Goal: Task Accomplishment & Management: Use online tool/utility

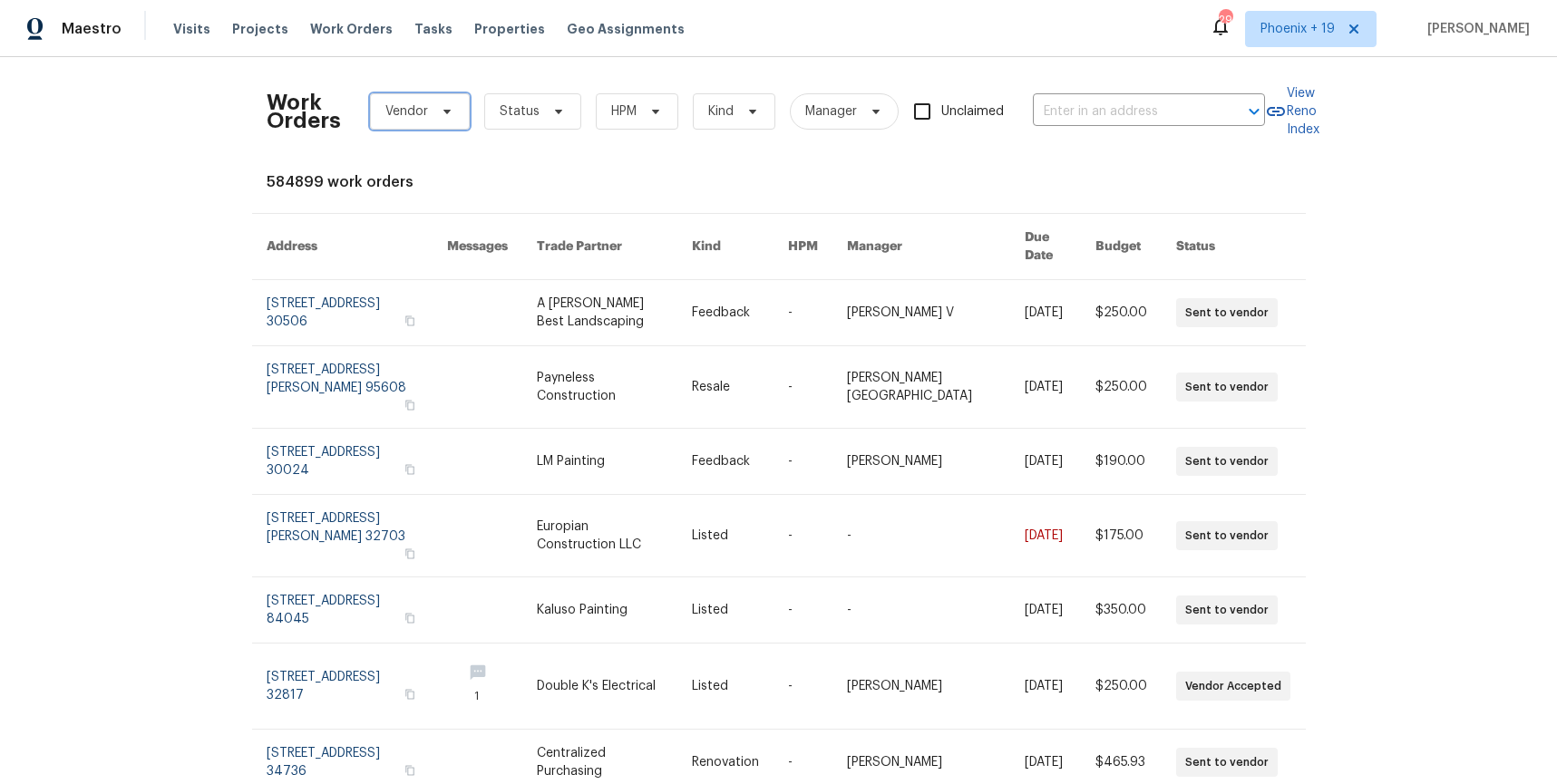
click at [443, 118] on icon at bounding box center [446, 111] width 14 height 14
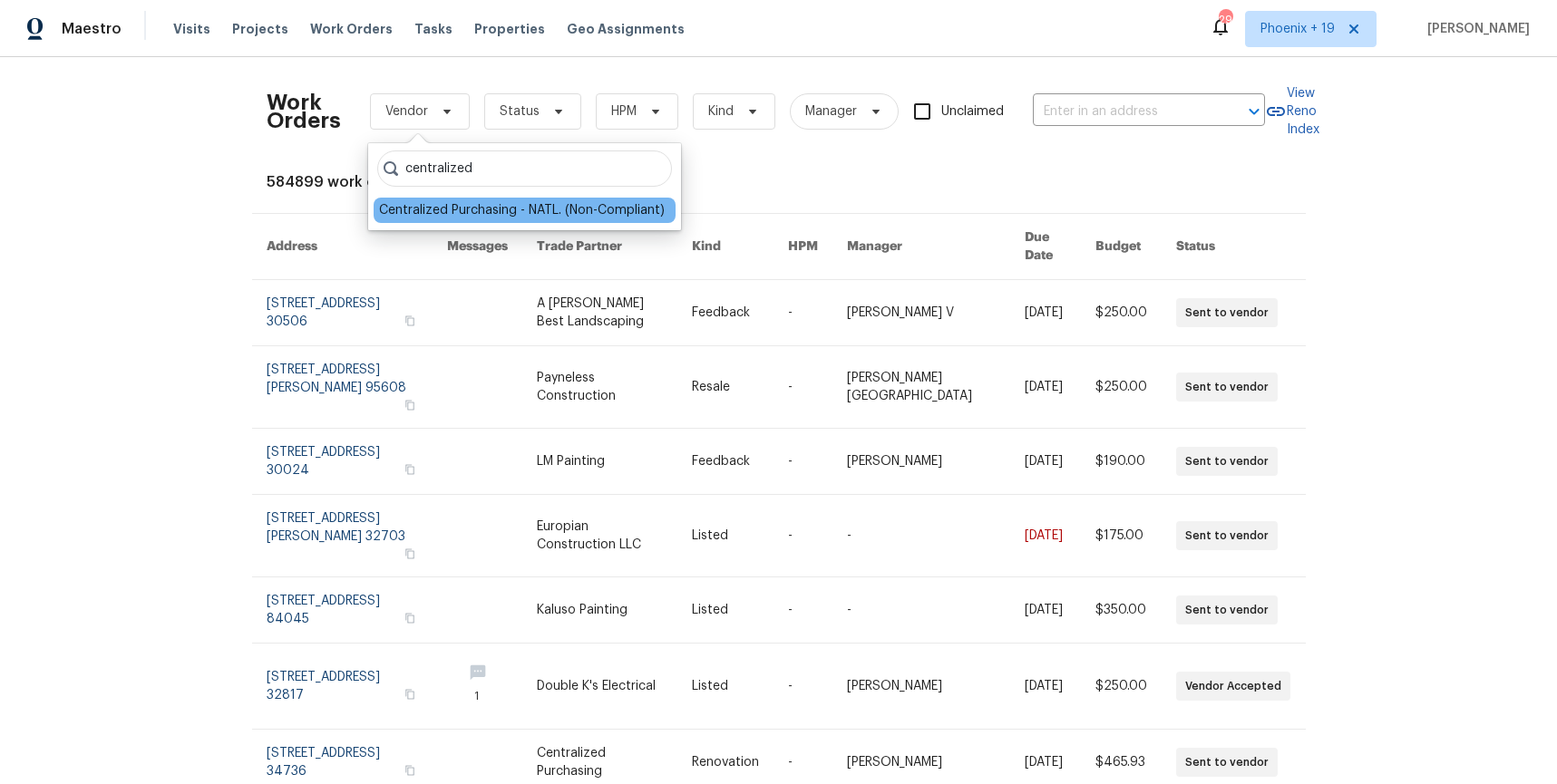
type input "centralized"
click at [486, 207] on div "Centralized Purchasing - NATL. (Non-Compliant)" at bounding box center [522, 210] width 286 height 18
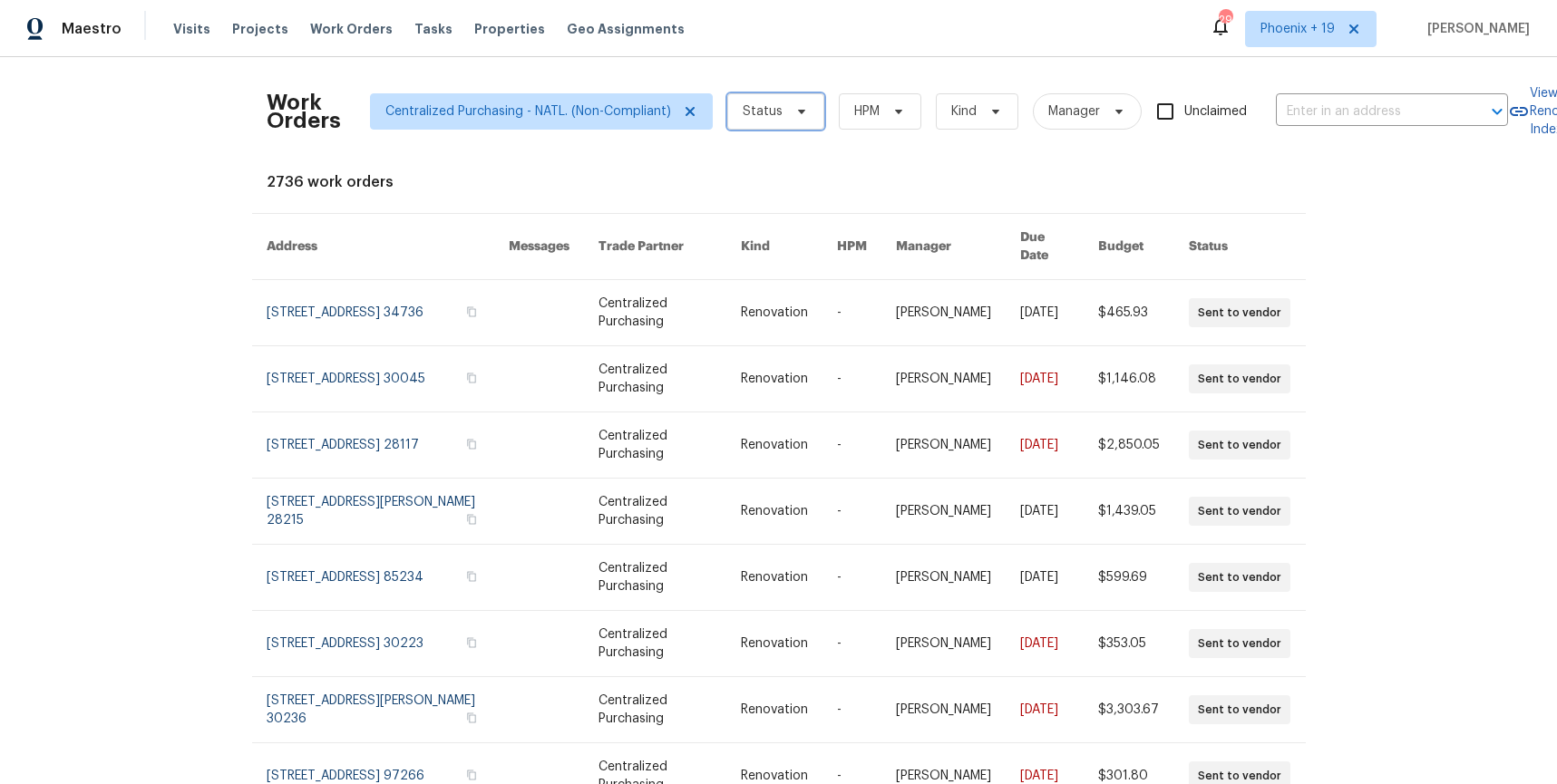
click at [756, 115] on span "Status" at bounding box center [762, 111] width 40 height 18
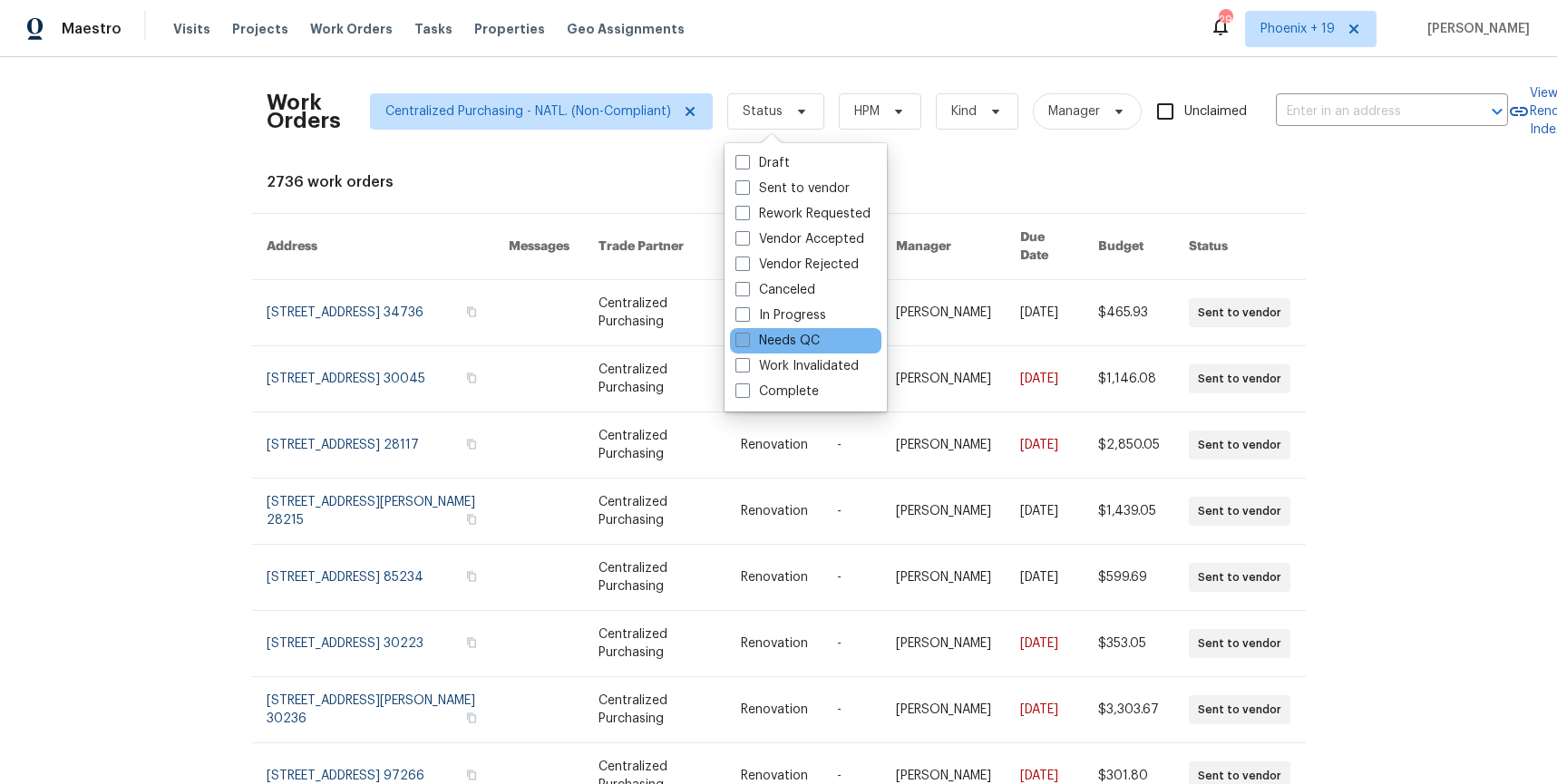
click at [741, 334] on span at bounding box center [742, 340] width 14 height 14
click at [741, 334] on input "Needs QC" at bounding box center [741, 338] width 12 height 12
checkbox input "true"
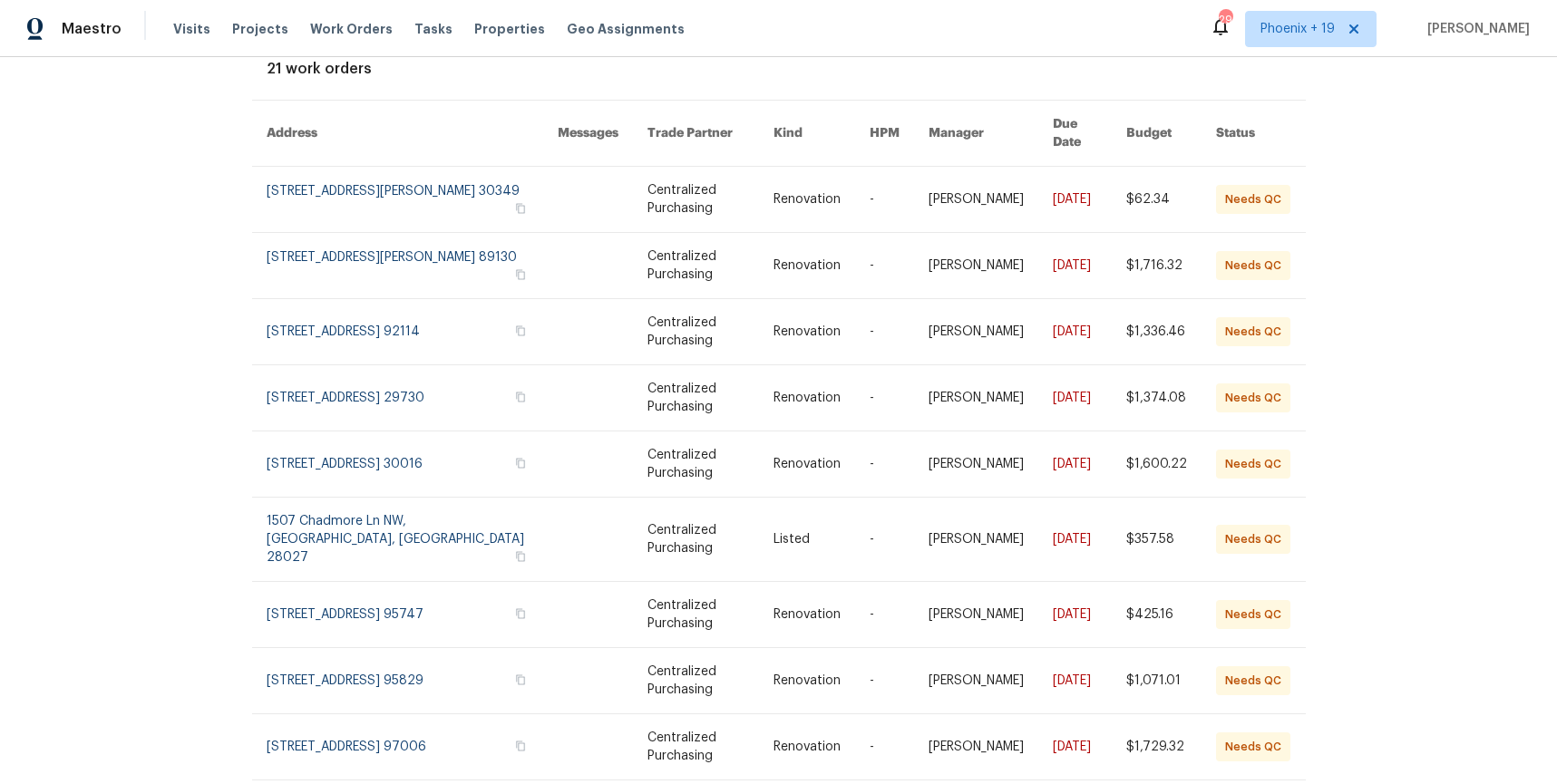
scroll to position [201, 0]
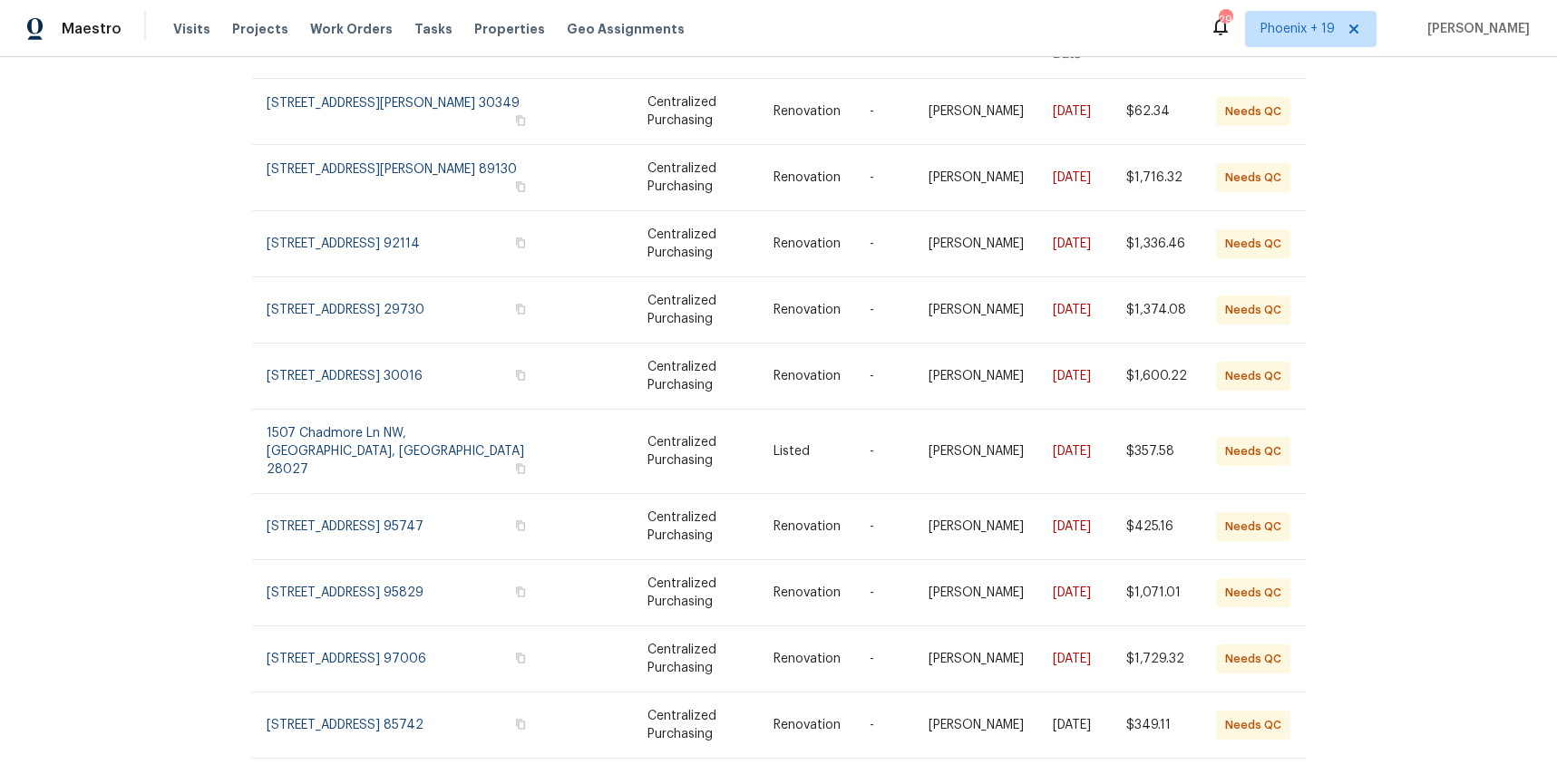
click at [1284, 784] on icon at bounding box center [1287, 796] width 9 height 14
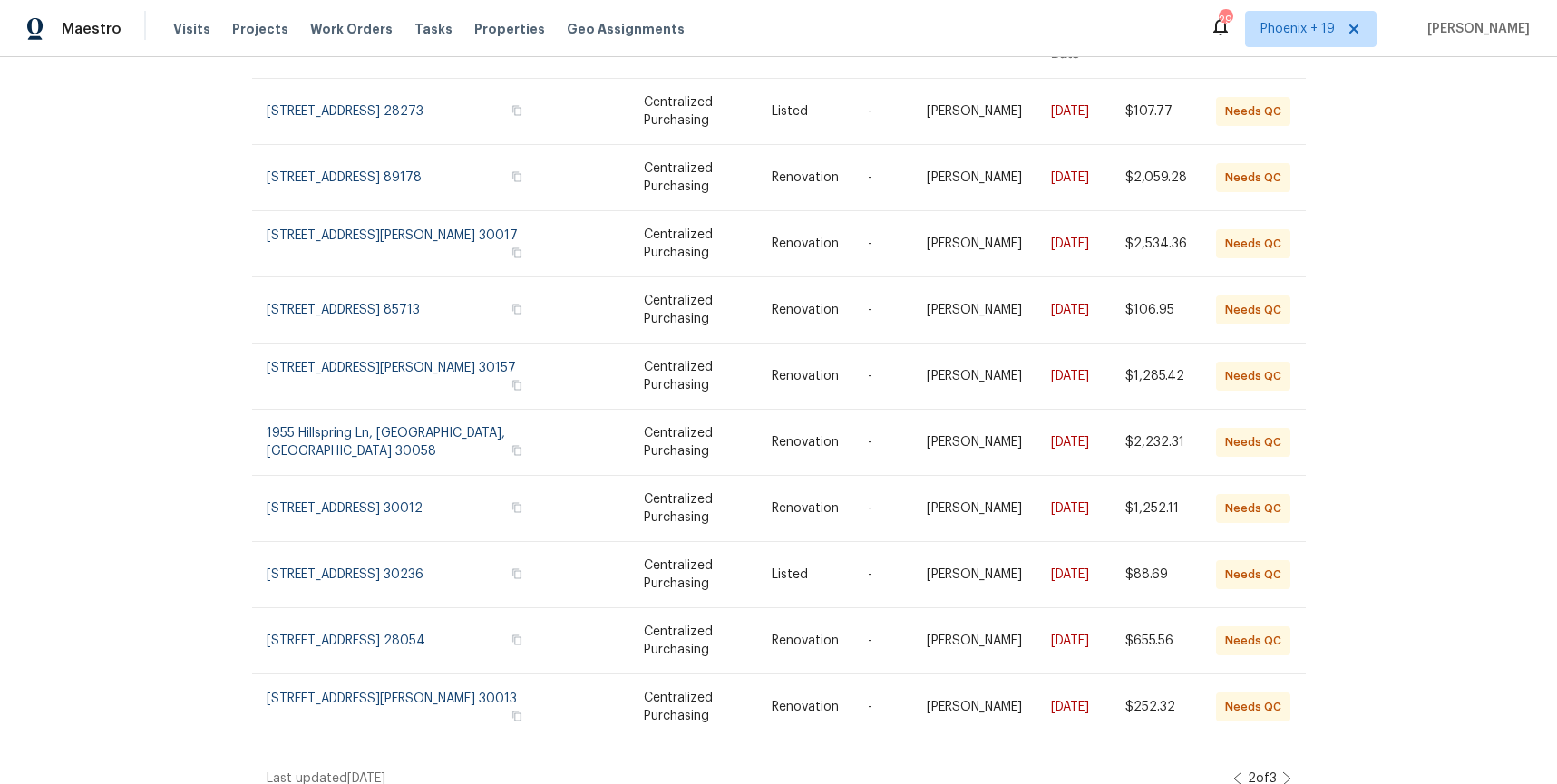
click at [1290, 772] on icon at bounding box center [1287, 778] width 9 height 14
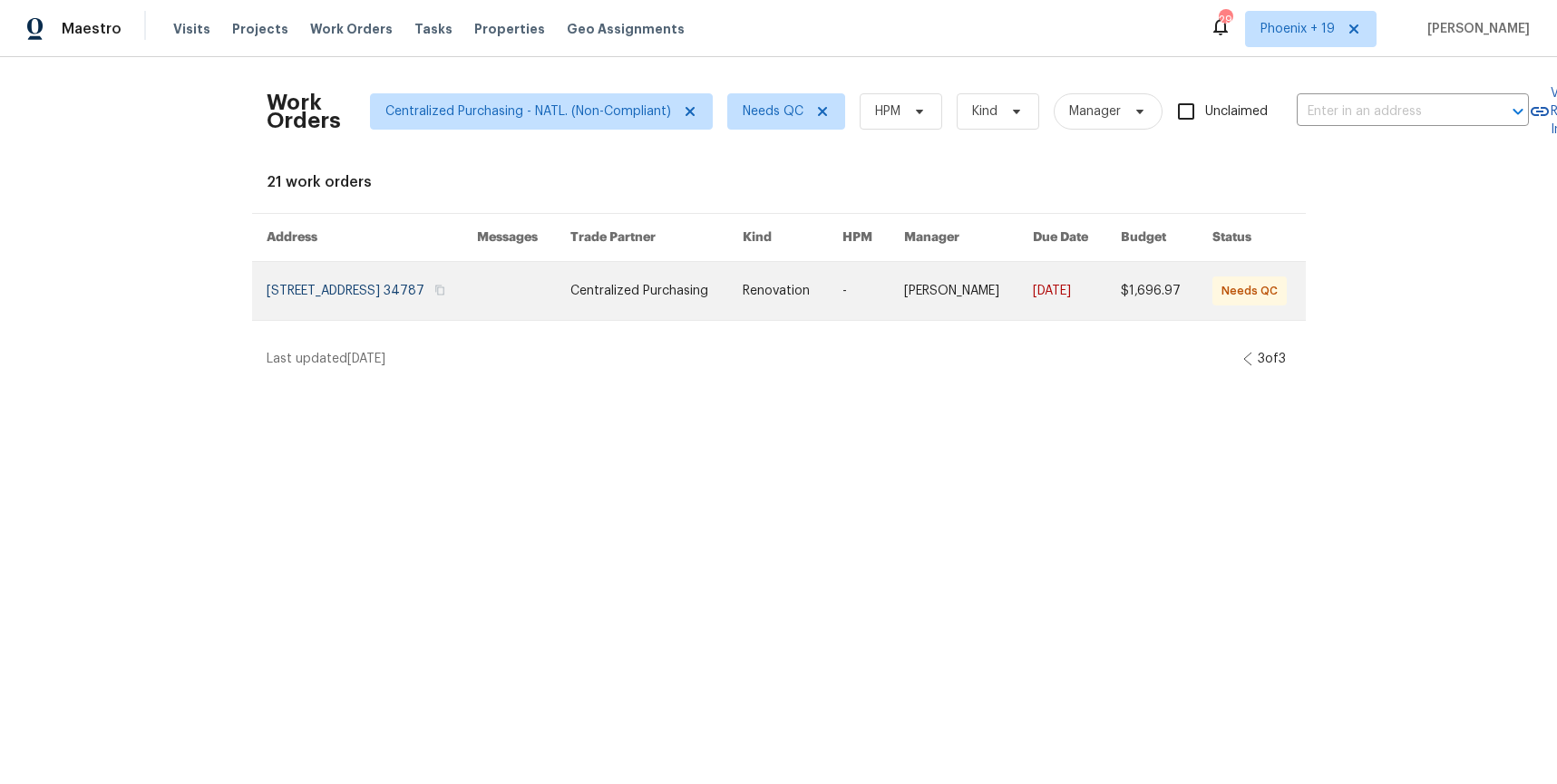
click at [457, 276] on link at bounding box center [372, 291] width 211 height 58
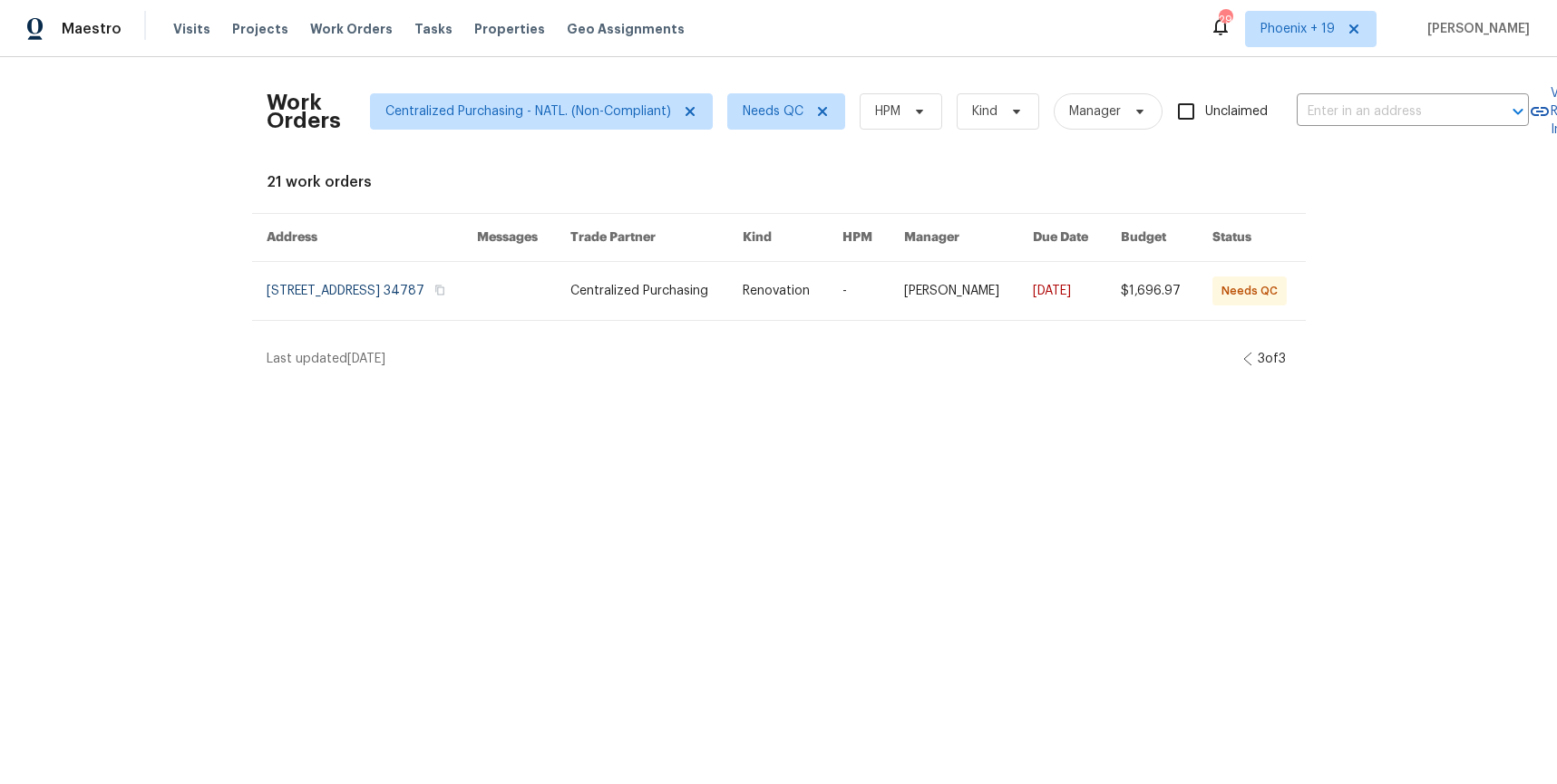
click at [1244, 366] on icon at bounding box center [1248, 359] width 9 height 14
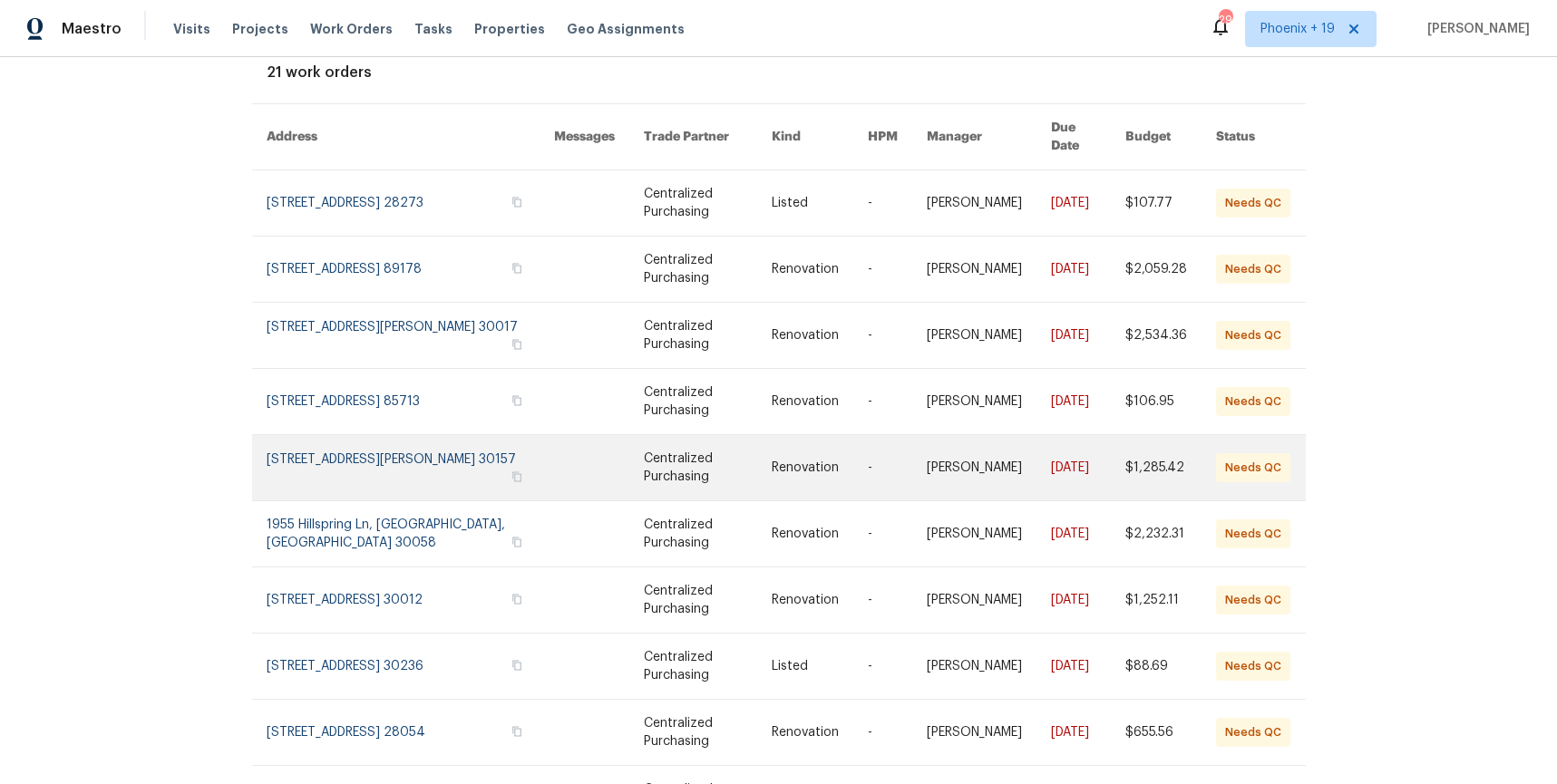
scroll to position [111, 0]
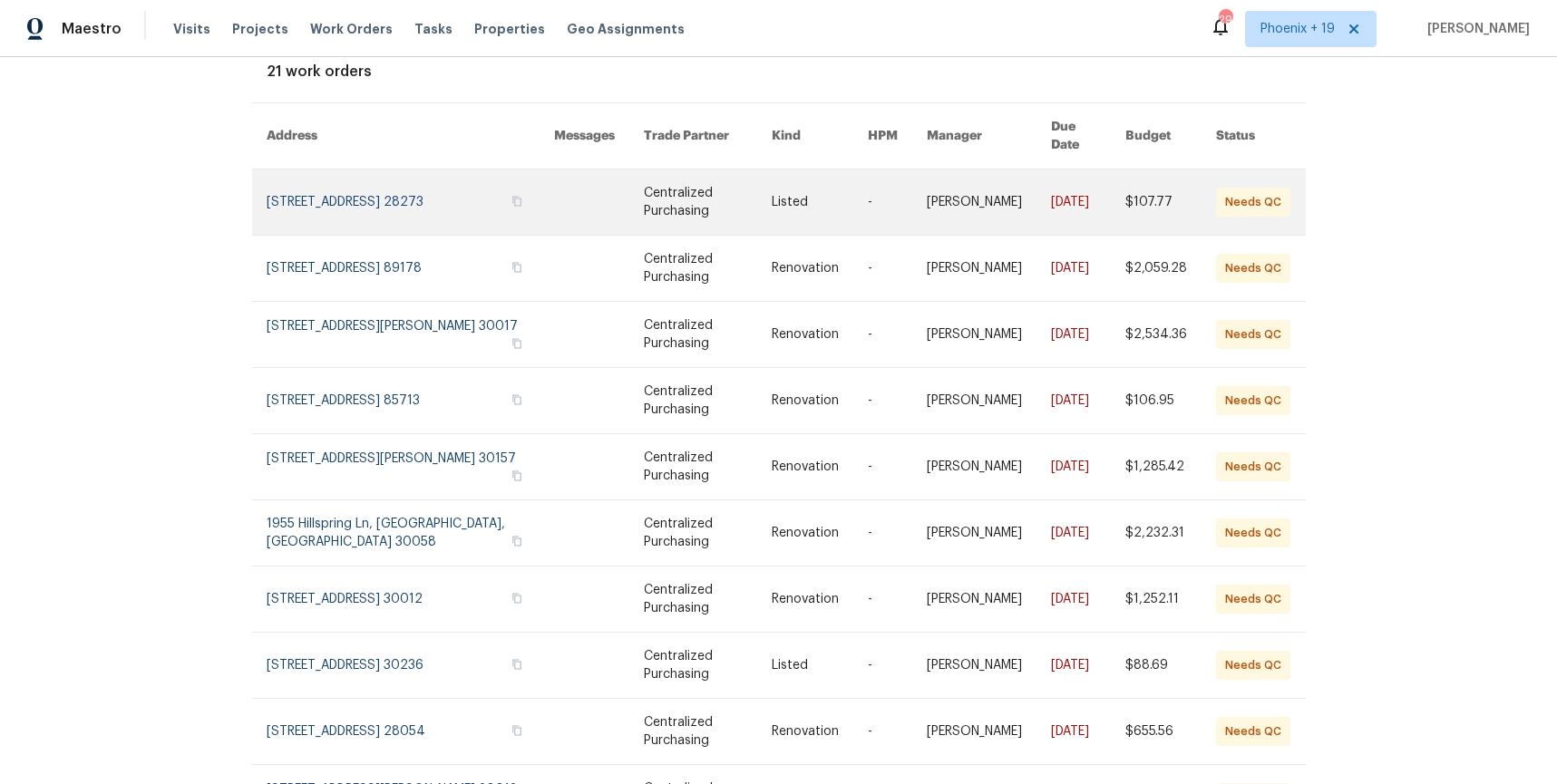
click at [663, 208] on link at bounding box center [708, 201] width 128 height 65
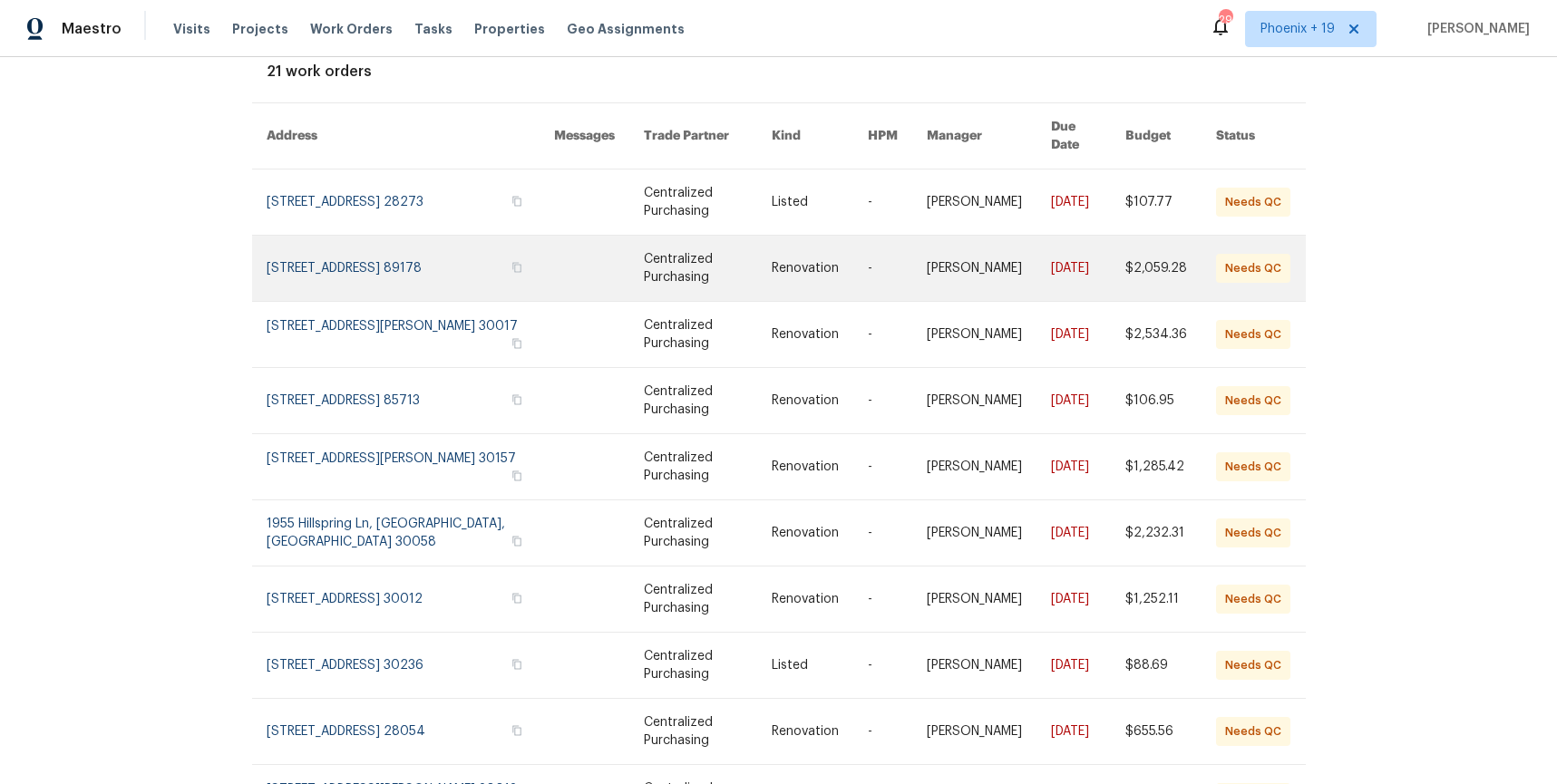
click at [663, 257] on link at bounding box center [708, 268] width 128 height 65
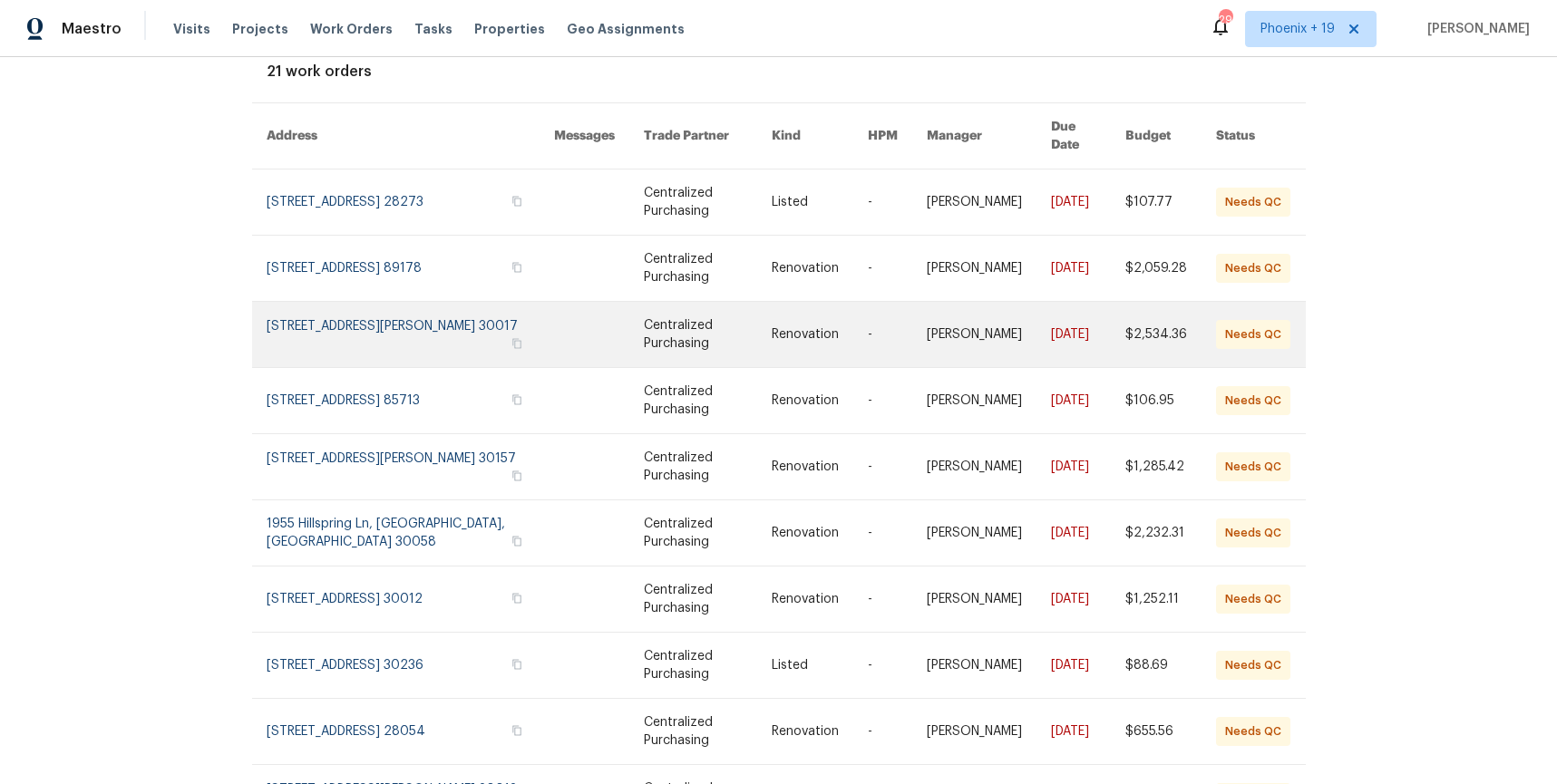
click at [674, 309] on link at bounding box center [708, 334] width 128 height 65
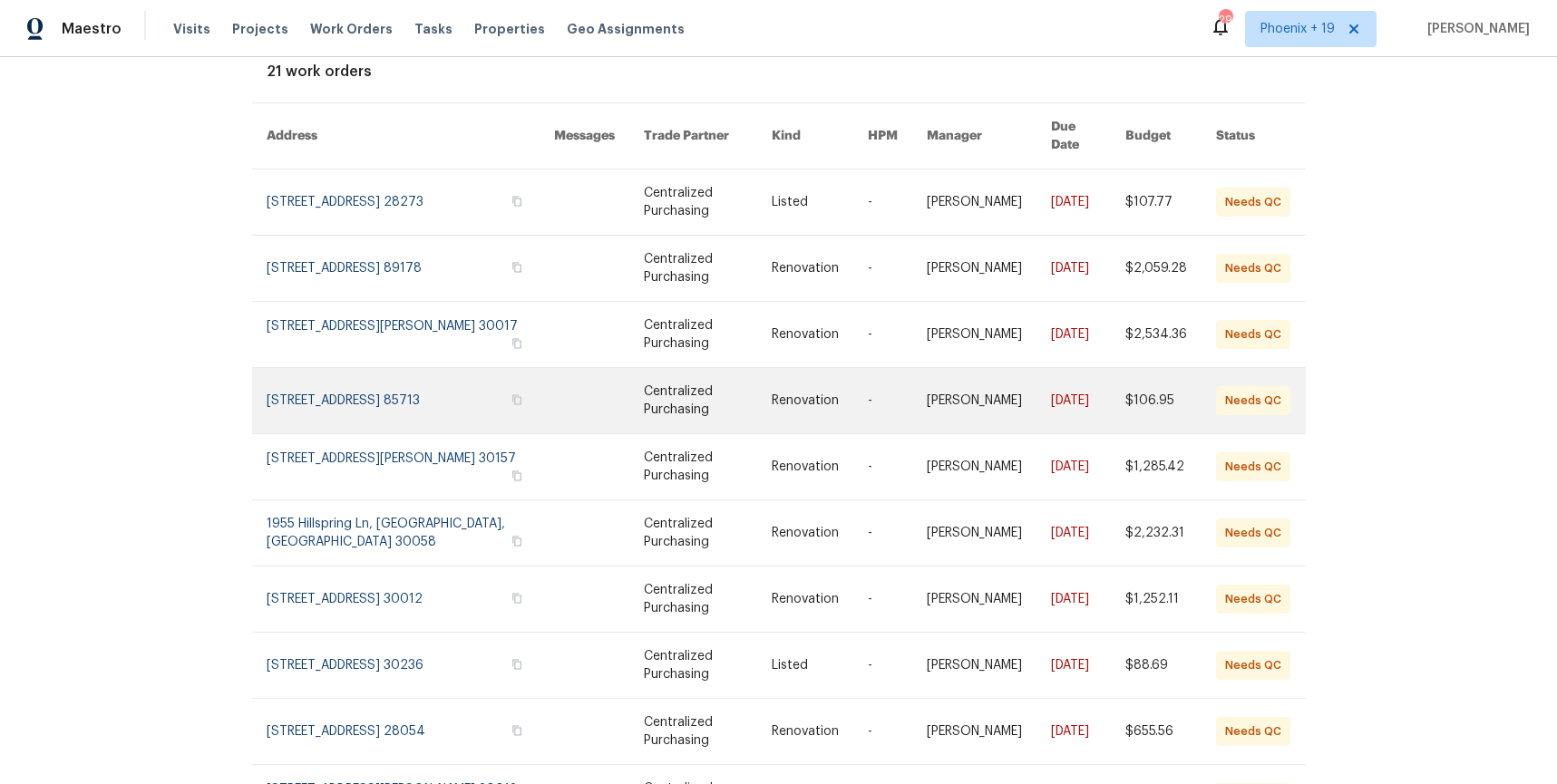
click at [668, 387] on link at bounding box center [708, 400] width 128 height 65
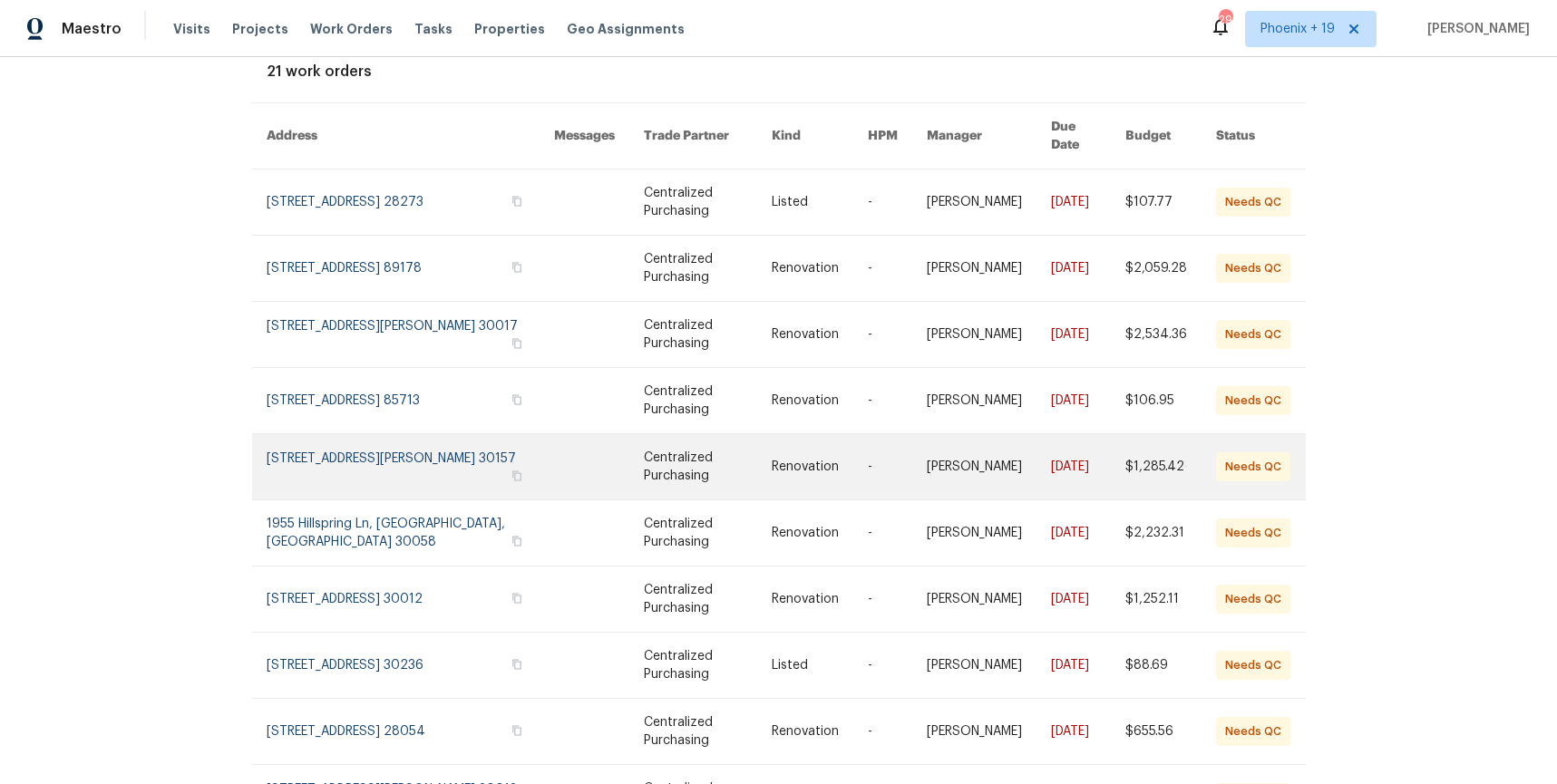
click at [665, 448] on link at bounding box center [708, 467] width 128 height 65
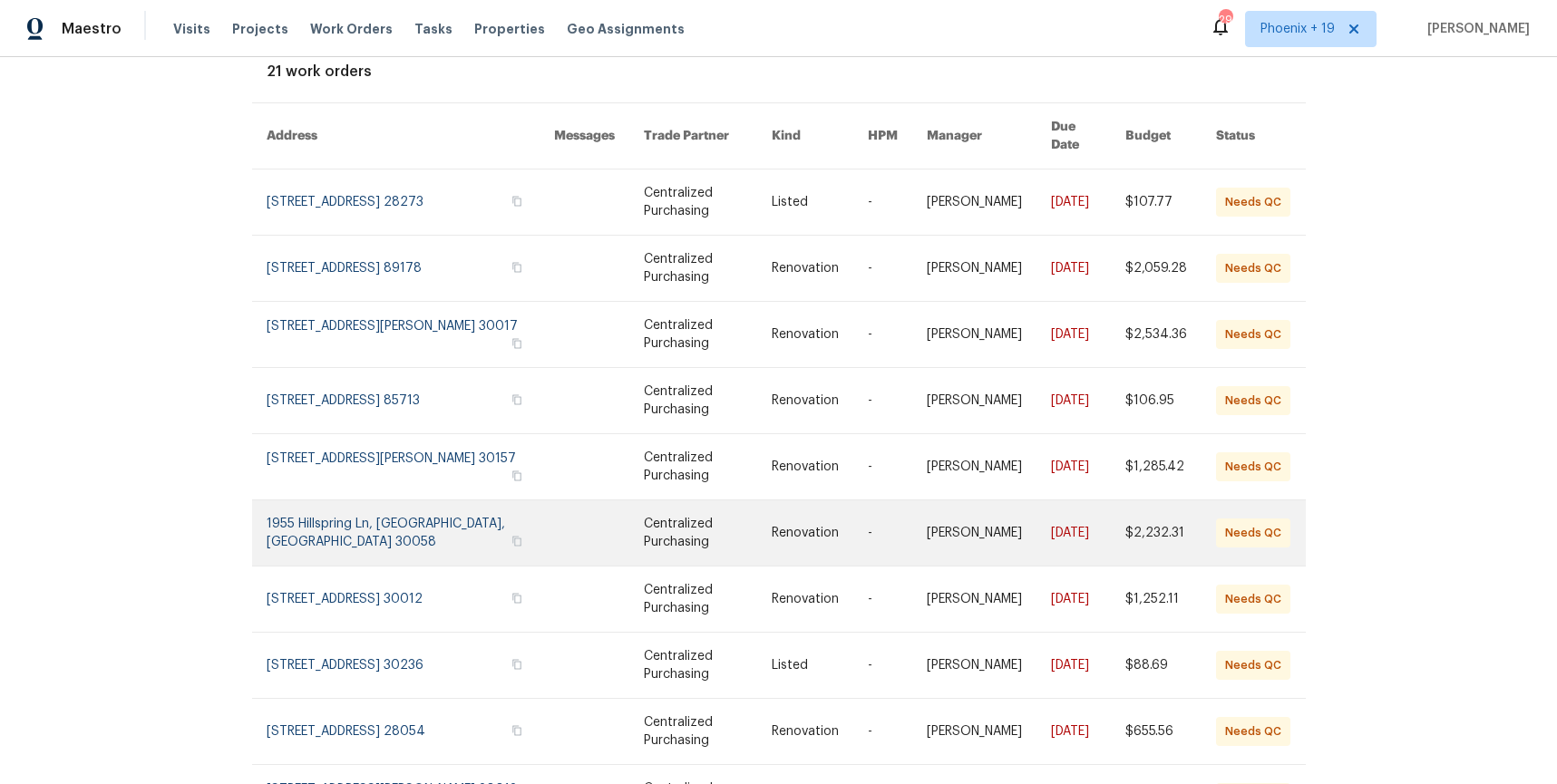
click at [672, 507] on link at bounding box center [708, 533] width 128 height 65
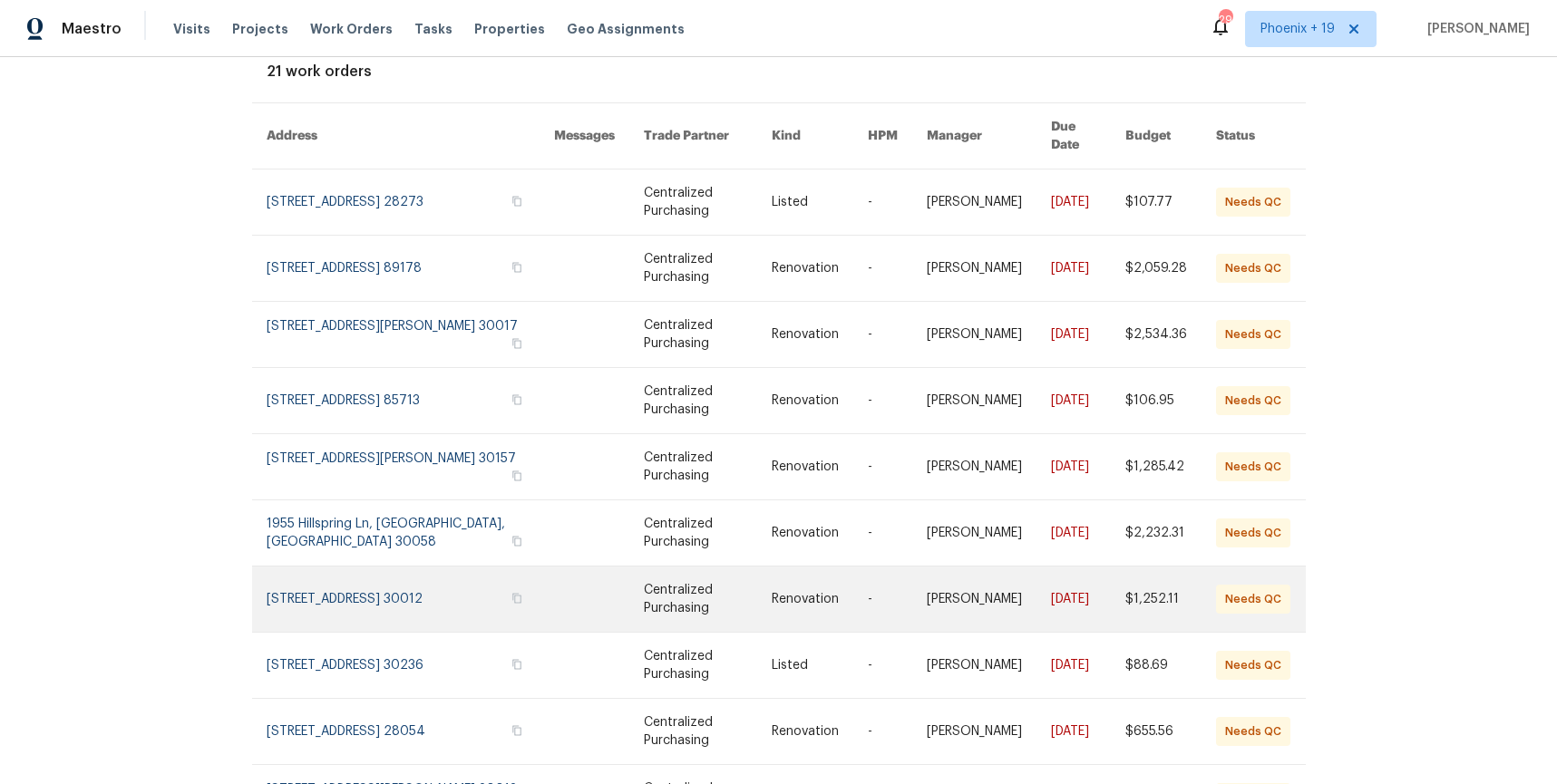
click at [679, 573] on link at bounding box center [708, 599] width 128 height 65
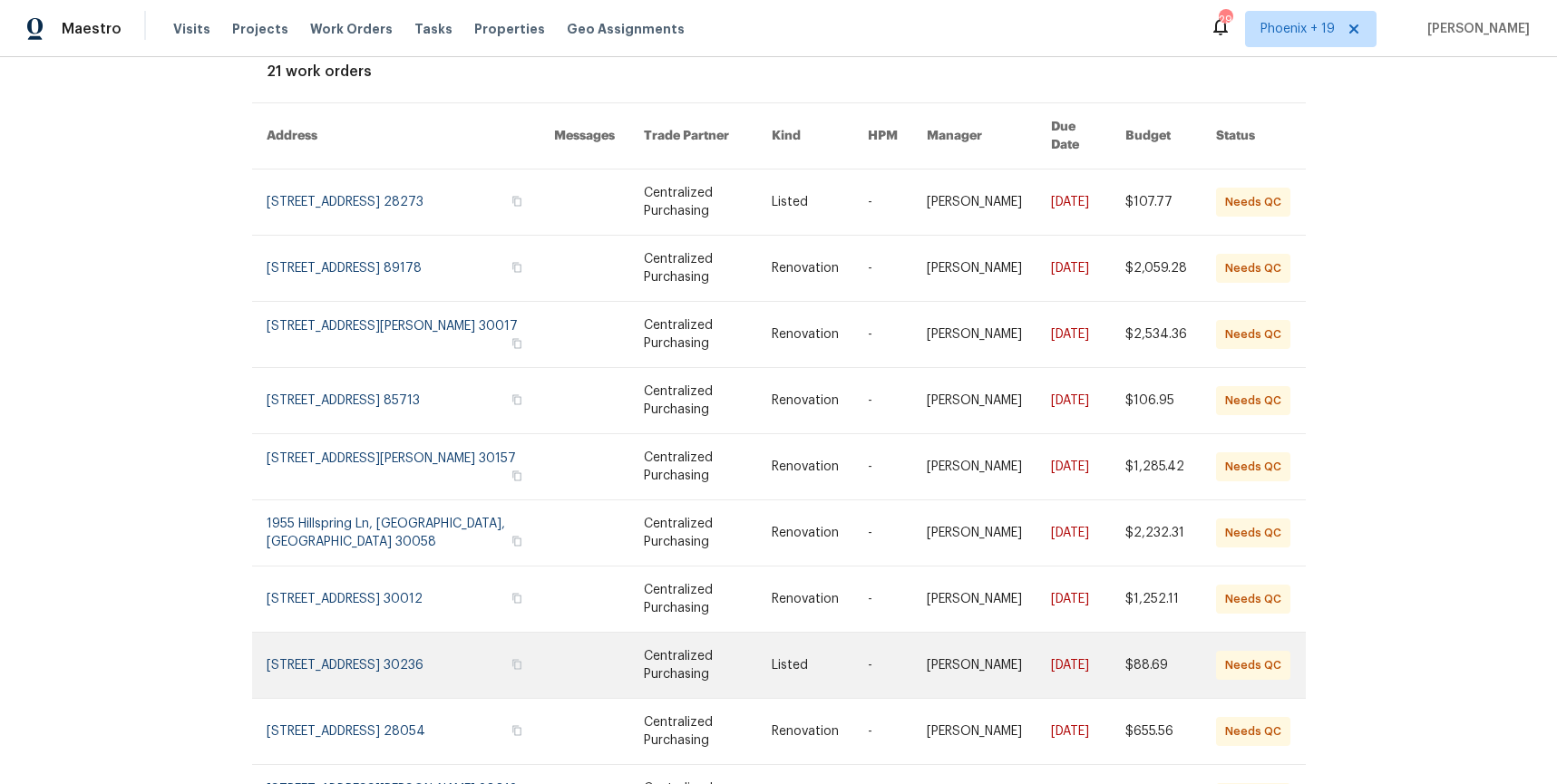
click at [680, 652] on link at bounding box center [708, 665] width 128 height 65
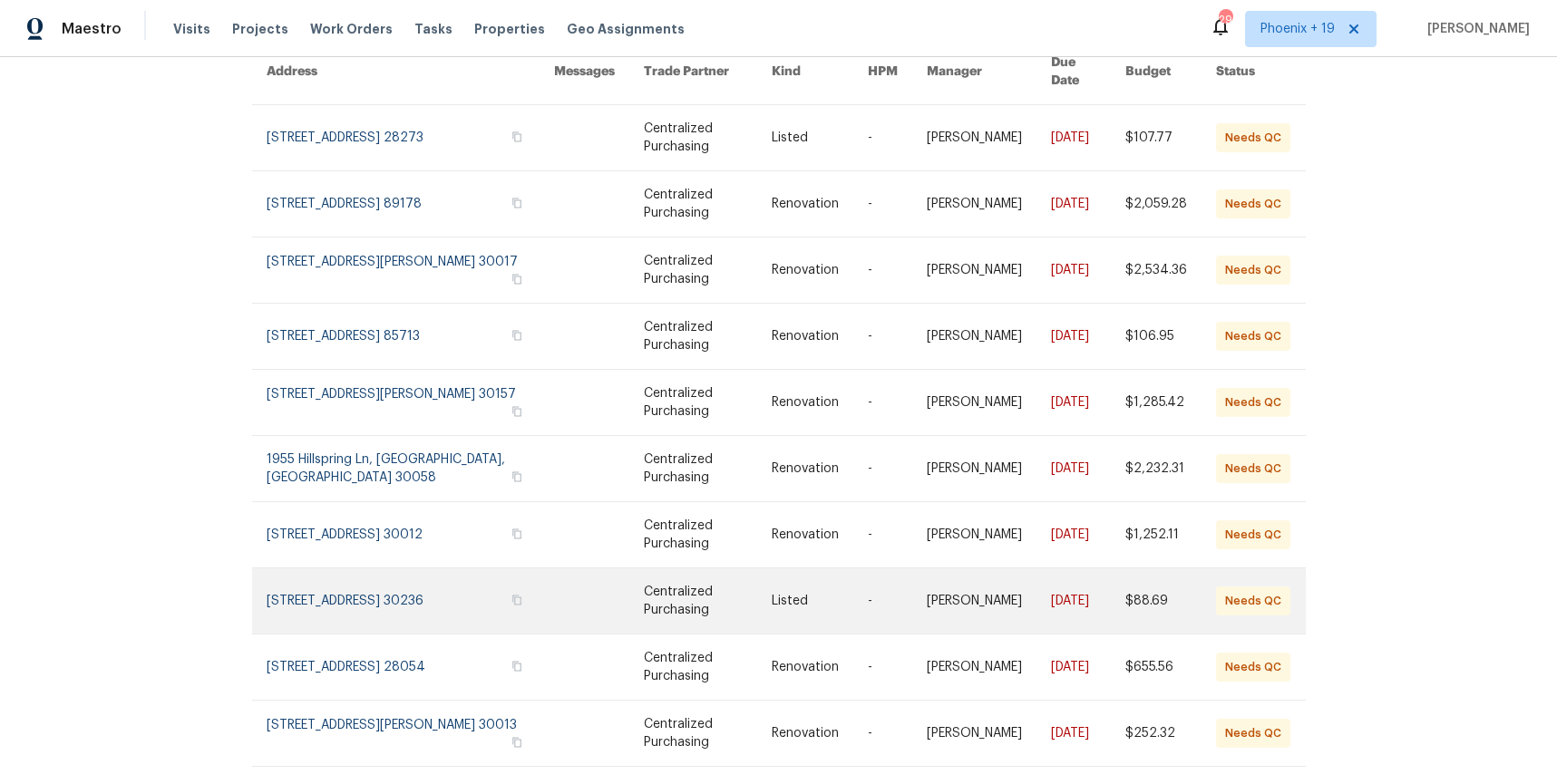
scroll to position [201, 0]
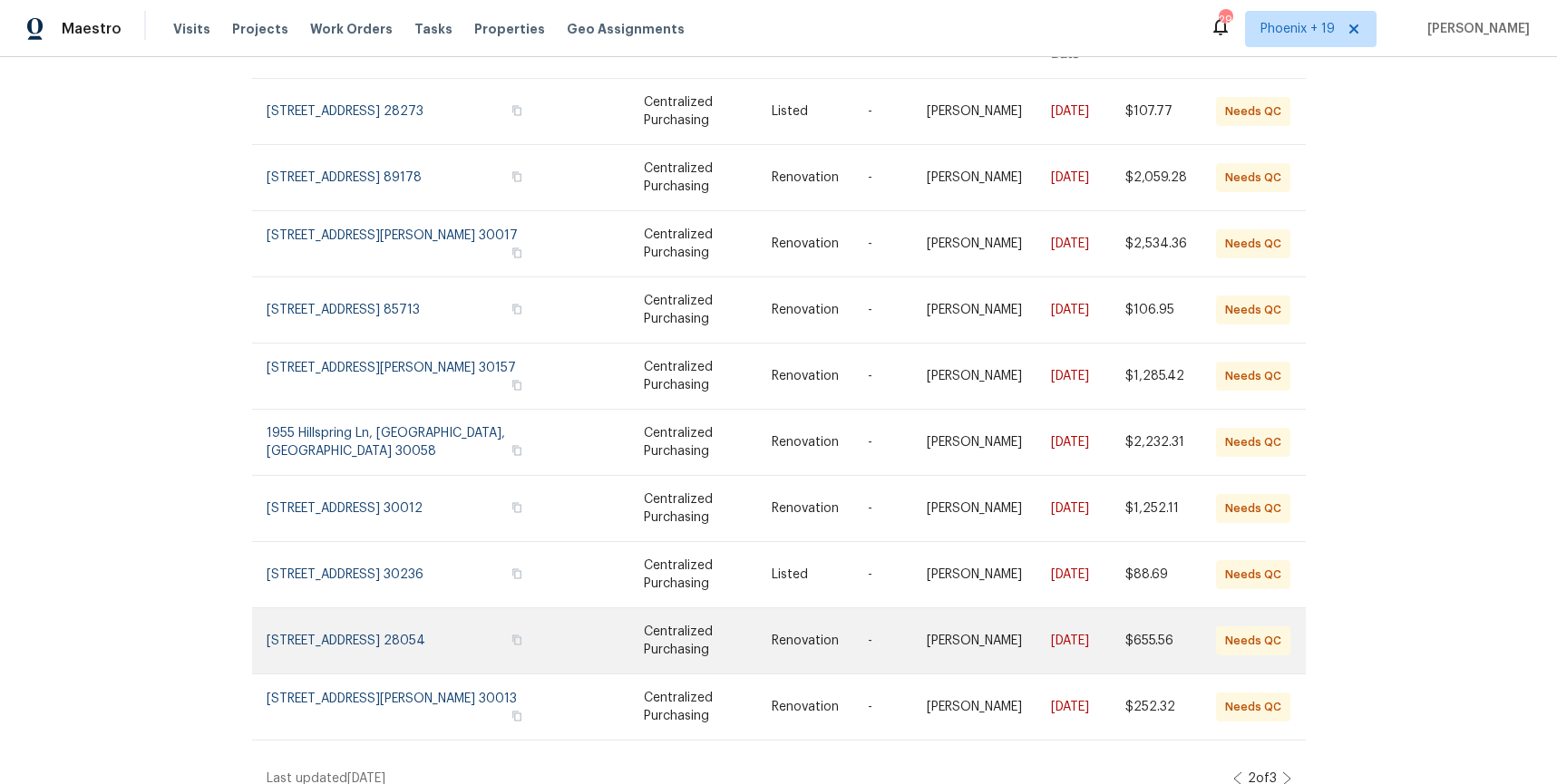
click at [675, 626] on link at bounding box center [708, 641] width 128 height 65
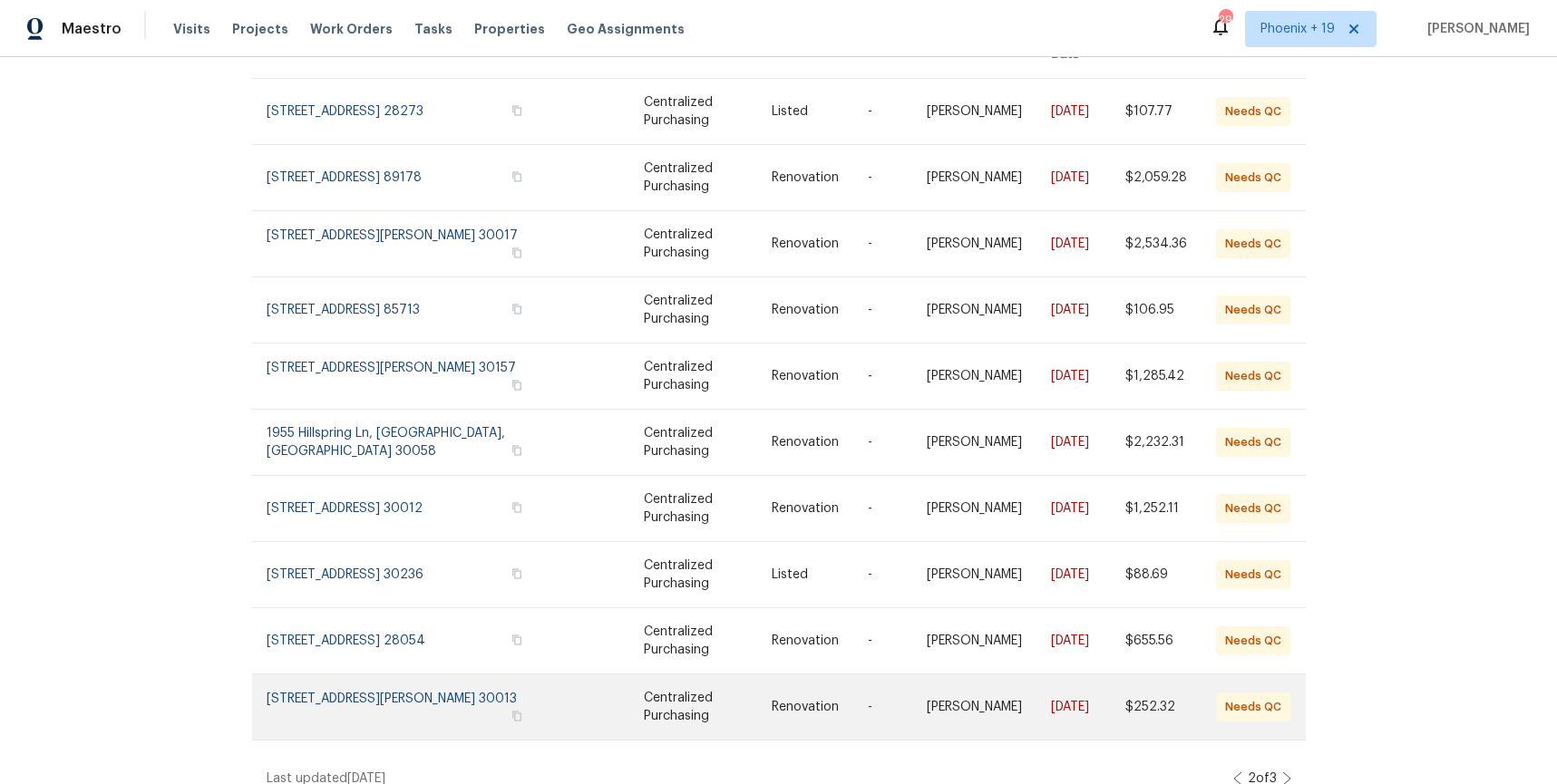
click at [673, 688] on link at bounding box center [708, 707] width 128 height 65
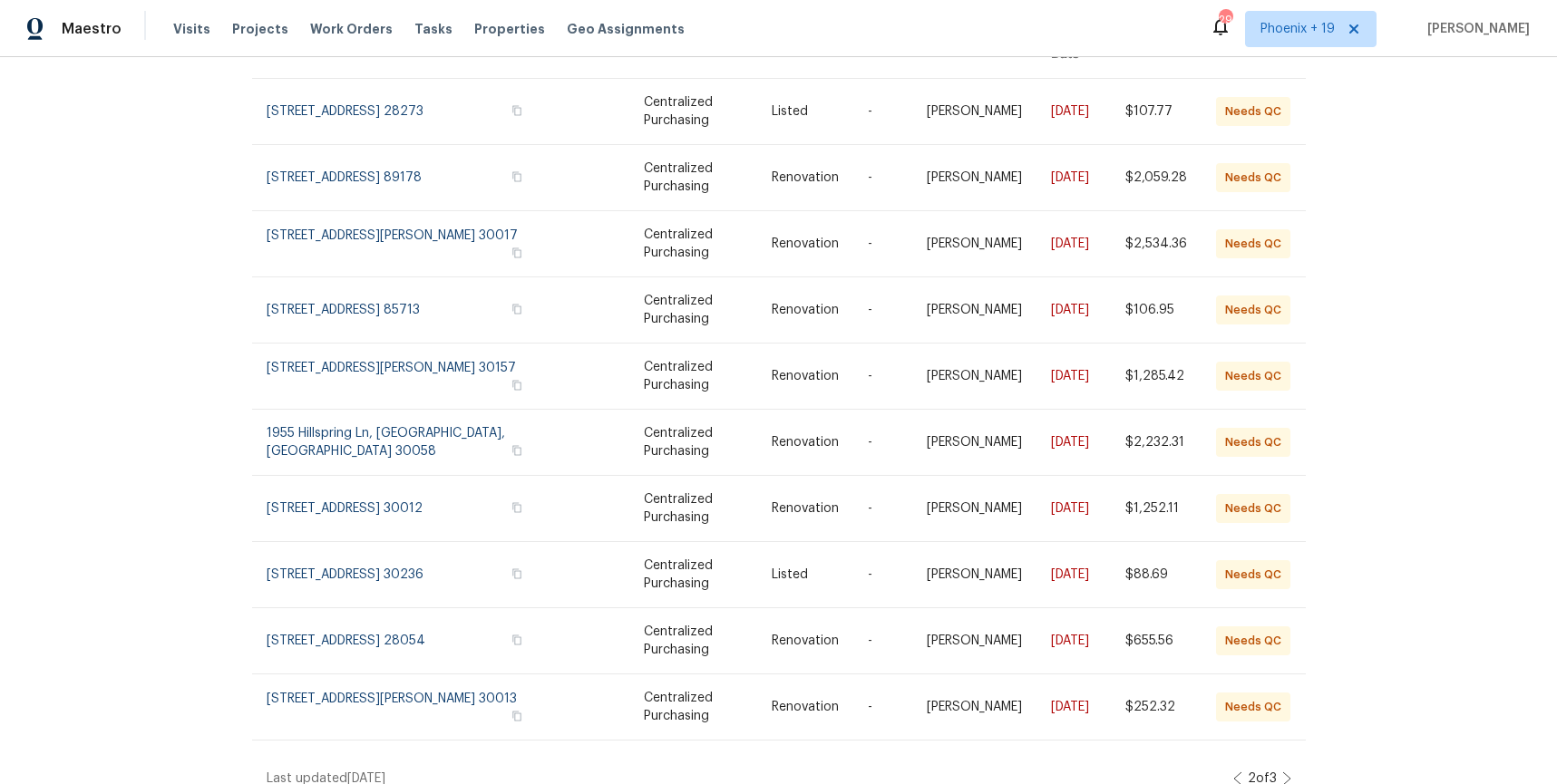
drag, startPoint x: 1232, startPoint y: 764, endPoint x: 1251, endPoint y: 760, distance: 19.4
click at [1233, 772] on icon at bounding box center [1238, 778] width 9 height 14
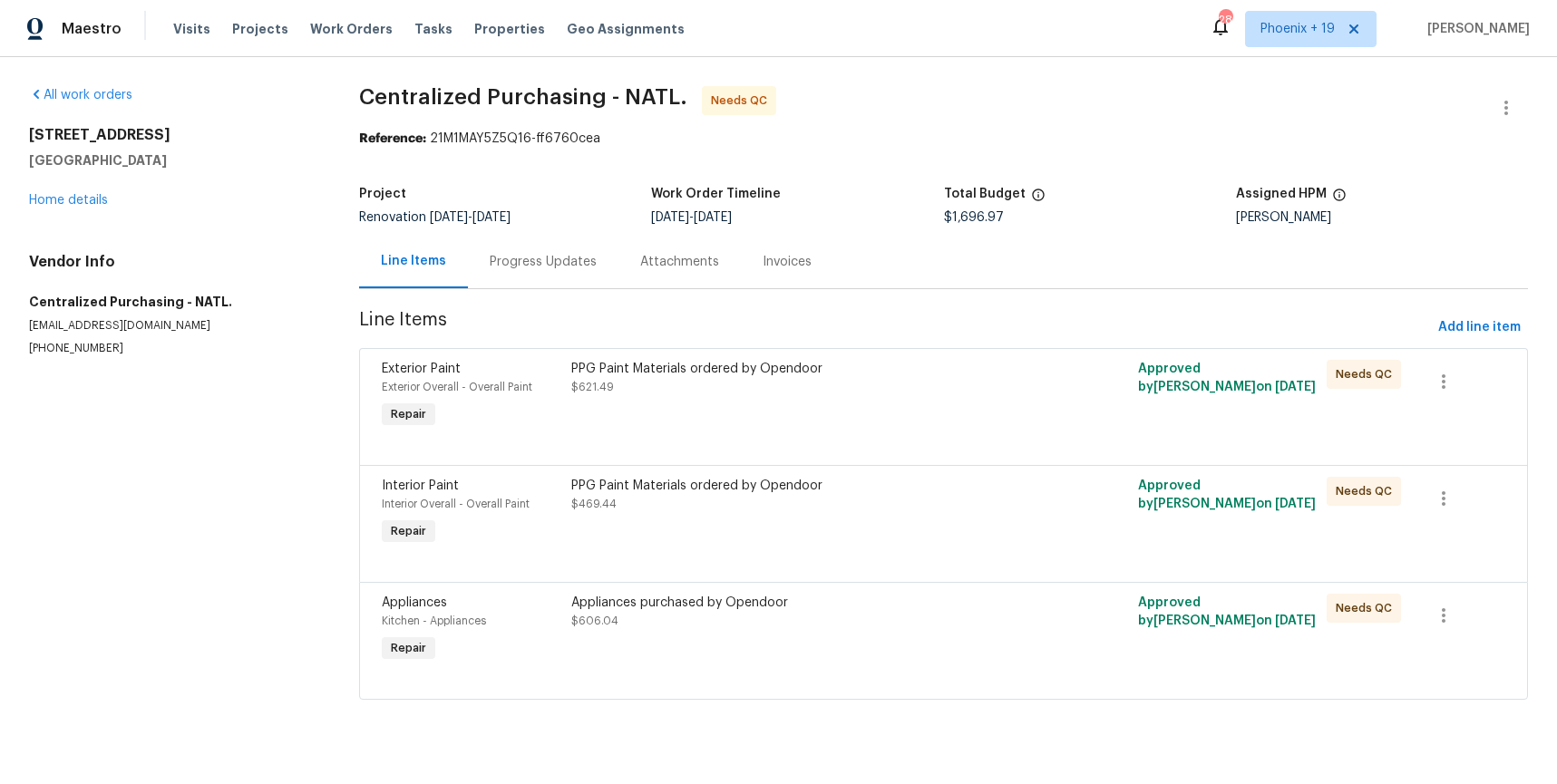
click at [951, 629] on div "Appliances purchased by Opendoor $606.04" at bounding box center [802, 612] width 461 height 37
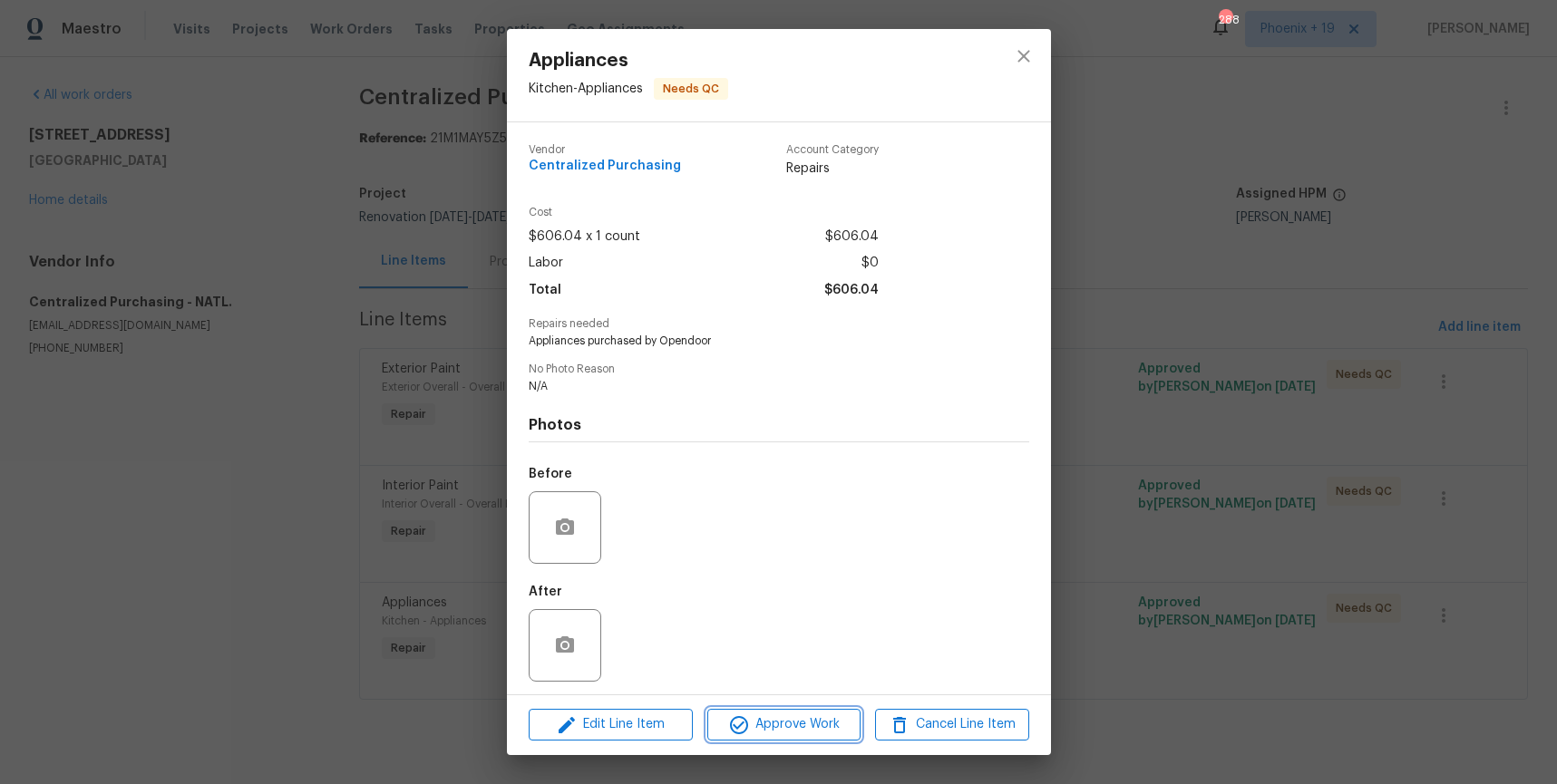
click at [851, 736] on button "Approve Work" at bounding box center [784, 726] width 153 height 32
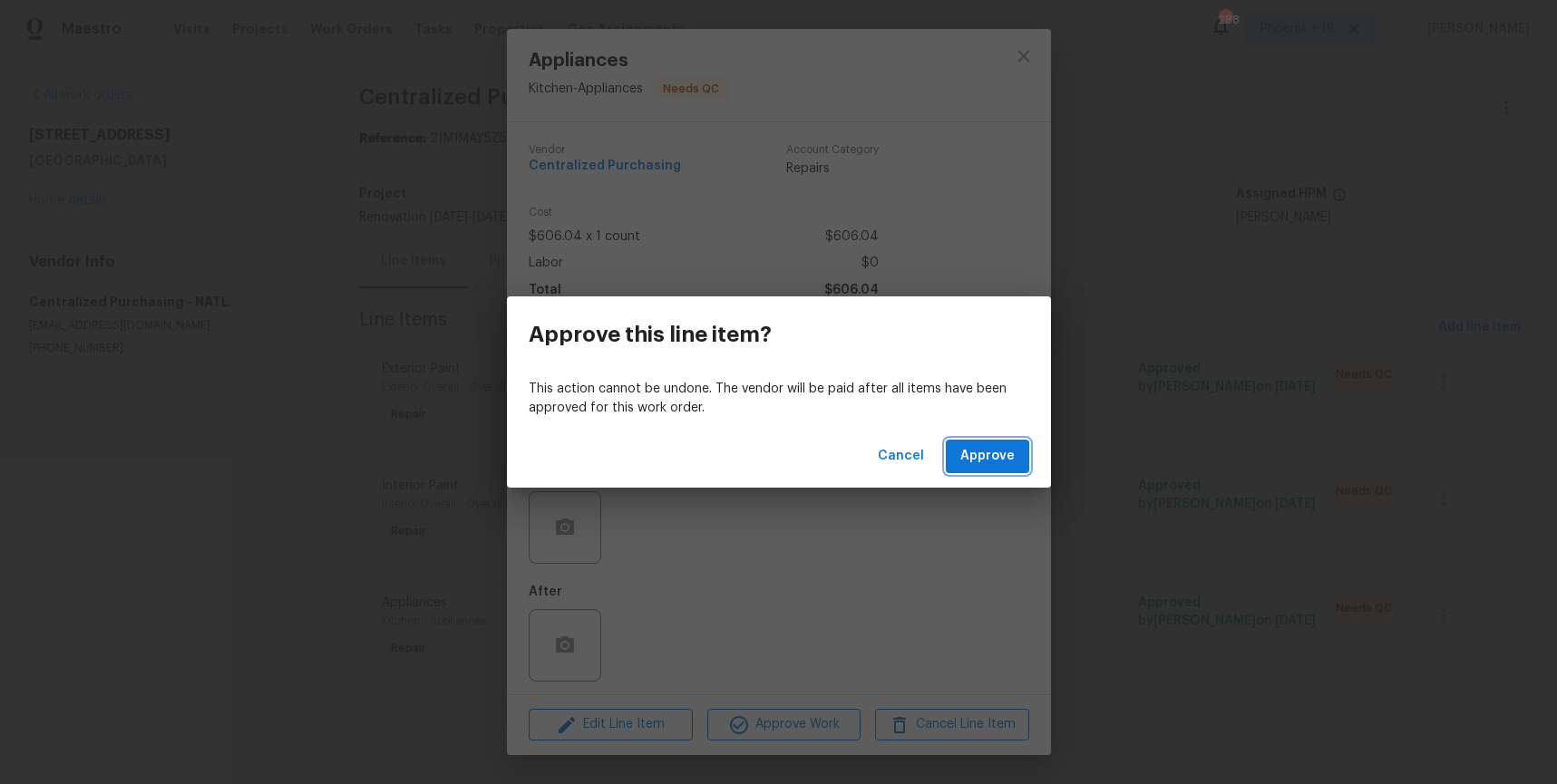
click at [977, 451] on span "Approve" at bounding box center [987, 456] width 55 height 23
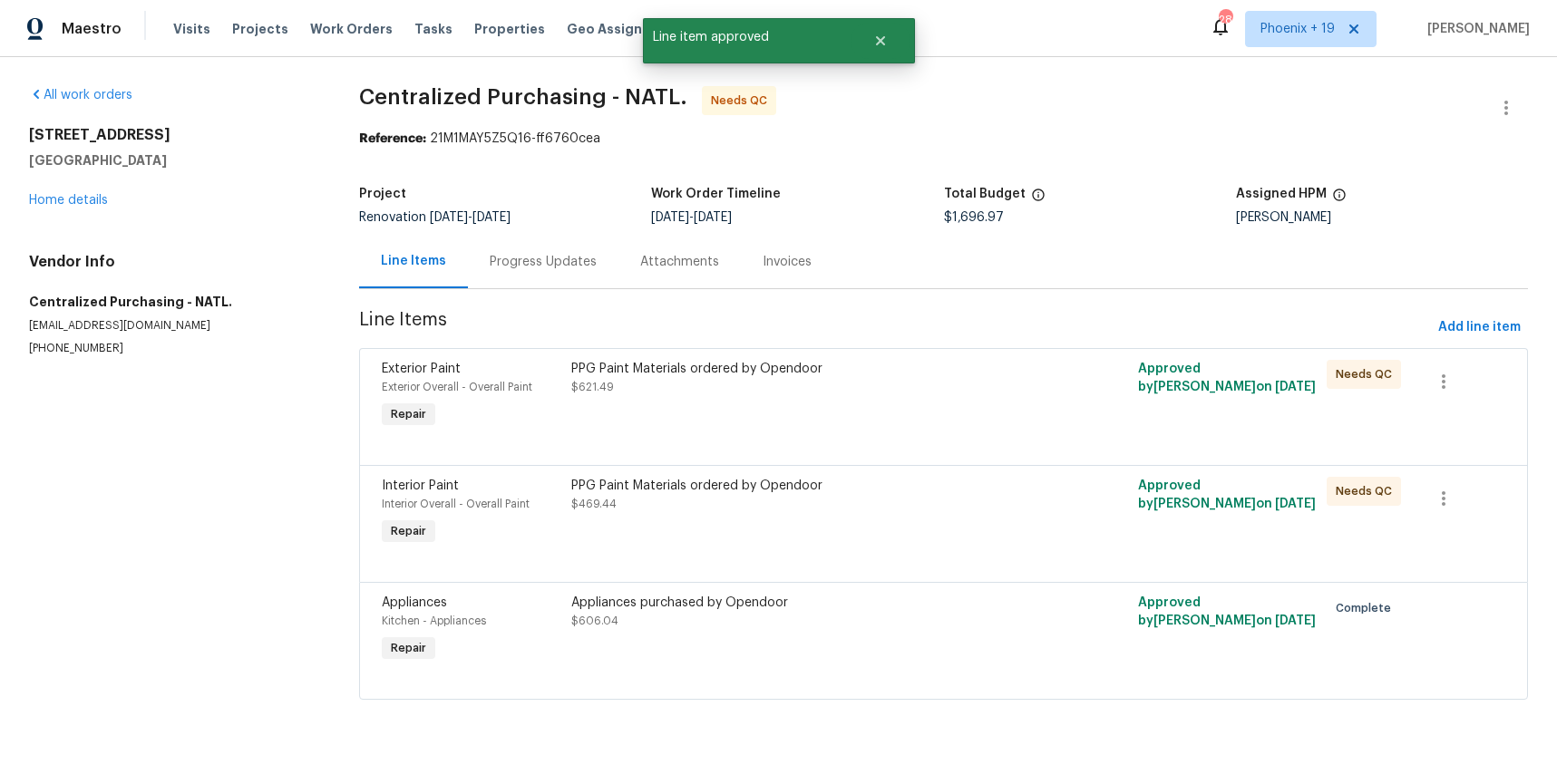
click at [861, 491] on div "PPG Paint Materials ordered by Opendoor" at bounding box center [802, 486] width 461 height 18
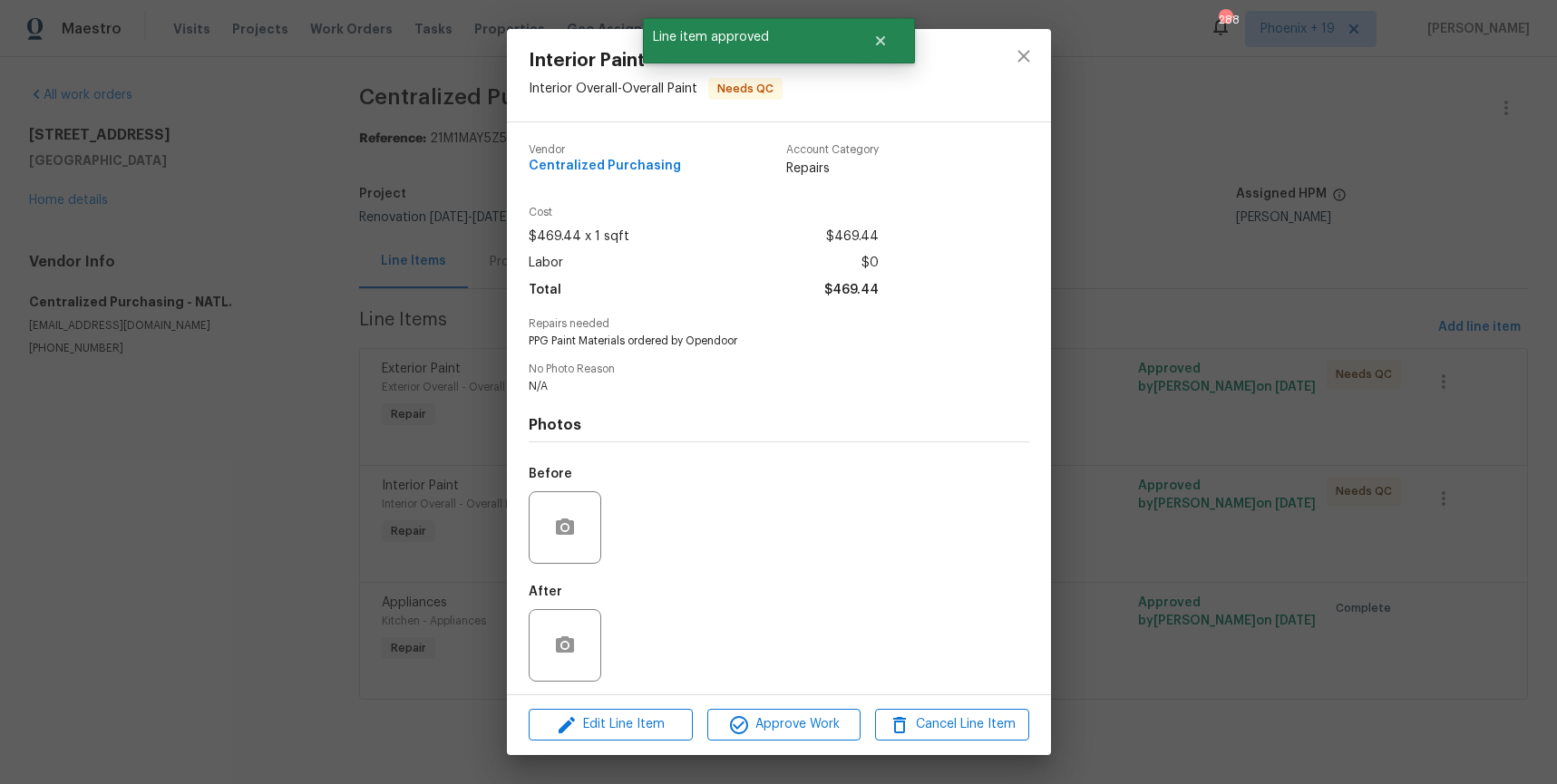
drag, startPoint x: 772, startPoint y: 699, endPoint x: 784, endPoint y: 712, distance: 17.7
click at [773, 700] on div "Edit Line Item Approve Work Cancel Line Item" at bounding box center [779, 725] width 544 height 61
click at [790, 711] on button "Approve Work" at bounding box center [784, 726] width 153 height 32
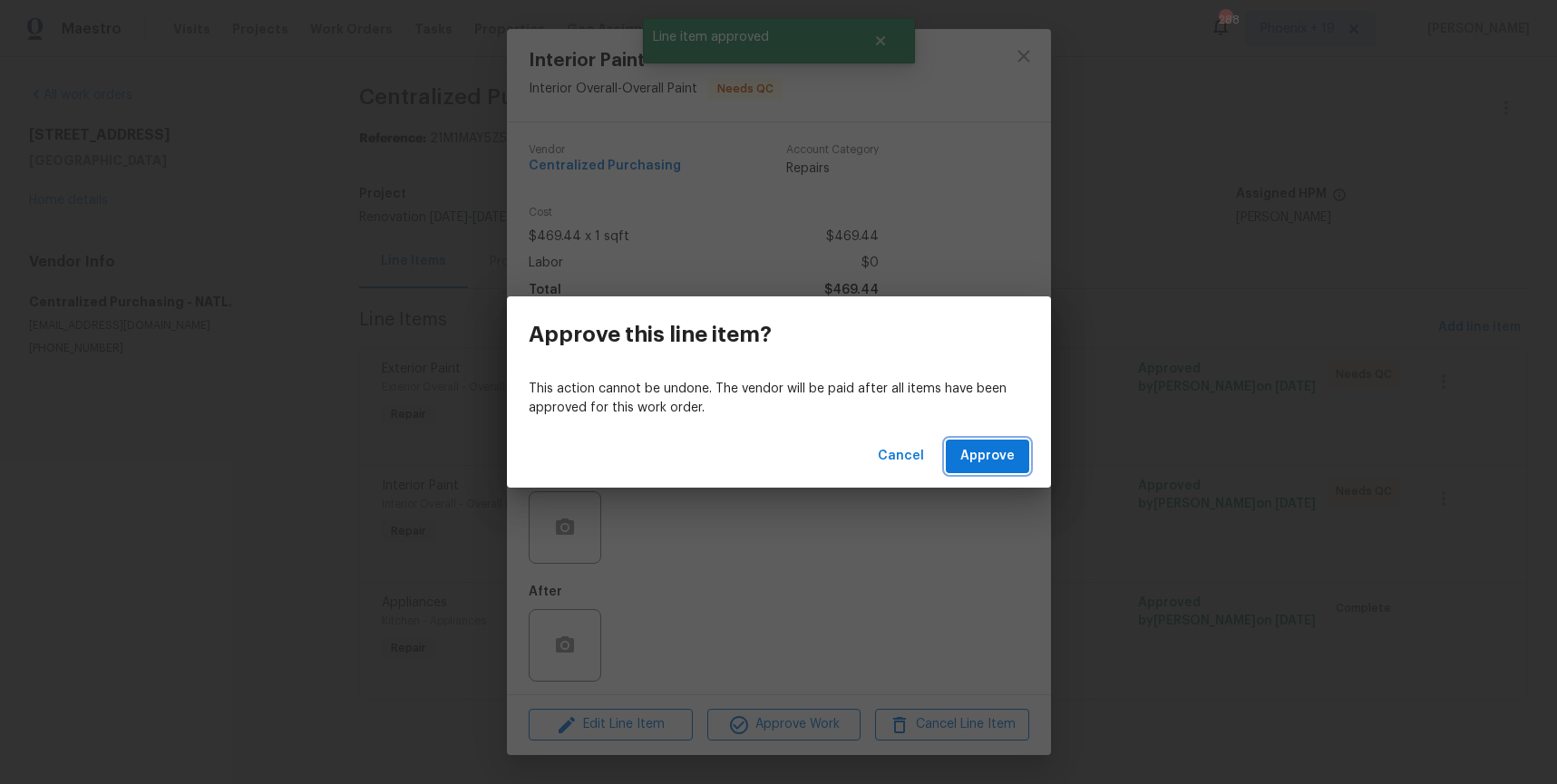
click at [1003, 459] on span "Approve" at bounding box center [987, 456] width 55 height 23
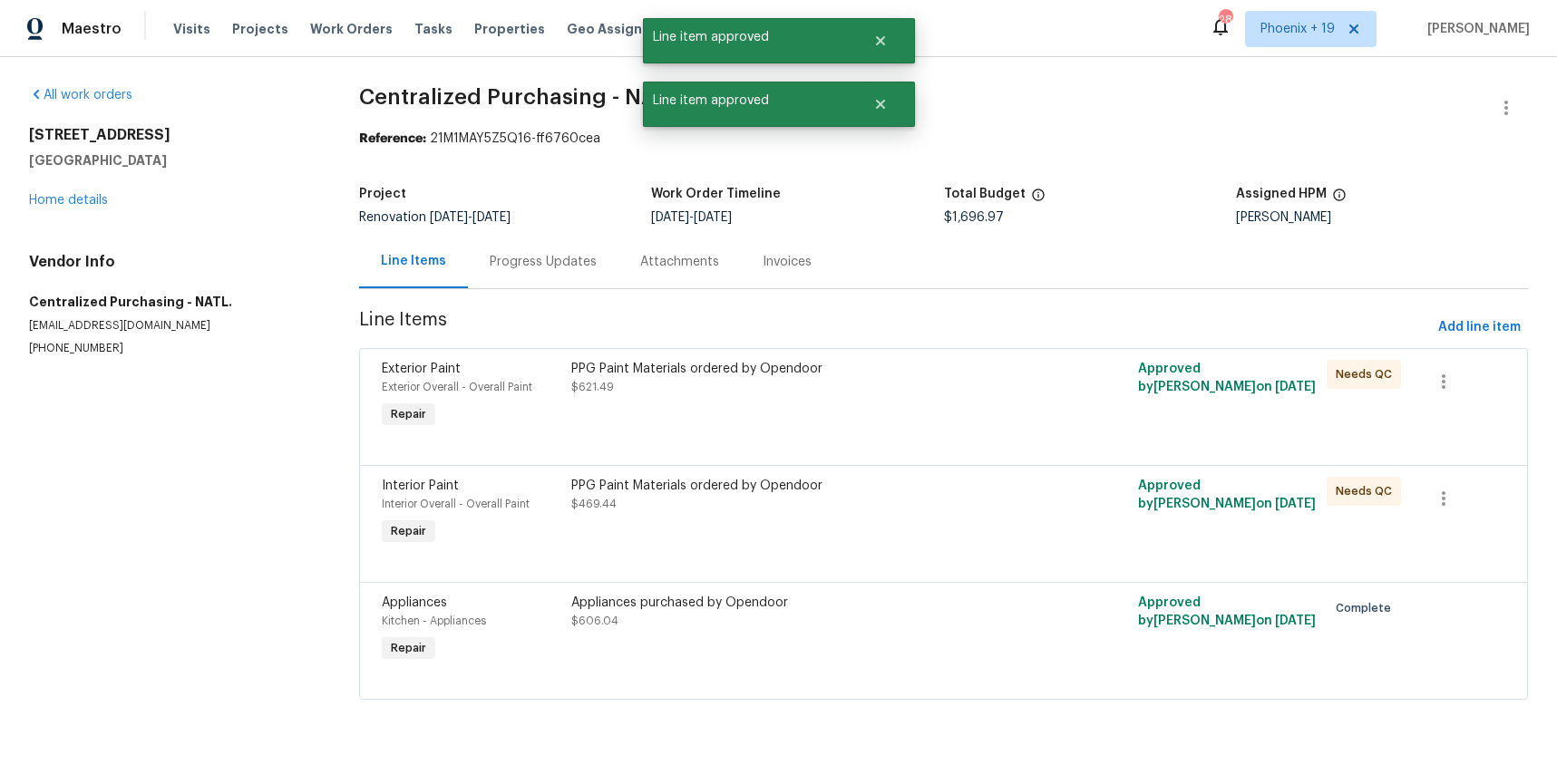
click at [968, 425] on div "PPG Paint Materials ordered by Opendoor $621.49" at bounding box center [802, 396] width 473 height 84
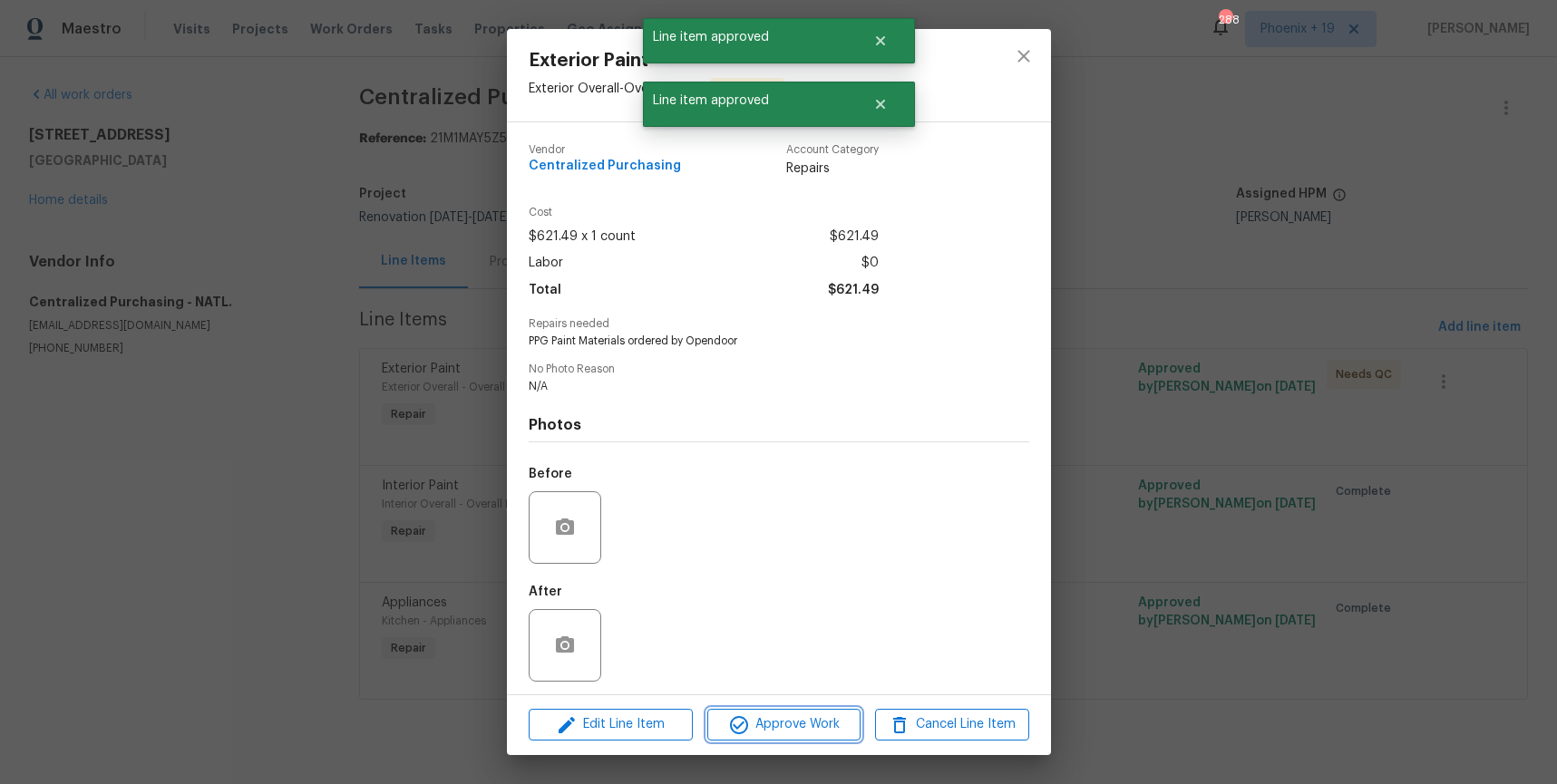
click at [845, 713] on span "Approve Work" at bounding box center [783, 725] width 142 height 23
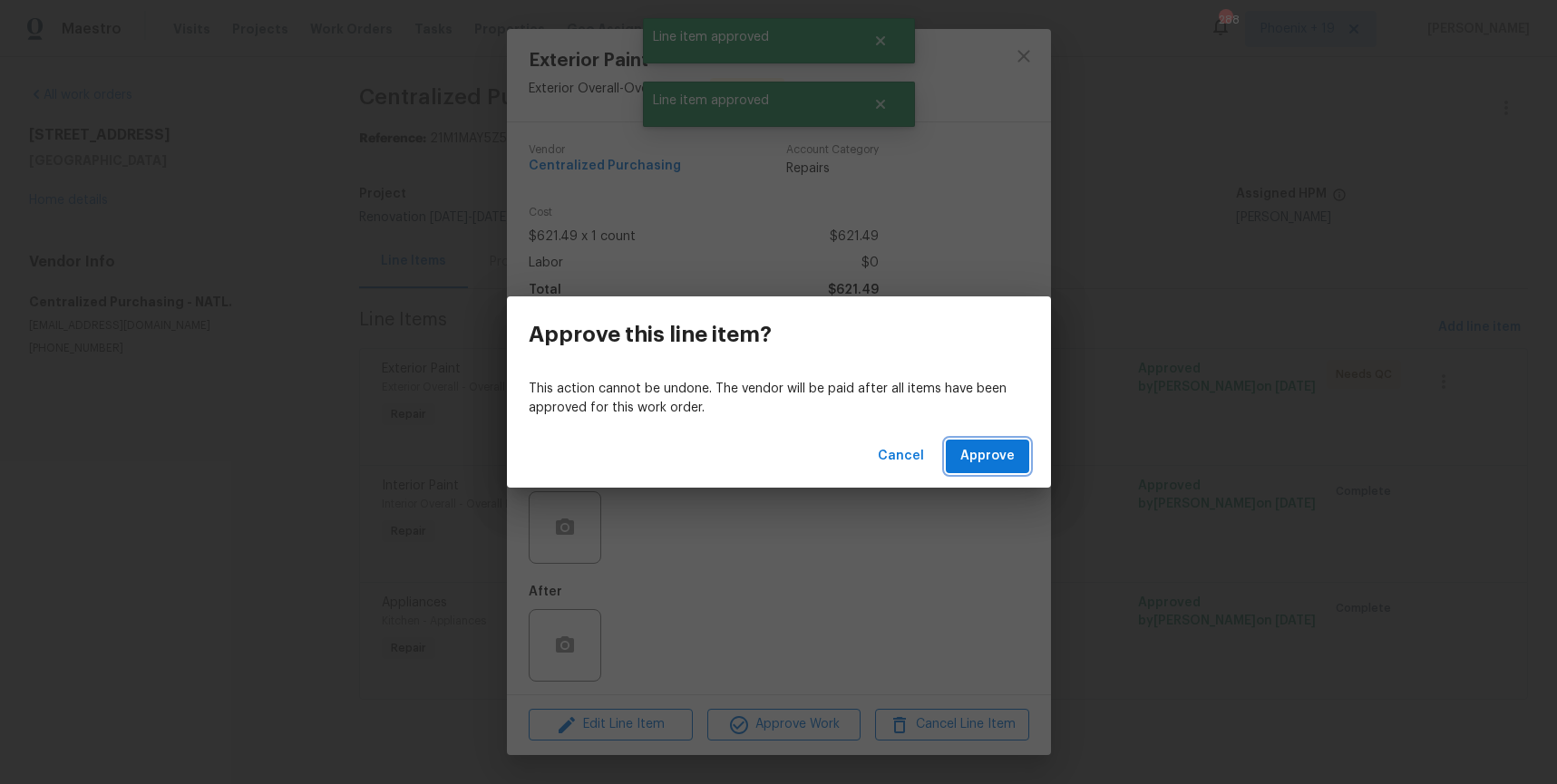
click at [986, 467] on span "Approve" at bounding box center [987, 456] width 55 height 23
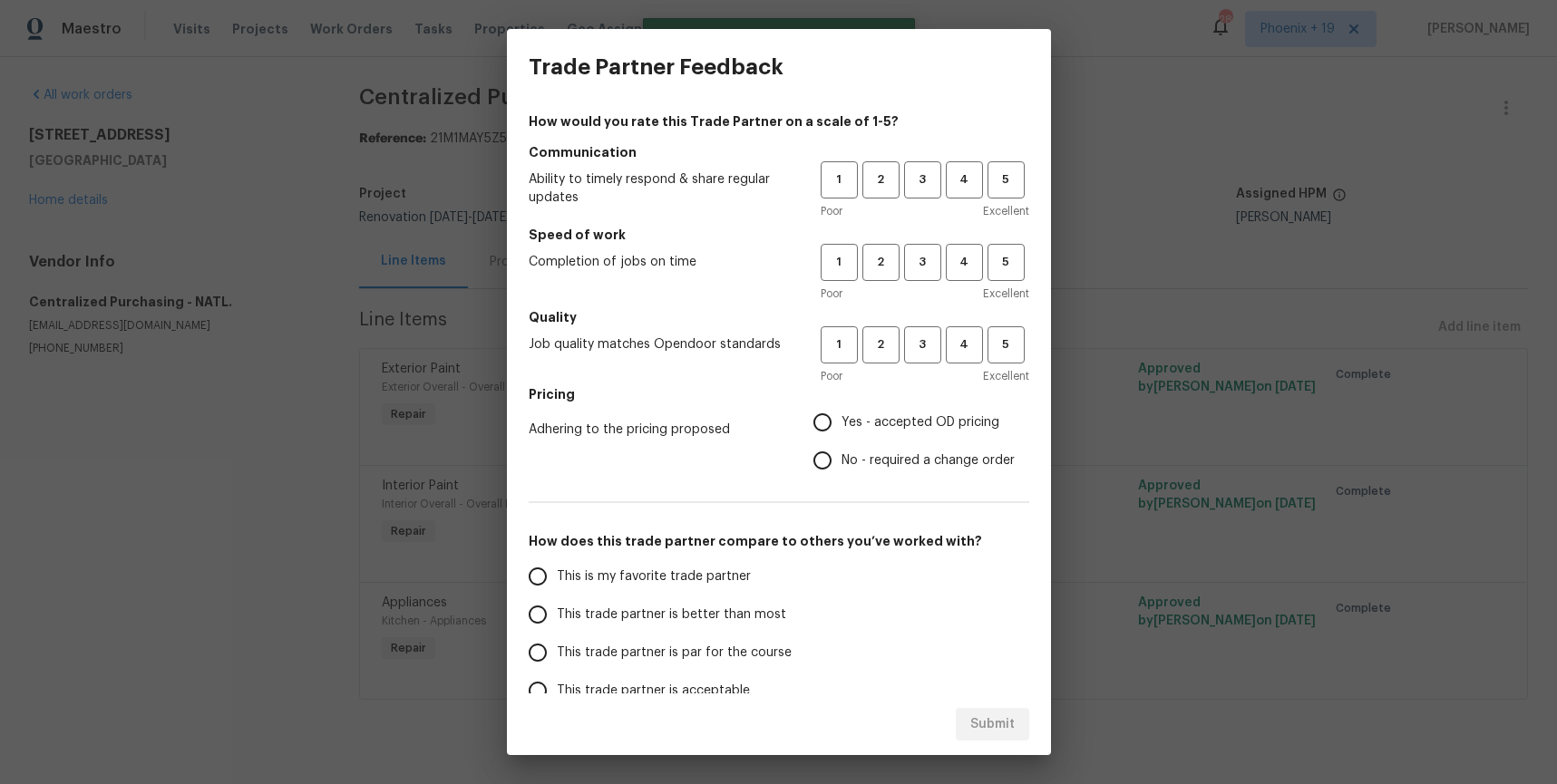
click at [944, 179] on div "1 2 3 4 5" at bounding box center [925, 181] width 209 height 38
click at [929, 197] on button "3" at bounding box center [923, 181] width 38 height 38
click at [920, 278] on button "3" at bounding box center [923, 263] width 38 height 38
click at [920, 350] on span "3" at bounding box center [923, 345] width 34 height 21
click at [904, 424] on span "Yes - accepted OD pricing" at bounding box center [921, 423] width 158 height 19
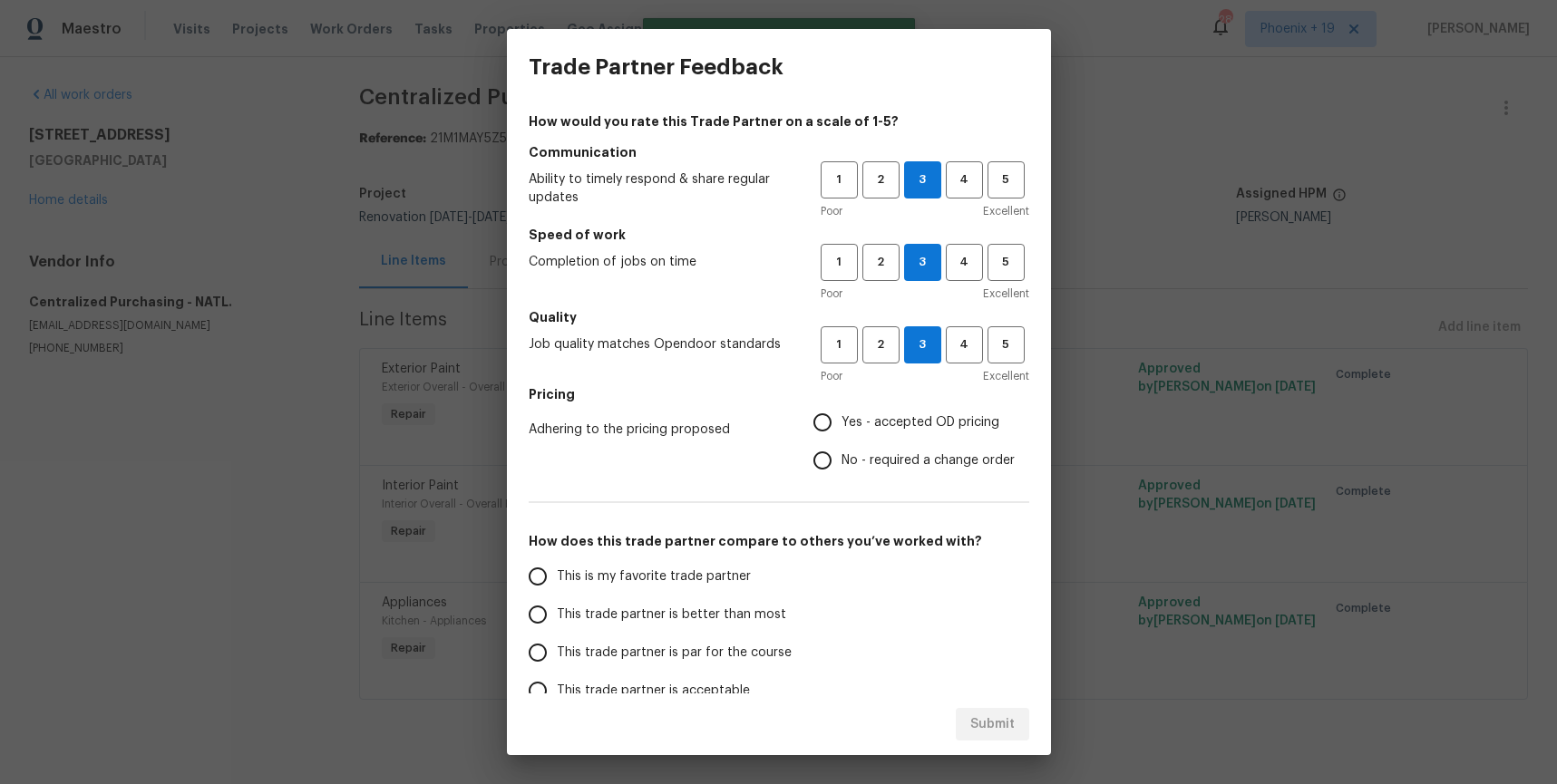
click at [842, 424] on input "Yes - accepted OD pricing" at bounding box center [823, 423] width 38 height 38
radio input "true"
click at [710, 573] on span "This is my favorite trade partner" at bounding box center [654, 577] width 194 height 19
click at [557, 573] on input "This is my favorite trade partner" at bounding box center [538, 577] width 38 height 38
click at [983, 723] on span "Submit" at bounding box center [992, 725] width 44 height 23
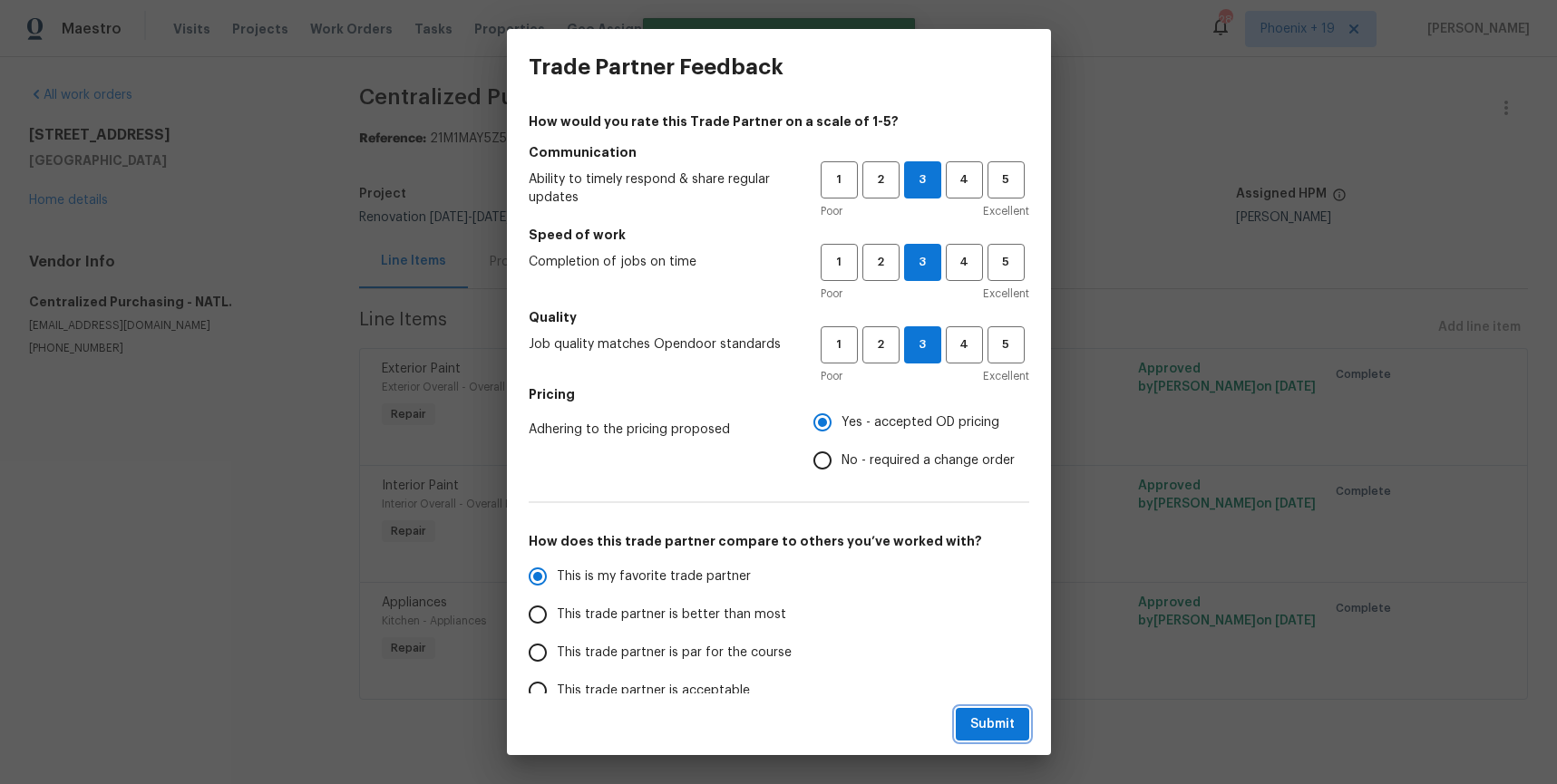
radio input "true"
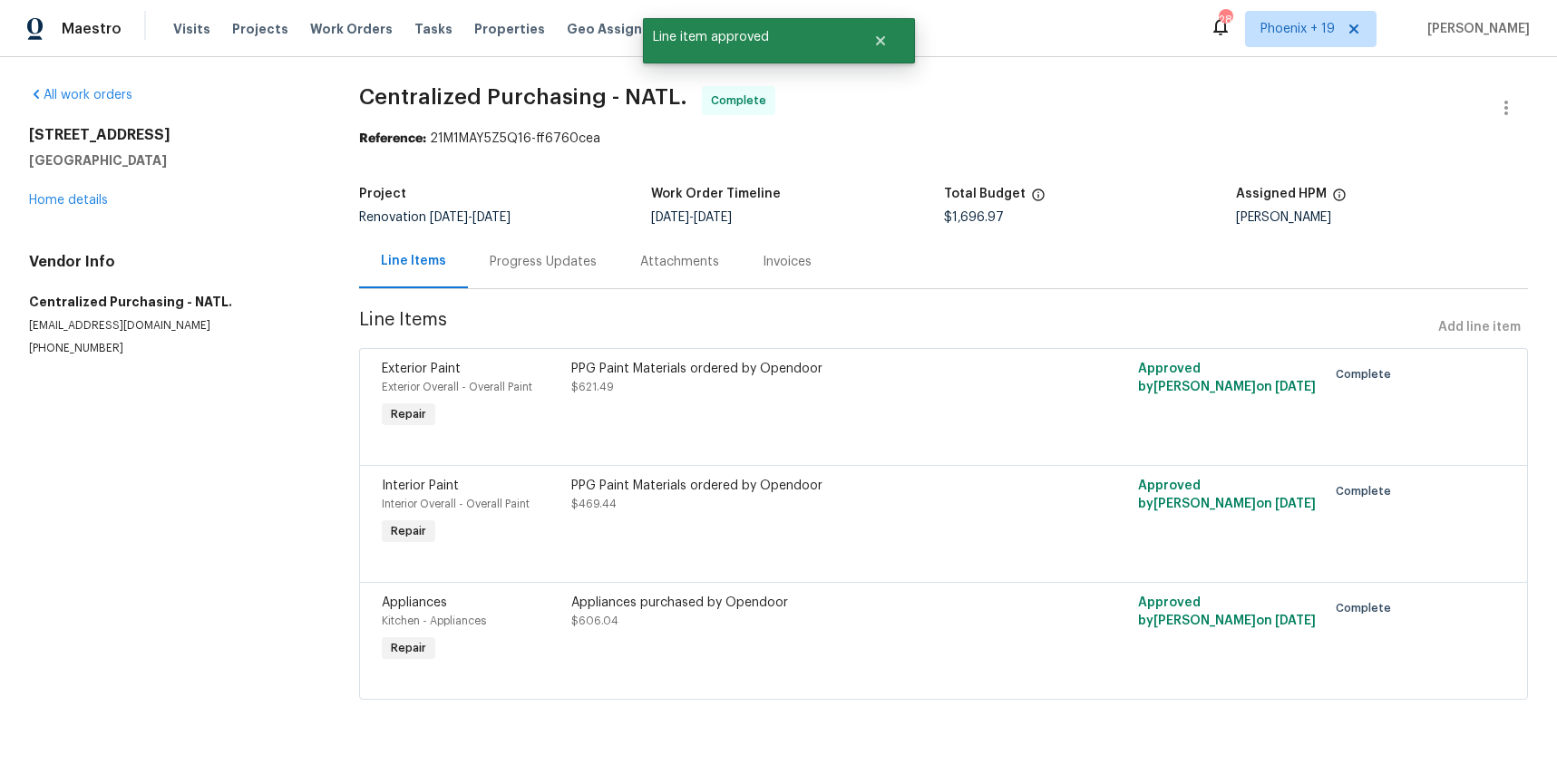
radio input "false"
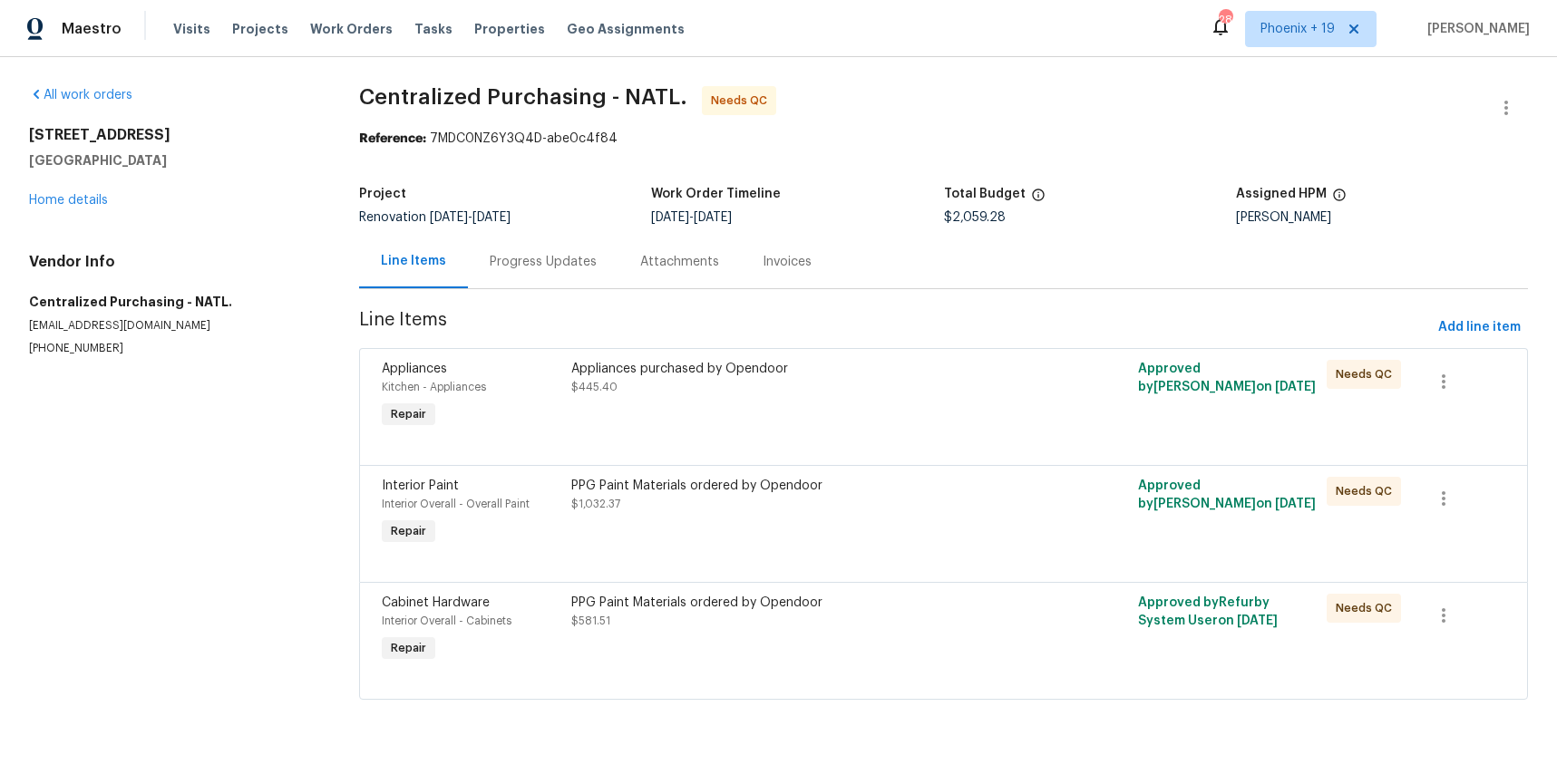
click at [913, 620] on div "PPG Paint Materials ordered by Opendoor $581.51" at bounding box center [802, 612] width 461 height 37
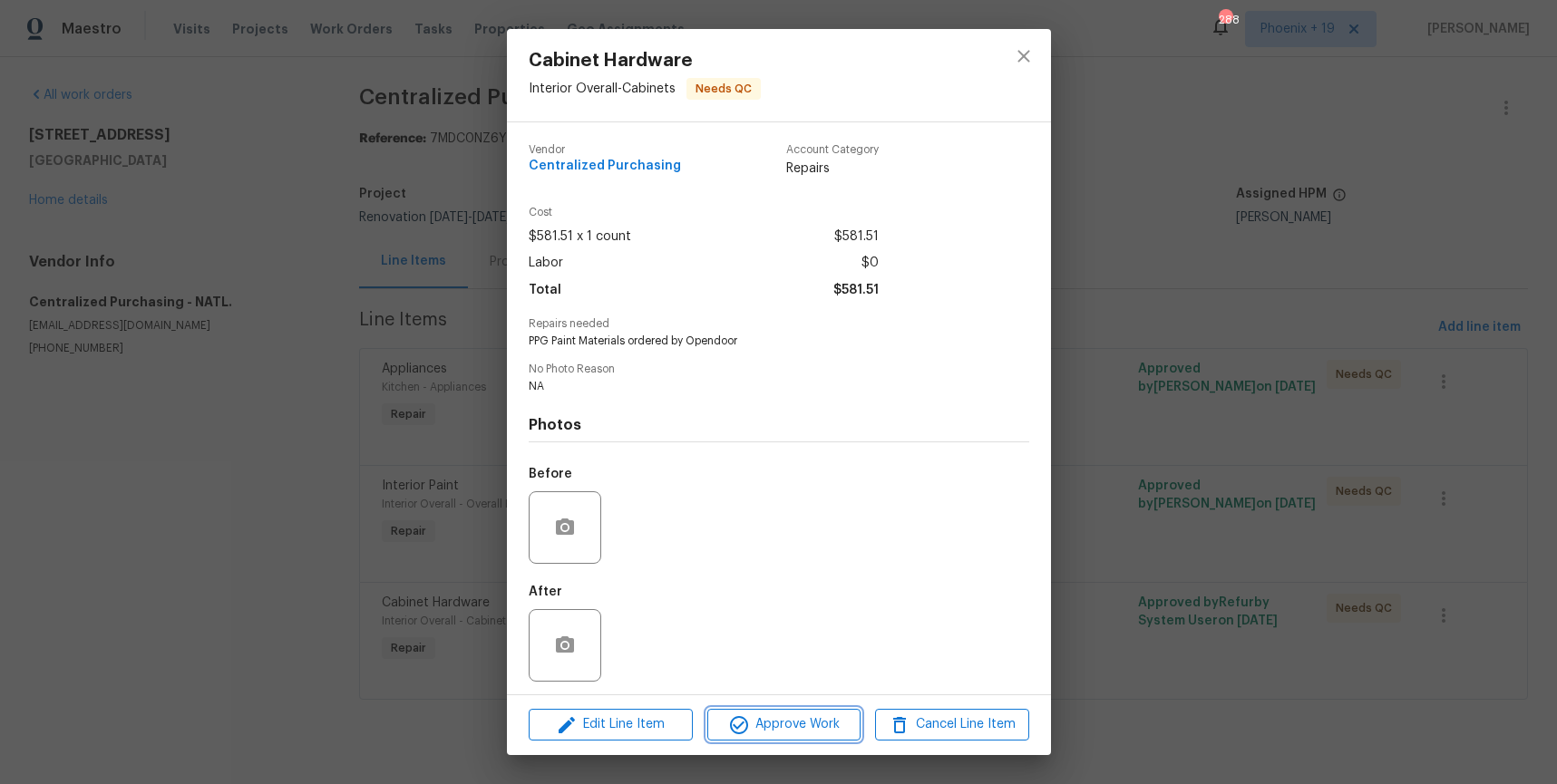
click at [780, 736] on button "Approve Work" at bounding box center [784, 726] width 153 height 32
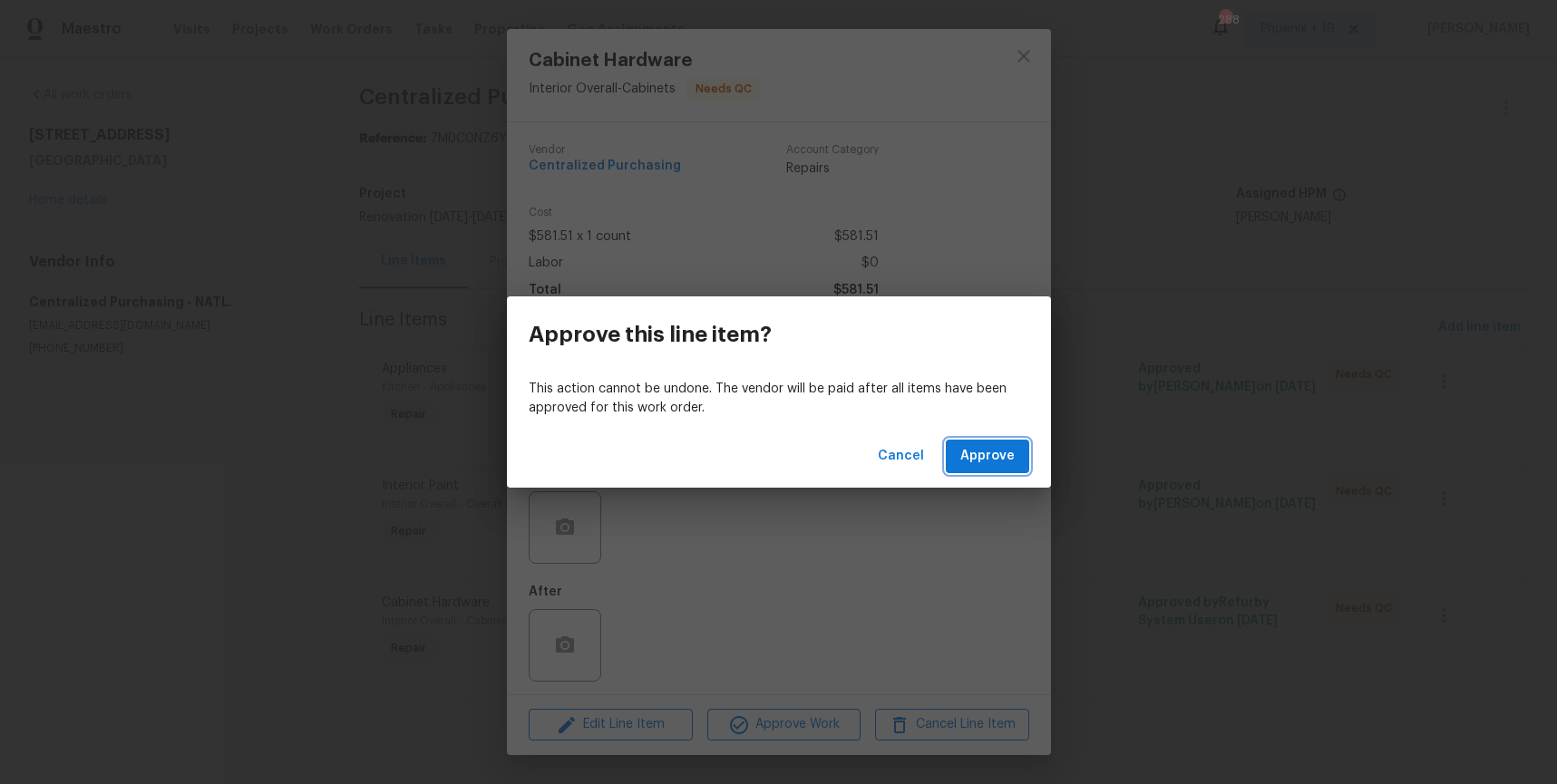
click at [975, 460] on span "Approve" at bounding box center [987, 456] width 55 height 23
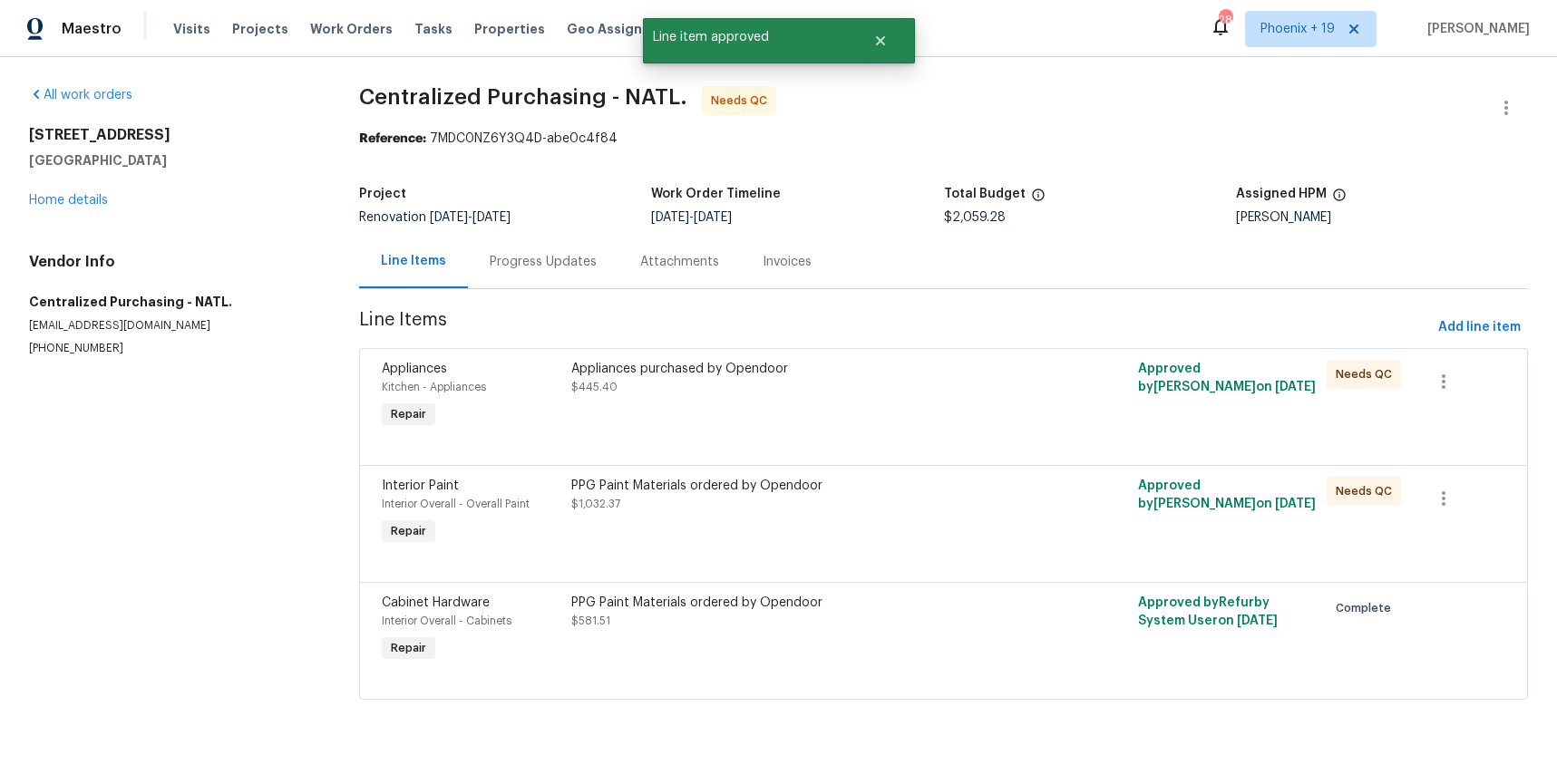
click at [966, 506] on div "PPG Paint Materials ordered by Opendoor $1,032.37" at bounding box center [802, 495] width 461 height 37
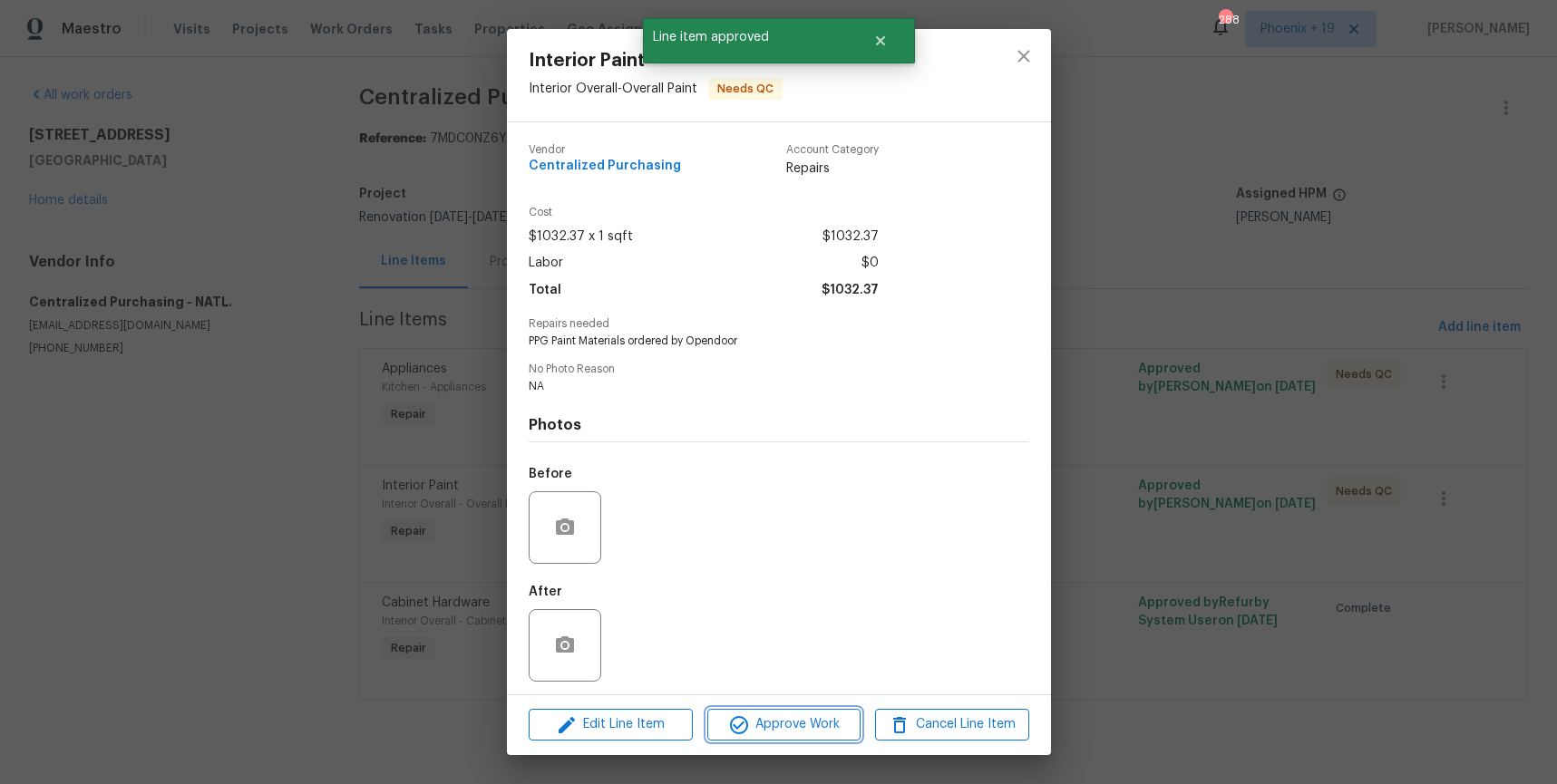
click at [847, 728] on span "Approve Work" at bounding box center [783, 725] width 142 height 23
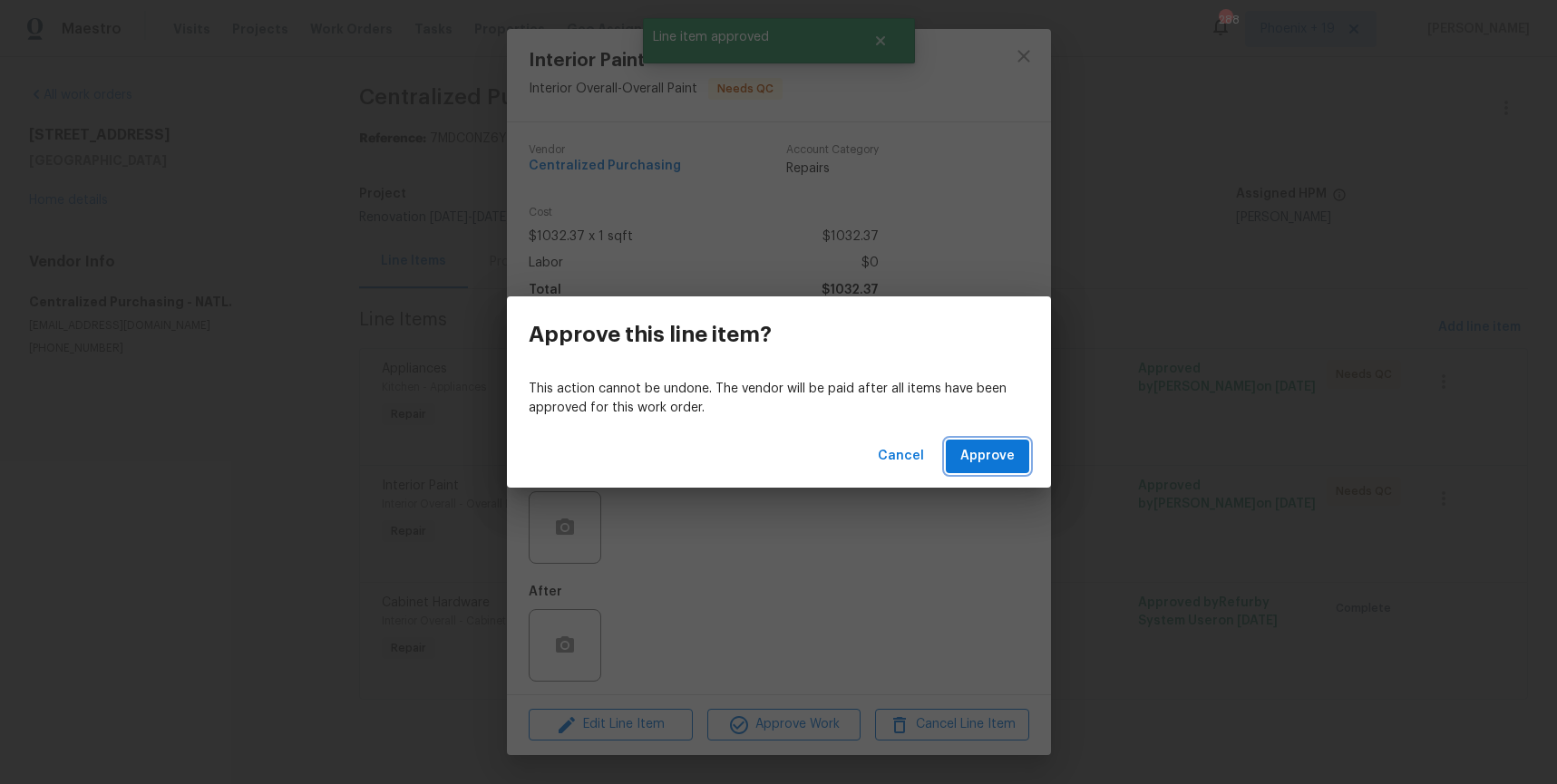
click at [970, 454] on span "Approve" at bounding box center [987, 456] width 55 height 23
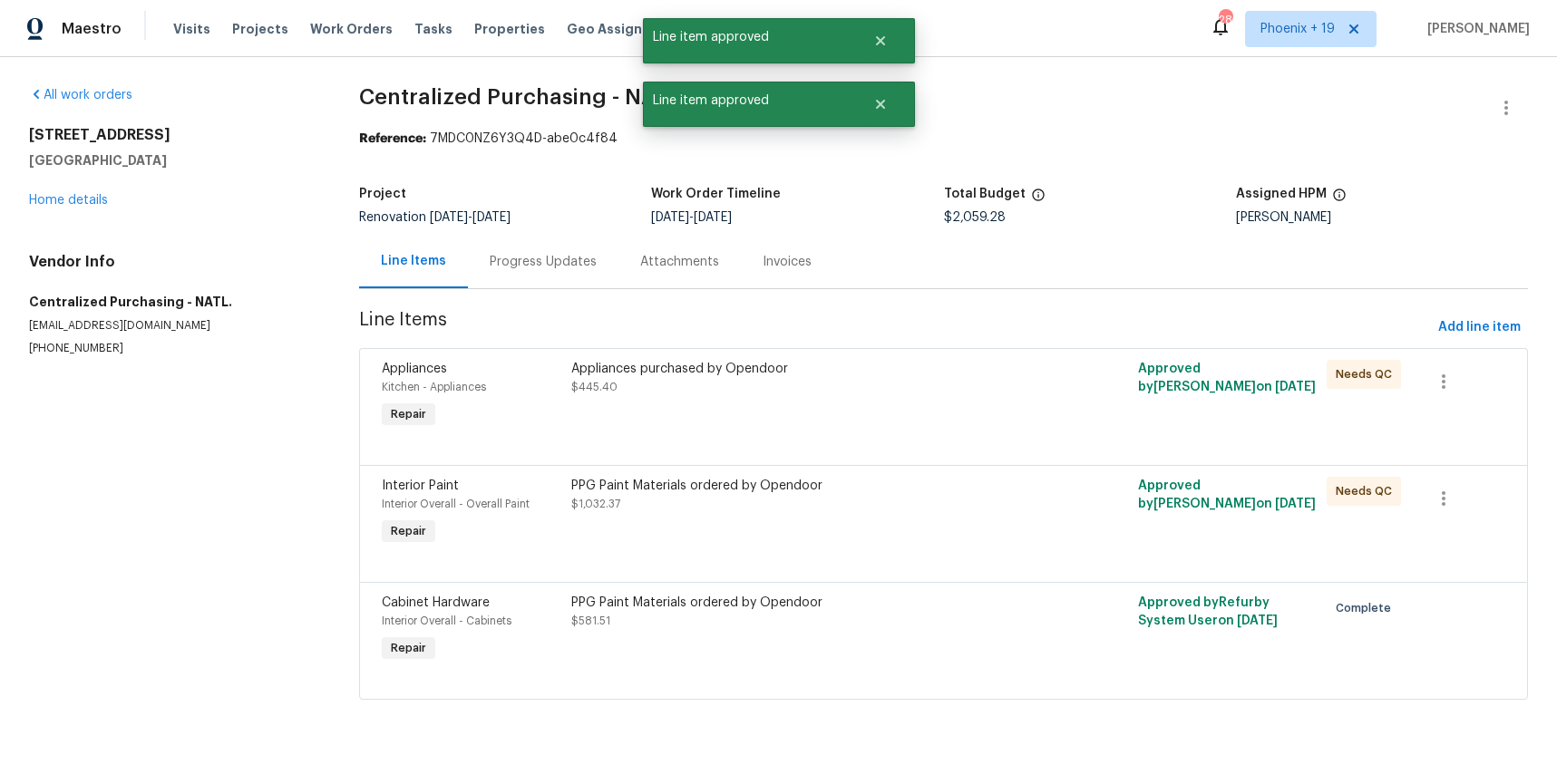
click at [944, 406] on div "Appliances purchased by Opendoor $445.40" at bounding box center [802, 396] width 473 height 84
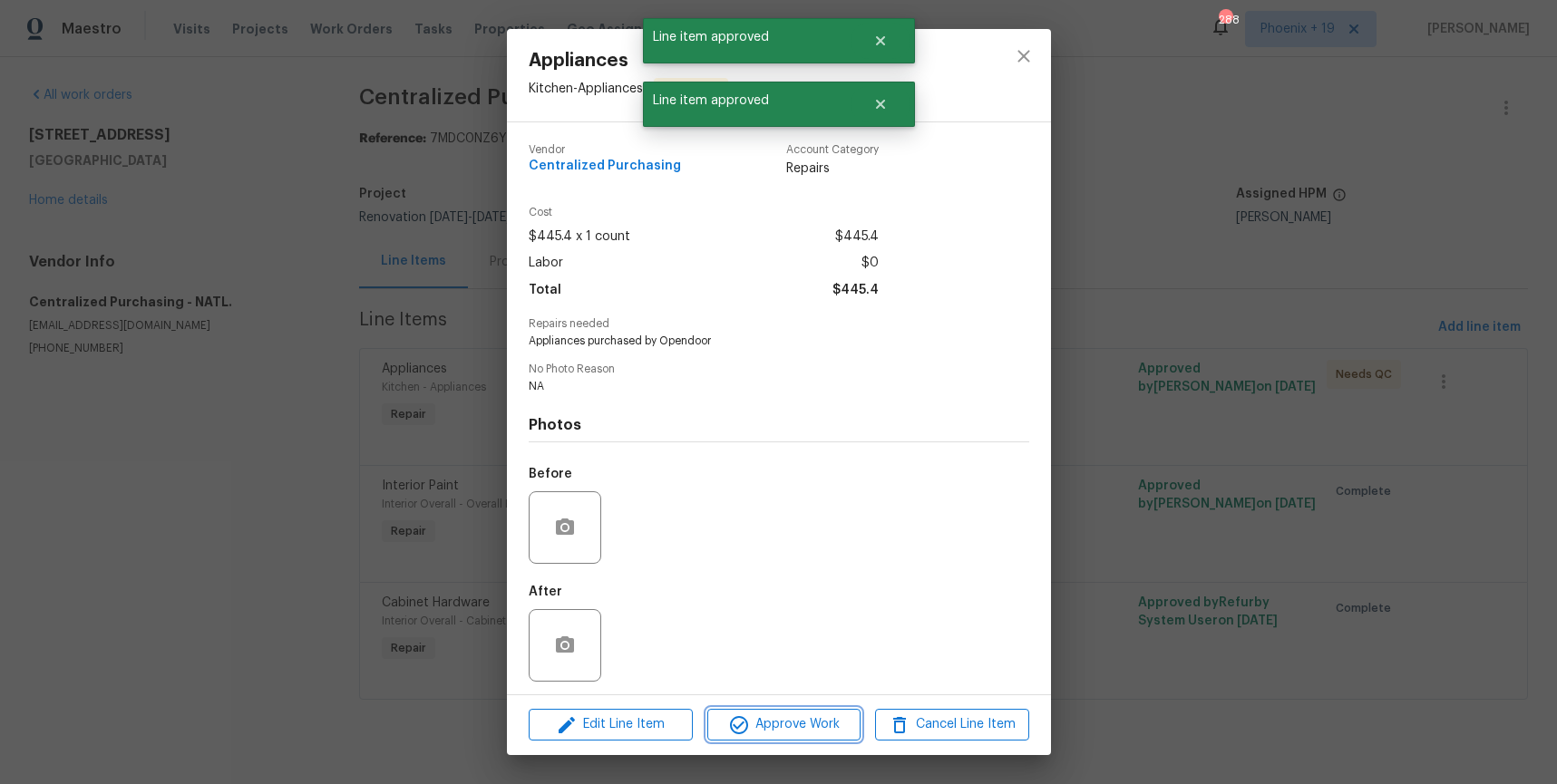
click at [844, 734] on span "Approve Work" at bounding box center [783, 725] width 142 height 23
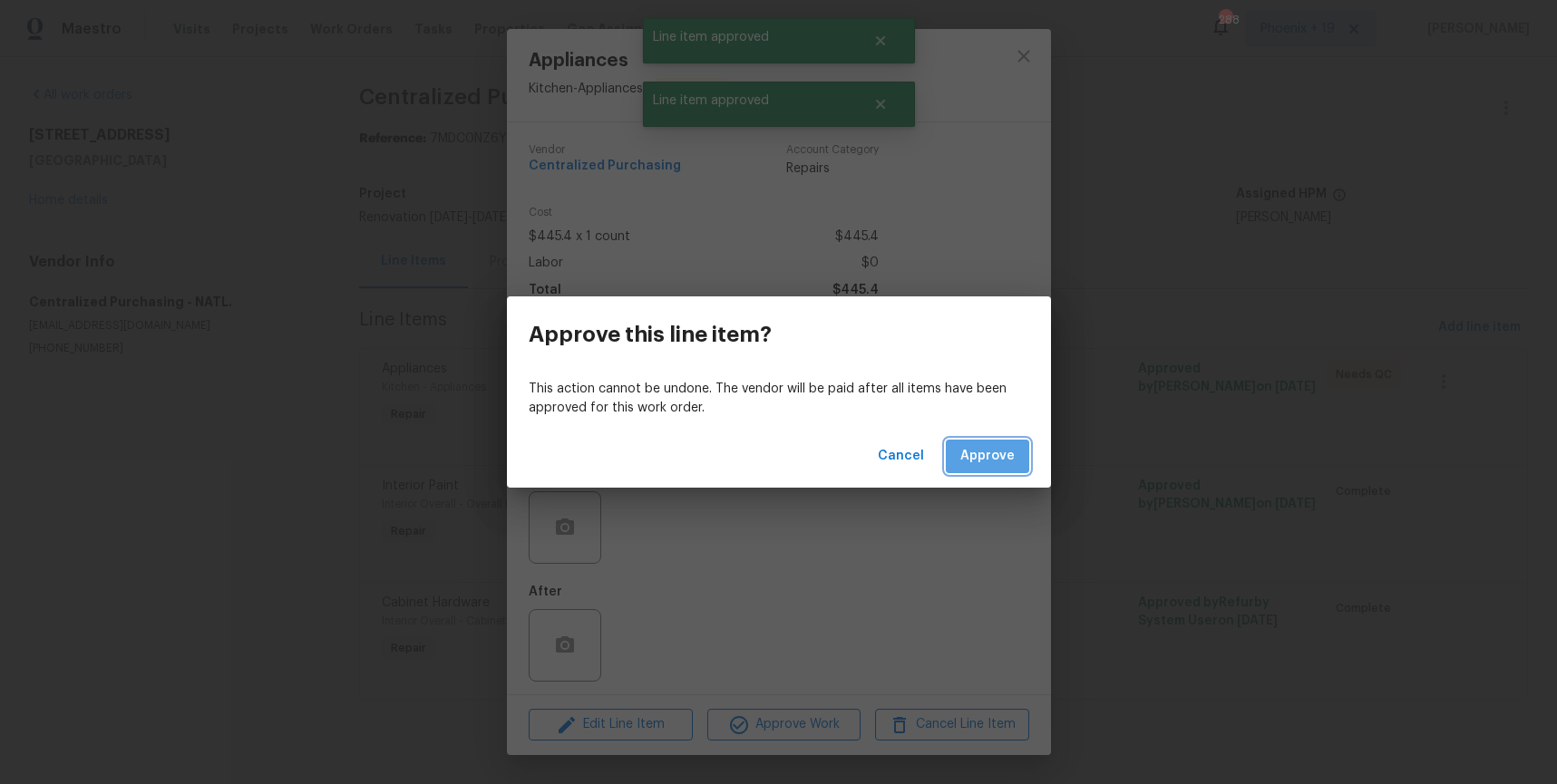
click at [1011, 443] on button "Approve" at bounding box center [987, 456] width 84 height 34
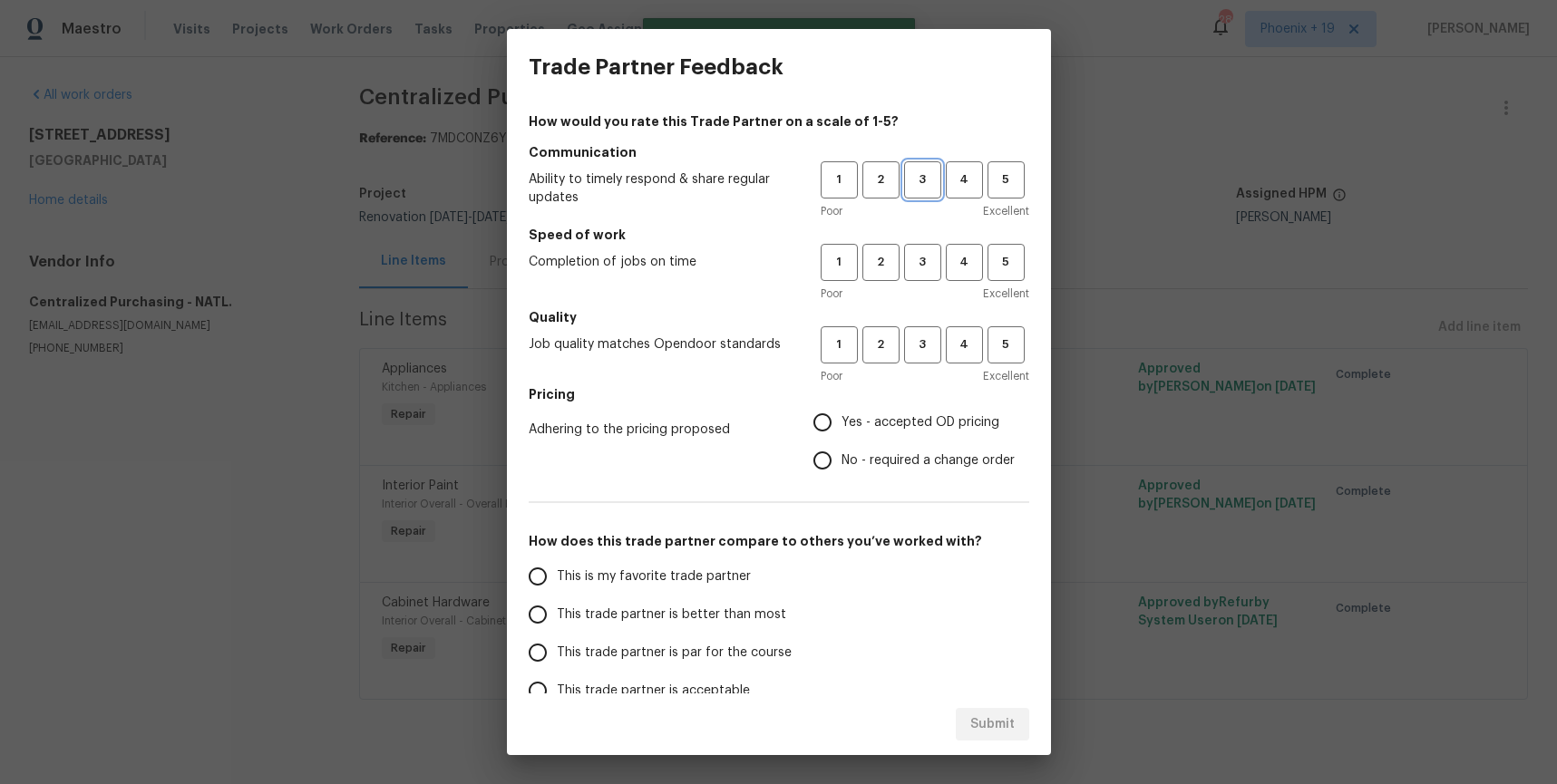
click at [922, 187] on span "3" at bounding box center [923, 180] width 34 height 21
click at [920, 258] on span "3" at bounding box center [923, 263] width 34 height 21
click at [922, 358] on button "3" at bounding box center [923, 345] width 38 height 38
drag, startPoint x: 916, startPoint y: 412, endPoint x: 773, endPoint y: 533, distance: 187.3
click at [916, 413] on span "Yes - accepted OD pricing" at bounding box center [921, 423] width 158 height 19
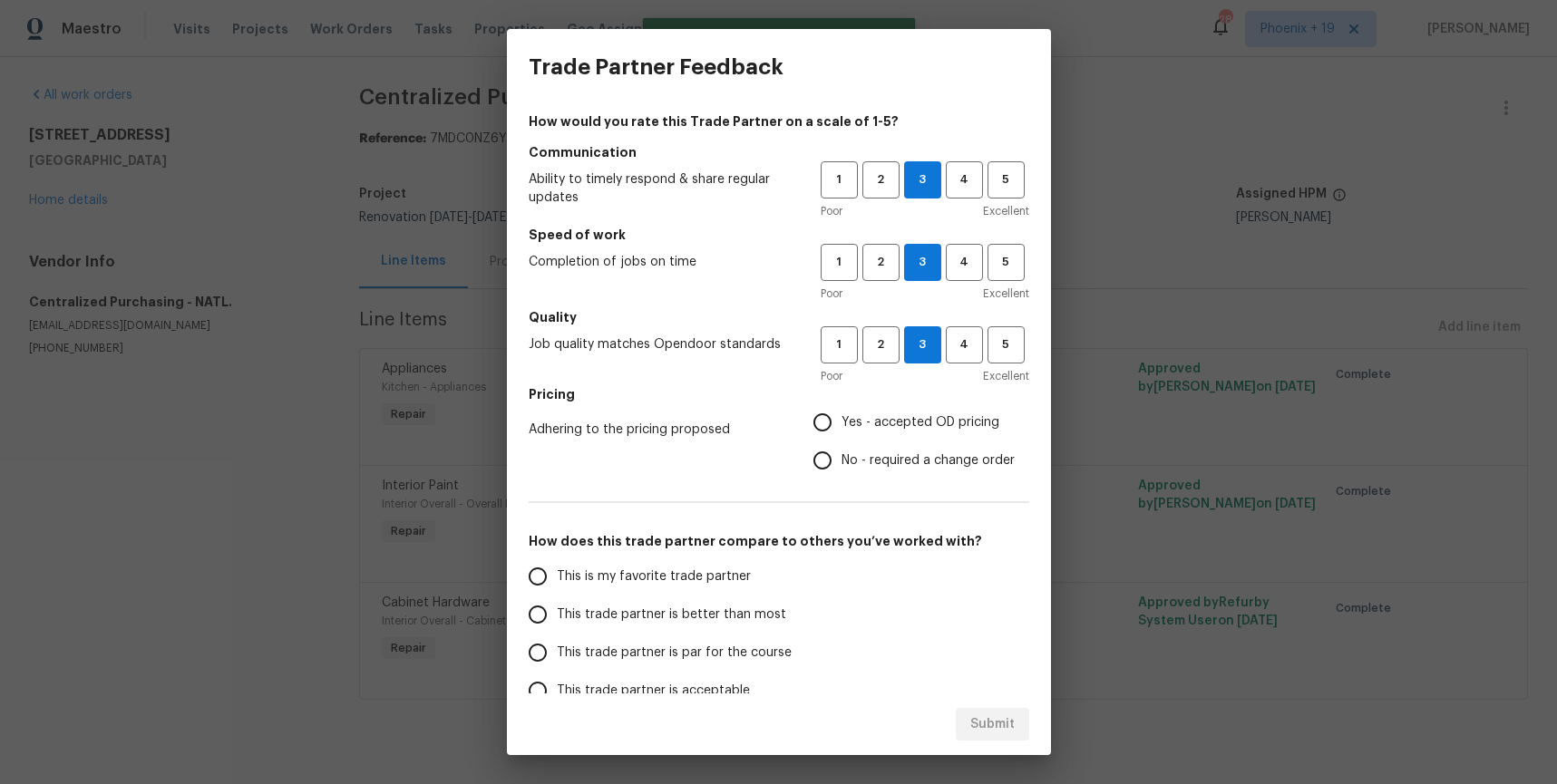
click at [842, 412] on input "Yes - accepted OD pricing" at bounding box center [823, 423] width 38 height 38
radio input "true"
click at [719, 556] on div "How would you rate this Trade Partner on a scale of 1-5? Communication Ability …" at bounding box center [779, 467] width 501 height 710
click at [721, 562] on label "This is my favorite trade partner" at bounding box center [662, 577] width 286 height 38
click at [557, 562] on input "This is my favorite trade partner" at bounding box center [538, 577] width 38 height 38
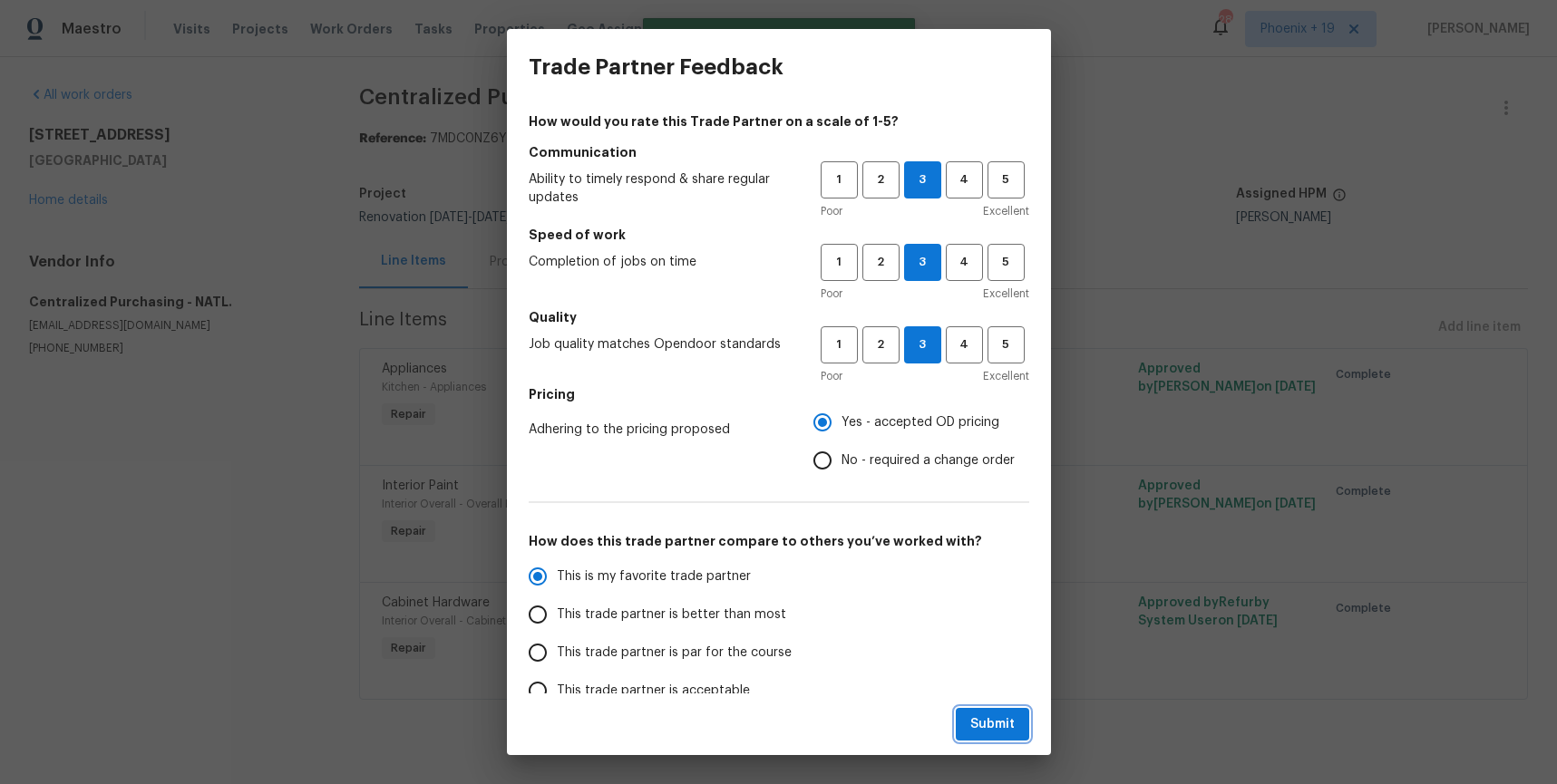
click at [973, 721] on span "Submit" at bounding box center [992, 725] width 44 height 23
radio input "true"
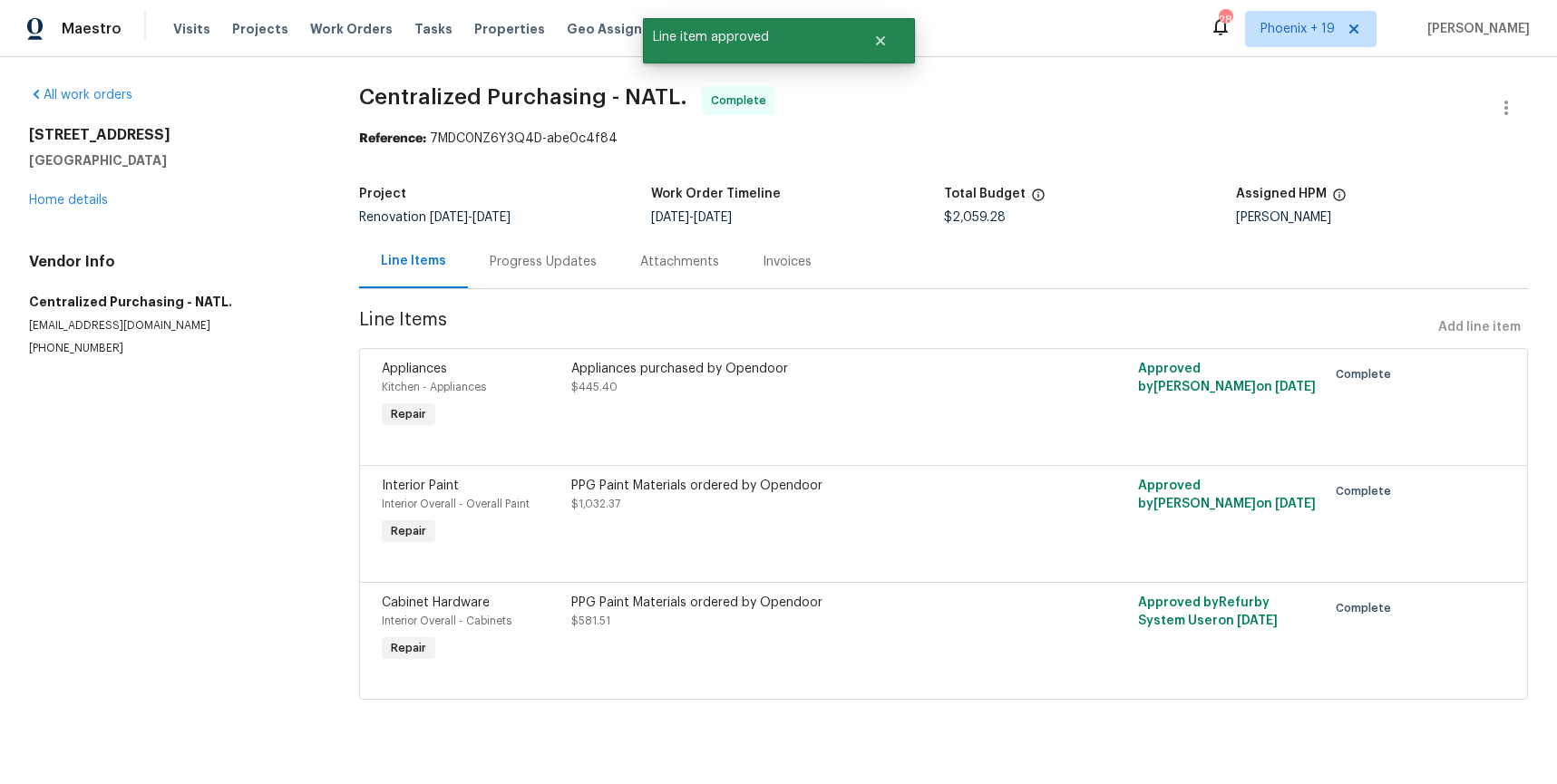
radio input "false"
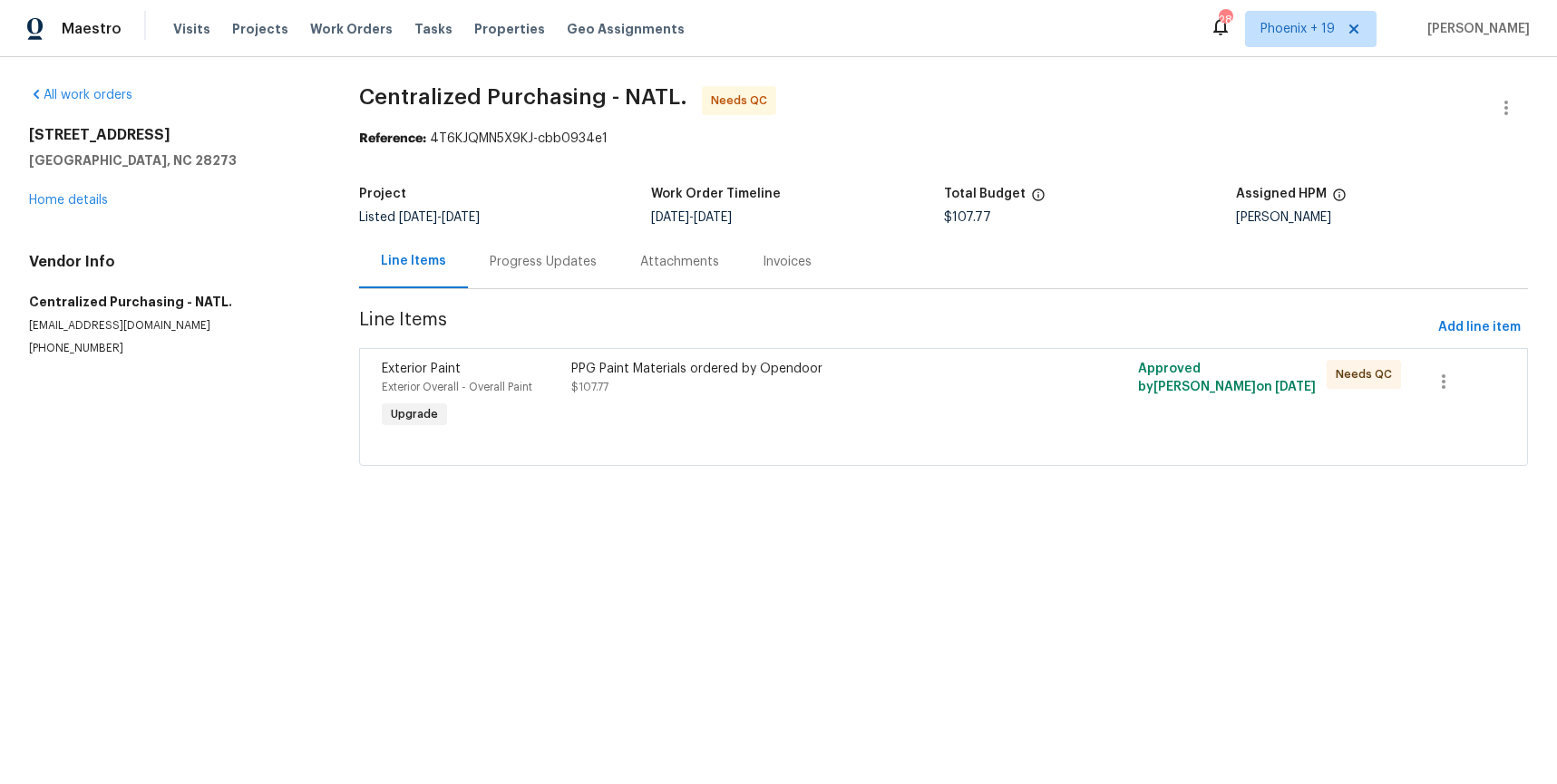
click at [940, 374] on div "PPG Paint Materials ordered by Opendoor" at bounding box center [802, 369] width 461 height 18
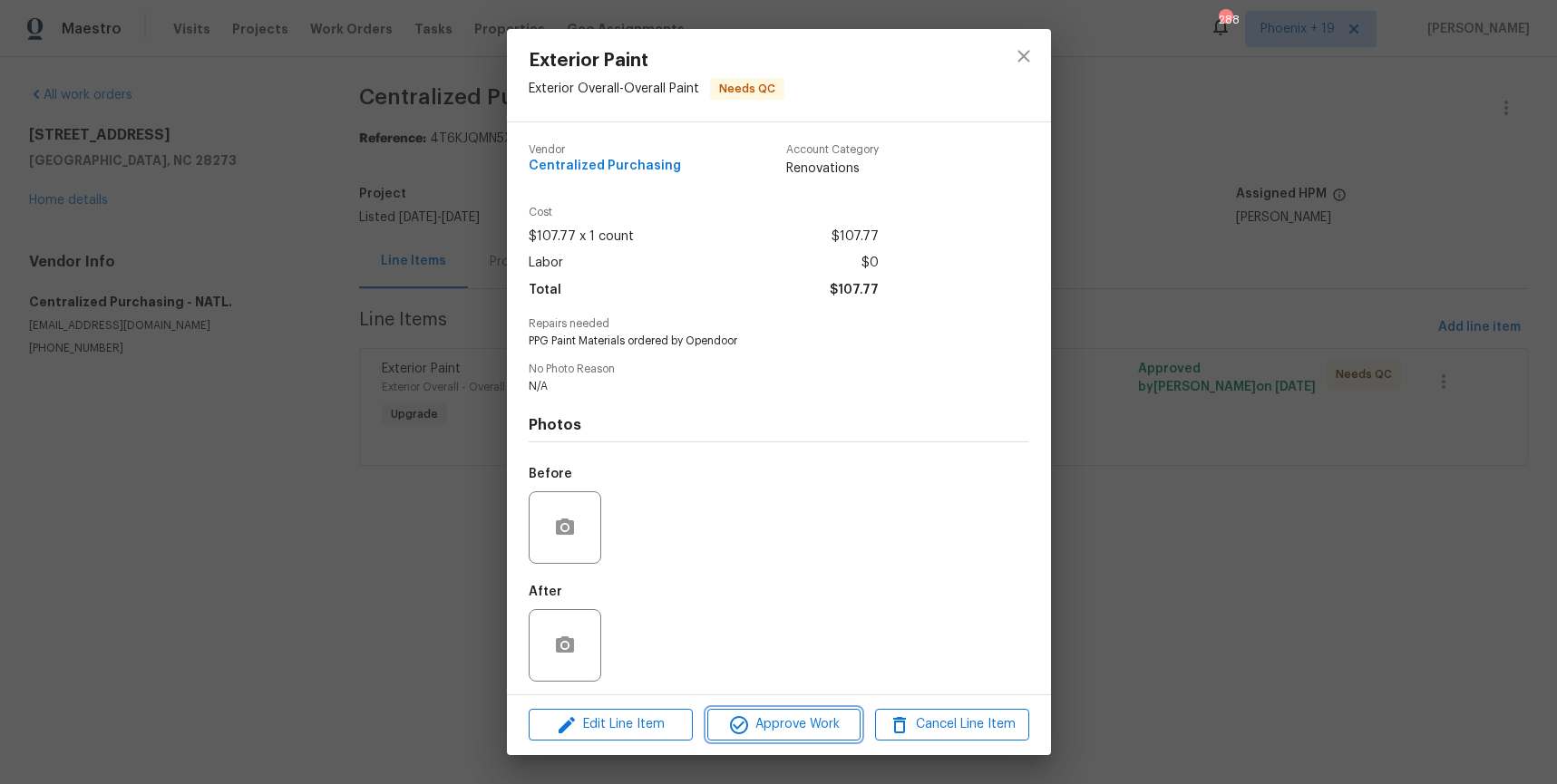
click at [815, 718] on span "Approve Work" at bounding box center [783, 725] width 142 height 23
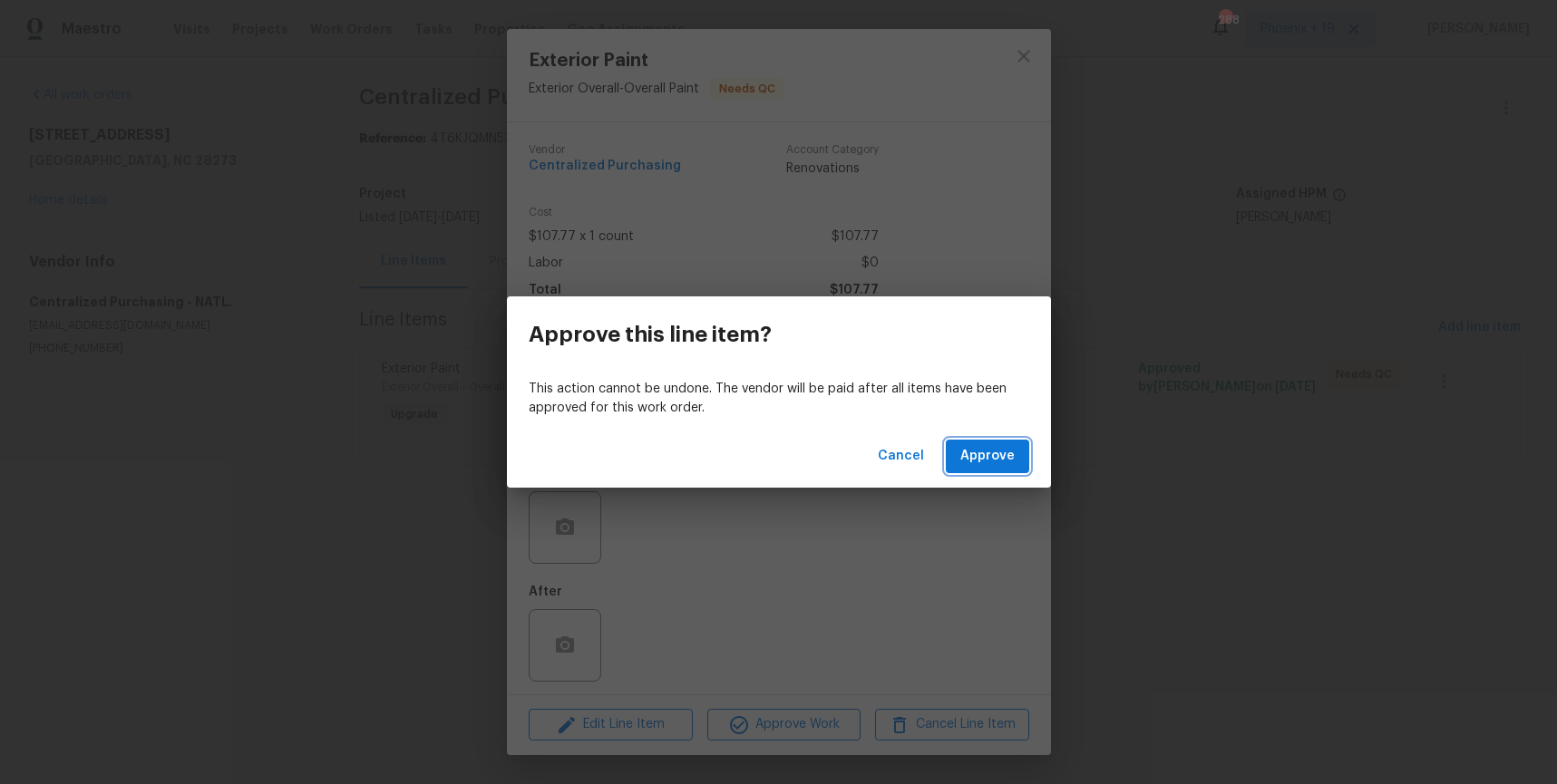
click at [990, 452] on span "Approve" at bounding box center [987, 456] width 55 height 23
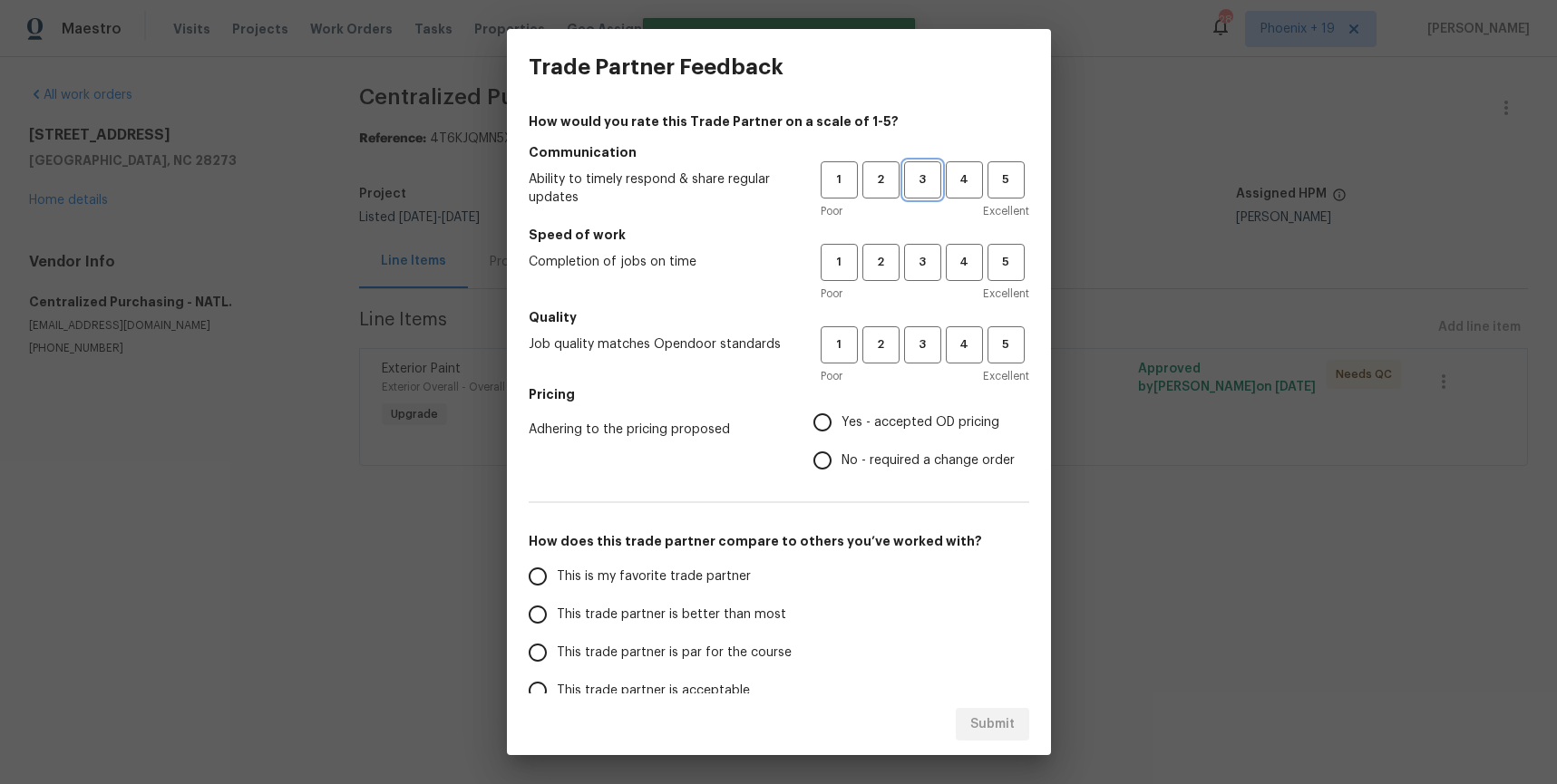
drag, startPoint x: 933, startPoint y: 184, endPoint x: 929, endPoint y: 257, distance: 73.1
click at [933, 184] on span "3" at bounding box center [923, 180] width 34 height 21
drag, startPoint x: 929, startPoint y: 259, endPoint x: 923, endPoint y: 326, distance: 67.3
click at [929, 260] on span "3" at bounding box center [923, 263] width 34 height 21
click at [923, 327] on button "3" at bounding box center [923, 345] width 38 height 38
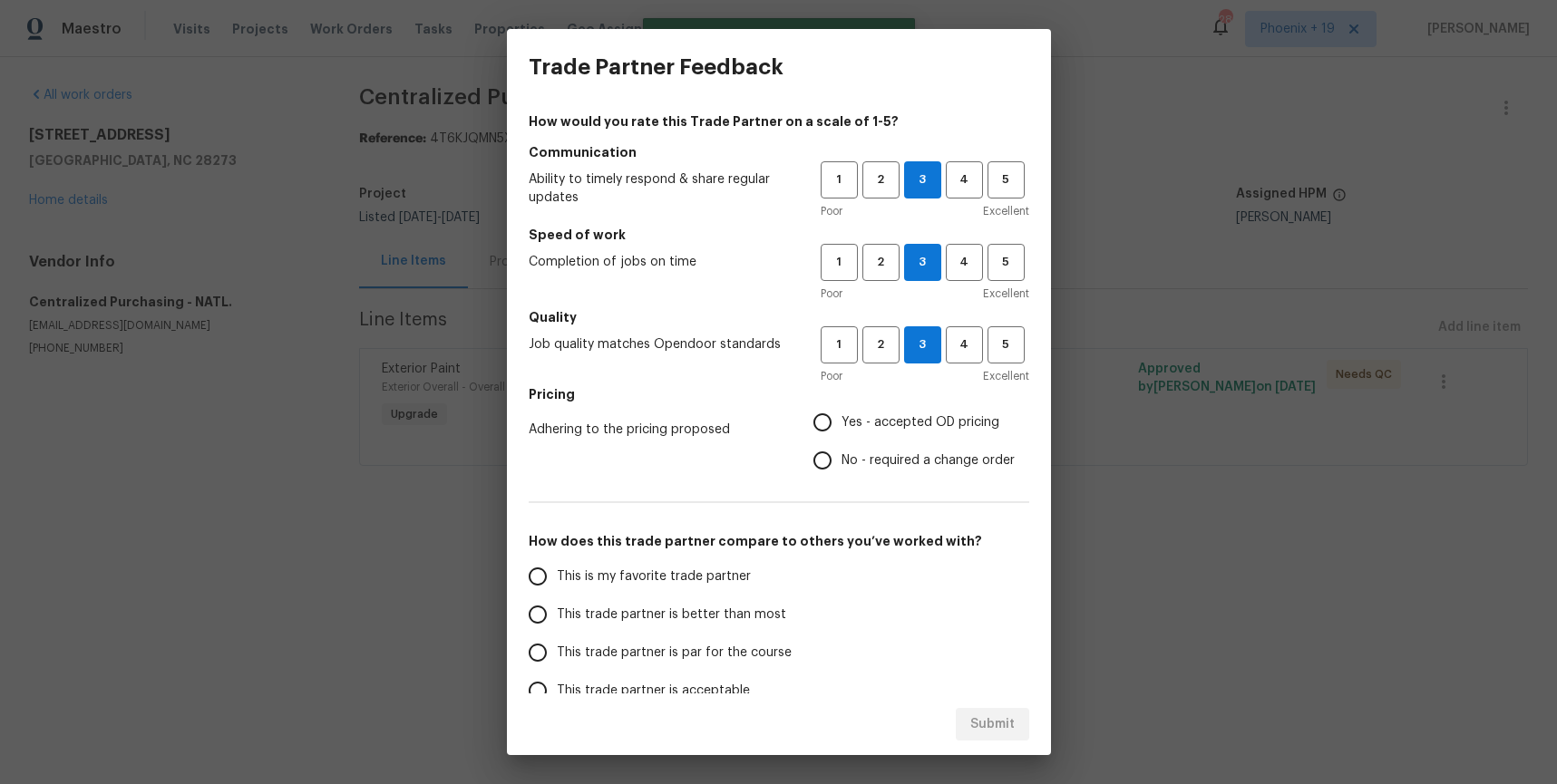
click at [905, 417] on span "Yes - accepted OD pricing" at bounding box center [921, 423] width 158 height 19
click at [842, 417] on input "Yes - accepted OD pricing" at bounding box center [823, 423] width 38 height 38
radio input "true"
drag, startPoint x: 689, startPoint y: 571, endPoint x: 976, endPoint y: 701, distance: 315.1
click at [689, 571] on span "This is my favorite trade partner" at bounding box center [654, 577] width 194 height 19
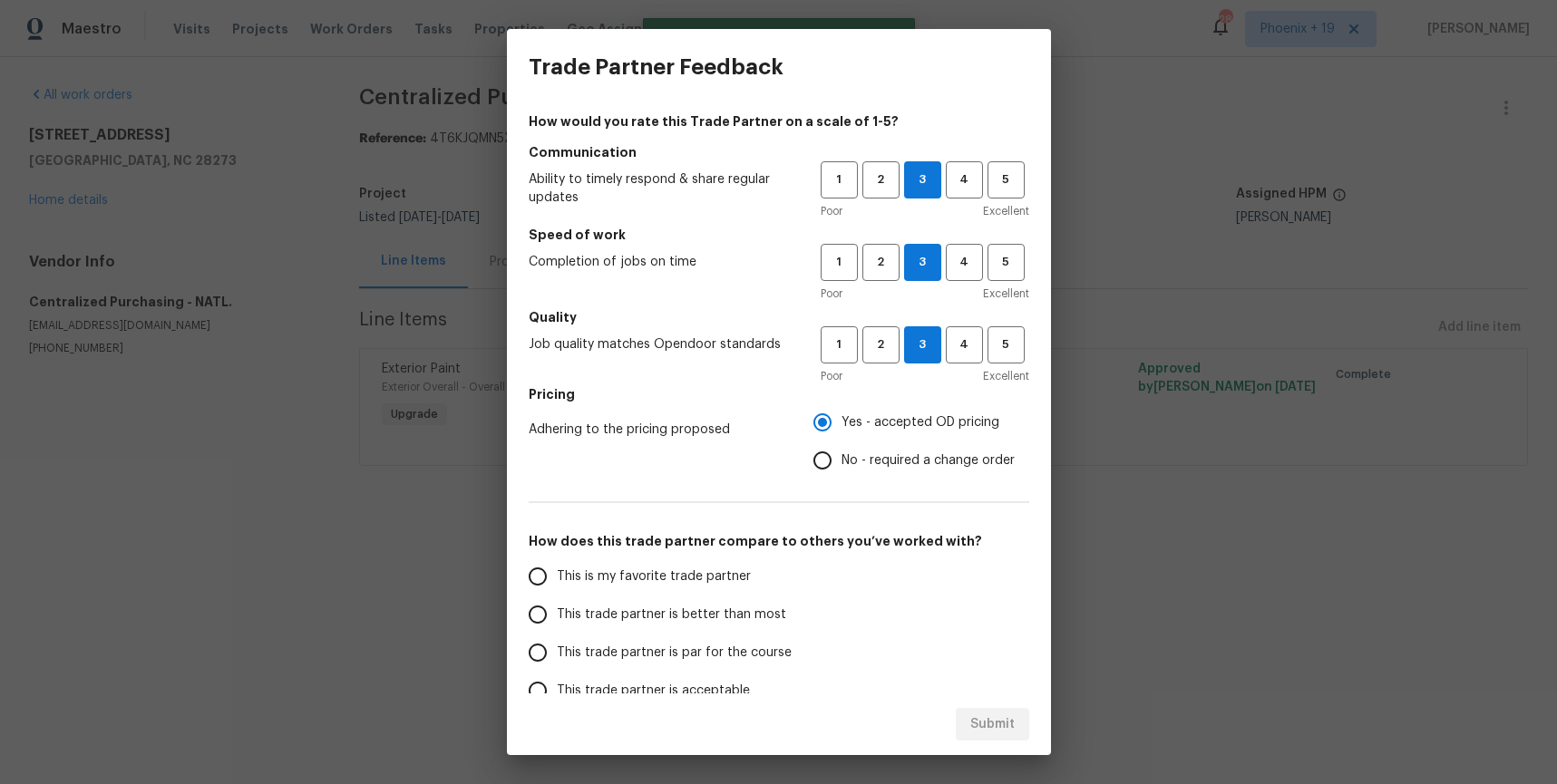
click at [557, 571] on input "This is my favorite trade partner" at bounding box center [538, 577] width 38 height 38
click at [967, 716] on button "Submit" at bounding box center [993, 726] width 73 height 34
radio input "true"
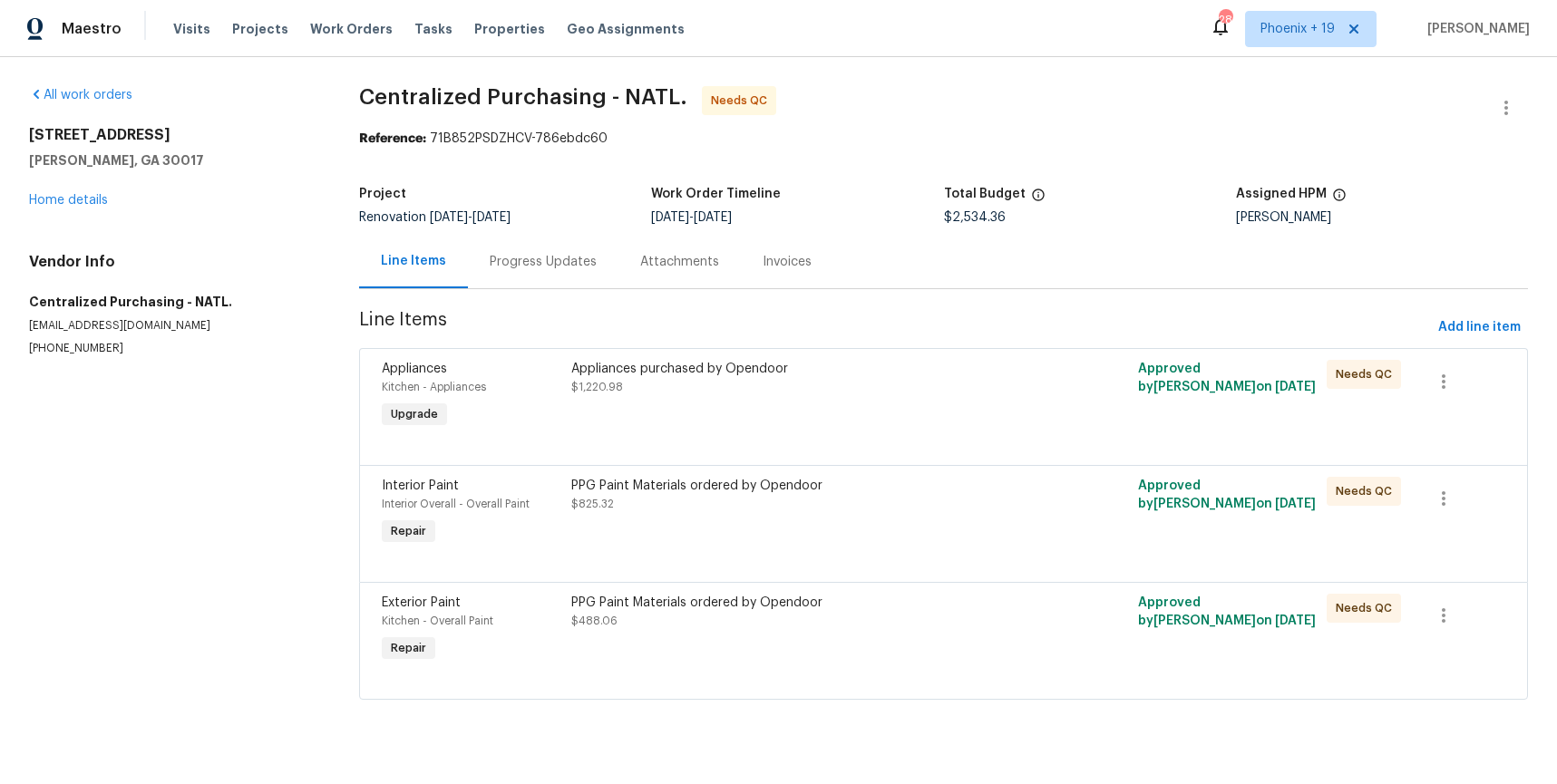
click at [978, 655] on div "PPG Paint Materials ordered by Opendoor $488.06" at bounding box center [802, 630] width 473 height 84
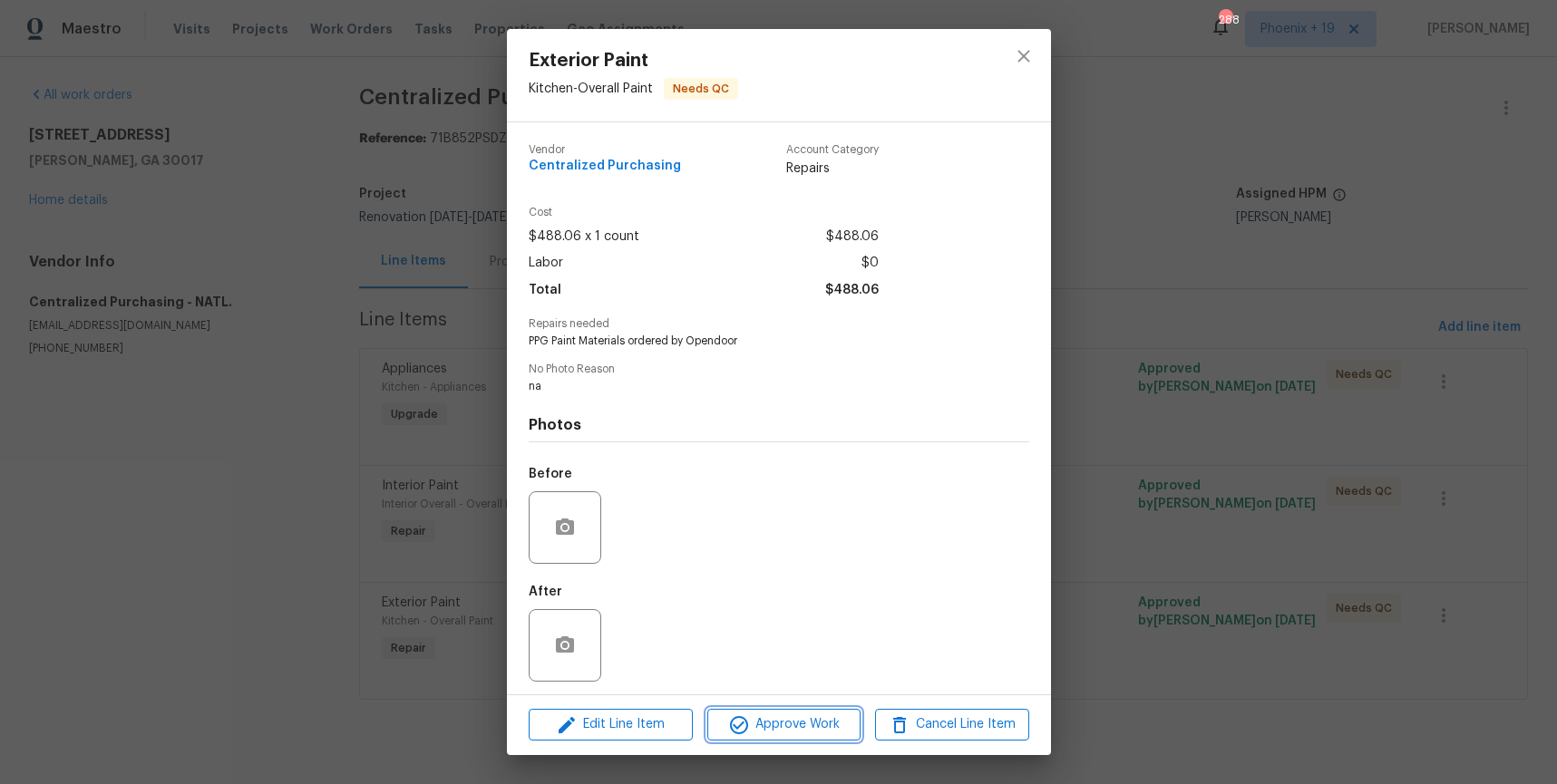
click at [795, 717] on span "Approve Work" at bounding box center [783, 725] width 142 height 23
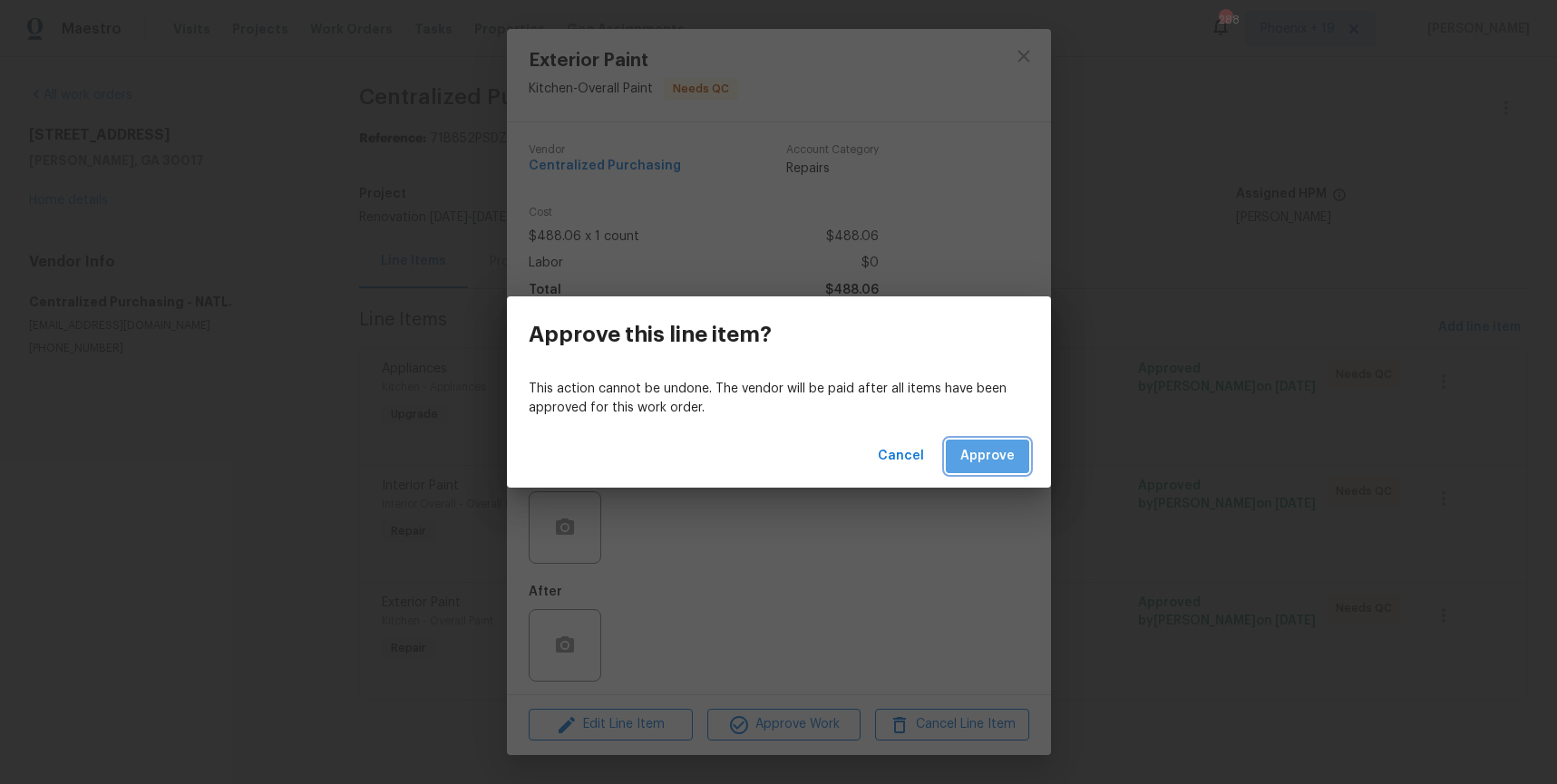
click at [1009, 446] on span "Approve" at bounding box center [987, 456] width 55 height 23
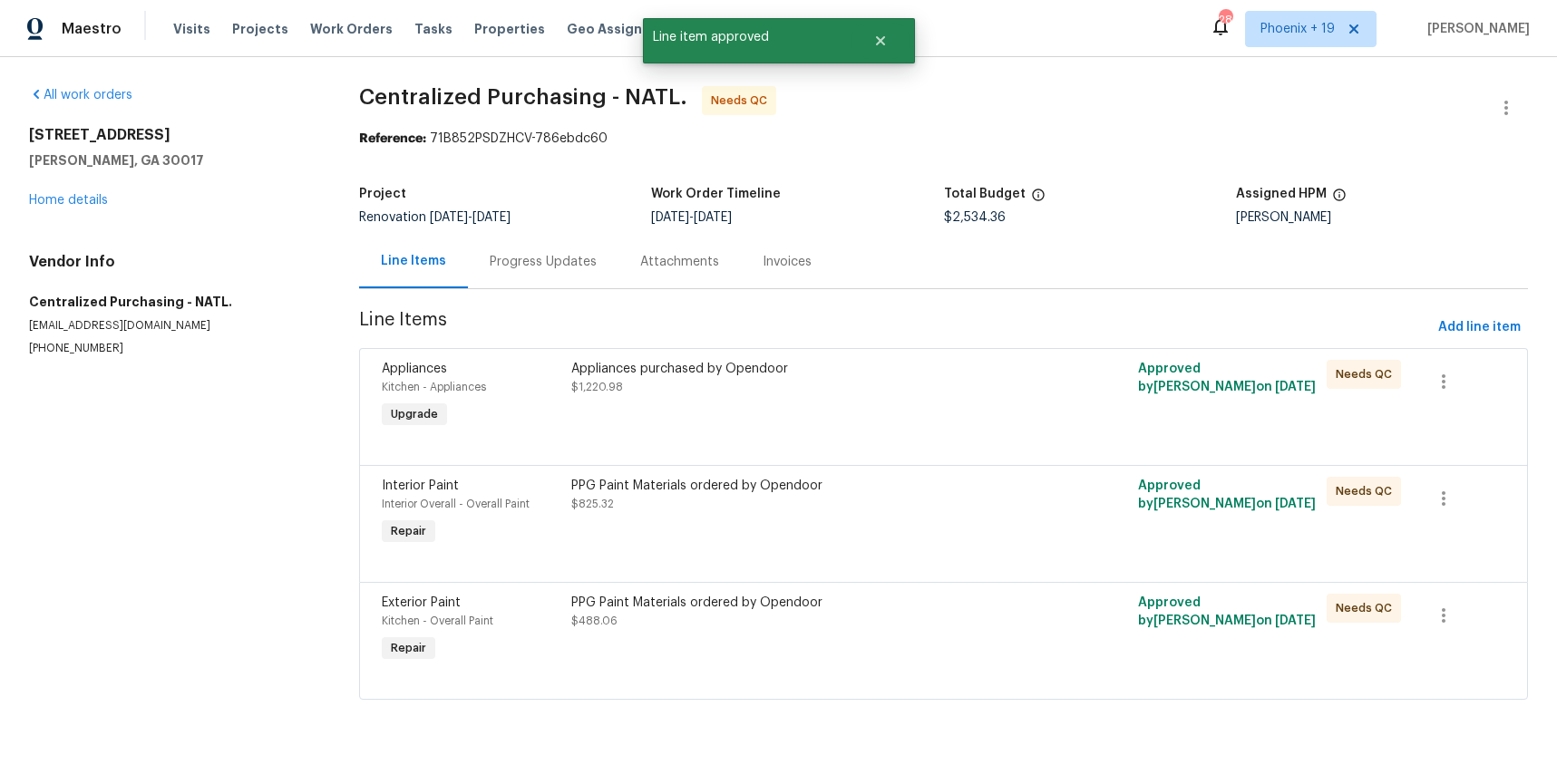
click at [962, 488] on div "PPG Paint Materials ordered by Opendoor" at bounding box center [802, 486] width 461 height 18
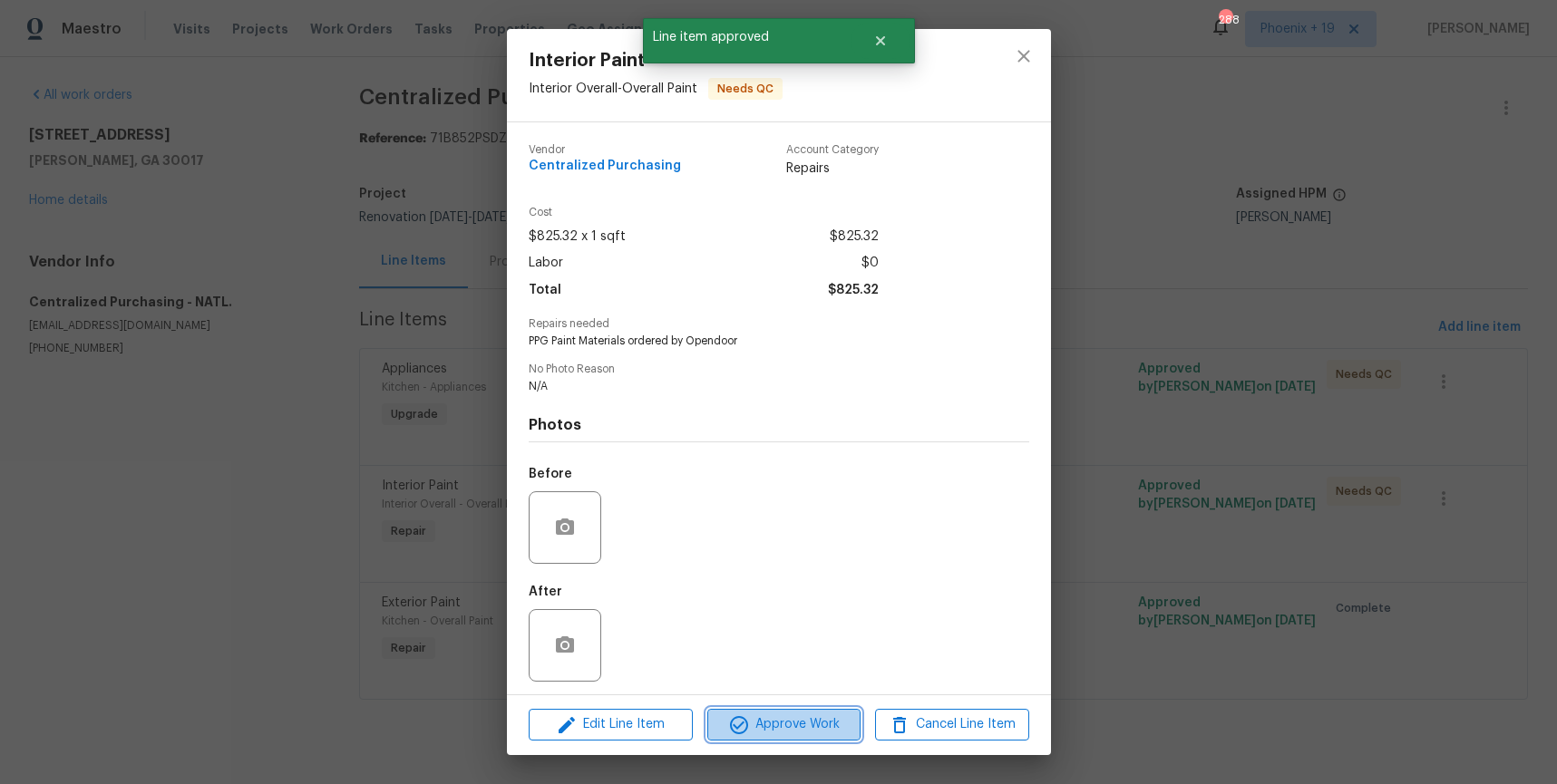
click at [767, 729] on span "Approve Work" at bounding box center [783, 725] width 142 height 23
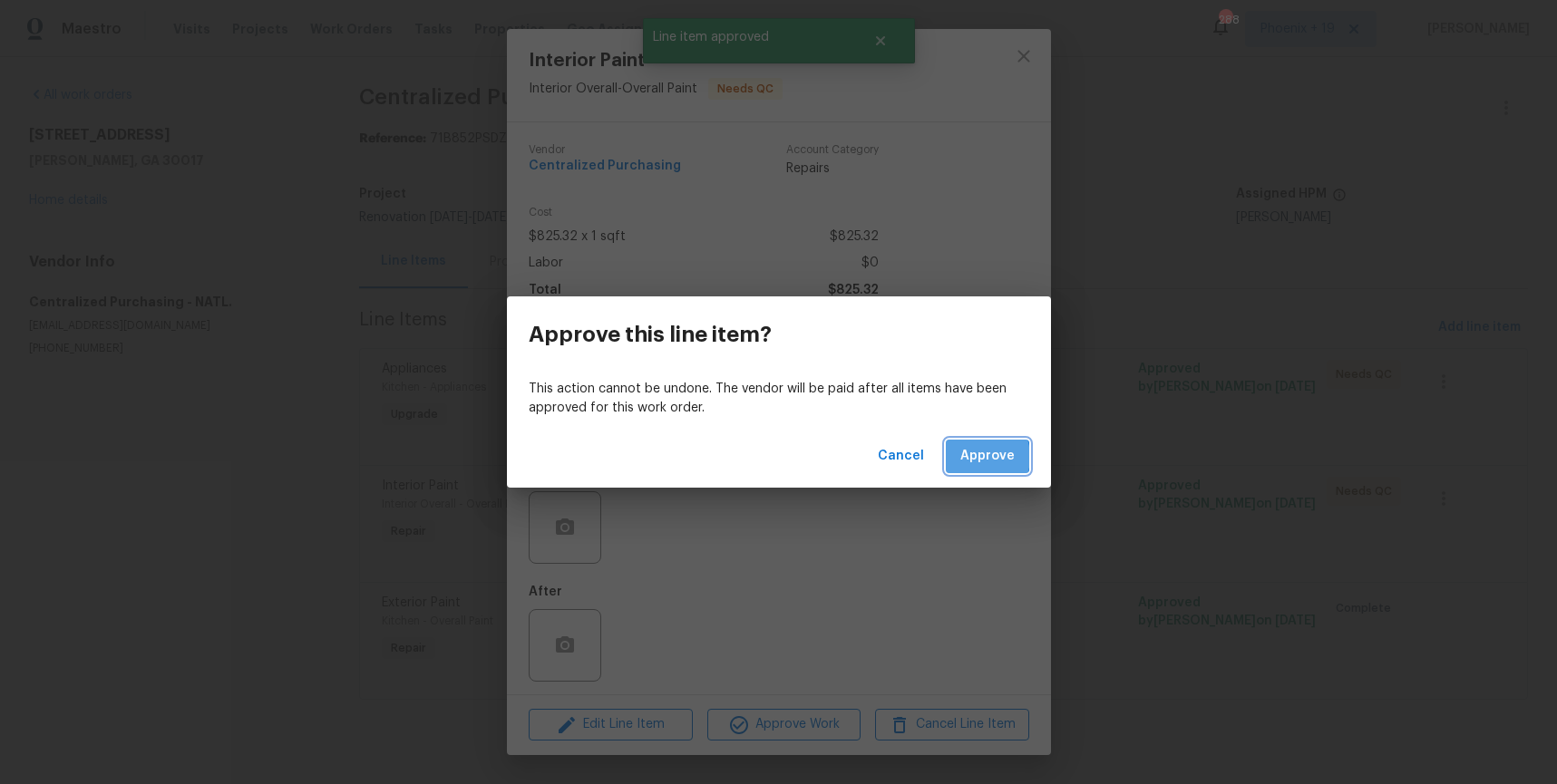
click at [972, 457] on span "Approve" at bounding box center [987, 456] width 55 height 23
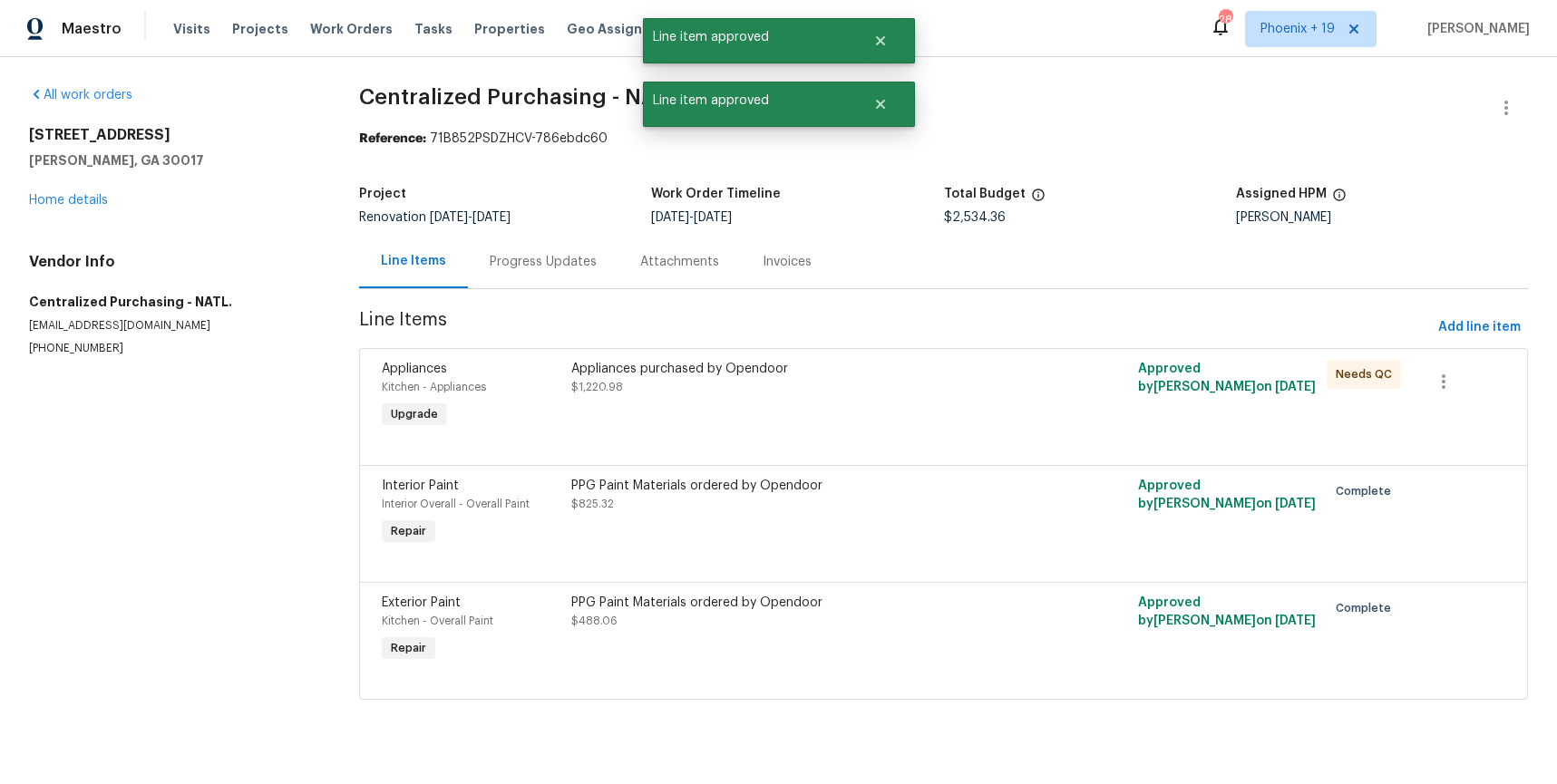
click at [959, 386] on div "Appliances purchased by Opendoor $1,220.98" at bounding box center [802, 378] width 461 height 37
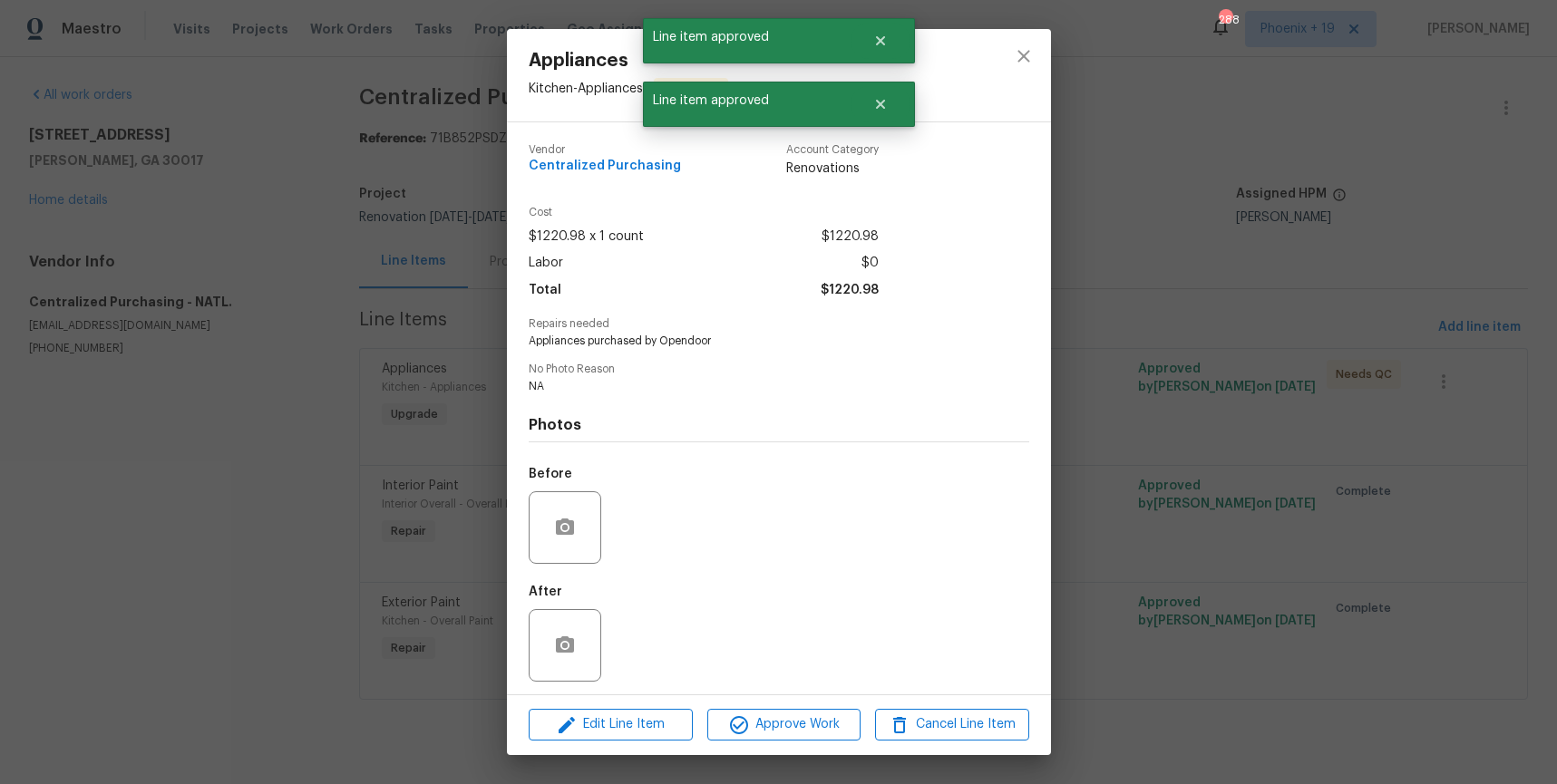
click at [784, 742] on div "Edit Line Item Approve Work Cancel Line Item" at bounding box center [779, 725] width 544 height 61
click at [788, 724] on span "Approve Work" at bounding box center [783, 725] width 142 height 23
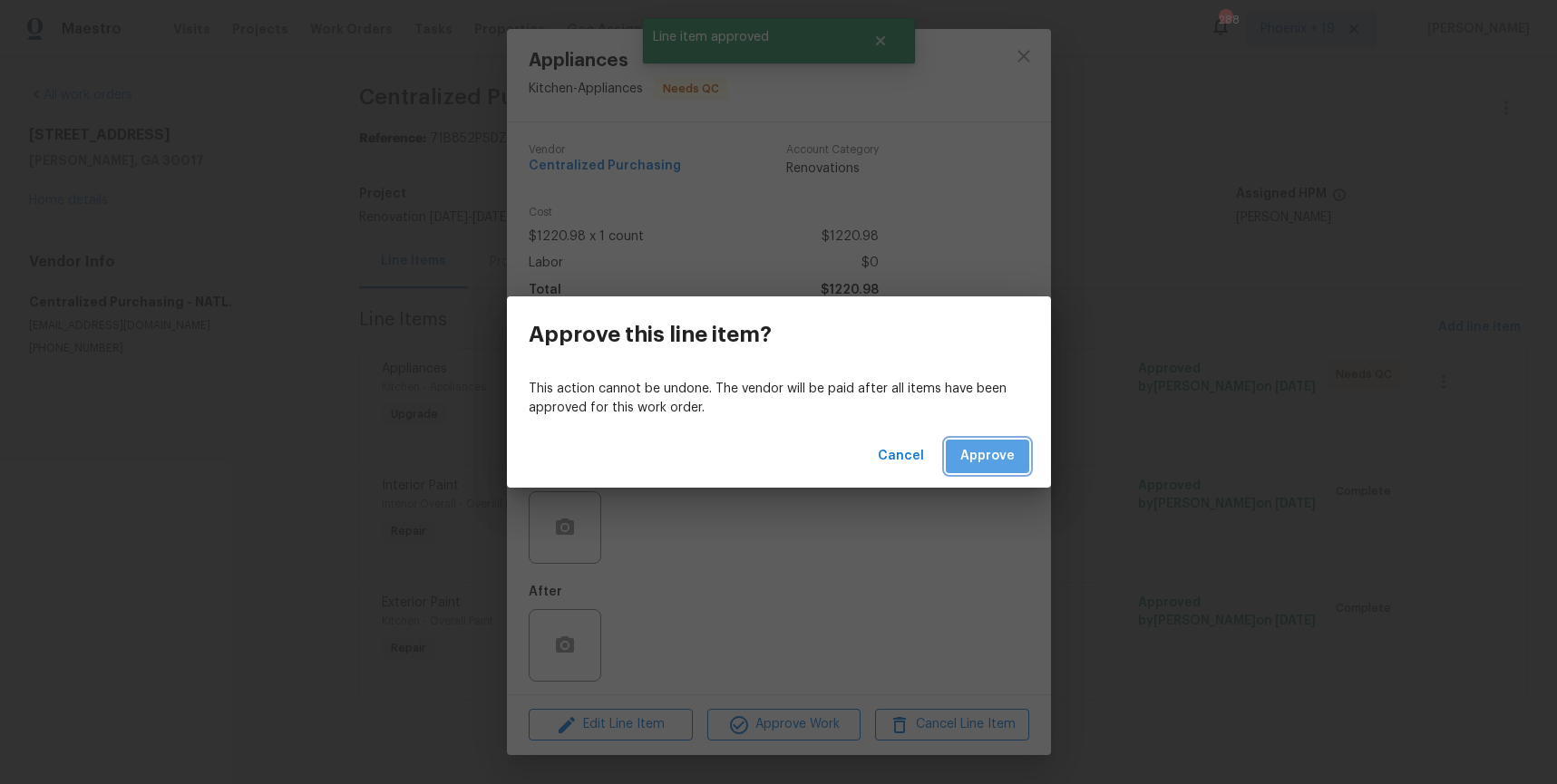
click at [1014, 449] on span "Approve" at bounding box center [987, 456] width 55 height 23
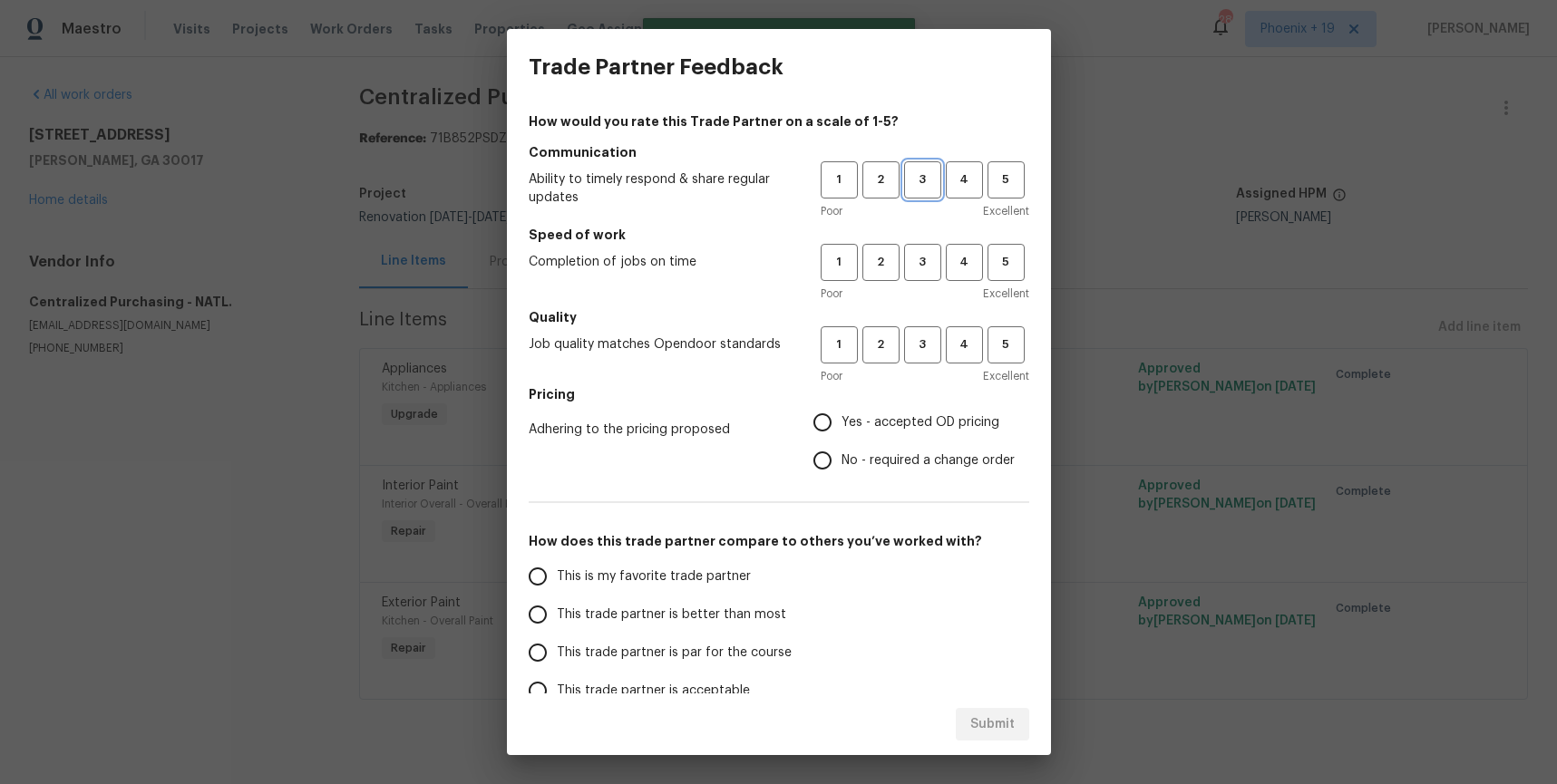
drag, startPoint x: 915, startPoint y: 180, endPoint x: 908, endPoint y: 260, distance: 80.3
click at [915, 182] on span "3" at bounding box center [923, 180] width 34 height 21
click at [909, 269] on span "3" at bounding box center [923, 263] width 34 height 21
click at [917, 356] on button "3" at bounding box center [923, 345] width 38 height 38
click at [843, 436] on label "Yes - accepted OD pricing" at bounding box center [909, 423] width 212 height 38
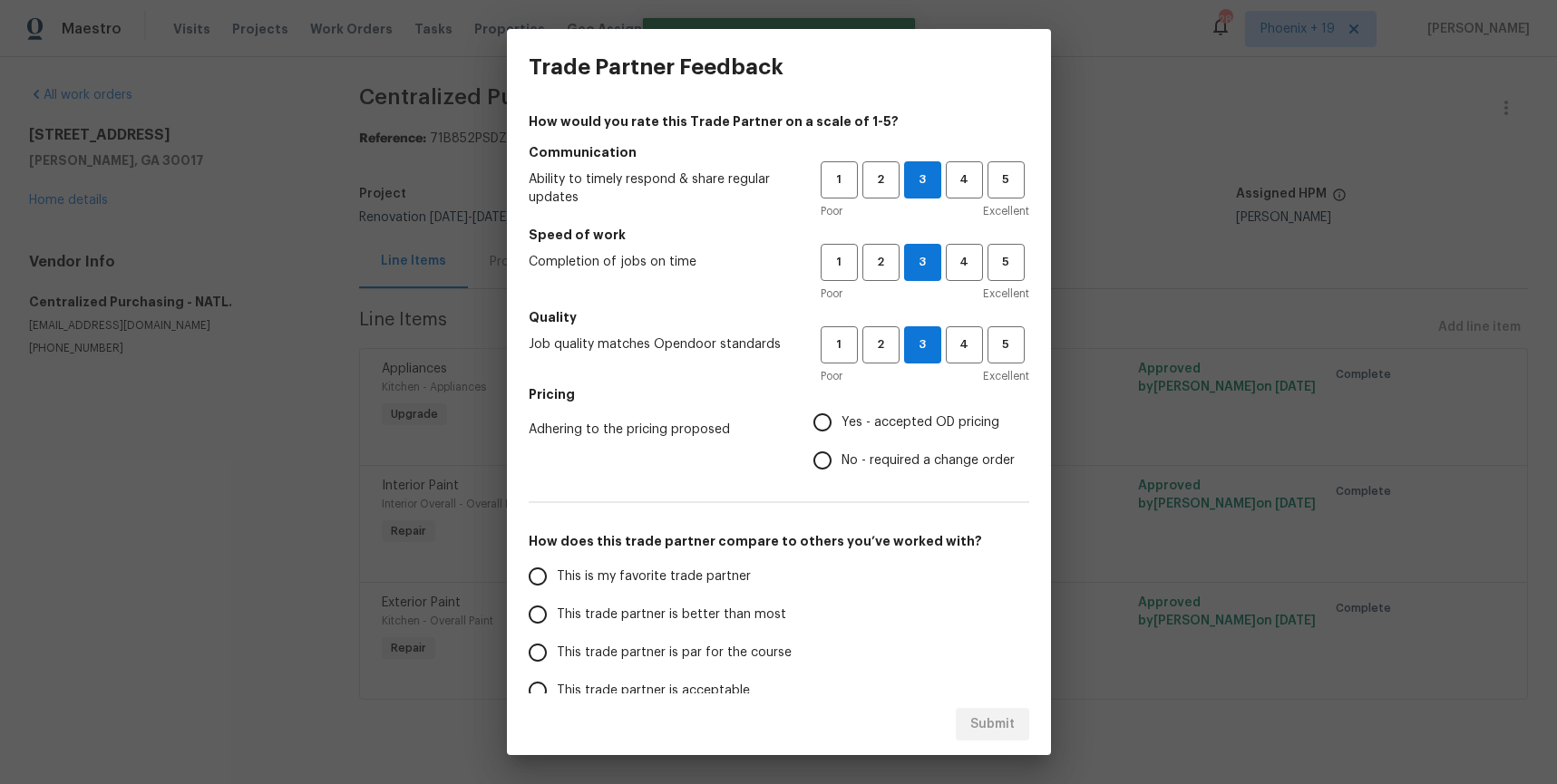
click at [842, 436] on input "Yes - accepted OD pricing" at bounding box center [823, 423] width 38 height 38
radio input "true"
drag, startPoint x: 720, startPoint y: 541, endPoint x: 714, endPoint y: 563, distance: 22.8
click at [719, 542] on h5 "How does this trade partner compare to others you’ve worked with?" at bounding box center [779, 541] width 501 height 18
click at [714, 563] on label "This is my favorite trade partner" at bounding box center [662, 577] width 286 height 38
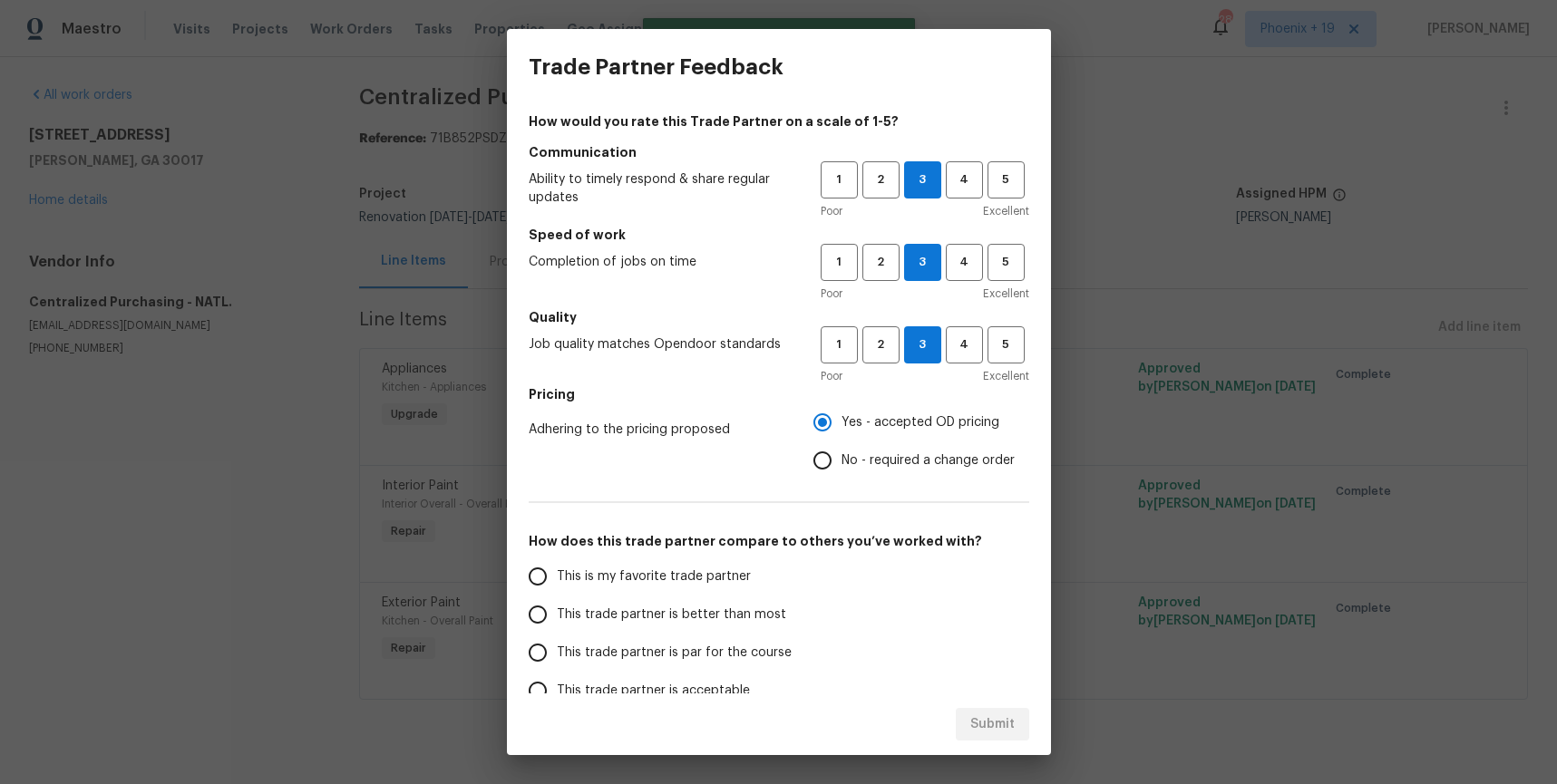
click at [557, 563] on input "This is my favorite trade partner" at bounding box center [538, 577] width 38 height 38
click at [992, 721] on span "Submit" at bounding box center [992, 725] width 44 height 23
radio input "true"
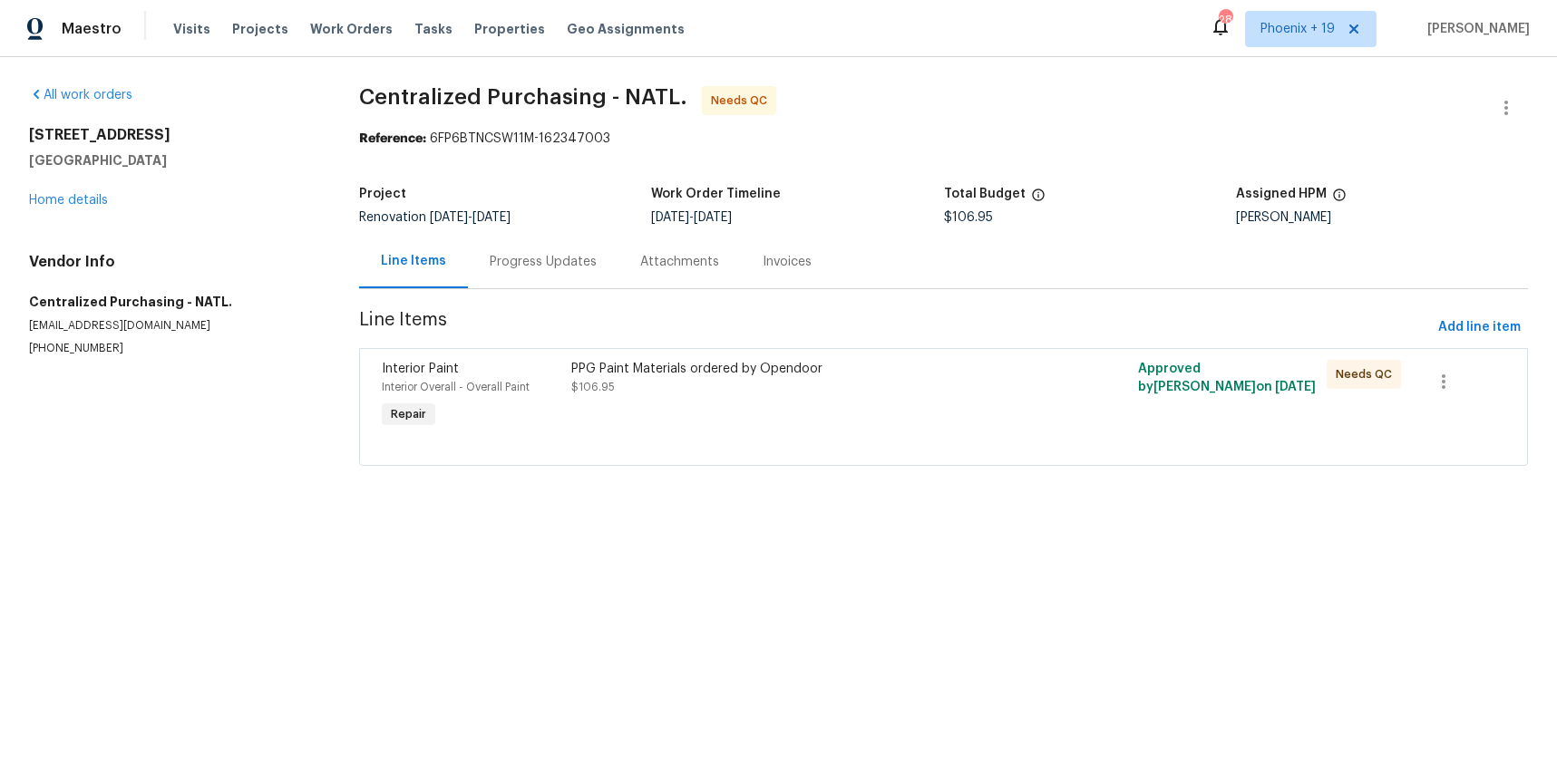
click at [874, 404] on div "PPG Paint Materials ordered by Opendoor $106.95" at bounding box center [802, 396] width 473 height 84
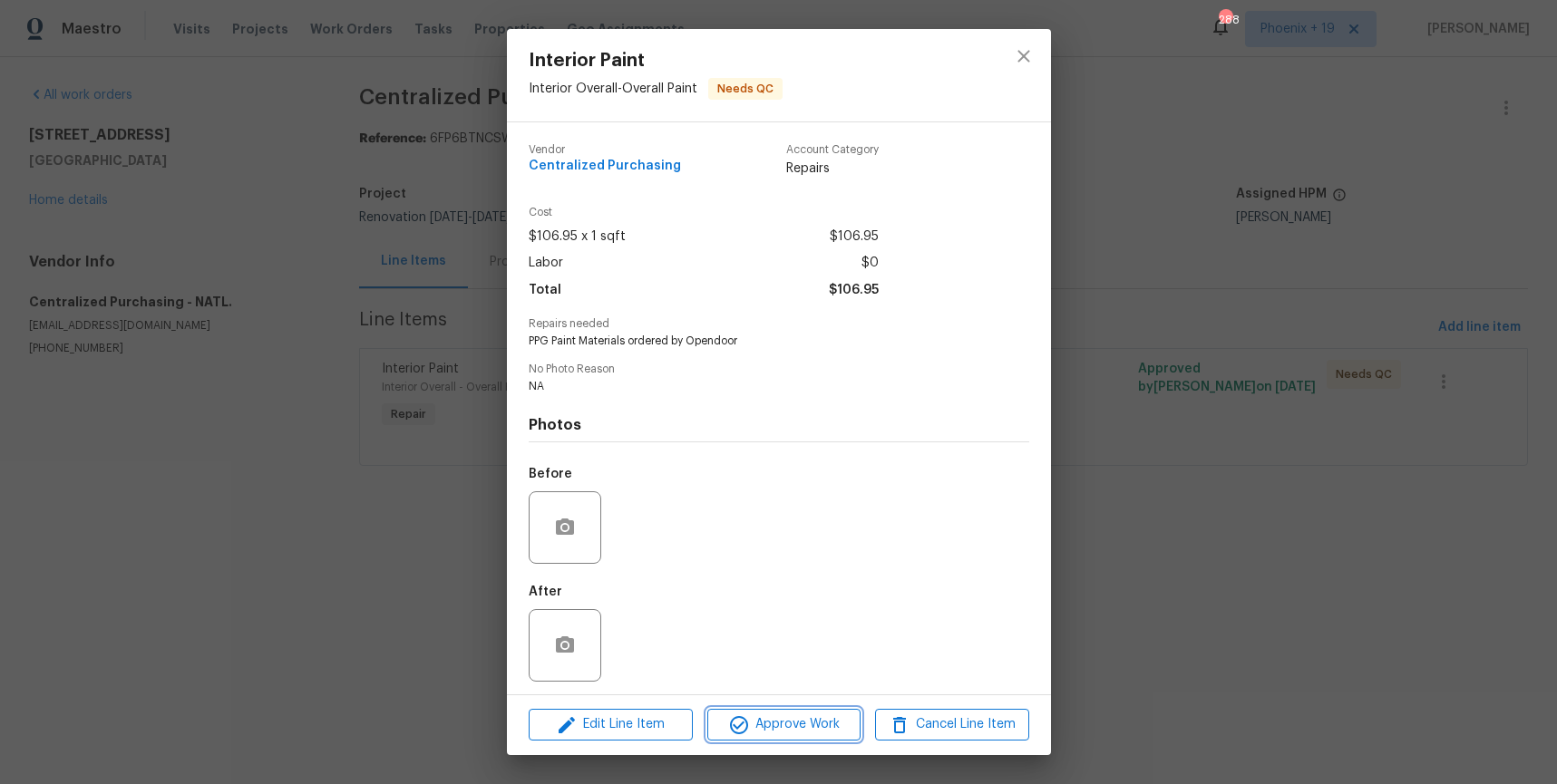
click at [778, 739] on button "Approve Work" at bounding box center [784, 726] width 153 height 32
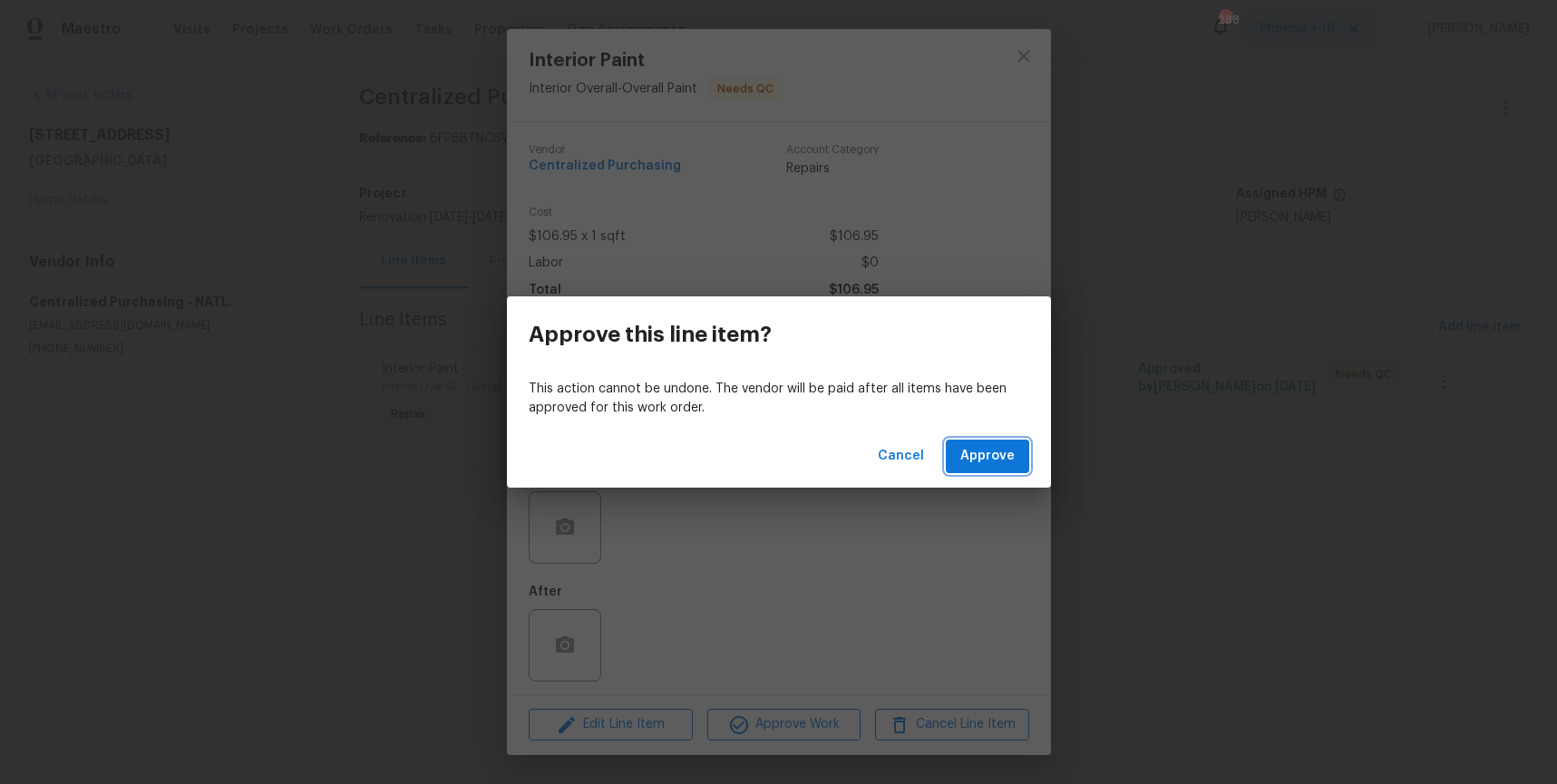
click at [985, 463] on span "Approve" at bounding box center [987, 456] width 55 height 23
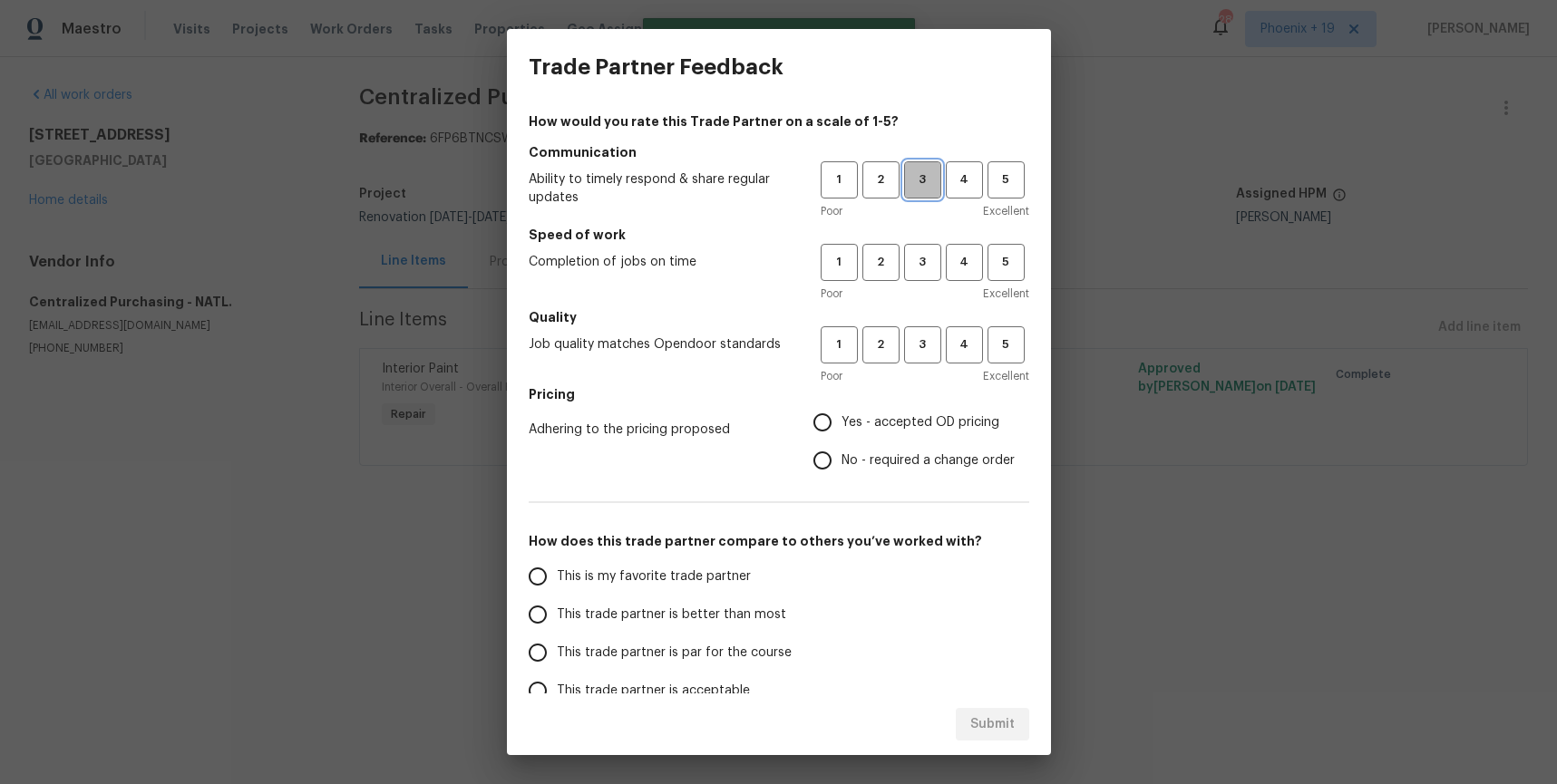
drag, startPoint x: 936, startPoint y: 188, endPoint x: 928, endPoint y: 251, distance: 63.5
click at [936, 188] on span "3" at bounding box center [923, 180] width 34 height 21
drag, startPoint x: 928, startPoint y: 254, endPoint x: 929, endPoint y: 314, distance: 60.0
click at [928, 254] on span "3" at bounding box center [923, 263] width 34 height 21
click at [926, 338] on span "3" at bounding box center [923, 345] width 34 height 21
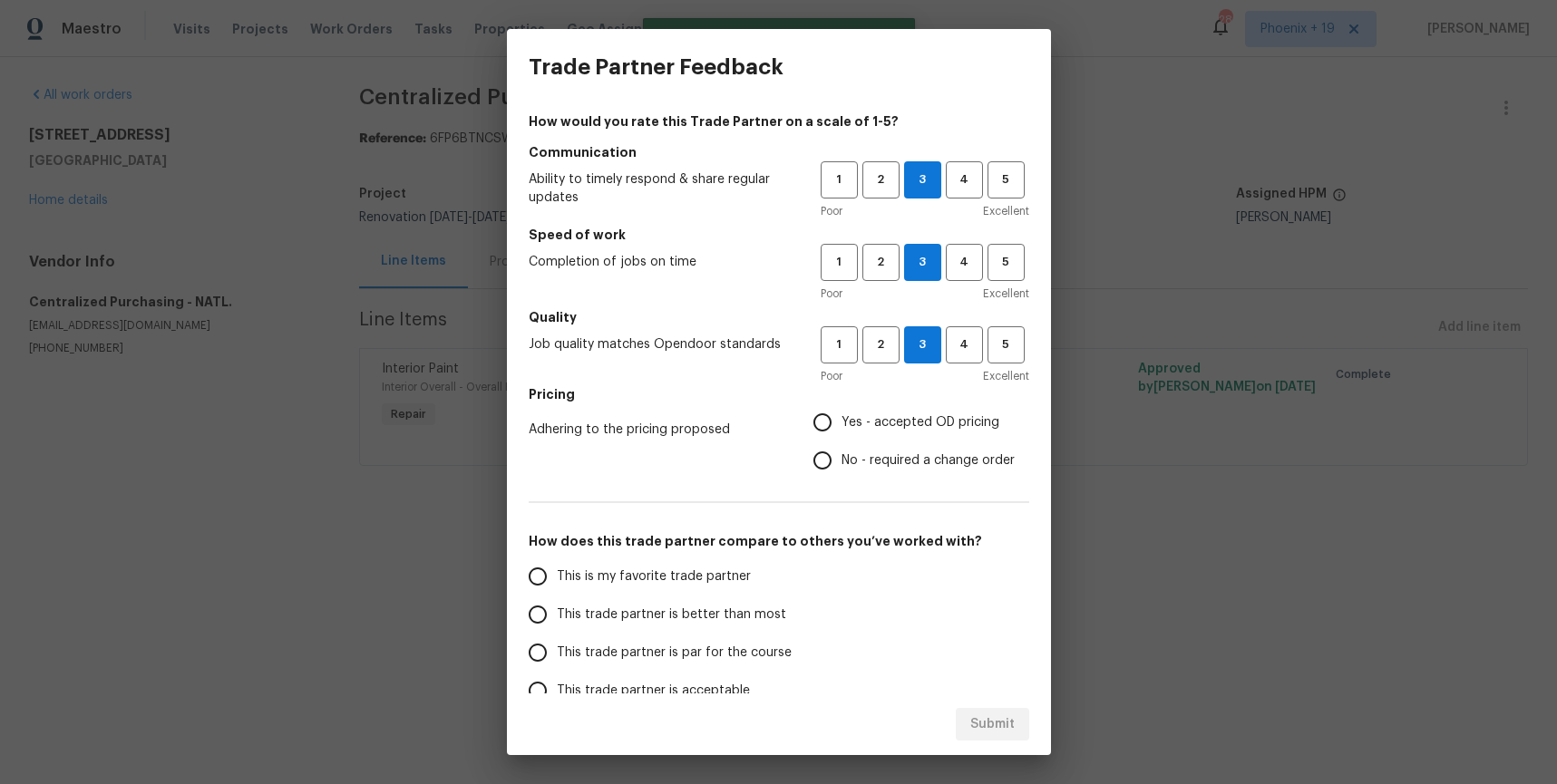
click at [900, 425] on span "Yes - accepted OD pricing" at bounding box center [921, 423] width 158 height 19
click at [842, 425] on input "Yes - accepted OD pricing" at bounding box center [823, 423] width 38 height 38
radio input "true"
drag, startPoint x: 641, startPoint y: 572, endPoint x: 758, endPoint y: 642, distance: 136.3
click at [641, 573] on span "This is my favorite trade partner" at bounding box center [654, 577] width 194 height 19
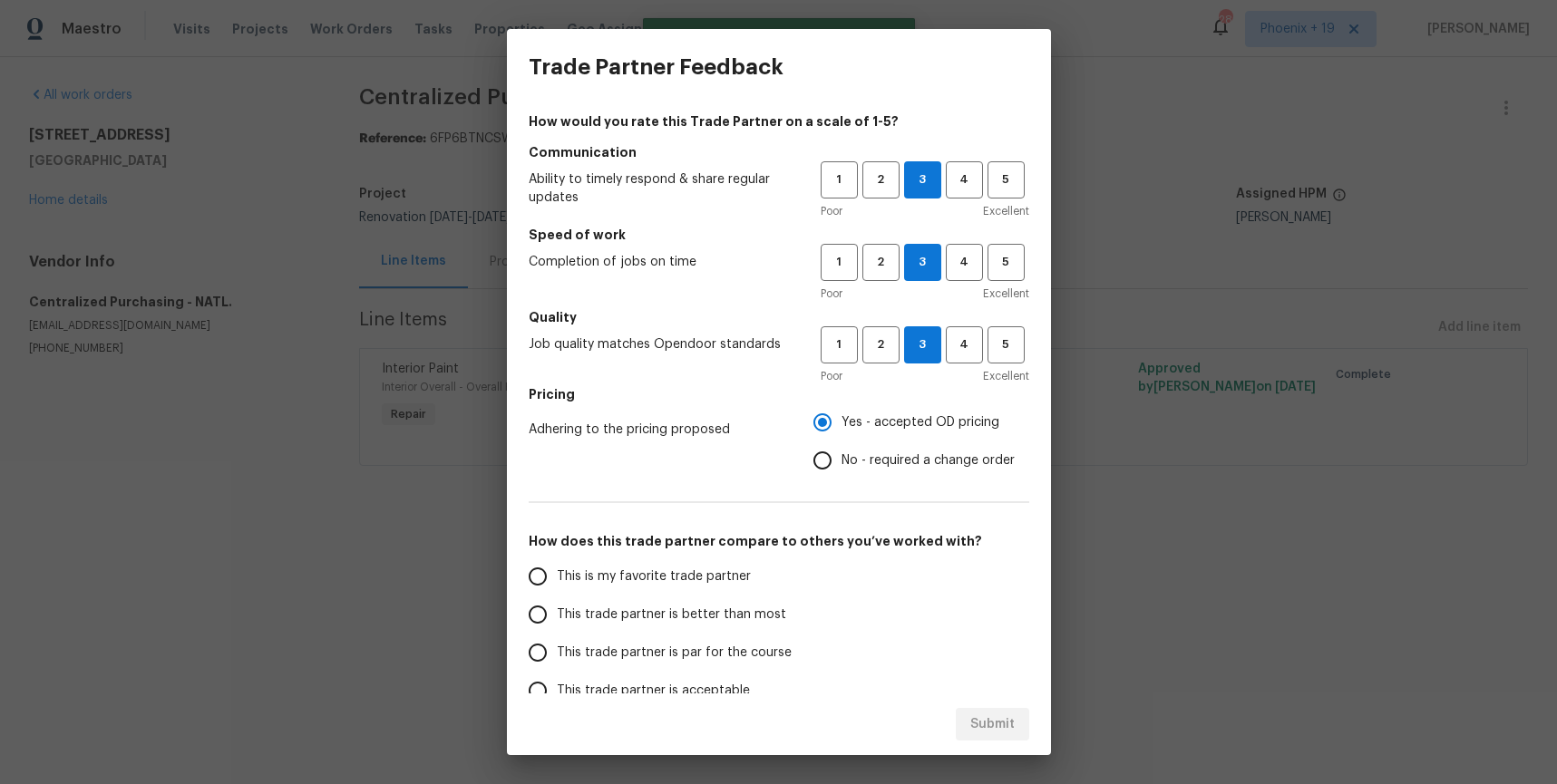
click at [557, 573] on input "This is my favorite trade partner" at bounding box center [538, 577] width 38 height 38
click at [1004, 722] on span "Submit" at bounding box center [992, 725] width 44 height 23
radio input "true"
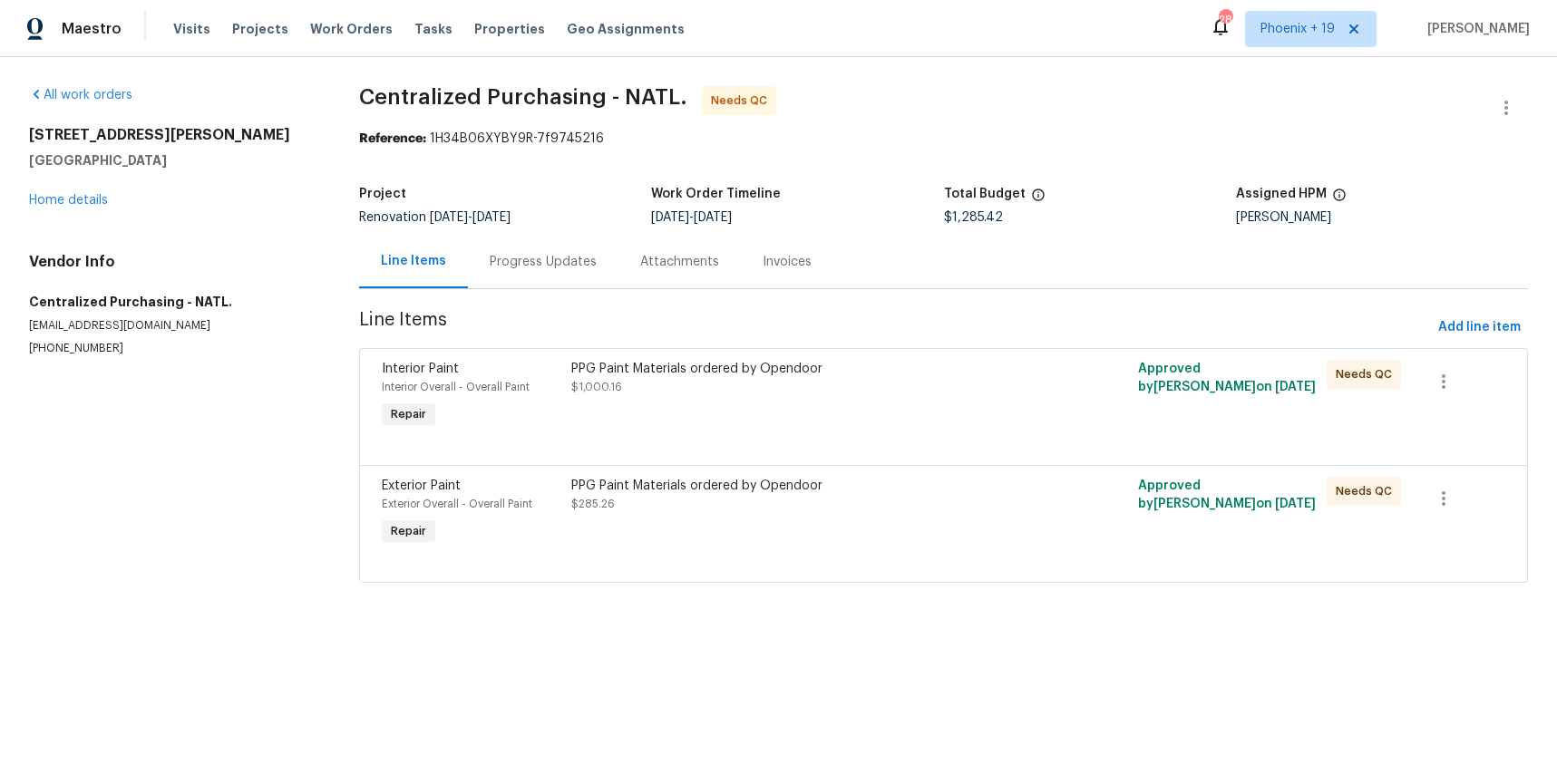
click at [945, 410] on div "PPG Paint Materials ordered by Opendoor $1,000.16" at bounding box center [802, 396] width 473 height 84
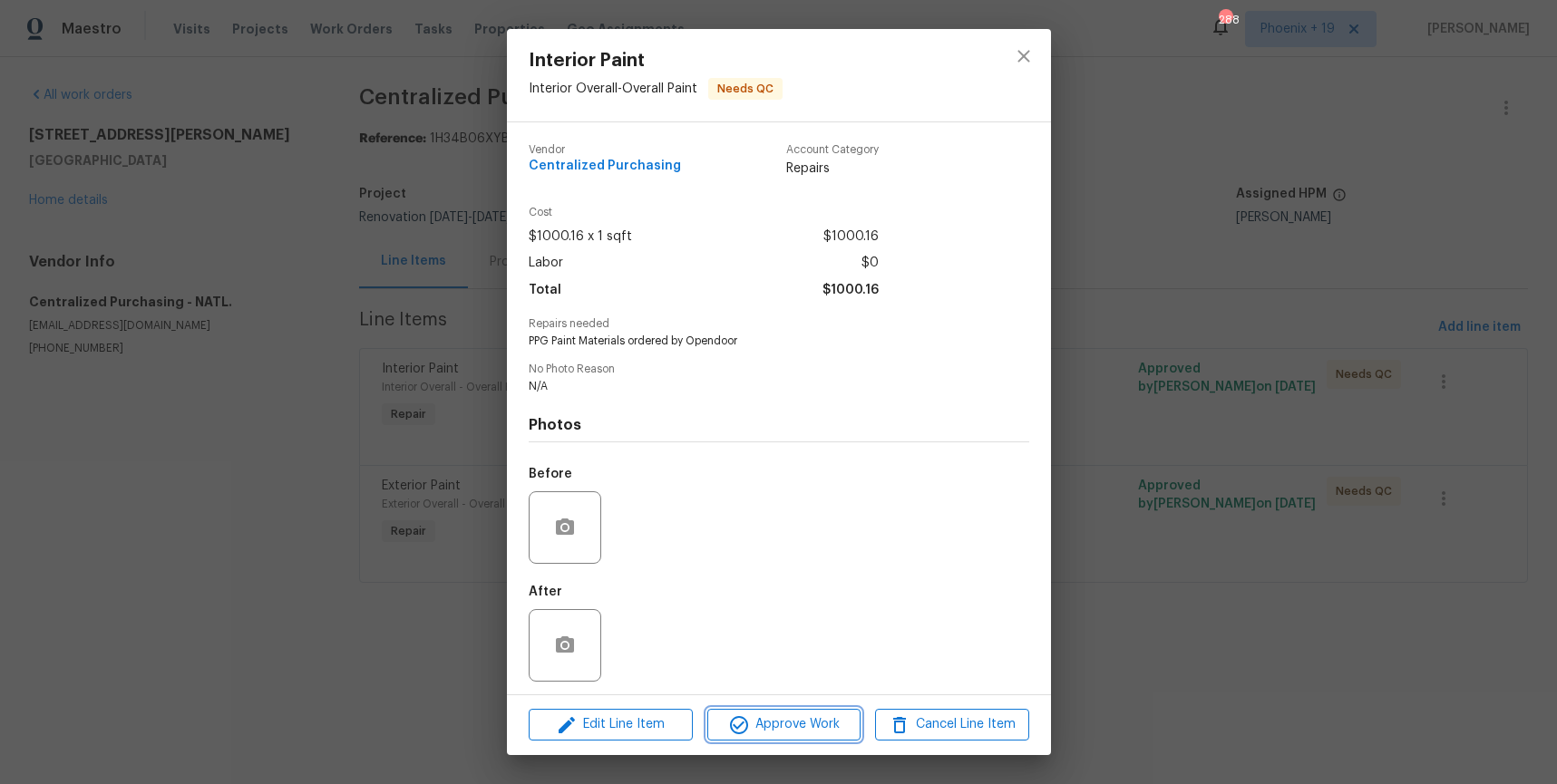
click at [787, 712] on button "Approve Work" at bounding box center [784, 726] width 153 height 32
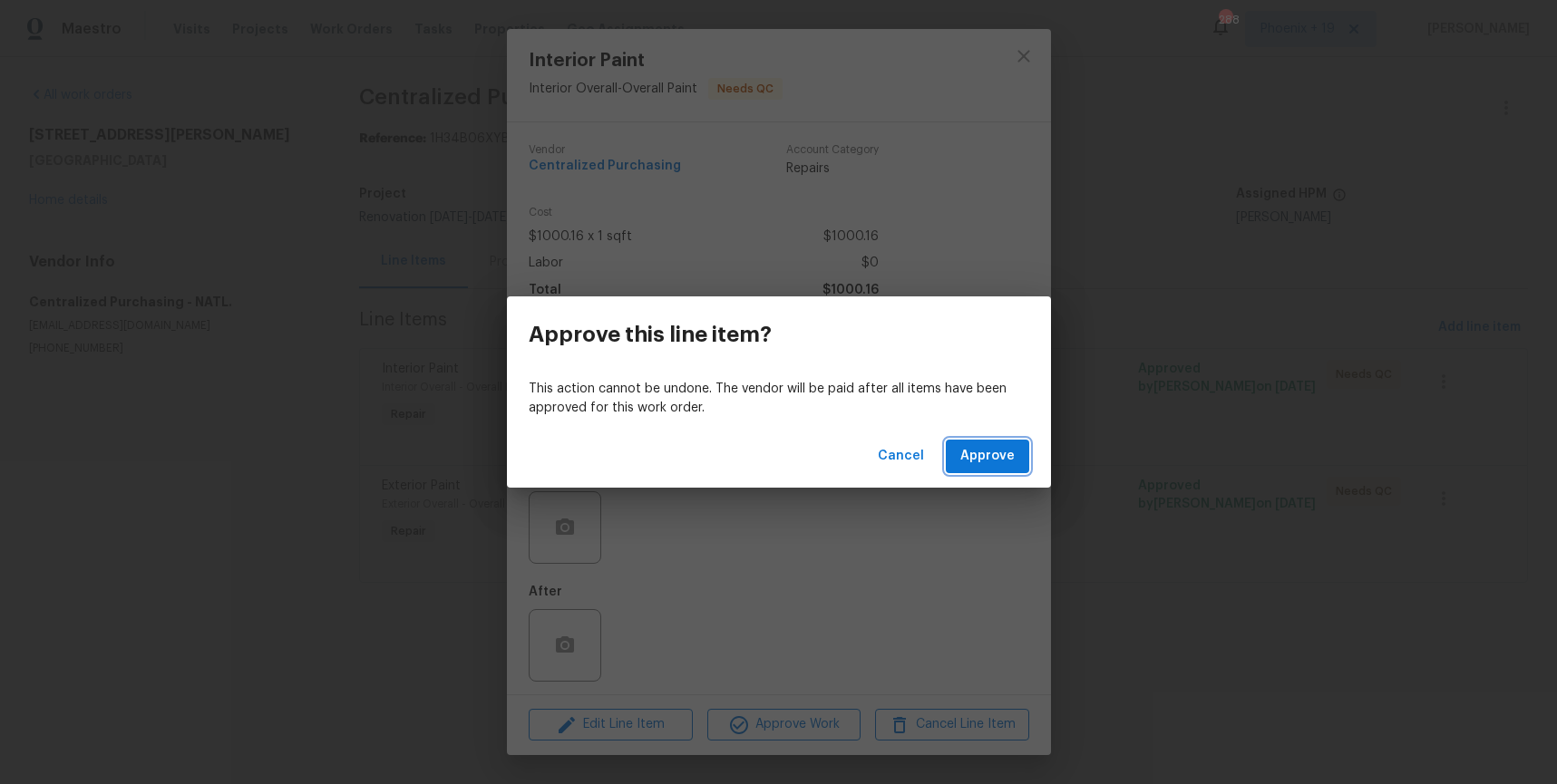
click at [1008, 466] on span "Approve" at bounding box center [987, 456] width 55 height 23
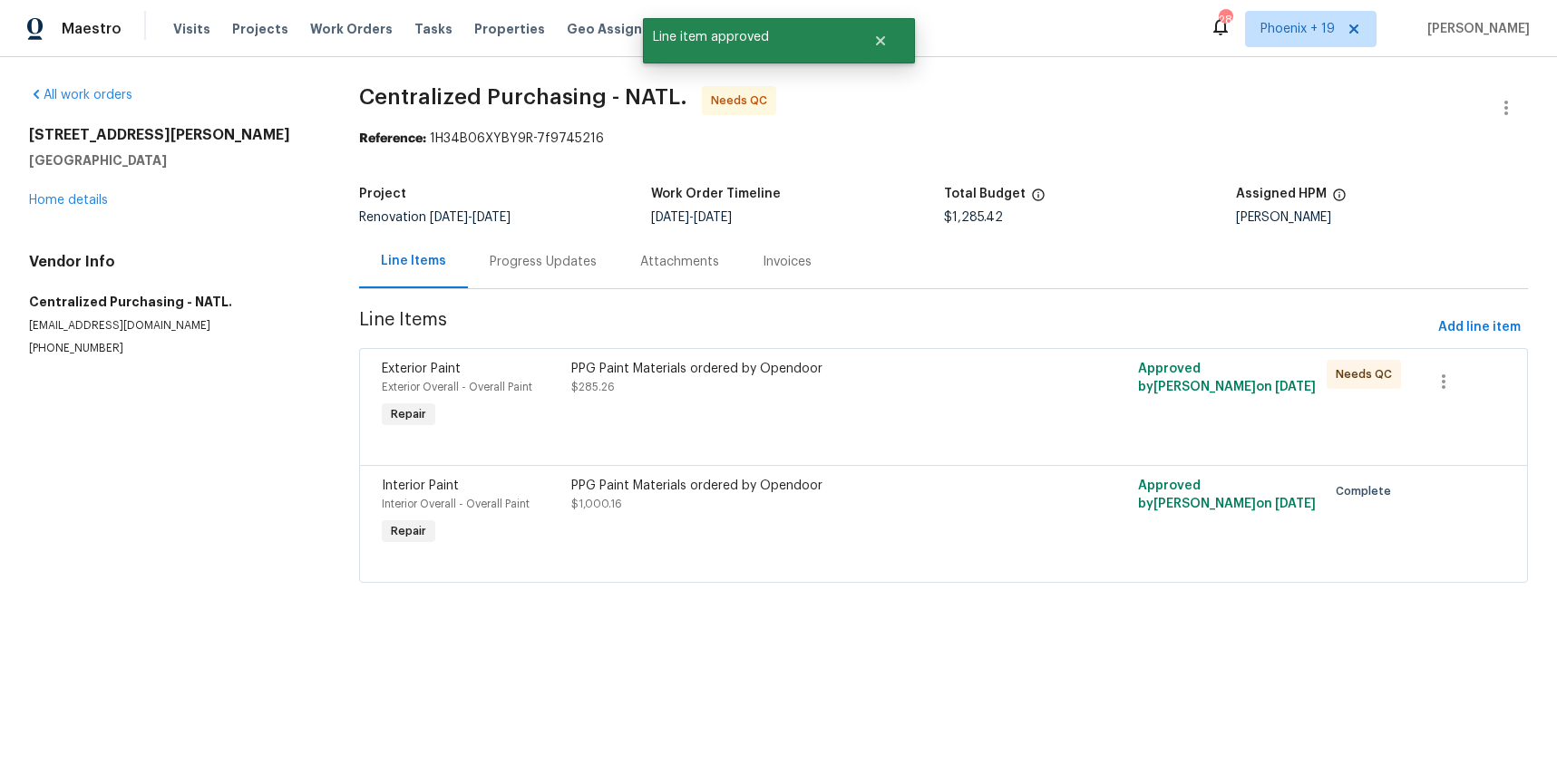
click at [953, 405] on div "PPG Paint Materials ordered by Opendoor $285.26" at bounding box center [802, 396] width 473 height 84
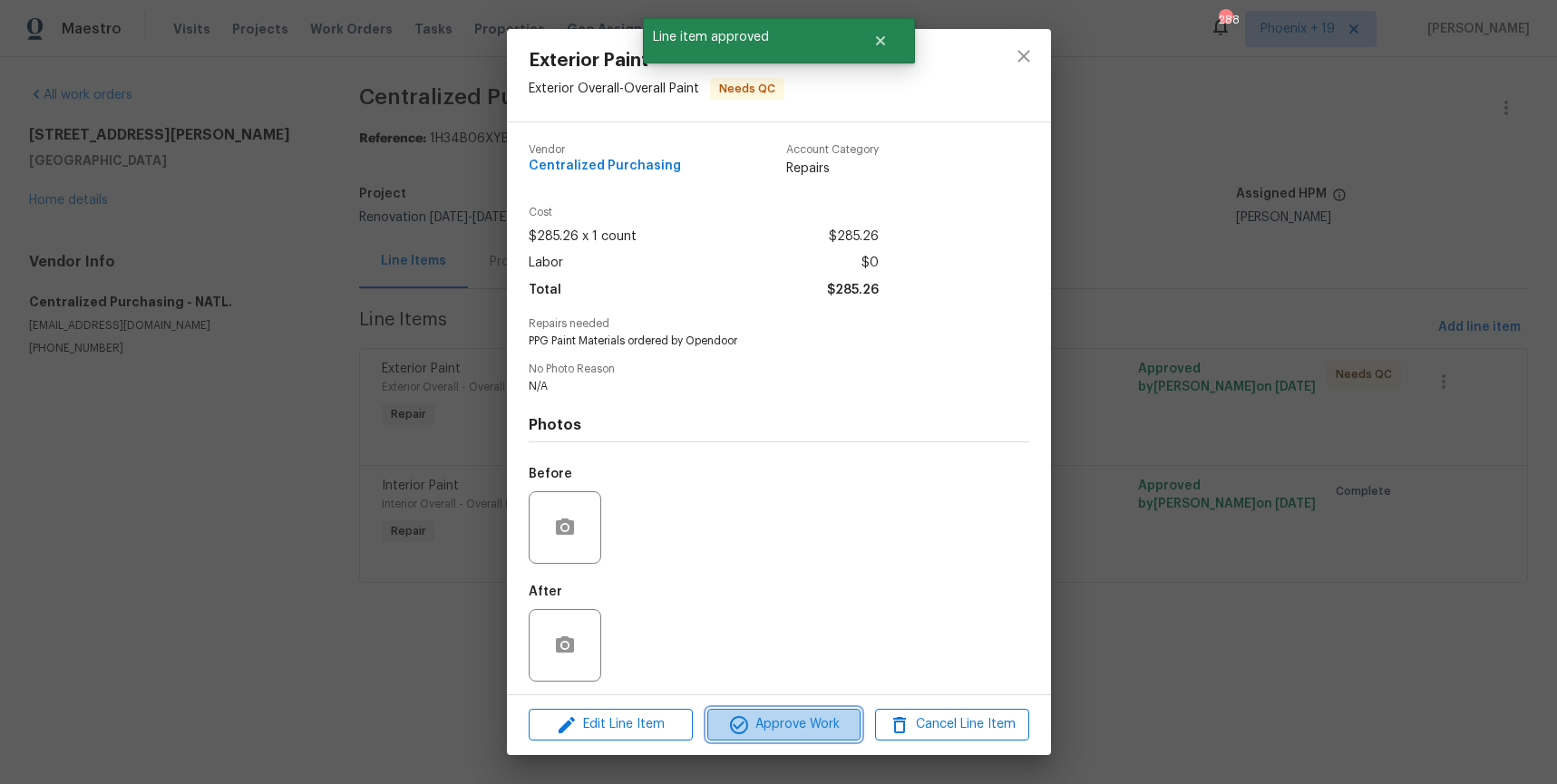
click at [834, 714] on span "Approve Work" at bounding box center [783, 725] width 142 height 23
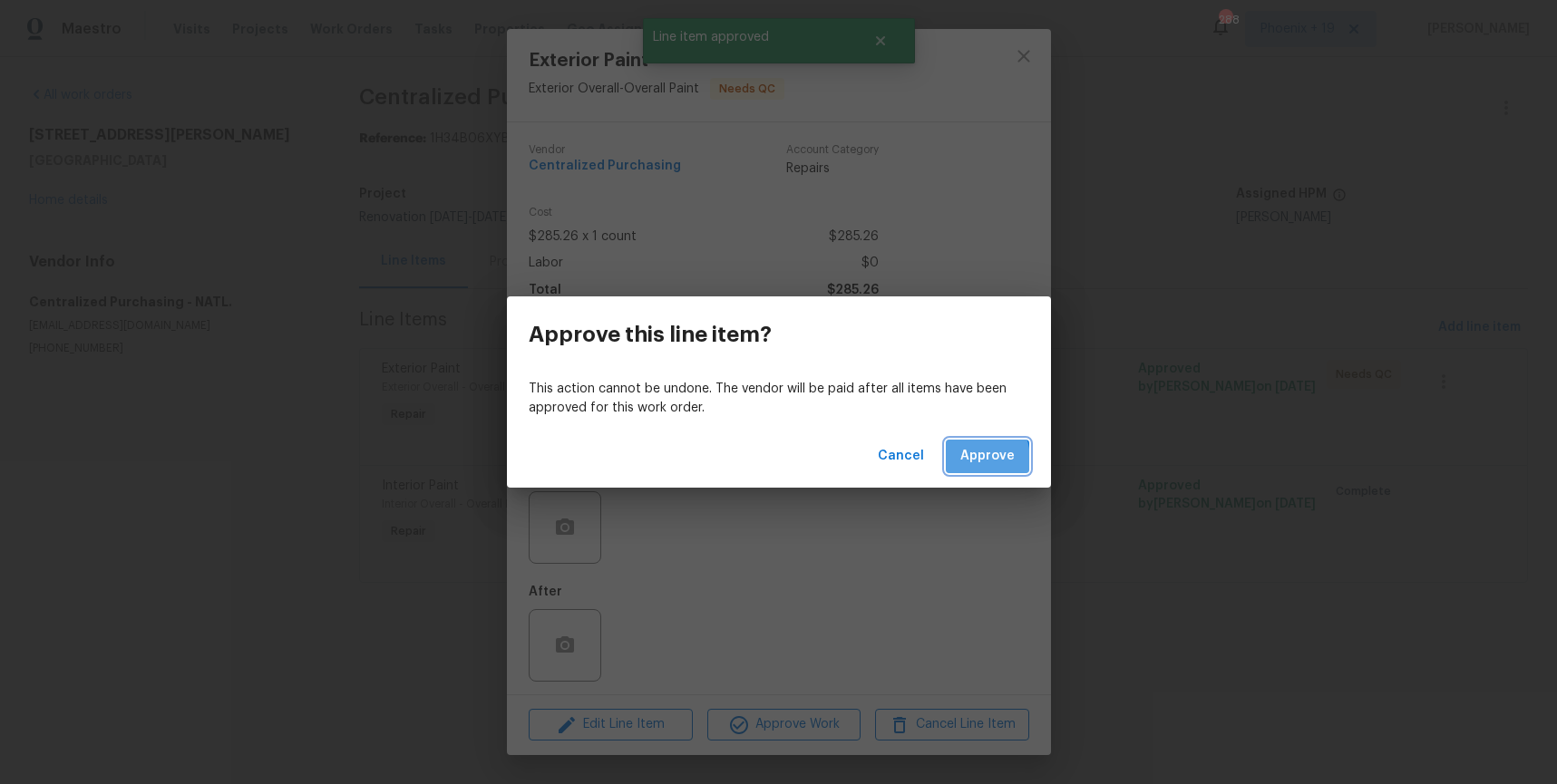
click at [964, 460] on span "Approve" at bounding box center [987, 456] width 55 height 23
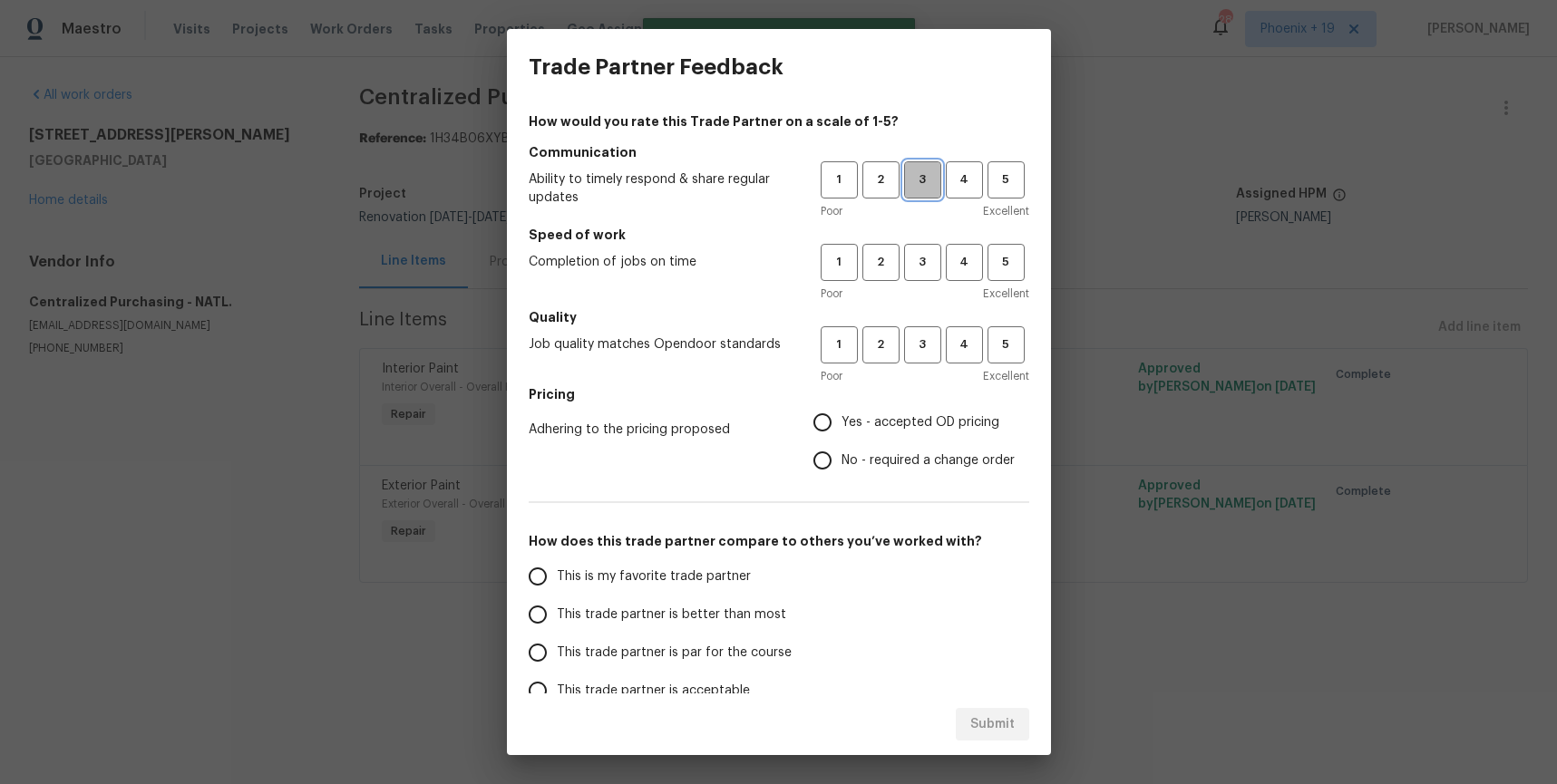
click at [915, 186] on span "3" at bounding box center [923, 180] width 34 height 21
click at [926, 270] on span "3" at bounding box center [923, 263] width 34 height 21
click at [923, 358] on button "3" at bounding box center [923, 345] width 38 height 38
click at [896, 417] on span "Yes - accepted OD pricing" at bounding box center [921, 423] width 158 height 19
click at [842, 417] on input "Yes - accepted OD pricing" at bounding box center [823, 423] width 38 height 38
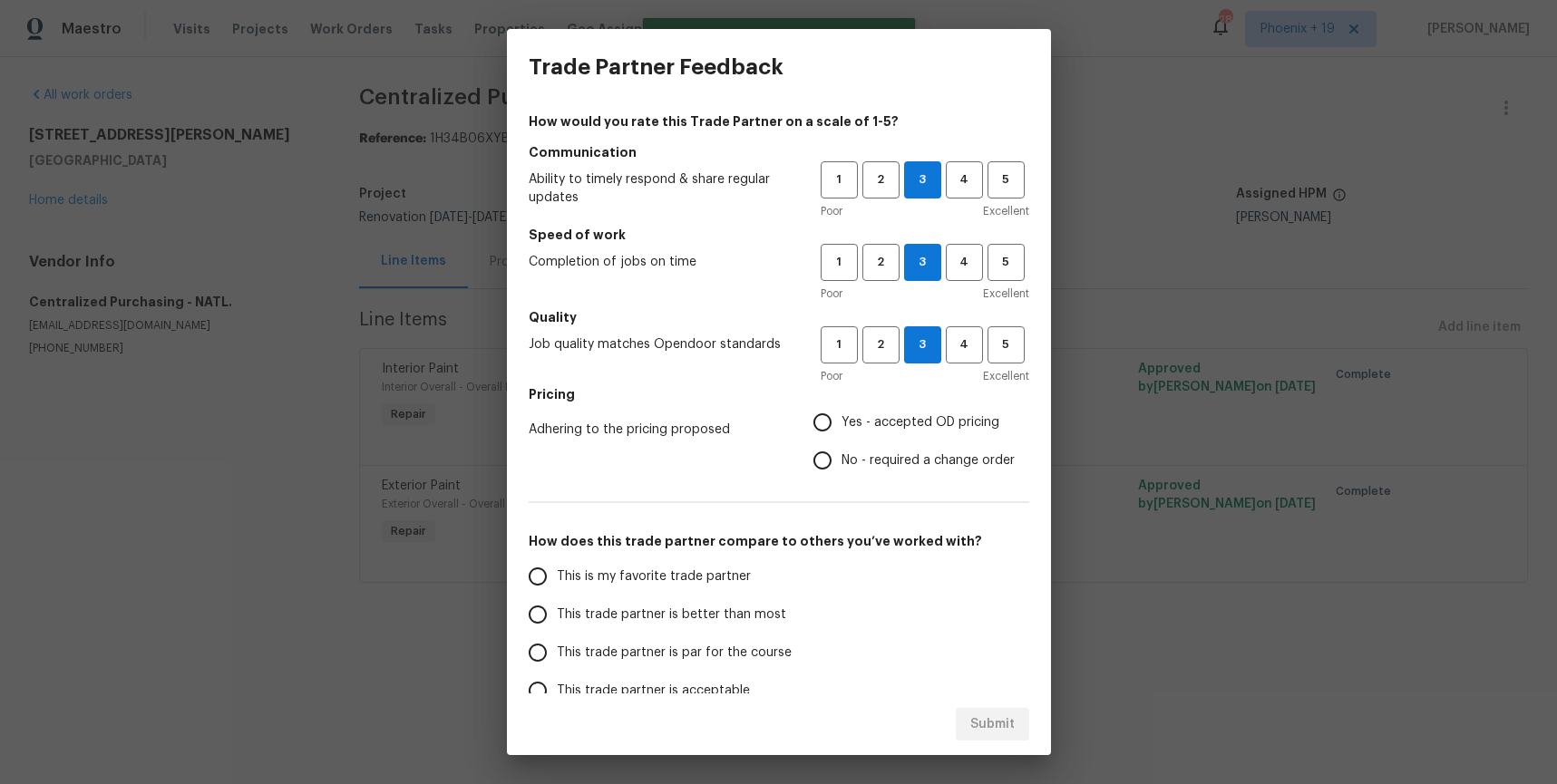
radio input "true"
click at [626, 575] on span "This is my favorite trade partner" at bounding box center [654, 577] width 194 height 19
click at [557, 575] on input "This is my favorite trade partner" at bounding box center [538, 577] width 38 height 38
click at [989, 718] on span "Submit" at bounding box center [992, 725] width 44 height 23
radio input "true"
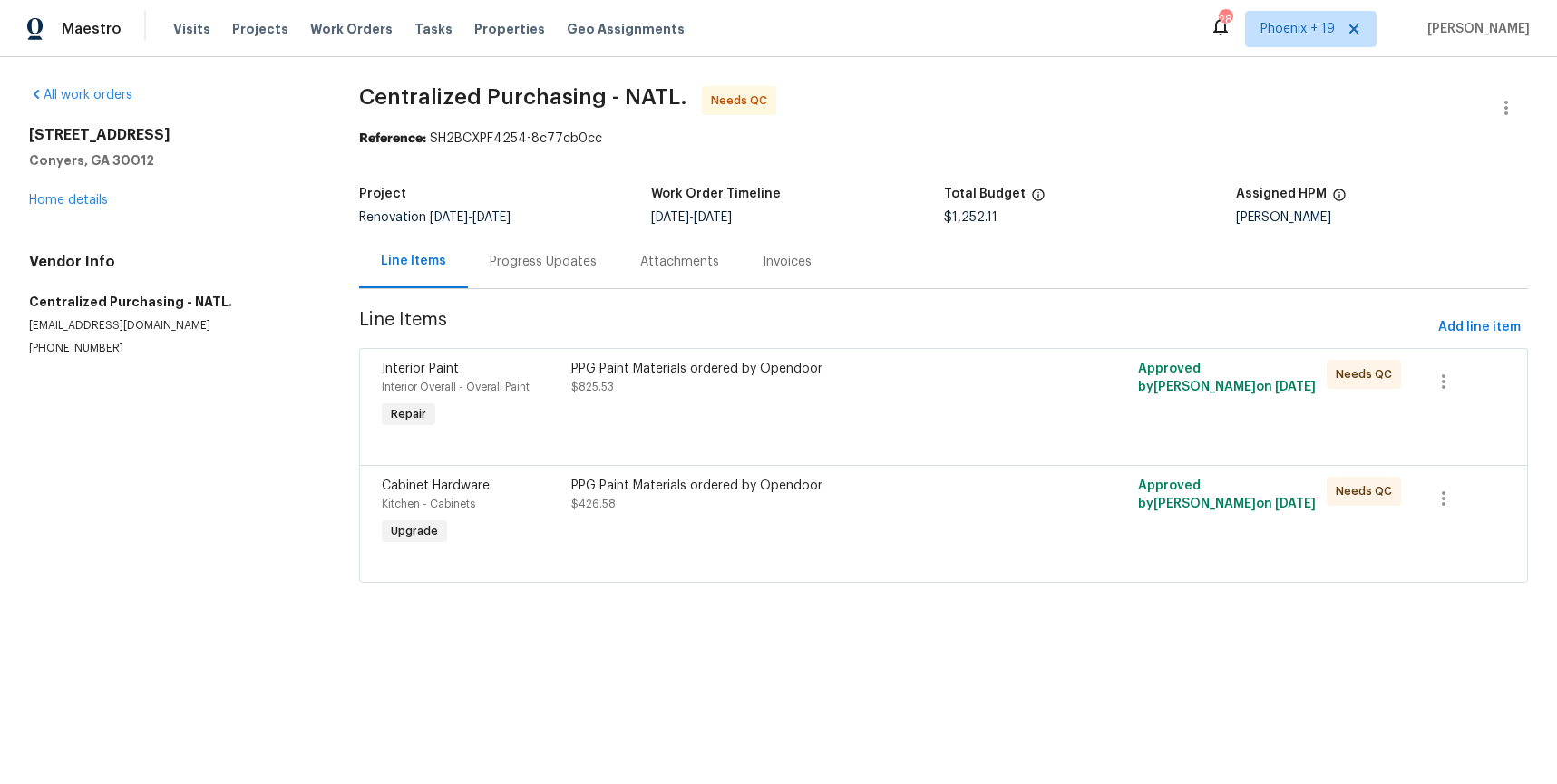
click at [937, 505] on div "PPG Paint Materials ordered by Opendoor $426.58" at bounding box center [802, 495] width 461 height 37
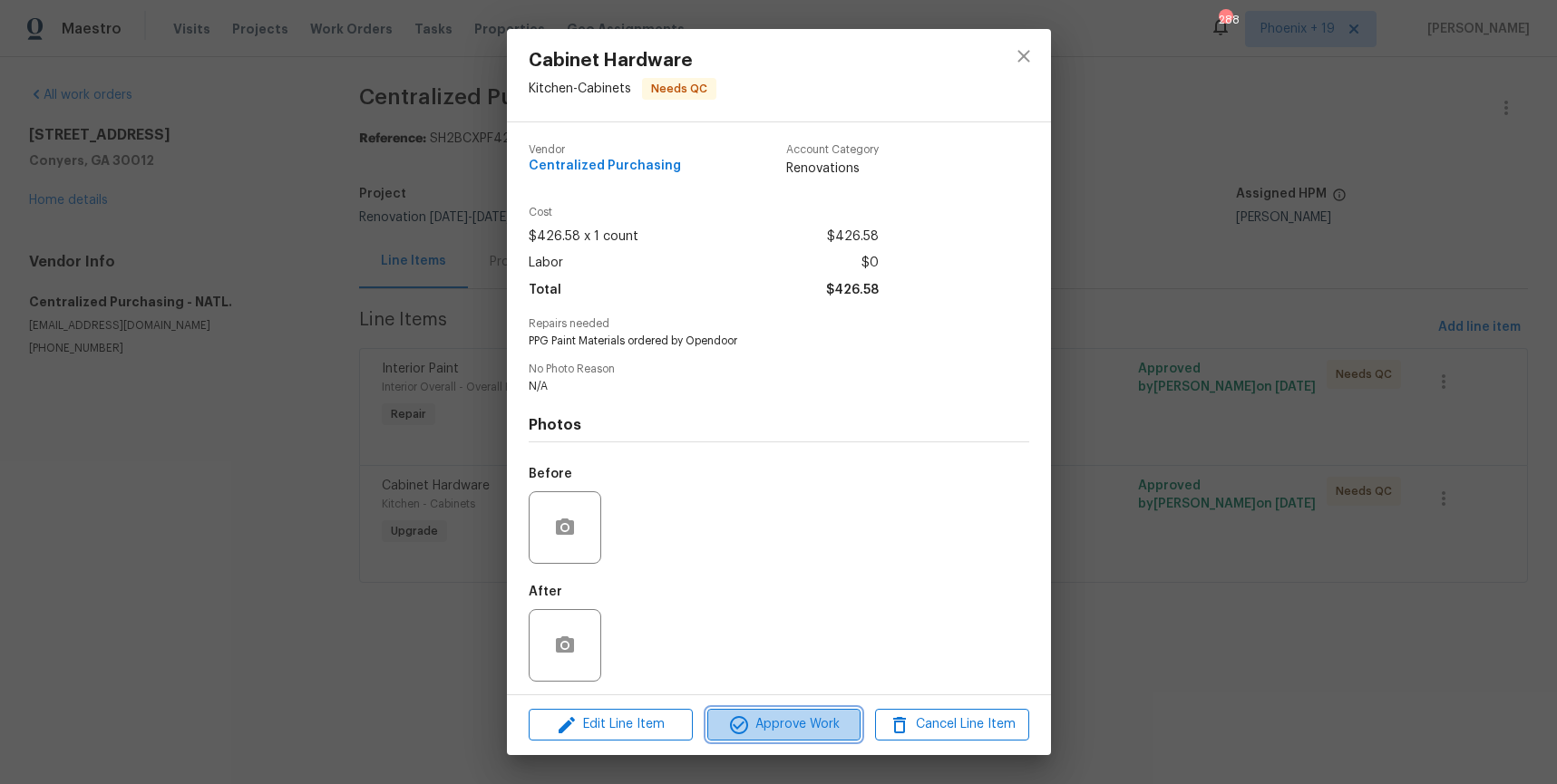
click at [761, 731] on span "Approve Work" at bounding box center [783, 725] width 142 height 23
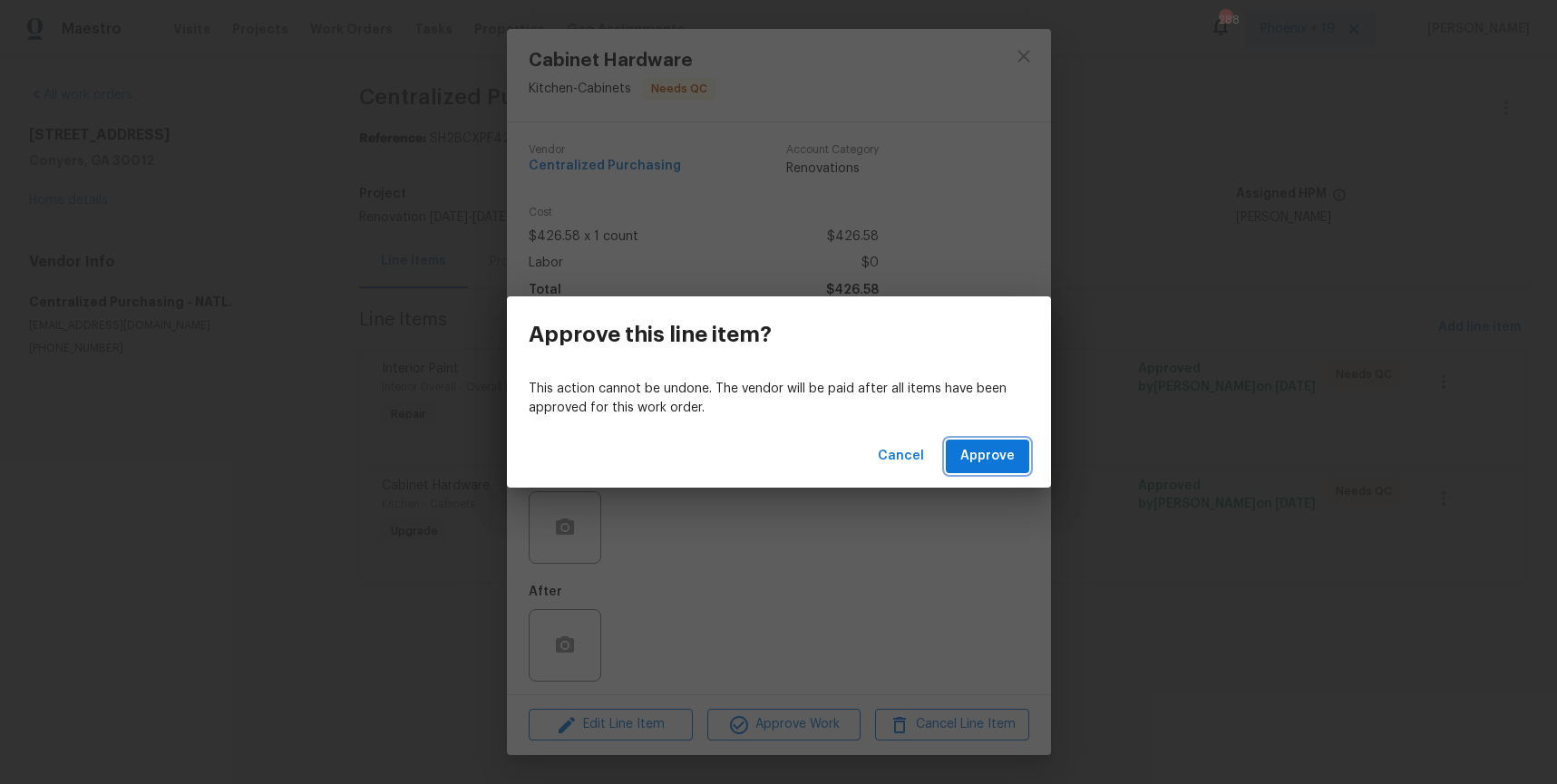
click at [1008, 461] on span "Approve" at bounding box center [987, 456] width 55 height 23
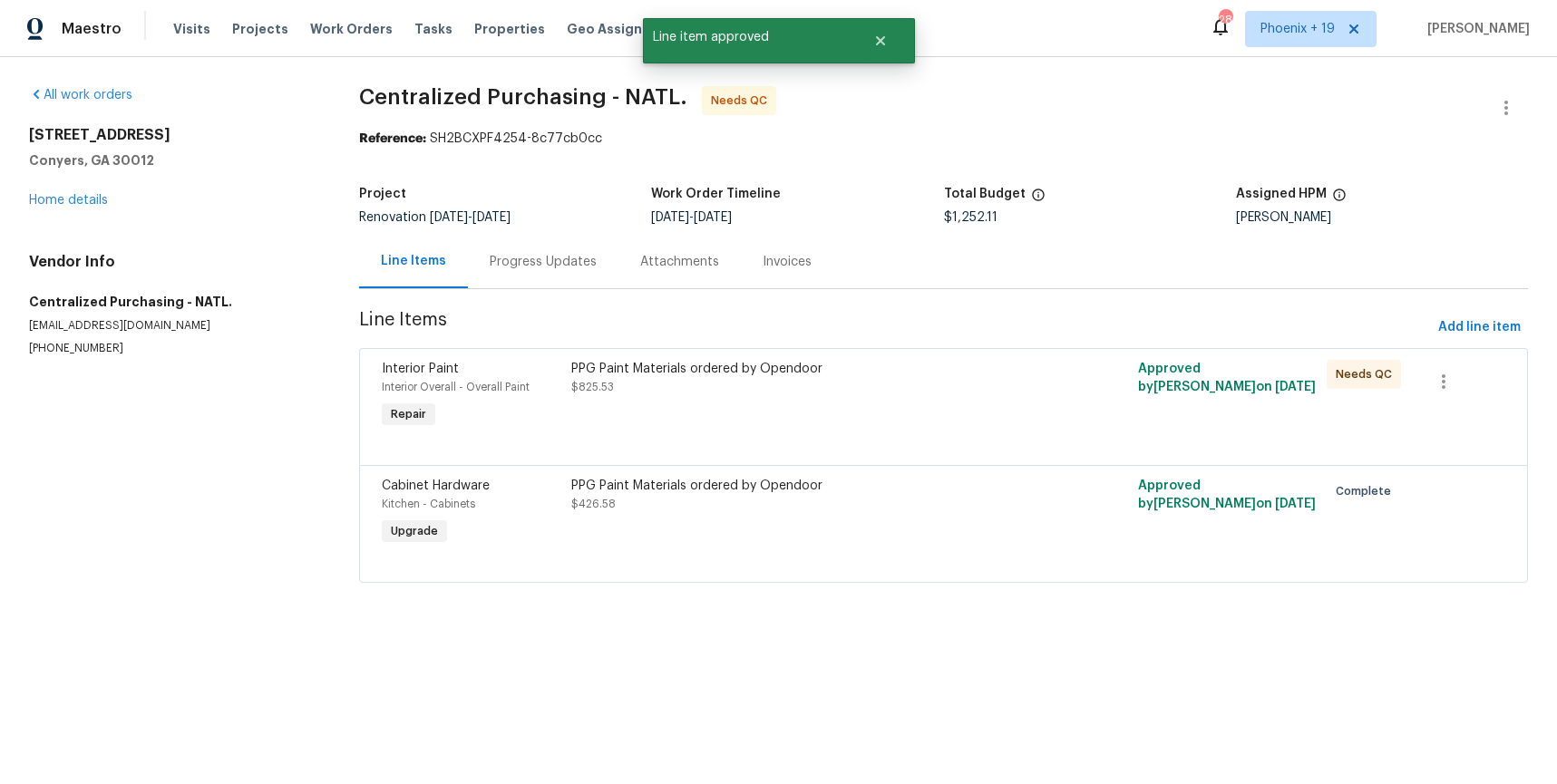
click at [962, 410] on div "PPG Paint Materials ordered by Opendoor $825.53" at bounding box center [802, 396] width 473 height 84
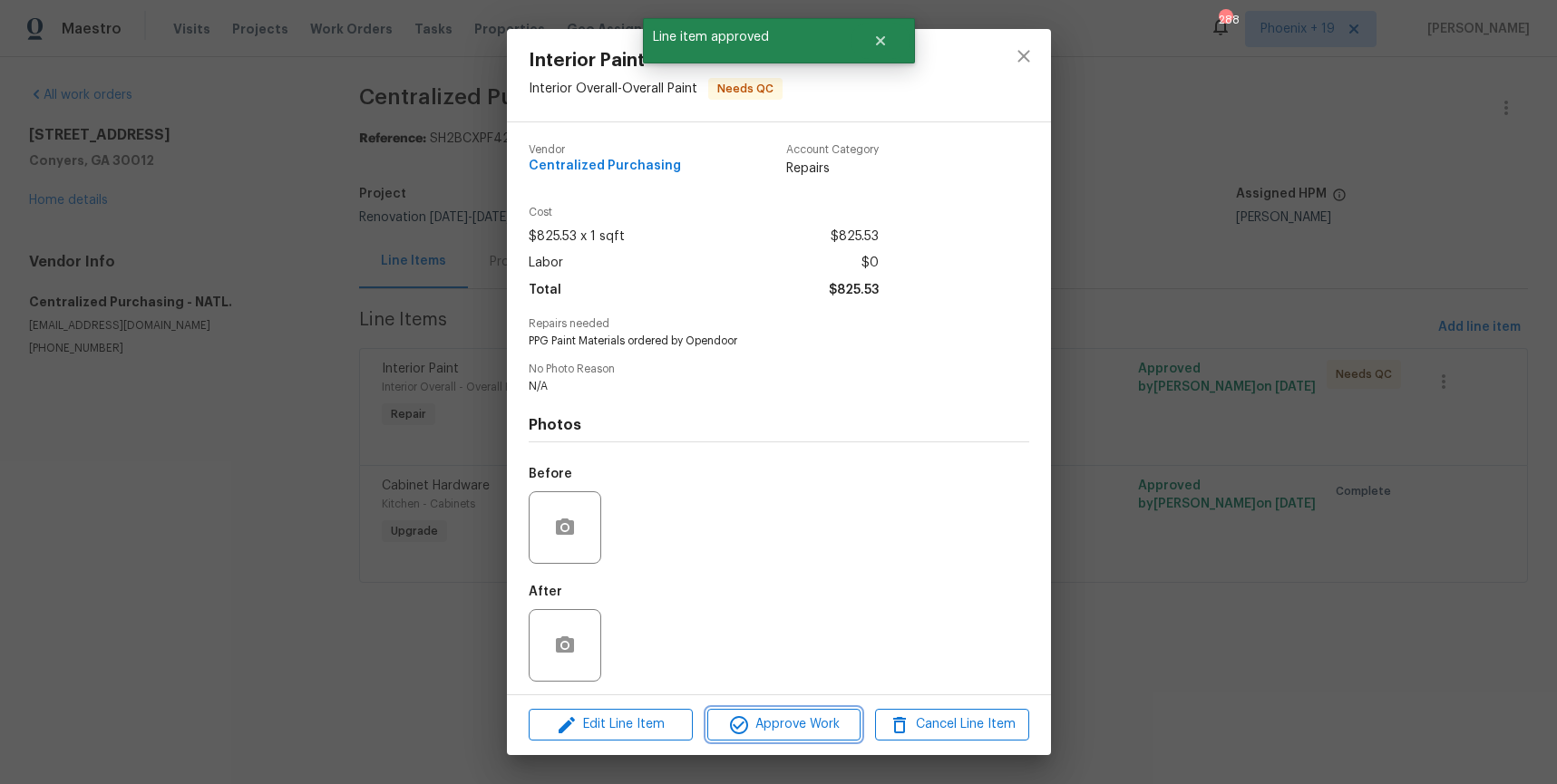
click at [805, 737] on button "Approve Work" at bounding box center [784, 726] width 153 height 32
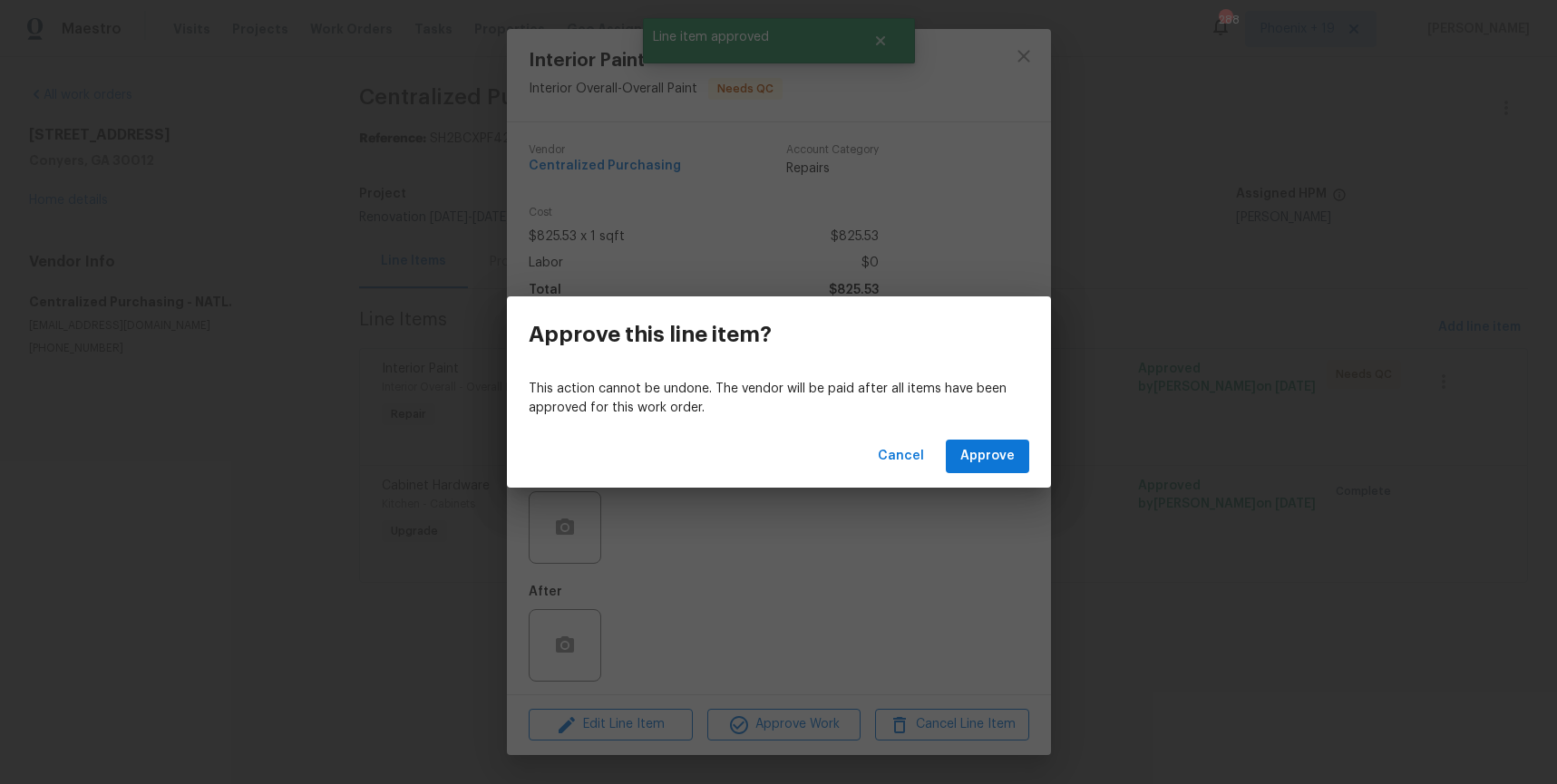
click at [998, 434] on div "Cancel Approve" at bounding box center [779, 456] width 544 height 62
click at [993, 453] on span "Approve" at bounding box center [987, 456] width 55 height 23
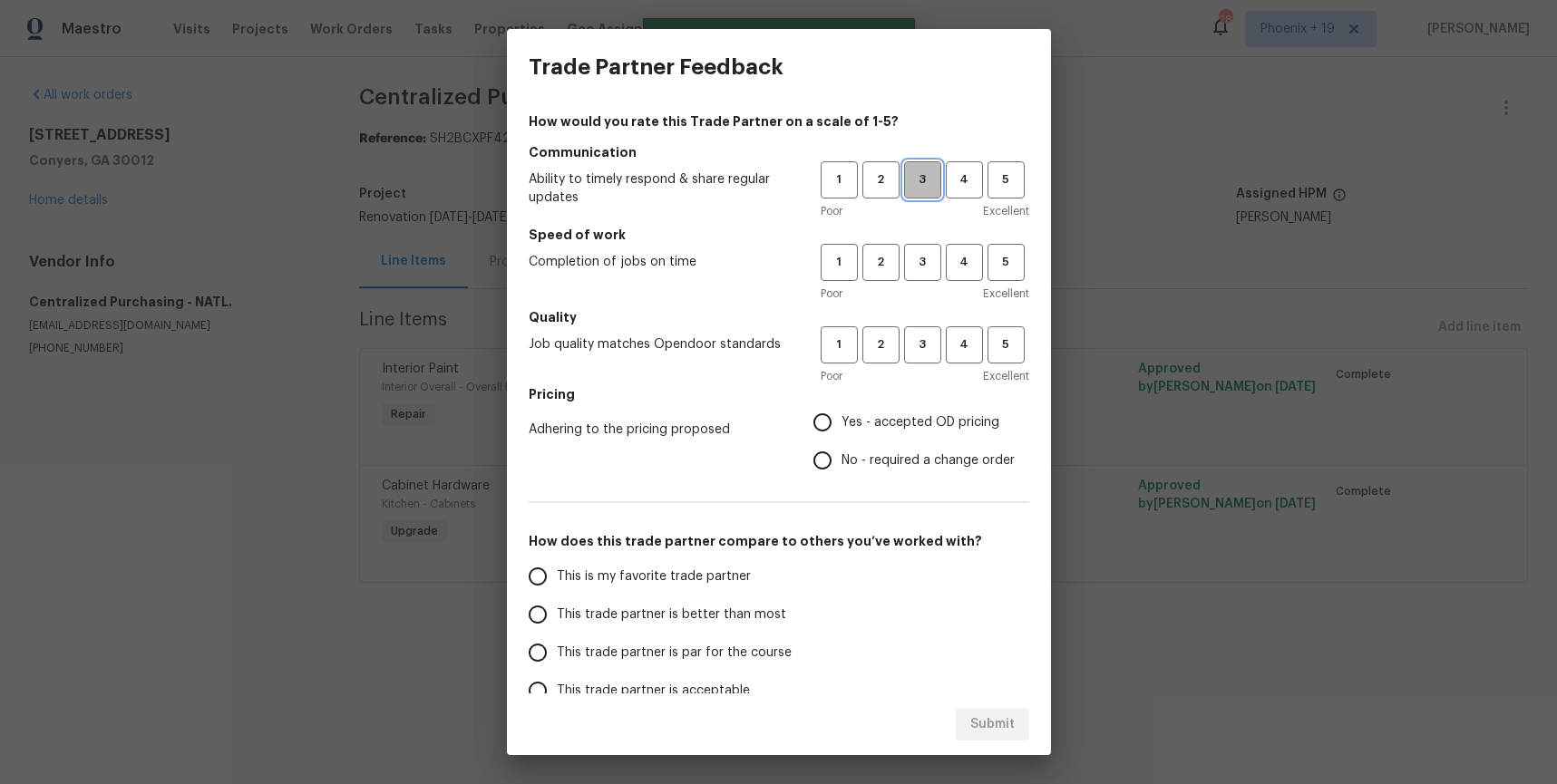
drag, startPoint x: 927, startPoint y: 185, endPoint x: 901, endPoint y: 300, distance: 117.9
click at [927, 185] on span "3" at bounding box center [923, 180] width 34 height 21
click at [917, 264] on span "3" at bounding box center [923, 263] width 34 height 21
click at [918, 360] on button "3" at bounding box center [923, 345] width 38 height 38
click at [889, 430] on span "Yes - accepted OD pricing" at bounding box center [921, 423] width 158 height 19
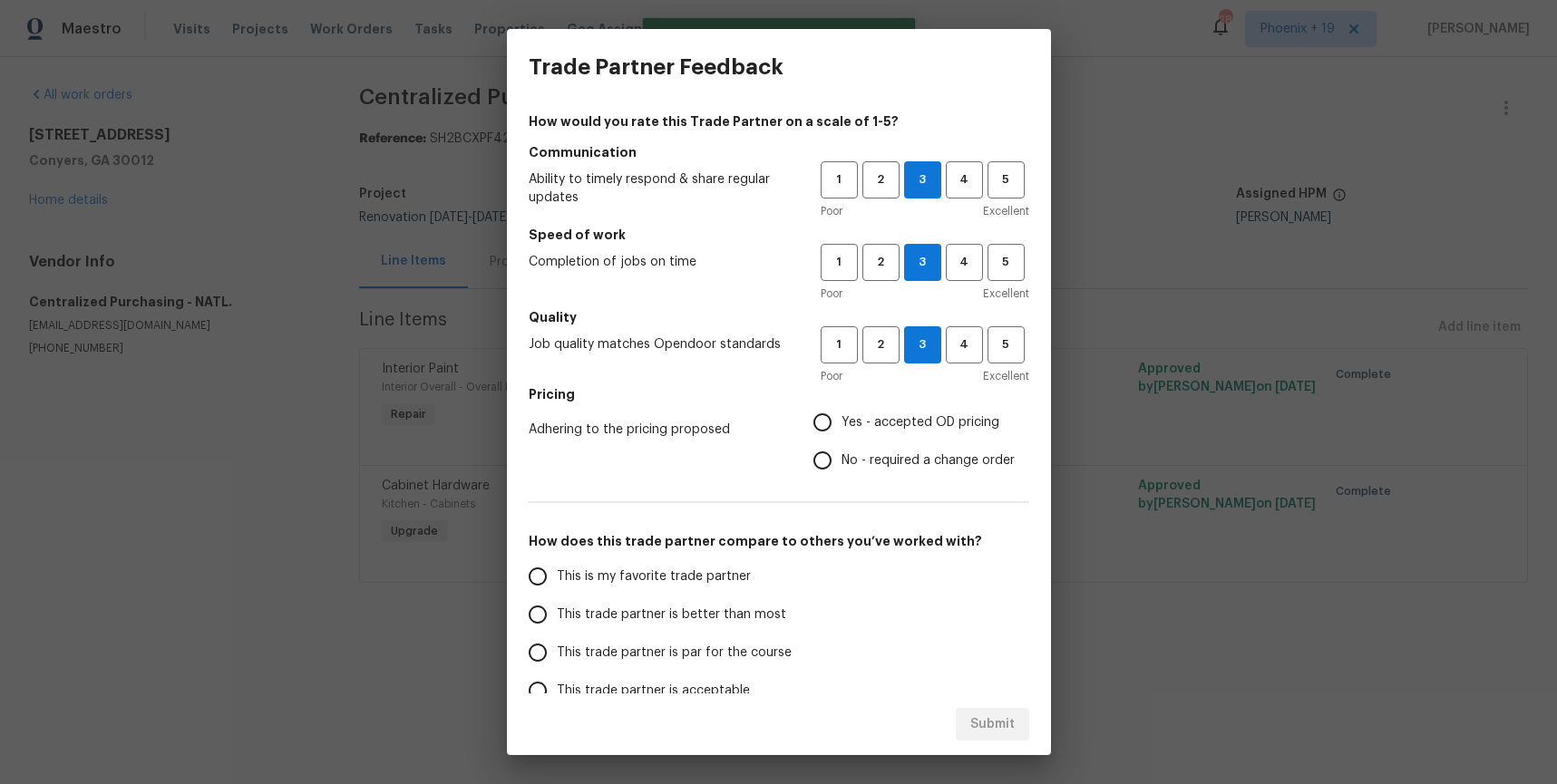
click at [842, 430] on input "Yes - accepted OD pricing" at bounding box center [823, 423] width 38 height 38
radio input "true"
click at [703, 569] on span "This is my favorite trade partner" at bounding box center [654, 577] width 194 height 19
click at [557, 569] on input "This is my favorite trade partner" at bounding box center [538, 577] width 38 height 38
click at [984, 715] on span "Submit" at bounding box center [992, 725] width 44 height 23
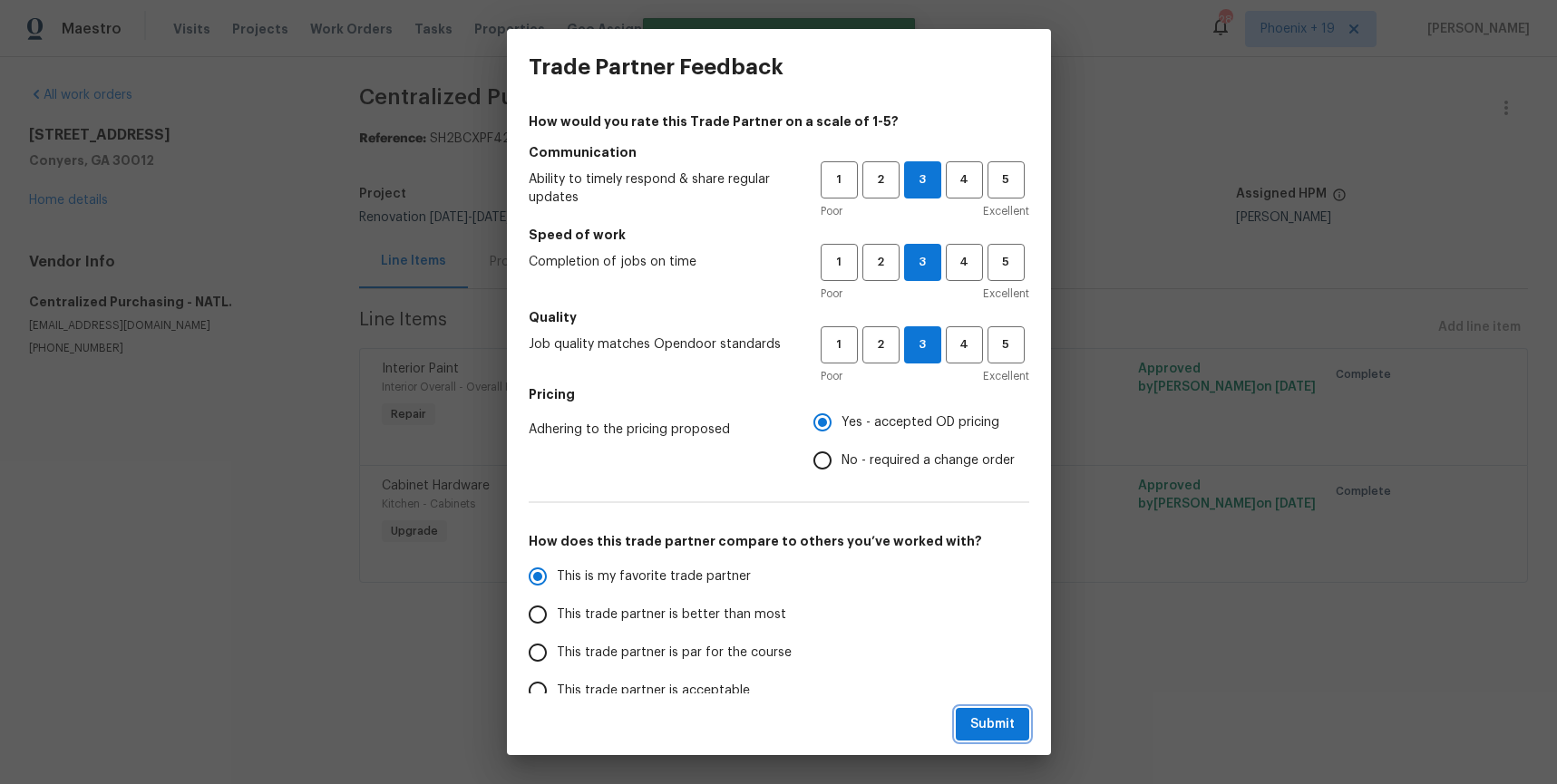
radio input "true"
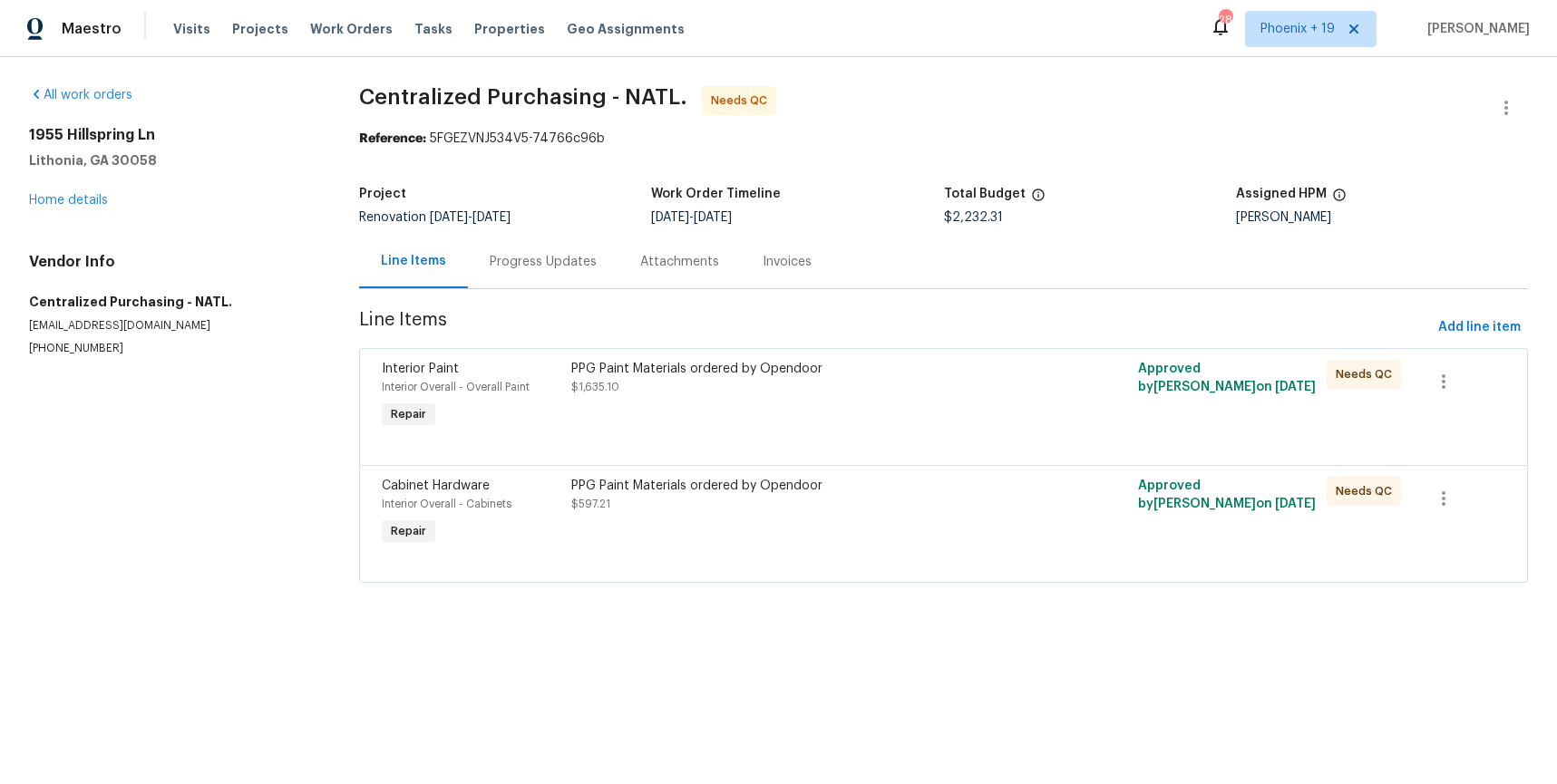
click at [901, 372] on div "PPG Paint Materials ordered by Opendoor" at bounding box center [802, 369] width 461 height 18
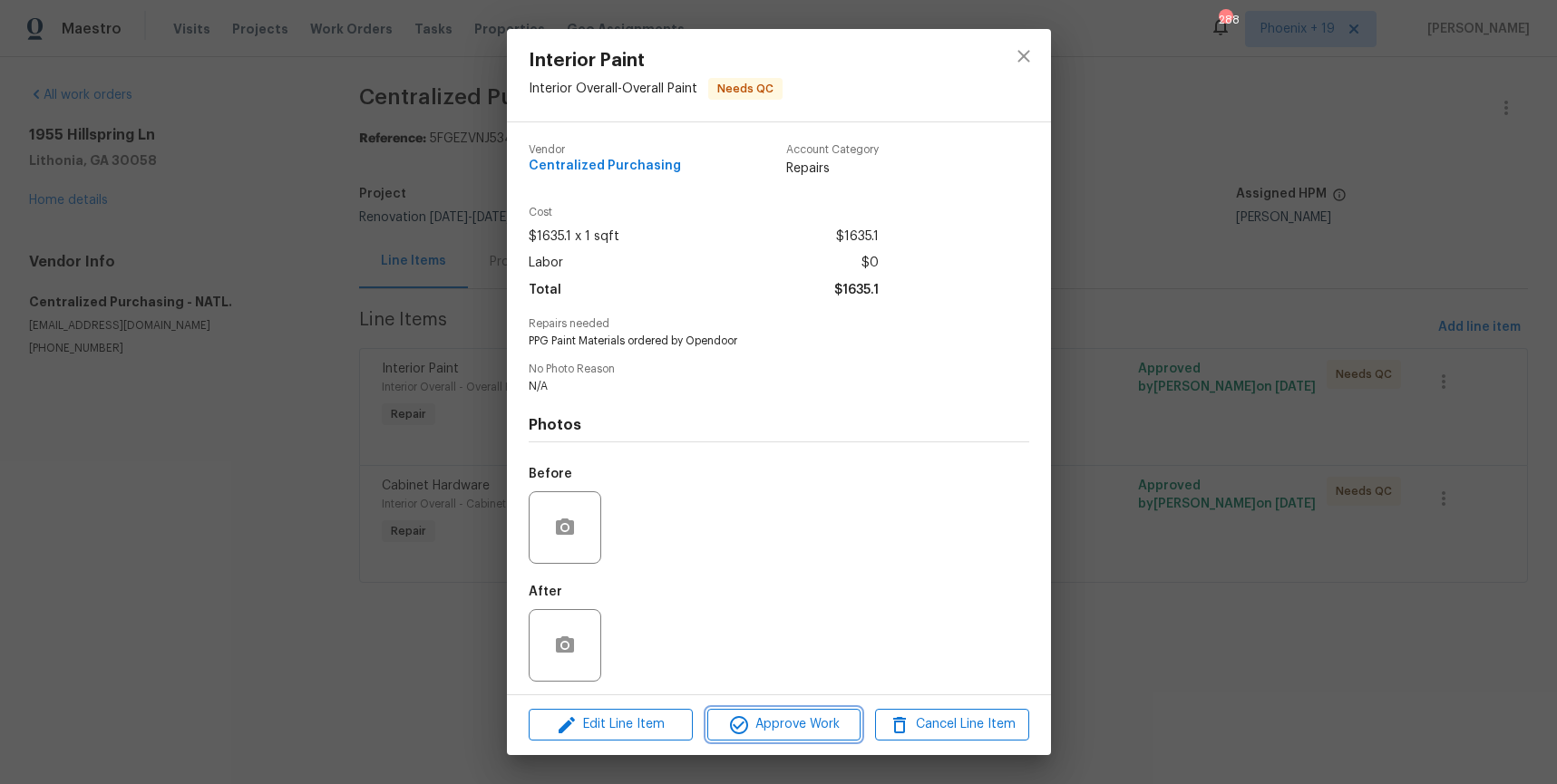
click at [802, 714] on span "Approve Work" at bounding box center [783, 725] width 142 height 23
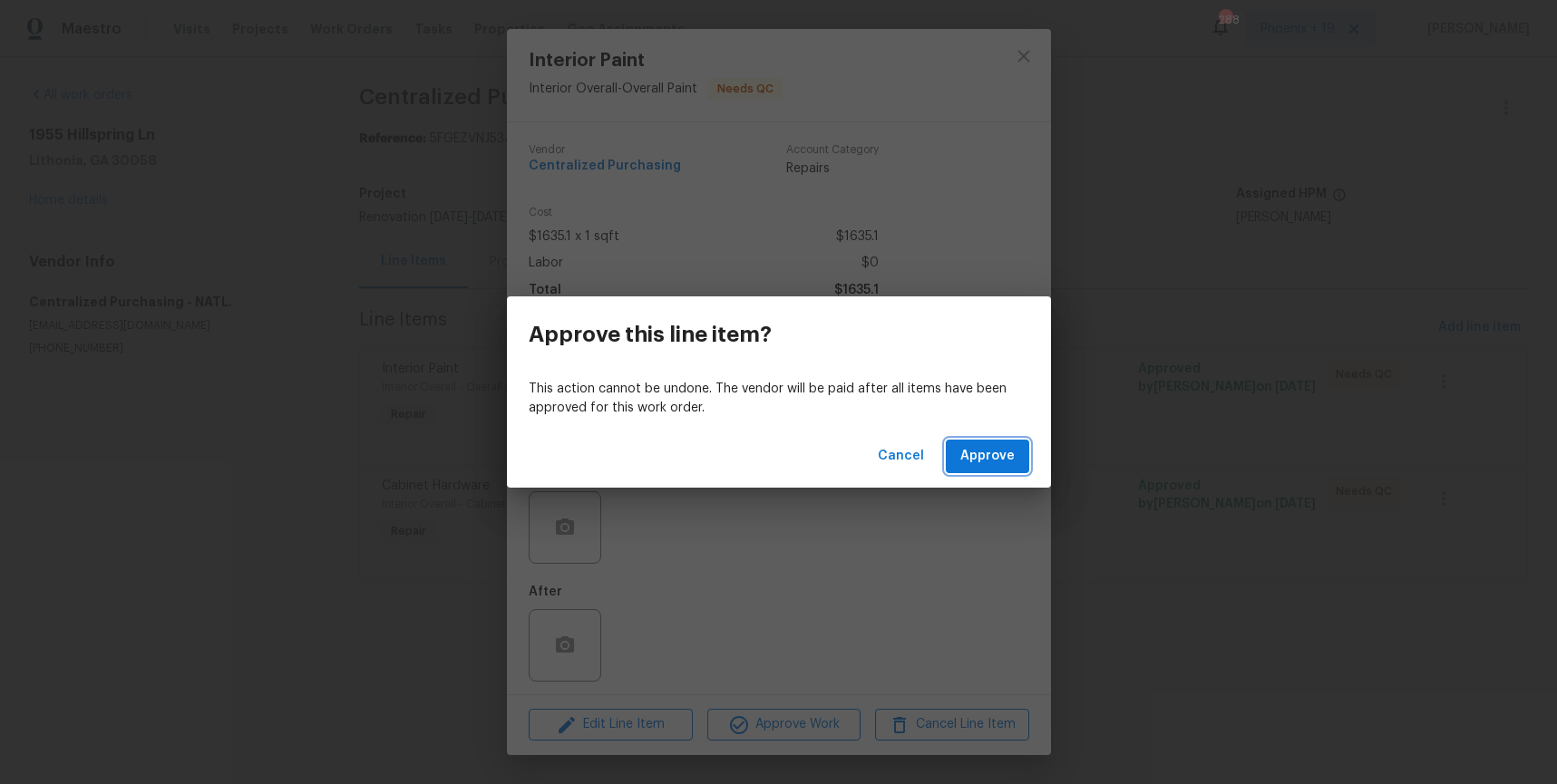
click at [977, 460] on span "Approve" at bounding box center [987, 456] width 55 height 23
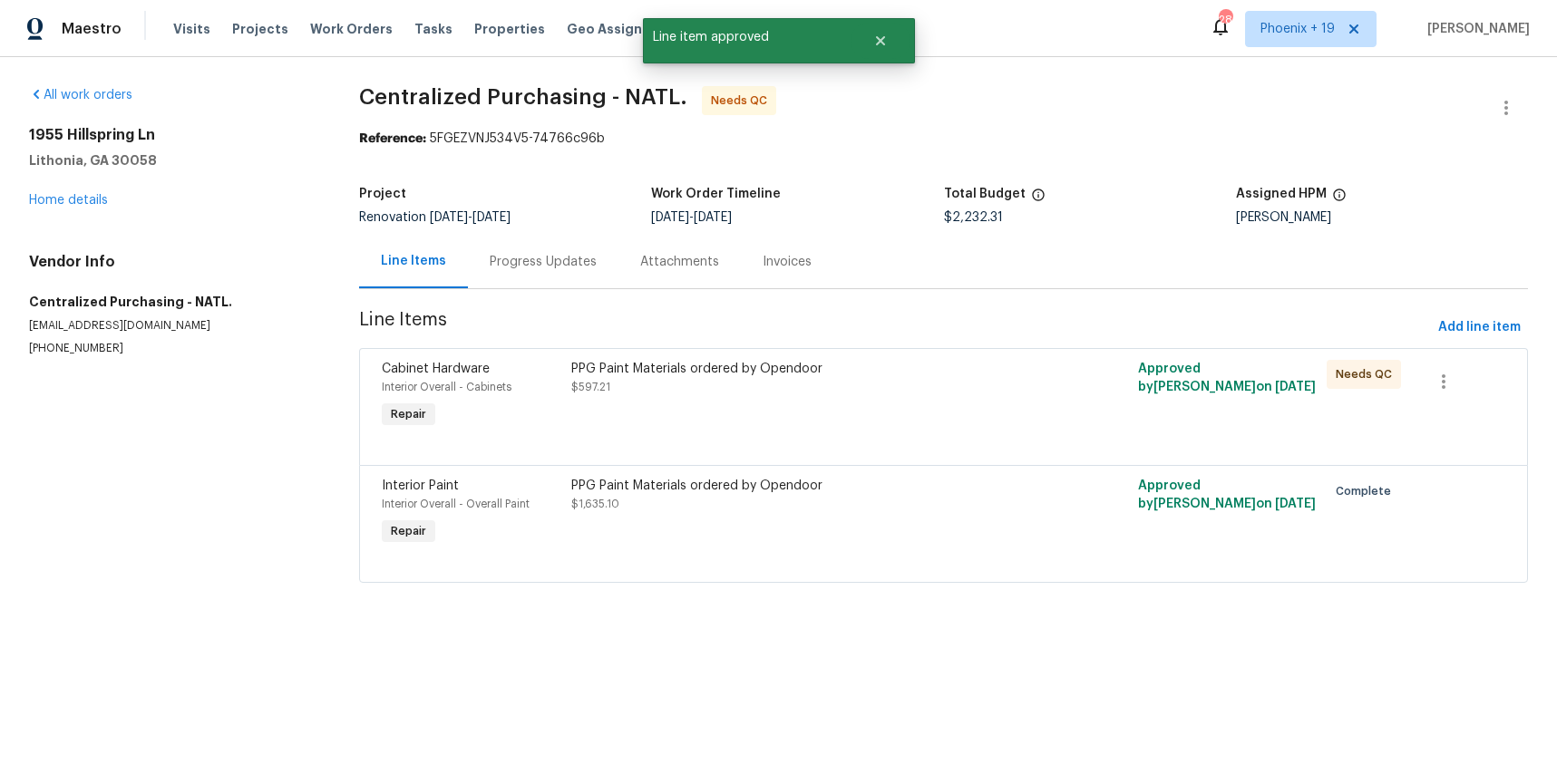
click at [933, 400] on div "PPG Paint Materials ordered by Opendoor $597.21" at bounding box center [802, 396] width 473 height 84
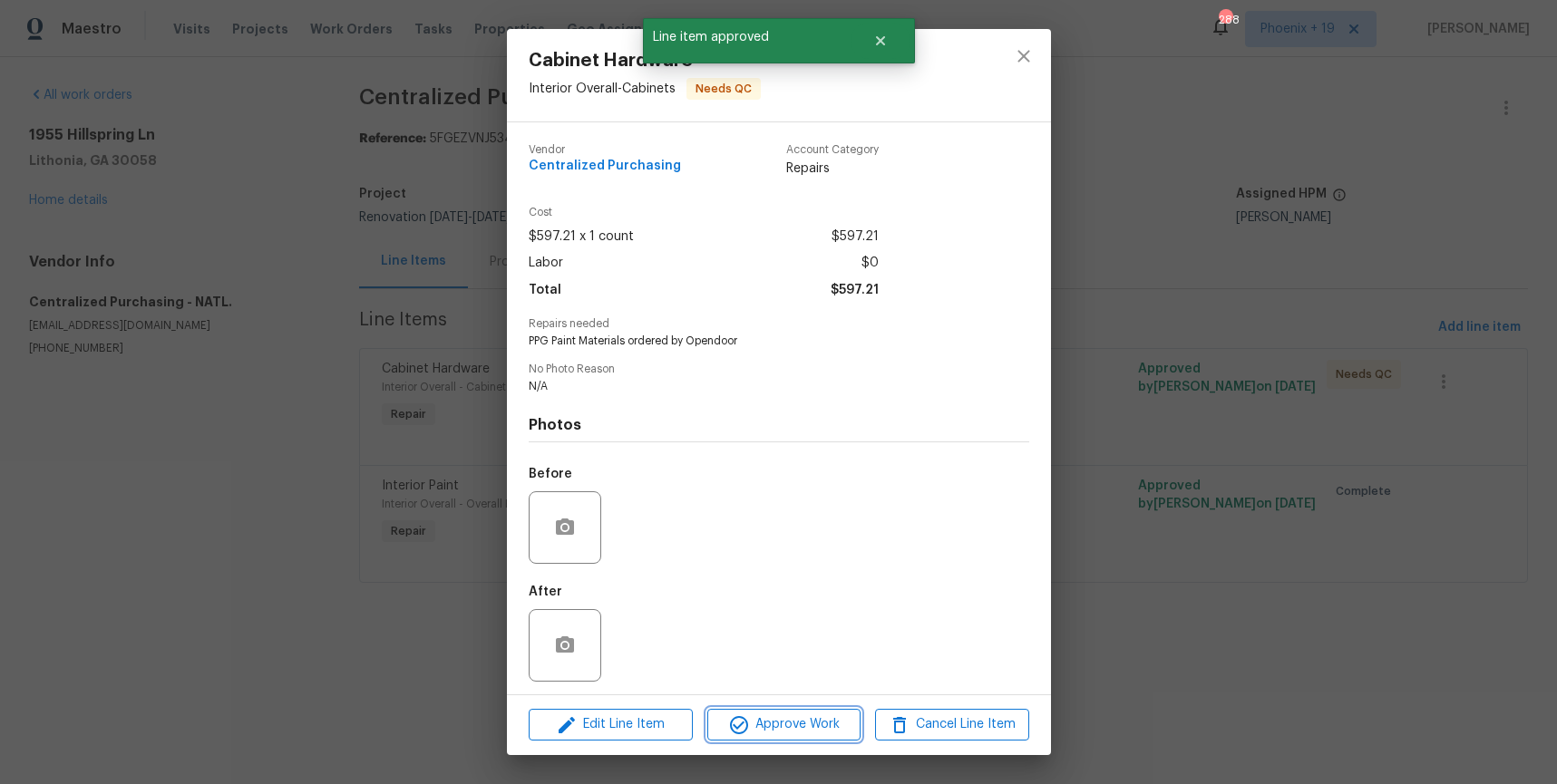
click at [815, 724] on span "Approve Work" at bounding box center [783, 725] width 142 height 23
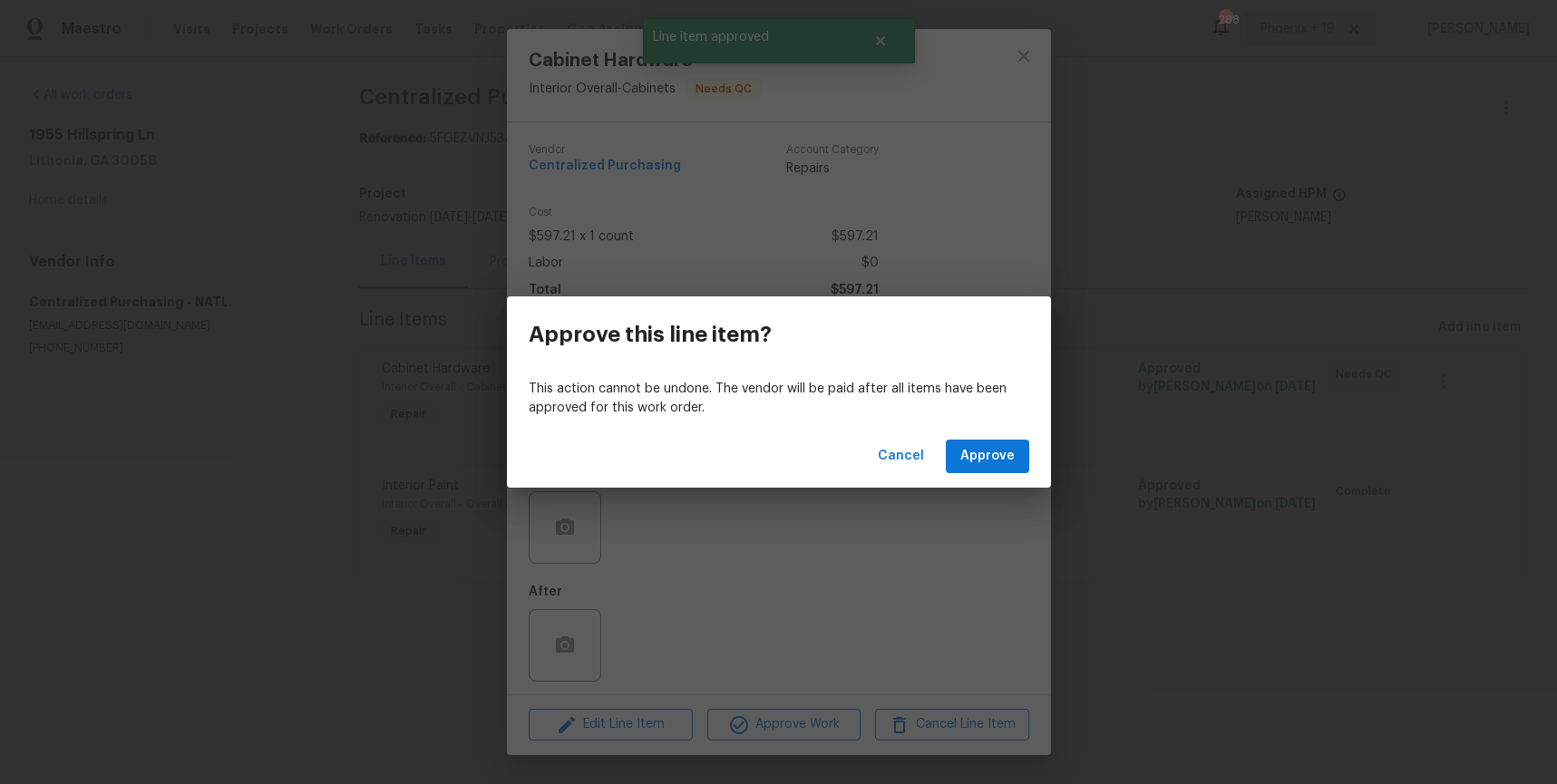
click at [1006, 431] on div "Cancel Approve" at bounding box center [779, 456] width 544 height 62
click at [1005, 449] on span "Approve" at bounding box center [987, 456] width 55 height 23
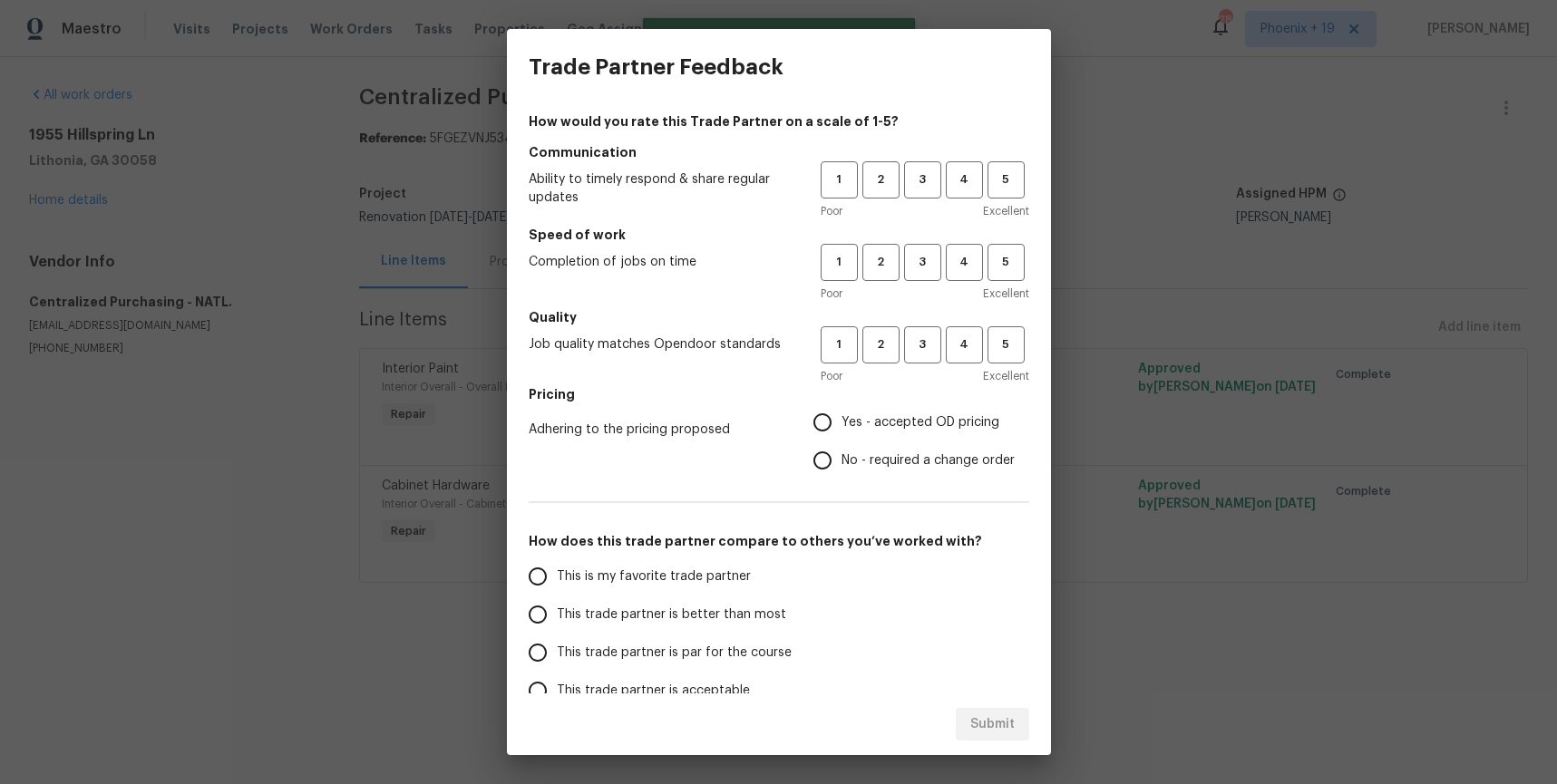
click at [942, 176] on div "1 2 3 4 5" at bounding box center [925, 181] width 209 height 38
drag, startPoint x: 942, startPoint y: 178, endPoint x: 934, endPoint y: 184, distance: 10.0
click at [942, 178] on div "1 2 3 4 5" at bounding box center [925, 181] width 209 height 38
click at [934, 184] on span "3" at bounding box center [923, 180] width 34 height 21
click at [933, 277] on button "3" at bounding box center [923, 263] width 38 height 38
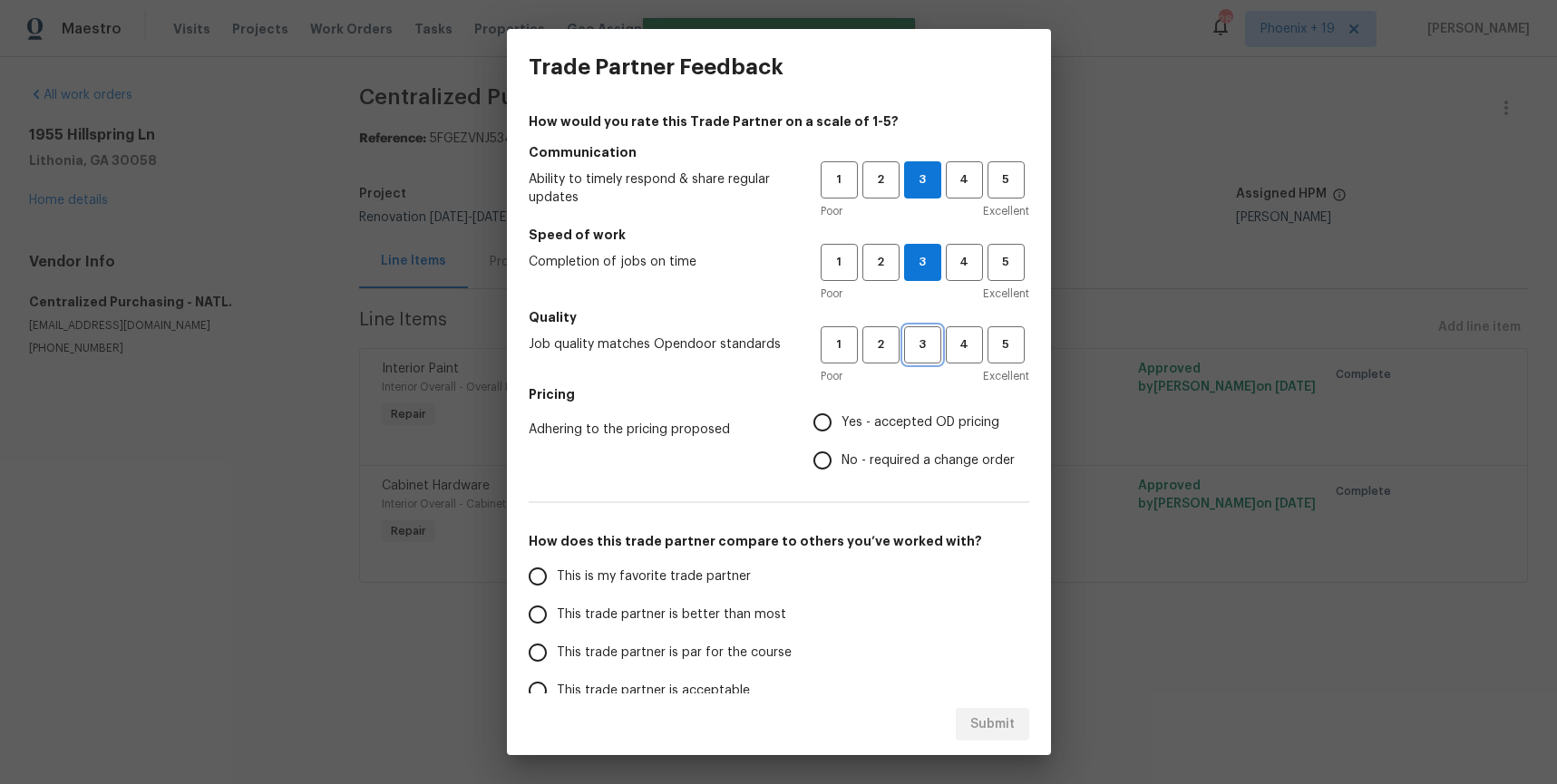
click at [939, 340] on span "3" at bounding box center [923, 345] width 34 height 21
click at [906, 416] on span "Yes - accepted OD pricing" at bounding box center [921, 423] width 158 height 19
click at [842, 416] on input "Yes - accepted OD pricing" at bounding box center [823, 423] width 38 height 38
radio input "true"
drag, startPoint x: 636, startPoint y: 578, endPoint x: 844, endPoint y: 692, distance: 237.2
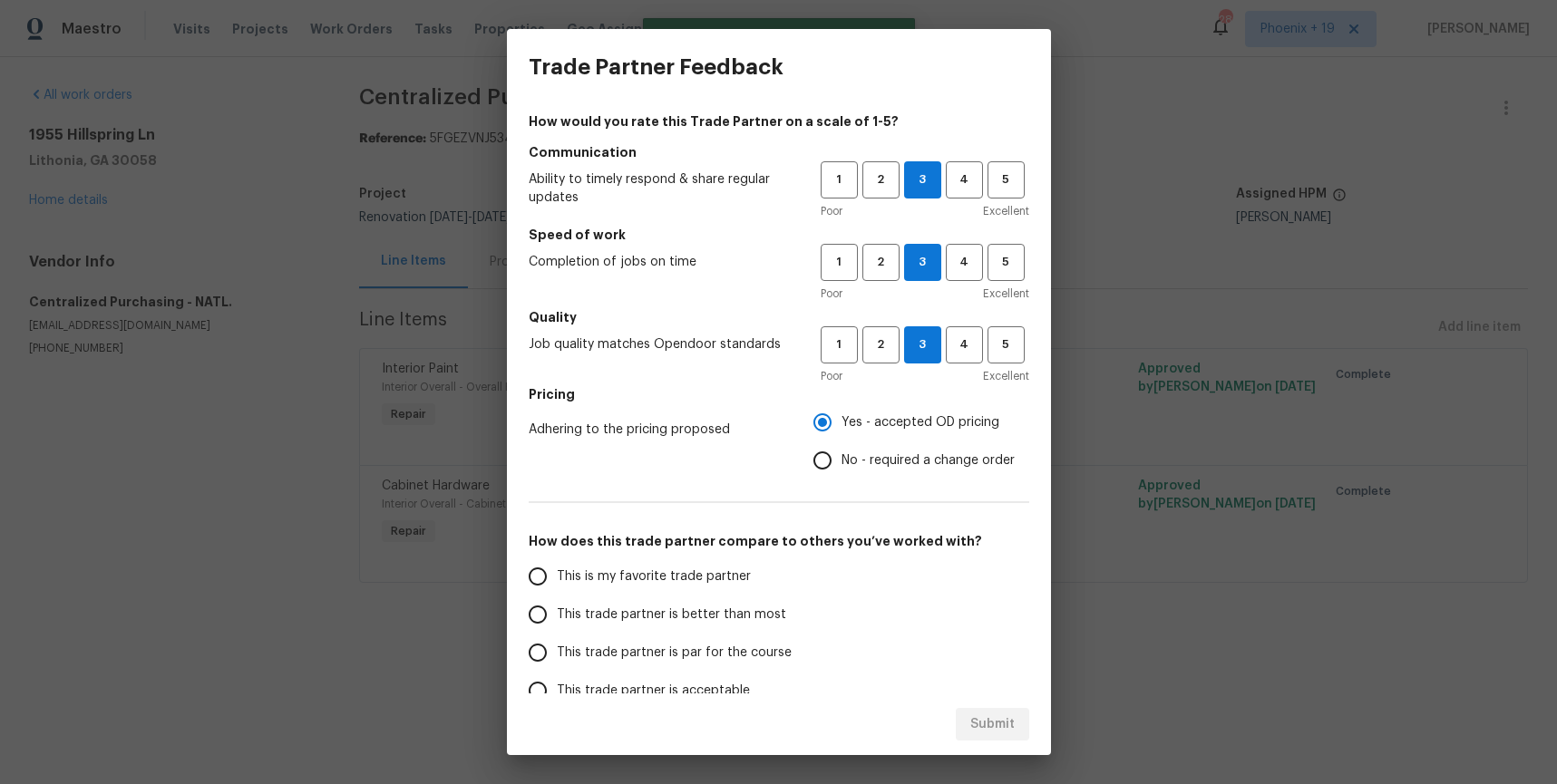
click at [636, 578] on span "This is my favorite trade partner" at bounding box center [654, 577] width 194 height 19
click at [557, 578] on input "This is my favorite trade partner" at bounding box center [538, 577] width 38 height 38
click at [987, 725] on span "Submit" at bounding box center [992, 725] width 44 height 23
radio input "true"
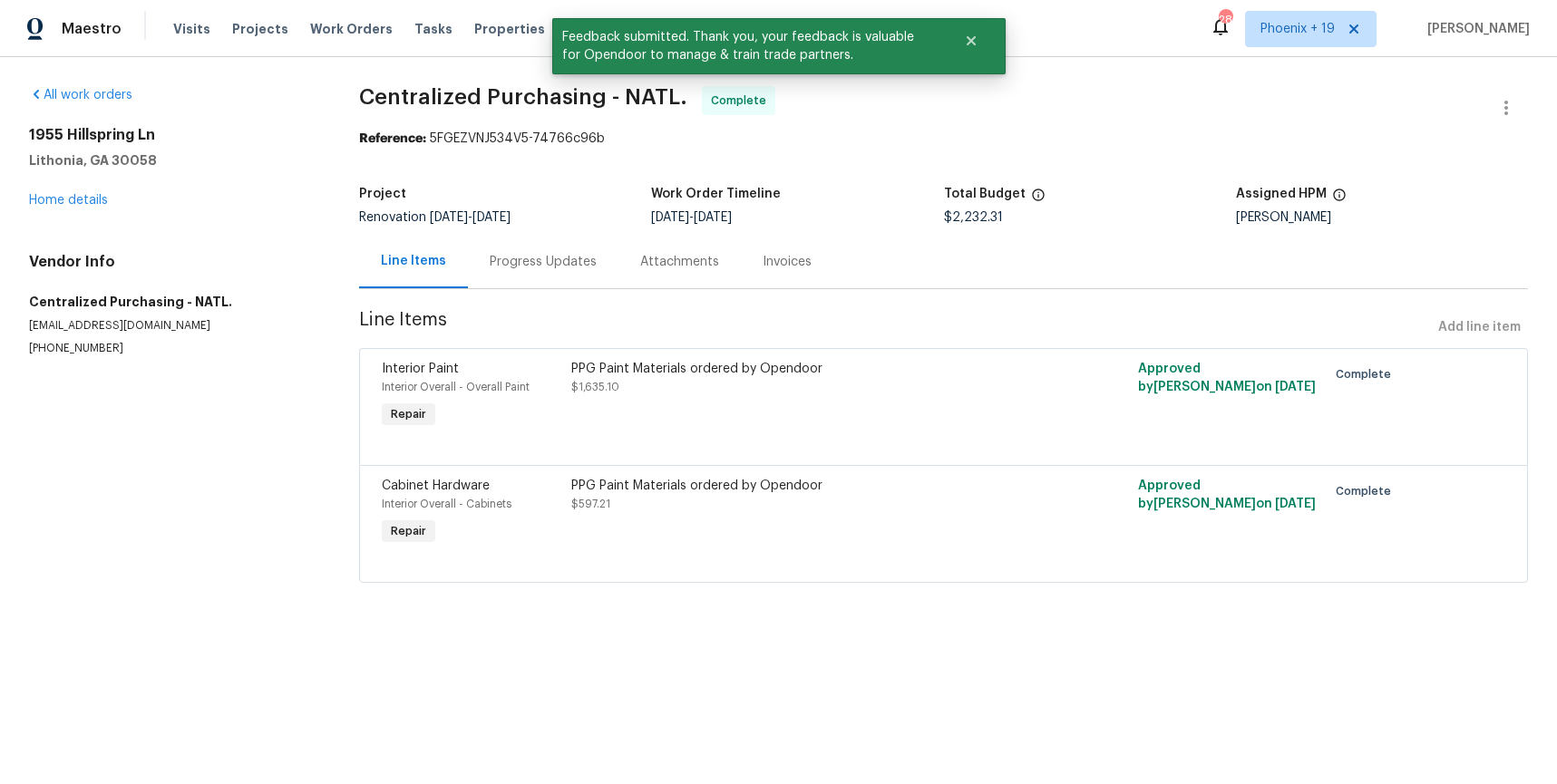
click at [958, 392] on div "PPG Paint Materials ordered by Opendoor $1,635.10" at bounding box center [802, 378] width 461 height 37
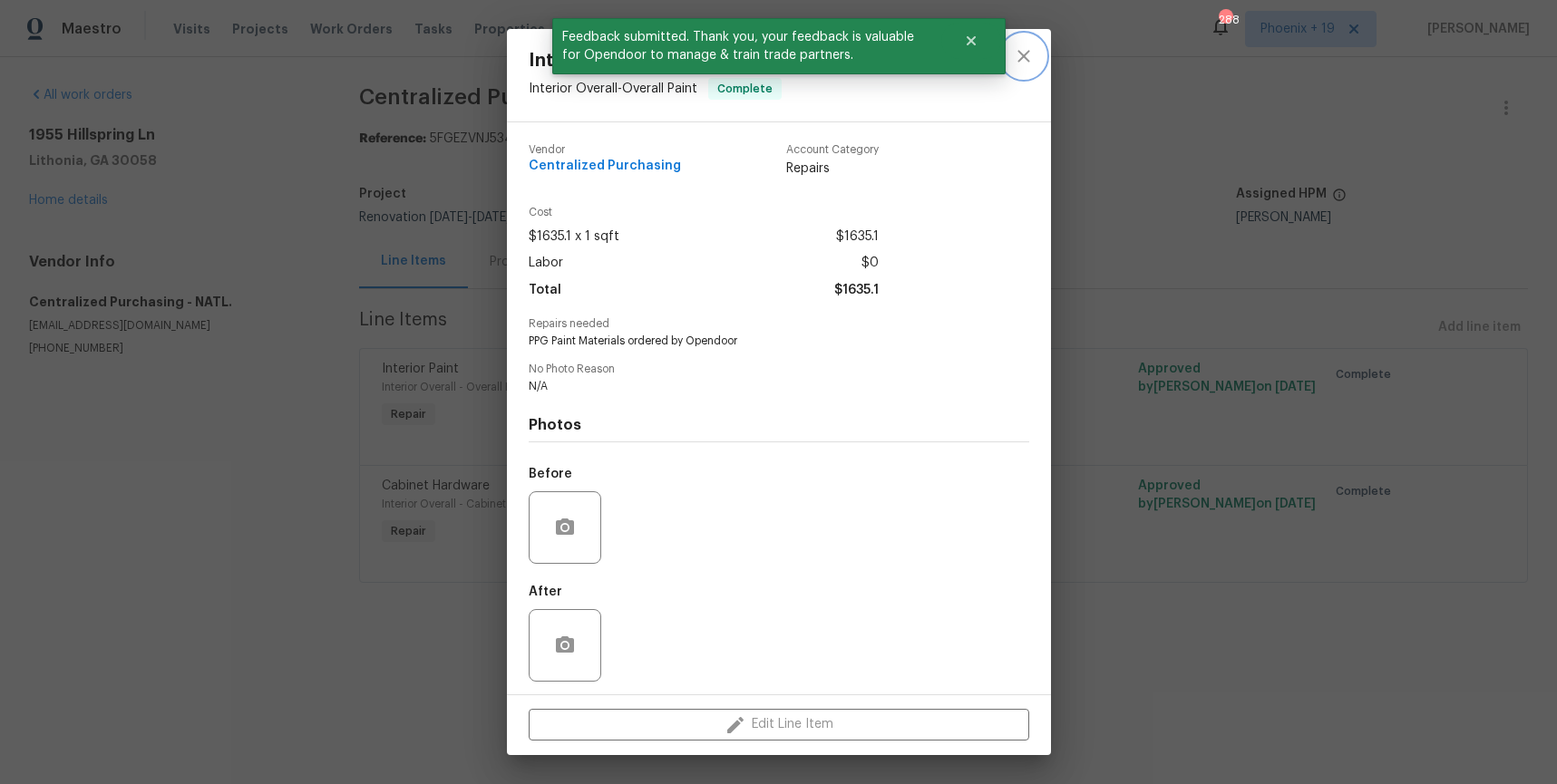
click at [1024, 62] on icon "close" at bounding box center [1023, 56] width 22 height 22
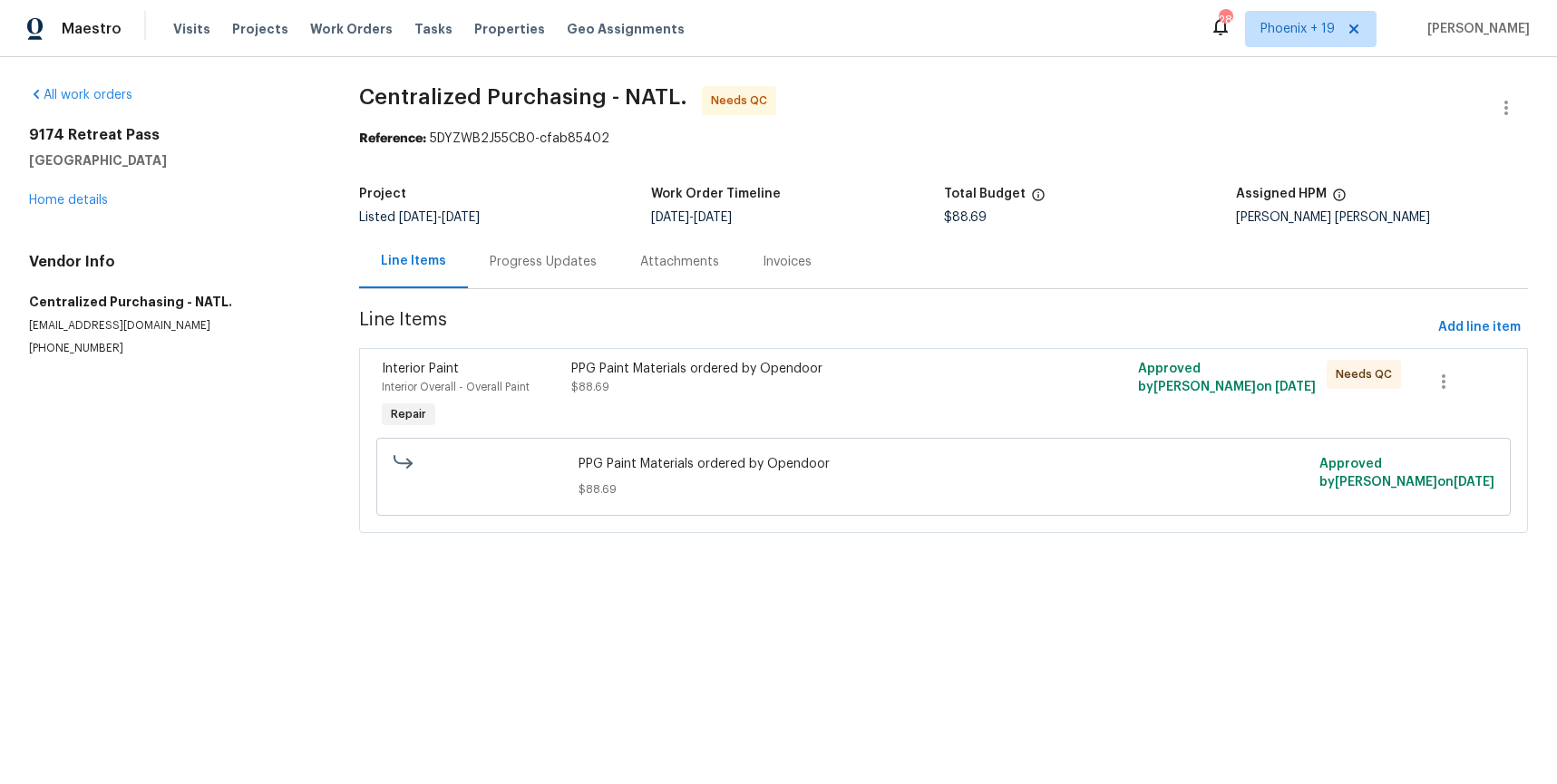
click at [985, 407] on div "PPG Paint Materials ordered by Opendoor $88.69" at bounding box center [802, 396] width 473 height 84
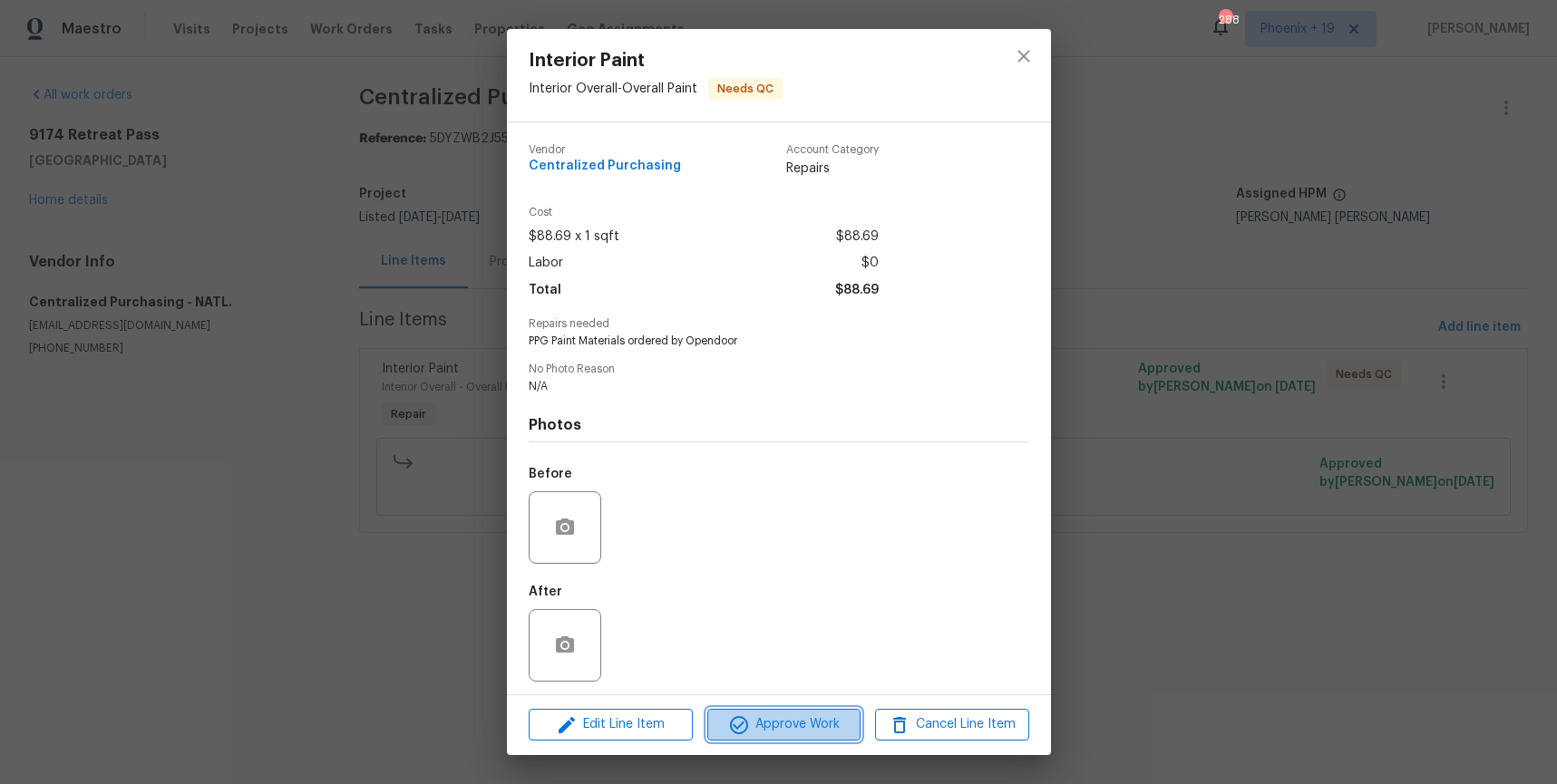
click at [815, 711] on button "Approve Work" at bounding box center [784, 726] width 153 height 32
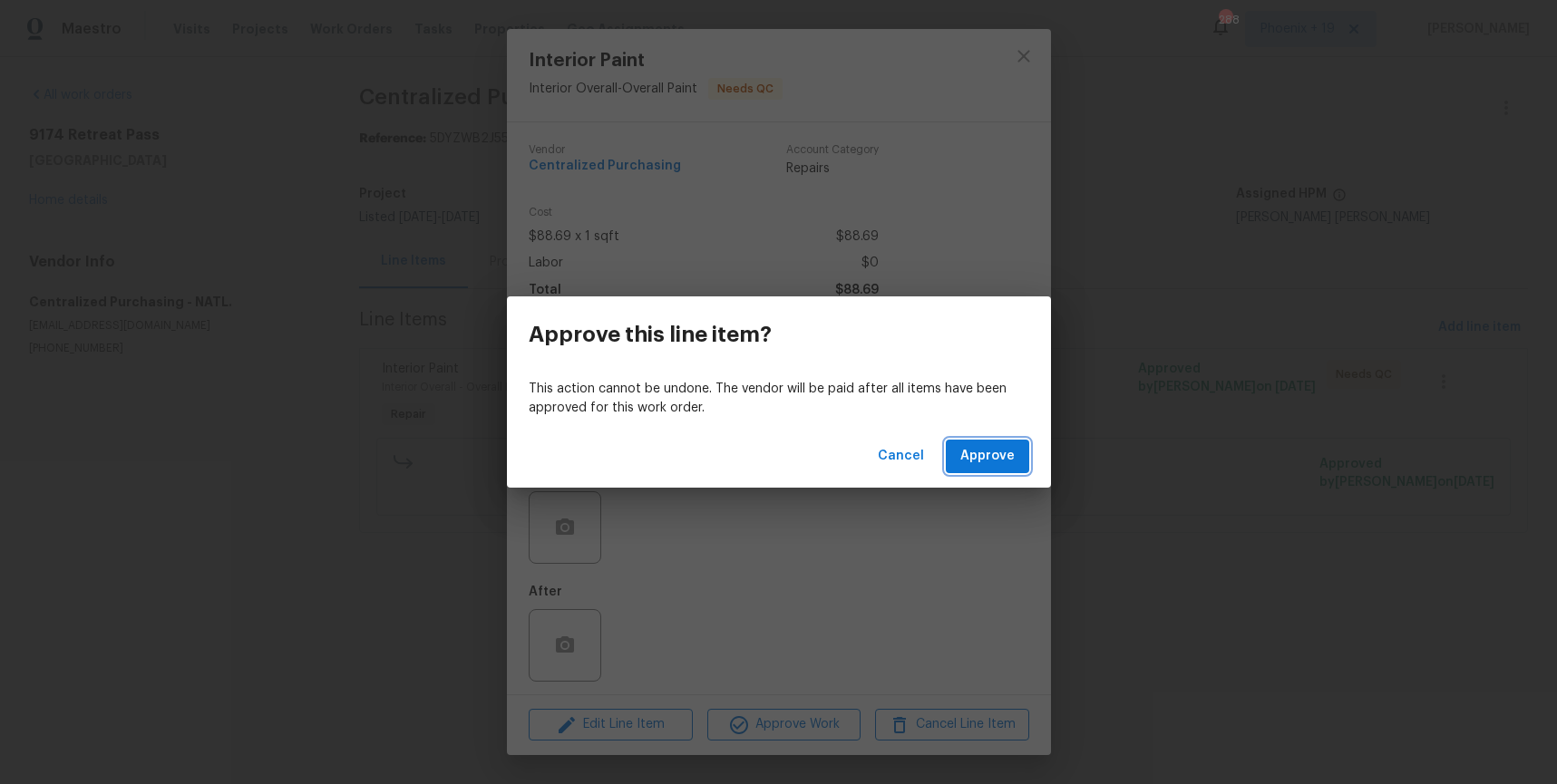
click at [1019, 457] on button "Approve" at bounding box center [987, 456] width 84 height 34
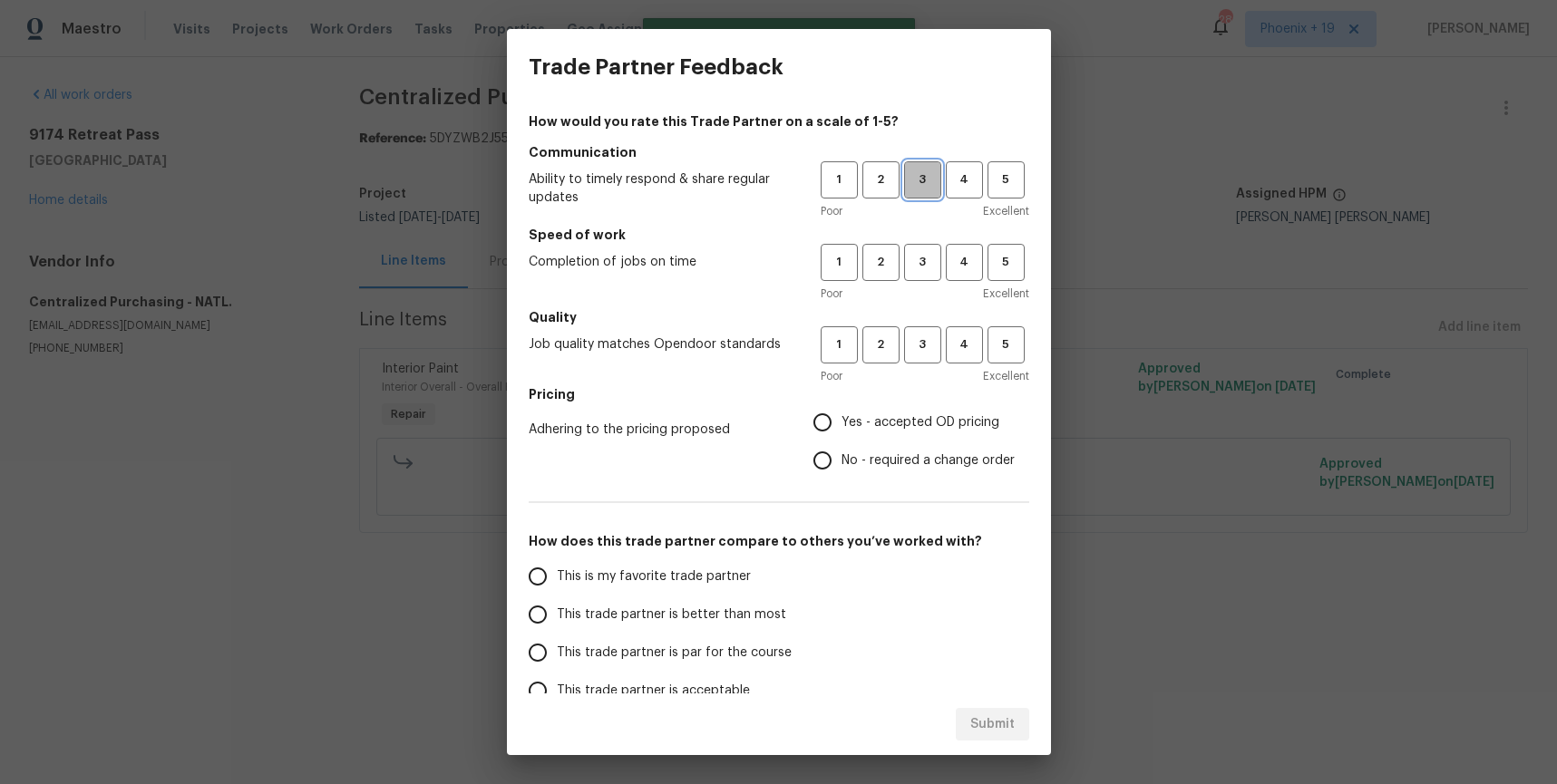
click at [907, 171] on span "3" at bounding box center [923, 180] width 34 height 21
click at [924, 263] on span "3" at bounding box center [923, 263] width 34 height 21
click at [928, 343] on span "3" at bounding box center [923, 345] width 34 height 21
click at [881, 433] on label "Yes - accepted OD pricing" at bounding box center [909, 423] width 212 height 38
click at [842, 433] on input "Yes - accepted OD pricing" at bounding box center [823, 423] width 38 height 38
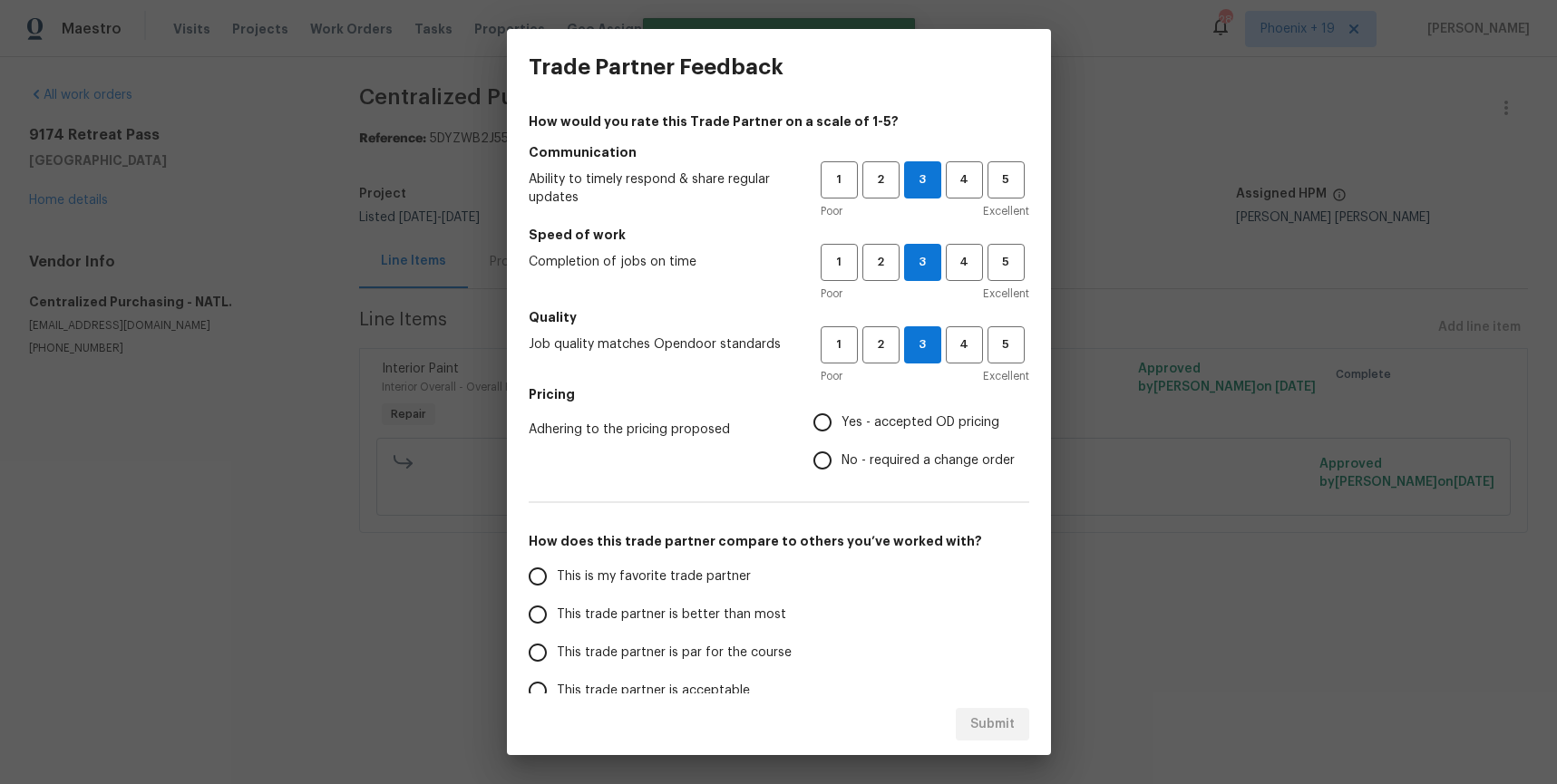
radio input "true"
click at [733, 579] on span "This is my favorite trade partner" at bounding box center [654, 577] width 194 height 19
click at [557, 579] on input "This is my favorite trade partner" at bounding box center [538, 577] width 38 height 38
click at [992, 703] on div "Submit" at bounding box center [779, 725] width 544 height 62
click at [1000, 717] on span "Submit" at bounding box center [992, 725] width 44 height 23
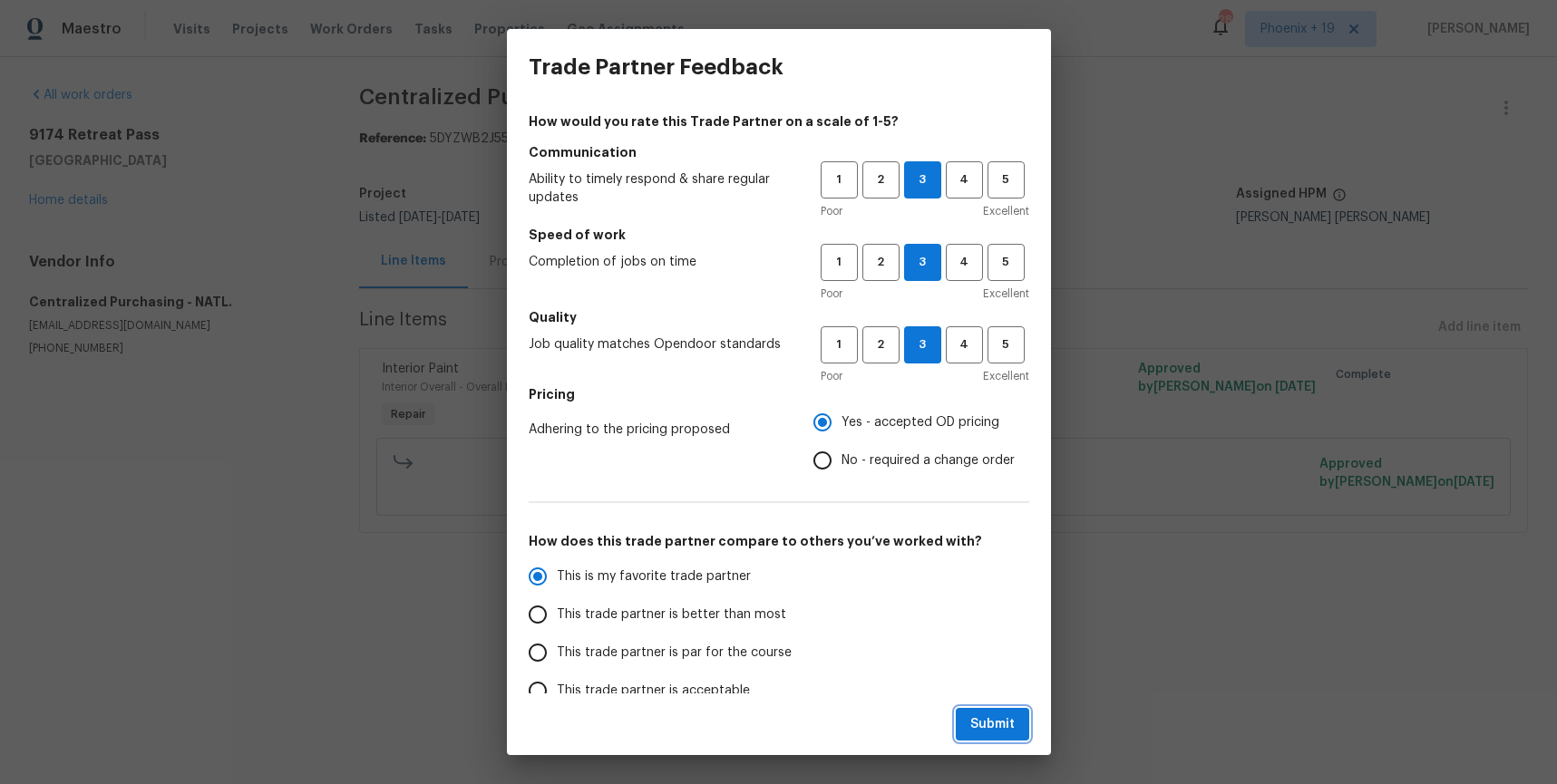
radio input "true"
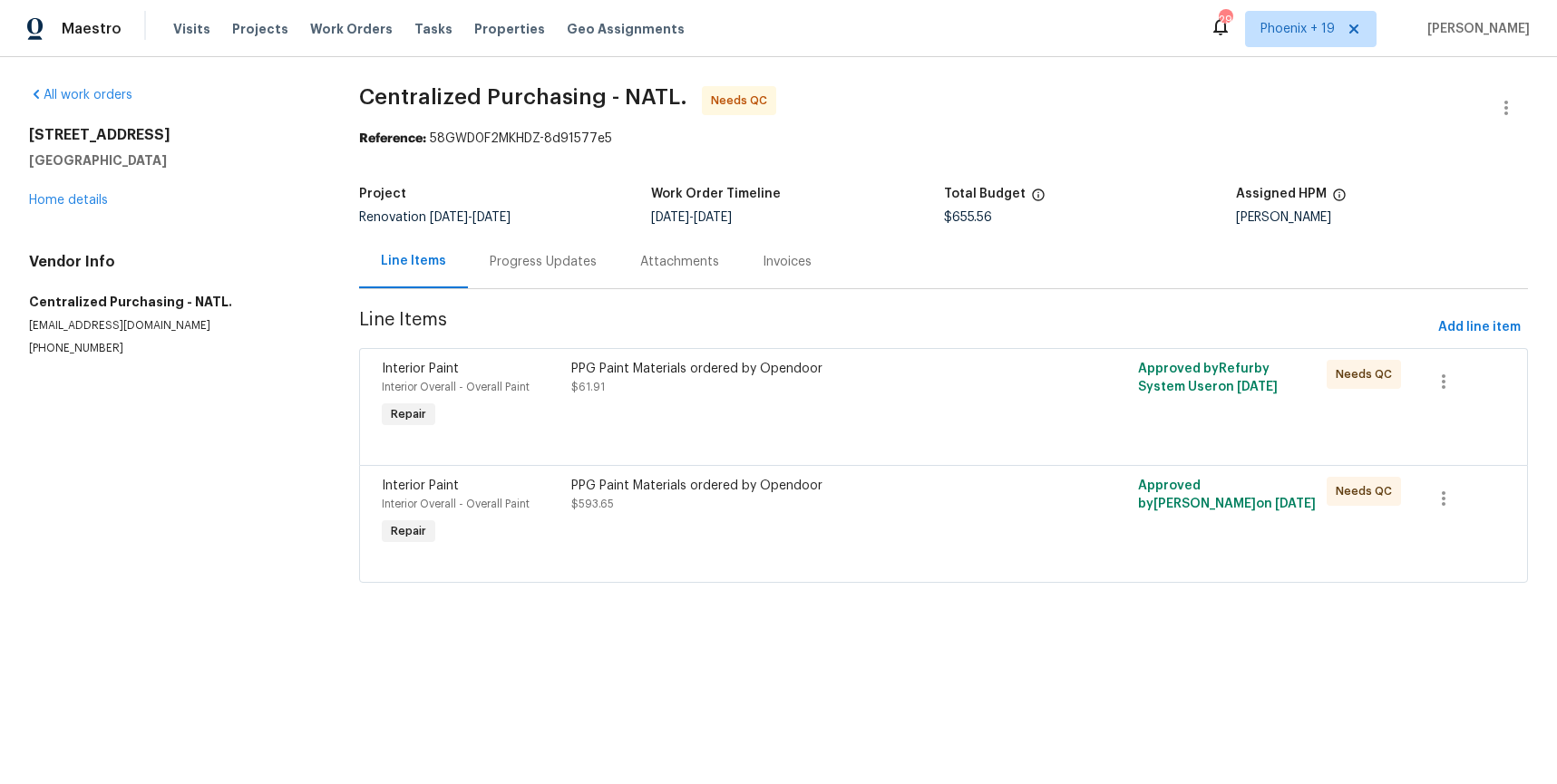
click at [900, 414] on div "PPG Paint Materials ordered by Opendoor $61.91" at bounding box center [802, 396] width 473 height 84
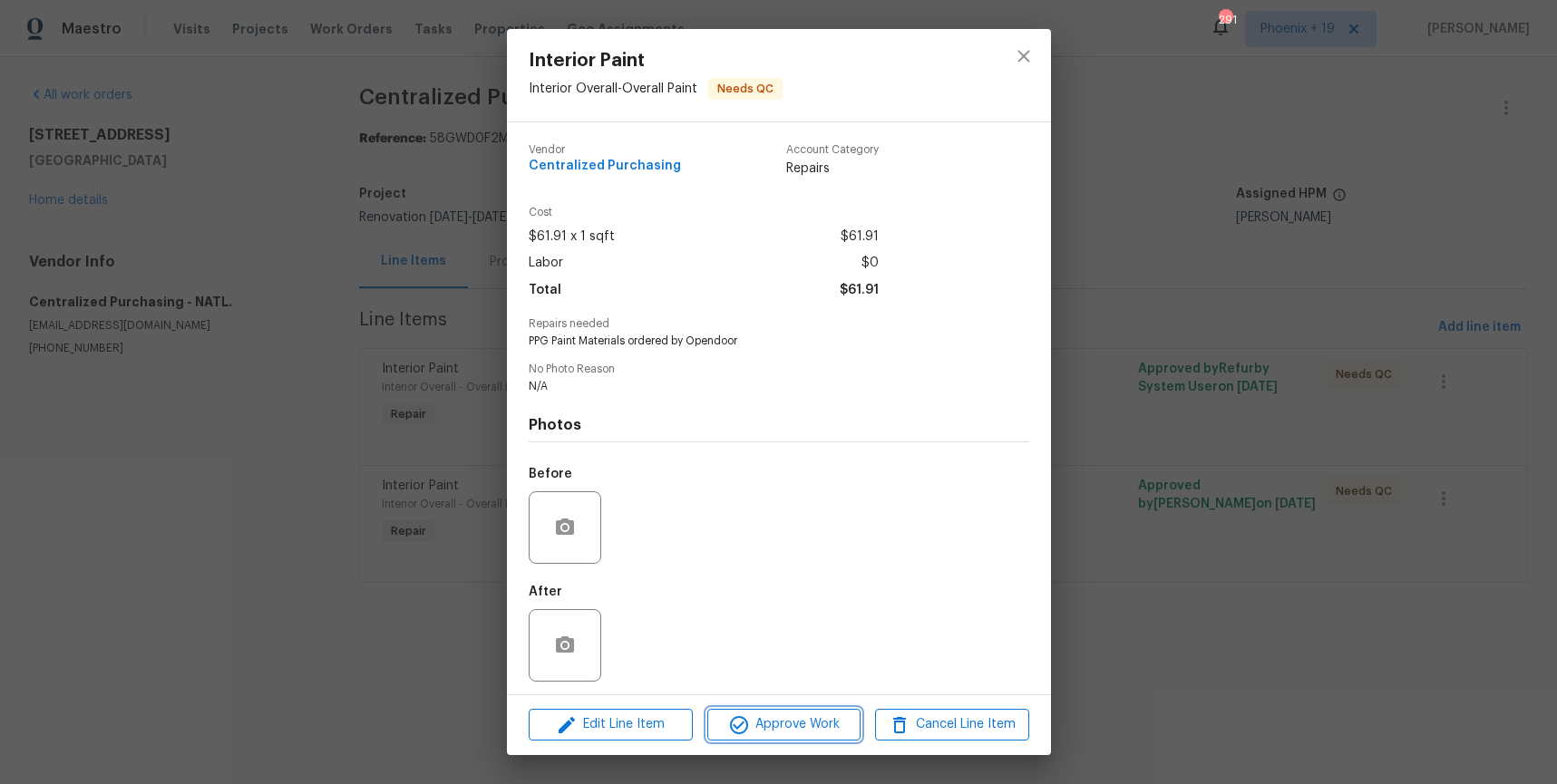
click at [840, 740] on button "Approve Work" at bounding box center [784, 726] width 153 height 32
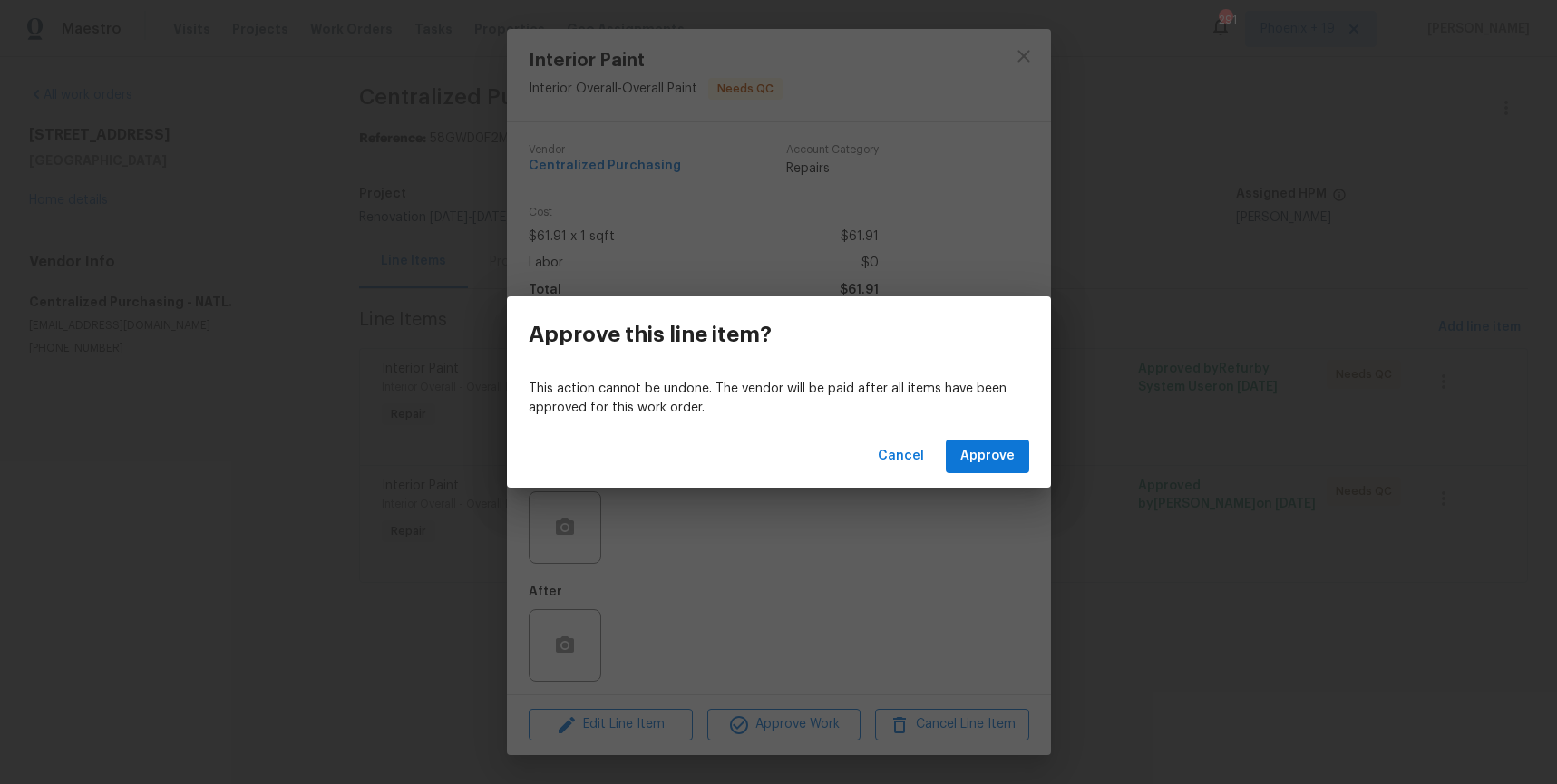
click at [935, 458] on div "Cancel Approve" at bounding box center [779, 456] width 544 height 62
click at [923, 458] on span "Cancel" at bounding box center [901, 456] width 46 height 23
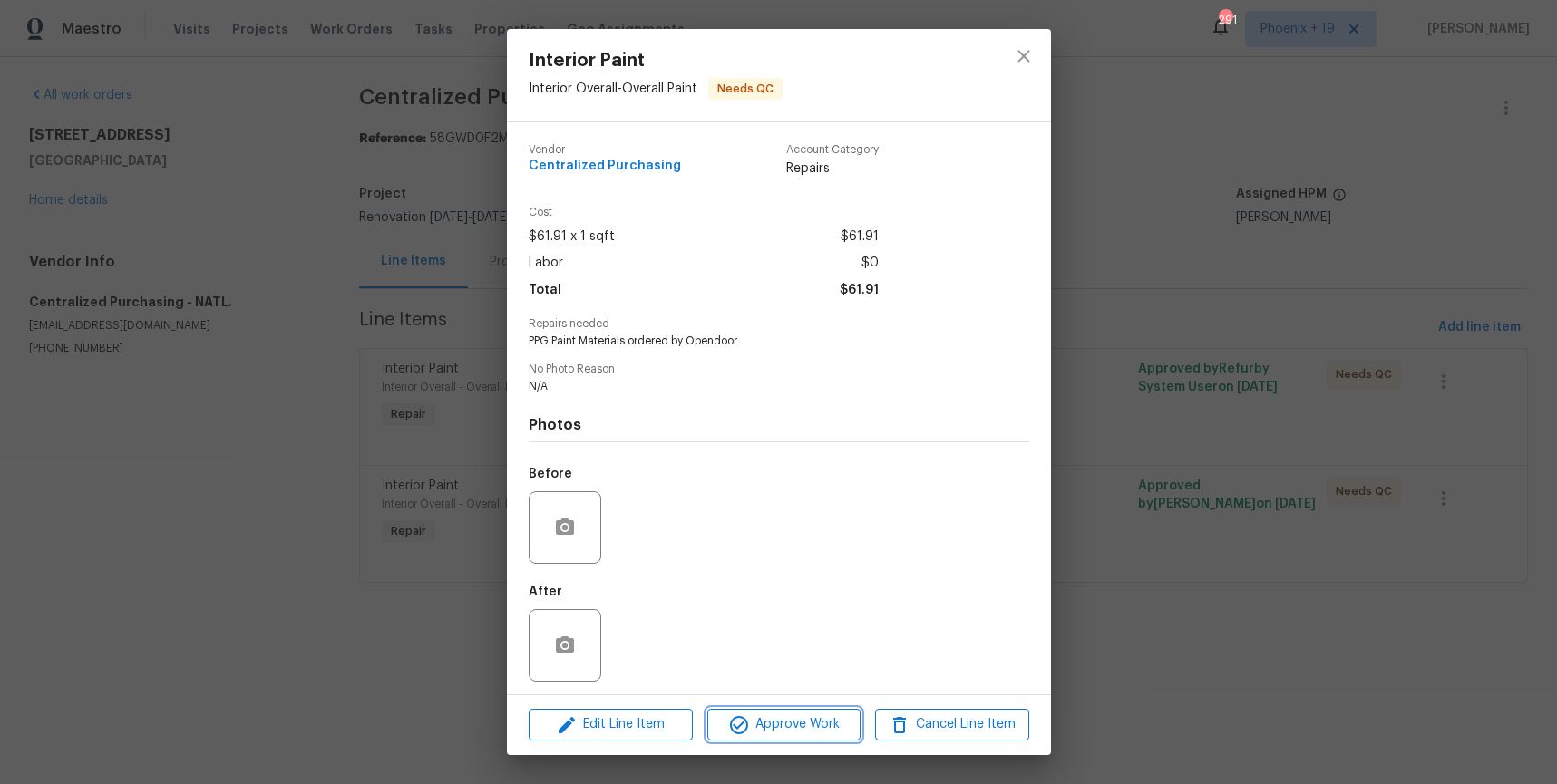
click at [798, 714] on span "Approve Work" at bounding box center [783, 725] width 142 height 23
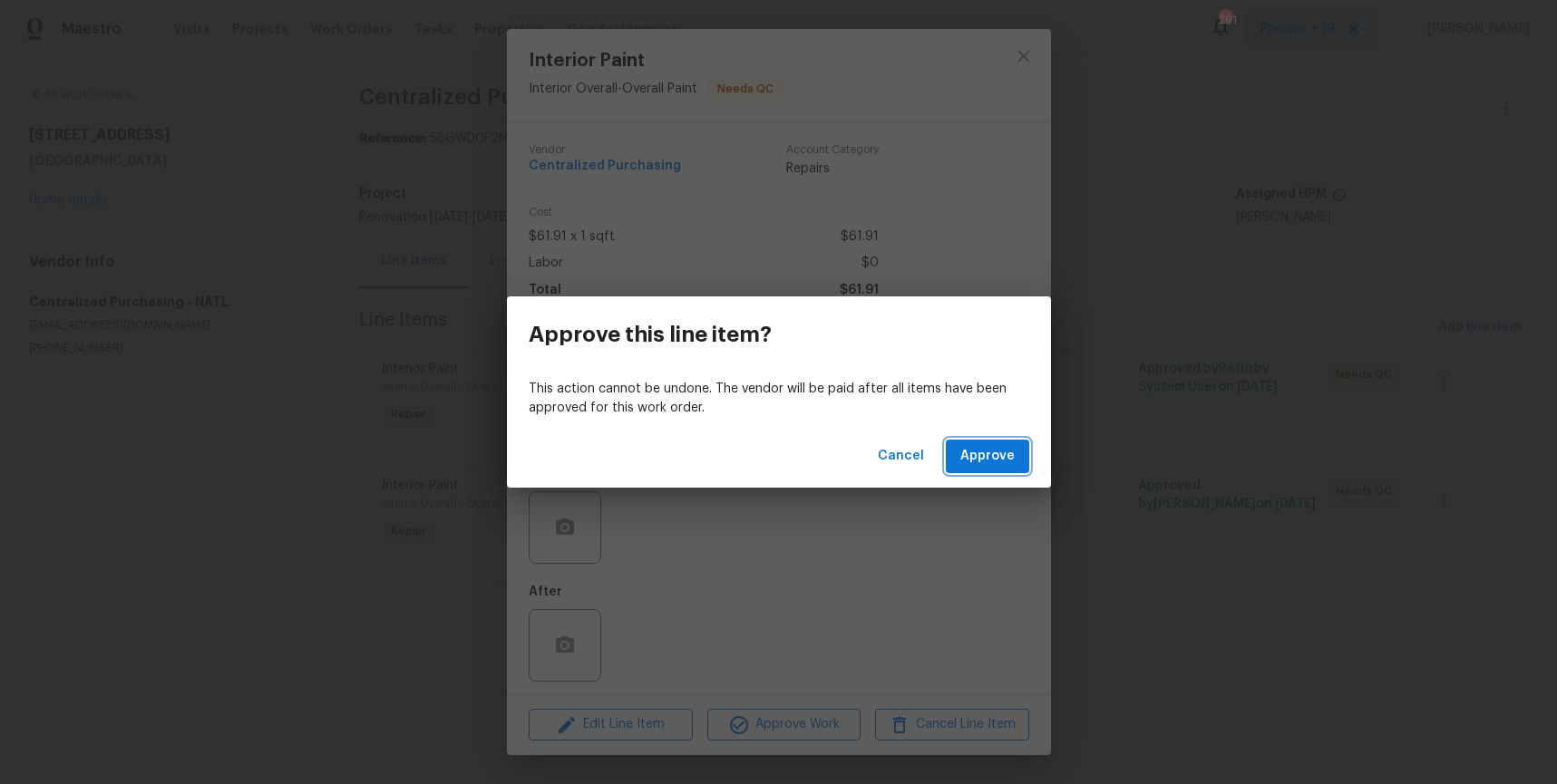
click at [958, 460] on button "Approve" at bounding box center [987, 456] width 84 height 34
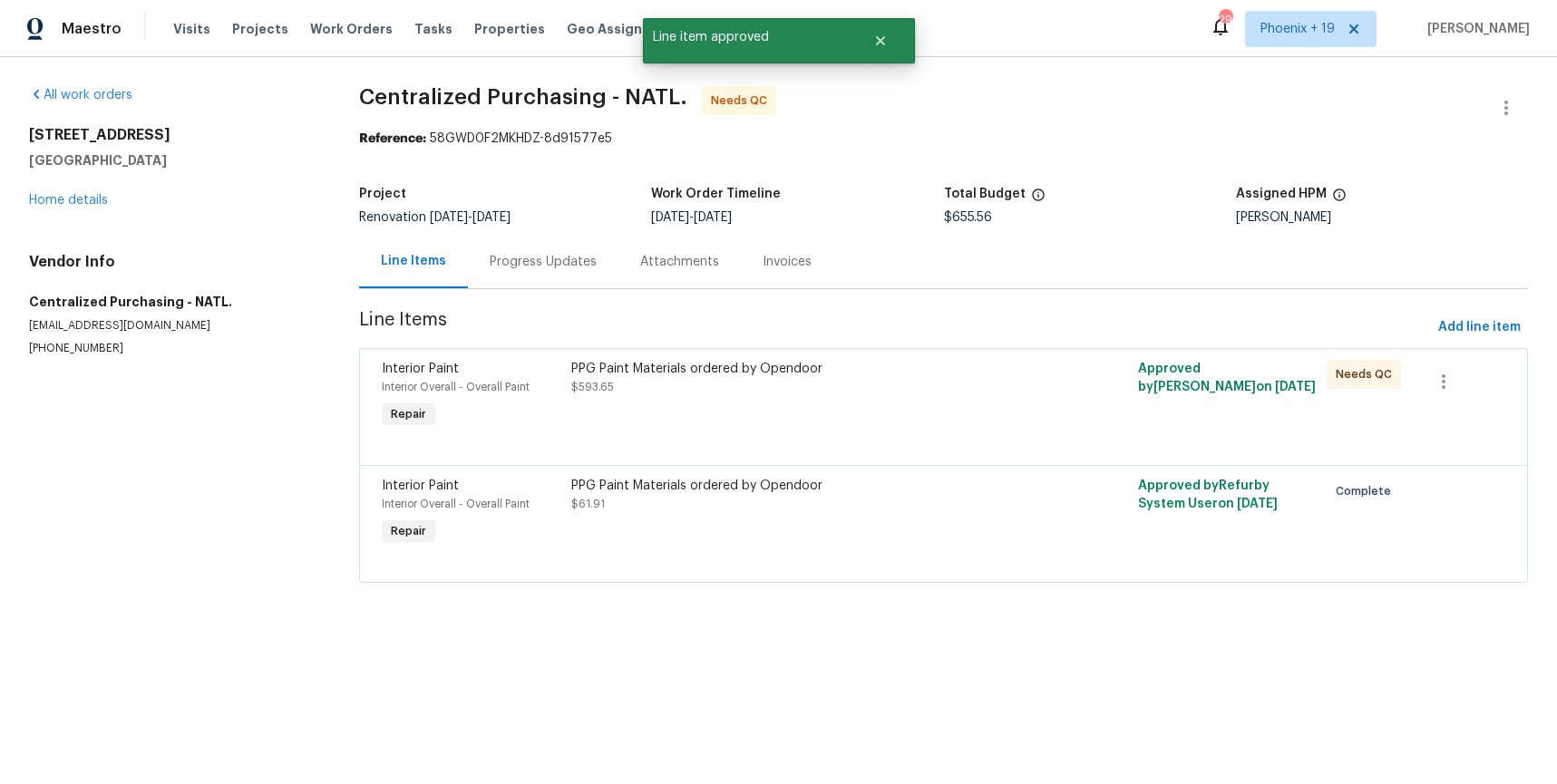
click at [871, 398] on div "PPG Paint Materials ordered by Opendoor $593.65" at bounding box center [802, 396] width 473 height 84
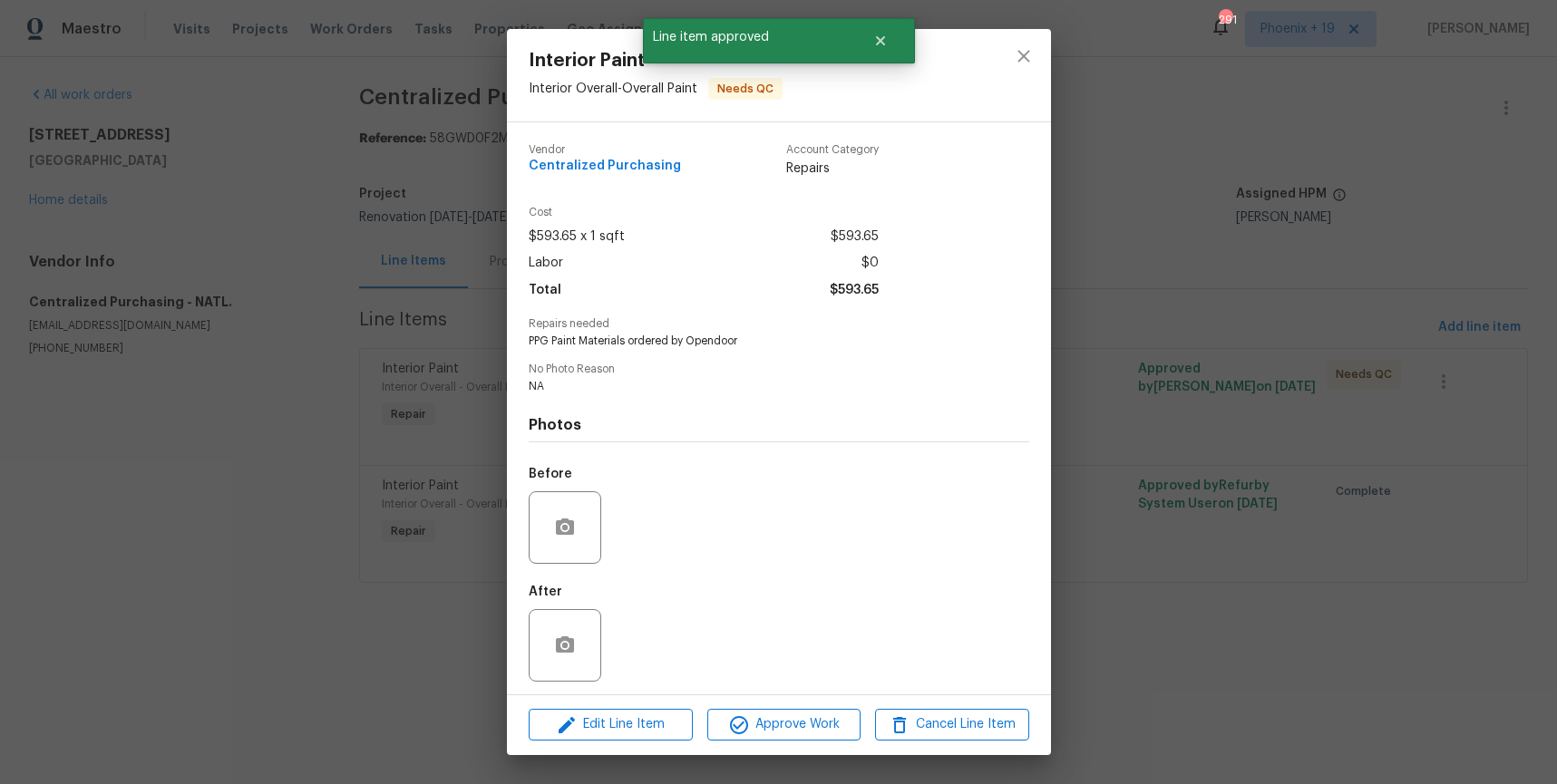
click at [851, 706] on div "Edit Line Item Approve Work Cancel Line Item" at bounding box center [779, 725] width 544 height 61
click at [838, 719] on span "Approve Work" at bounding box center [783, 725] width 142 height 23
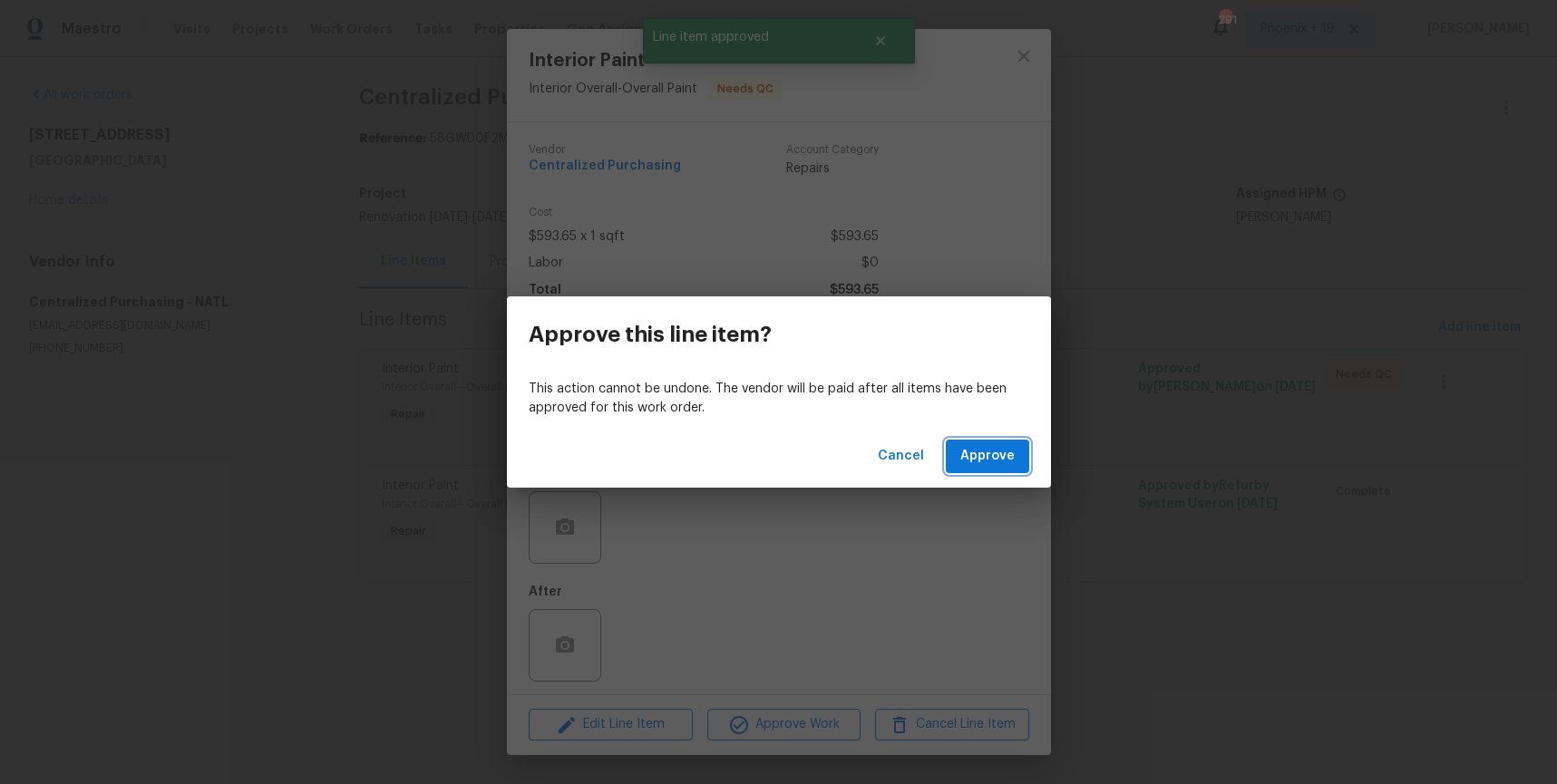
click at [1006, 446] on span "Approve" at bounding box center [987, 456] width 55 height 23
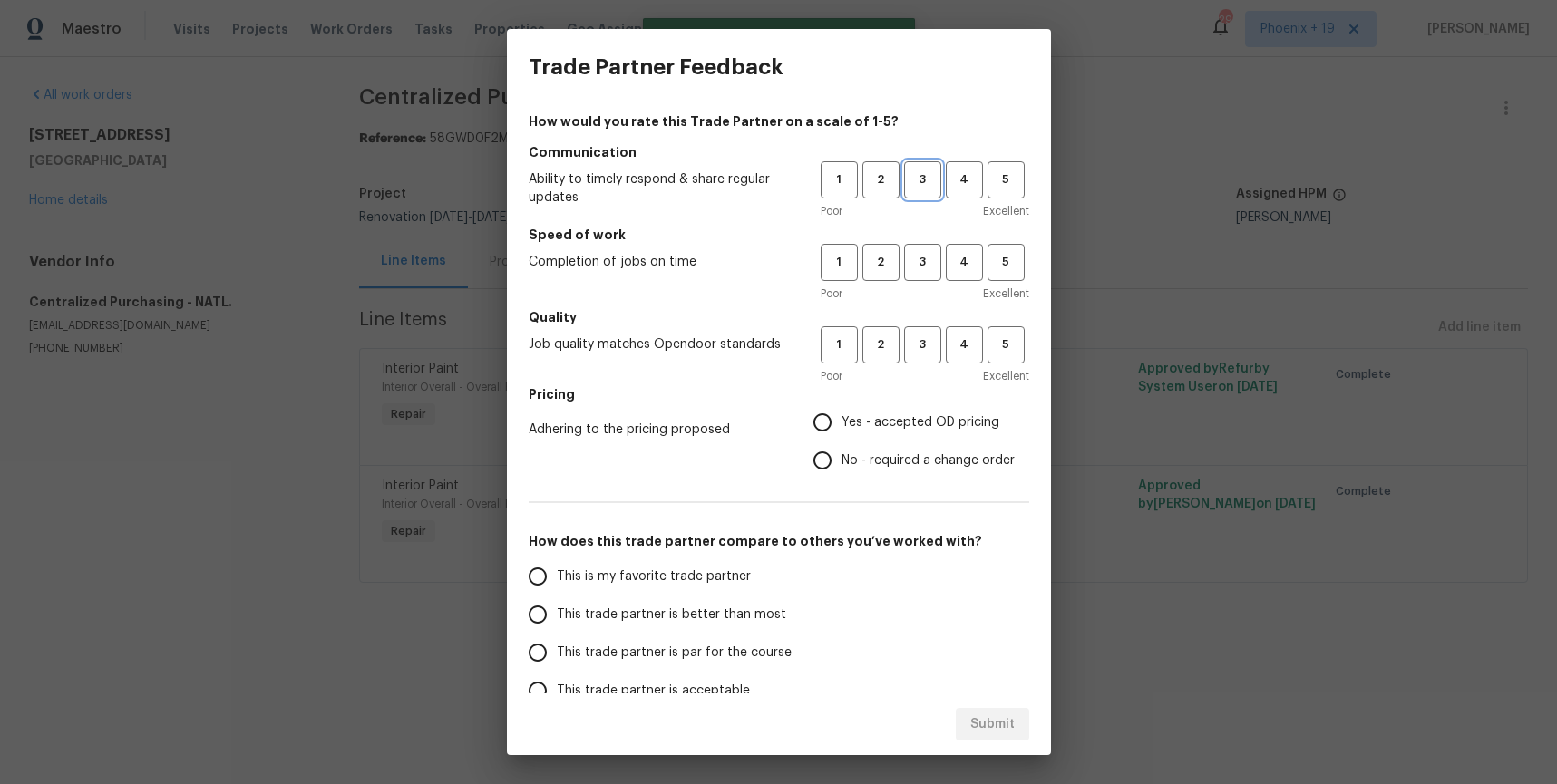
drag, startPoint x: 914, startPoint y: 183, endPoint x: 920, endPoint y: 239, distance: 56.3
click at [914, 183] on span "3" at bounding box center [923, 180] width 34 height 21
click at [925, 273] on button "3" at bounding box center [923, 263] width 38 height 38
click at [932, 322] on h5 "Quality" at bounding box center [779, 317] width 501 height 18
click at [932, 341] on span "3" at bounding box center [923, 345] width 34 height 21
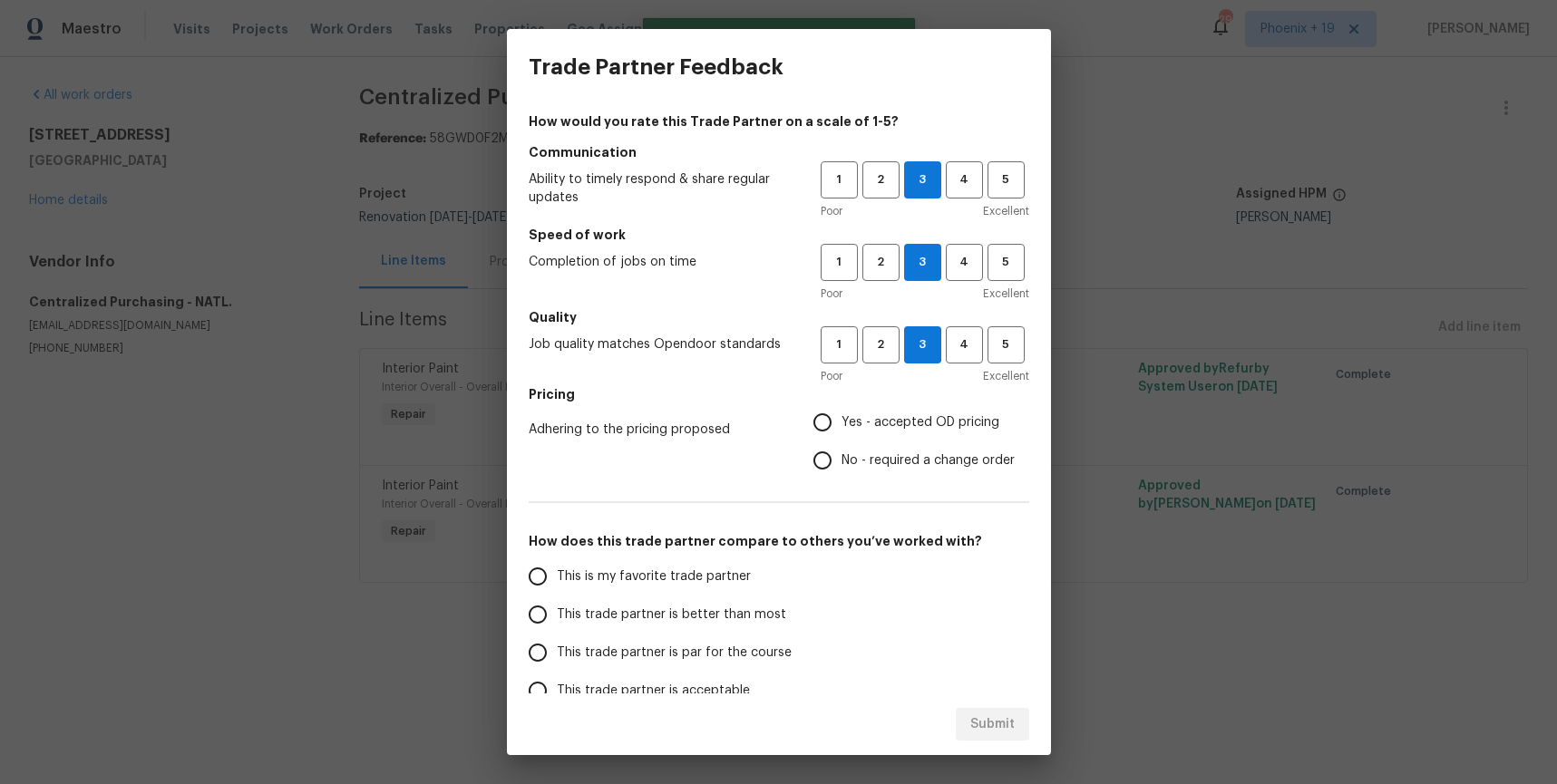
click at [890, 420] on span "Yes - accepted OD pricing" at bounding box center [921, 423] width 158 height 19
click at [842, 420] on input "Yes - accepted OD pricing" at bounding box center [823, 423] width 38 height 38
radio input "true"
click at [673, 583] on span "This is my favorite trade partner" at bounding box center [654, 577] width 194 height 19
click at [557, 583] on input "This is my favorite trade partner" at bounding box center [538, 577] width 38 height 38
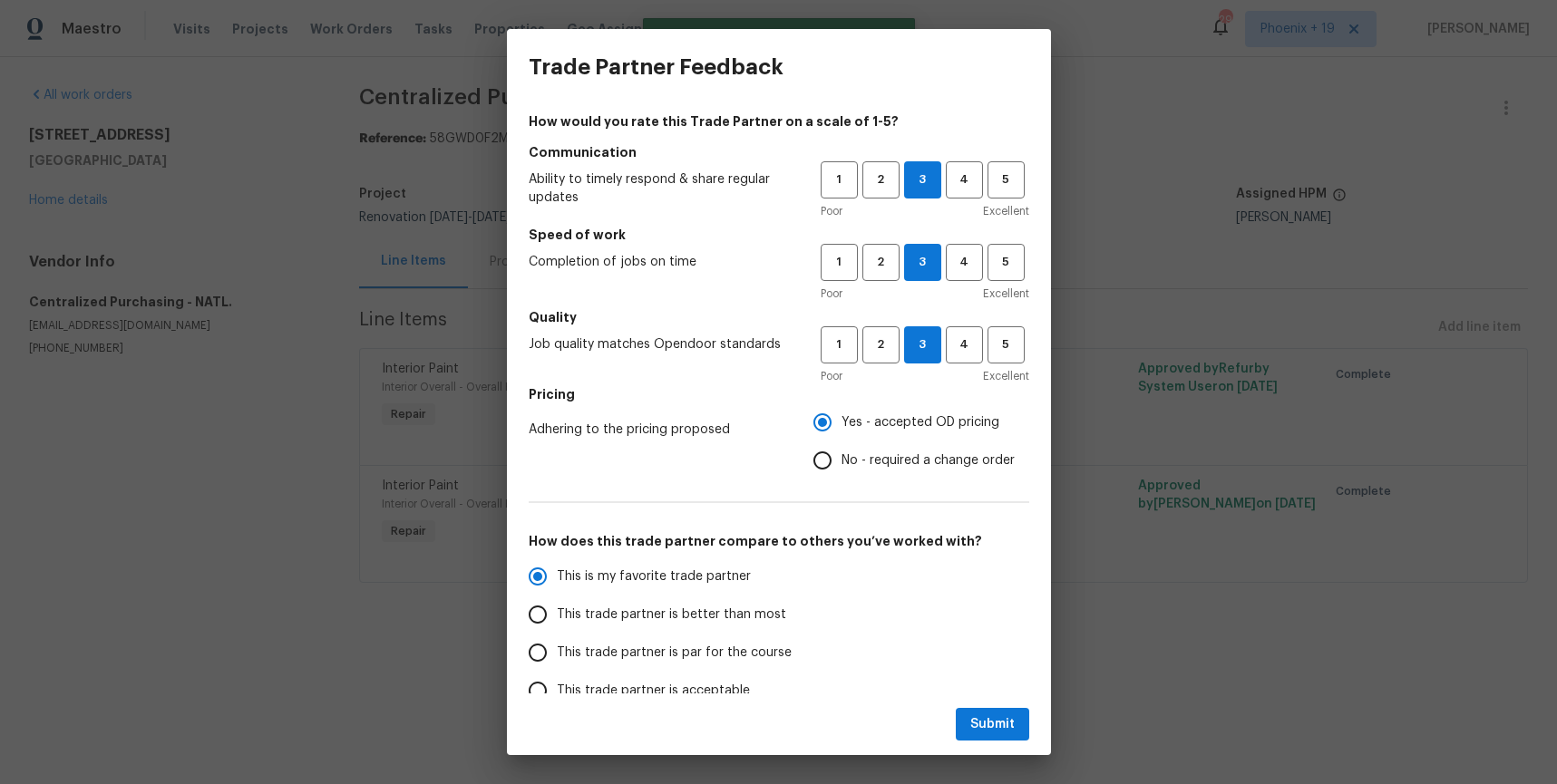
click at [1000, 743] on div "Submit" at bounding box center [779, 725] width 544 height 62
click at [1007, 734] on span "Submit" at bounding box center [992, 725] width 44 height 23
radio input "true"
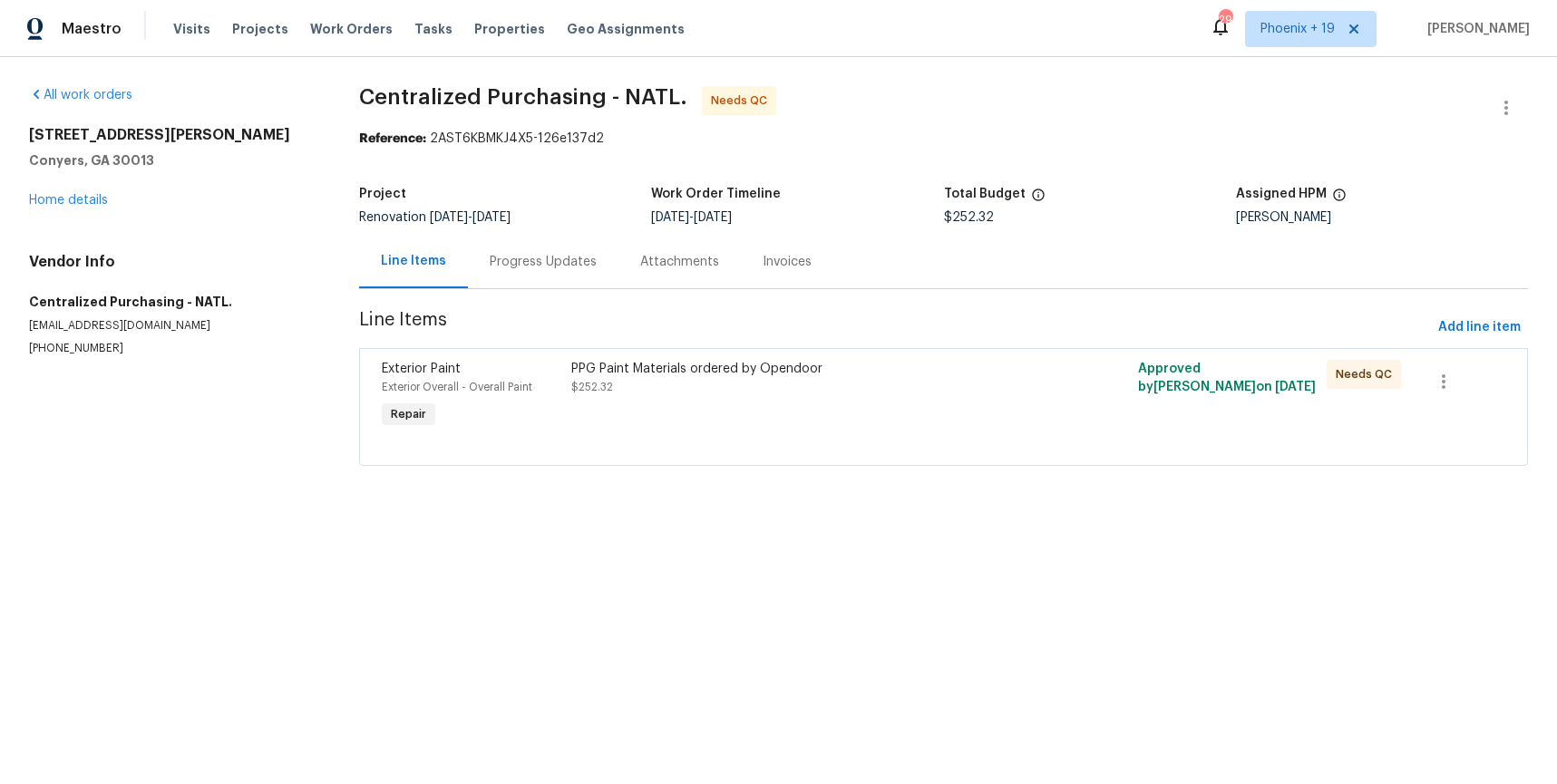
click at [856, 414] on div "PPG Paint Materials ordered by Opendoor $252.32" at bounding box center [802, 396] width 473 height 84
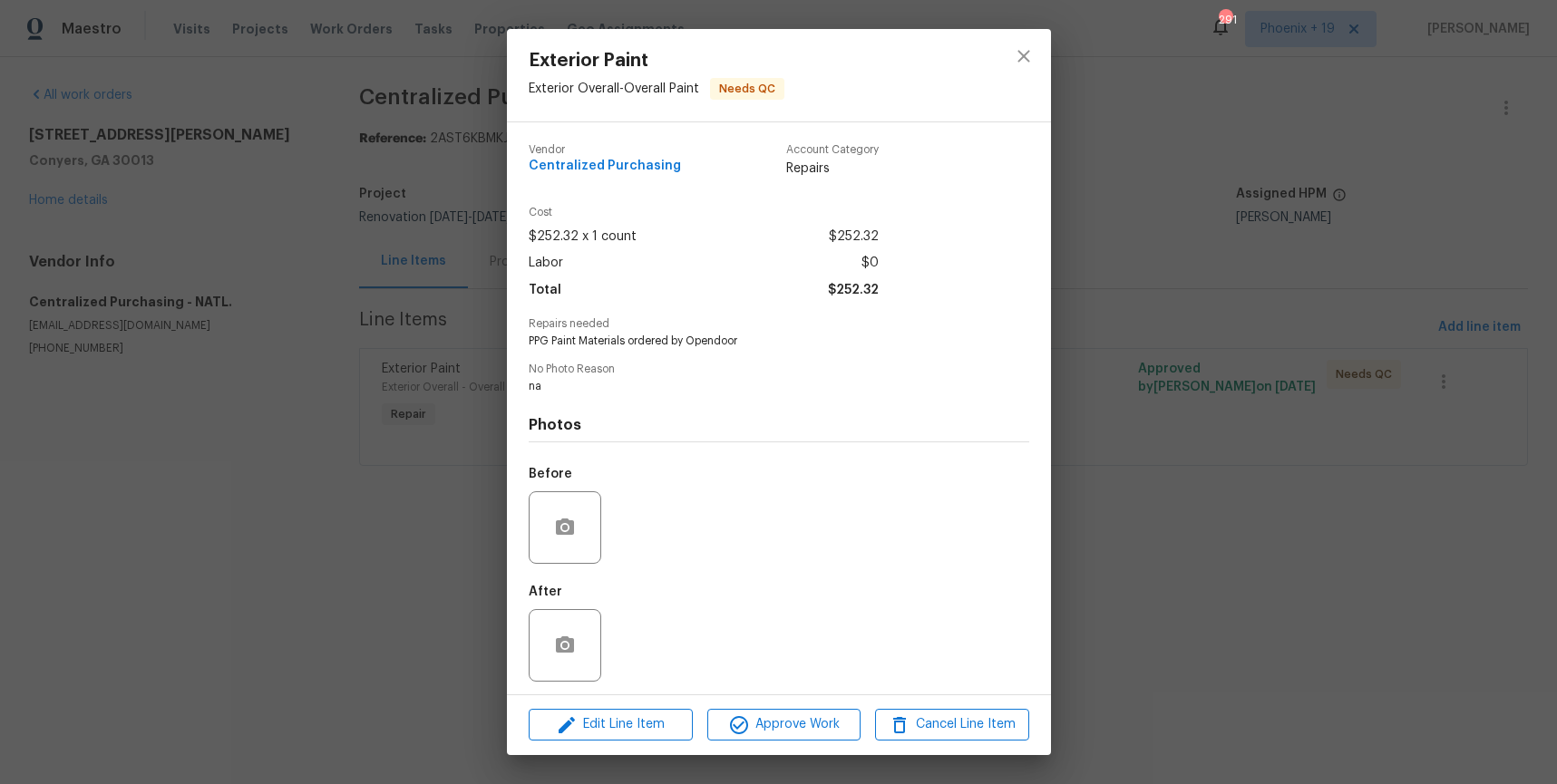
click at [781, 704] on div "Edit Line Item Approve Work Cancel Line Item" at bounding box center [779, 725] width 544 height 61
click at [782, 719] on span "Approve Work" at bounding box center [783, 725] width 142 height 23
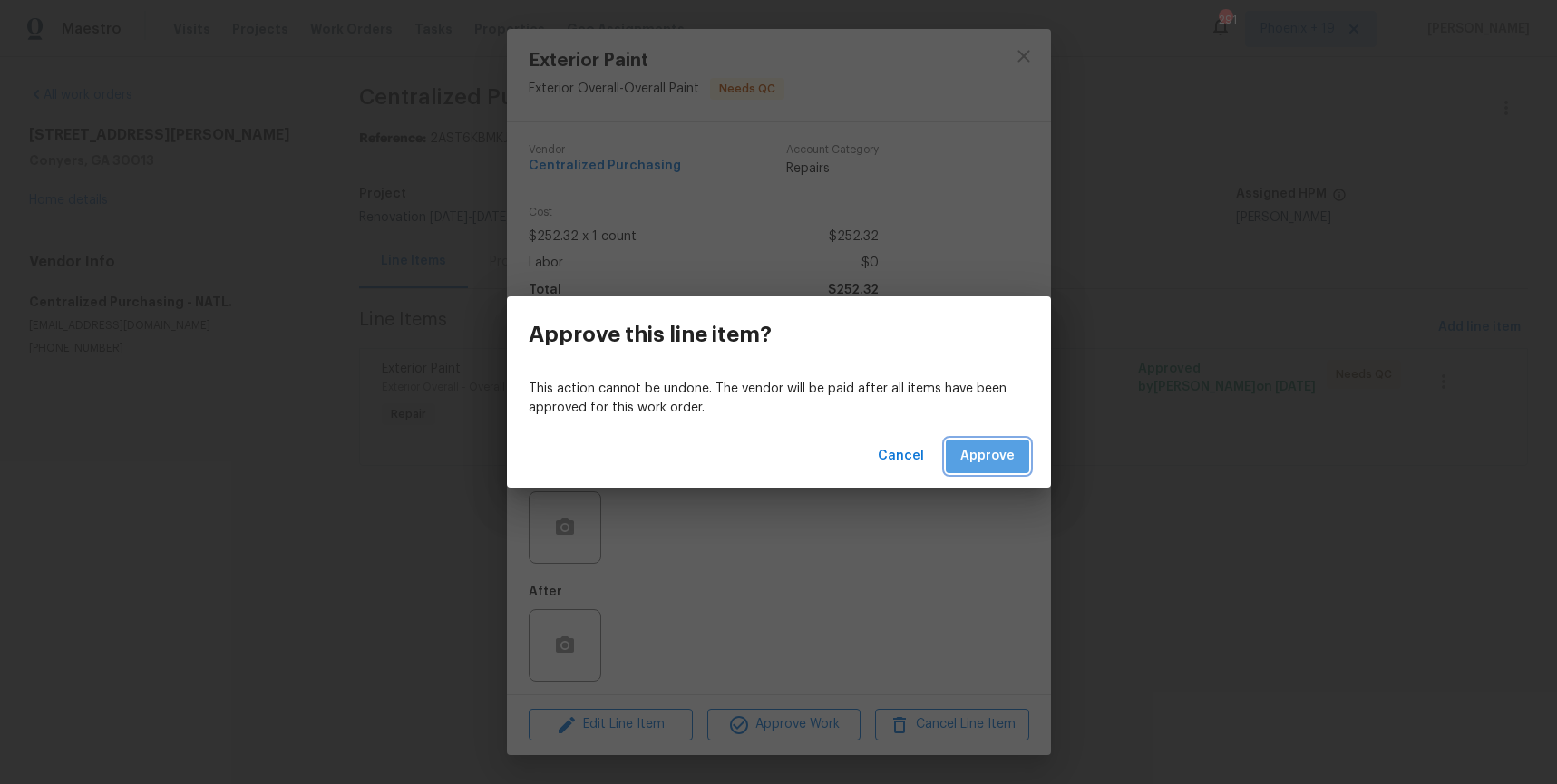
click at [991, 458] on span "Approve" at bounding box center [987, 456] width 55 height 23
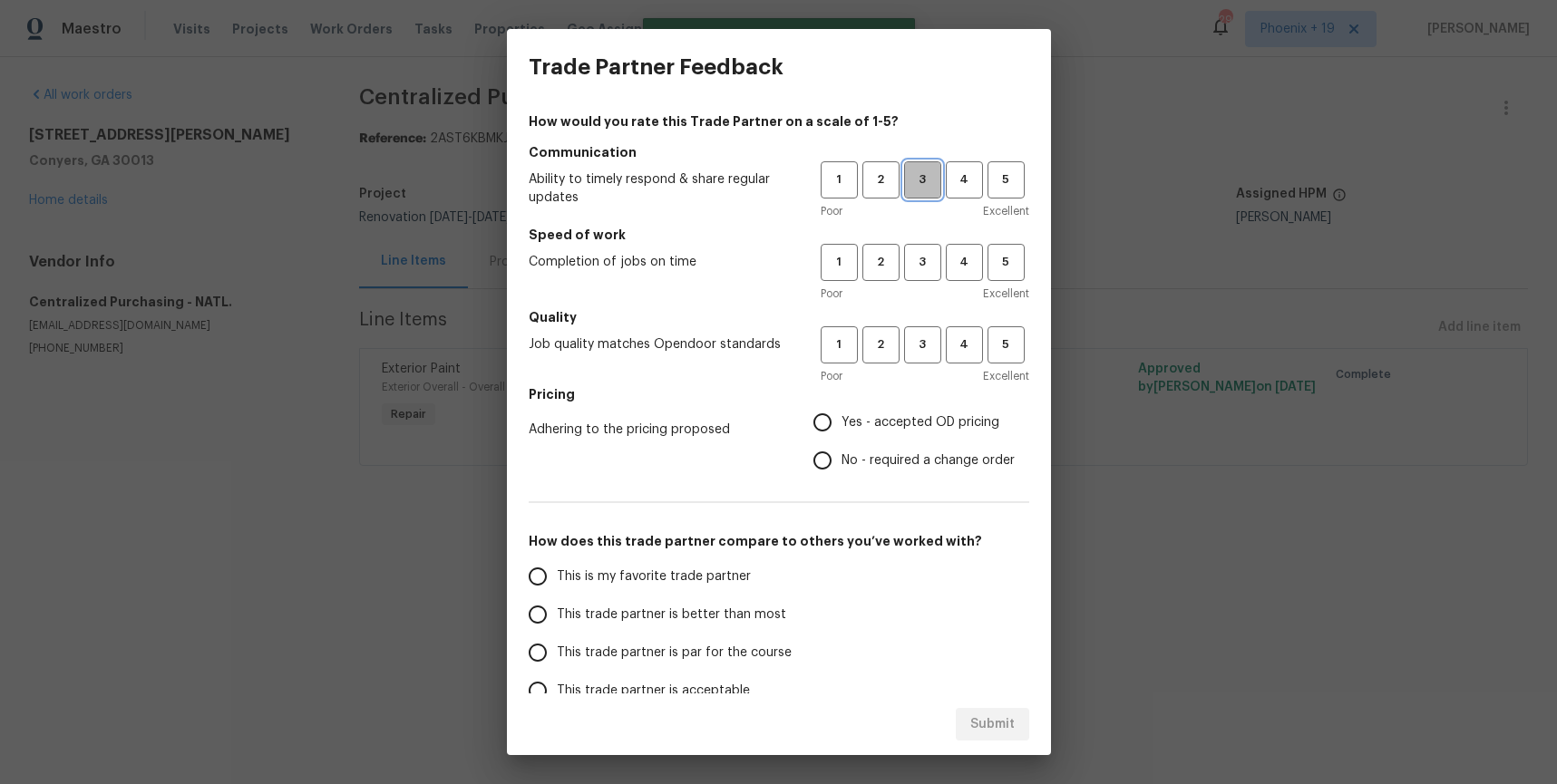
click at [934, 182] on span "3" at bounding box center [923, 180] width 34 height 21
drag, startPoint x: 921, startPoint y: 263, endPoint x: 926, endPoint y: 348, distance: 85.1
click at [923, 267] on span "3" at bounding box center [923, 263] width 34 height 21
click at [926, 348] on span "3" at bounding box center [923, 345] width 34 height 21
click at [890, 424] on span "Yes - accepted OD pricing" at bounding box center [921, 423] width 158 height 19
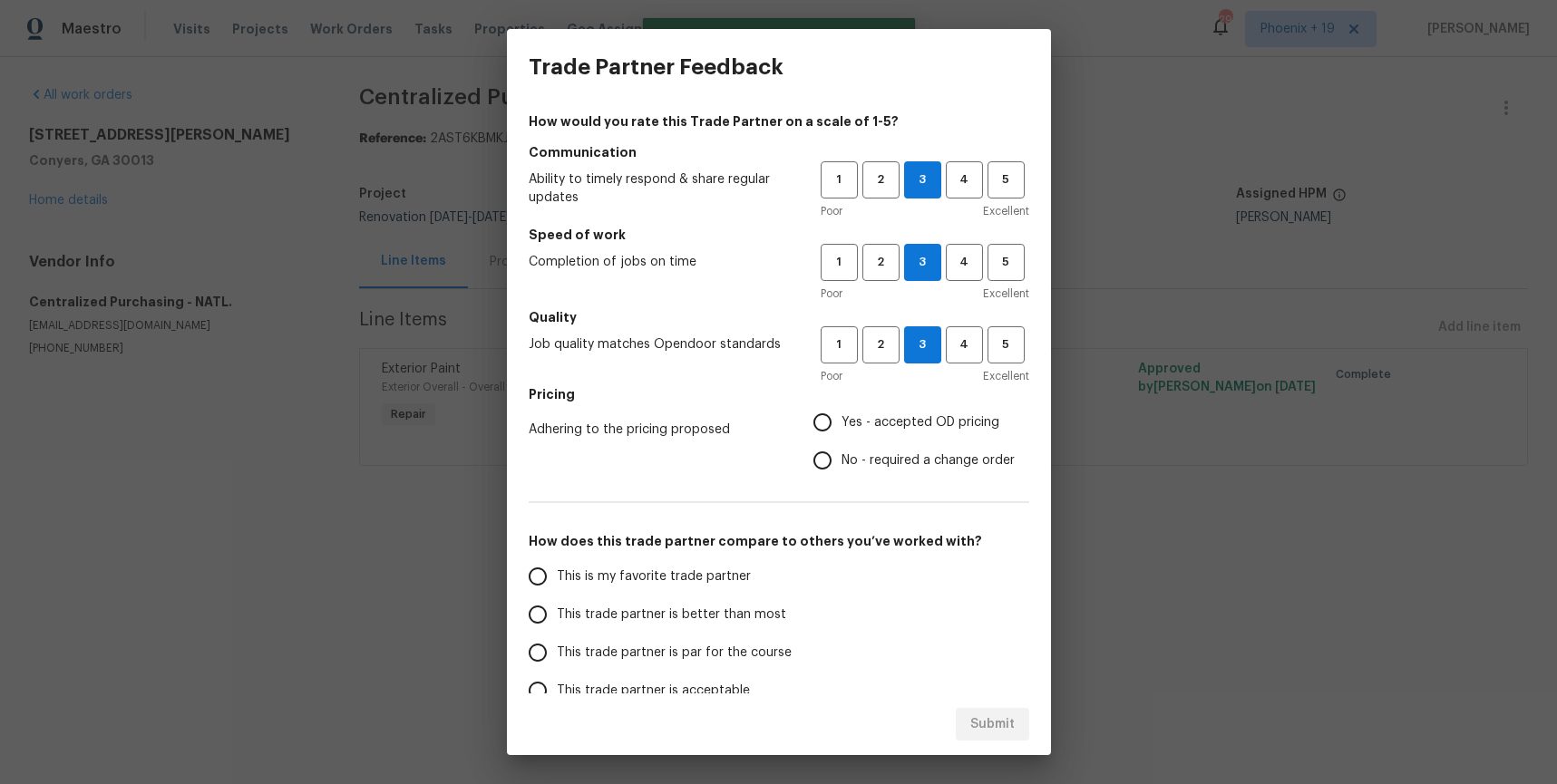
click at [842, 424] on input "Yes - accepted OD pricing" at bounding box center [823, 423] width 38 height 38
radio input "true"
click at [661, 566] on label "This is my favorite trade partner" at bounding box center [662, 577] width 286 height 38
click at [557, 566] on input "This is my favorite trade partner" at bounding box center [538, 577] width 38 height 38
click at [1000, 726] on span "Submit" at bounding box center [992, 725] width 44 height 23
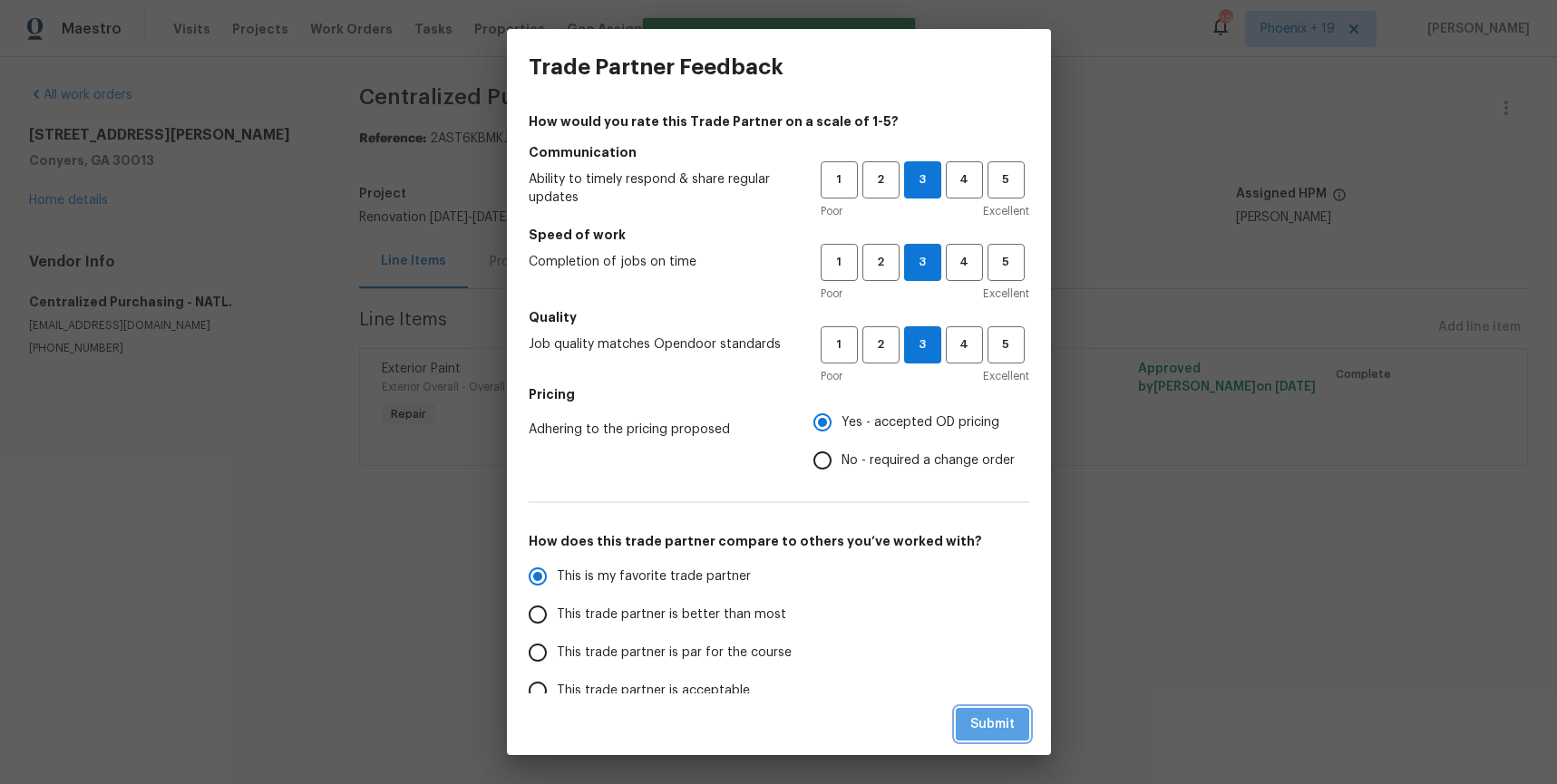
radio input "true"
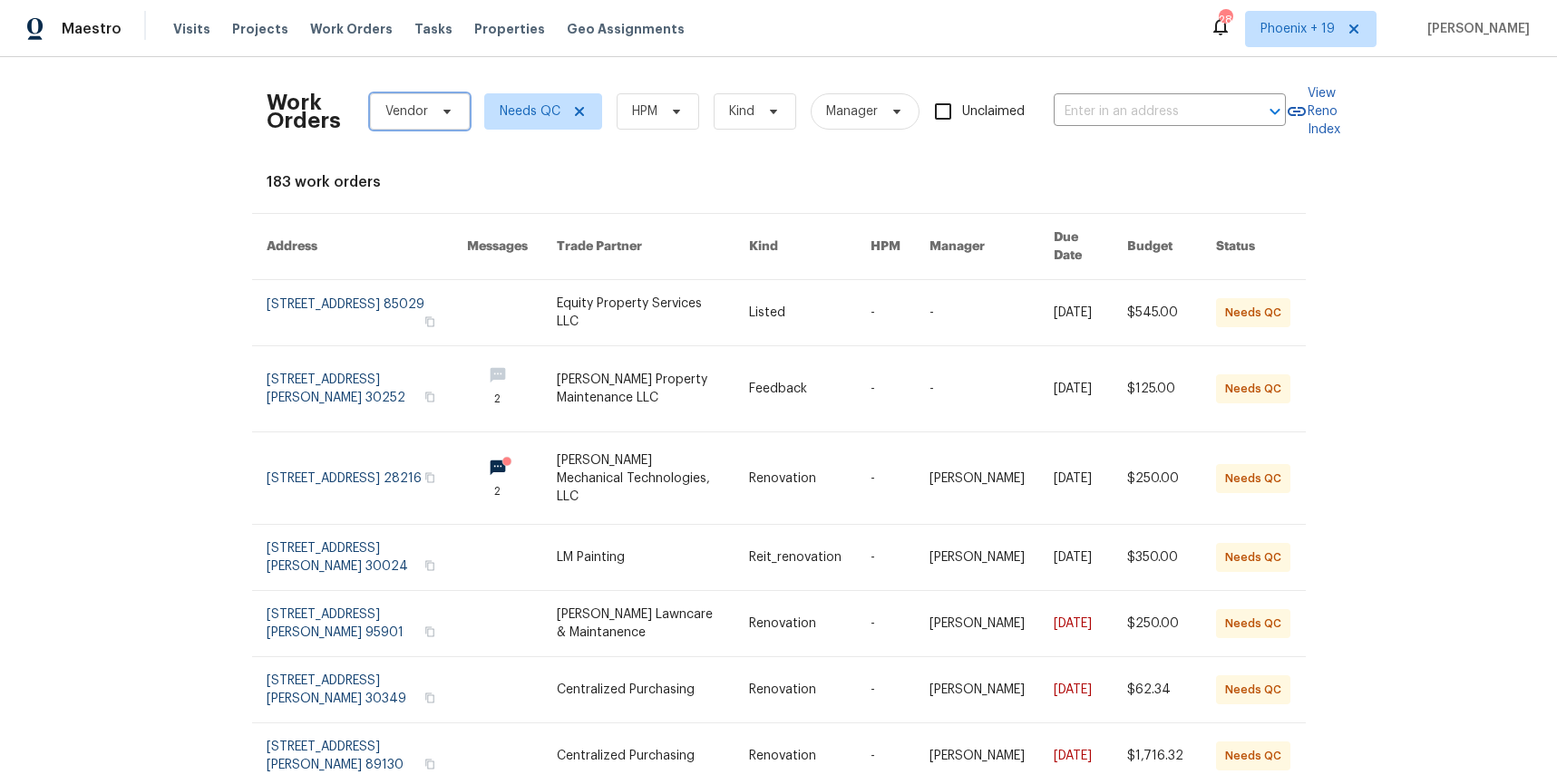
click at [410, 118] on span "Vendor" at bounding box center [407, 111] width 42 height 18
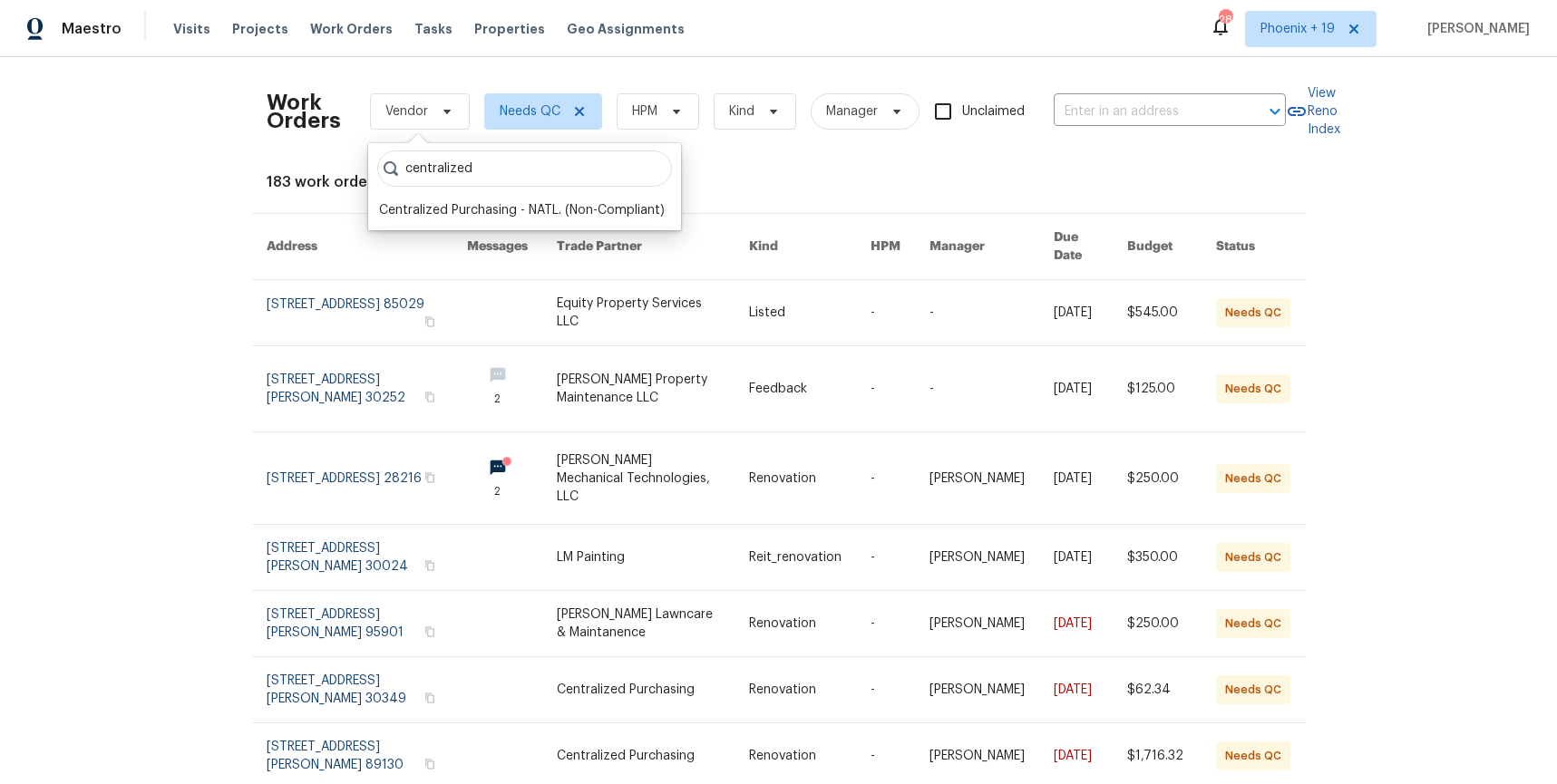
type input "centralized"
click at [474, 213] on div "Centralized Purchasing - NATL. (Non-Compliant)" at bounding box center [522, 210] width 286 height 18
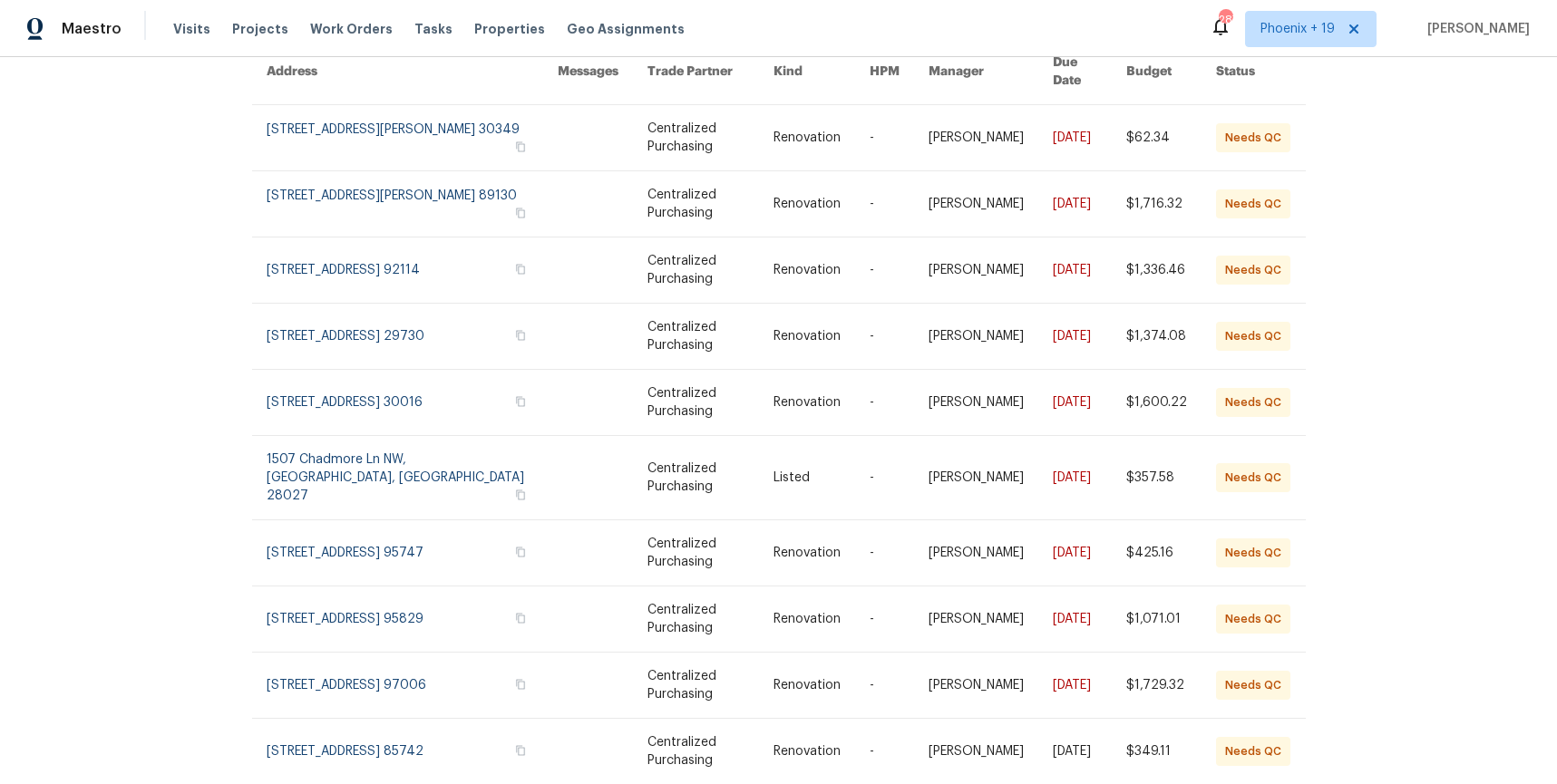
scroll to position [201, 0]
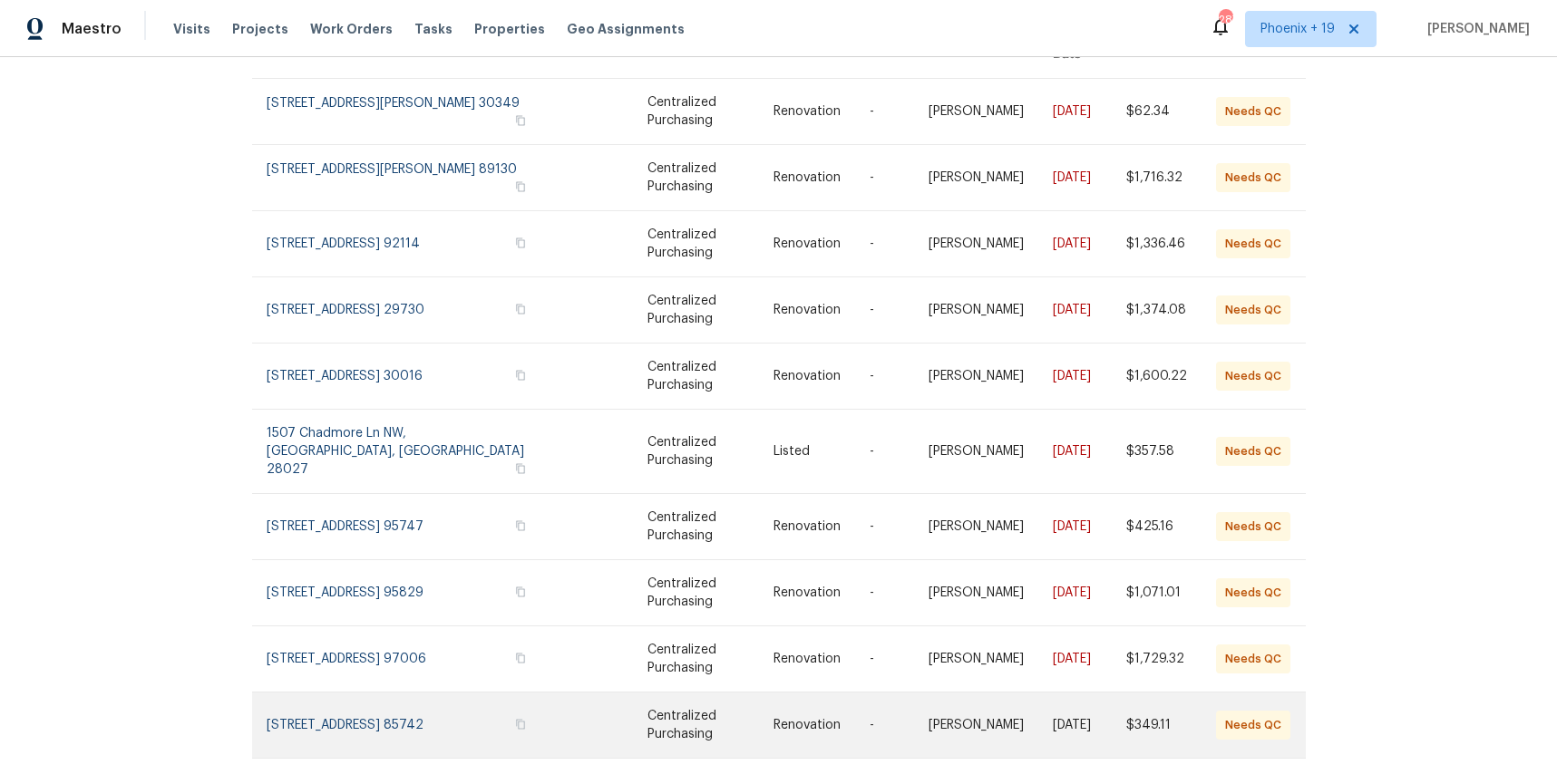
click at [352, 700] on link at bounding box center [412, 725] width 292 height 65
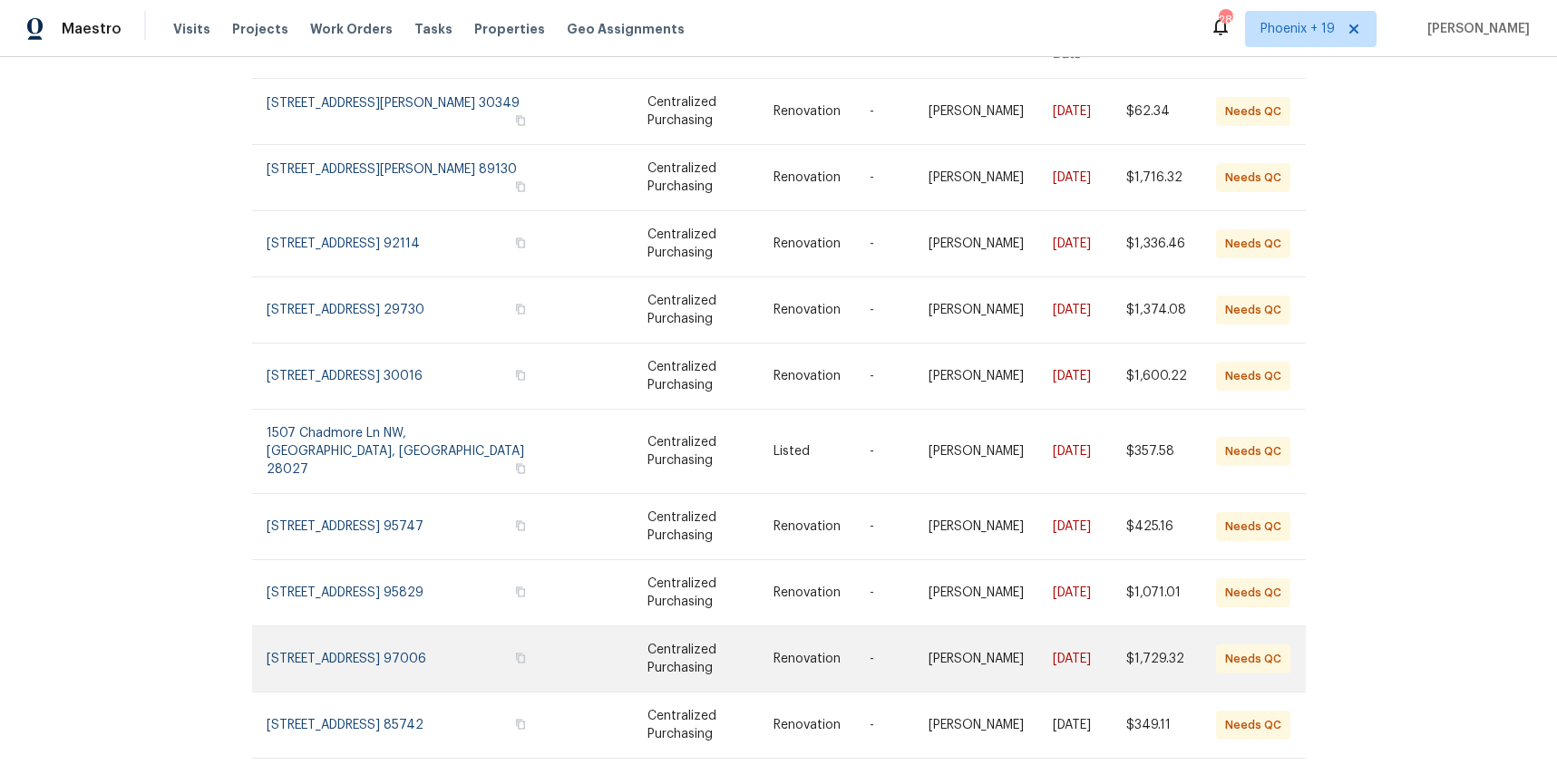
click at [386, 632] on link at bounding box center [412, 659] width 292 height 65
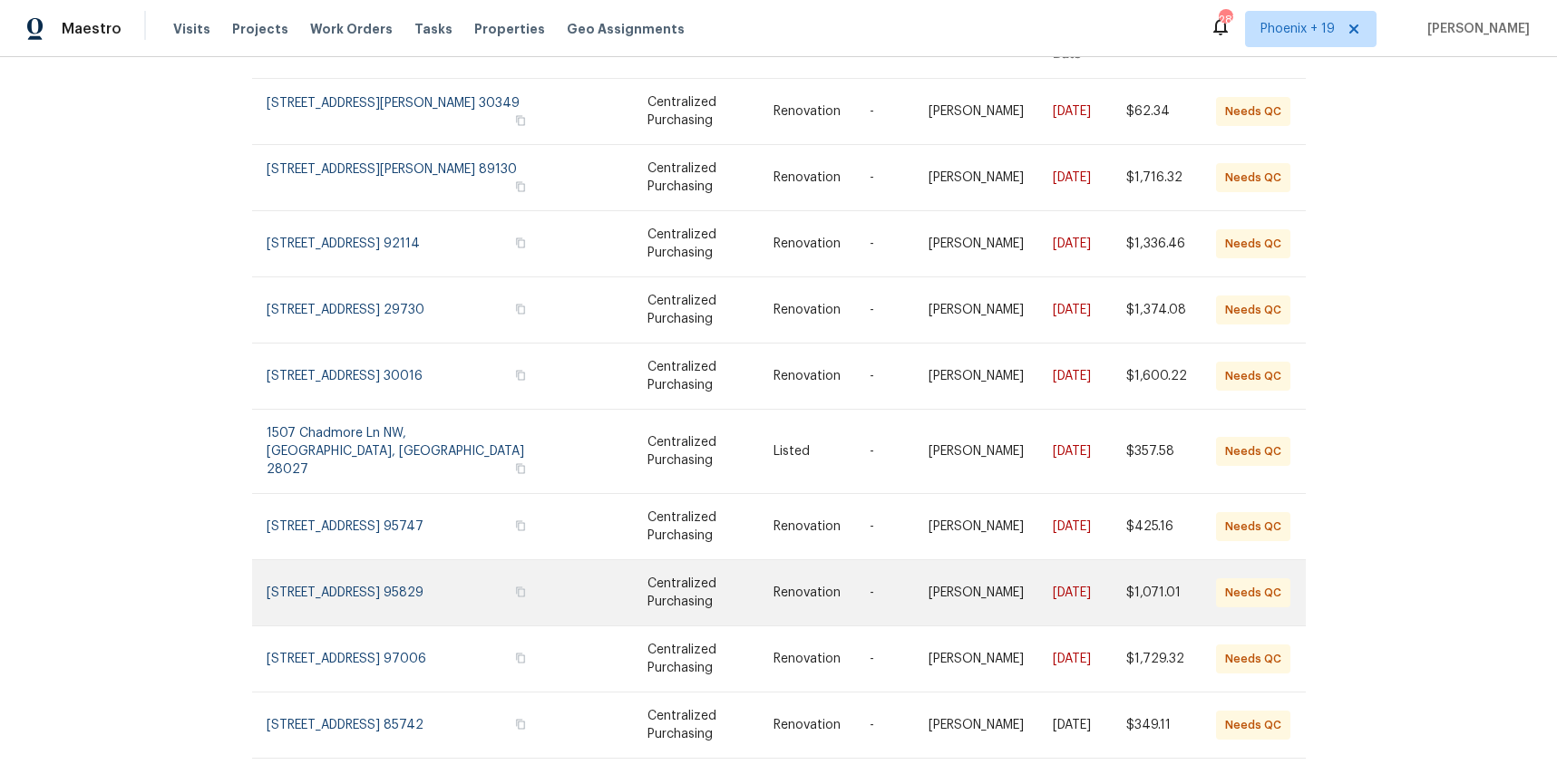
click at [420, 560] on link at bounding box center [412, 592] width 292 height 65
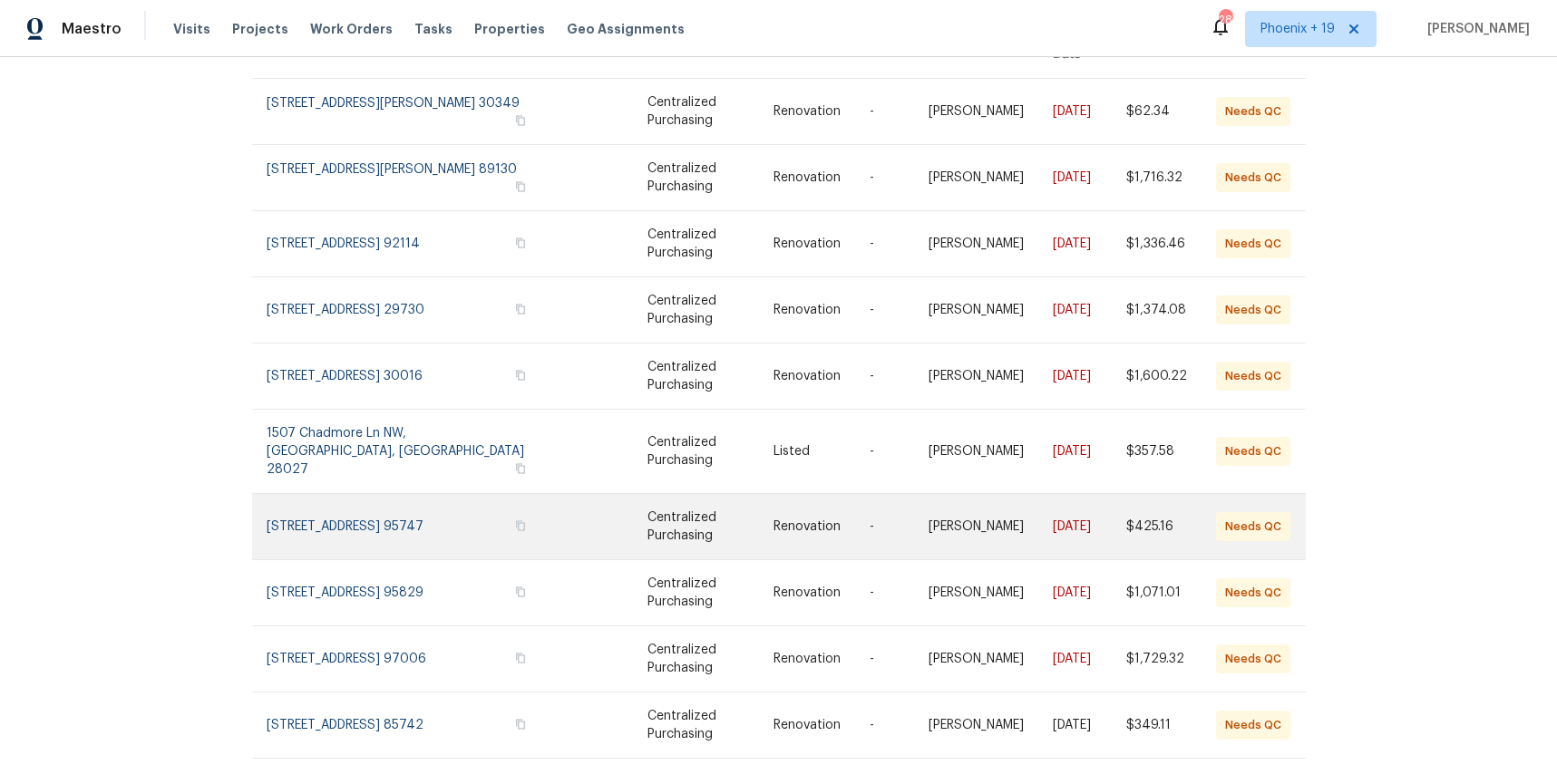
click at [420, 505] on link at bounding box center [412, 526] width 292 height 65
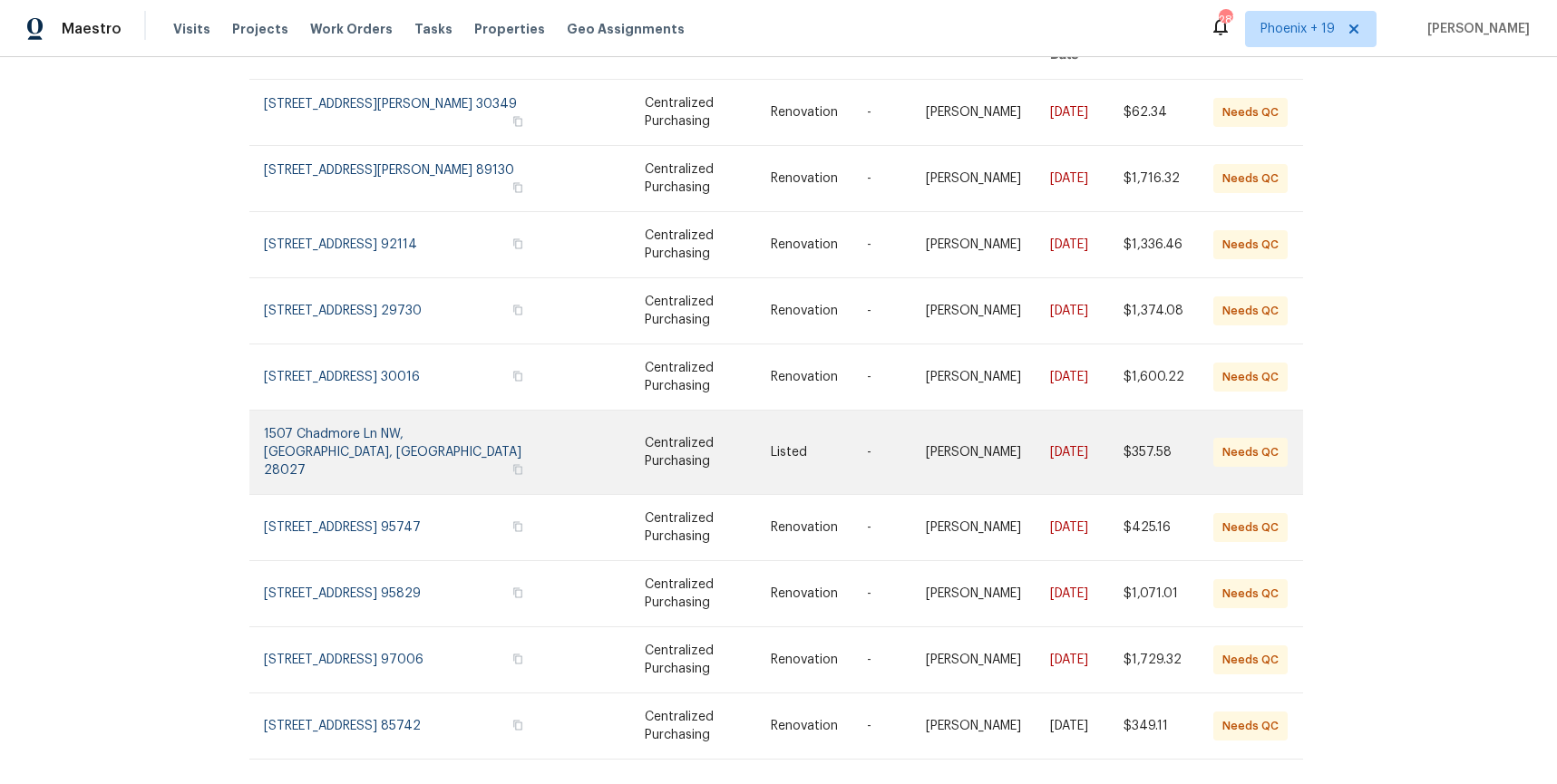
click at [417, 419] on link at bounding box center [409, 452] width 292 height 84
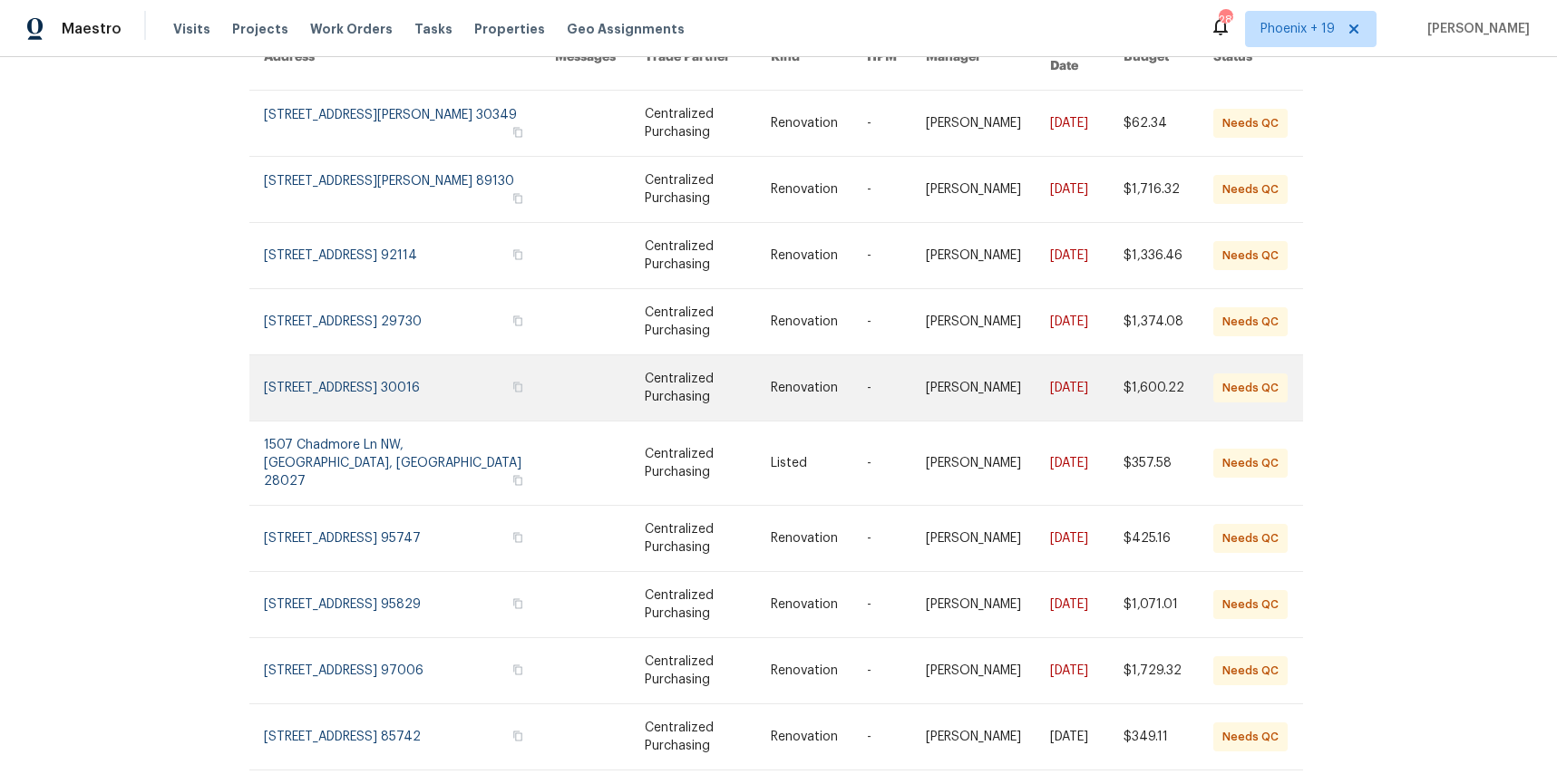
click at [417, 364] on link at bounding box center [409, 388] width 292 height 65
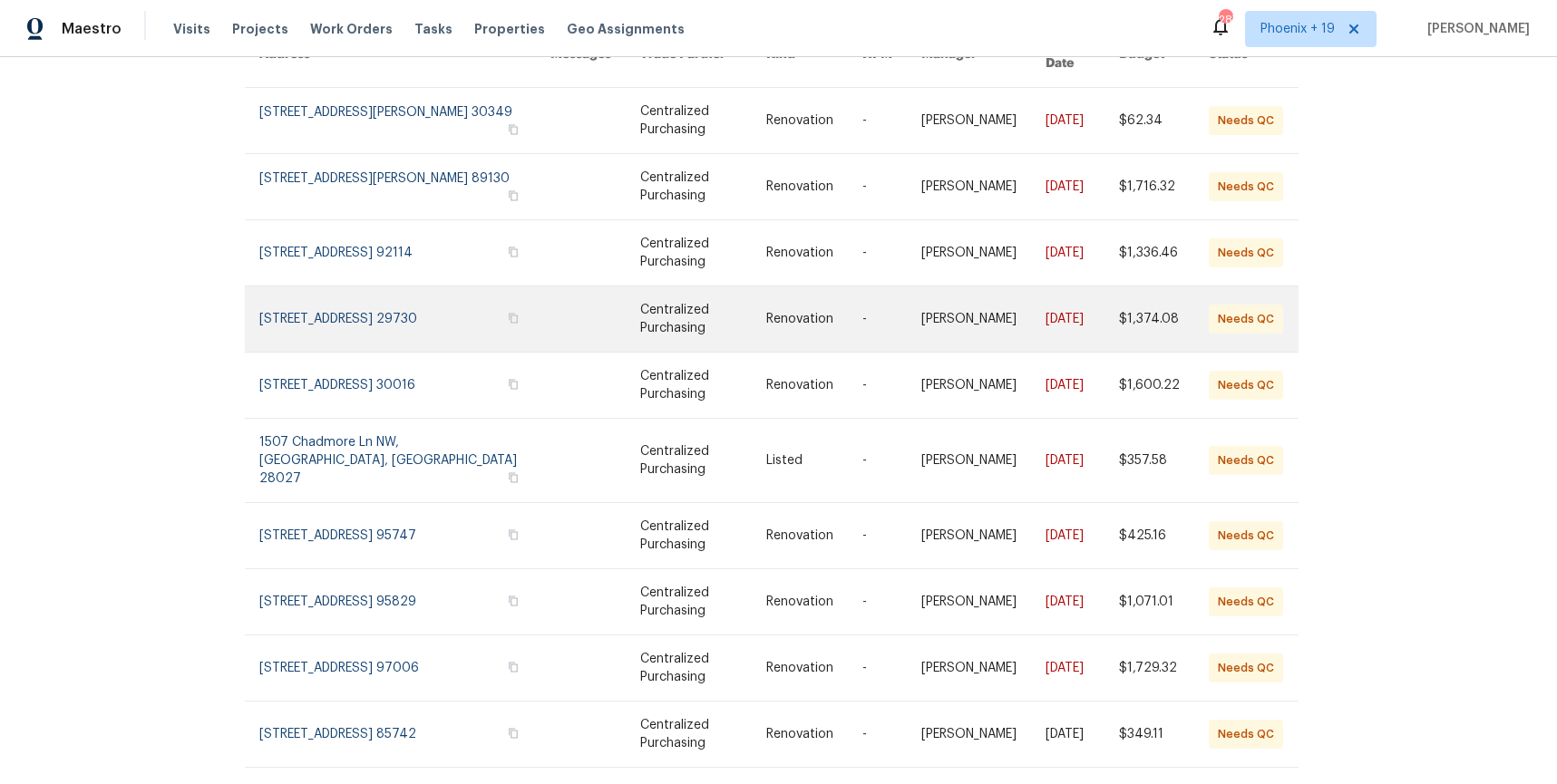
click at [551, 288] on link at bounding box center [595, 318] width 89 height 65
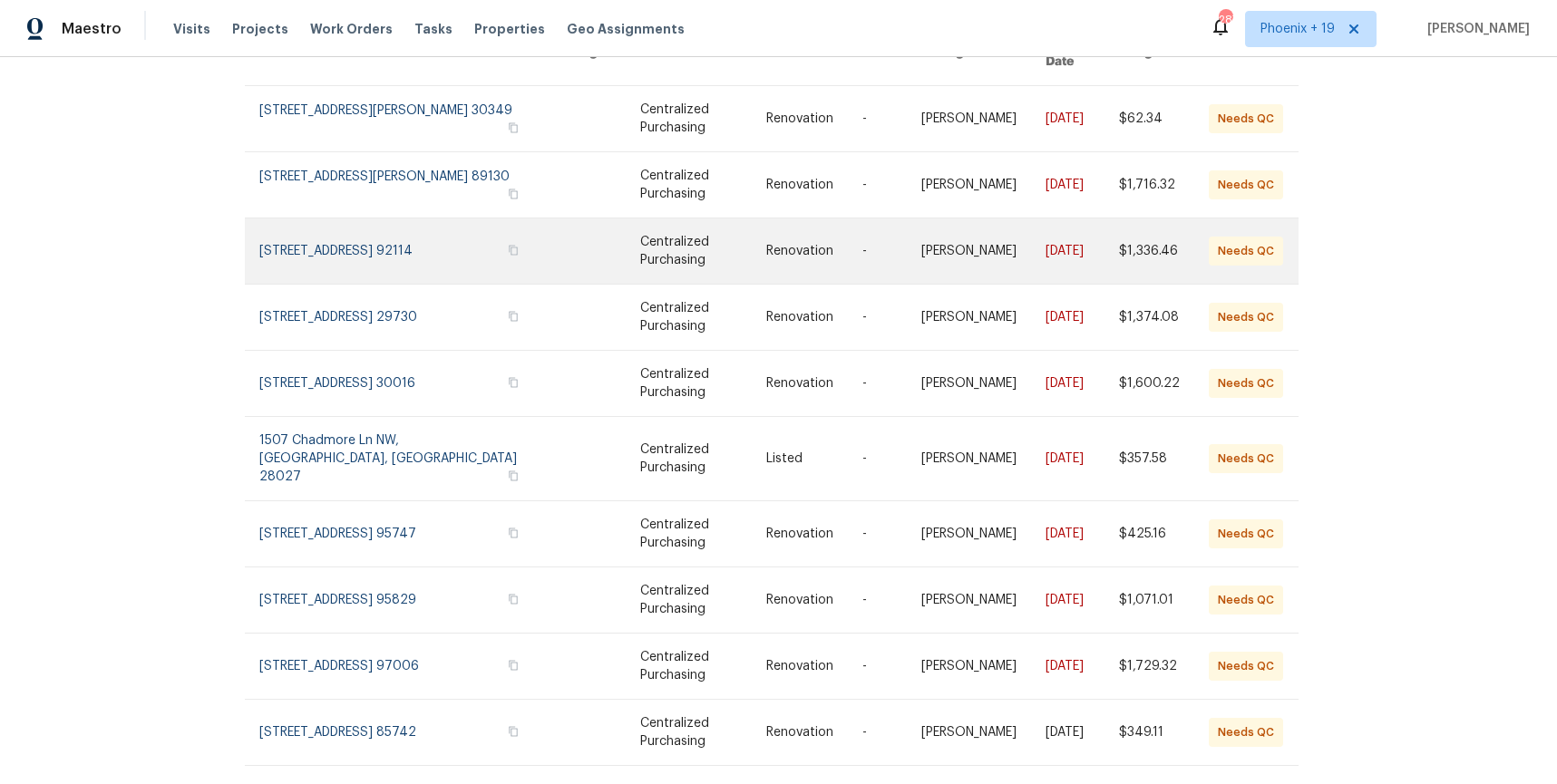
click at [652, 245] on link at bounding box center [703, 250] width 126 height 65
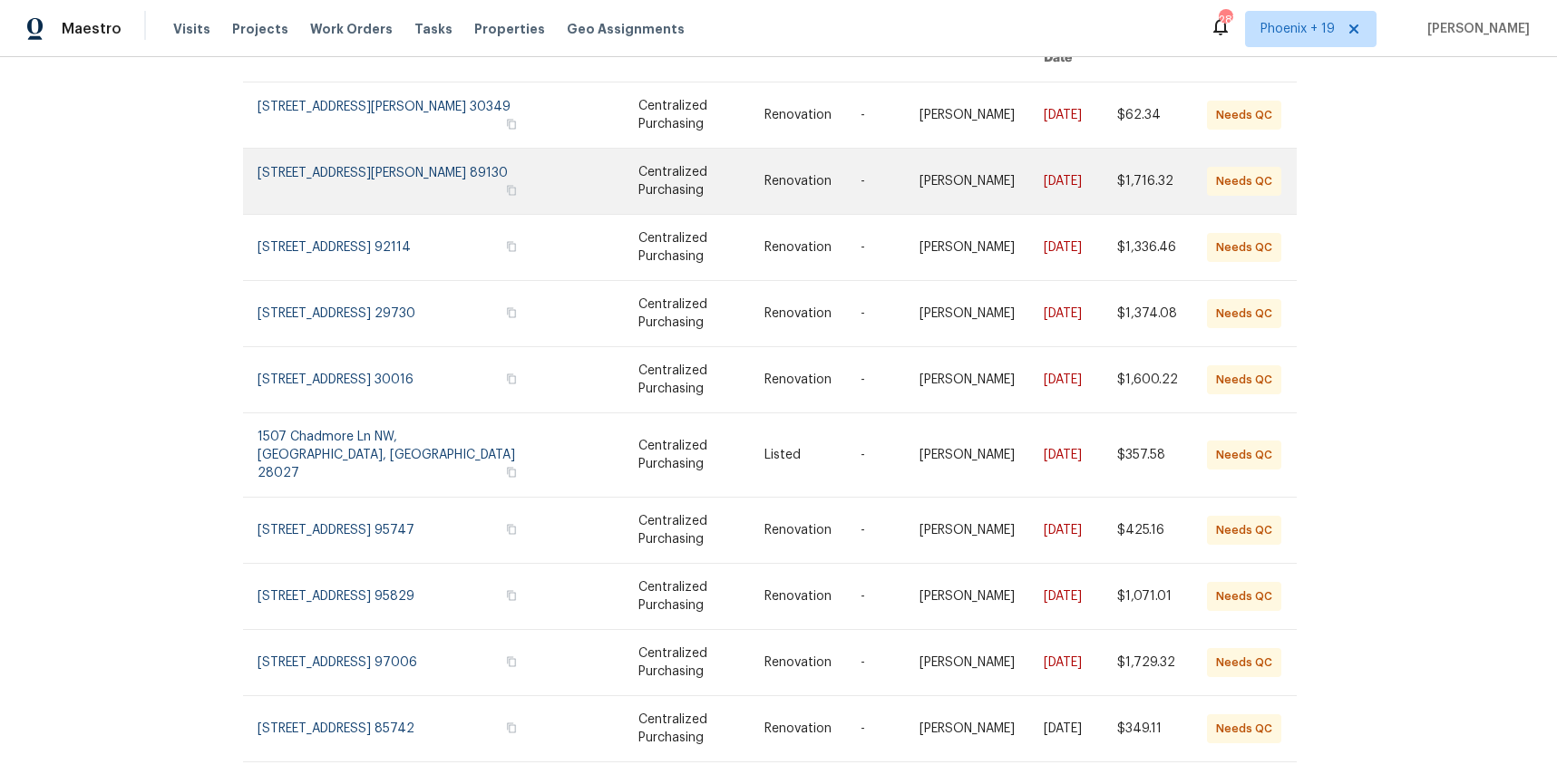
click at [657, 161] on link at bounding box center [701, 181] width 126 height 65
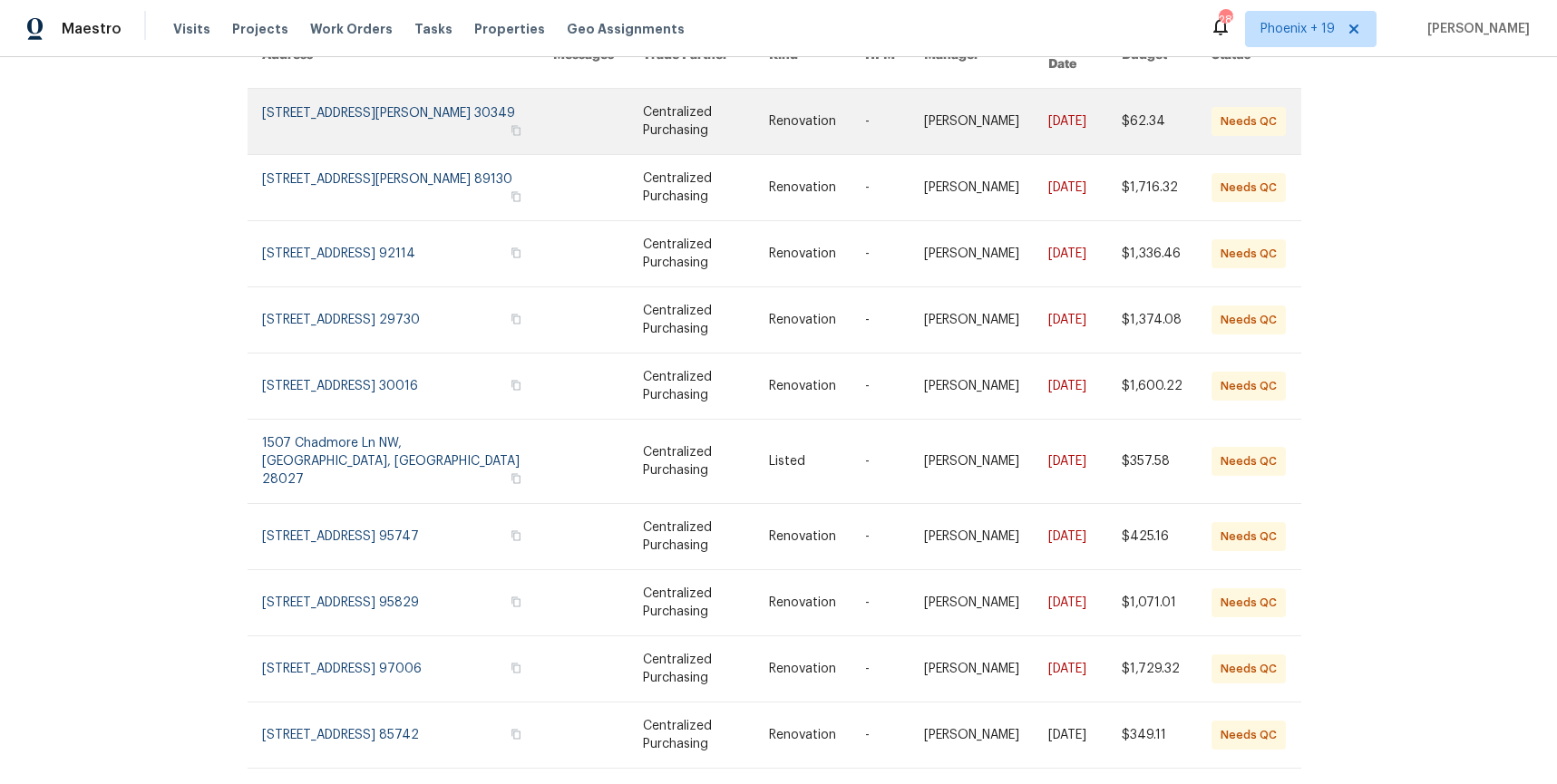
click at [697, 112] on link at bounding box center [706, 120] width 126 height 65
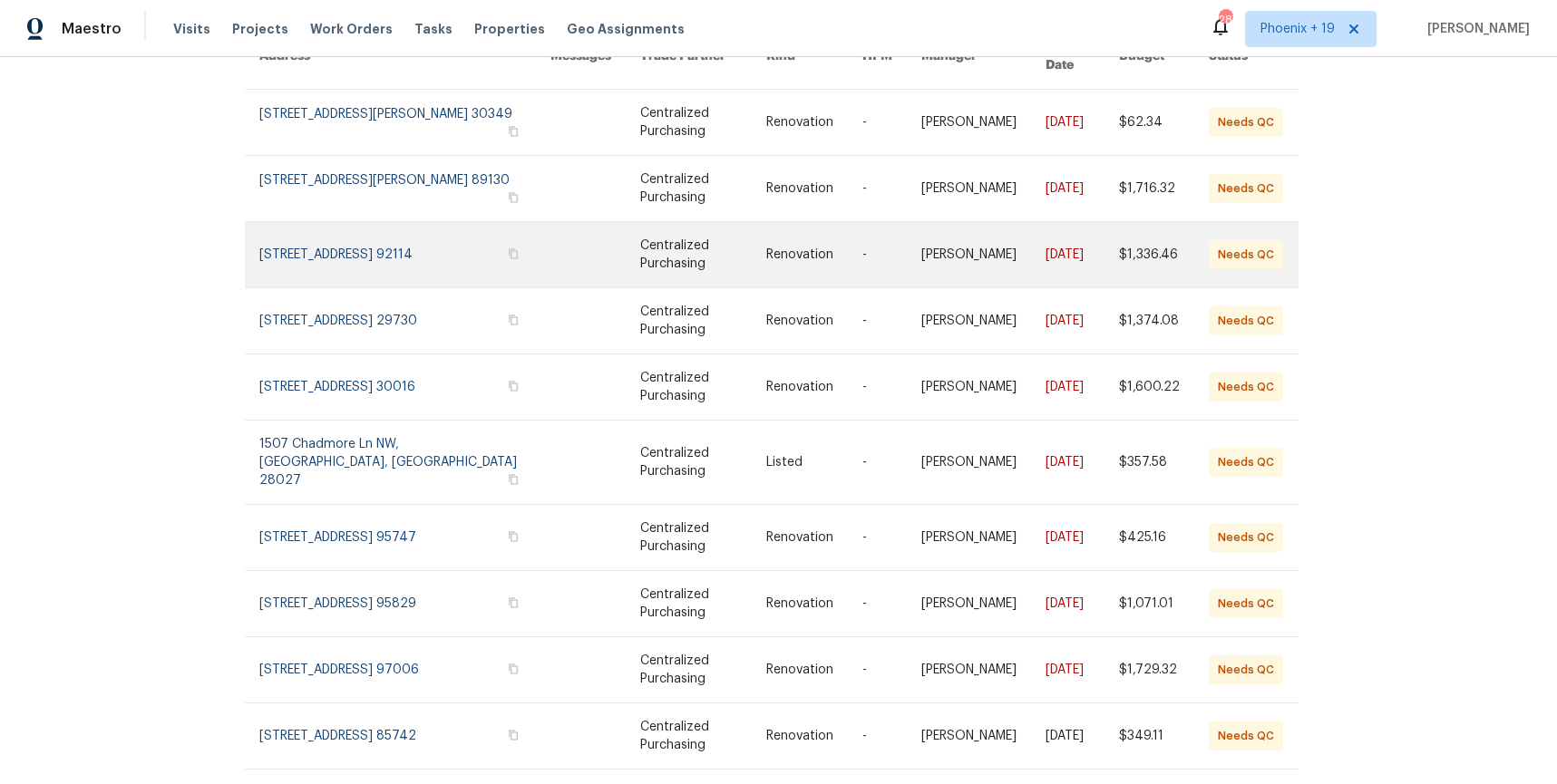
scroll to position [0, 8]
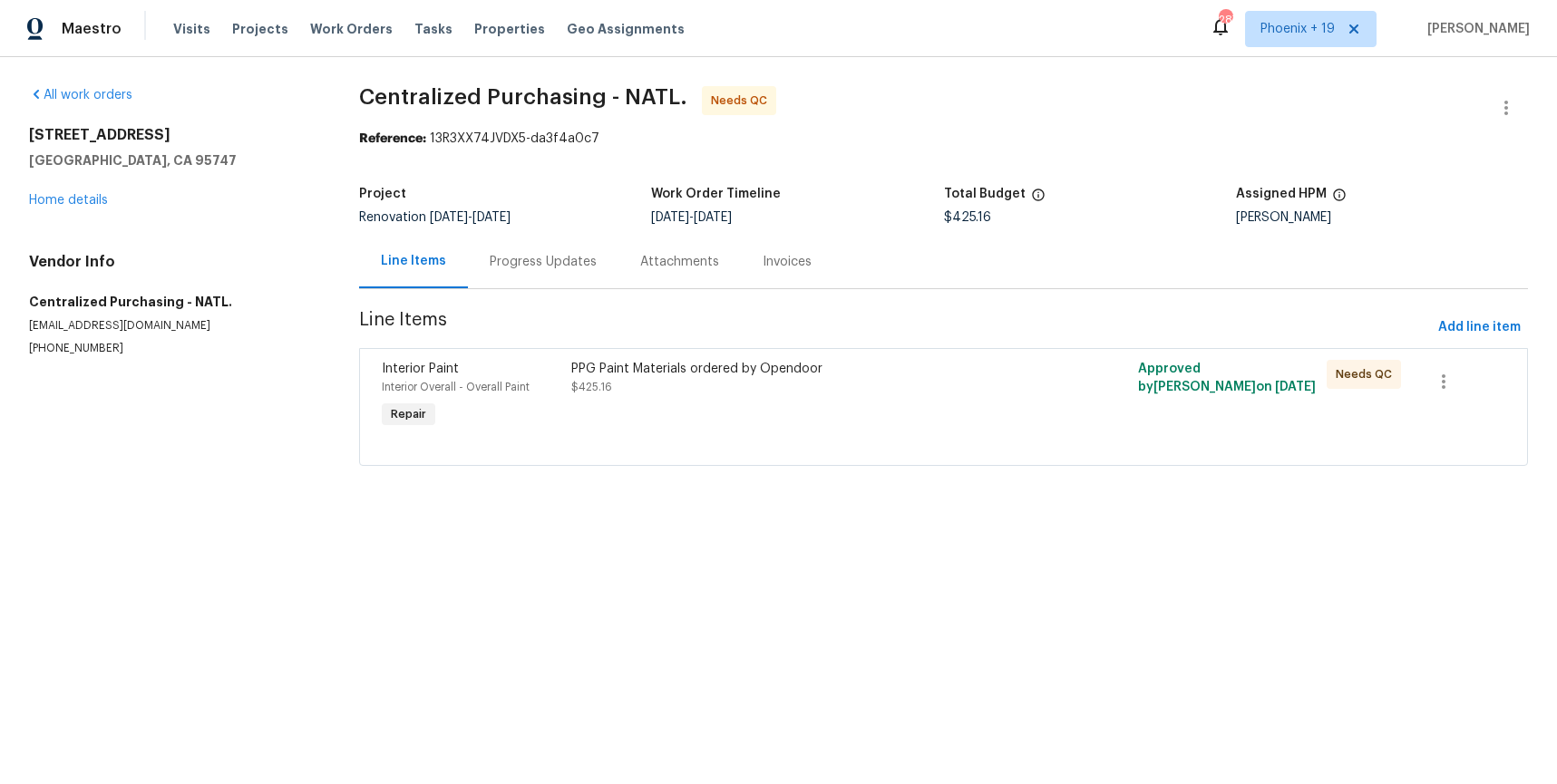
click at [906, 409] on div "PPG Paint Materials ordered by Opendoor $425.16" at bounding box center [802, 396] width 473 height 84
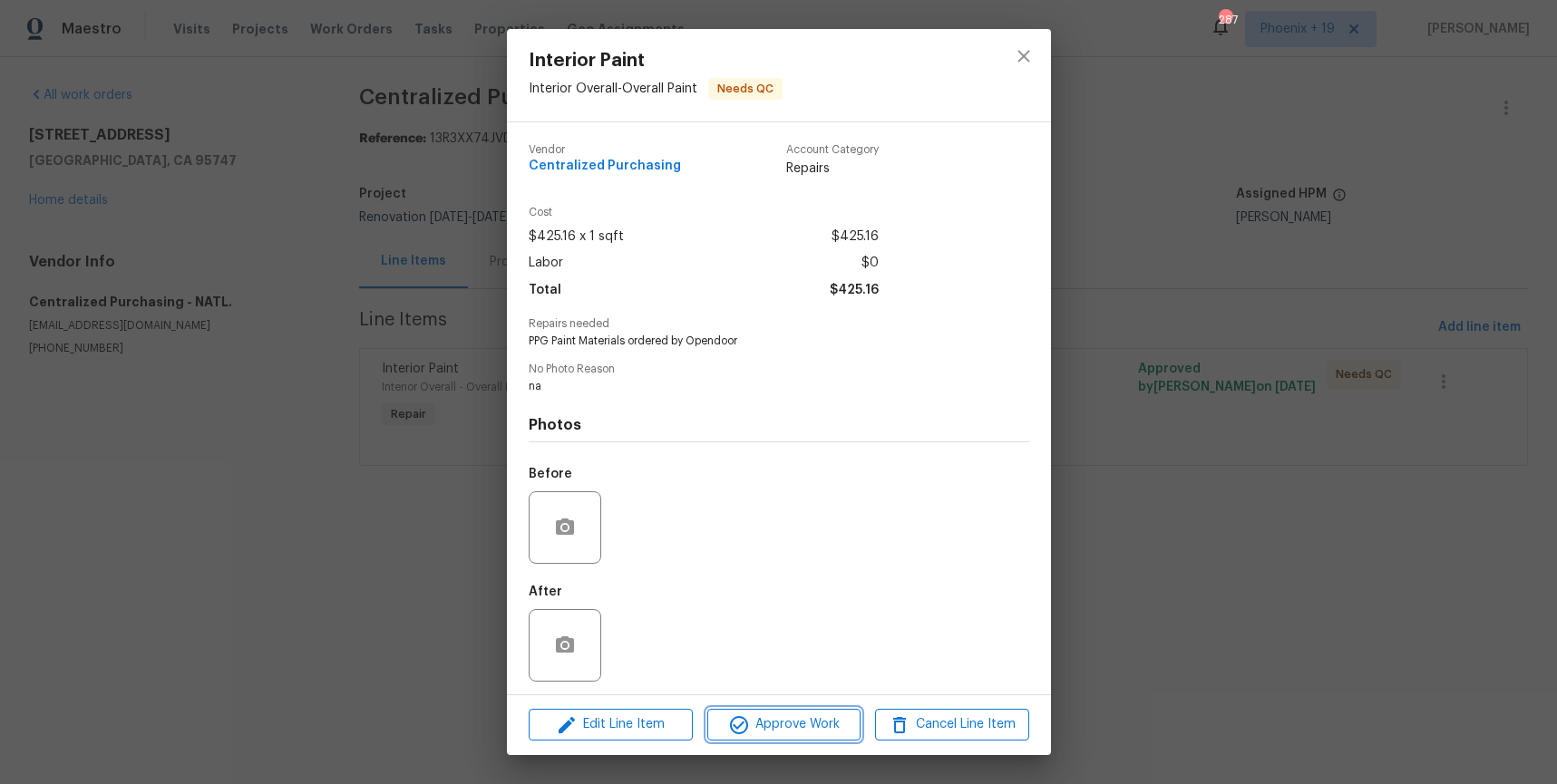
click at [799, 731] on span "Approve Work" at bounding box center [783, 725] width 142 height 23
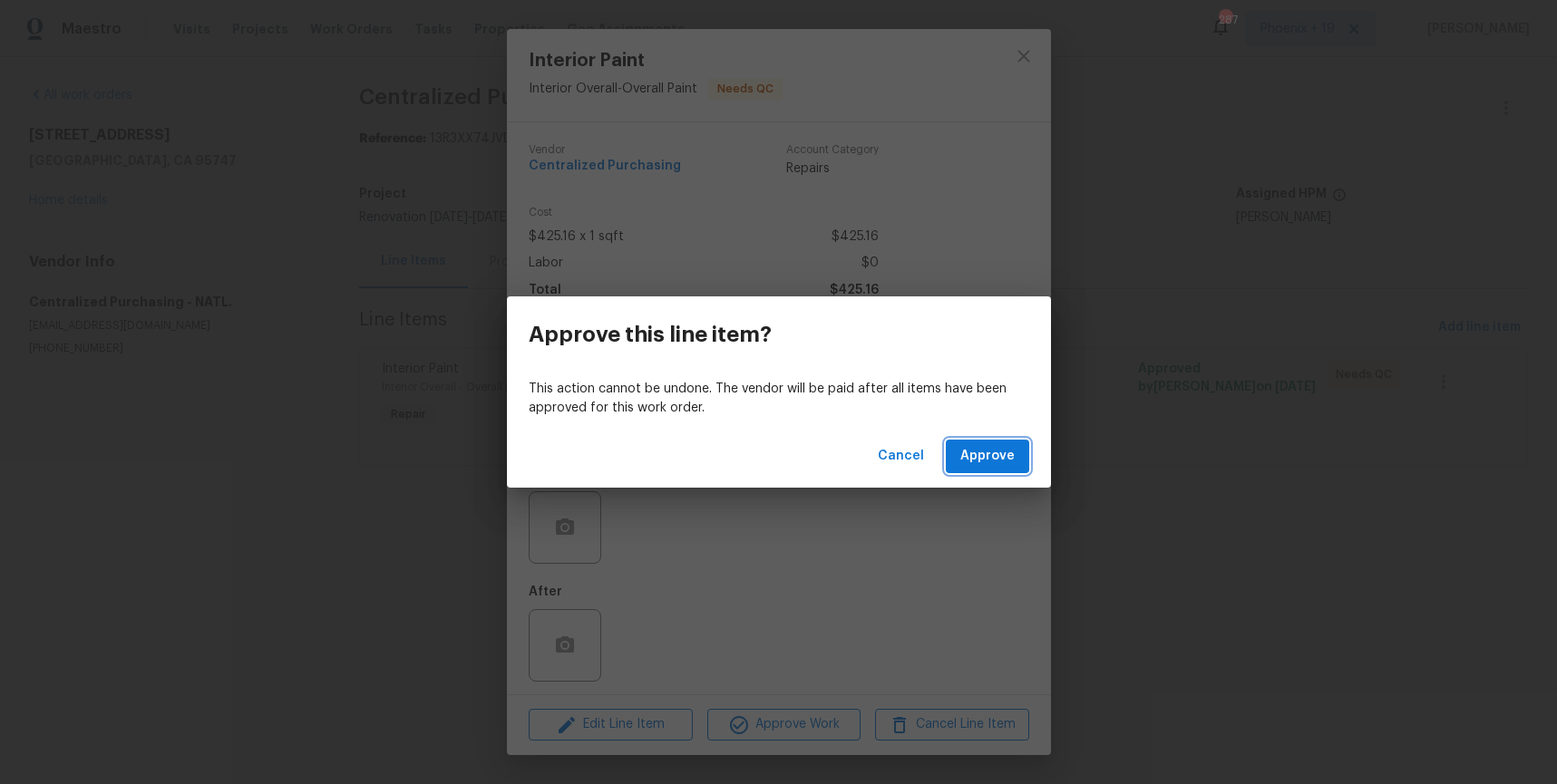
click at [976, 460] on span "Approve" at bounding box center [987, 456] width 55 height 23
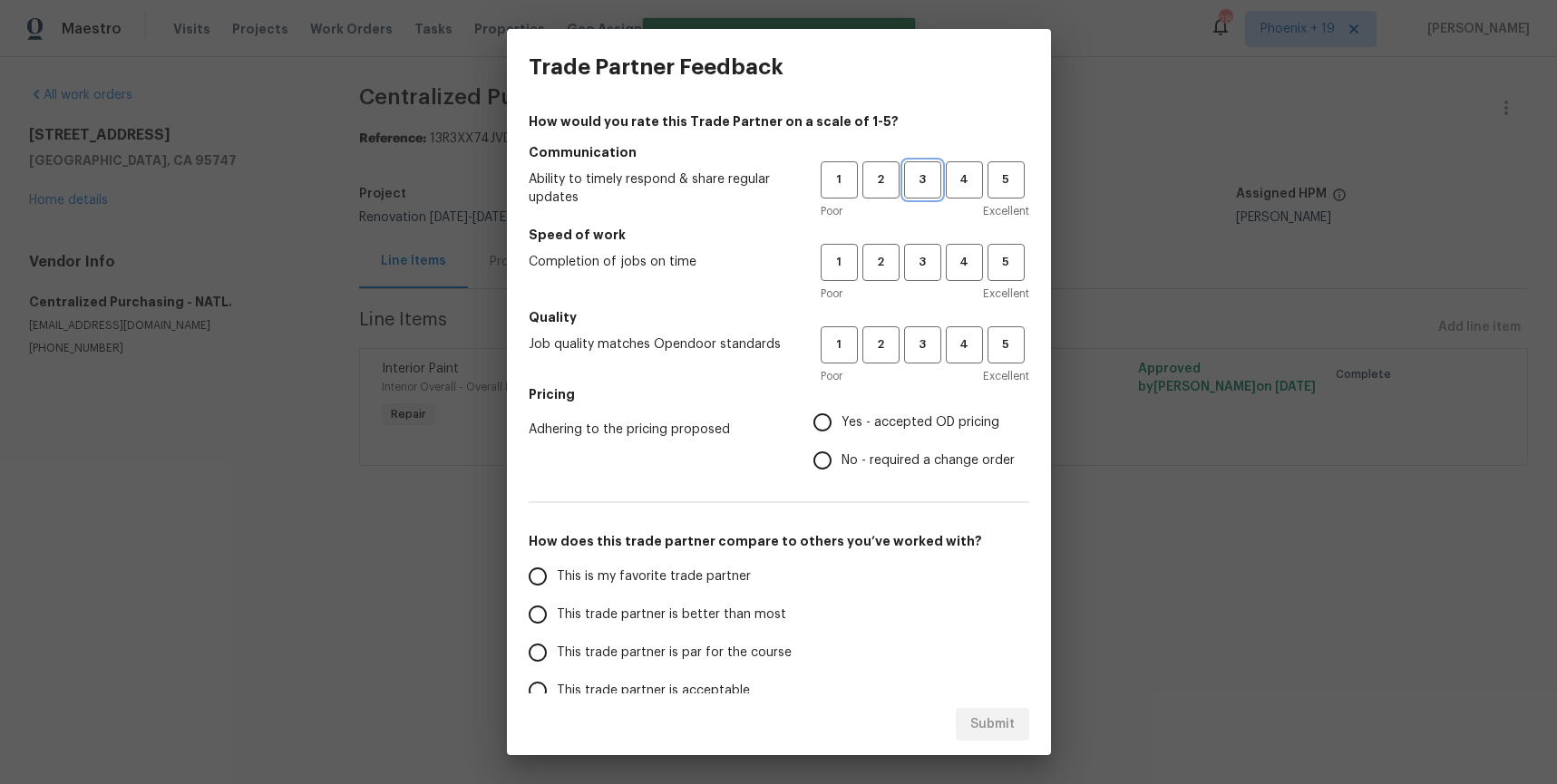
click at [921, 188] on span "3" at bounding box center [923, 180] width 34 height 21
click at [916, 262] on span "3" at bounding box center [923, 263] width 34 height 21
click at [920, 353] on span "3" at bounding box center [923, 345] width 34 height 21
click at [882, 426] on span "Yes - accepted OD pricing" at bounding box center [921, 423] width 158 height 19
click at [842, 426] on input "Yes - accepted OD pricing" at bounding box center [823, 423] width 38 height 38
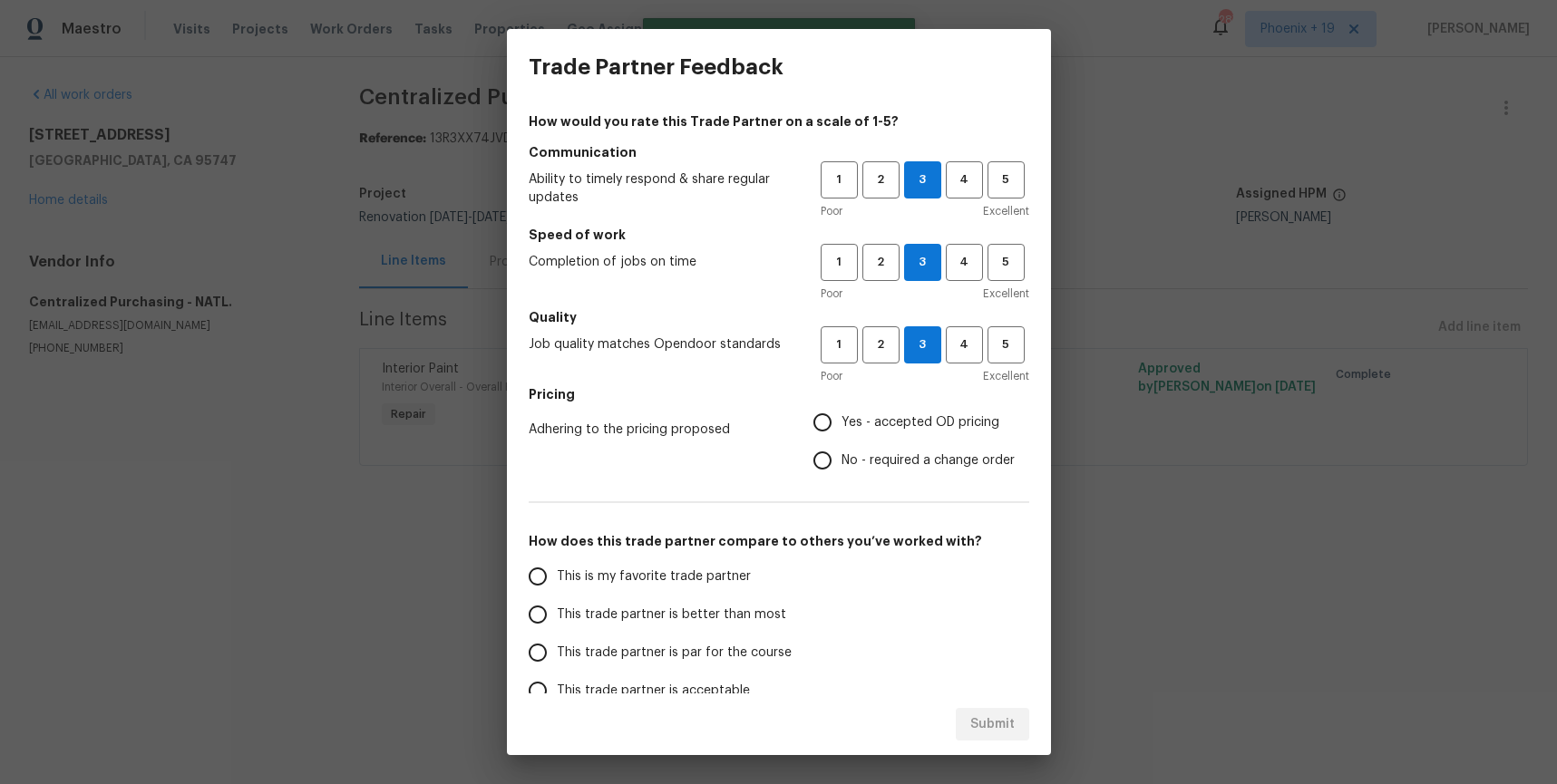
radio input "true"
click at [732, 562] on label "This is my favorite trade partner" at bounding box center [662, 577] width 286 height 38
click at [557, 562] on input "This is my favorite trade partner" at bounding box center [538, 577] width 38 height 38
click at [1019, 724] on button "Submit" at bounding box center [993, 726] width 73 height 34
radio input "true"
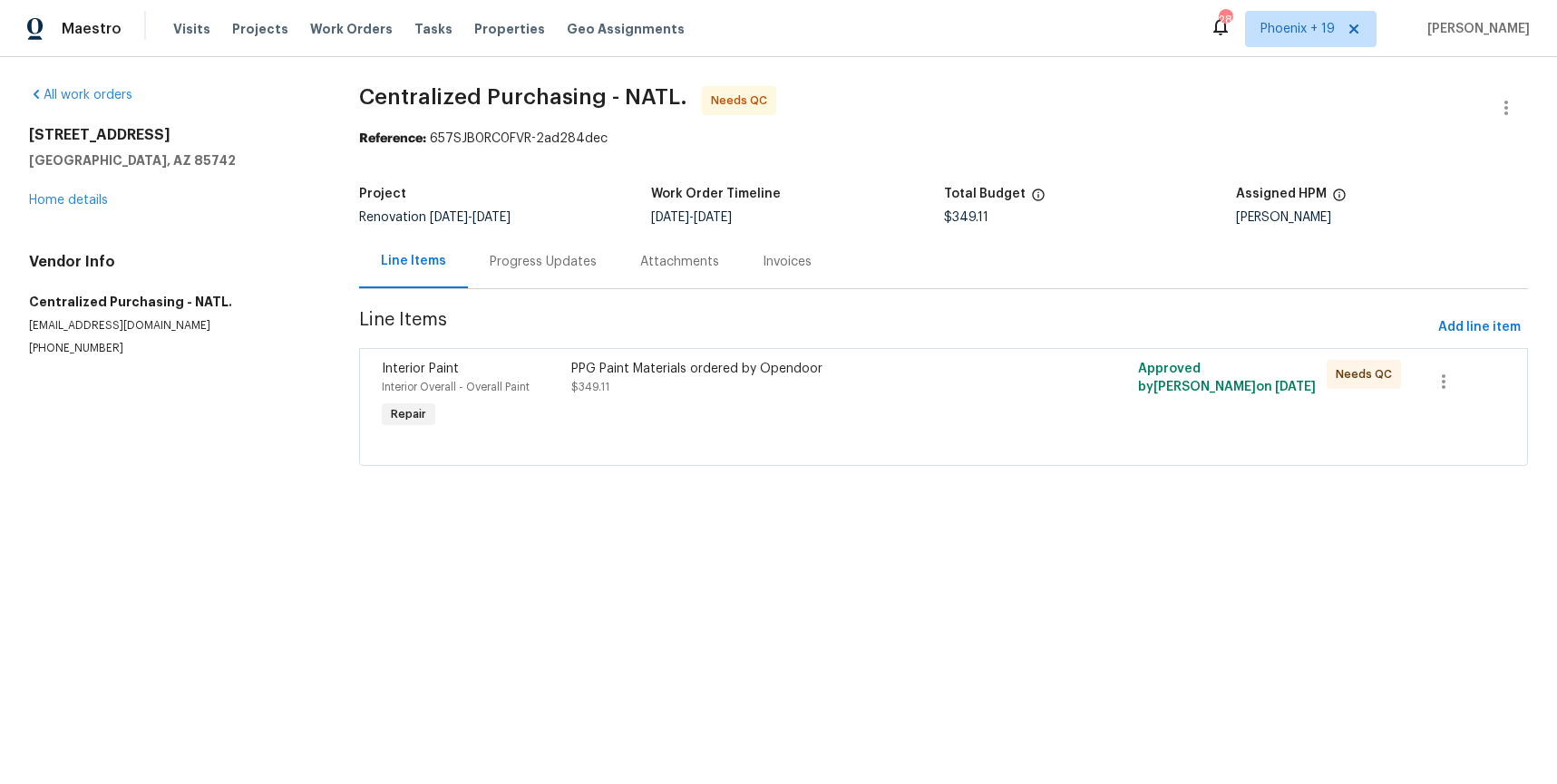
click at [952, 425] on div "PPG Paint Materials ordered by Opendoor $349.11" at bounding box center [802, 396] width 473 height 84
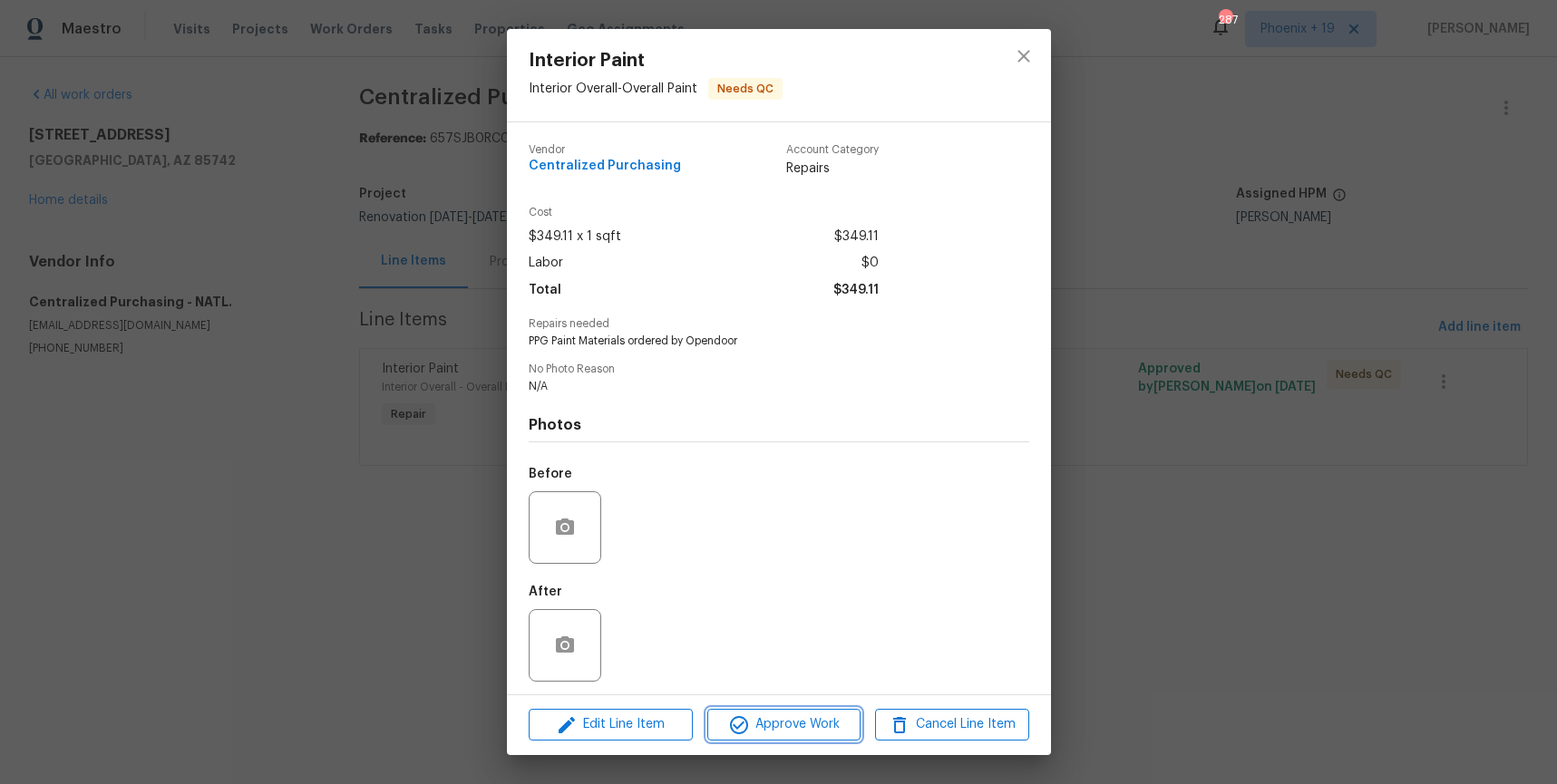
click at [859, 718] on button "Approve Work" at bounding box center [784, 726] width 153 height 32
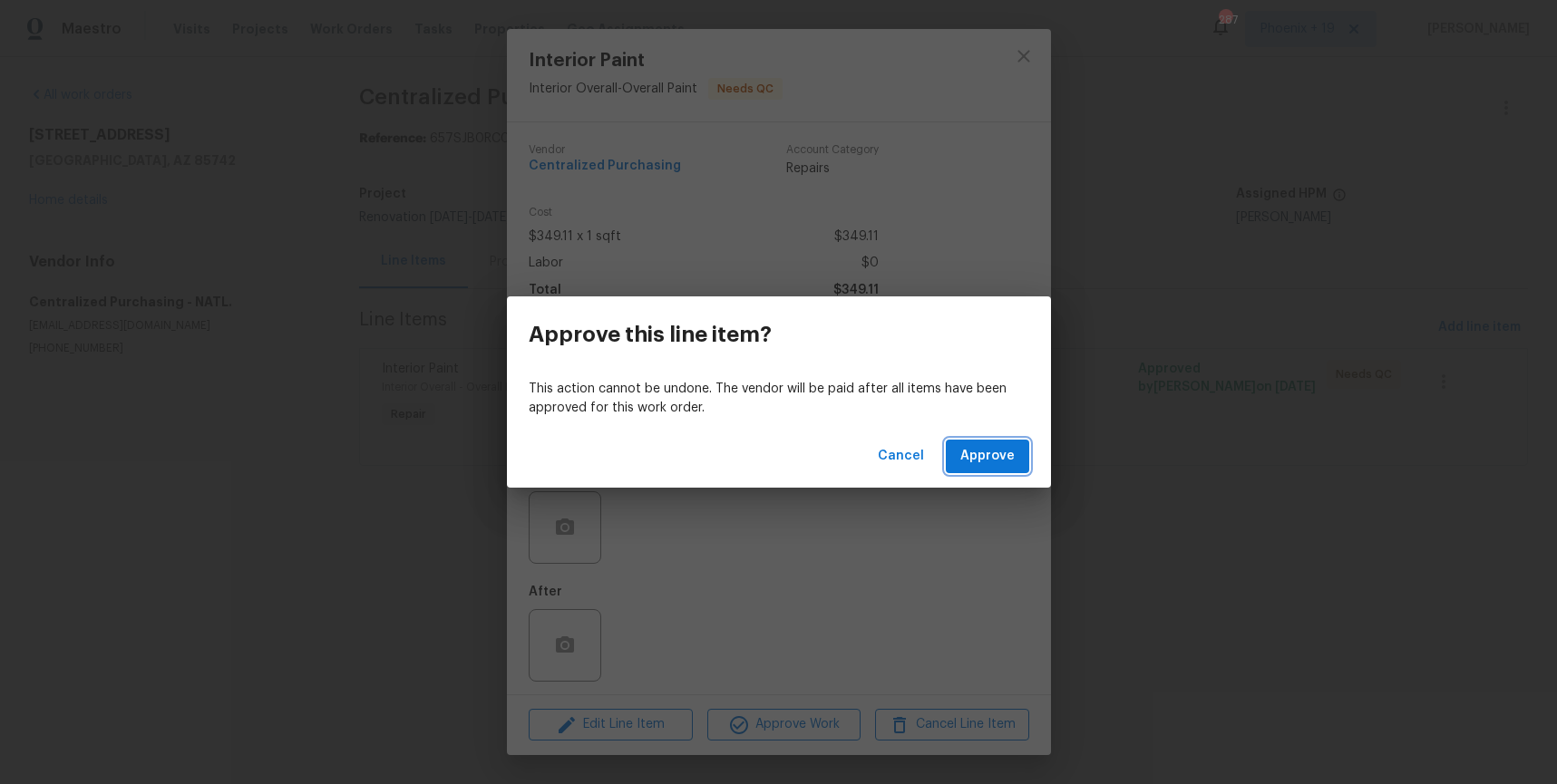
click at [971, 460] on span "Approve" at bounding box center [987, 456] width 55 height 23
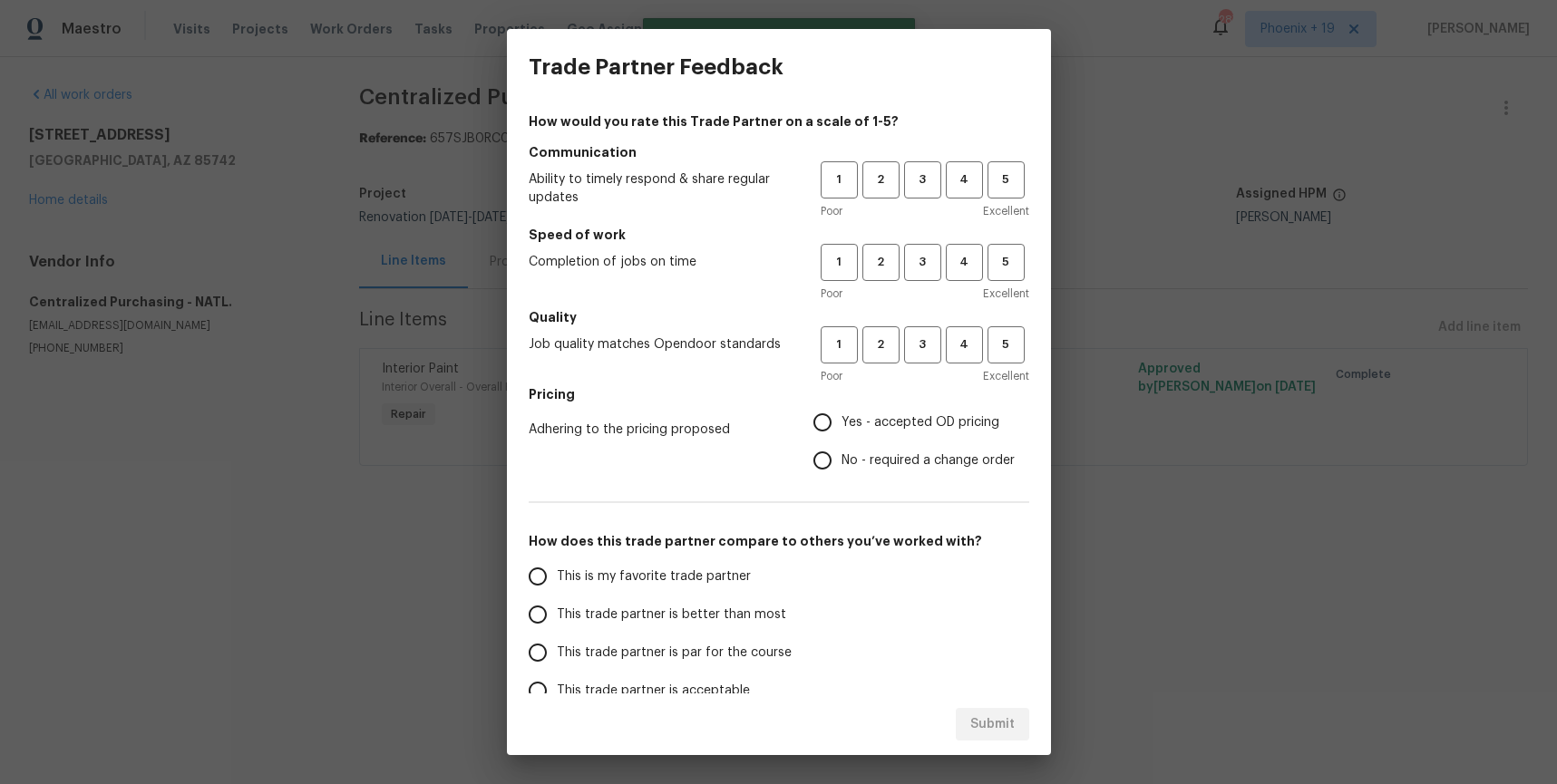
drag, startPoint x: 927, startPoint y: 199, endPoint x: 934, endPoint y: 239, distance: 40.6
click at [927, 199] on div "1 2 3 4 5 Poor Excellent" at bounding box center [925, 191] width 209 height 59
drag, startPoint x: 934, startPoint y: 239, endPoint x: 927, endPoint y: 198, distance: 41.6
click at [928, 226] on h5 "Speed of work" at bounding box center [779, 234] width 501 height 18
drag, startPoint x: 927, startPoint y: 197, endPoint x: 924, endPoint y: 211, distance: 14.3
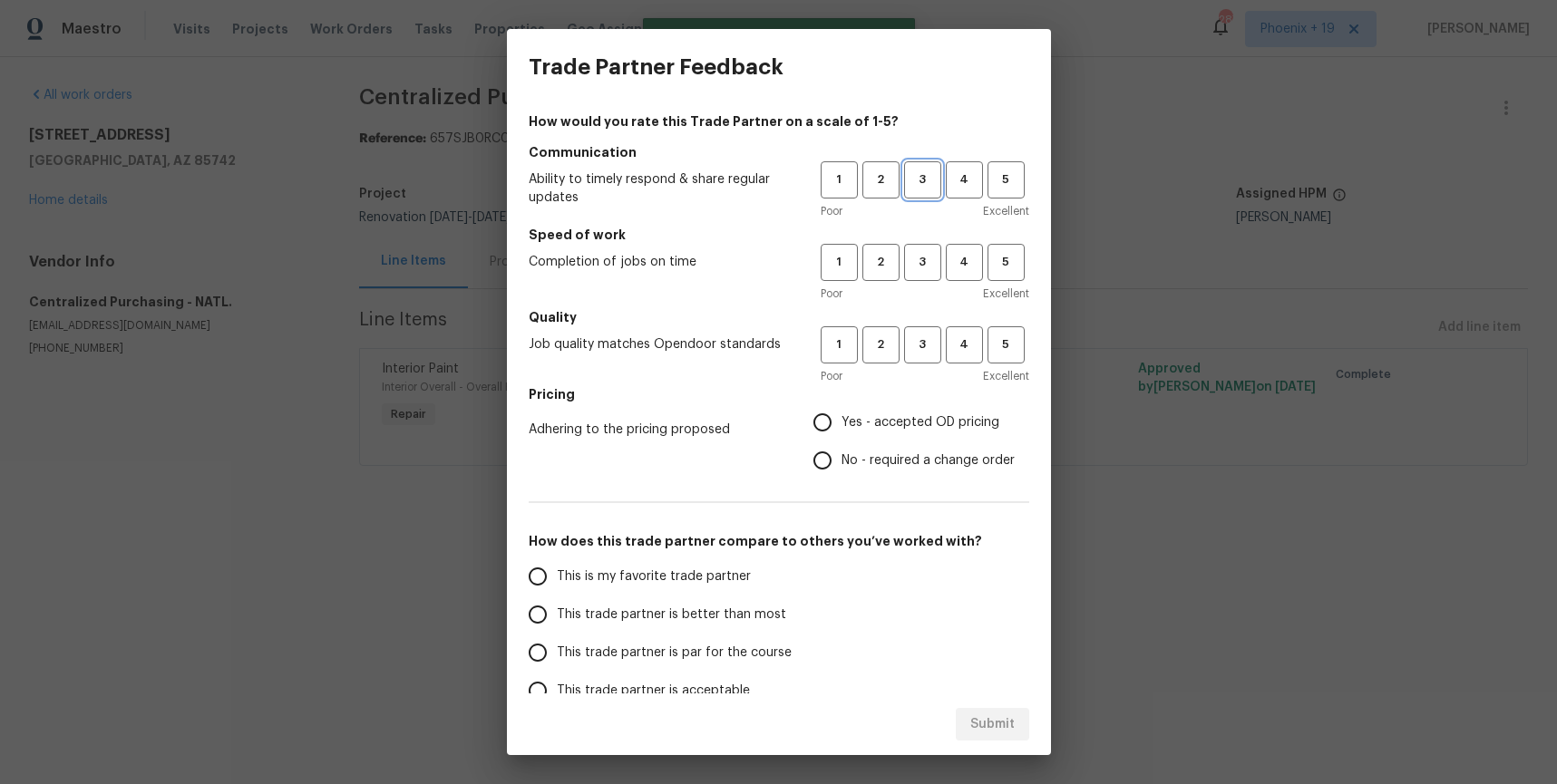
click at [926, 198] on button "3" at bounding box center [923, 181] width 38 height 38
click at [923, 274] on button "3" at bounding box center [923, 263] width 38 height 38
click at [923, 349] on span "3" at bounding box center [923, 345] width 34 height 21
drag, startPoint x: 908, startPoint y: 425, endPoint x: 778, endPoint y: 544, distance: 176.2
click at [908, 425] on span "Yes - accepted OD pricing" at bounding box center [921, 423] width 158 height 19
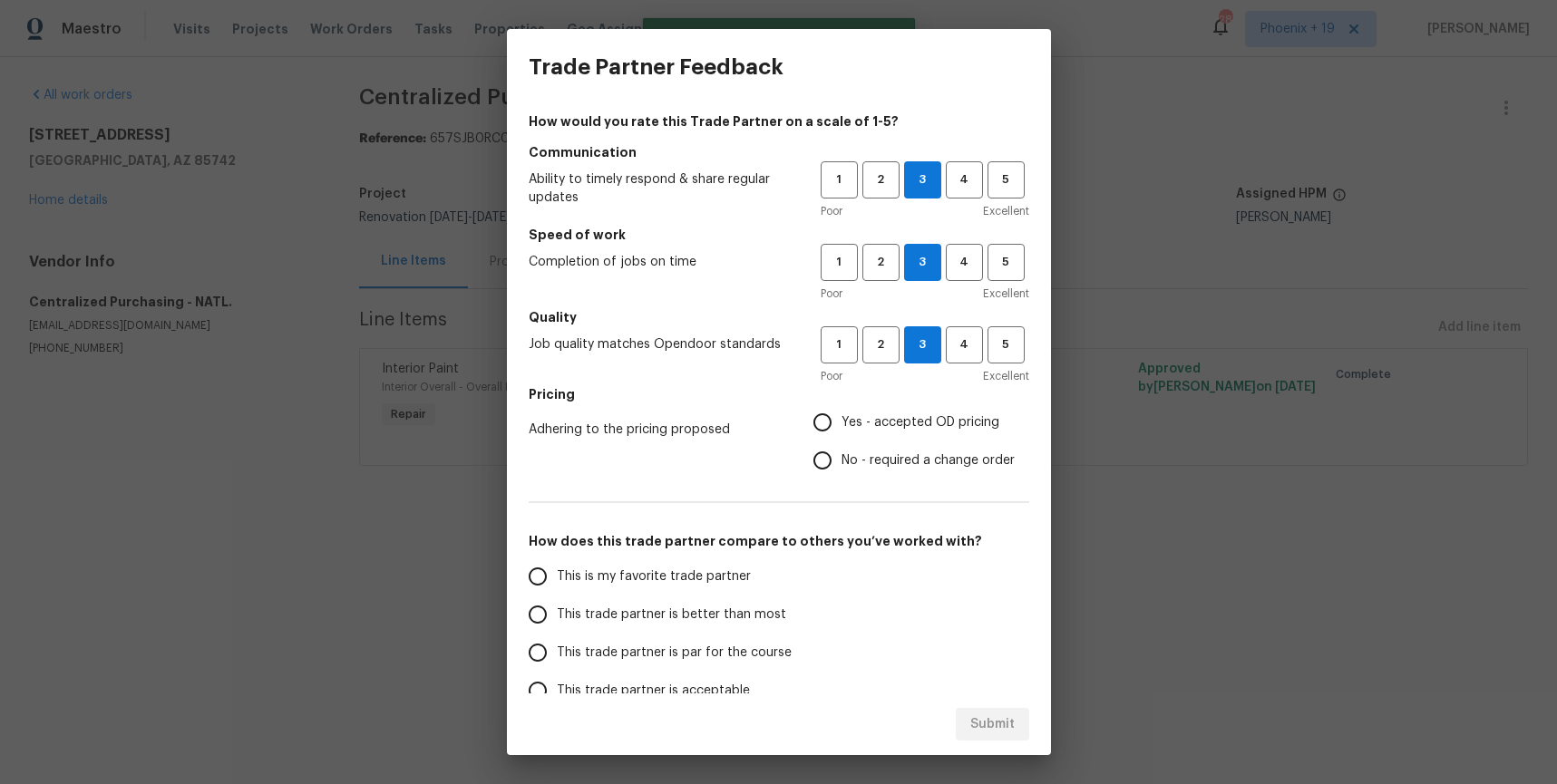
click at [842, 425] on input "Yes - accepted OD pricing" at bounding box center [823, 423] width 38 height 38
radio input "true"
drag, startPoint x: 652, startPoint y: 582, endPoint x: 929, endPoint y: 715, distance: 307.3
click at [652, 583] on span "This is my favorite trade partner" at bounding box center [654, 577] width 194 height 19
click at [557, 583] on input "This is my favorite trade partner" at bounding box center [538, 577] width 38 height 38
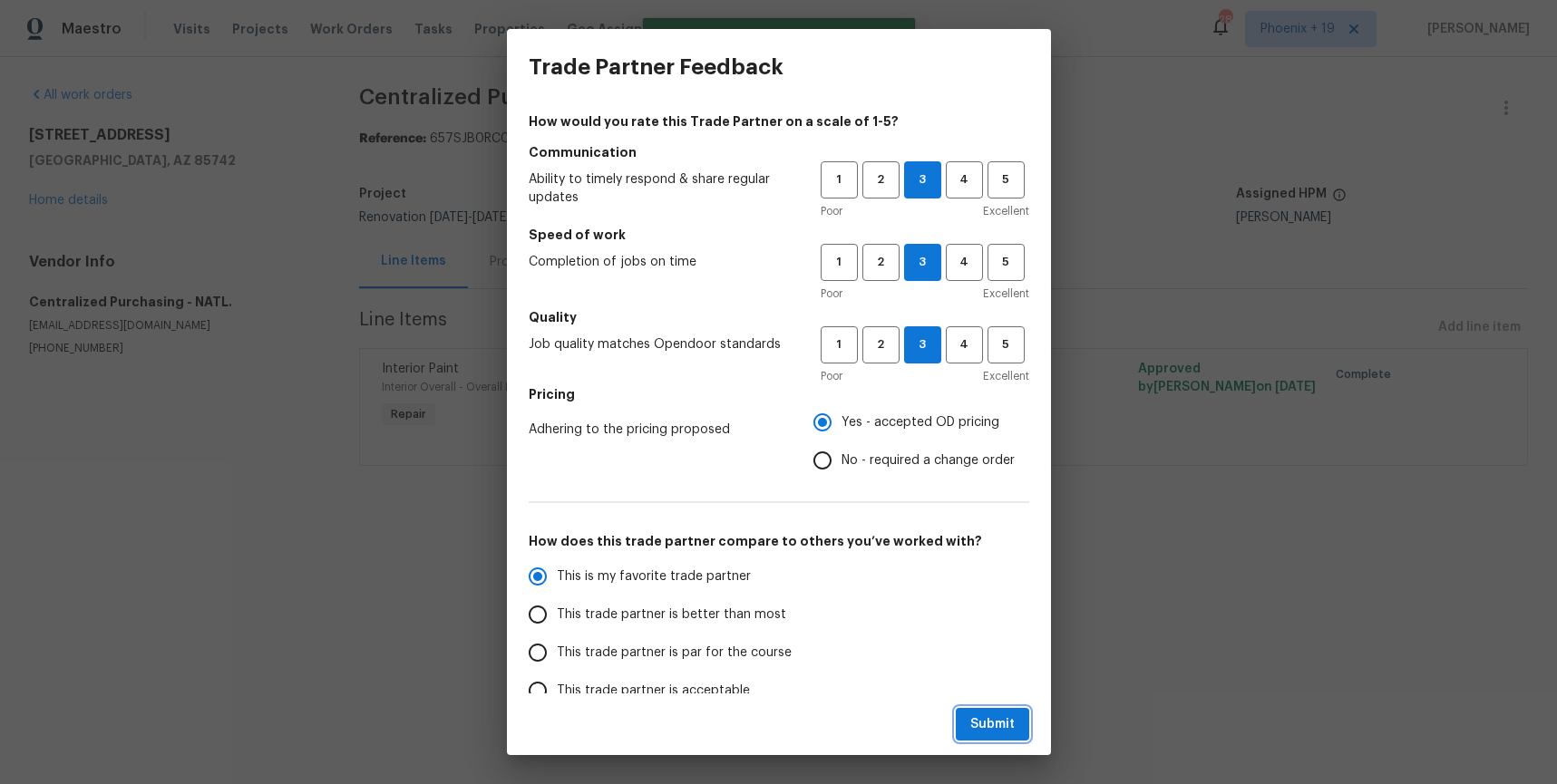
click at [974, 731] on span "Submit" at bounding box center [992, 725] width 44 height 23
radio input "true"
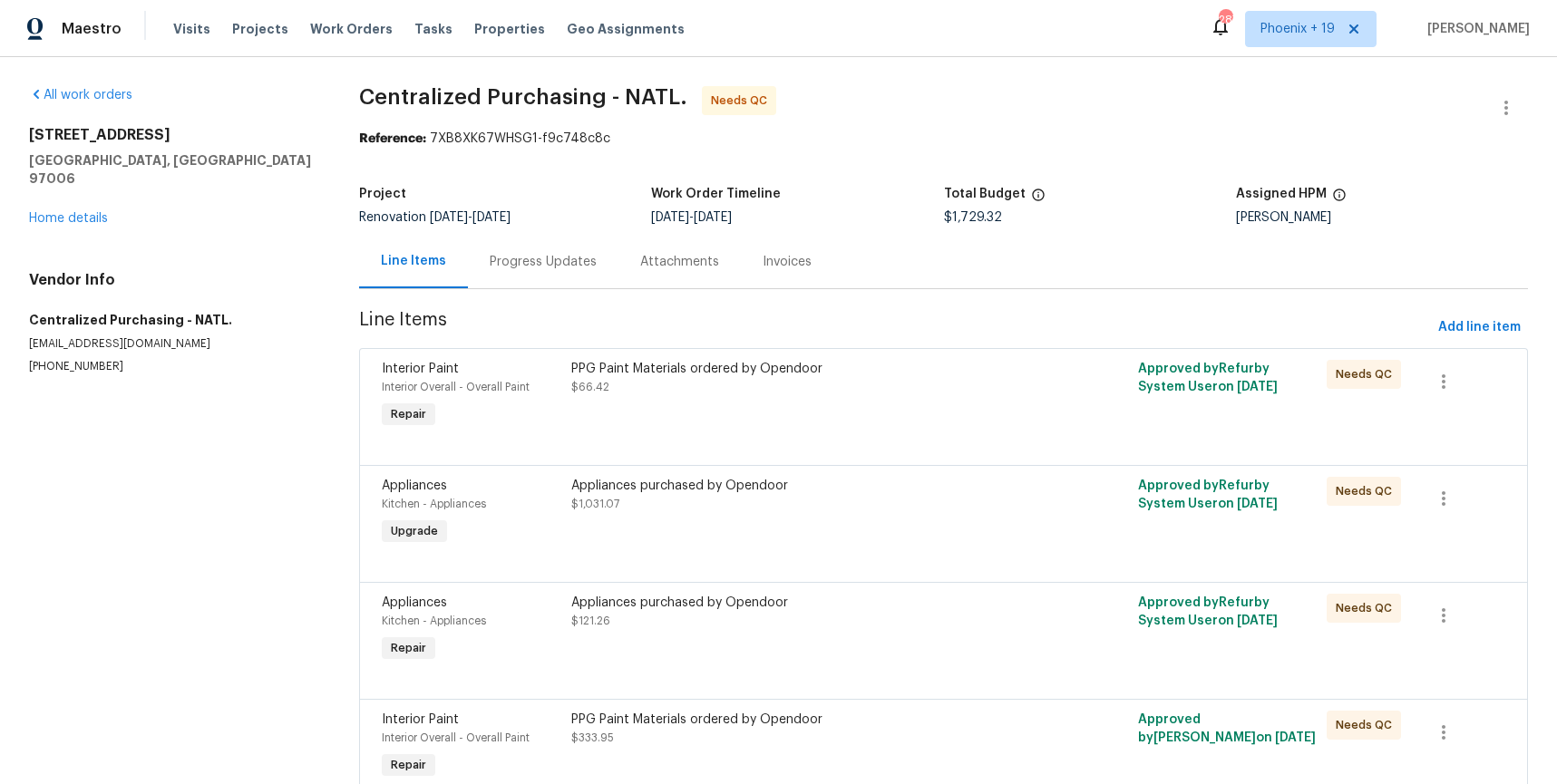
scroll to position [201, 0]
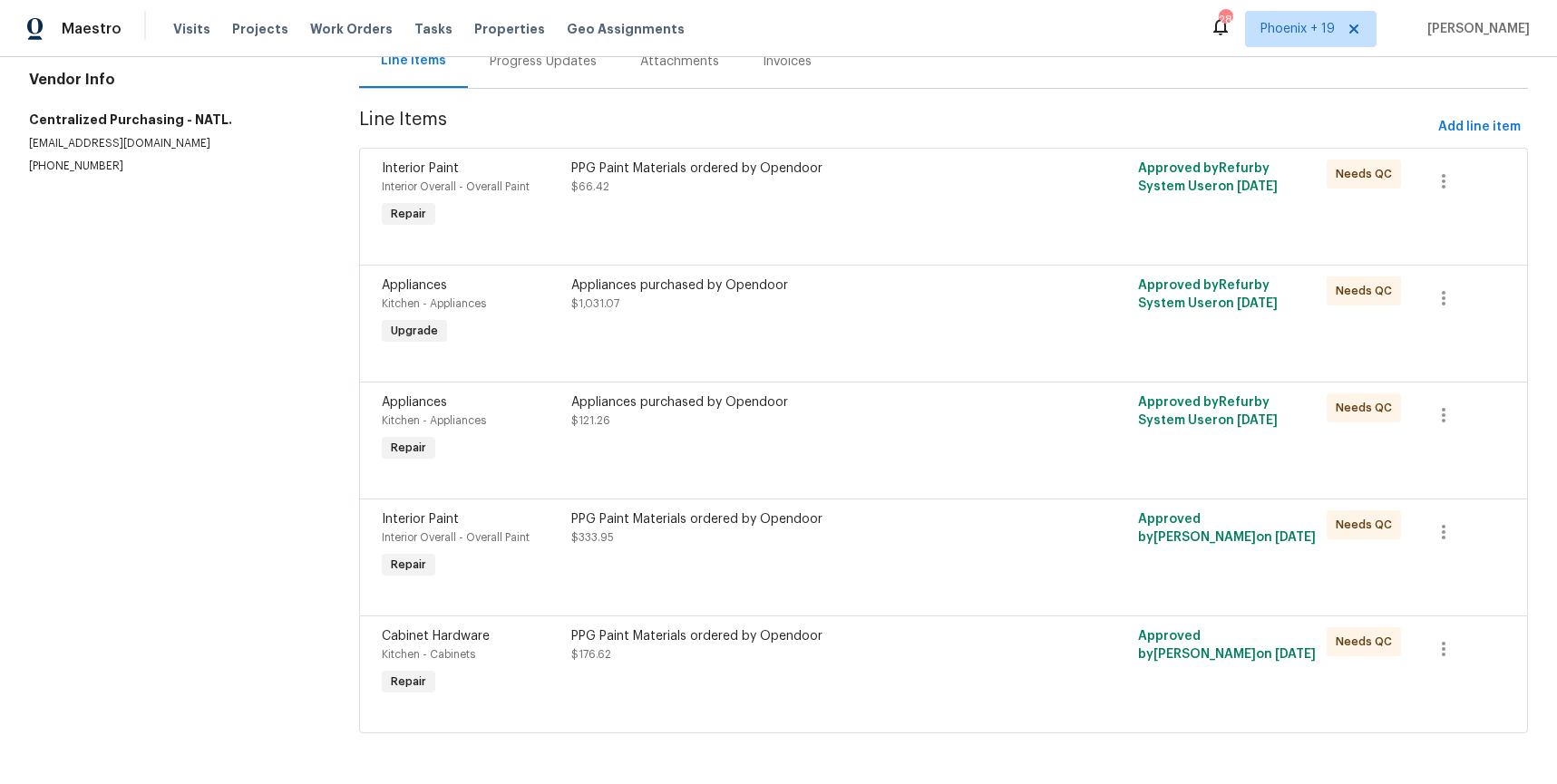
click at [953, 680] on div "PPG Paint Materials ordered by Opendoor $176.62" at bounding box center [802, 664] width 473 height 84
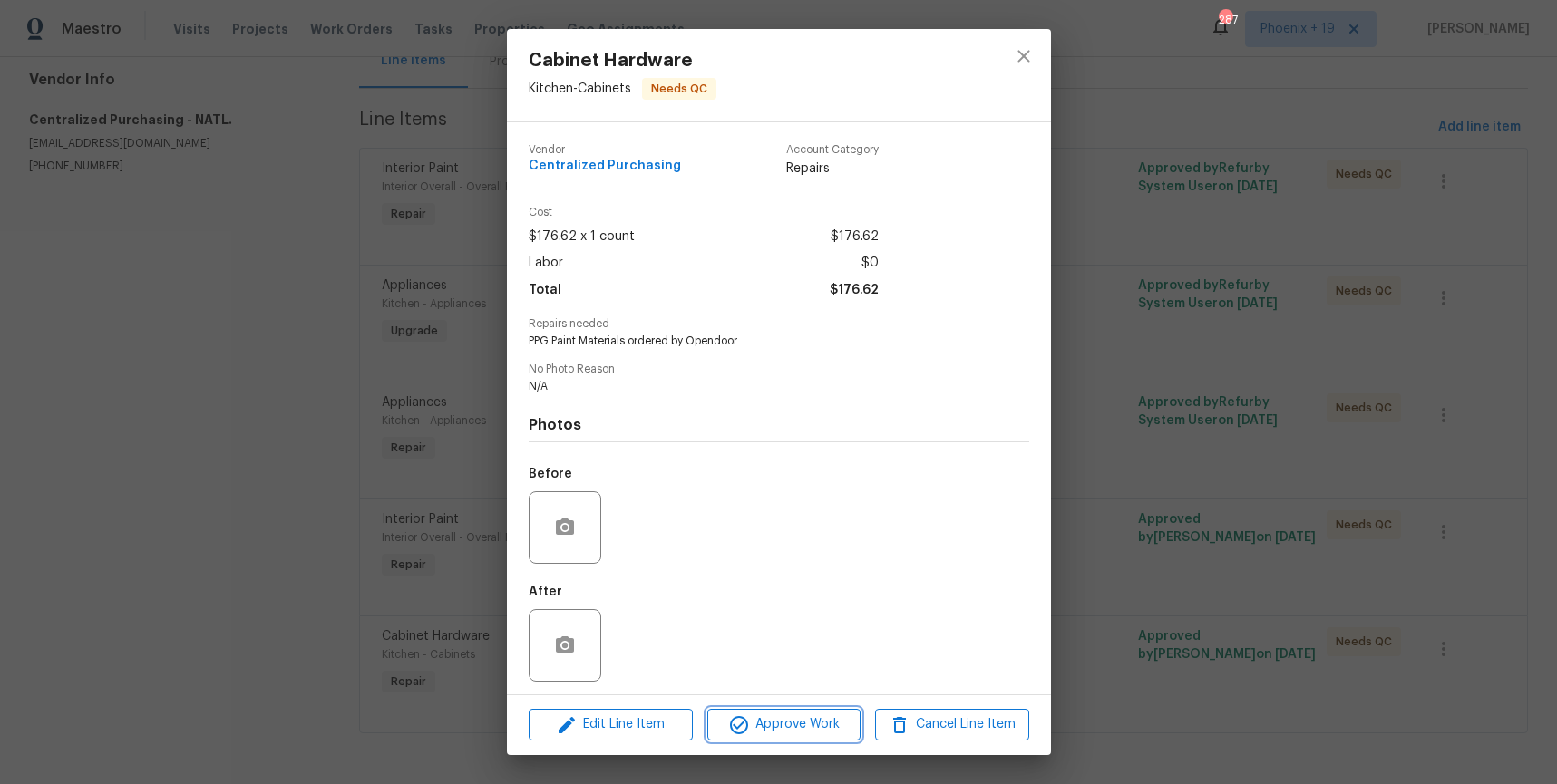
click at [808, 716] on span "Approve Work" at bounding box center [783, 725] width 142 height 23
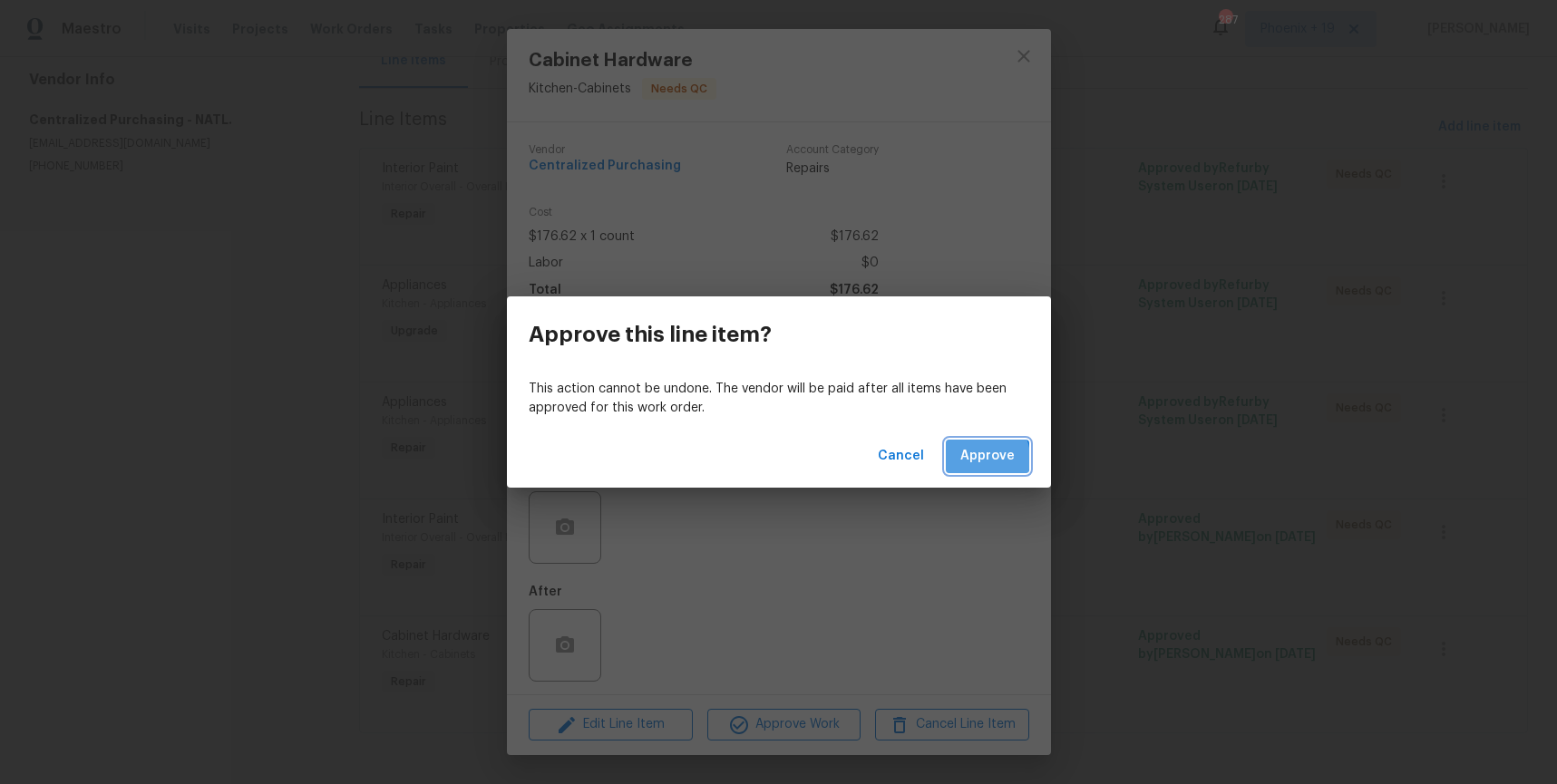
click at [977, 459] on span "Approve" at bounding box center [987, 456] width 55 height 23
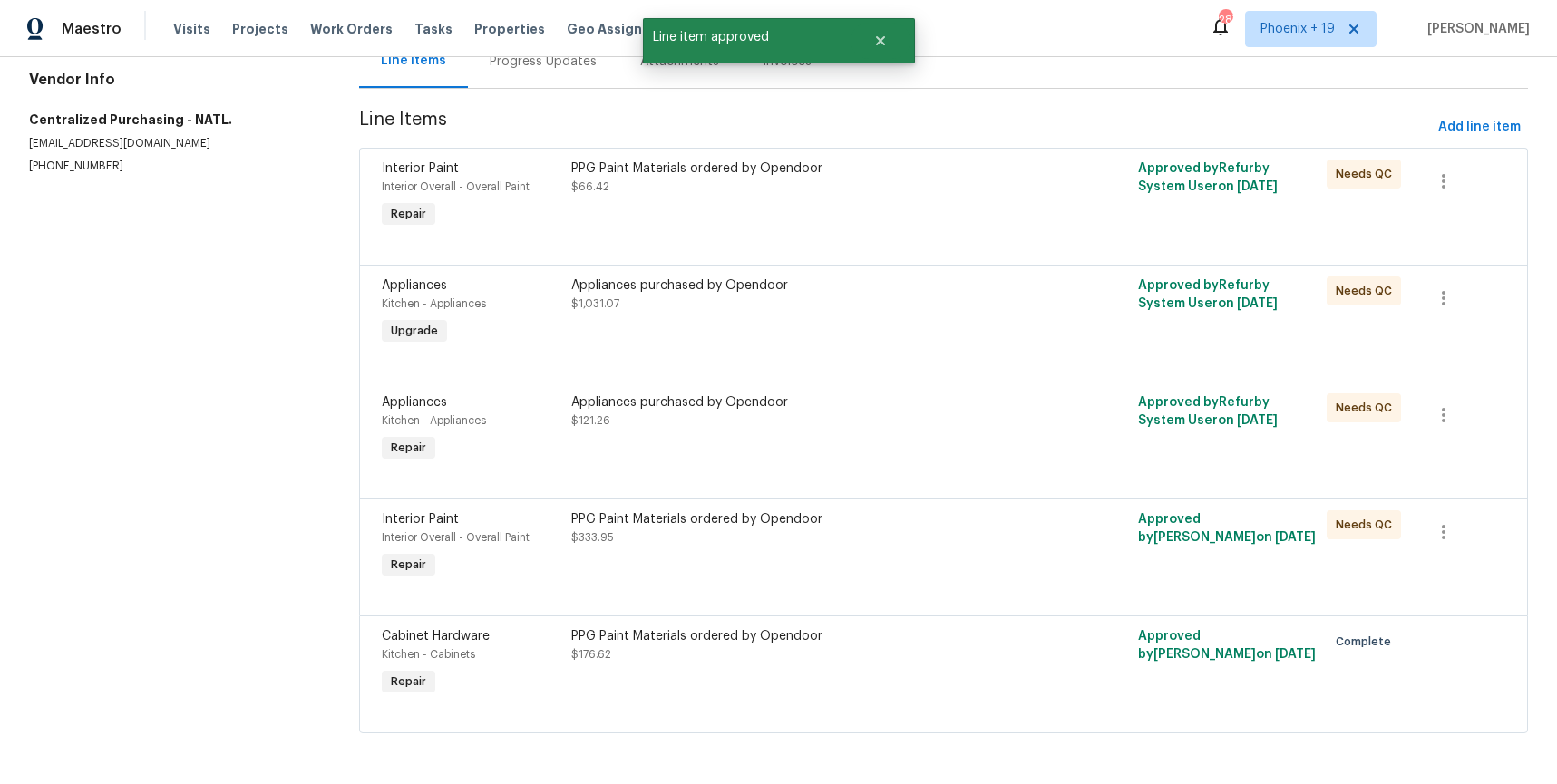
click at [919, 571] on div "PPG Paint Materials ordered by Opendoor $333.95" at bounding box center [802, 547] width 473 height 84
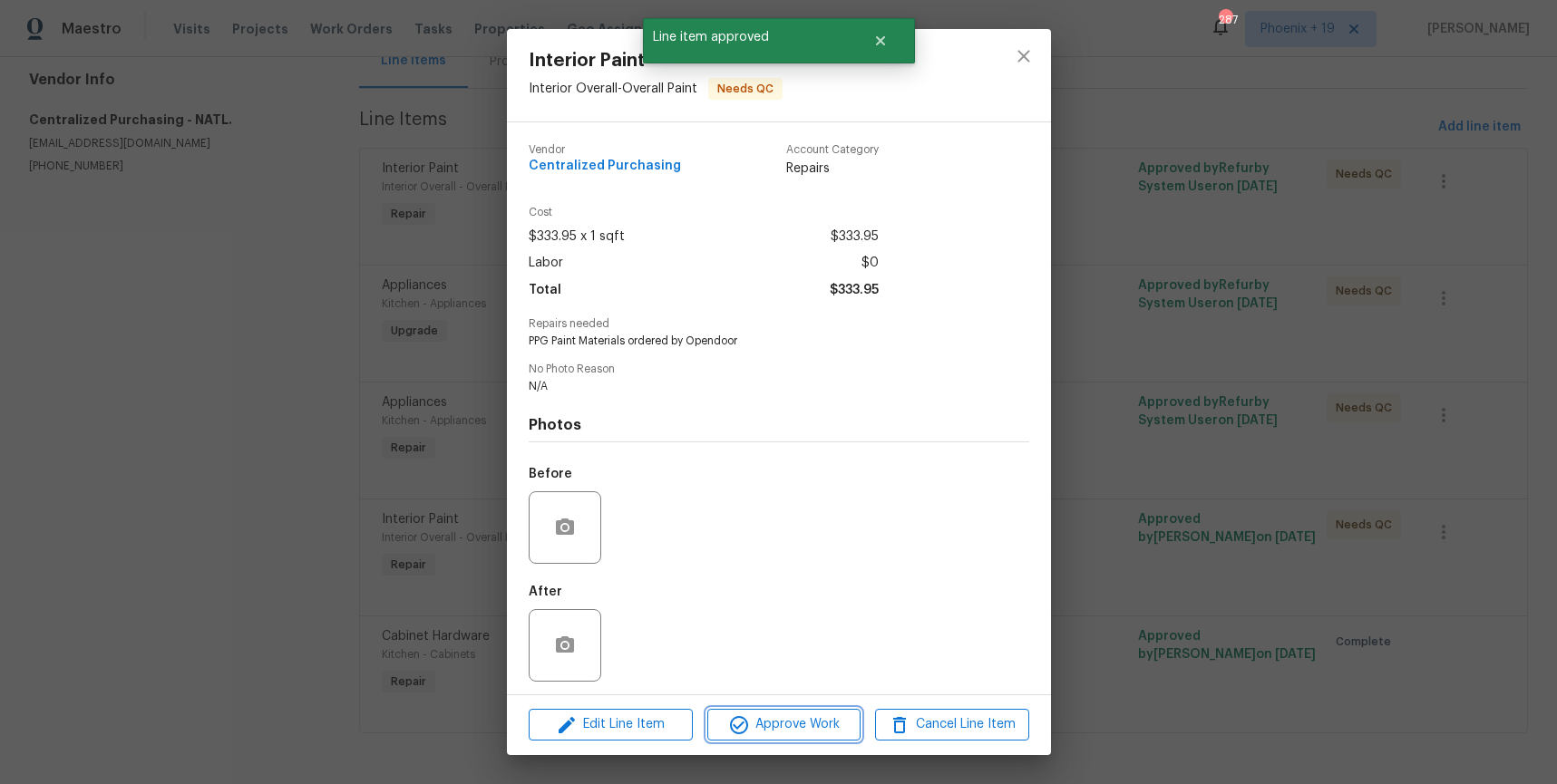
click at [808, 723] on span "Approve Work" at bounding box center [783, 725] width 142 height 23
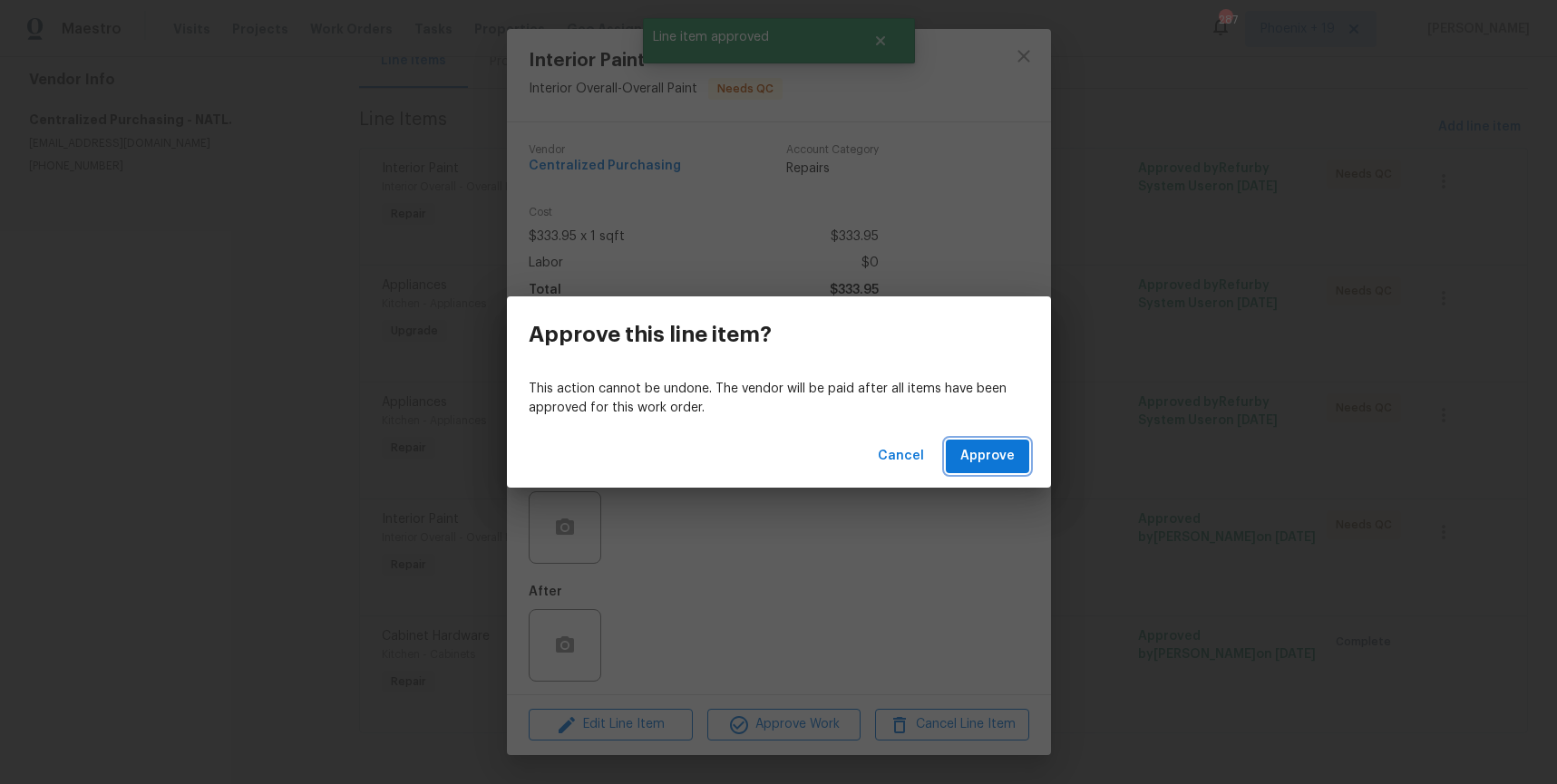
click at [970, 455] on span "Approve" at bounding box center [987, 456] width 55 height 23
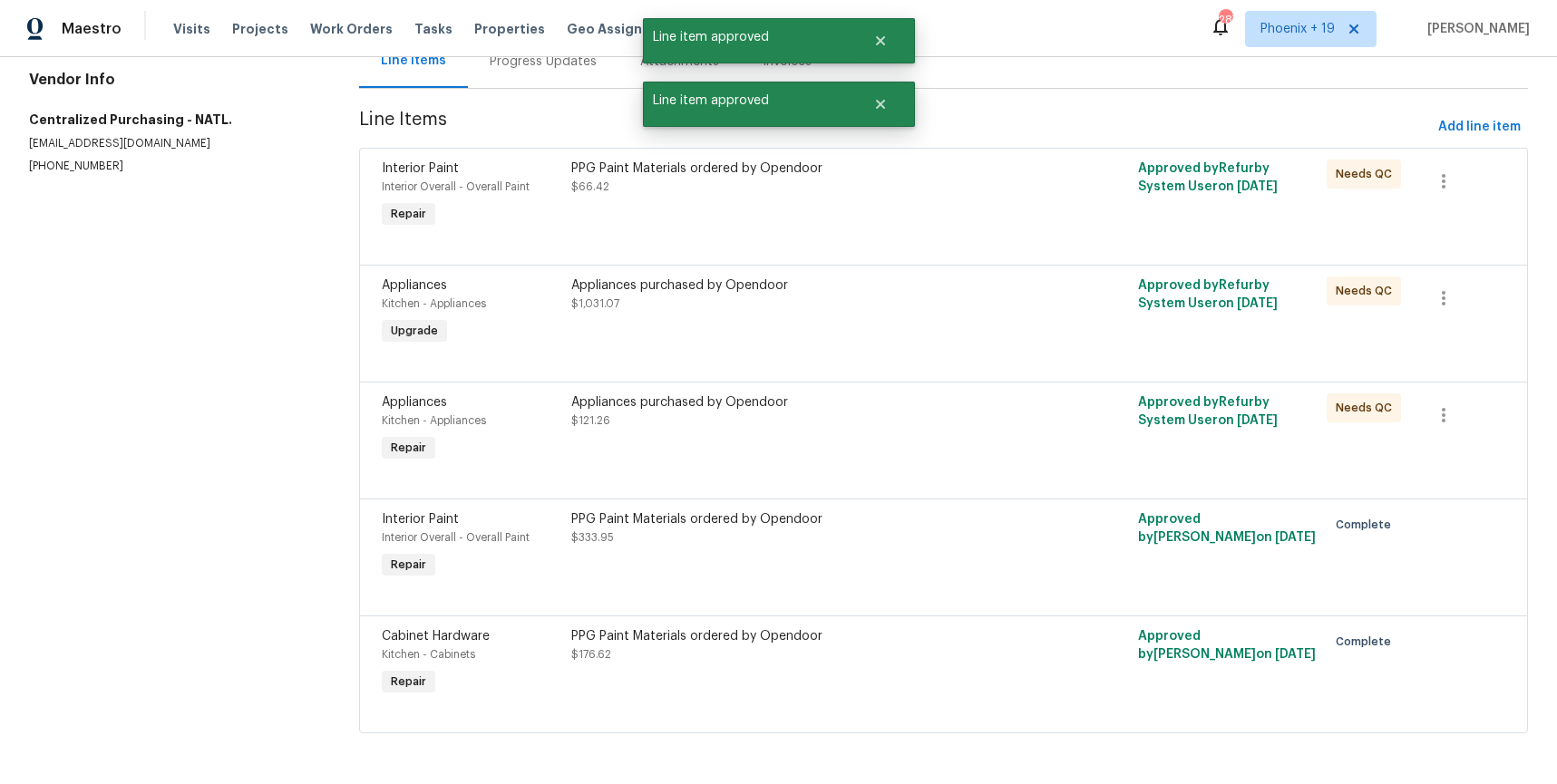
click at [968, 447] on div "Appliances purchased by Opendoor $121.26" at bounding box center [802, 429] width 473 height 84
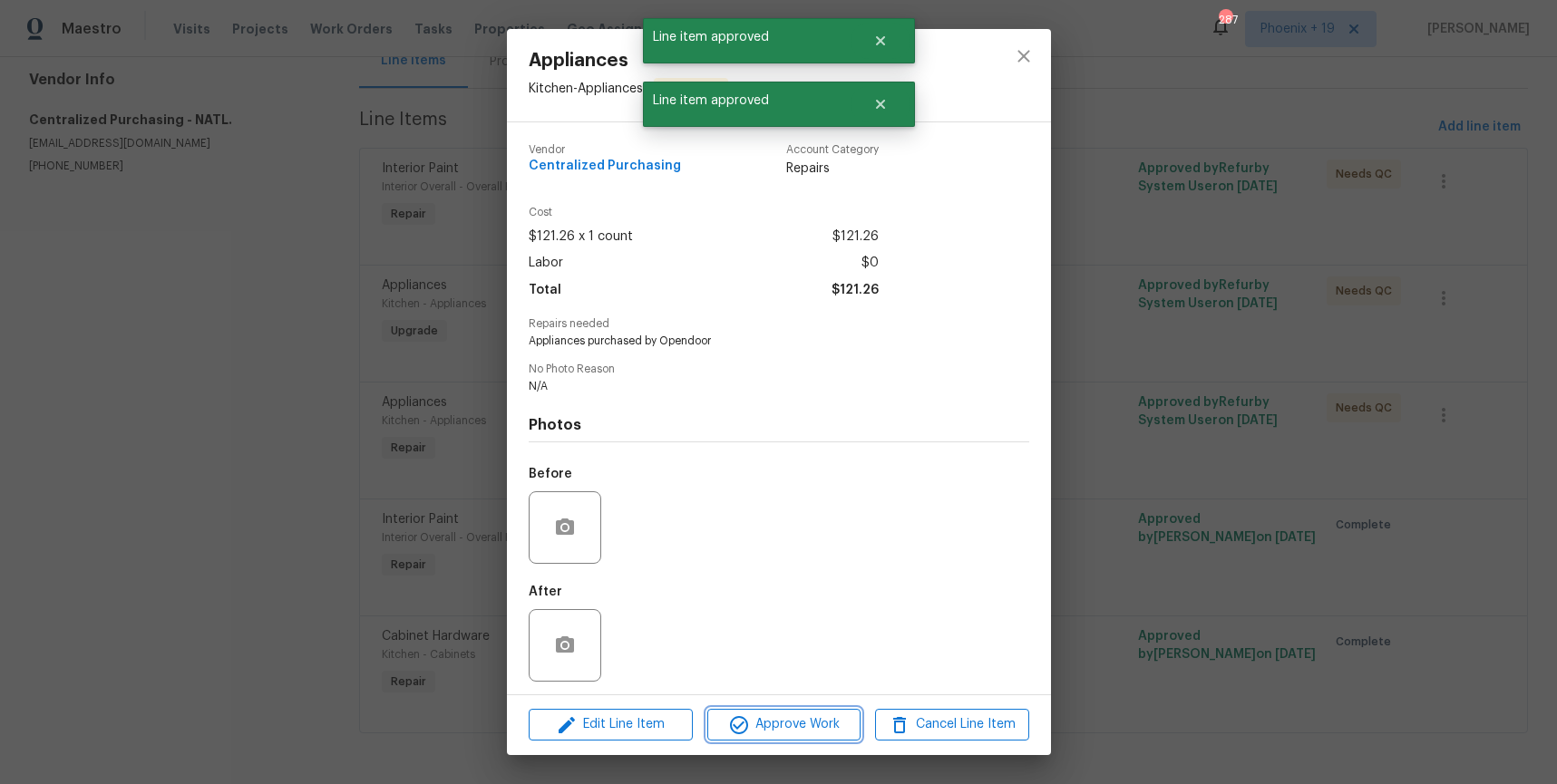
click at [832, 725] on span "Approve Work" at bounding box center [783, 725] width 142 height 23
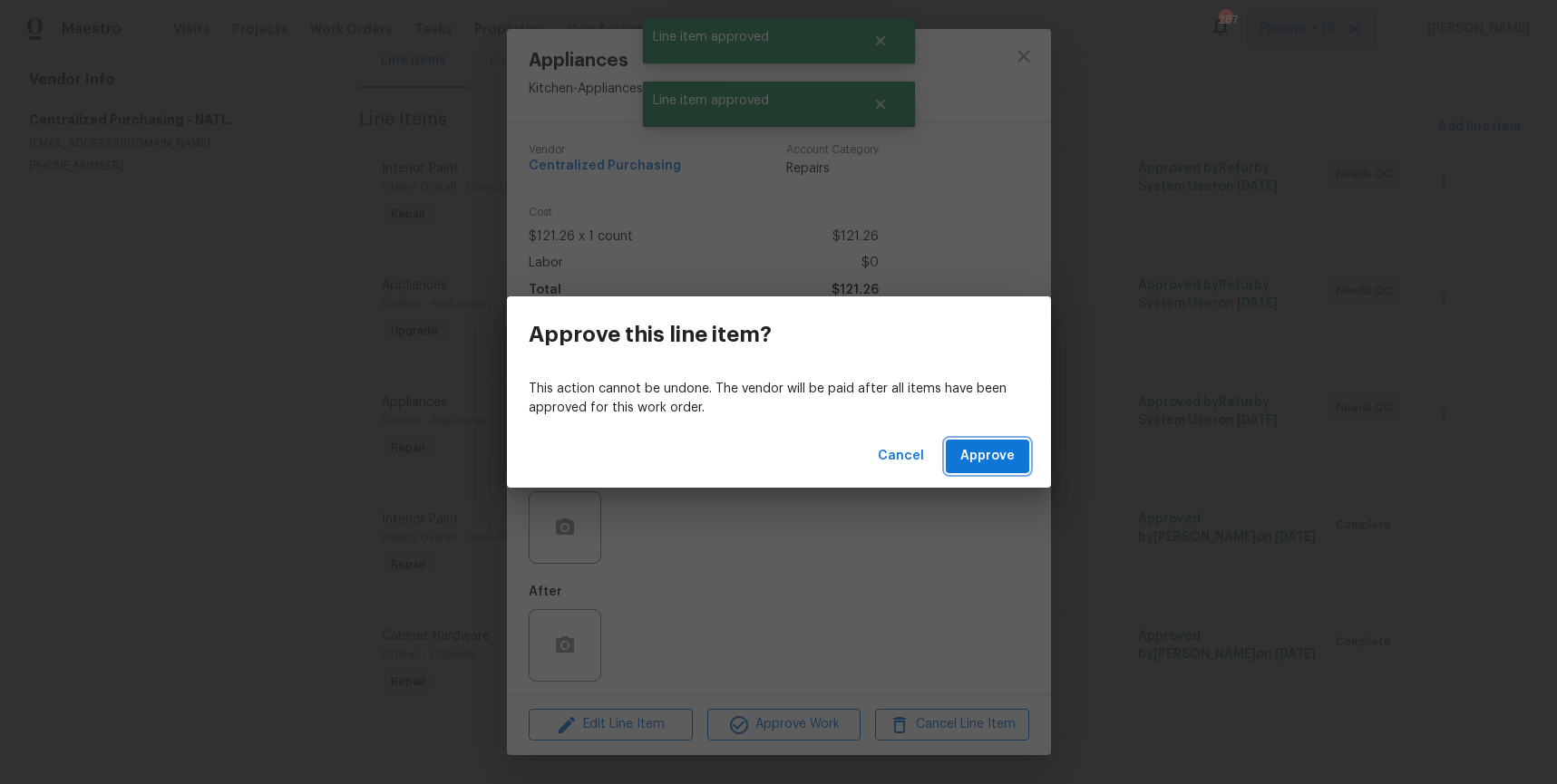
click at [984, 451] on span "Approve" at bounding box center [987, 456] width 55 height 23
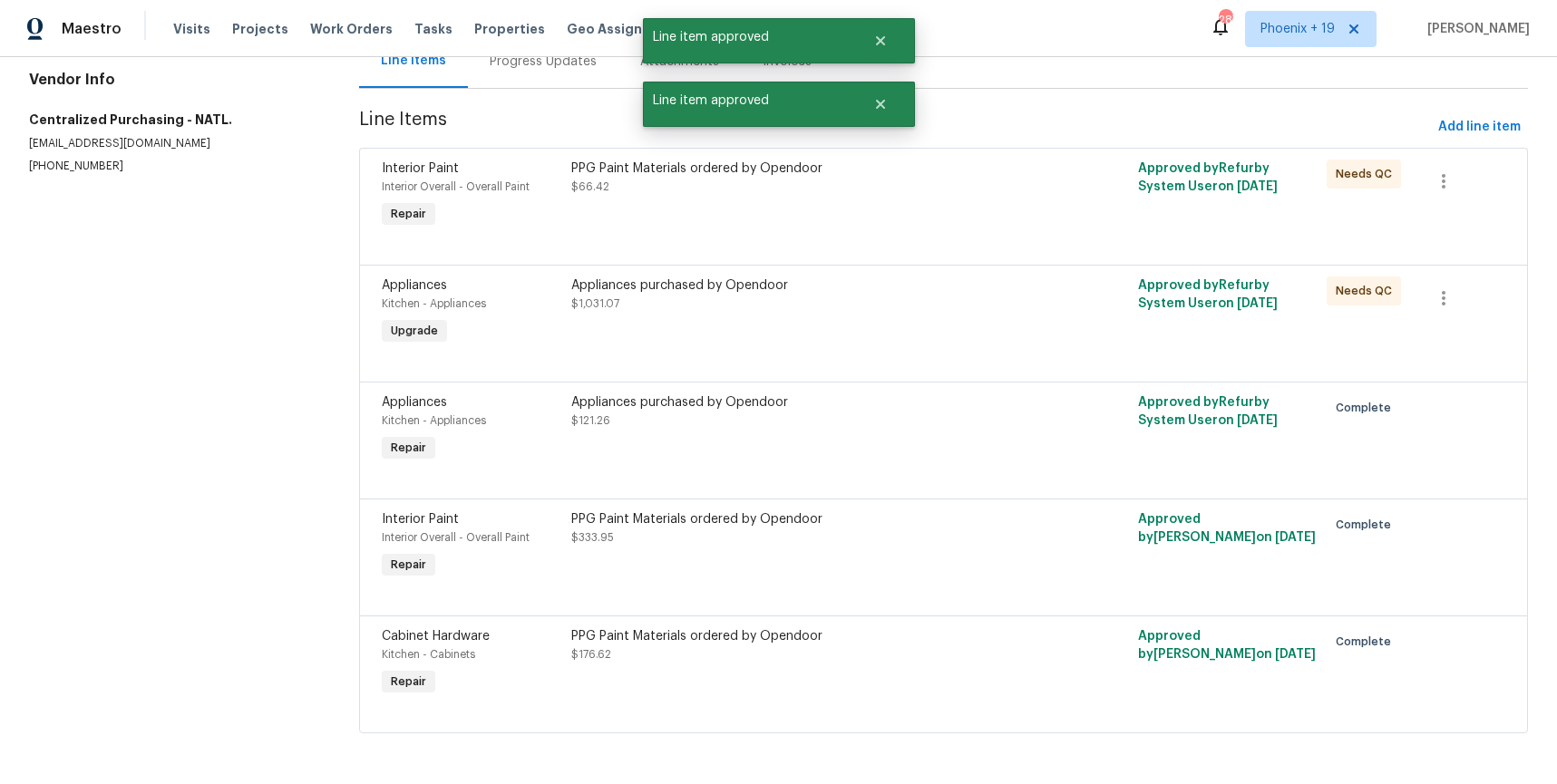
click at [971, 318] on div "Appliances purchased by Opendoor $1,031.07" at bounding box center [802, 312] width 473 height 84
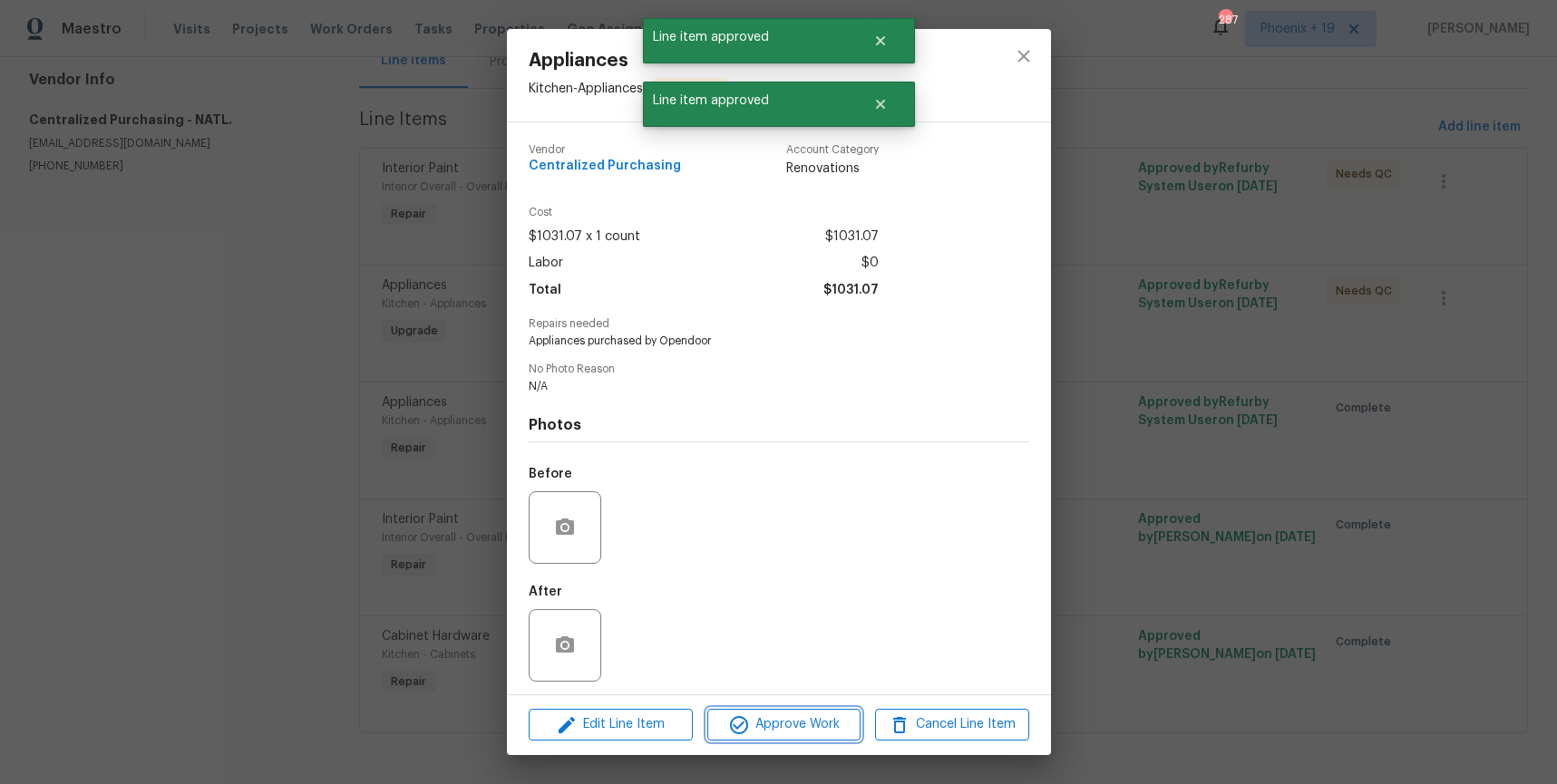
click at [824, 721] on span "Approve Work" at bounding box center [783, 725] width 142 height 23
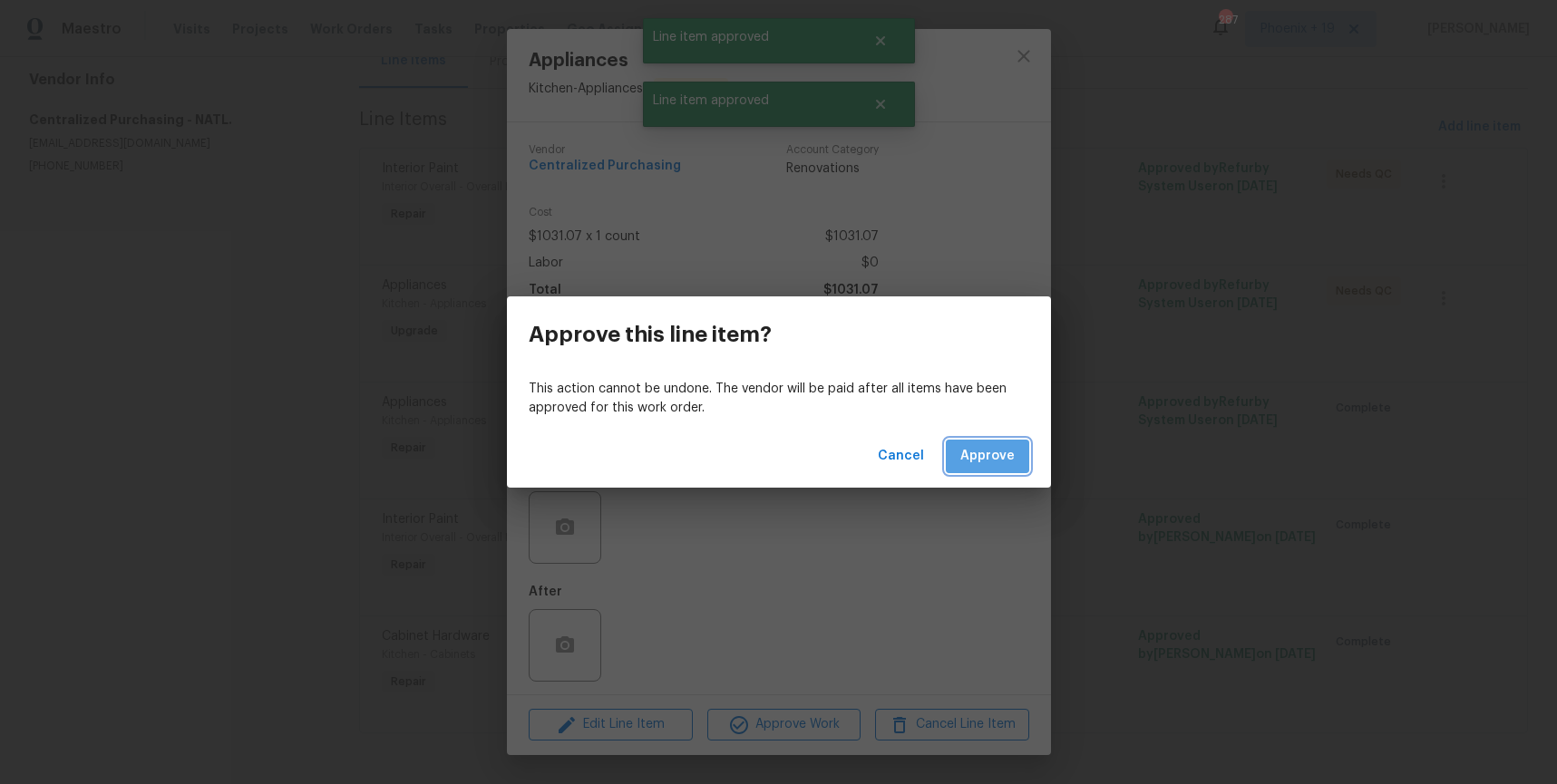
click at [994, 456] on span "Approve" at bounding box center [987, 456] width 55 height 23
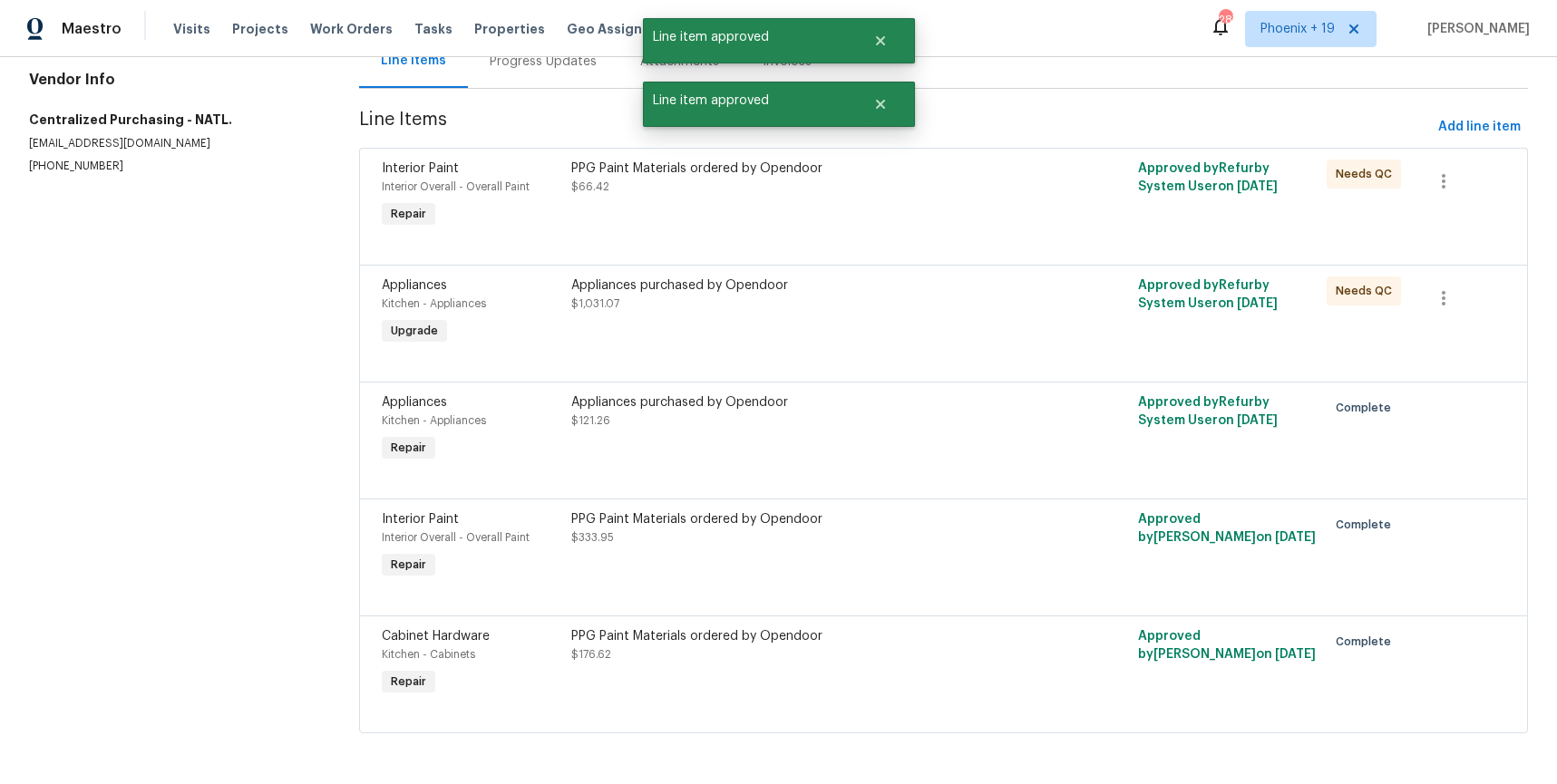
click at [939, 216] on div "PPG Paint Materials ordered by Opendoor $66.42" at bounding box center [802, 196] width 473 height 84
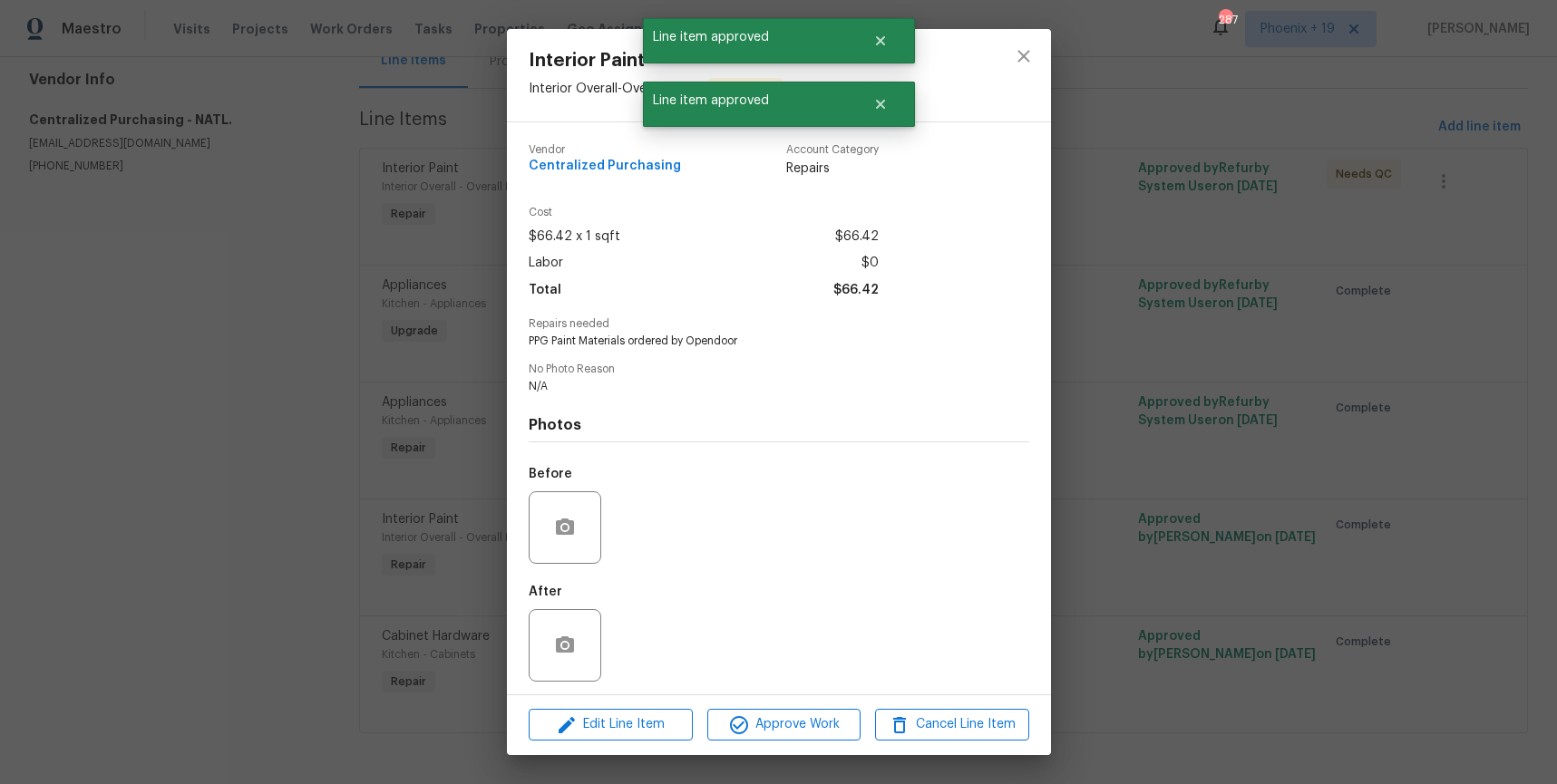
click at [783, 749] on div "Edit Line Item Approve Work Cancel Line Item" at bounding box center [779, 725] width 544 height 61
click at [787, 734] on span "Approve Work" at bounding box center [783, 725] width 142 height 23
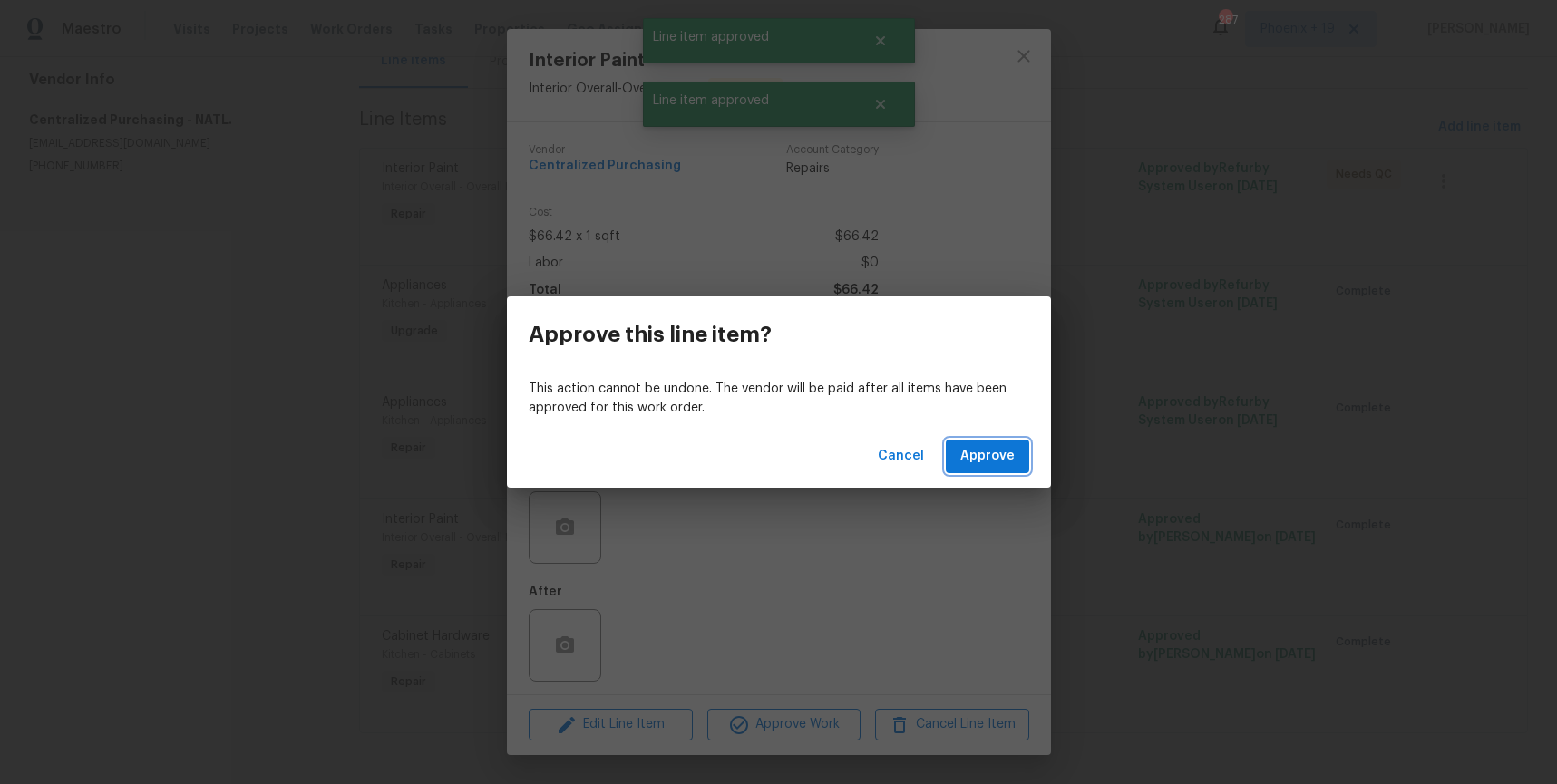
click at [1016, 457] on button "Approve" at bounding box center [987, 456] width 84 height 34
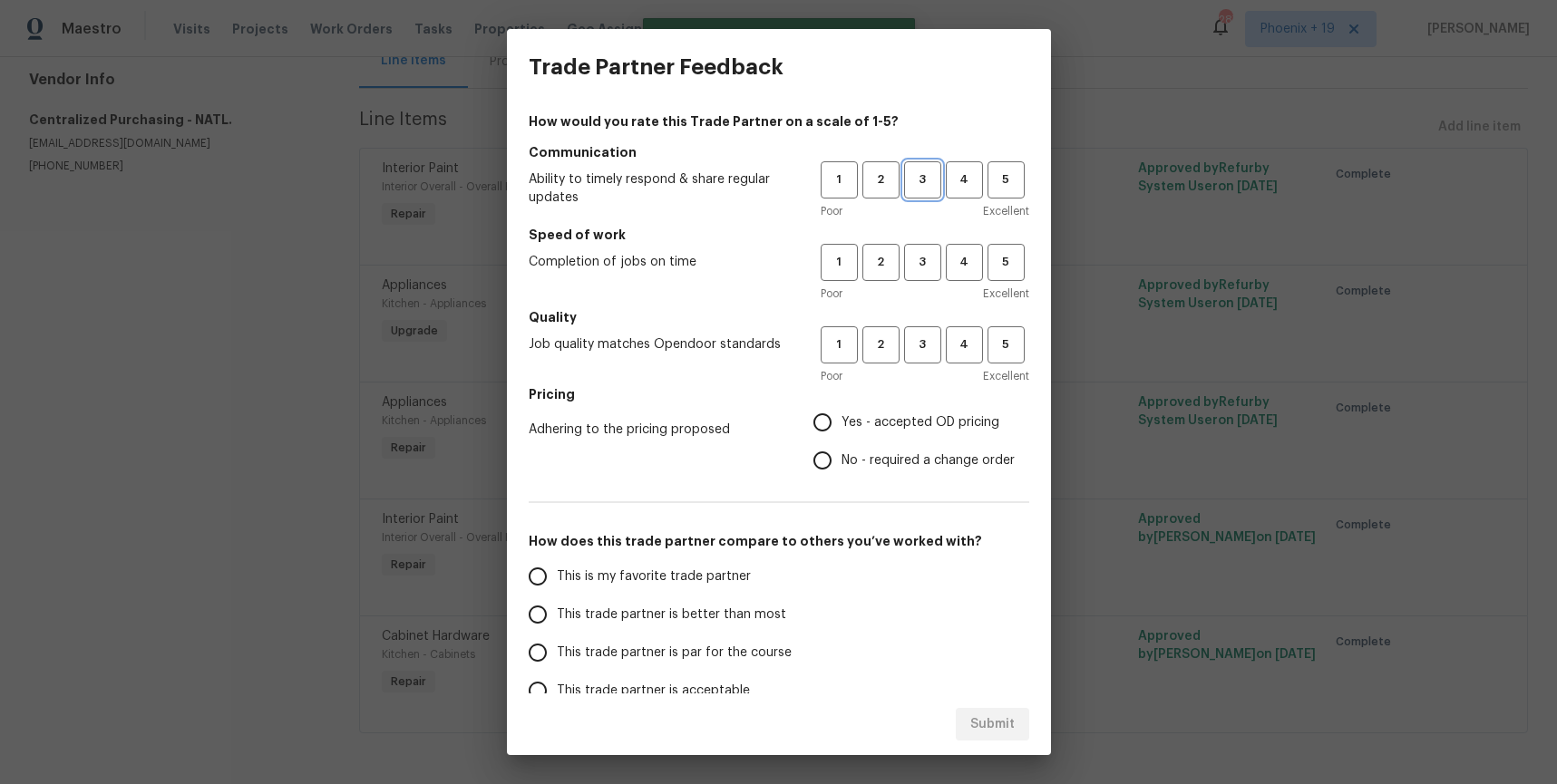
click at [917, 196] on button "3" at bounding box center [923, 181] width 38 height 38
click at [921, 263] on span "3" at bounding box center [923, 263] width 34 height 21
drag, startPoint x: 921, startPoint y: 328, endPoint x: 906, endPoint y: 409, distance: 82.4
click at [920, 329] on button "3" at bounding box center [923, 345] width 38 height 38
click at [905, 416] on span "Yes - accepted OD pricing" at bounding box center [921, 423] width 158 height 19
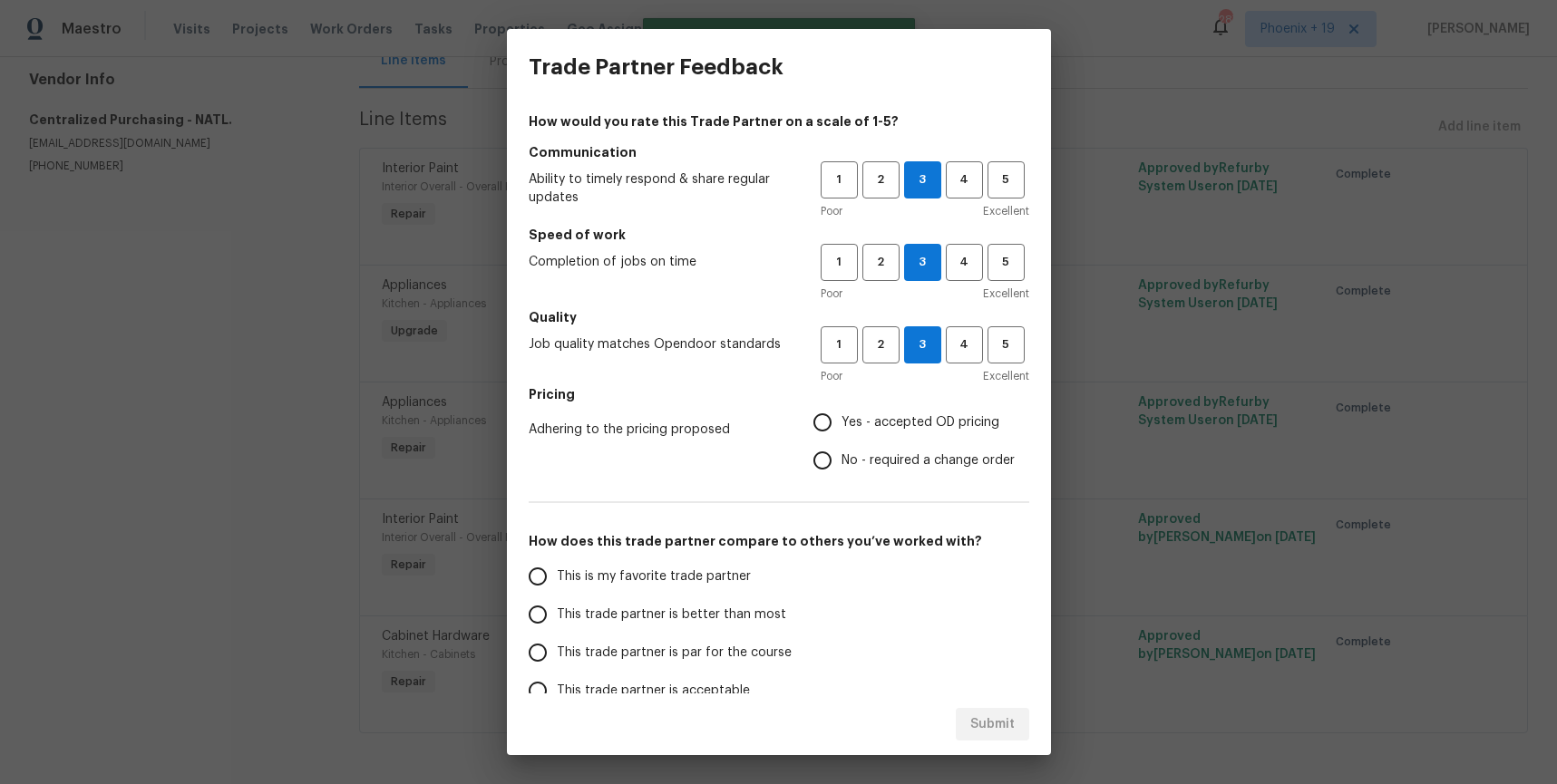
click at [842, 416] on input "Yes - accepted OD pricing" at bounding box center [823, 423] width 38 height 38
radio input "true"
click at [726, 572] on span "This is my favorite trade partner" at bounding box center [654, 577] width 194 height 19
click at [557, 572] on input "This is my favorite trade partner" at bounding box center [538, 577] width 38 height 38
click at [985, 730] on span "Submit" at bounding box center [992, 725] width 44 height 23
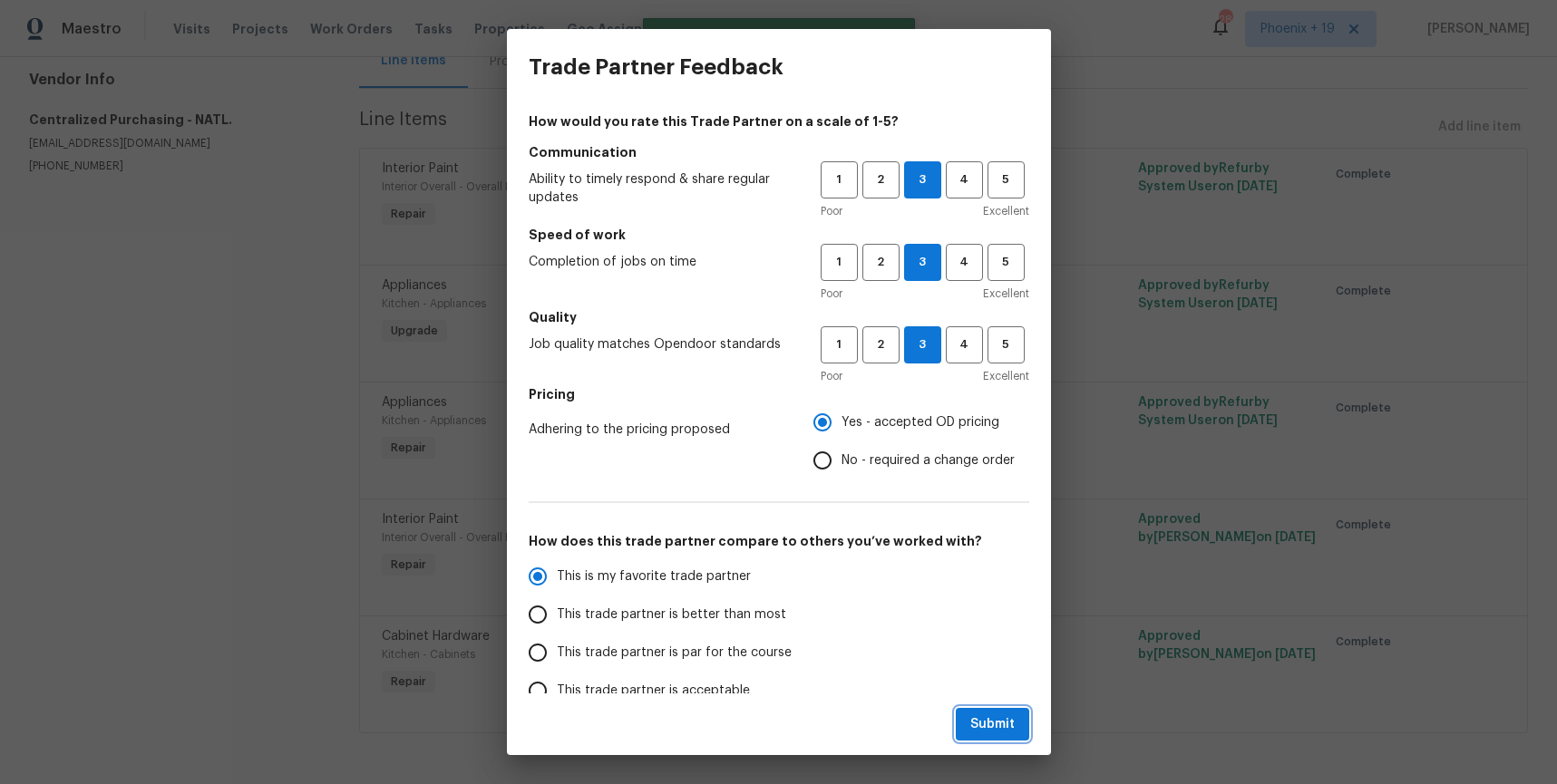
radio input "true"
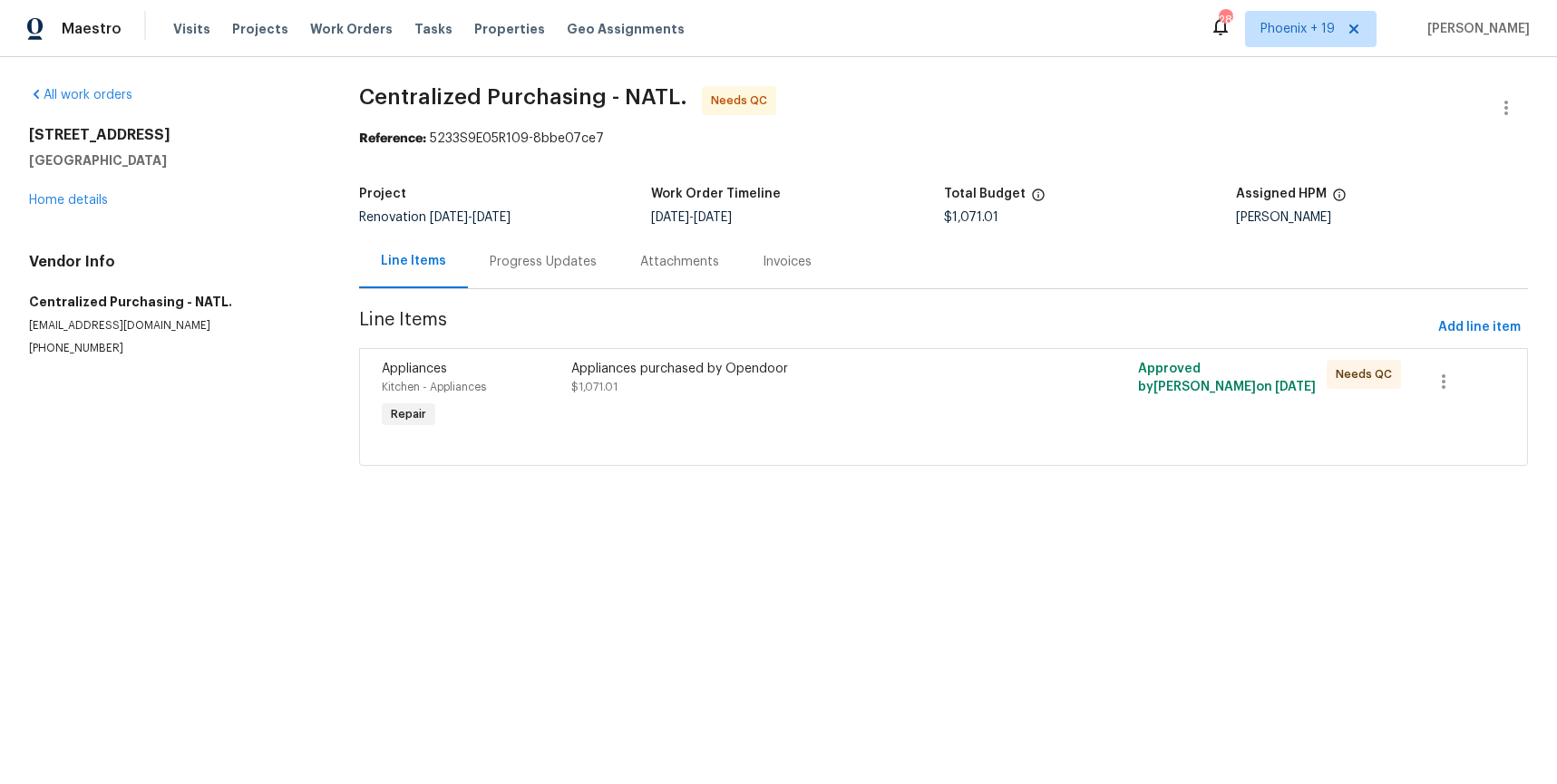
click at [970, 415] on div "Appliances purchased by Opendoor $1,071.01" at bounding box center [802, 396] width 473 height 84
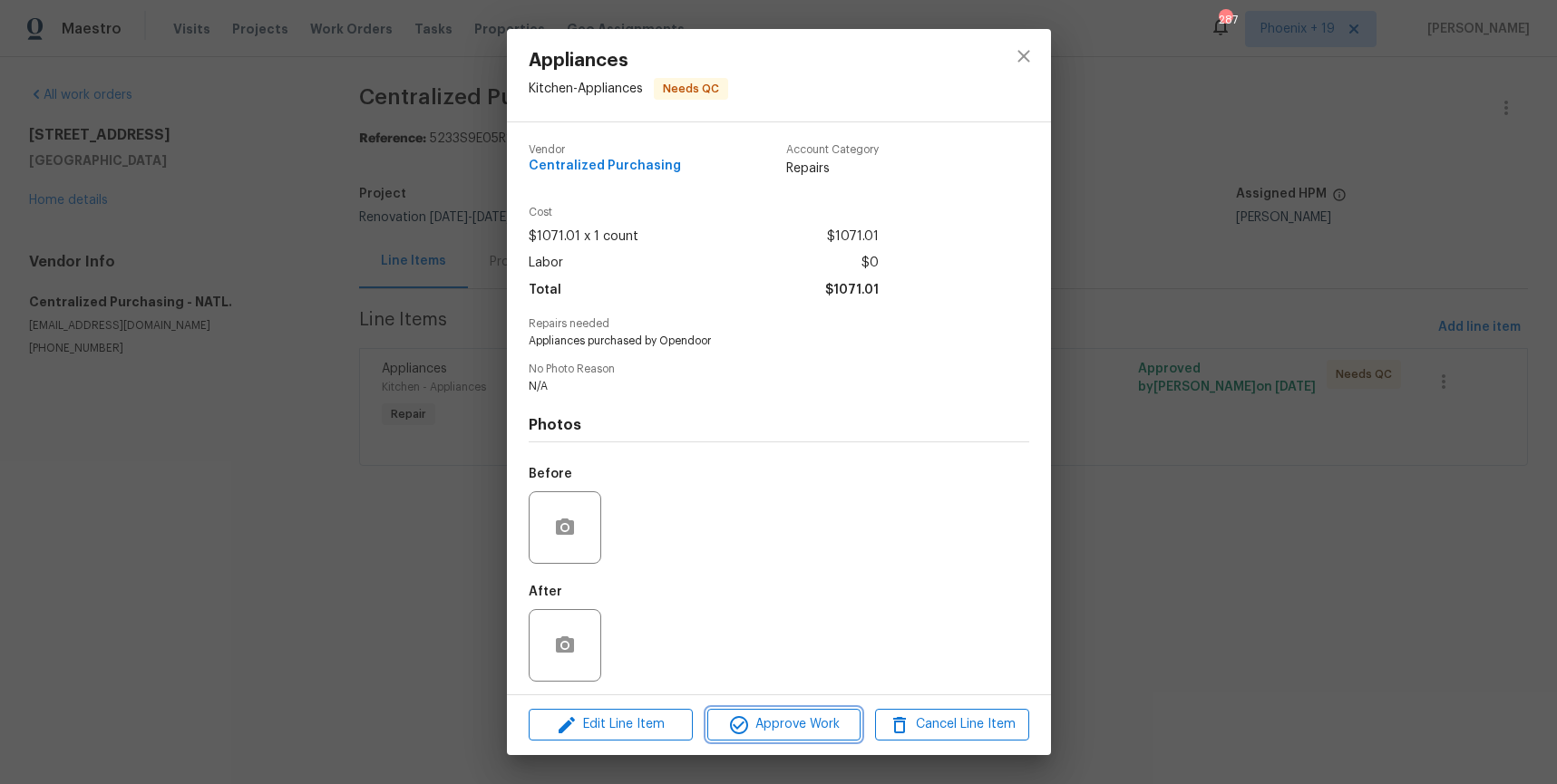
click at [837, 728] on span "Approve Work" at bounding box center [783, 725] width 142 height 23
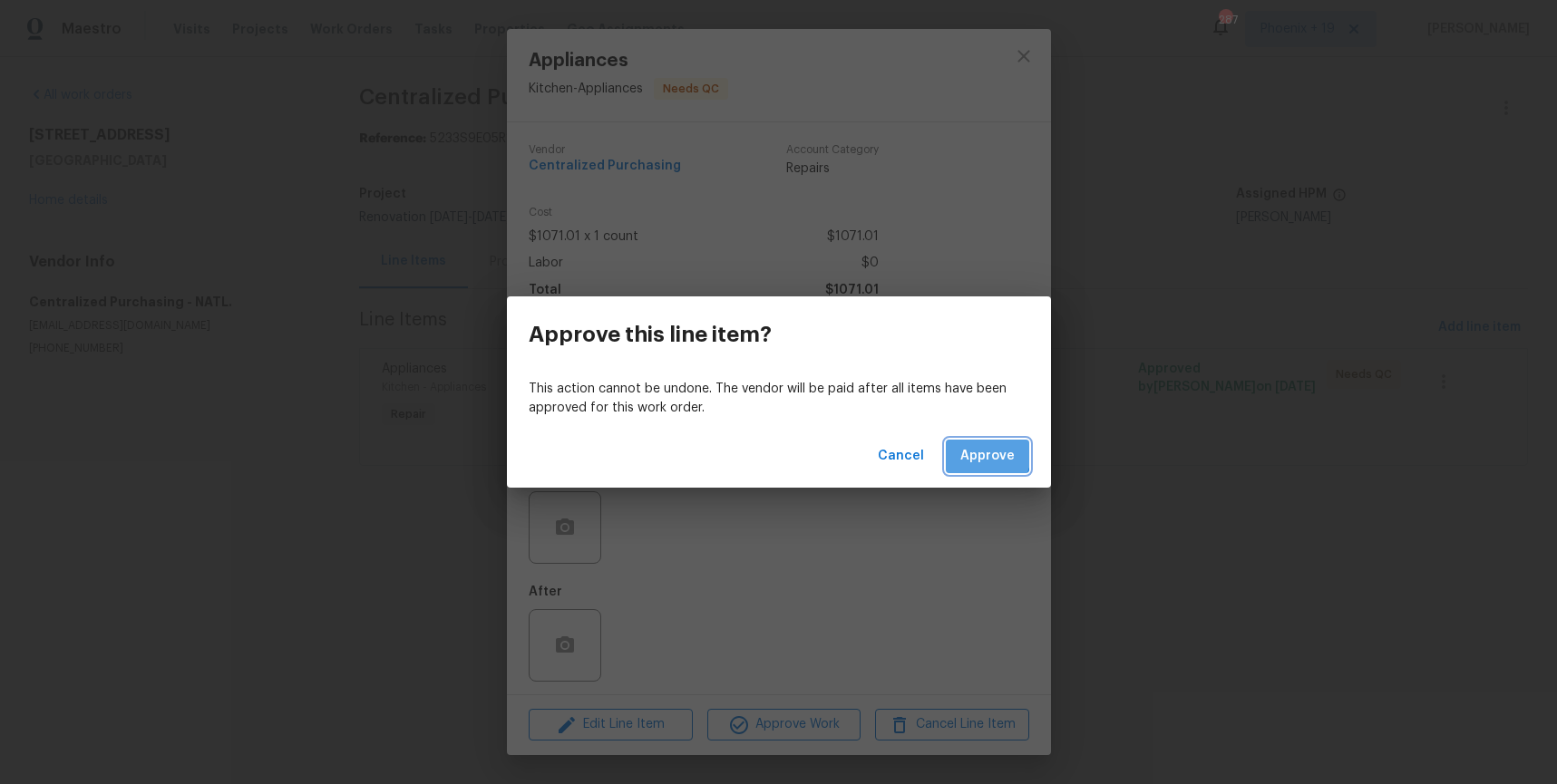
click at [978, 453] on span "Approve" at bounding box center [987, 456] width 55 height 23
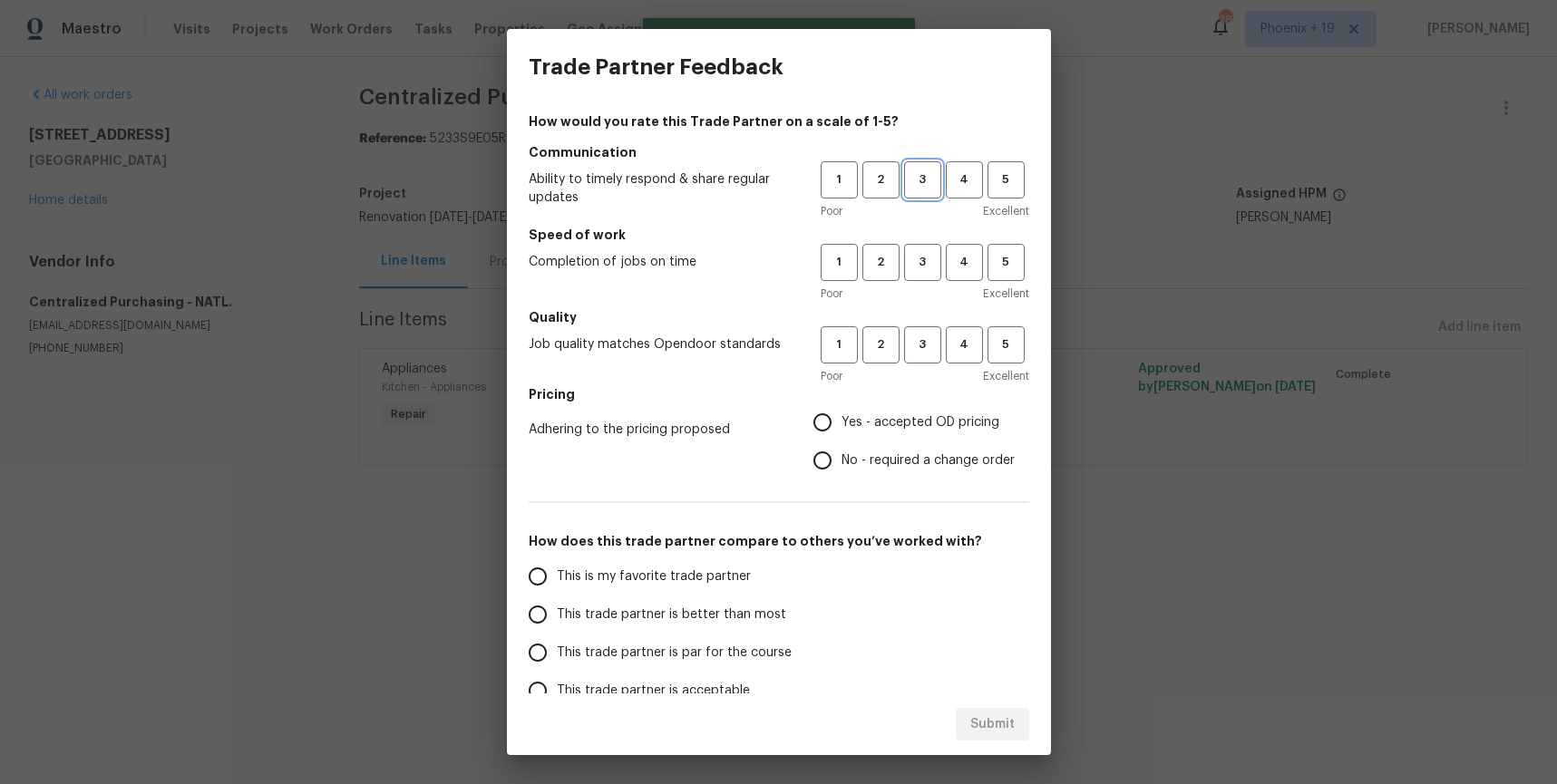
click at [923, 184] on span "3" at bounding box center [923, 180] width 34 height 21
click at [923, 264] on span "3" at bounding box center [923, 263] width 34 height 21
click at [918, 358] on button "3" at bounding box center [923, 345] width 38 height 38
click at [905, 407] on label "Yes - accepted OD pricing" at bounding box center [909, 423] width 212 height 38
click at [842, 407] on input "Yes - accepted OD pricing" at bounding box center [823, 423] width 38 height 38
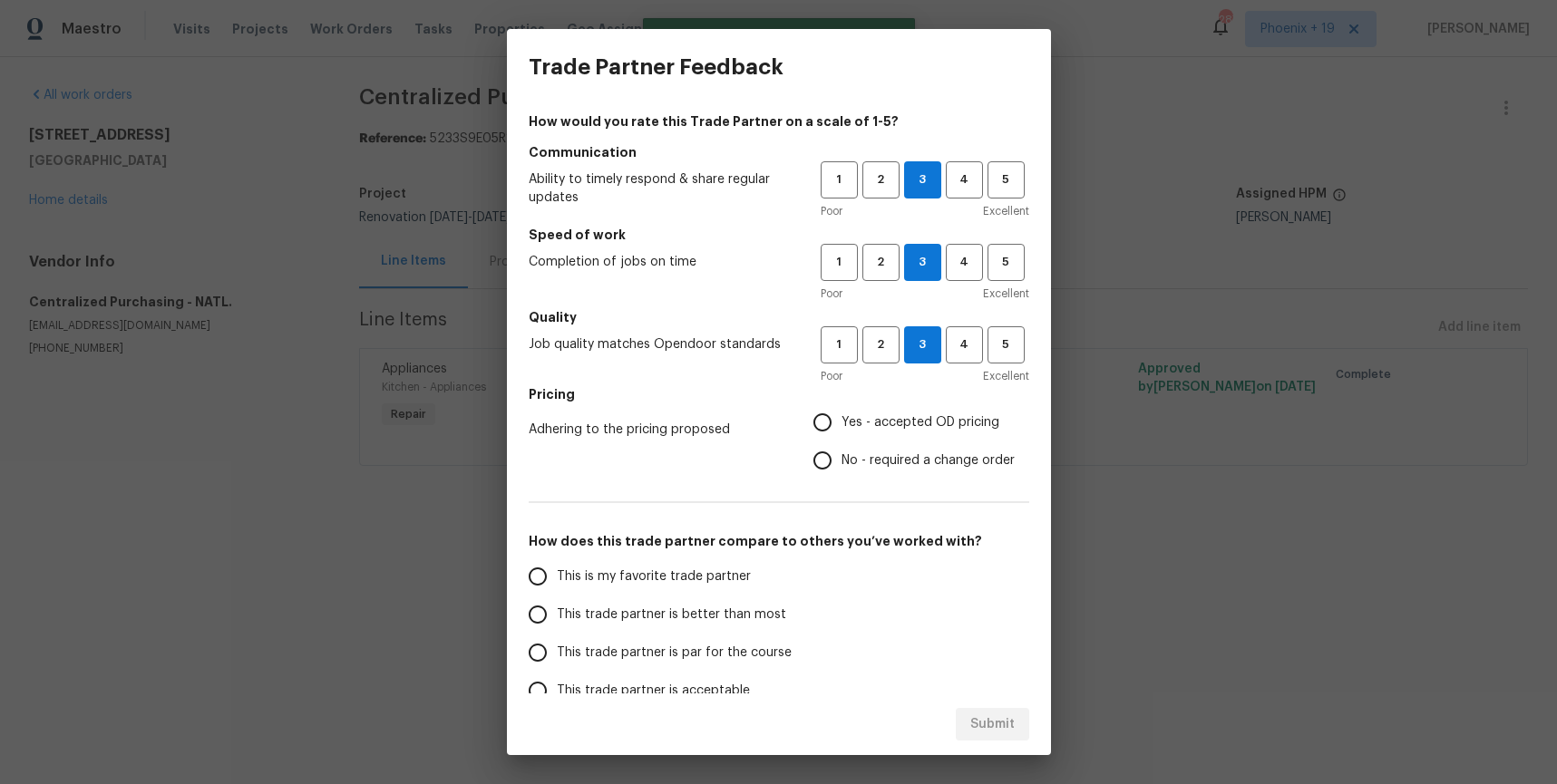
radio input "true"
click at [668, 565] on label "This is my favorite trade partner" at bounding box center [662, 577] width 286 height 38
click at [557, 565] on input "This is my favorite trade partner" at bounding box center [538, 577] width 38 height 38
click at [1027, 714] on button "Submit" at bounding box center [993, 726] width 73 height 34
radio input "true"
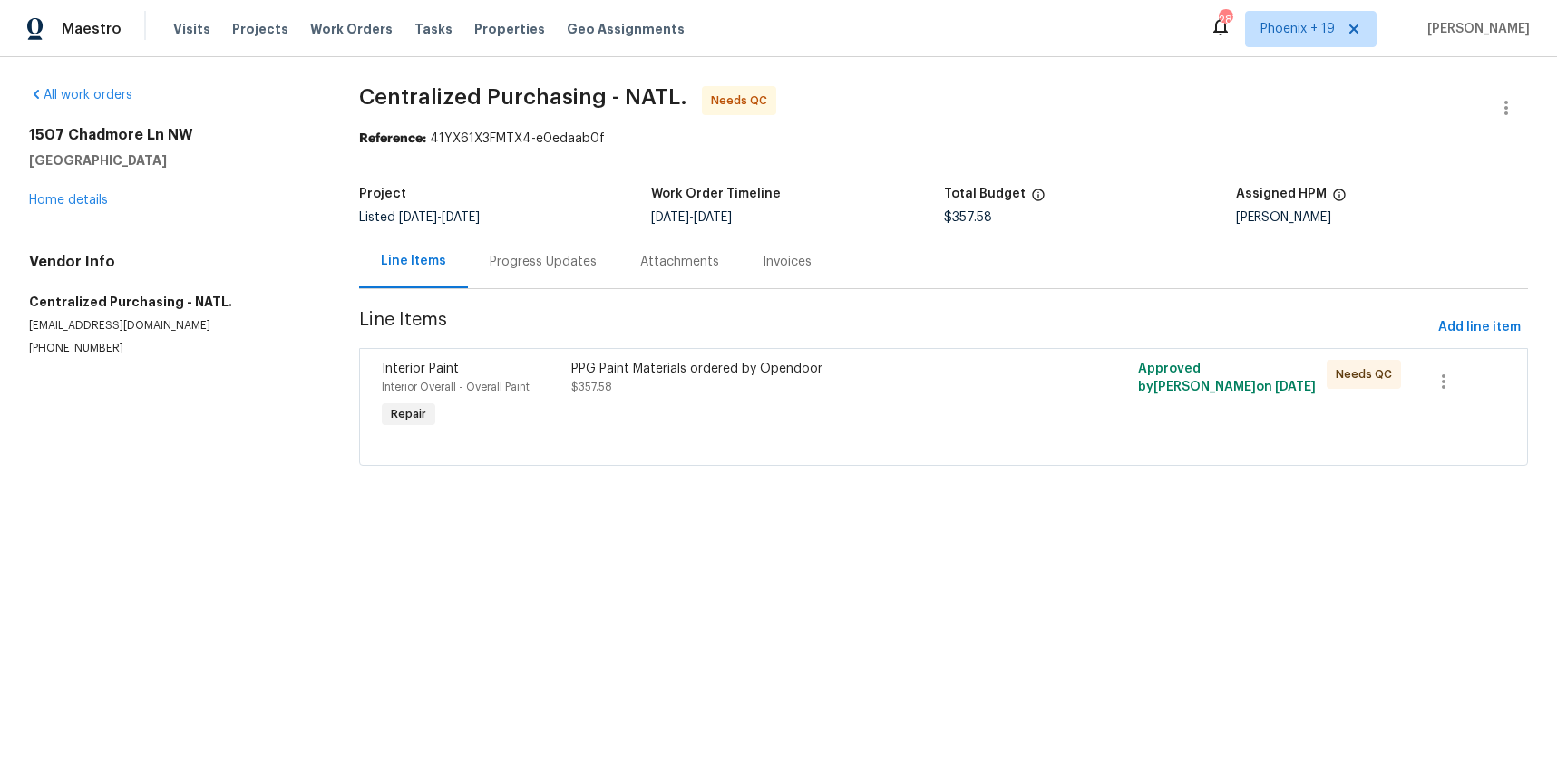
click at [895, 424] on div "PPG Paint Materials ordered by Opendoor $357.58" at bounding box center [802, 396] width 473 height 84
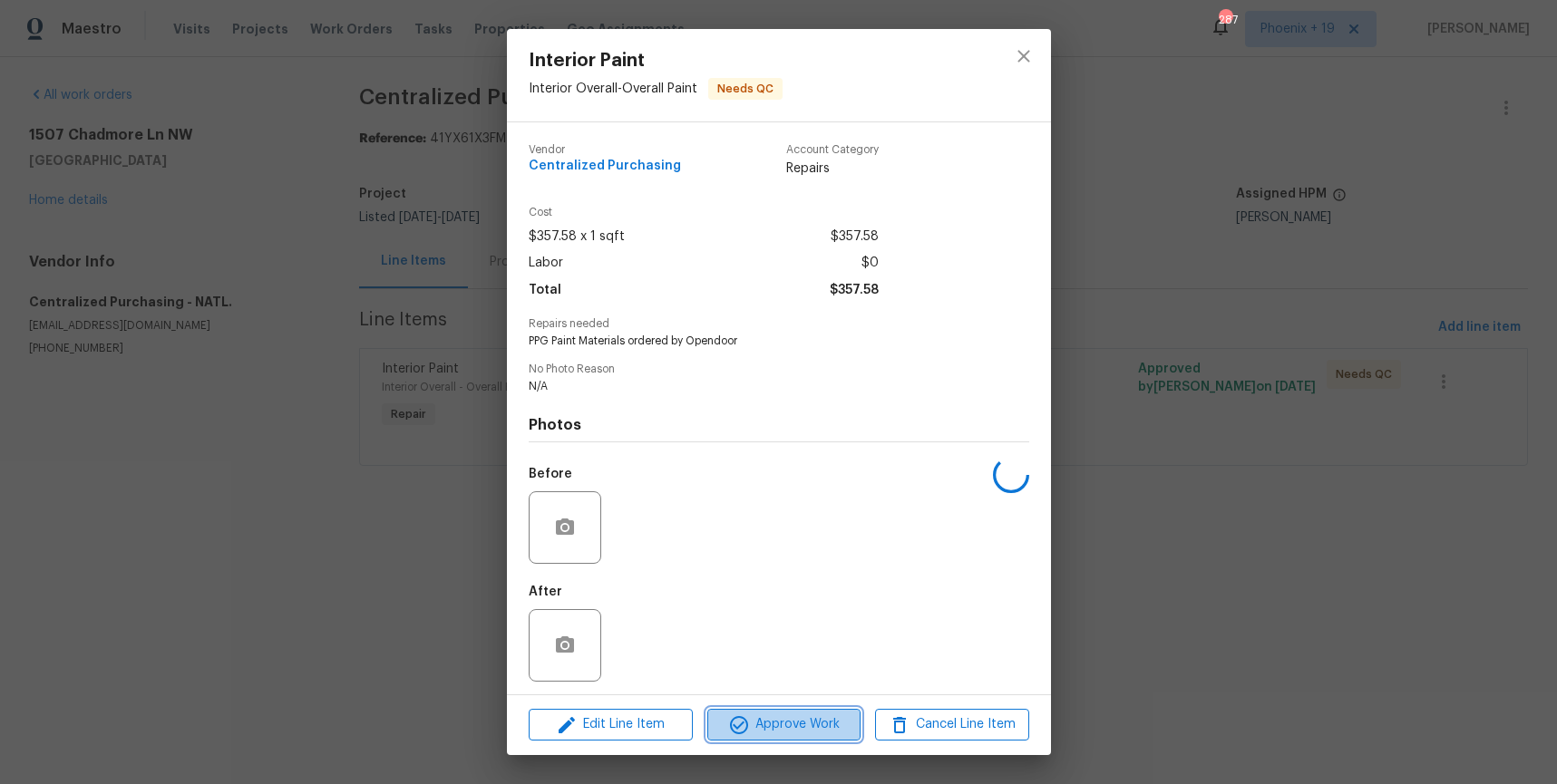
click at [827, 735] on span "Approve Work" at bounding box center [783, 725] width 142 height 23
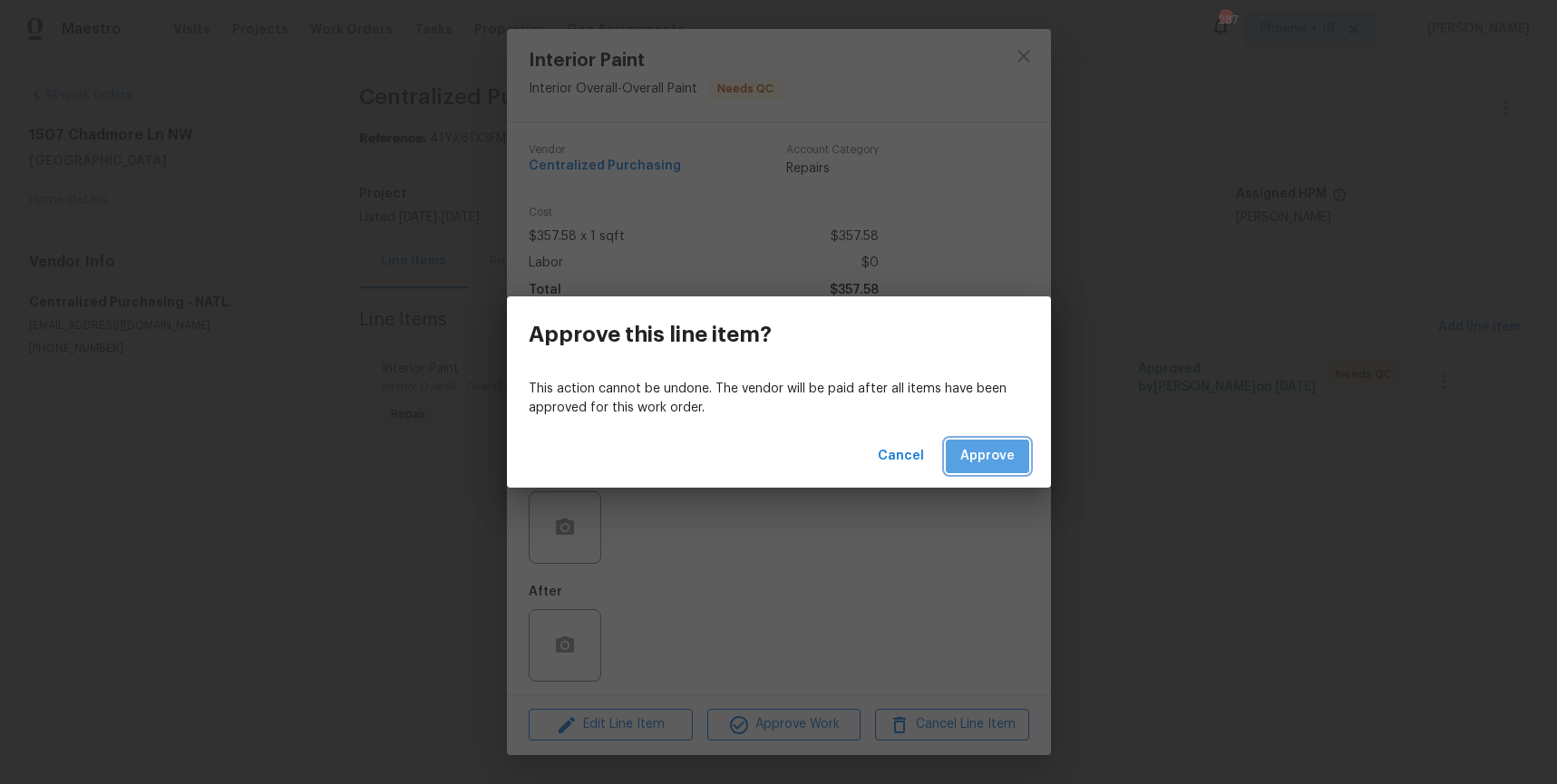
click at [1001, 445] on span "Approve" at bounding box center [987, 456] width 55 height 23
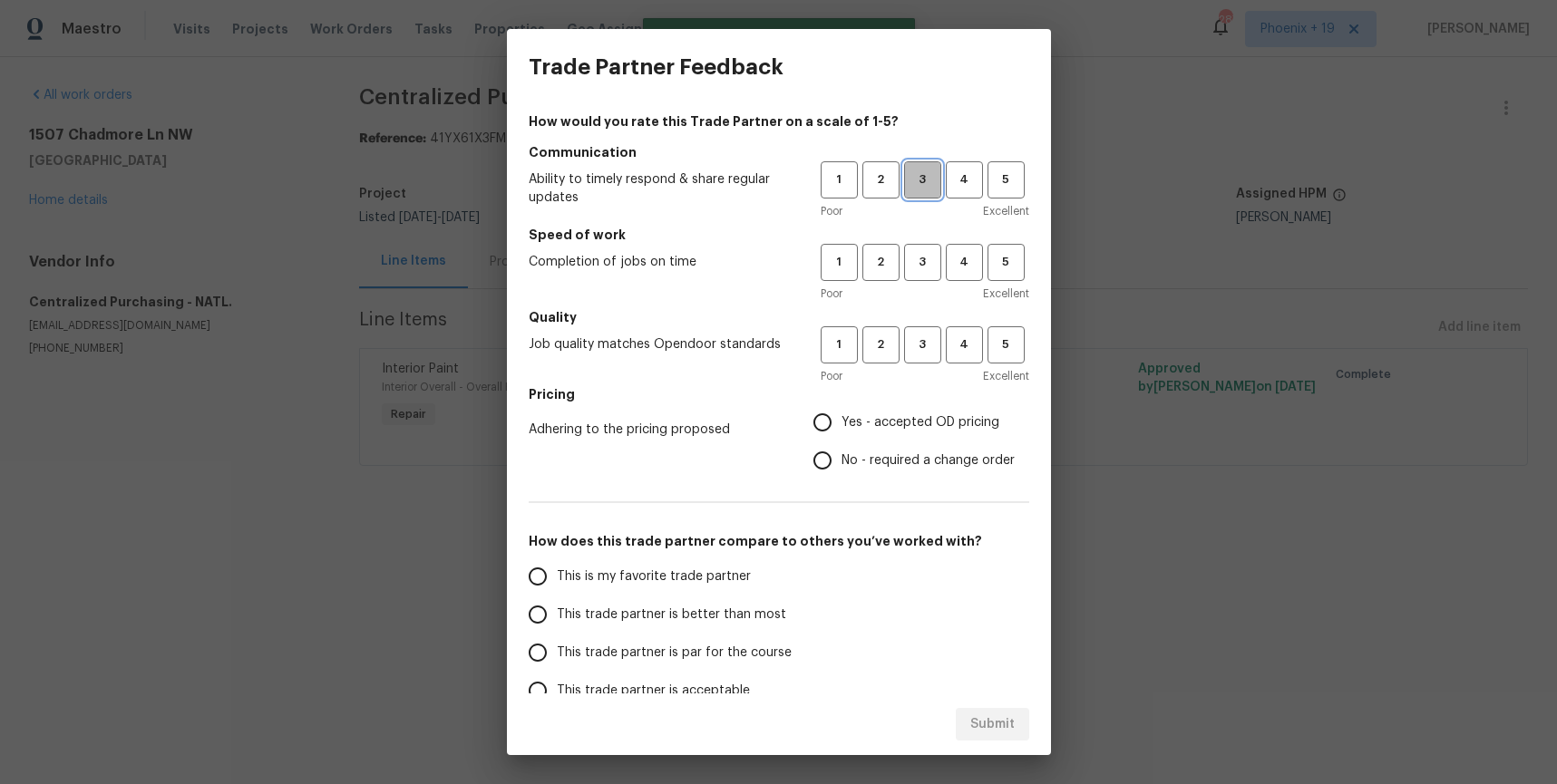
click at [907, 185] on span "3" at bounding box center [923, 180] width 34 height 21
click at [930, 272] on span "3" at bounding box center [923, 263] width 34 height 21
click at [938, 325] on h5 "Quality" at bounding box center [779, 317] width 501 height 18
click at [936, 335] on span "3" at bounding box center [923, 345] width 34 height 21
click at [900, 413] on span "Yes - accepted OD pricing" at bounding box center [921, 423] width 158 height 19
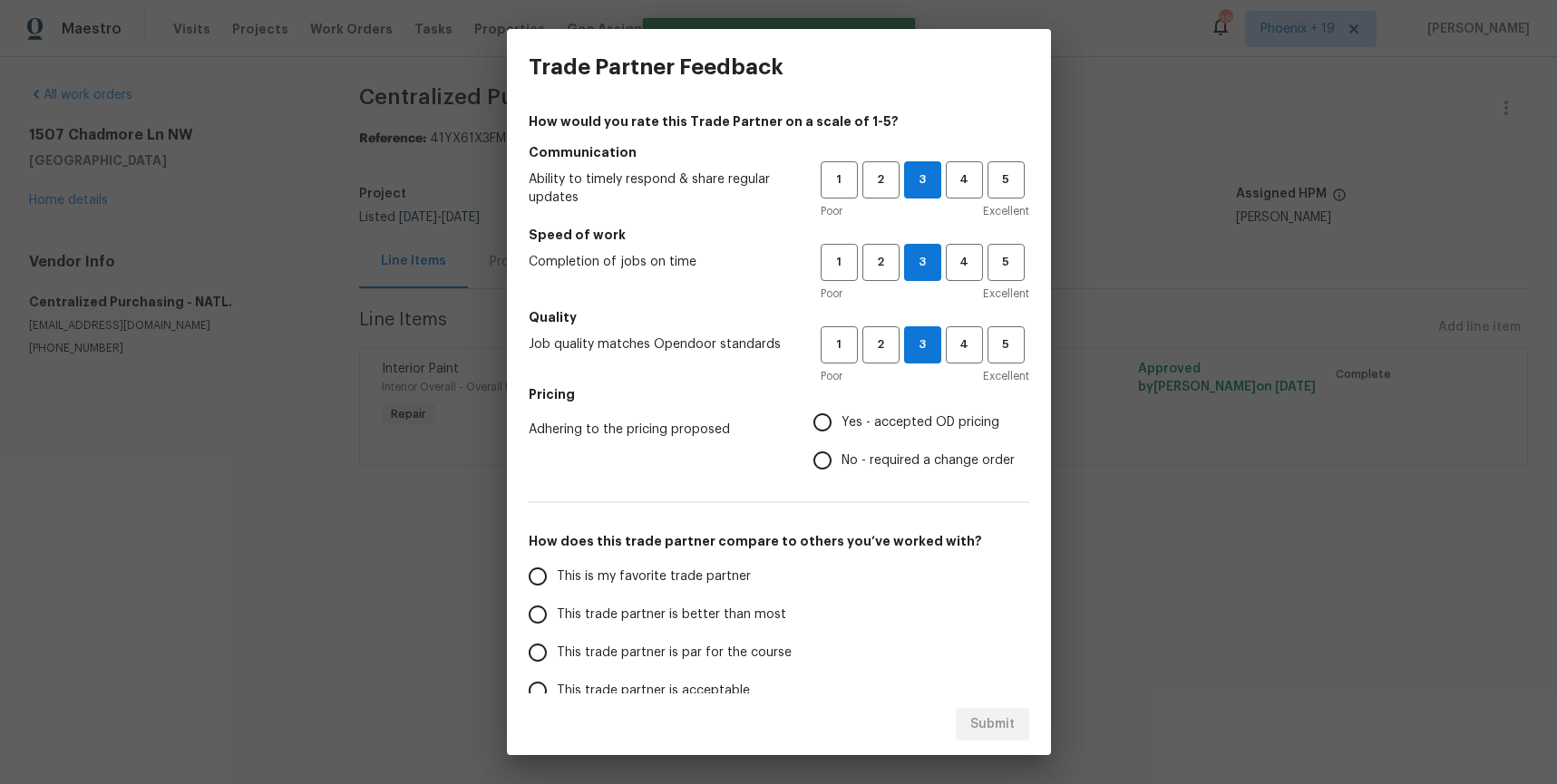
click at [842, 411] on input "Yes - accepted OD pricing" at bounding box center [823, 423] width 38 height 38
radio input "true"
click at [610, 579] on span "This is my favorite trade partner" at bounding box center [654, 577] width 194 height 19
click at [557, 579] on input "This is my favorite trade partner" at bounding box center [538, 577] width 38 height 38
click at [1008, 728] on span "Submit" at bounding box center [992, 725] width 44 height 23
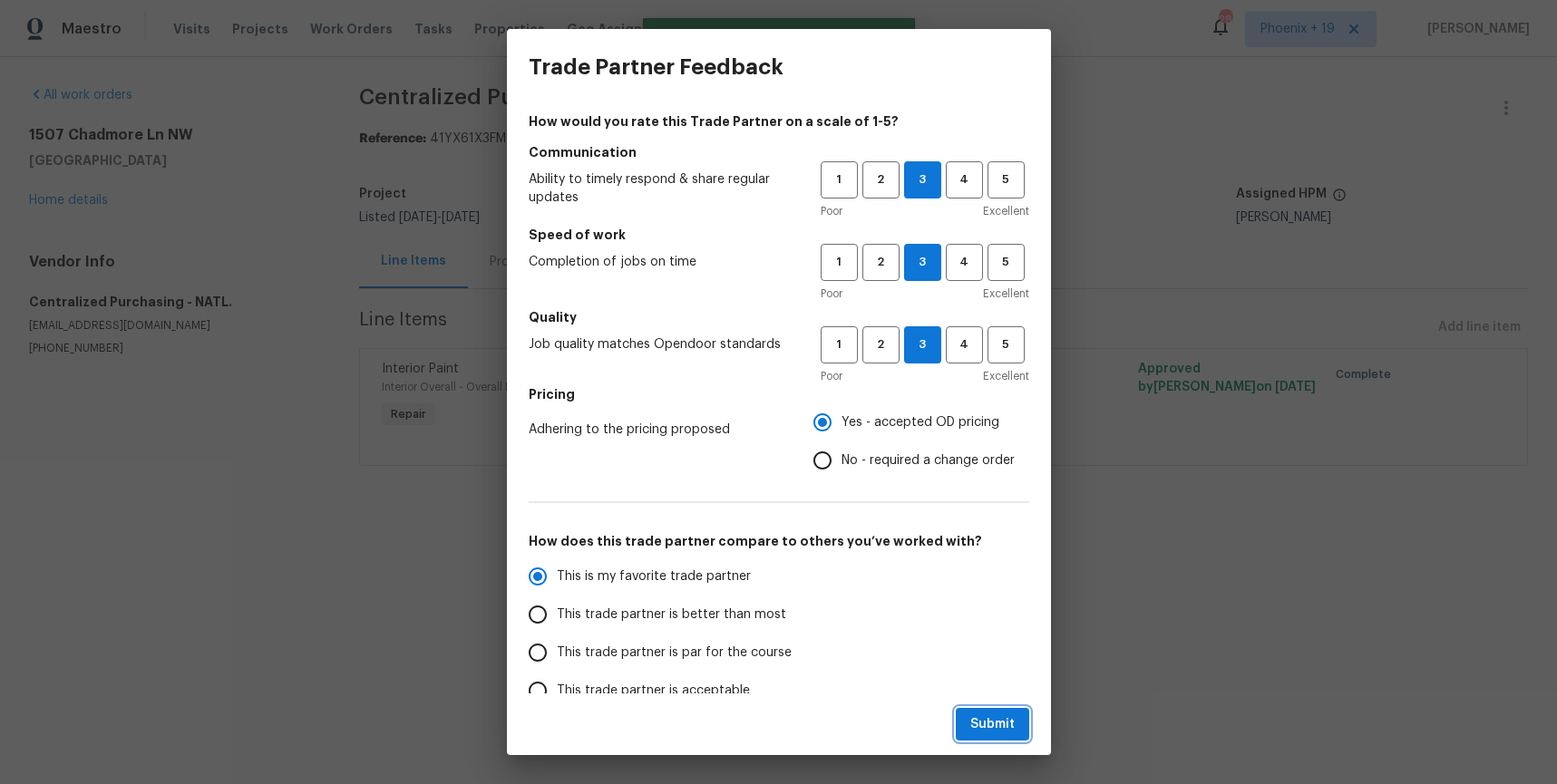
radio input "true"
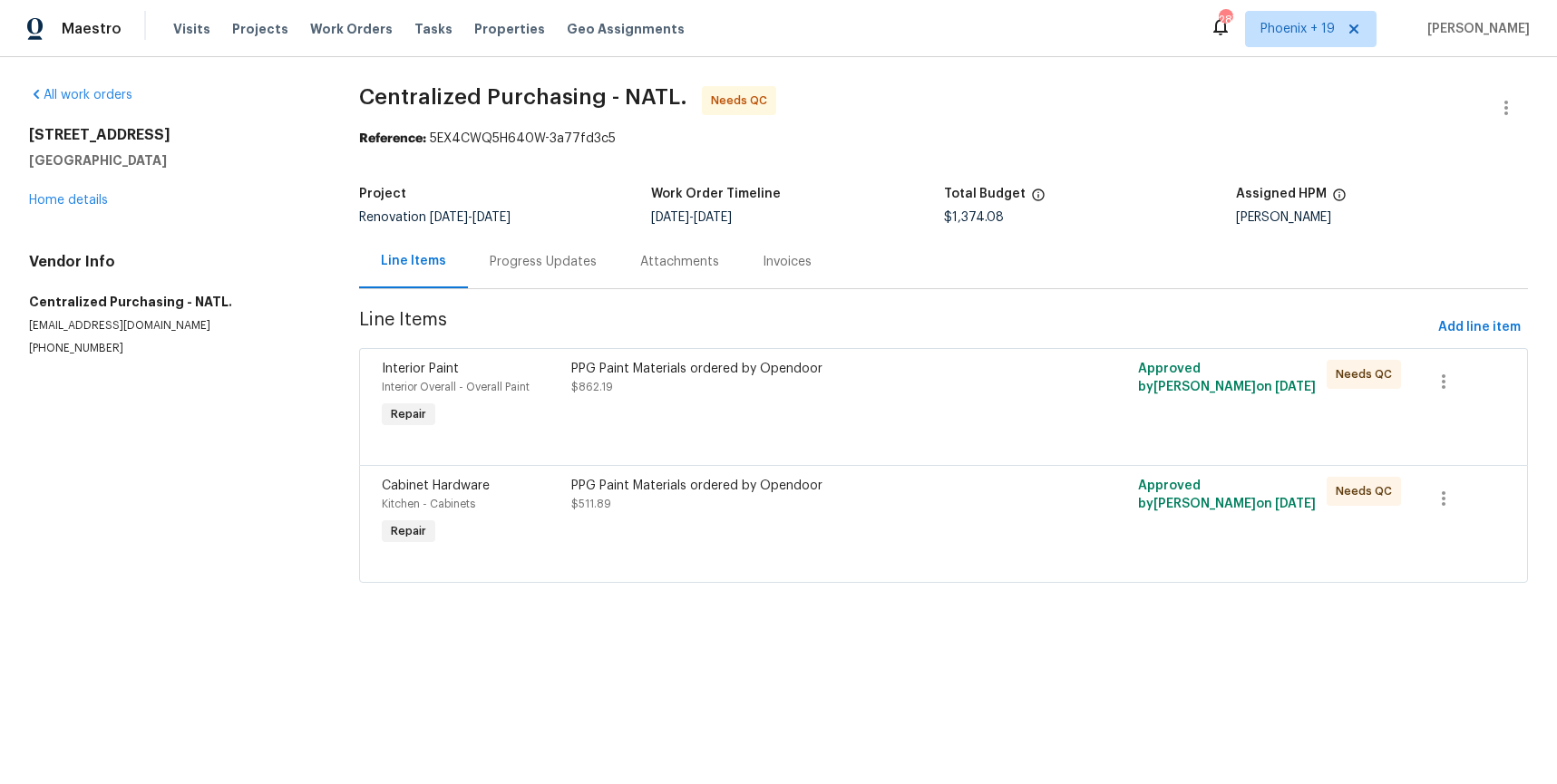
click at [863, 498] on div "PPG Paint Materials ordered by Opendoor $511.89" at bounding box center [802, 495] width 461 height 37
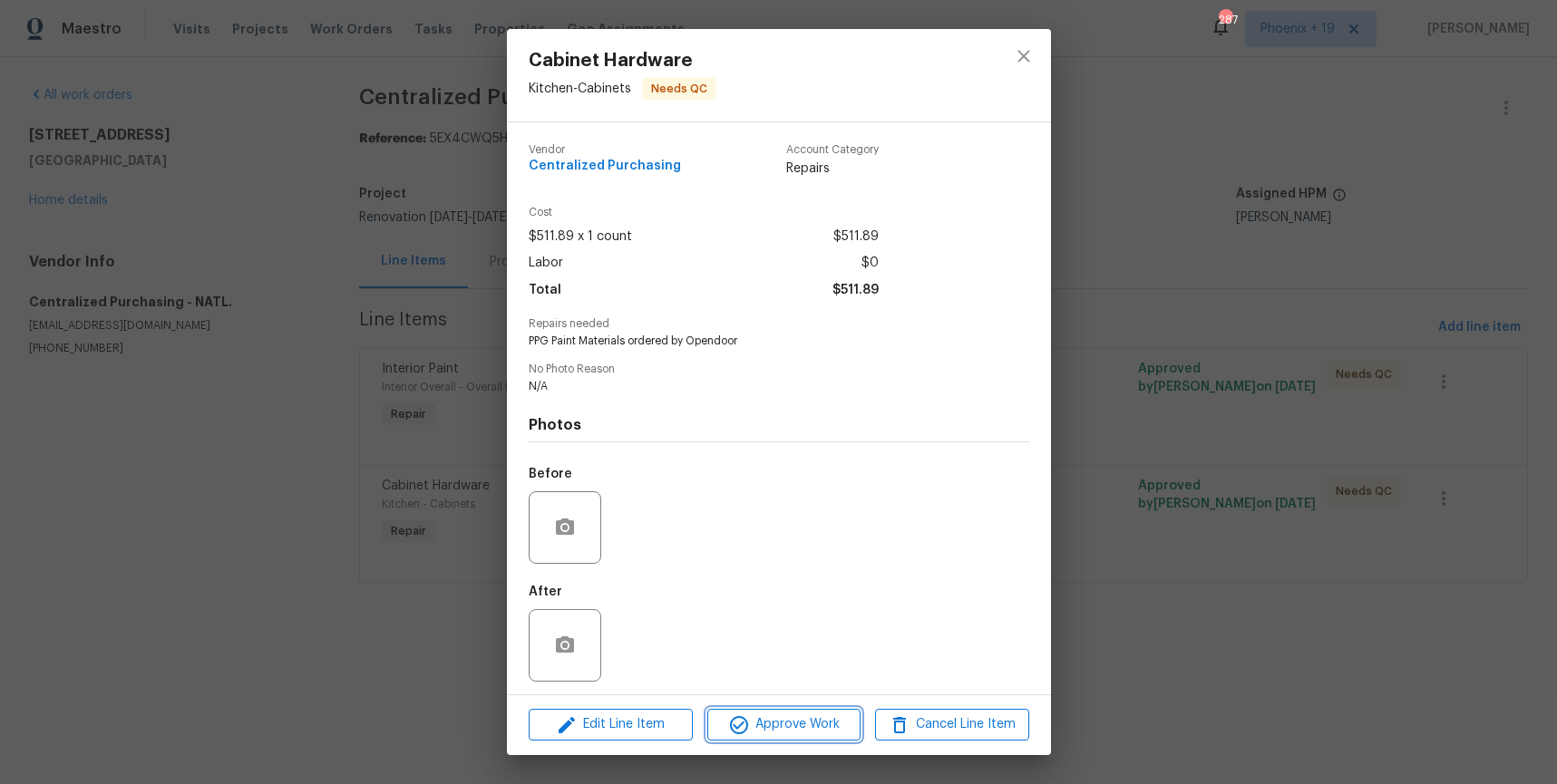
click at [817, 739] on button "Approve Work" at bounding box center [784, 726] width 153 height 32
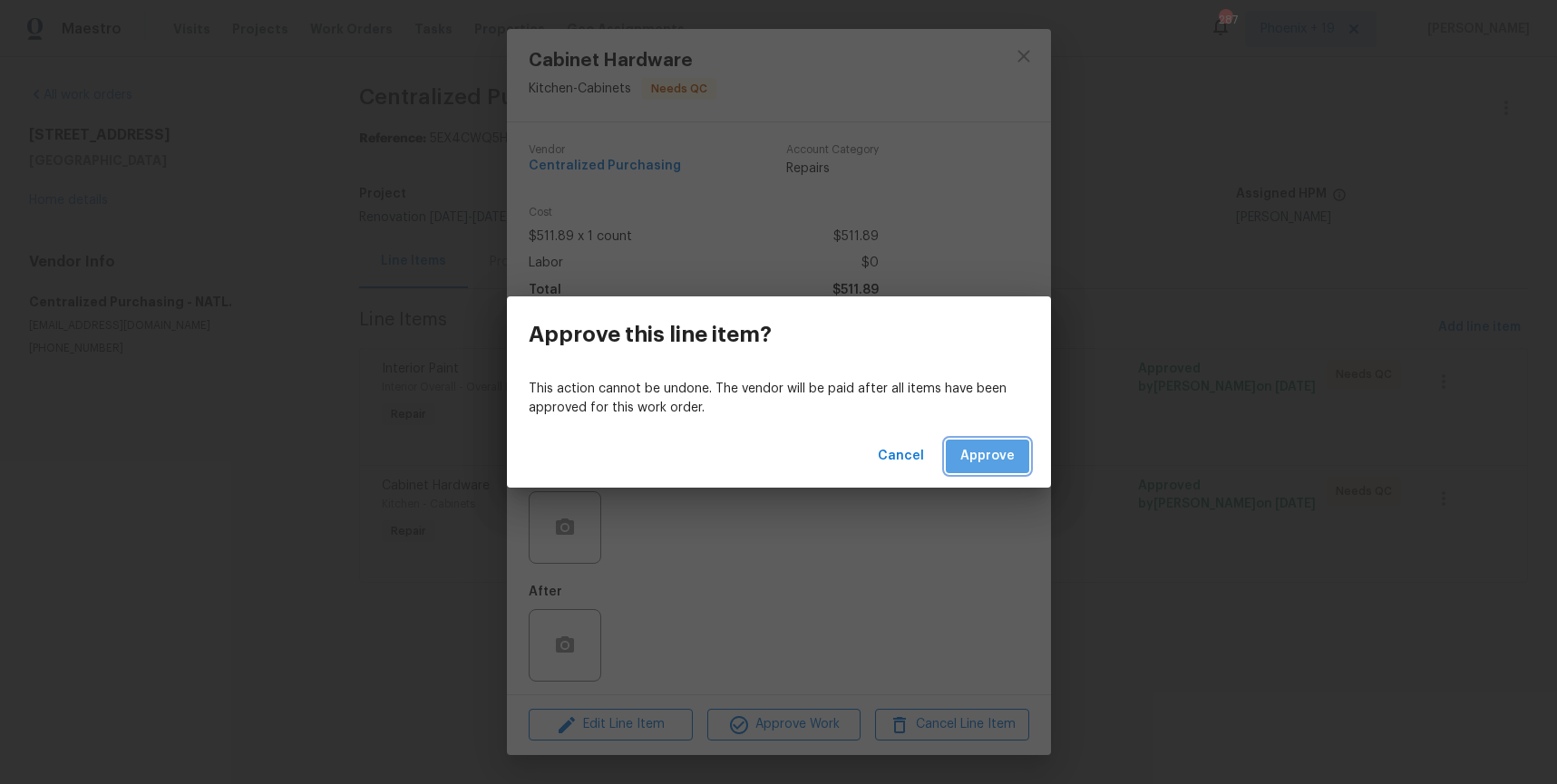
click at [974, 441] on button "Approve" at bounding box center [987, 456] width 84 height 34
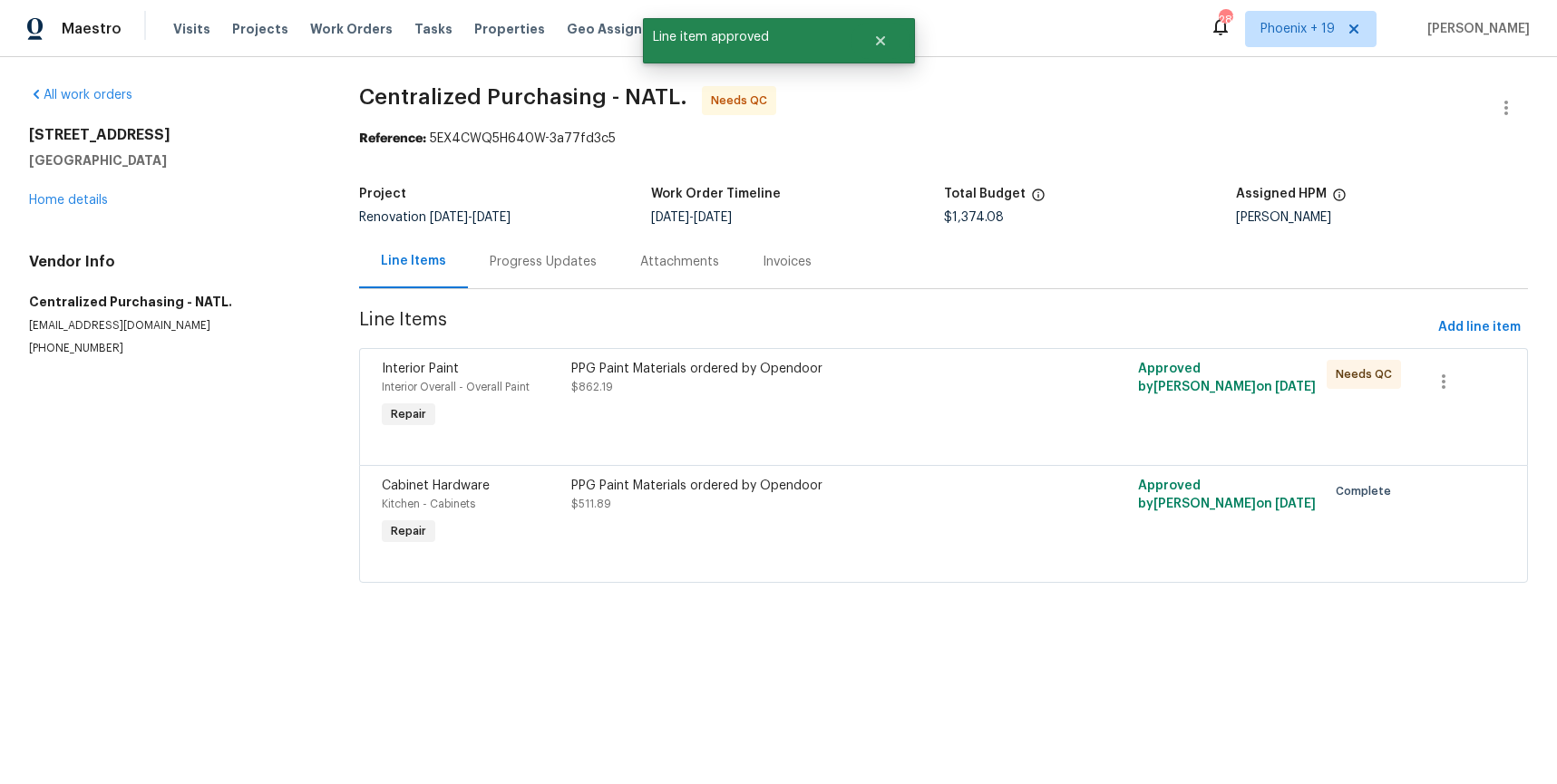
click at [934, 393] on div "PPG Paint Materials ordered by Opendoor $862.19" at bounding box center [802, 378] width 461 height 37
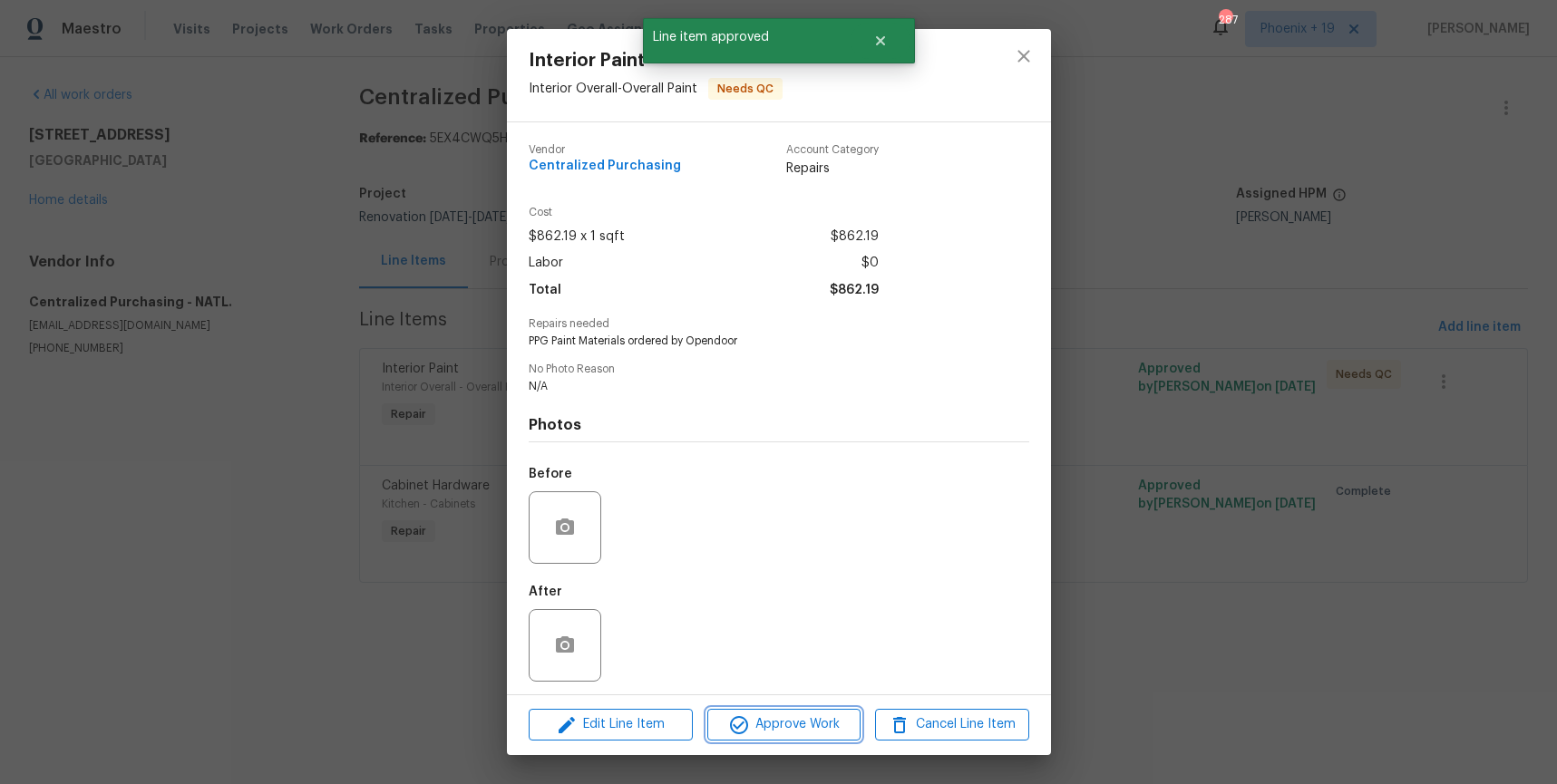
click at [810, 711] on button "Approve Work" at bounding box center [784, 726] width 153 height 32
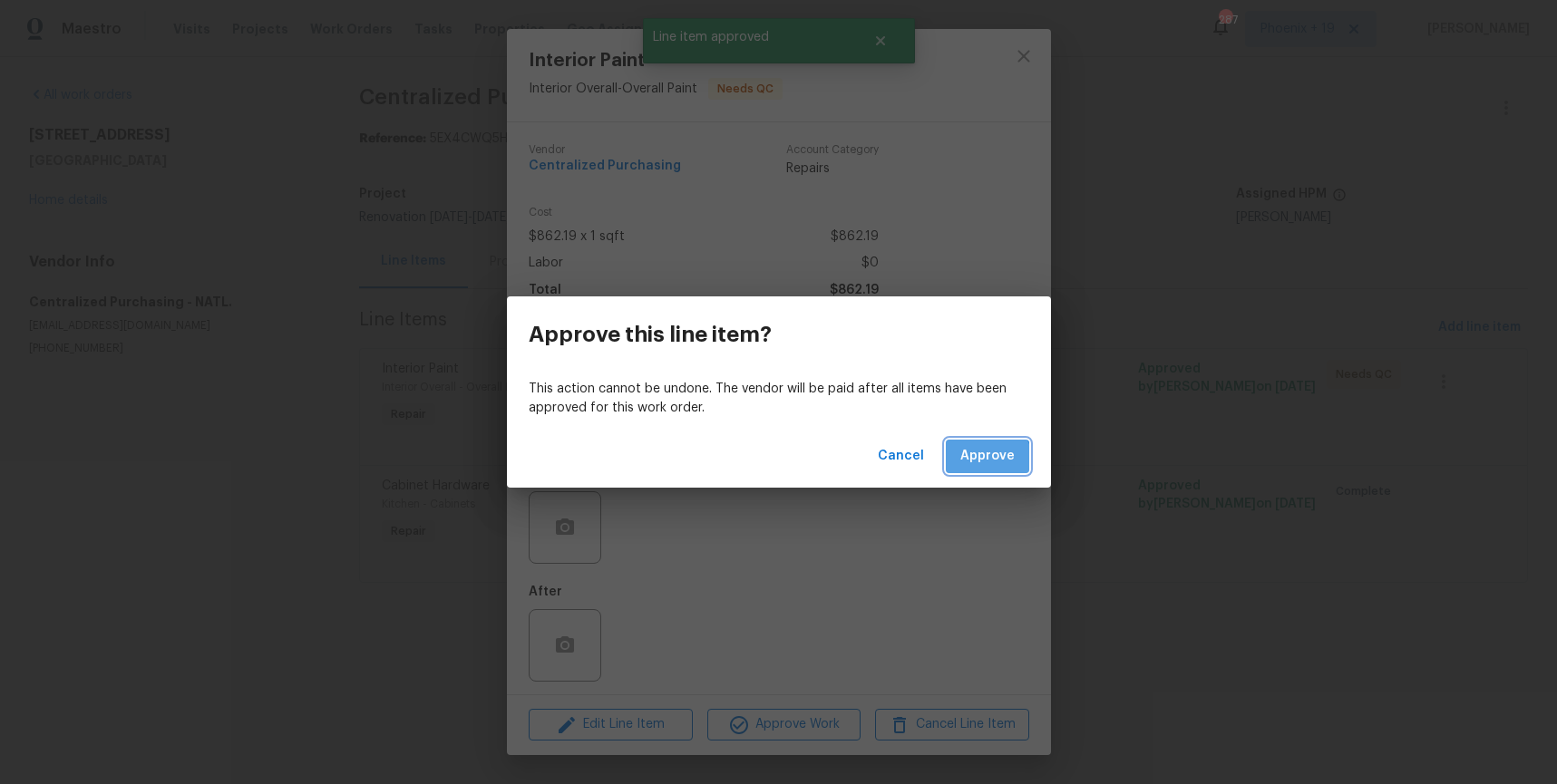
click at [971, 468] on button "Approve" at bounding box center [987, 456] width 84 height 34
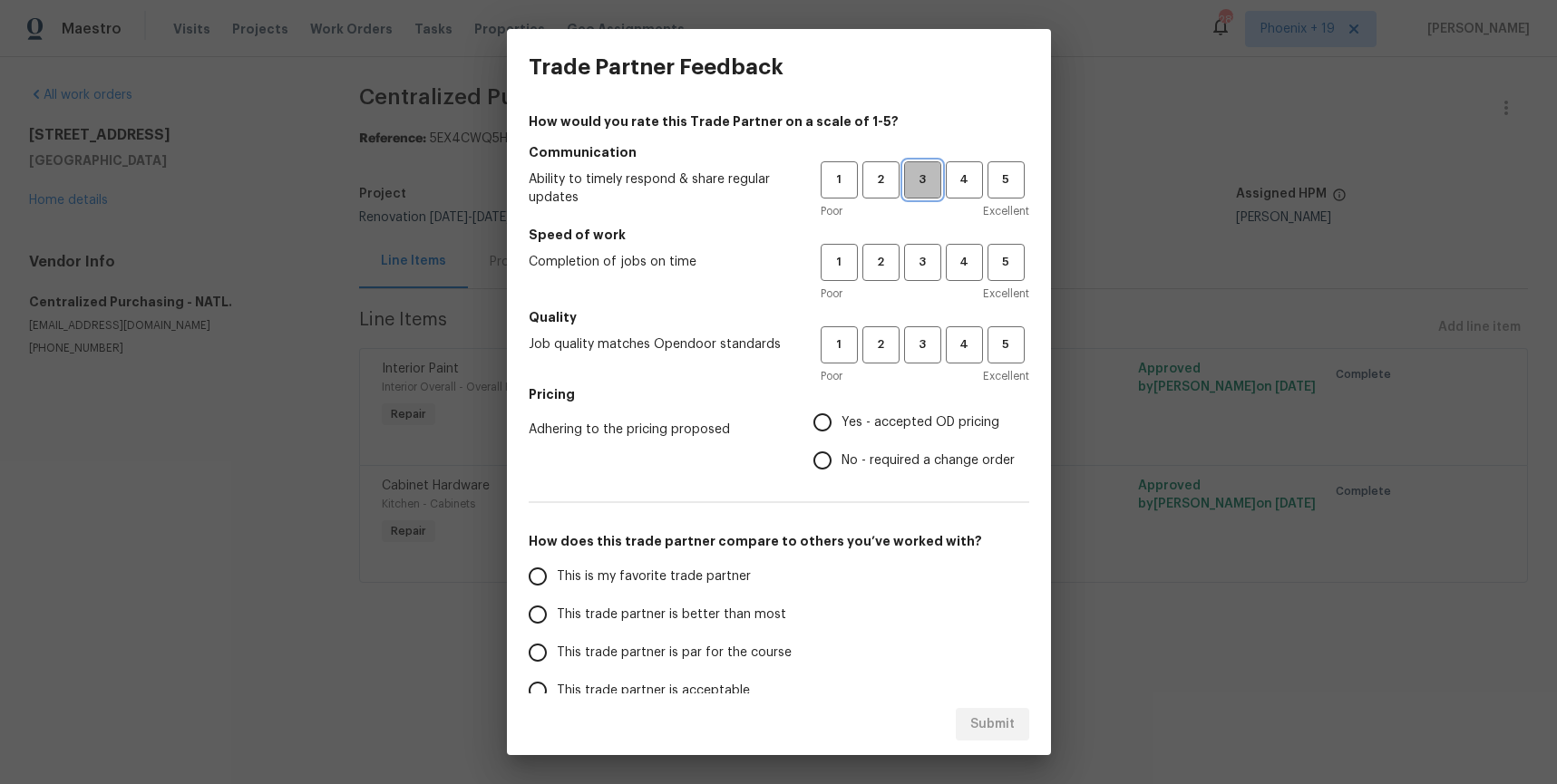
click at [932, 183] on span "3" at bounding box center [923, 180] width 34 height 21
click at [939, 262] on span "3" at bounding box center [923, 263] width 34 height 21
click at [929, 352] on span "3" at bounding box center [923, 345] width 34 height 21
click at [920, 428] on span "Yes - accepted OD pricing" at bounding box center [921, 423] width 158 height 19
click at [842, 428] on input "Yes - accepted OD pricing" at bounding box center [823, 423] width 38 height 38
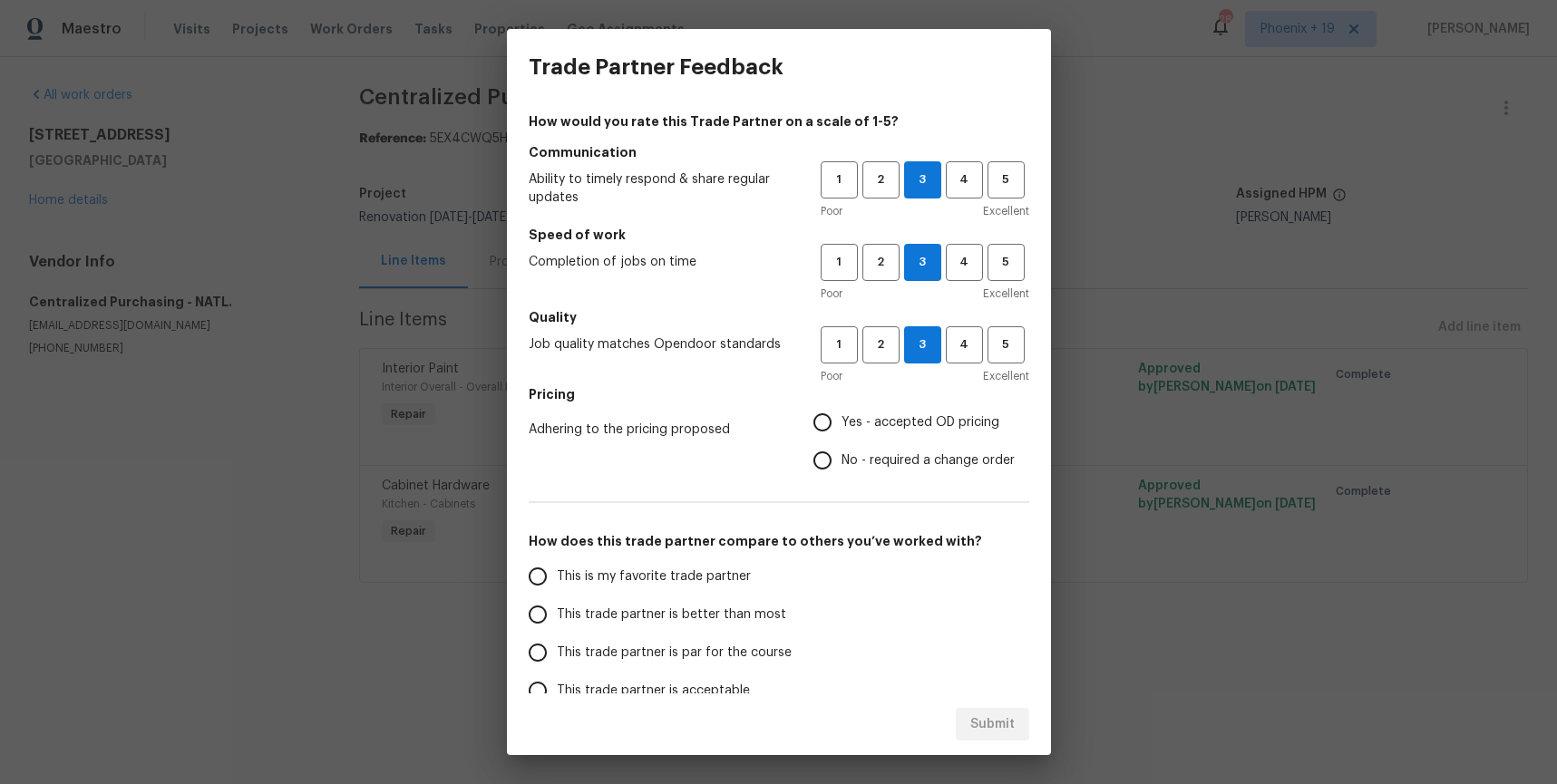
radio input "true"
click at [685, 570] on span "This is my favorite trade partner" at bounding box center [654, 577] width 194 height 19
click at [557, 570] on input "This is my favorite trade partner" at bounding box center [538, 577] width 38 height 38
click at [987, 728] on span "Submit" at bounding box center [992, 725] width 44 height 23
radio input "true"
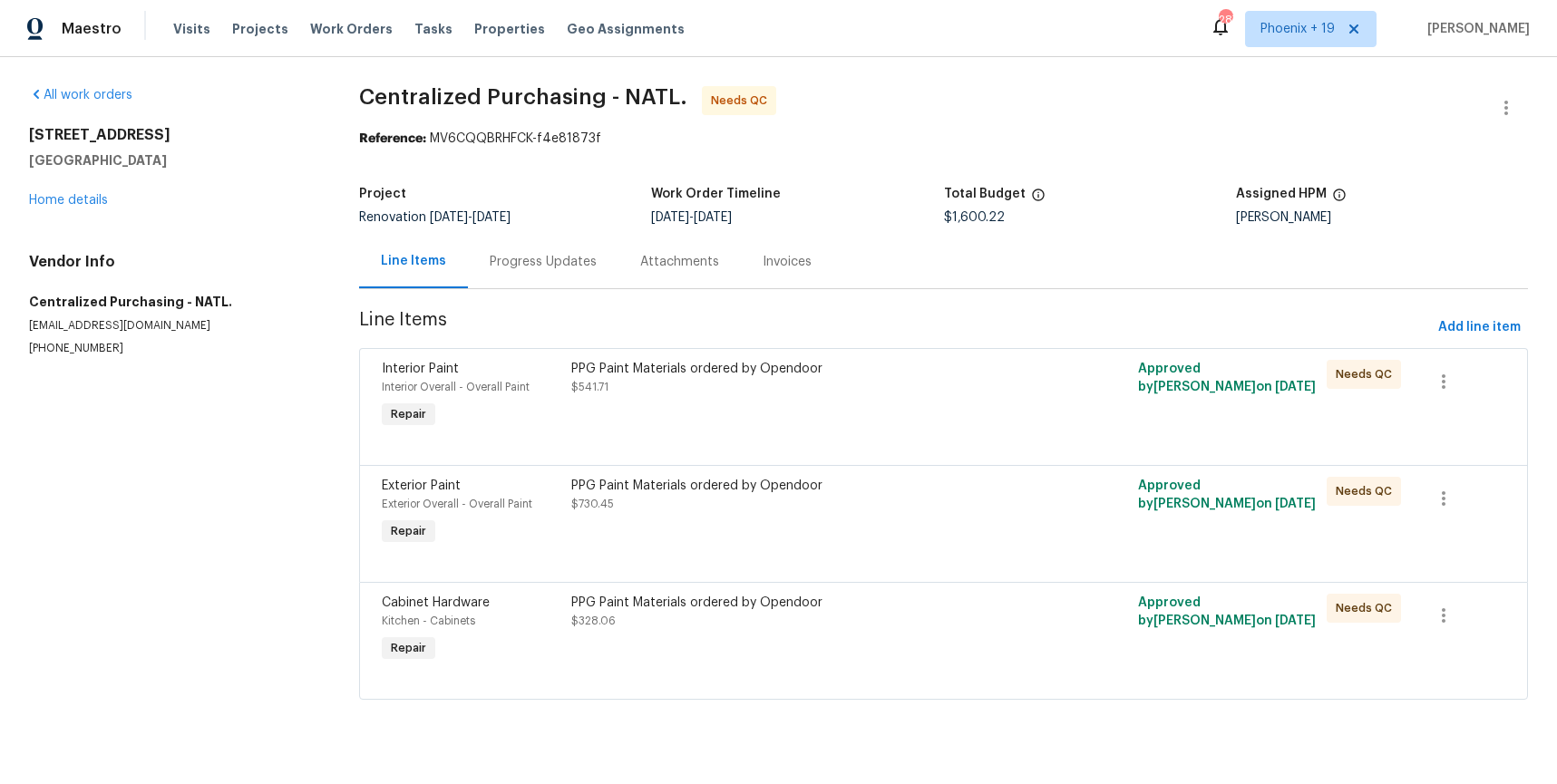
click at [872, 404] on div "PPG Paint Materials ordered by Opendoor $541.71" at bounding box center [802, 396] width 473 height 84
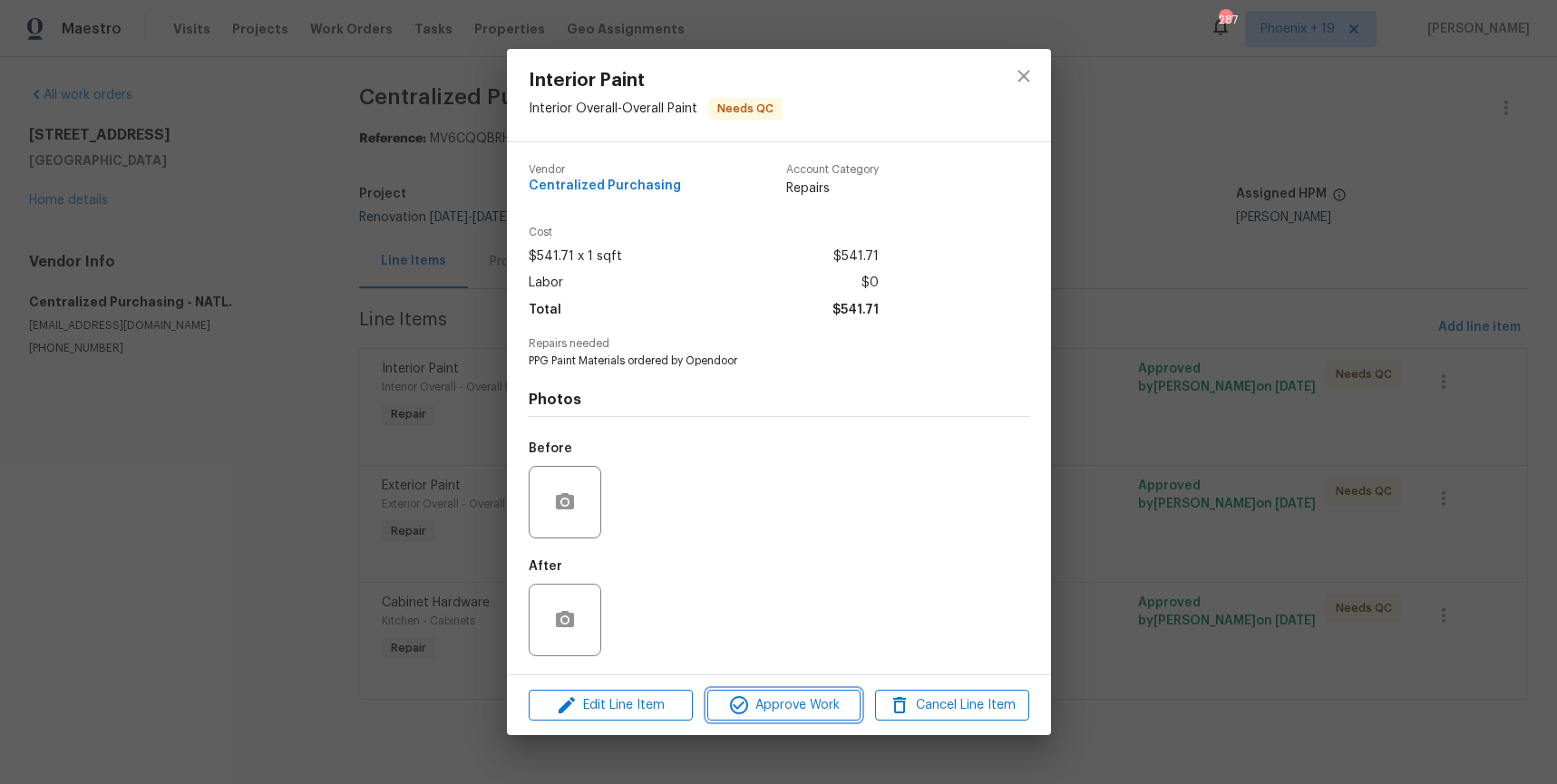
click at [830, 700] on span "Approve Work" at bounding box center [783, 706] width 142 height 23
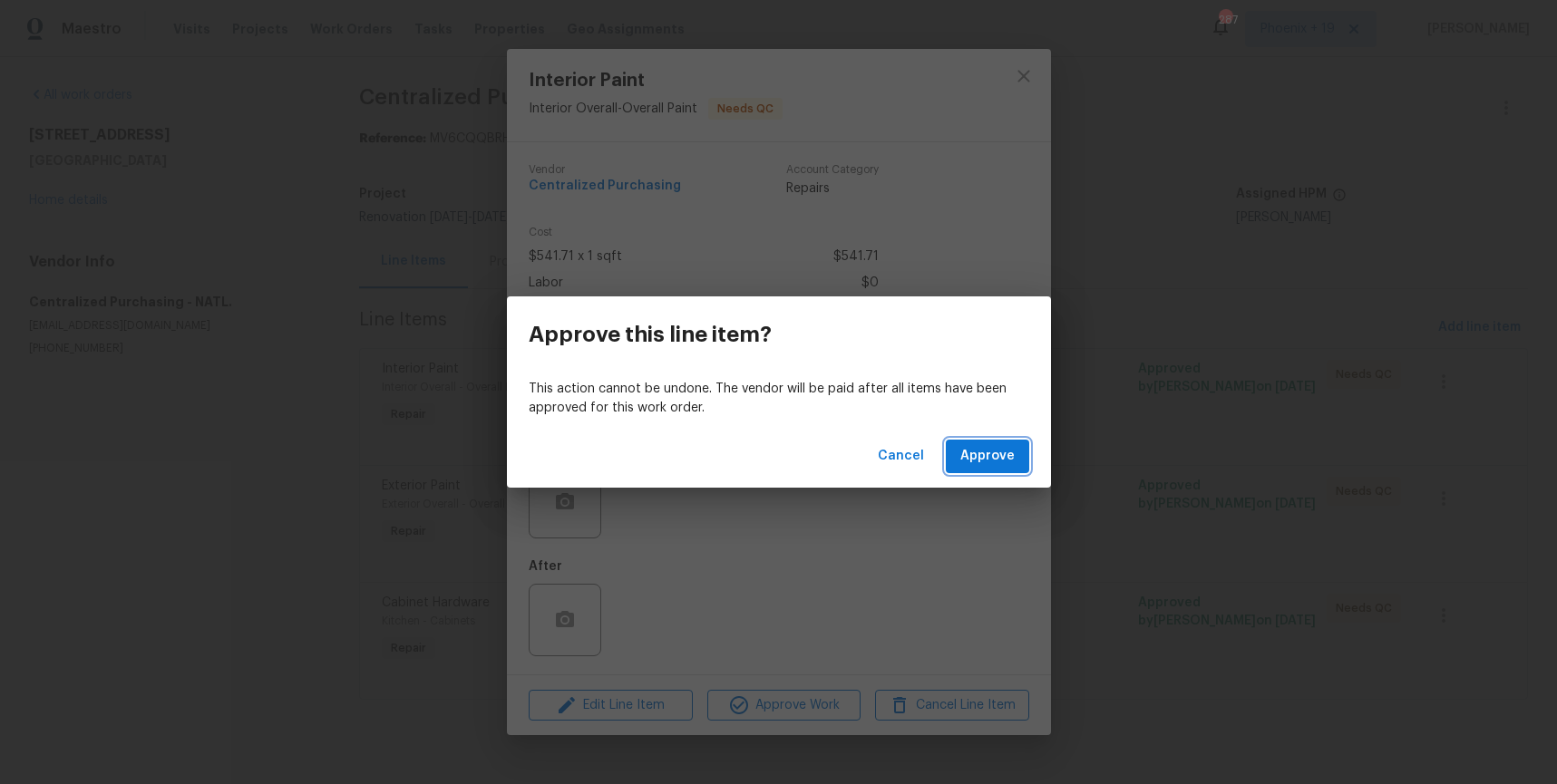
click at [987, 456] on span "Approve" at bounding box center [987, 456] width 55 height 23
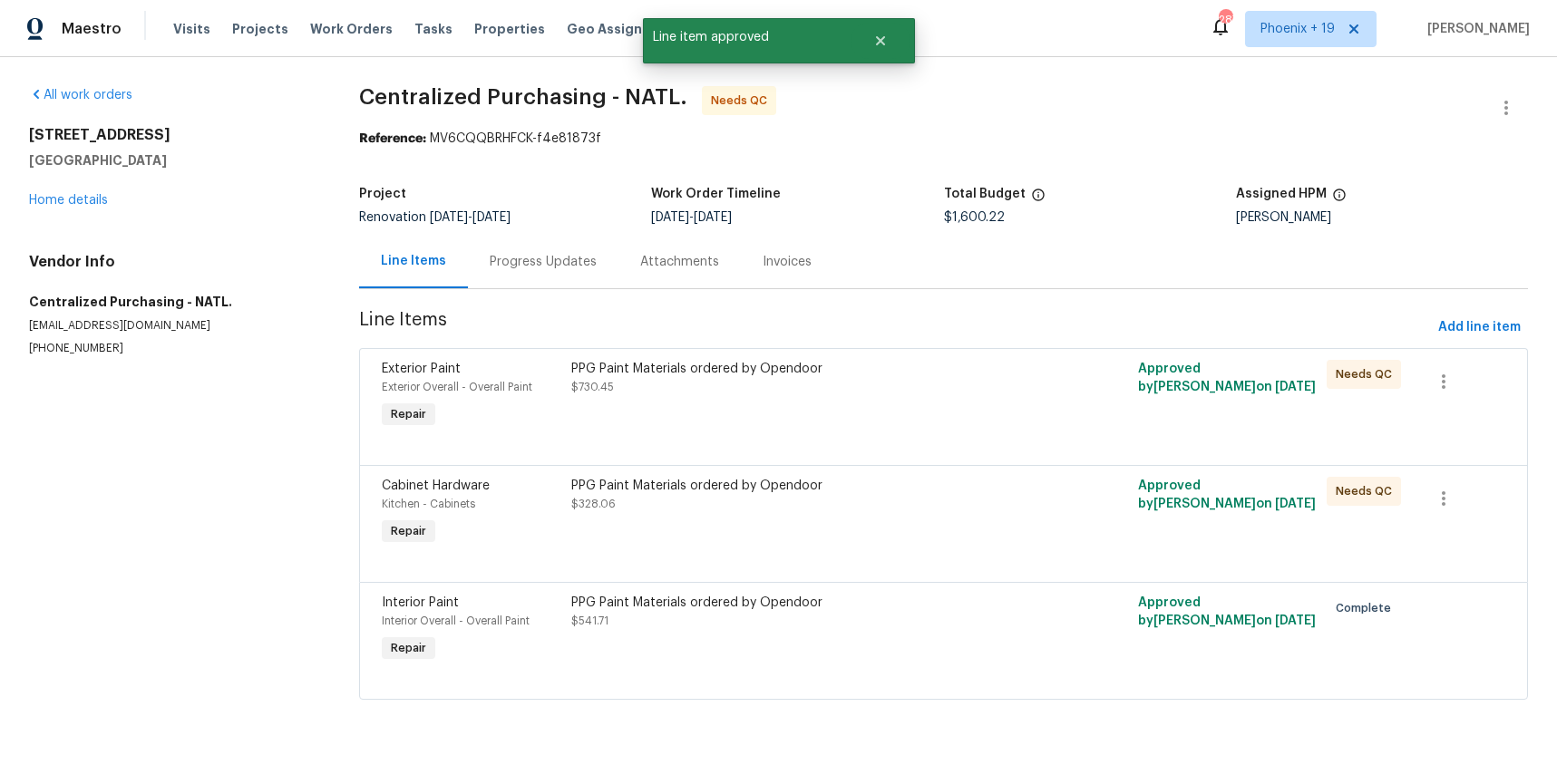
click at [920, 431] on div "PPG Paint Materials ordered by Opendoor $730.45" at bounding box center [802, 396] width 473 height 84
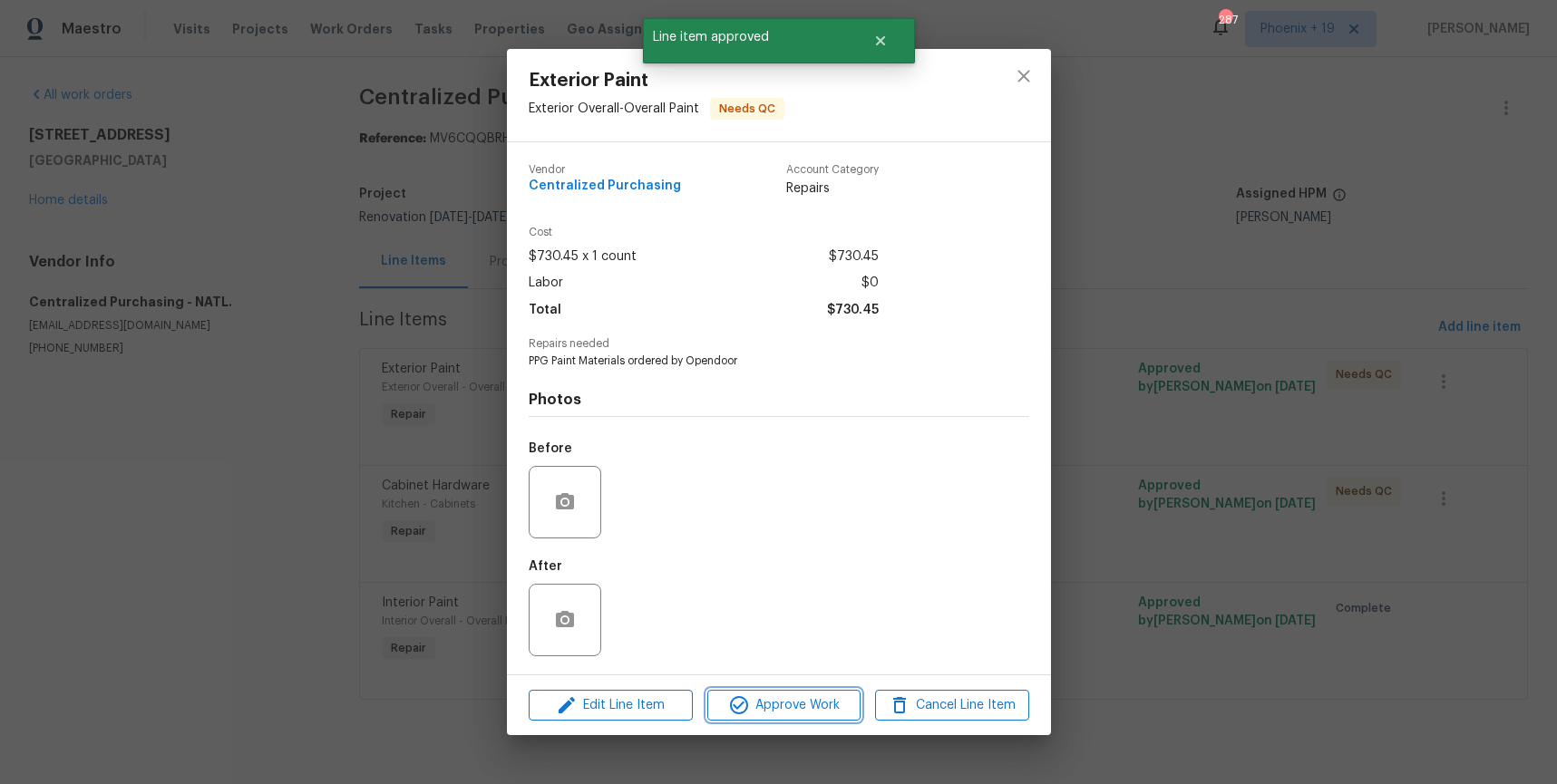
click at [827, 705] on span "Approve Work" at bounding box center [783, 706] width 142 height 23
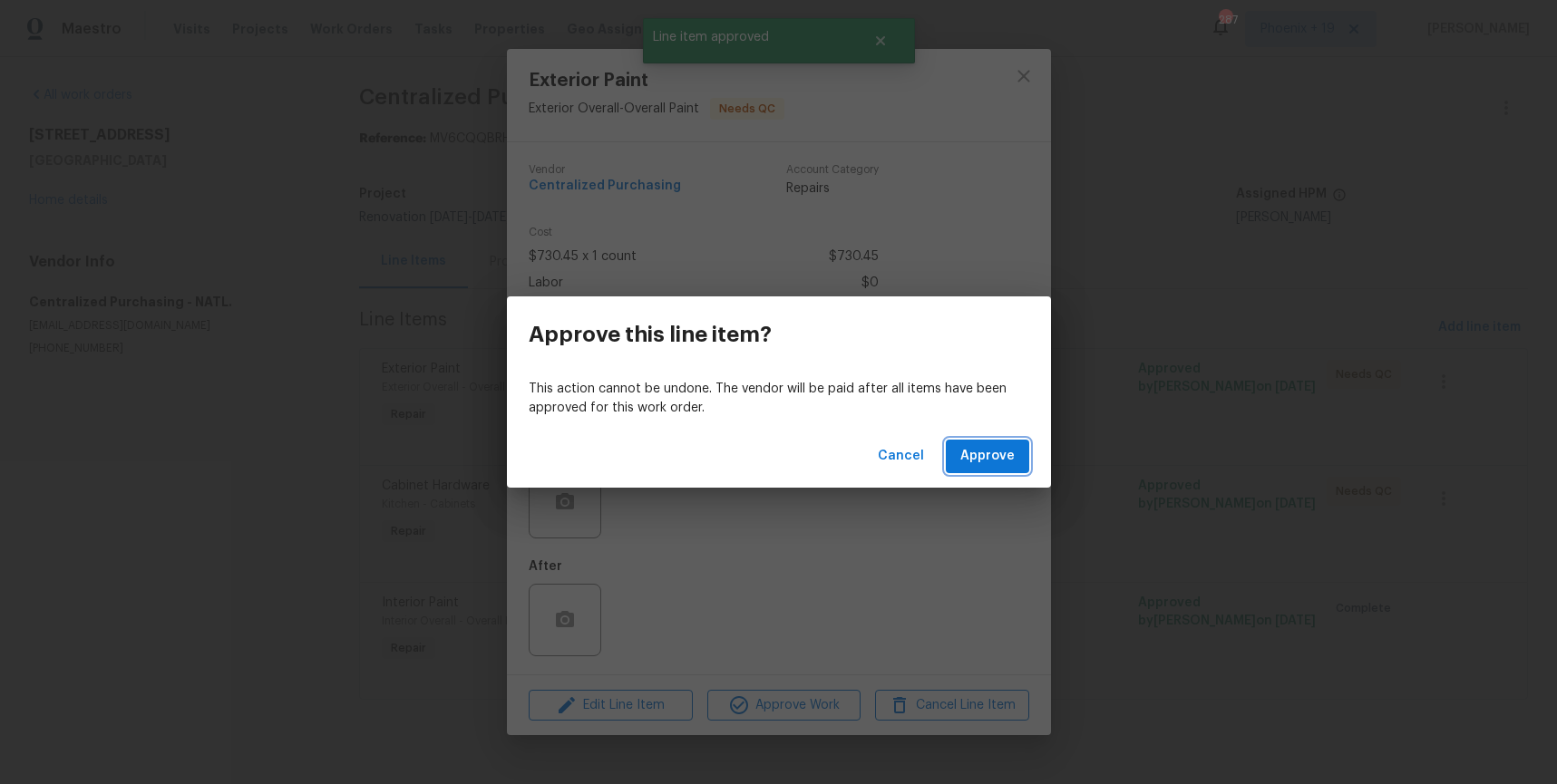
click at [985, 464] on span "Approve" at bounding box center [987, 456] width 55 height 23
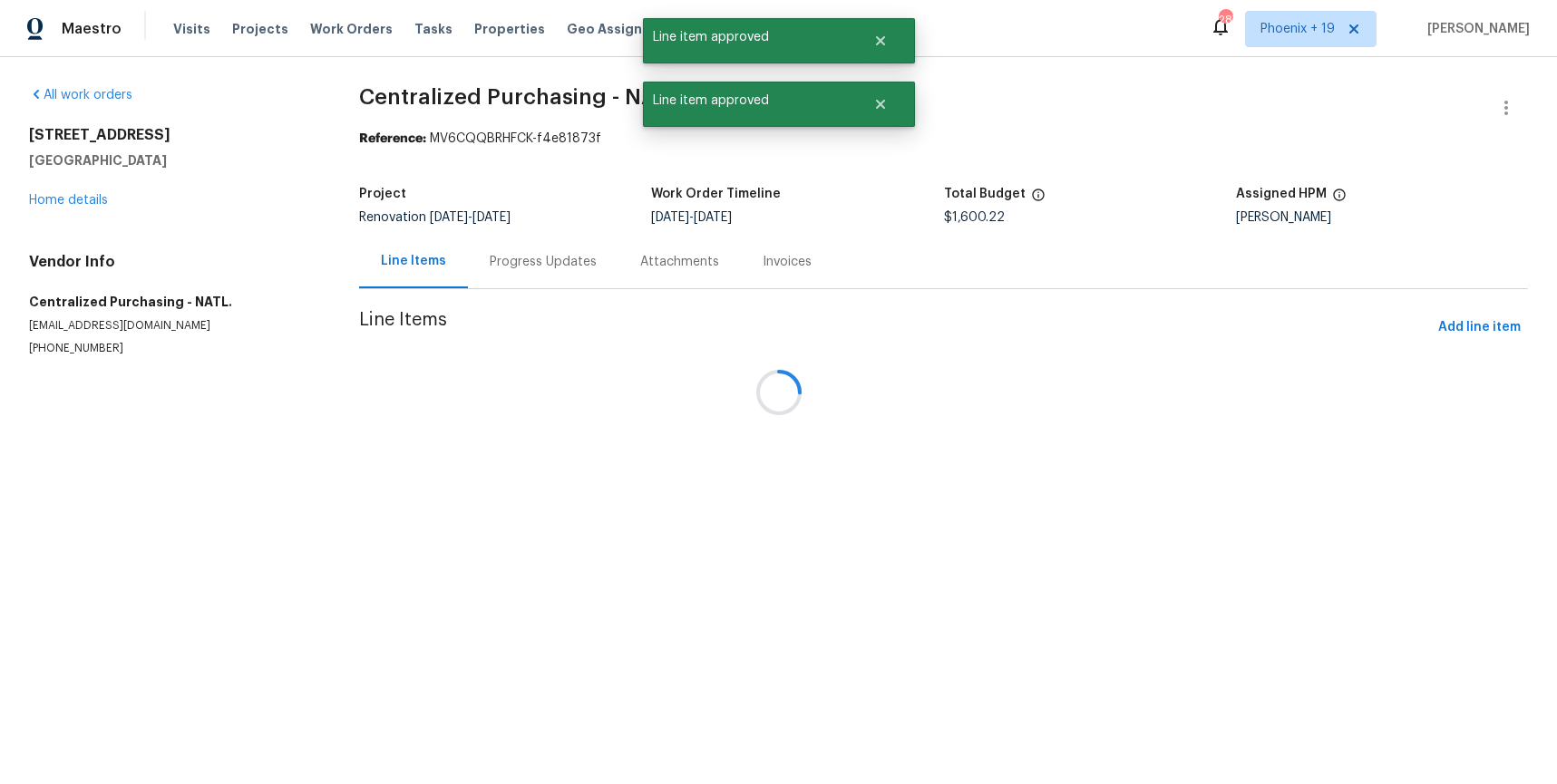
click at [953, 409] on div at bounding box center [778, 392] width 1557 height 784
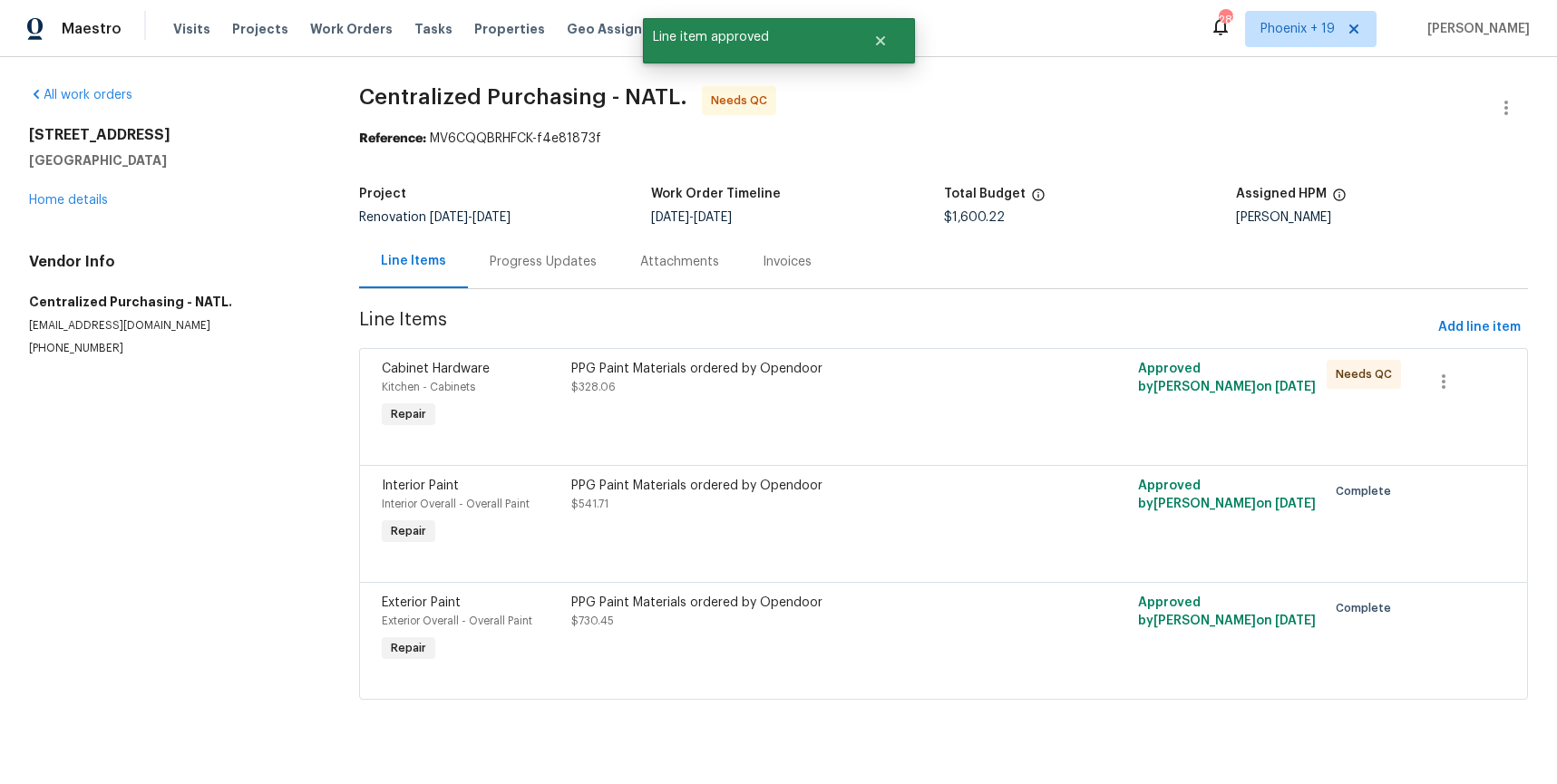
click at [907, 408] on div "PPG Paint Materials ordered by Opendoor $328.06" at bounding box center [802, 396] width 473 height 84
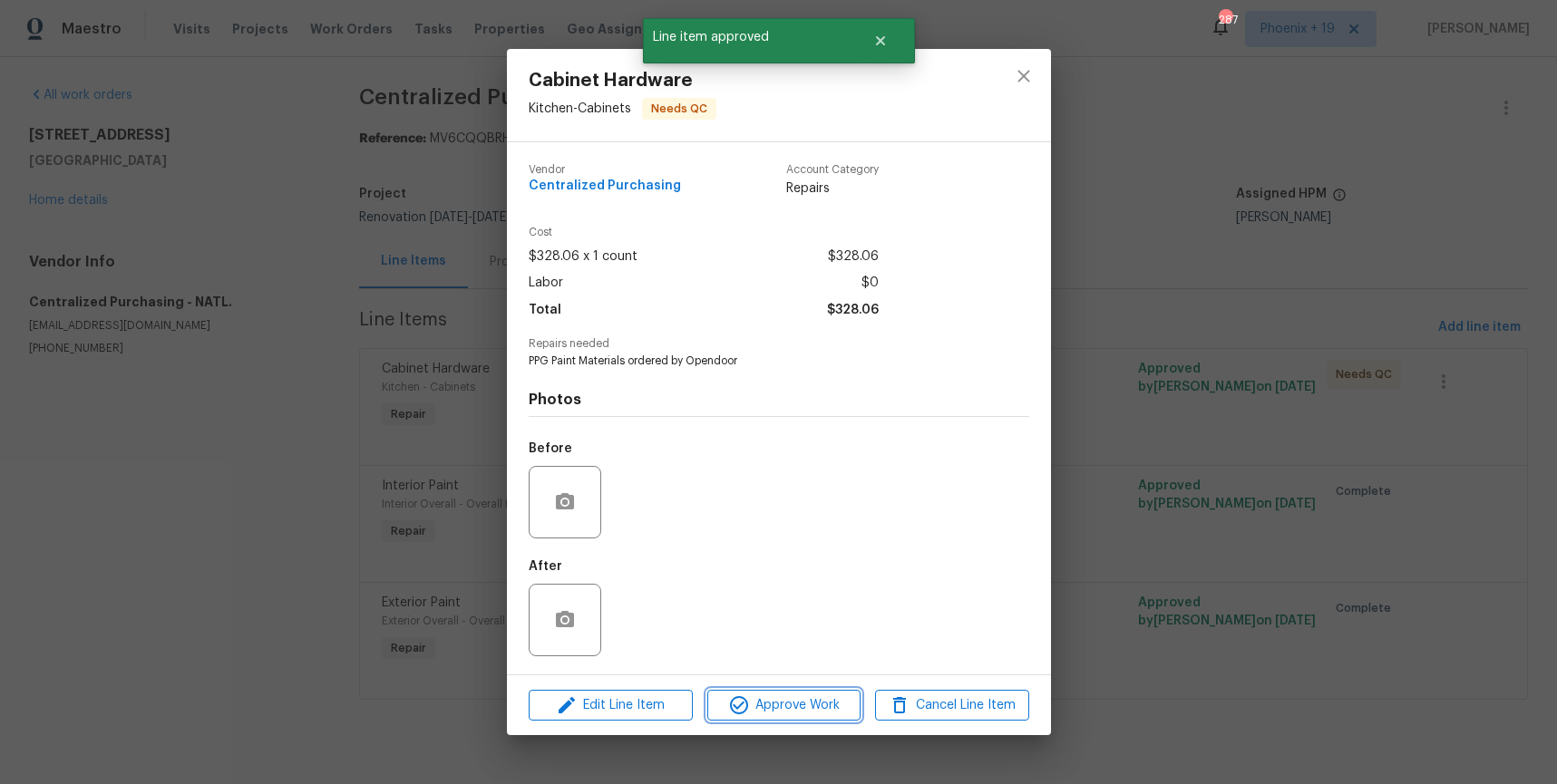
click at [776, 697] on span "Approve Work" at bounding box center [783, 706] width 142 height 23
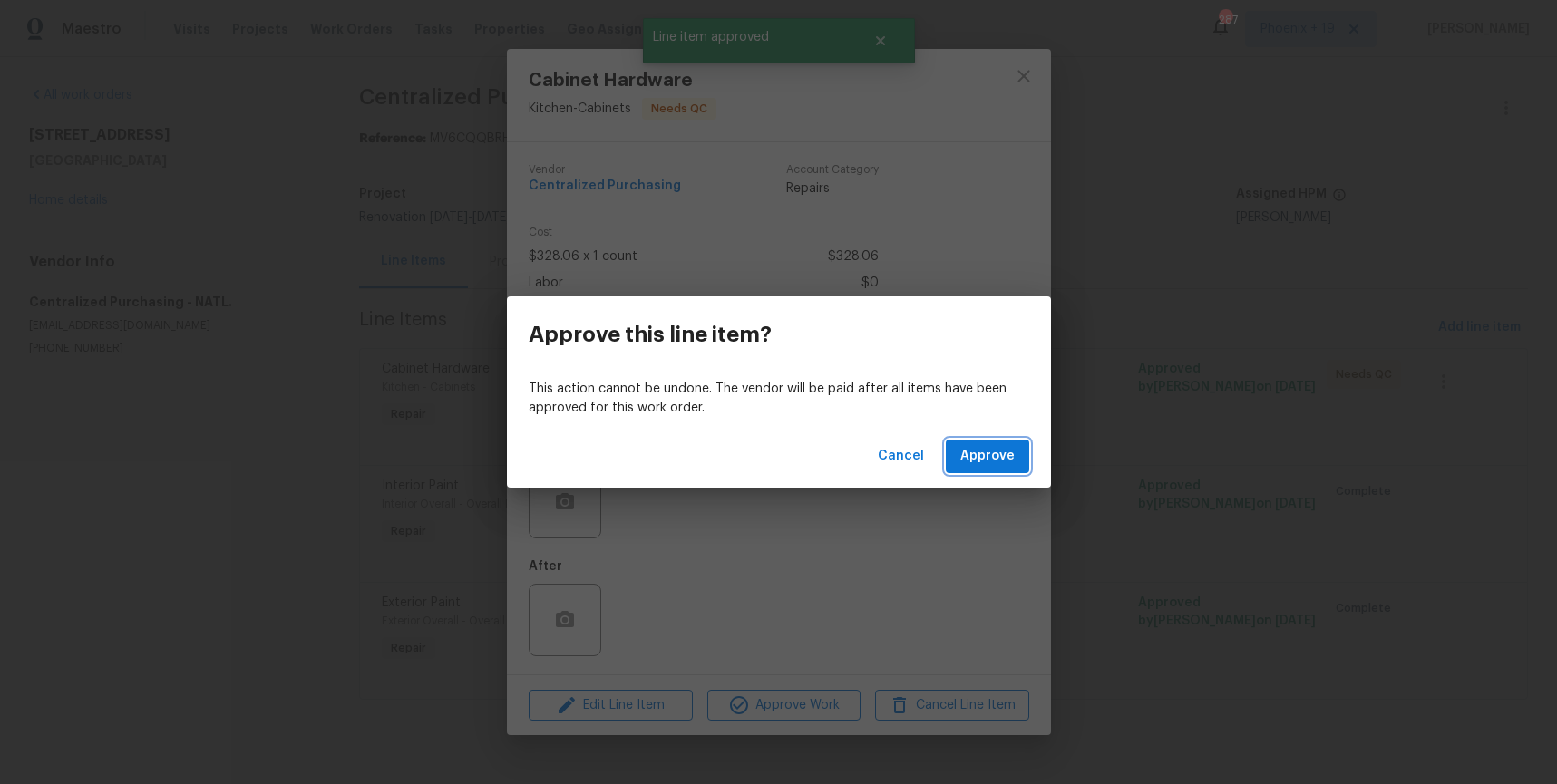
click at [976, 460] on span "Approve" at bounding box center [987, 456] width 55 height 23
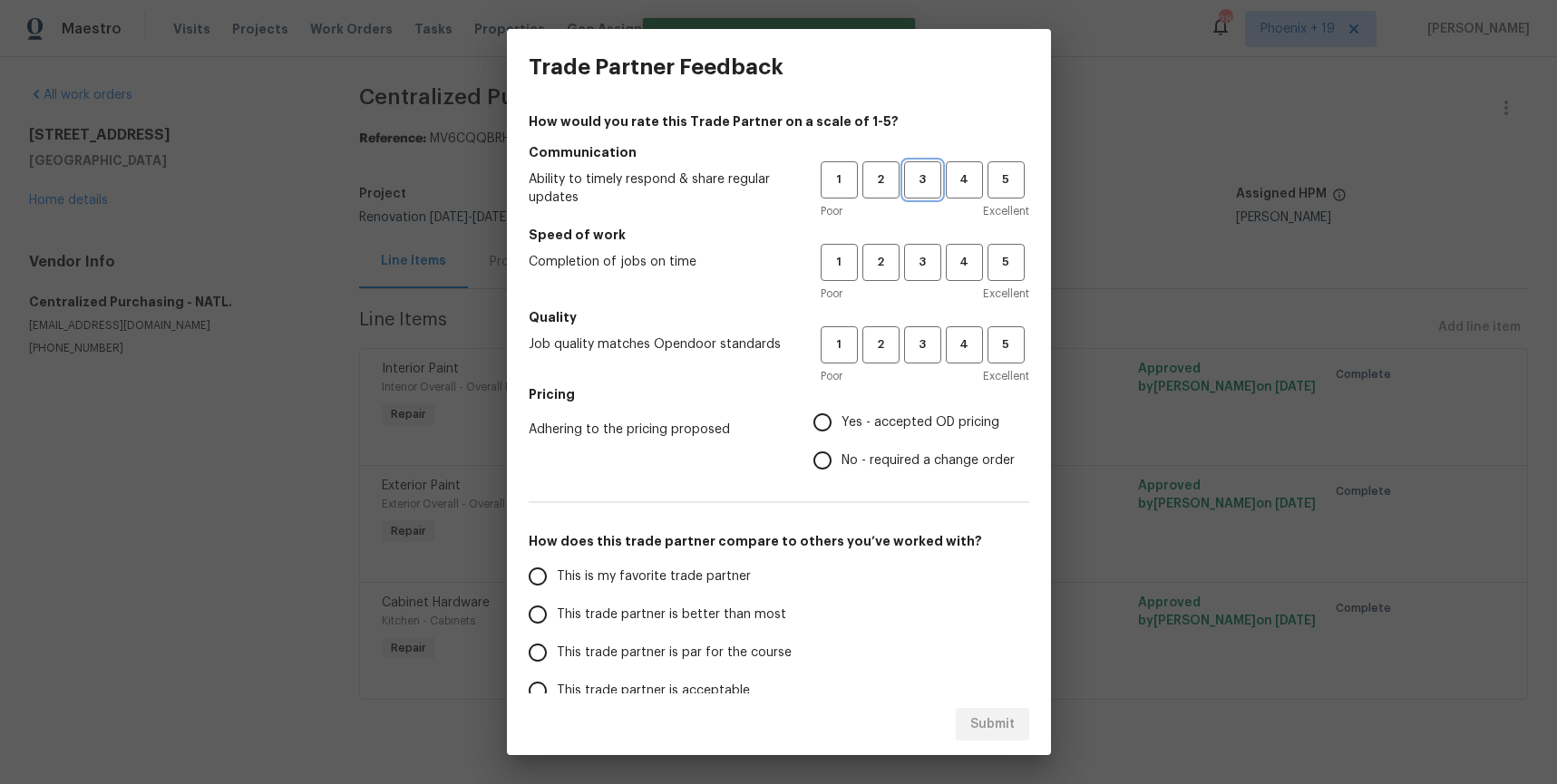
click at [931, 173] on span "3" at bounding box center [923, 180] width 34 height 21
click at [924, 264] on span "3" at bounding box center [923, 263] width 34 height 21
click at [916, 340] on span "3" at bounding box center [923, 345] width 34 height 21
click at [856, 422] on span "Yes - accepted OD pricing" at bounding box center [921, 423] width 158 height 19
click at [842, 422] on input "Yes - accepted OD pricing" at bounding box center [823, 423] width 38 height 38
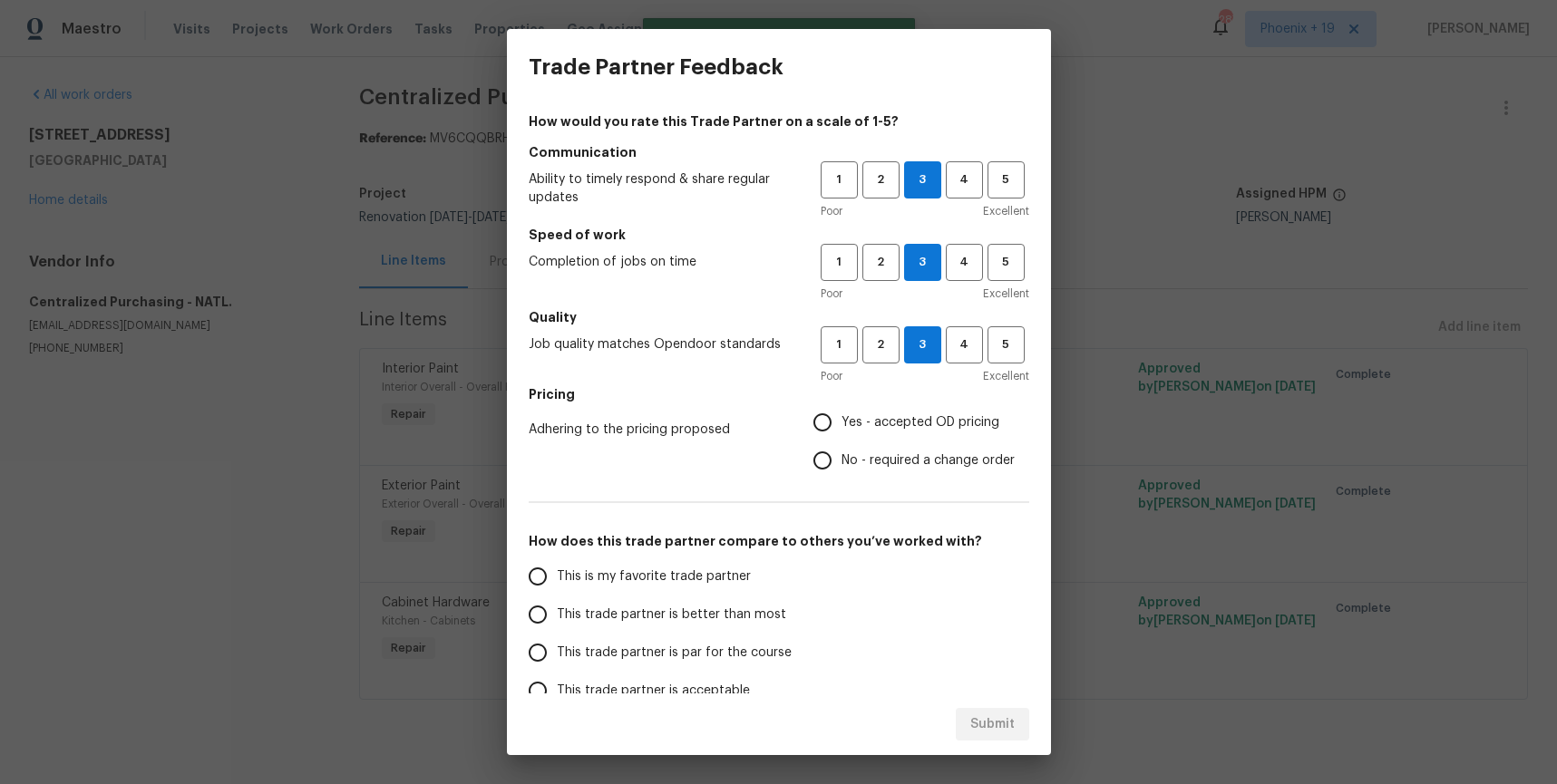
radio input "true"
click at [683, 566] on label "This is my favorite trade partner" at bounding box center [662, 577] width 286 height 38
click at [557, 566] on input "This is my favorite trade partner" at bounding box center [538, 577] width 38 height 38
click at [983, 721] on span "Submit" at bounding box center [992, 725] width 44 height 23
radio input "true"
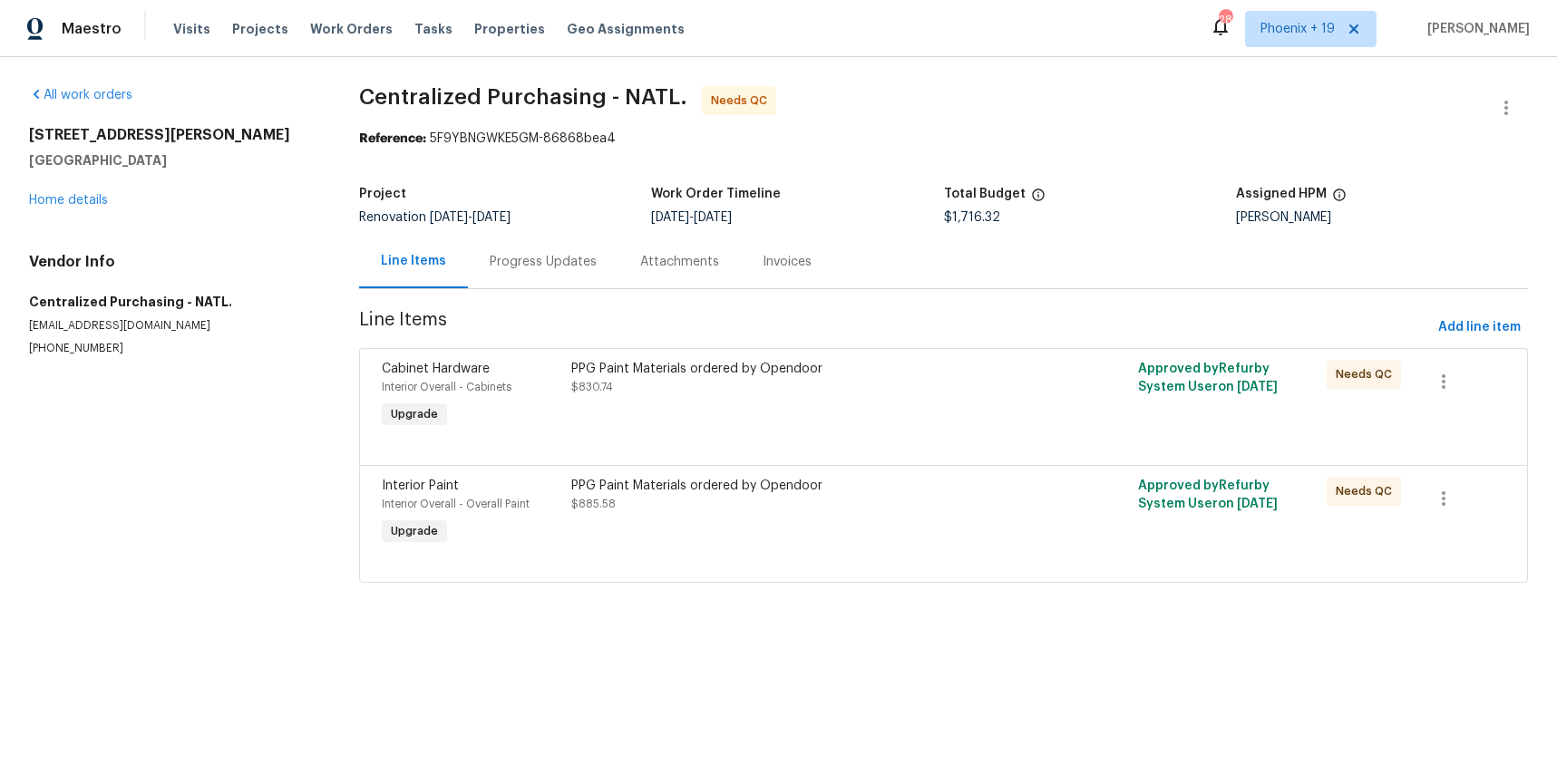
click at [871, 422] on div "PPG Paint Materials ordered by Opendoor $830.74" at bounding box center [802, 396] width 473 height 84
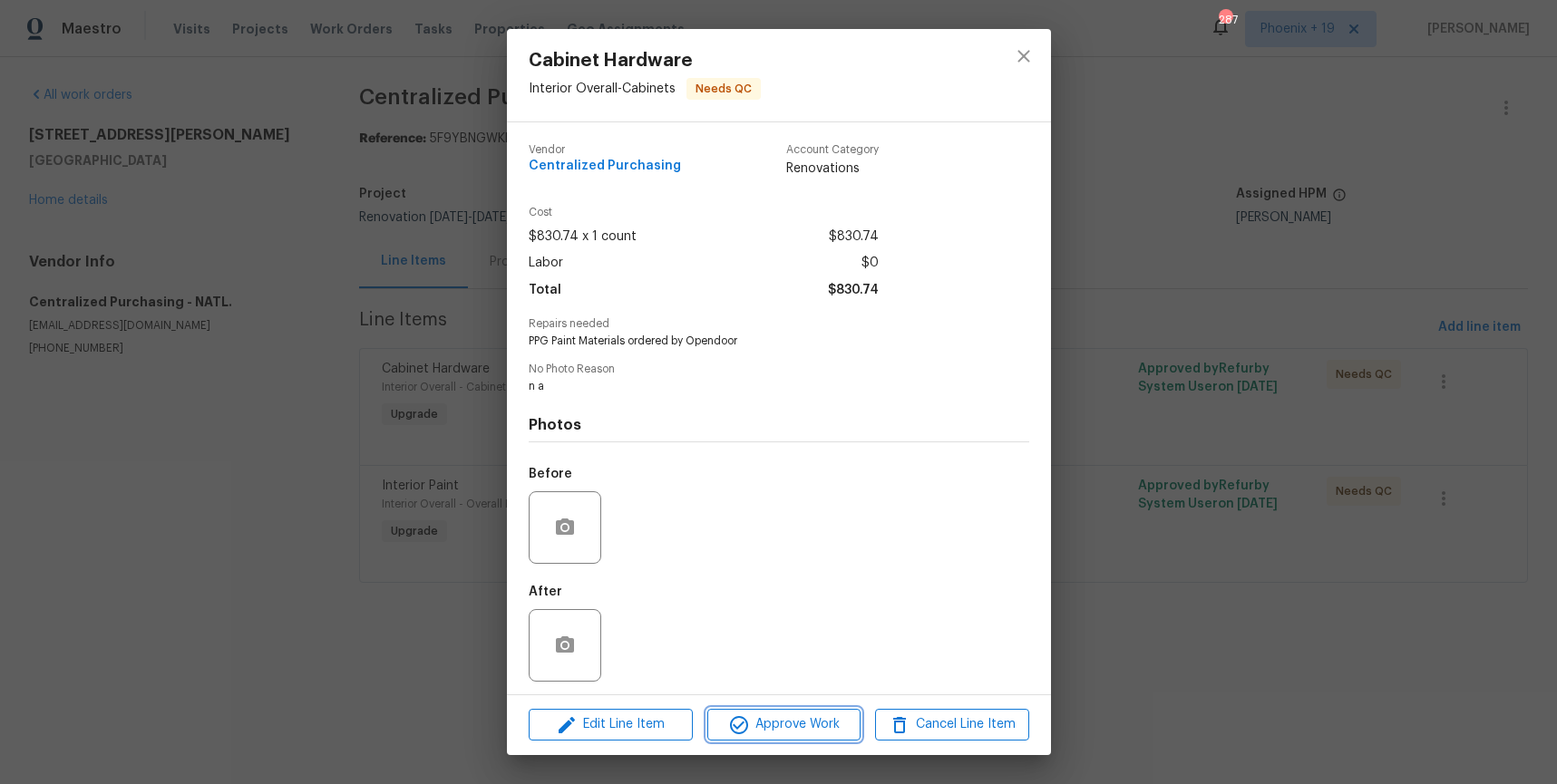
click at [834, 728] on span "Approve Work" at bounding box center [783, 725] width 142 height 23
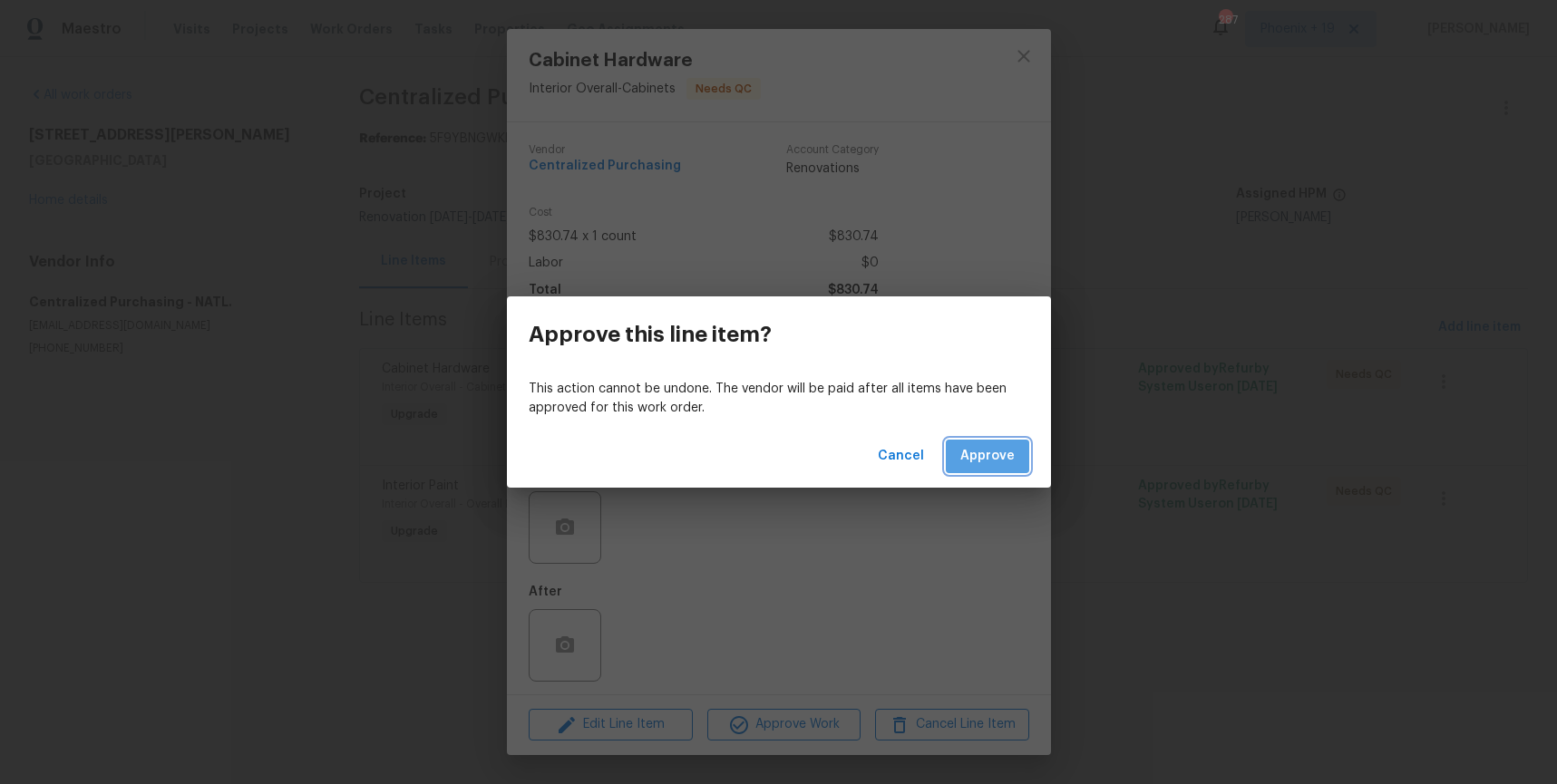
click at [981, 440] on button "Approve" at bounding box center [987, 456] width 84 height 34
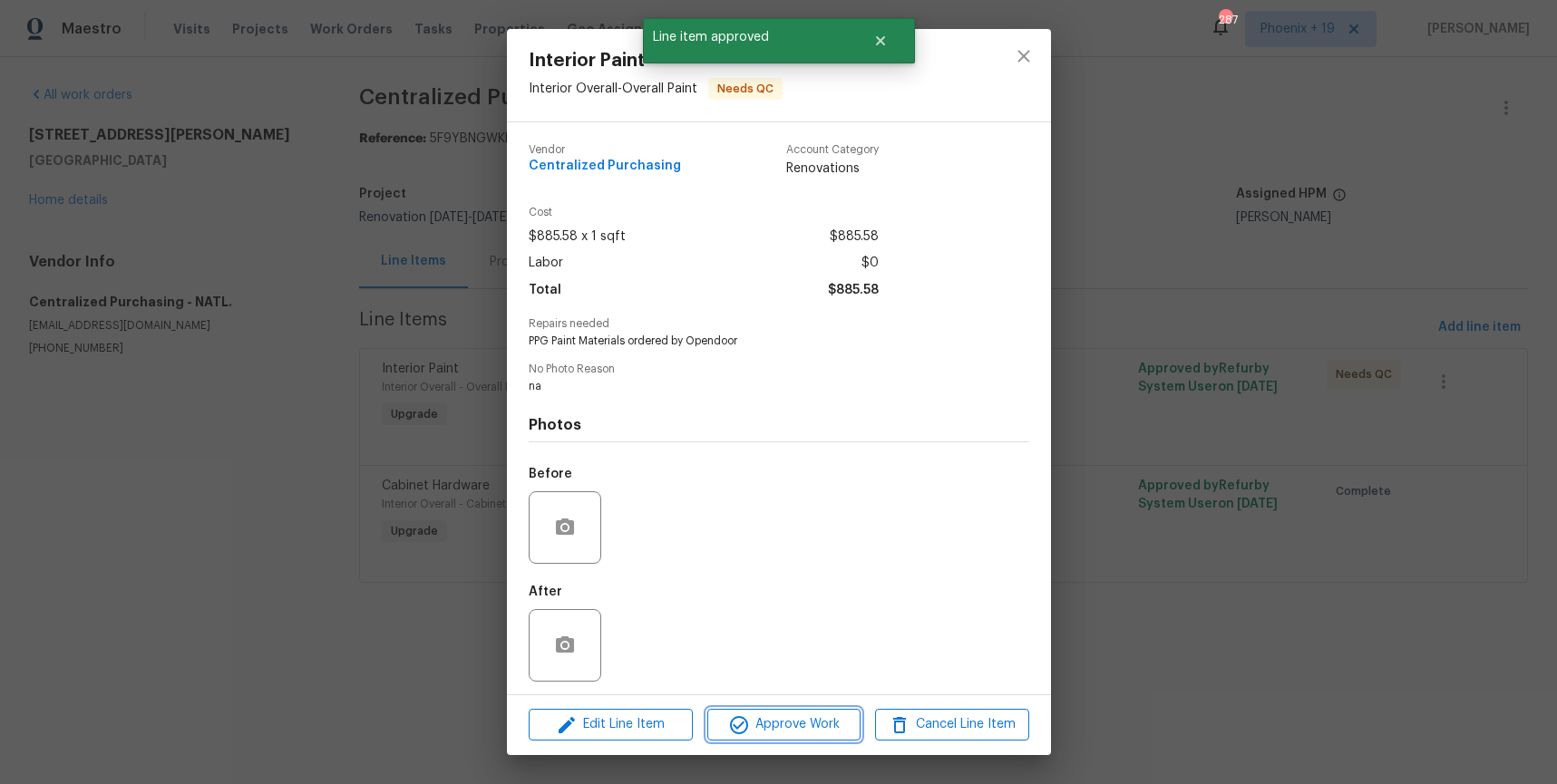
click at [784, 715] on span "Approve Work" at bounding box center [783, 725] width 142 height 23
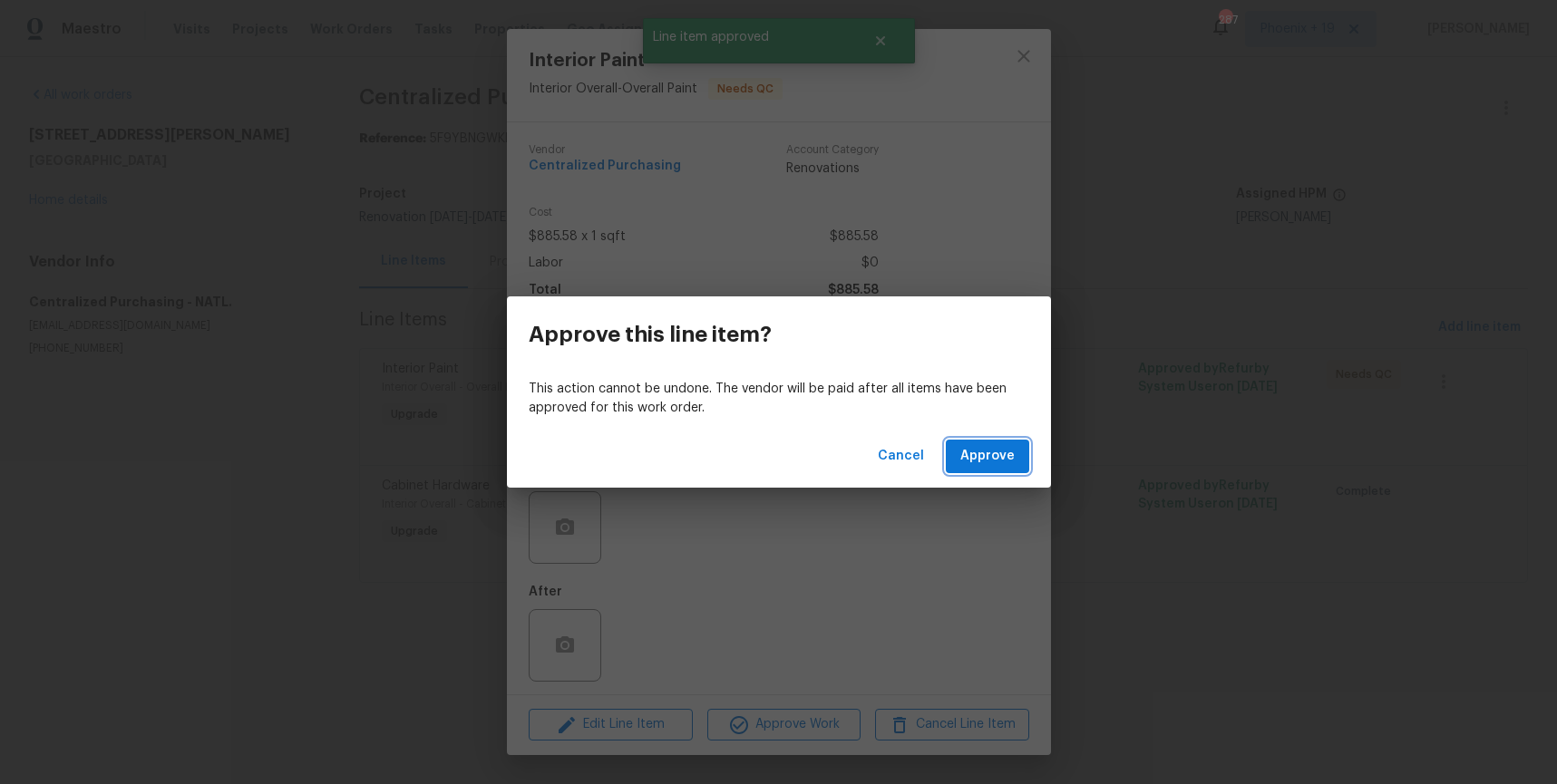
click at [966, 460] on span "Approve" at bounding box center [987, 456] width 55 height 23
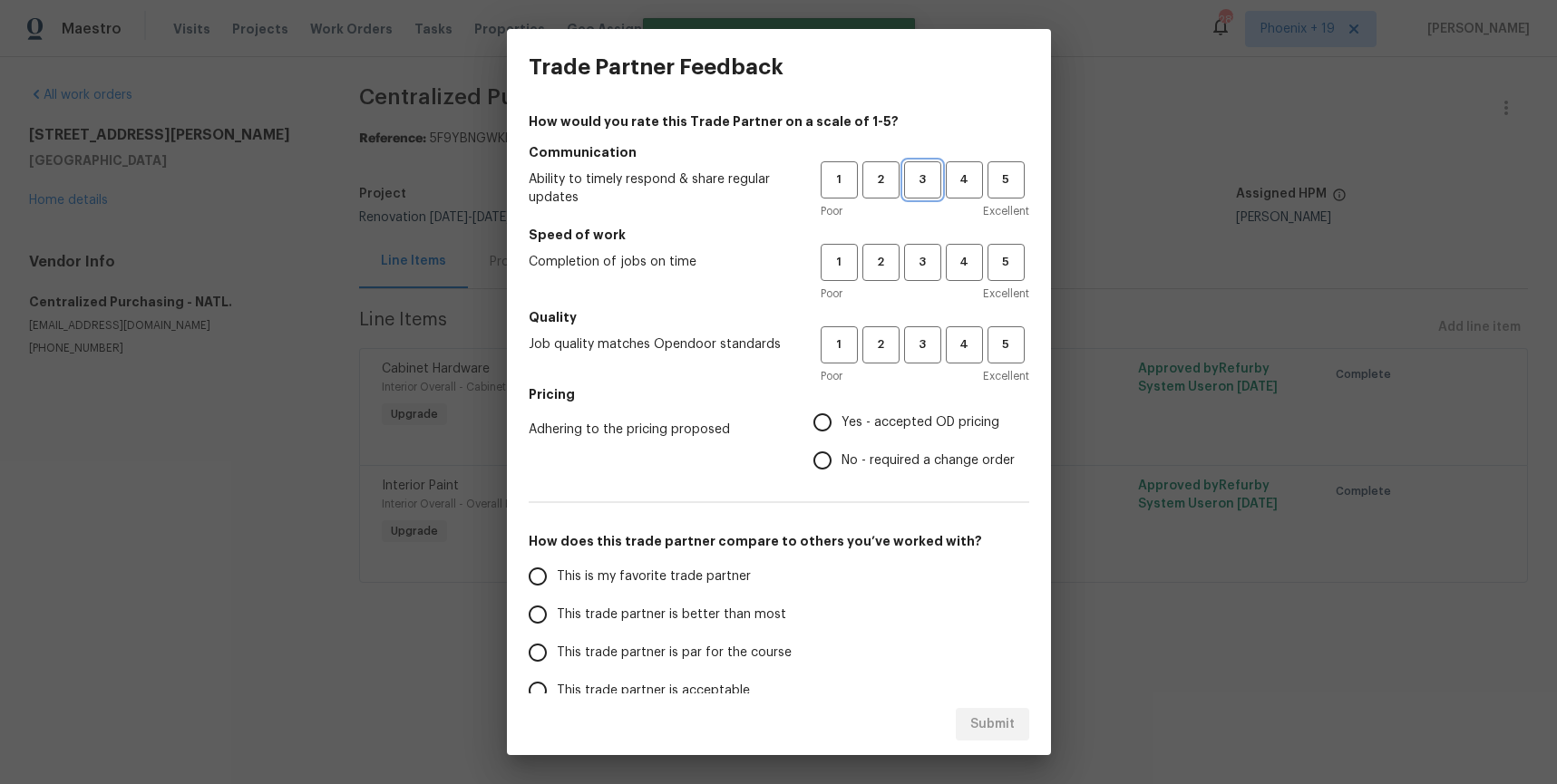
drag, startPoint x: 932, startPoint y: 184, endPoint x: 920, endPoint y: 278, distance: 94.8
click at [932, 184] on span "3" at bounding box center [923, 180] width 34 height 21
drag, startPoint x: 920, startPoint y: 278, endPoint x: 933, endPoint y: 336, distance: 59.4
click at [920, 278] on button "3" at bounding box center [923, 263] width 38 height 38
click at [933, 344] on span "3" at bounding box center [923, 345] width 34 height 21
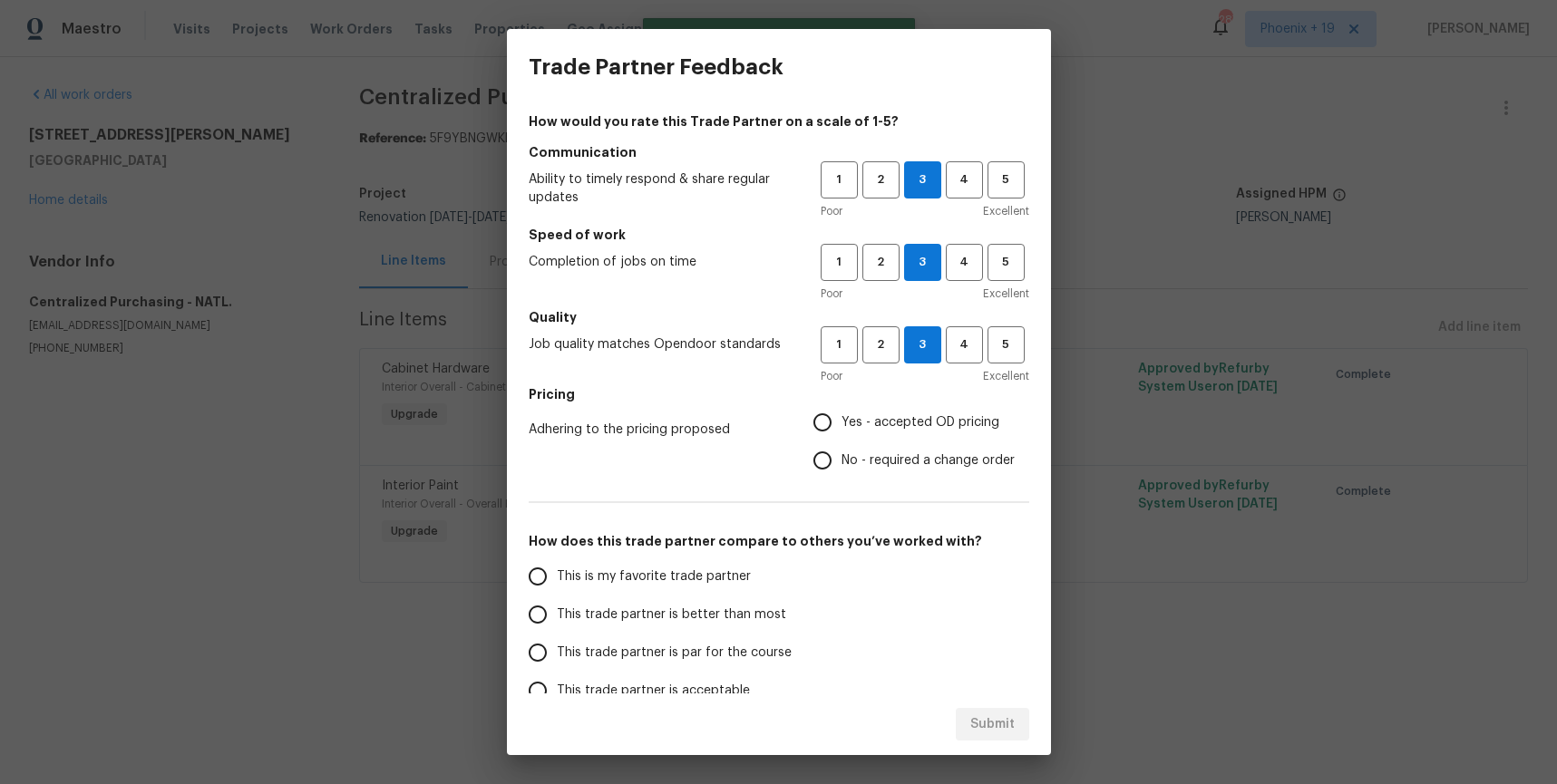
click at [887, 424] on span "Yes - accepted OD pricing" at bounding box center [921, 423] width 158 height 19
click at [842, 424] on input "Yes - accepted OD pricing" at bounding box center [823, 423] width 38 height 38
radio input "true"
drag, startPoint x: 594, startPoint y: 578, endPoint x: 966, endPoint y: 712, distance: 395.4
click at [594, 578] on span "This is my favorite trade partner" at bounding box center [654, 577] width 194 height 19
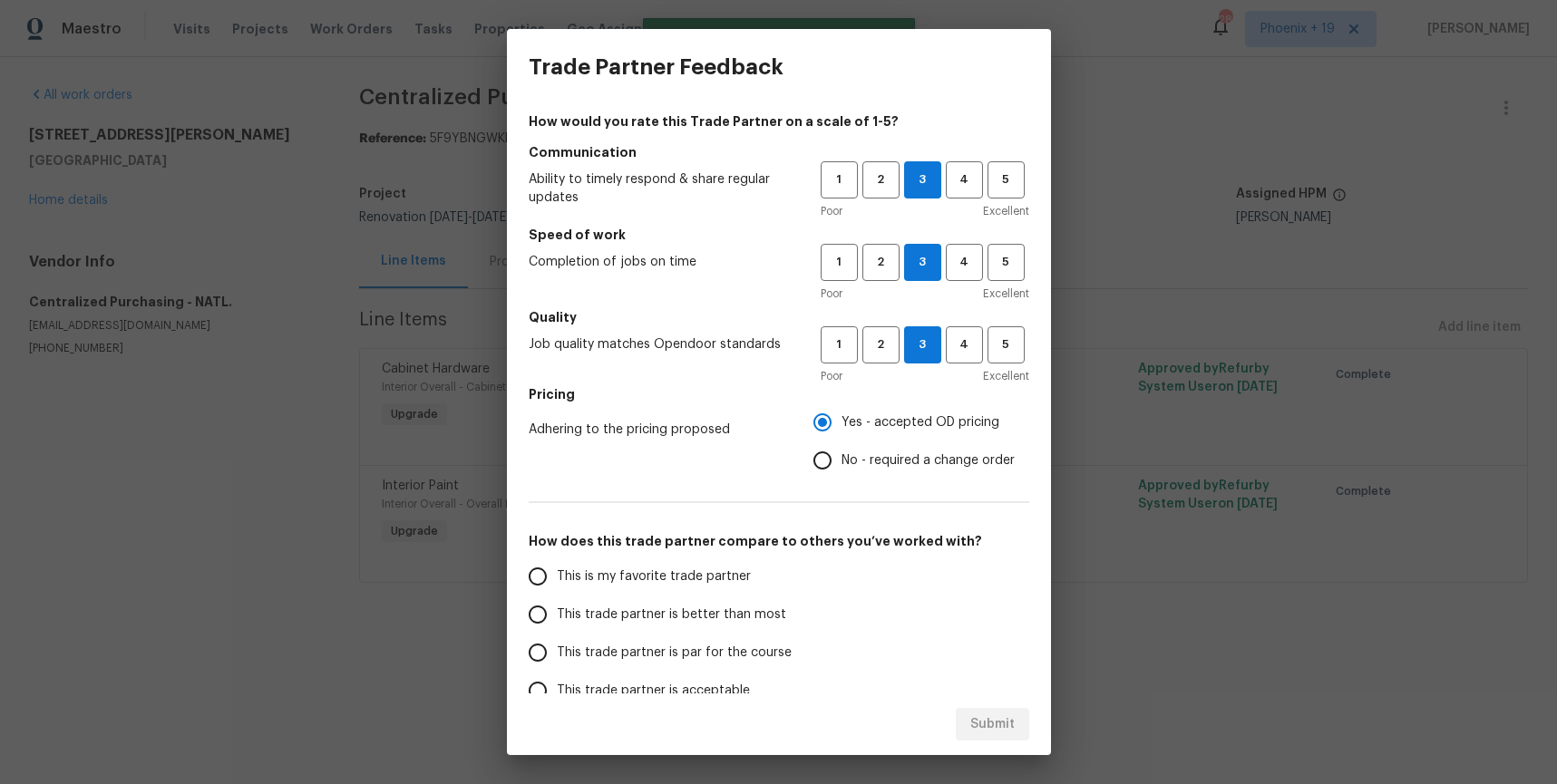
click at [557, 578] on input "This is my favorite trade partner" at bounding box center [538, 577] width 38 height 38
click at [1002, 713] on span "Submit" at bounding box center [992, 725] width 44 height 23
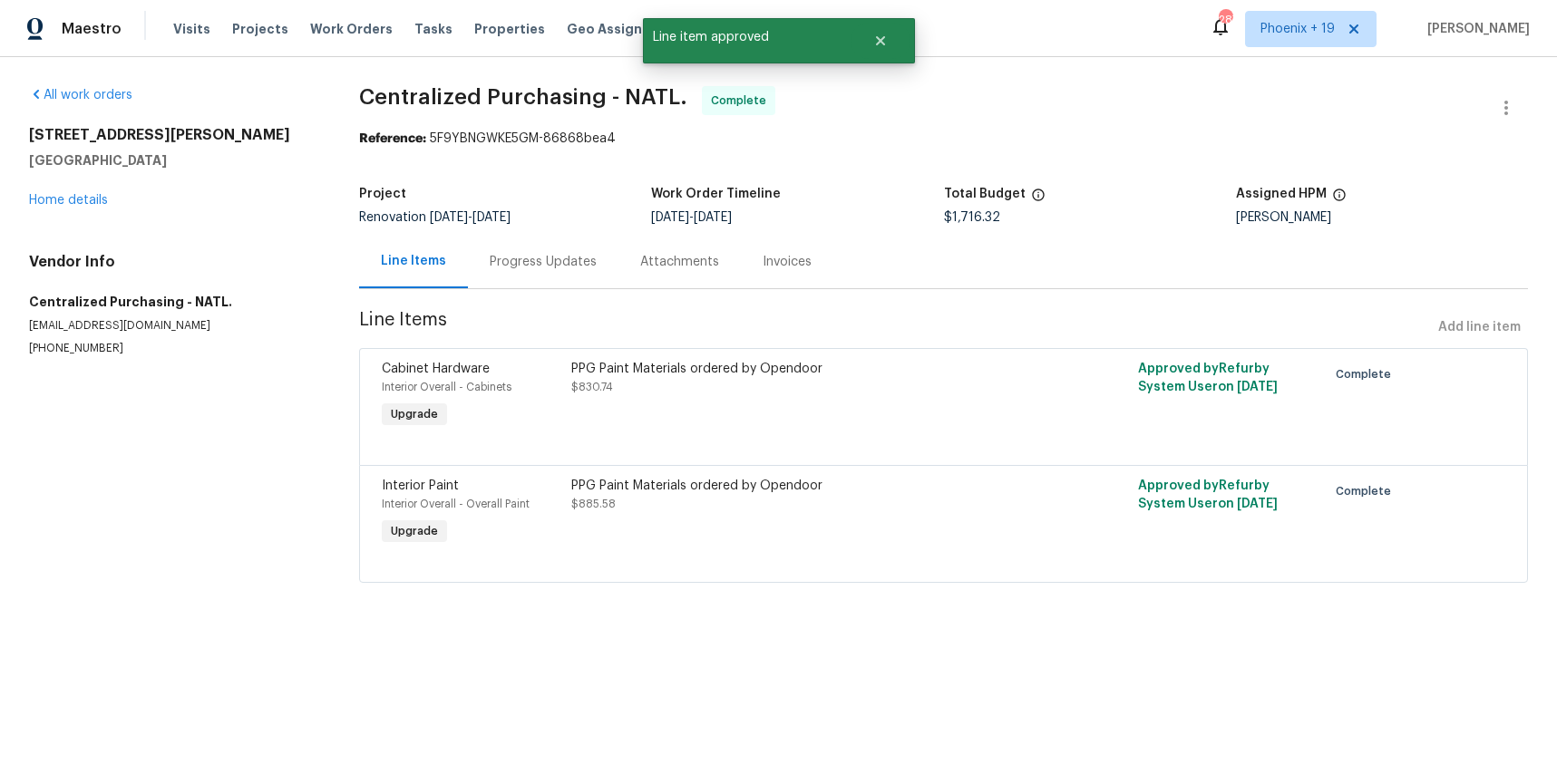
radio input "true"
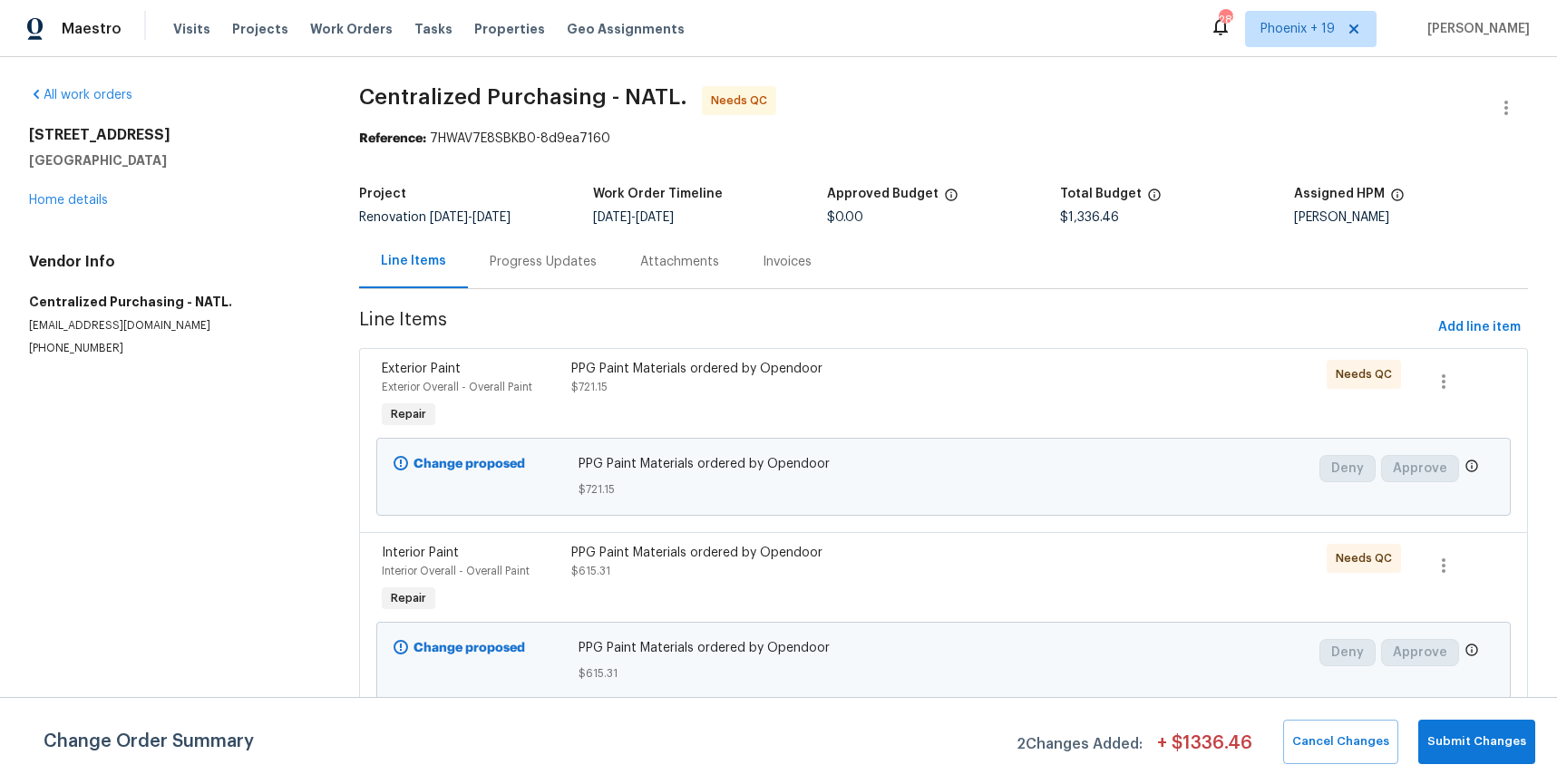
click at [918, 602] on div "PPG Paint Materials ordered by Opendoor $615.31" at bounding box center [802, 580] width 473 height 84
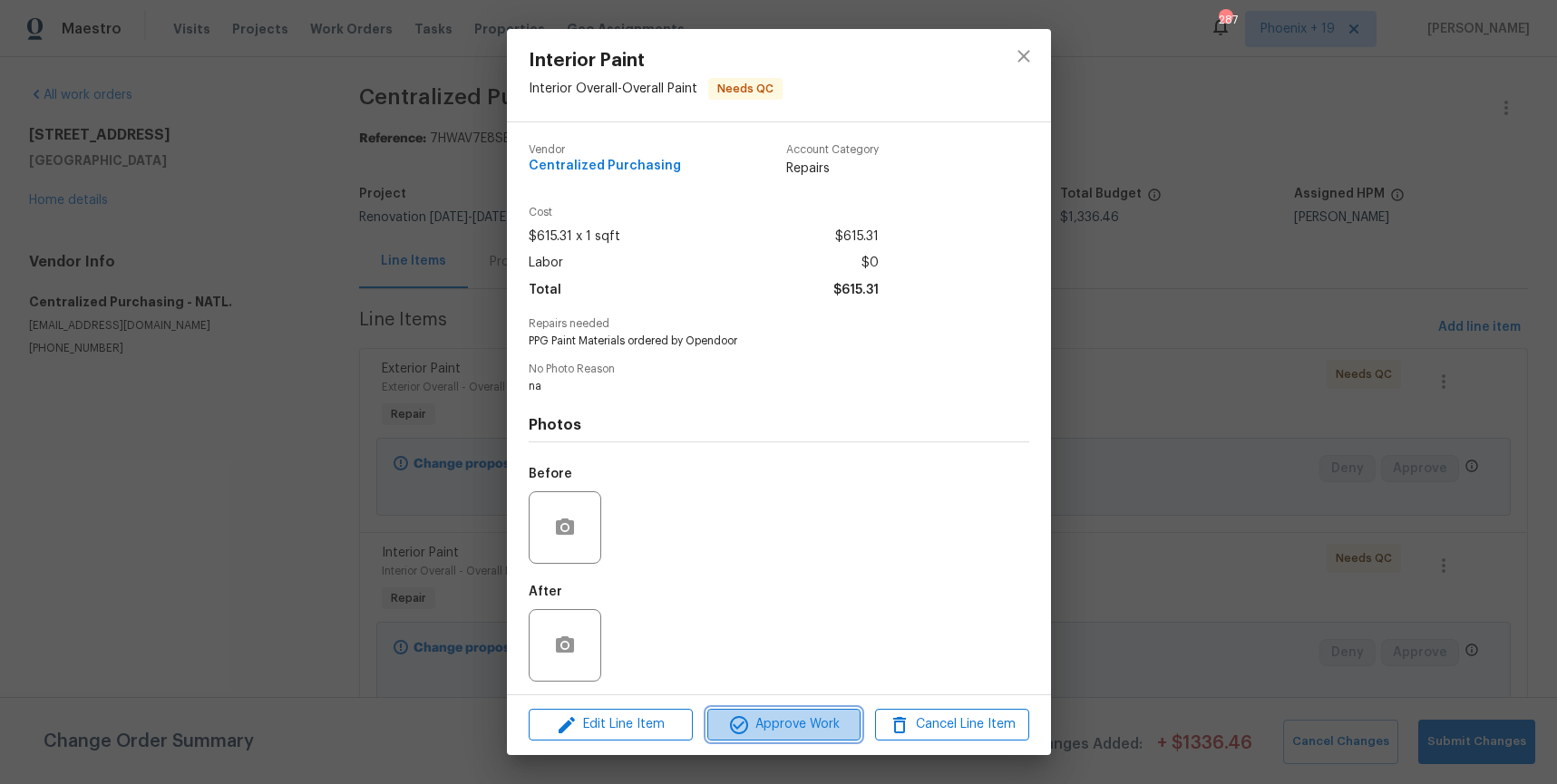
click at [768, 718] on span "Approve Work" at bounding box center [783, 725] width 142 height 23
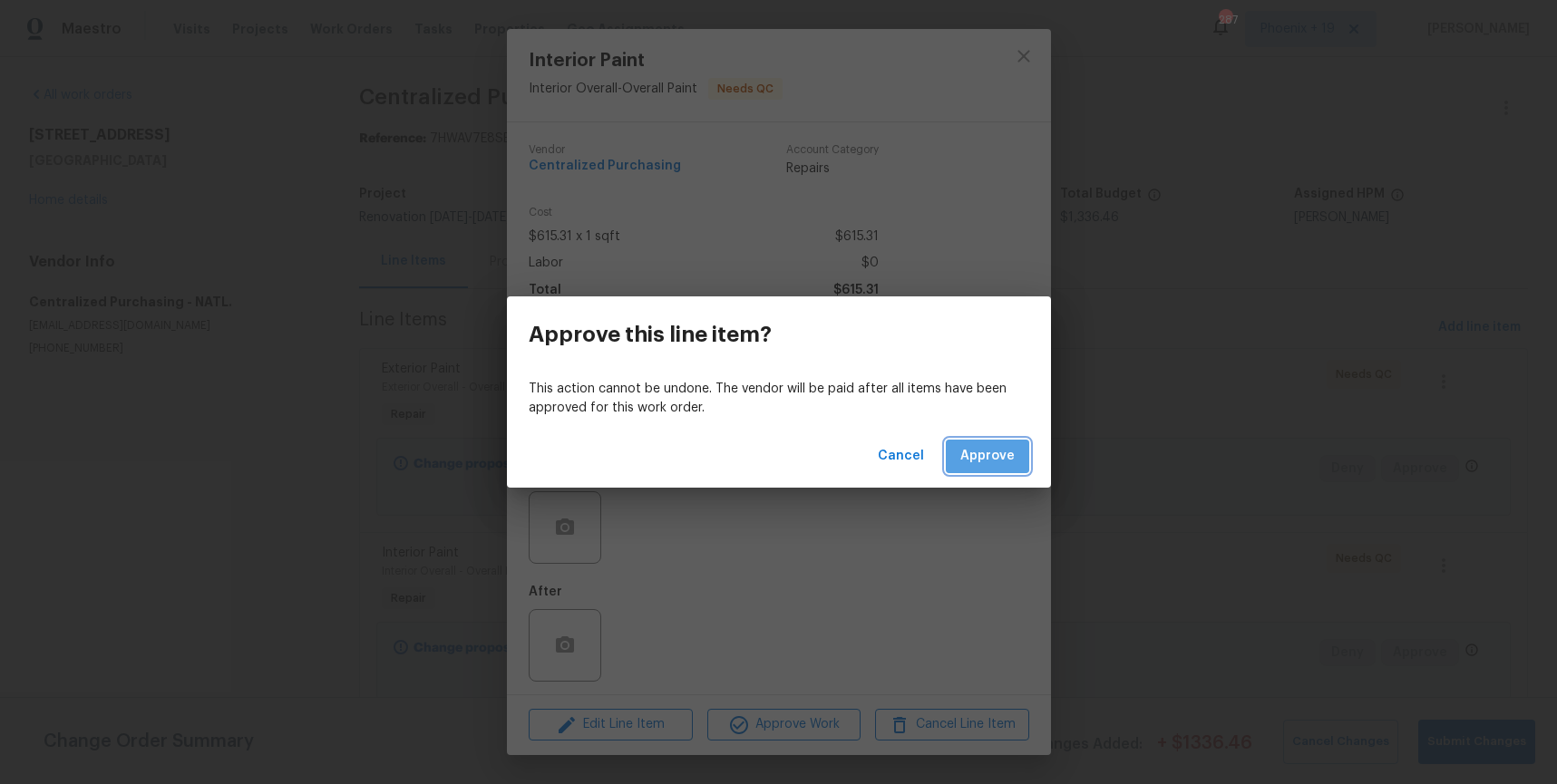
click at [975, 440] on button "Approve" at bounding box center [987, 456] width 84 height 34
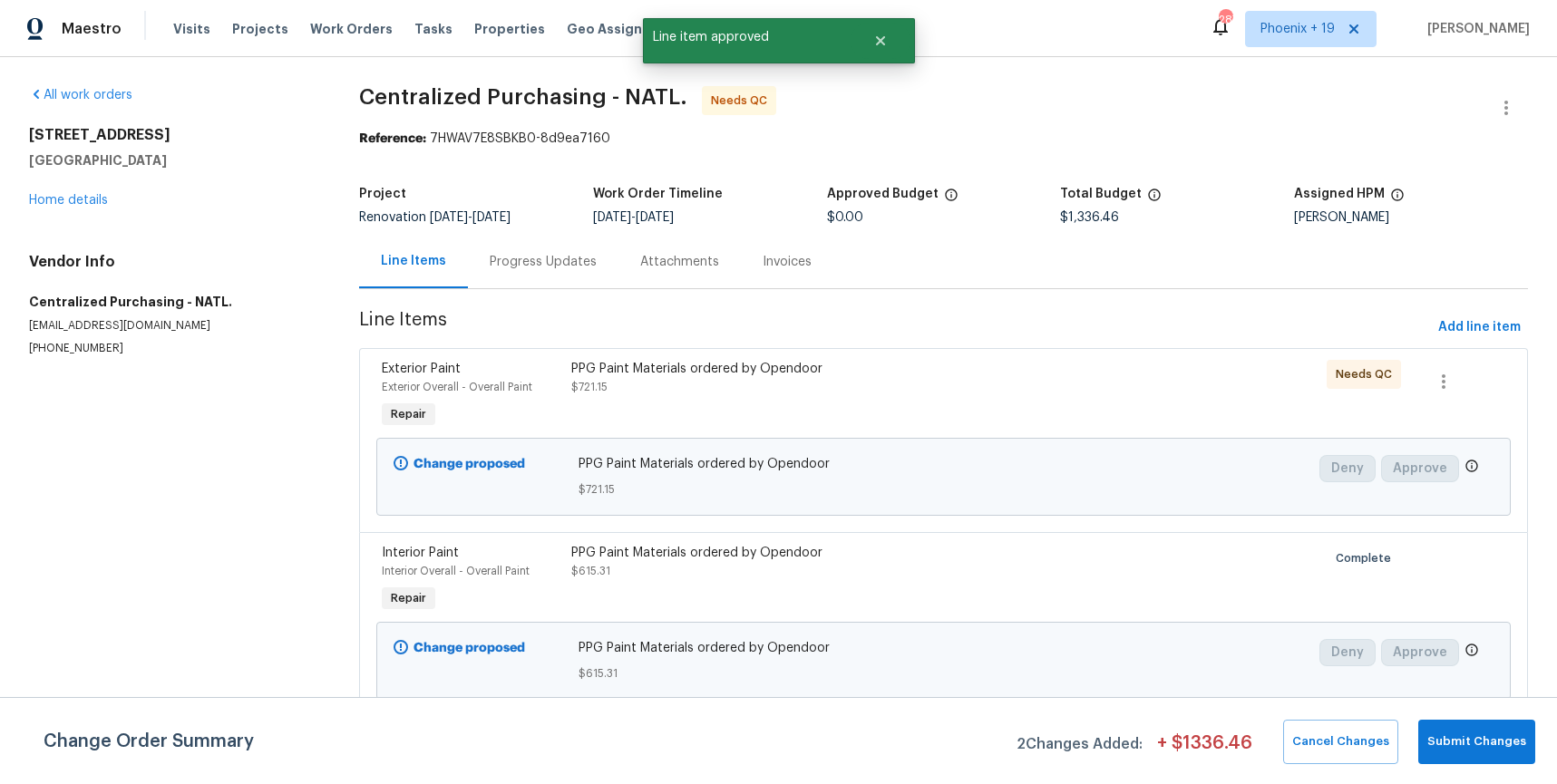
click at [938, 395] on div "PPG Paint Materials ordered by Opendoor $721.15" at bounding box center [802, 378] width 461 height 37
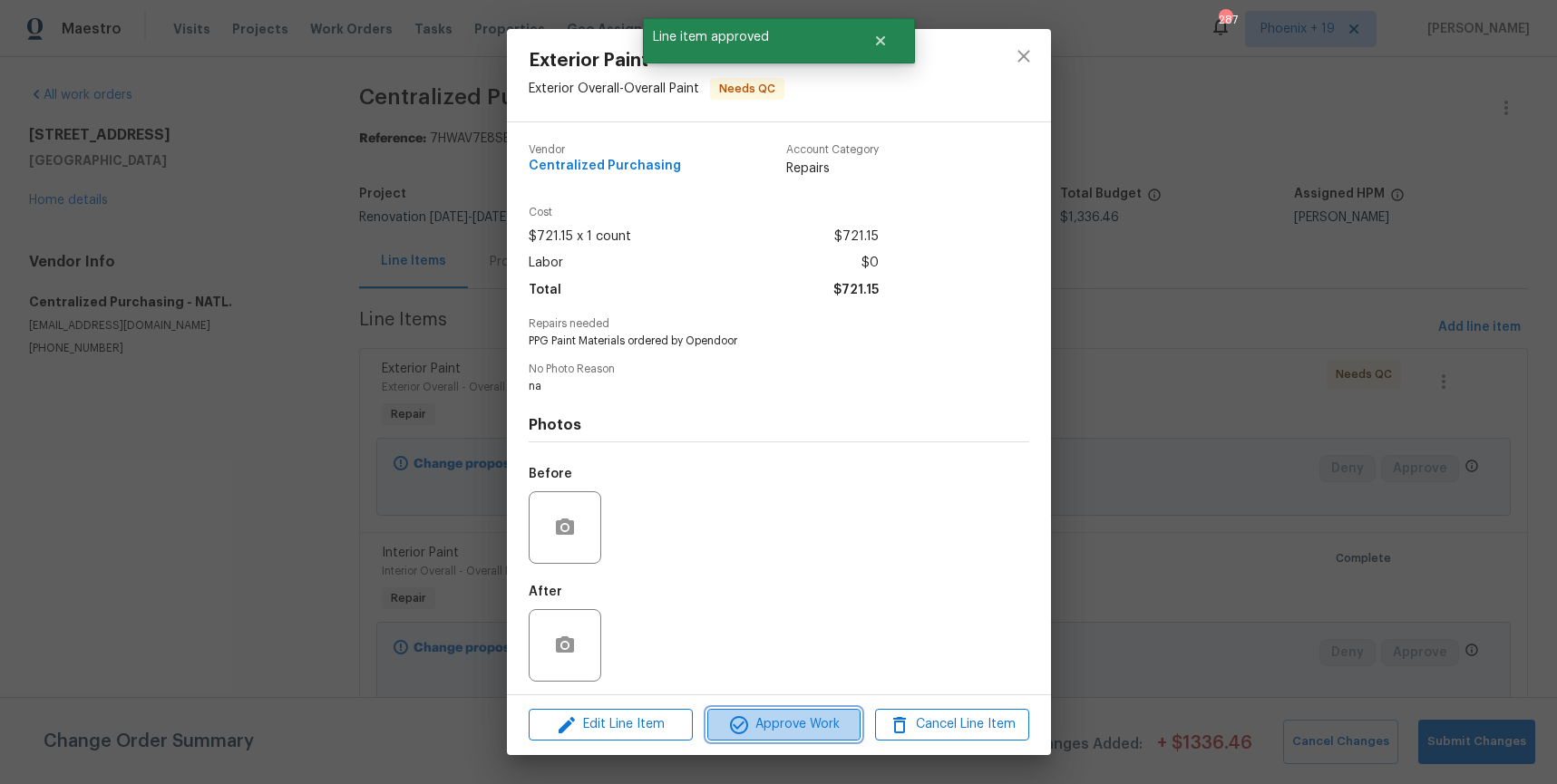
click at [821, 725] on span "Approve Work" at bounding box center [783, 725] width 142 height 23
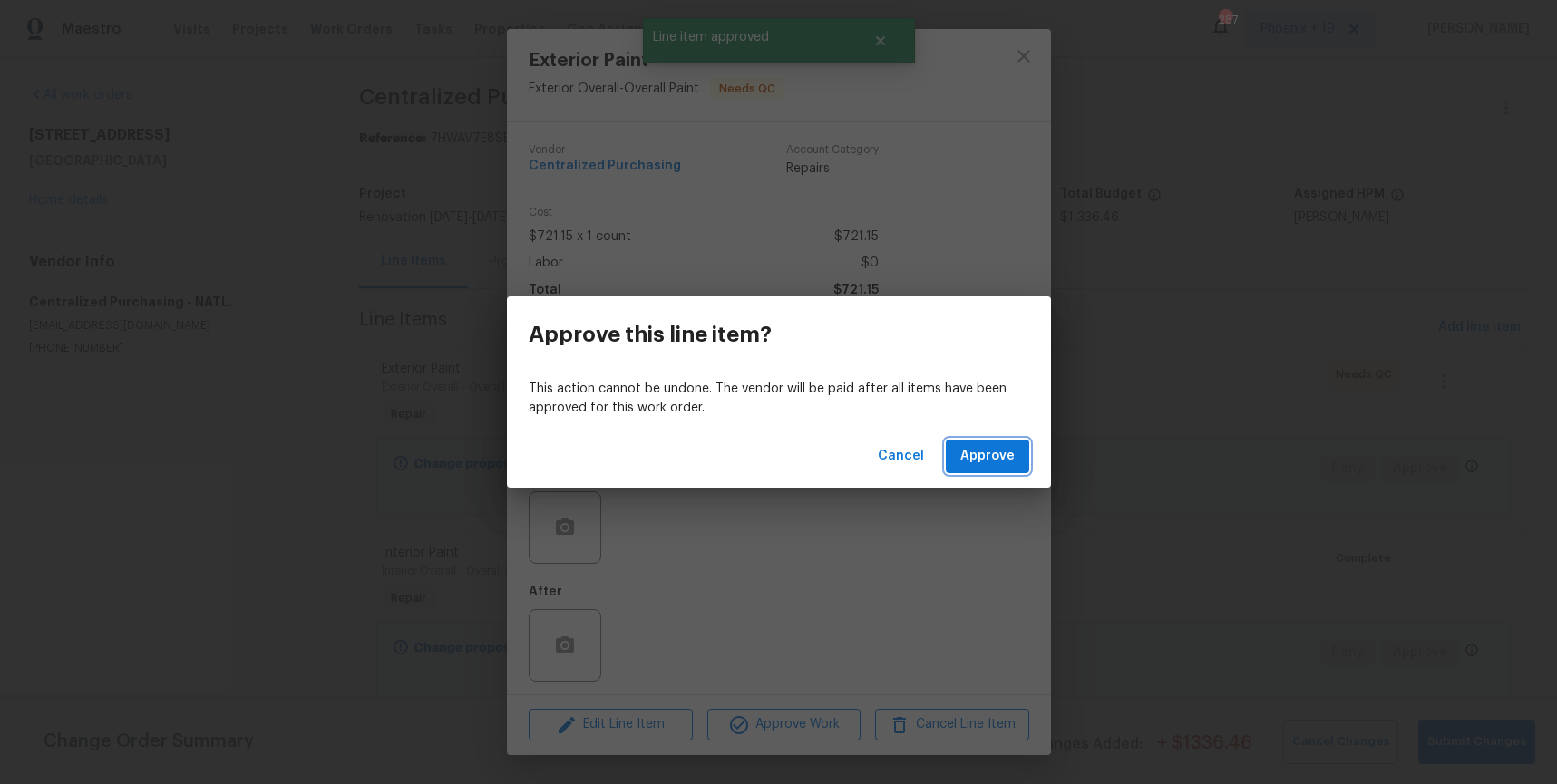
click at [965, 454] on span "Approve" at bounding box center [987, 456] width 55 height 23
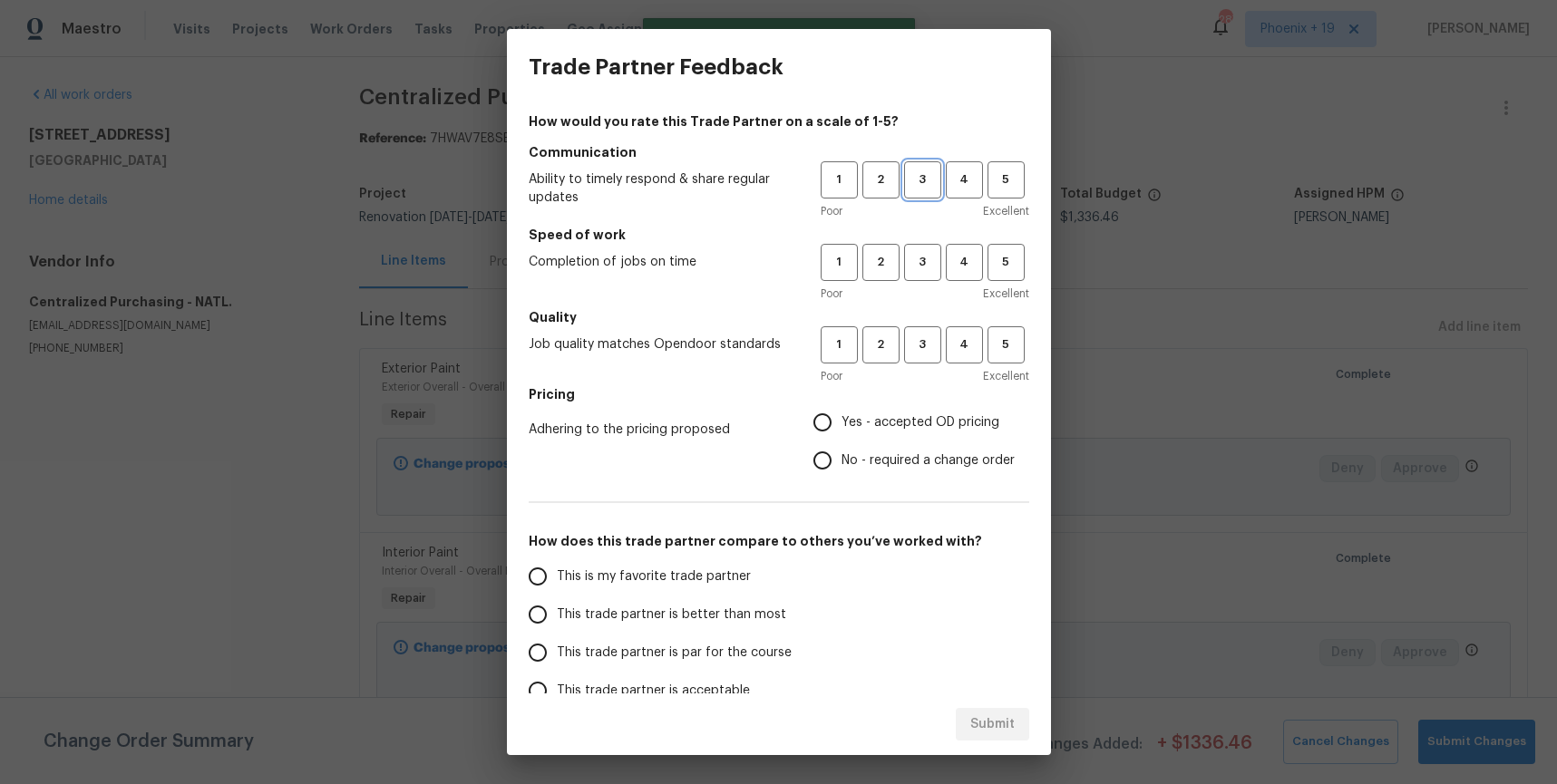
click at [933, 167] on button "3" at bounding box center [923, 181] width 38 height 38
drag, startPoint x: 922, startPoint y: 248, endPoint x: 918, endPoint y: 355, distance: 107.1
click at [922, 248] on button "3" at bounding box center [923, 263] width 38 height 38
click at [918, 355] on span "3" at bounding box center [923, 345] width 34 height 21
click at [900, 419] on span "Yes - accepted OD pricing" at bounding box center [921, 423] width 158 height 19
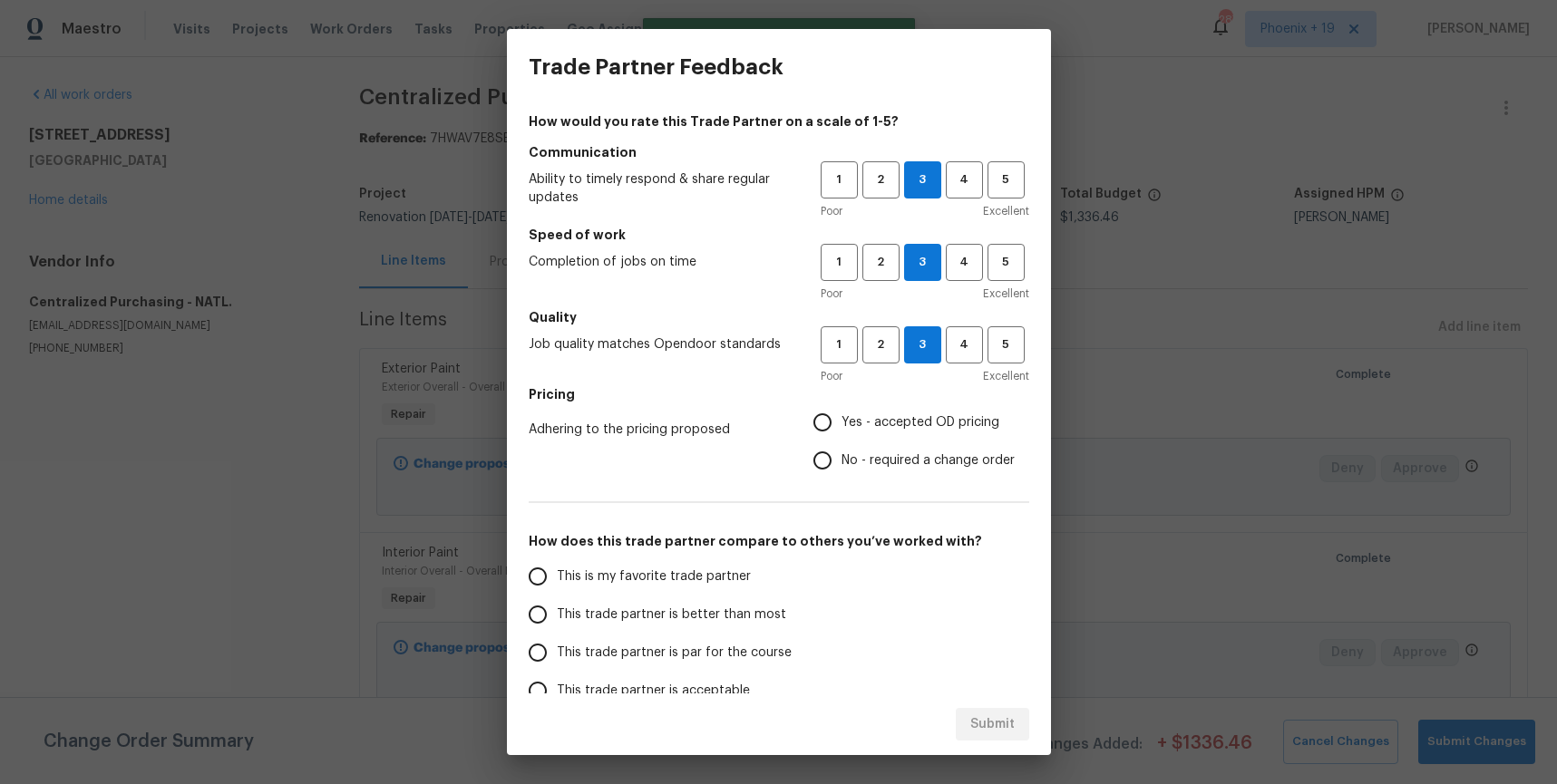
click at [842, 419] on input "Yes - accepted OD pricing" at bounding box center [823, 423] width 38 height 38
radio input "true"
drag, startPoint x: 638, startPoint y: 565, endPoint x: 677, endPoint y: 570, distance: 39.3
click at [638, 565] on label "This is my favorite trade partner" at bounding box center [662, 577] width 286 height 38
click at [557, 565] on input "This is my favorite trade partner" at bounding box center [538, 577] width 38 height 38
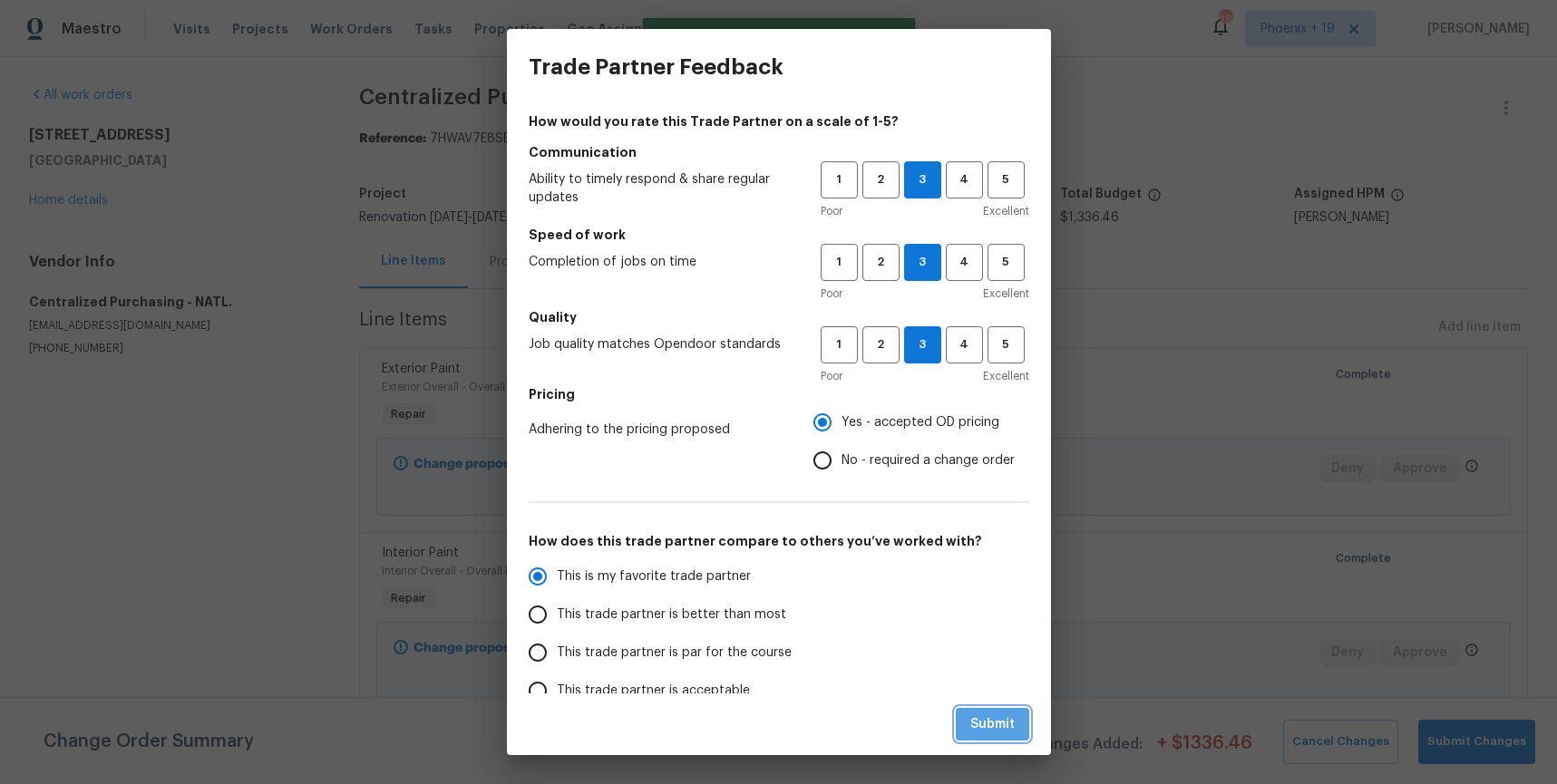
drag, startPoint x: 973, startPoint y: 717, endPoint x: 986, endPoint y: 704, distance: 18.4
click at [973, 717] on span "Submit" at bounding box center [992, 725] width 44 height 23
radio input "true"
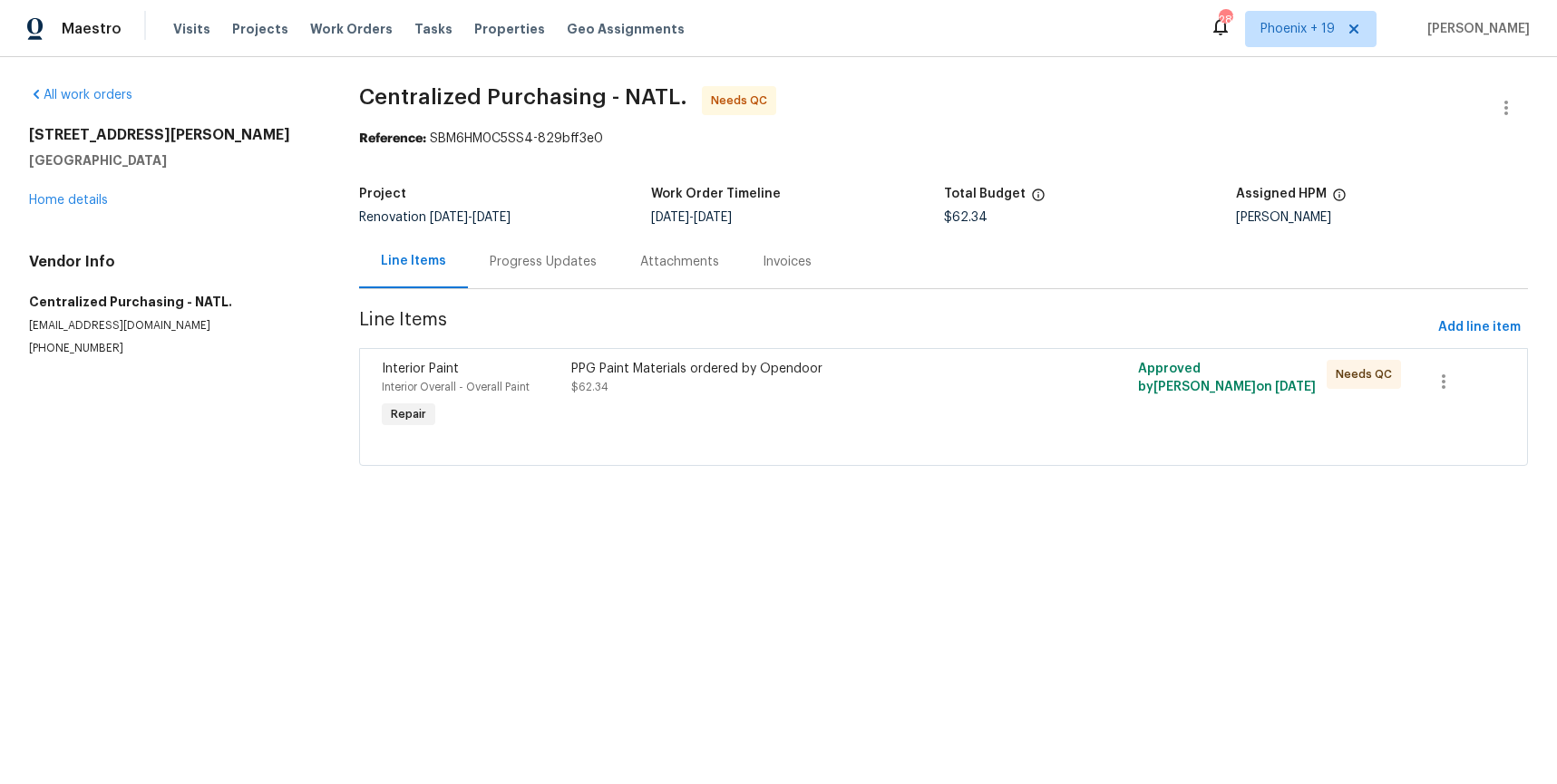
click at [989, 443] on div at bounding box center [944, 443] width 1124 height 22
click at [823, 412] on div "PPG Paint Materials ordered by Opendoor $62.34" at bounding box center [802, 396] width 473 height 84
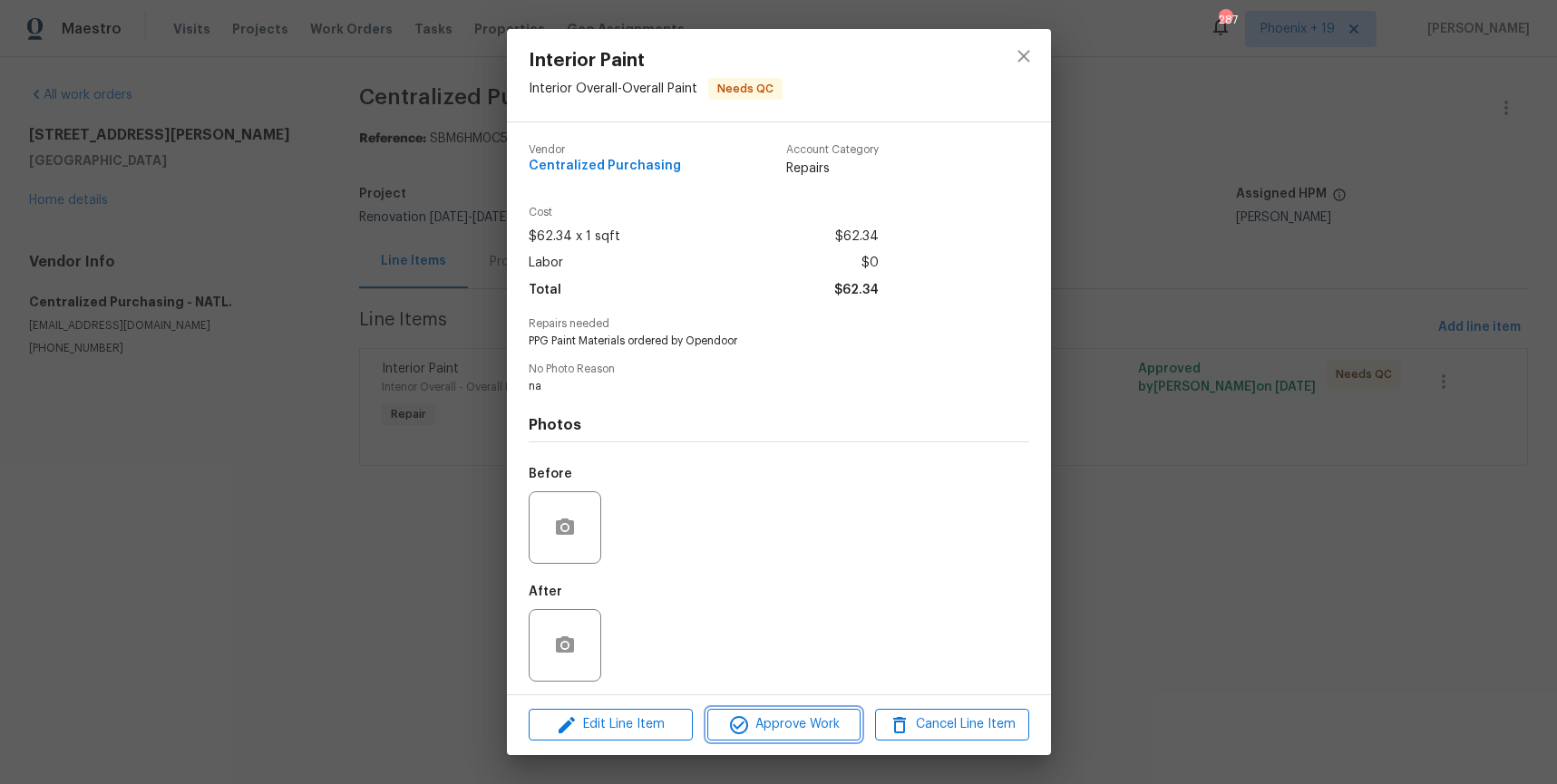
click at [836, 724] on span "Approve Work" at bounding box center [783, 725] width 142 height 23
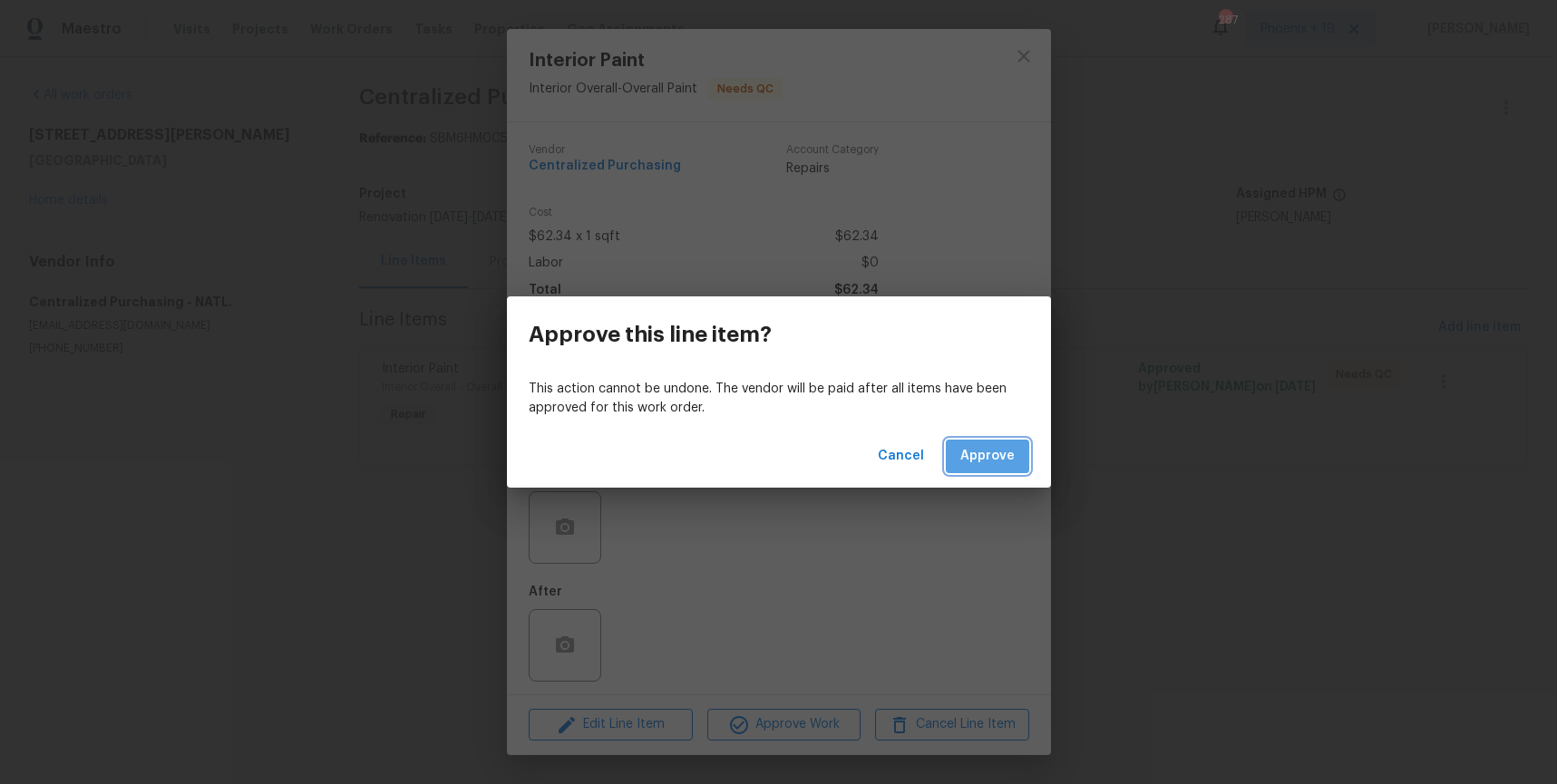
click at [1013, 465] on span "Approve" at bounding box center [987, 456] width 55 height 23
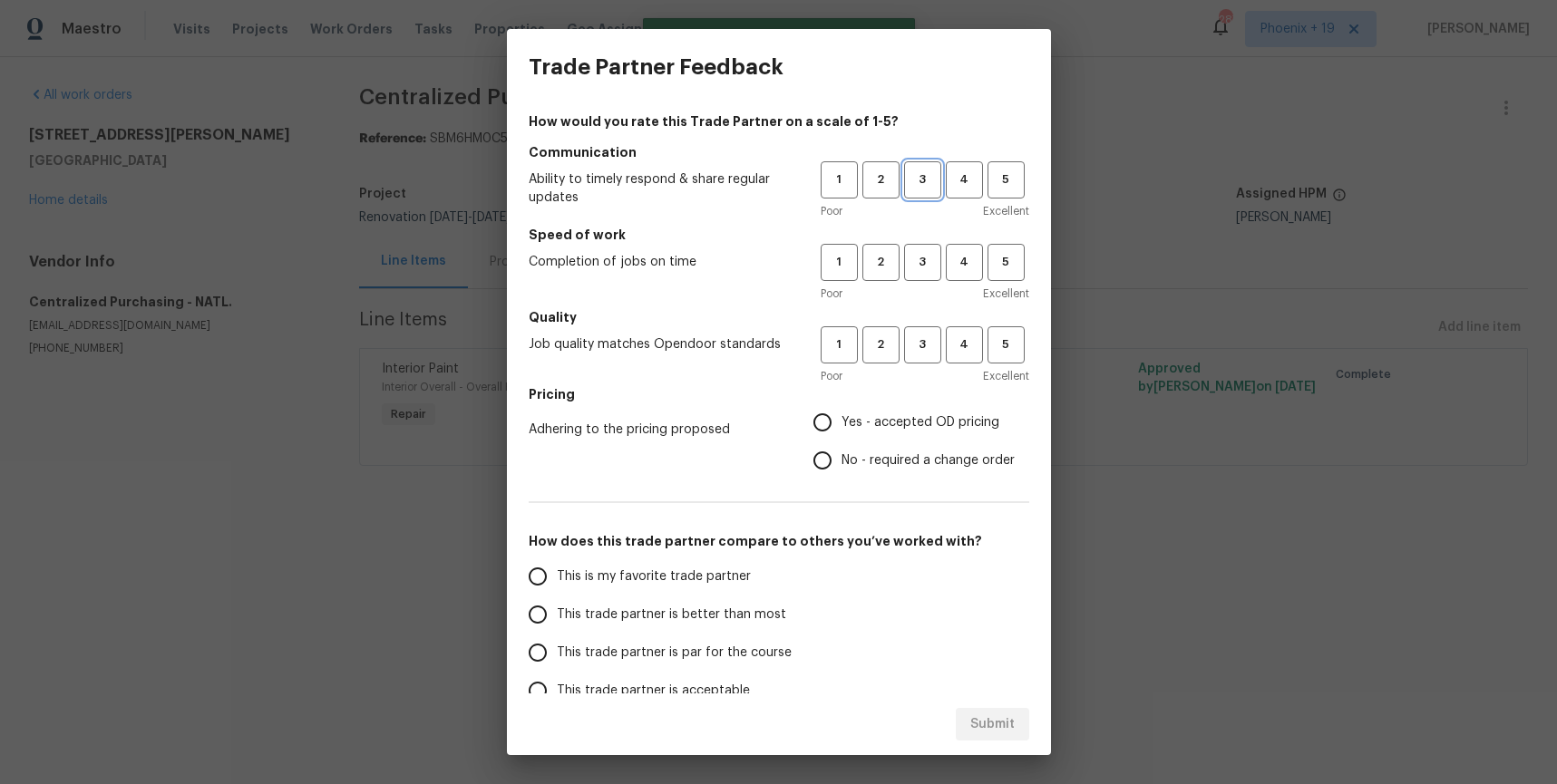
click at [930, 187] on span "3" at bounding box center [923, 180] width 34 height 21
drag, startPoint x: 930, startPoint y: 276, endPoint x: 931, endPoint y: 339, distance: 63.0
click at [930, 276] on button "3" at bounding box center [923, 263] width 38 height 38
click at [931, 341] on span "3" at bounding box center [923, 345] width 34 height 21
click at [928, 414] on span "Yes - accepted OD pricing" at bounding box center [921, 423] width 158 height 19
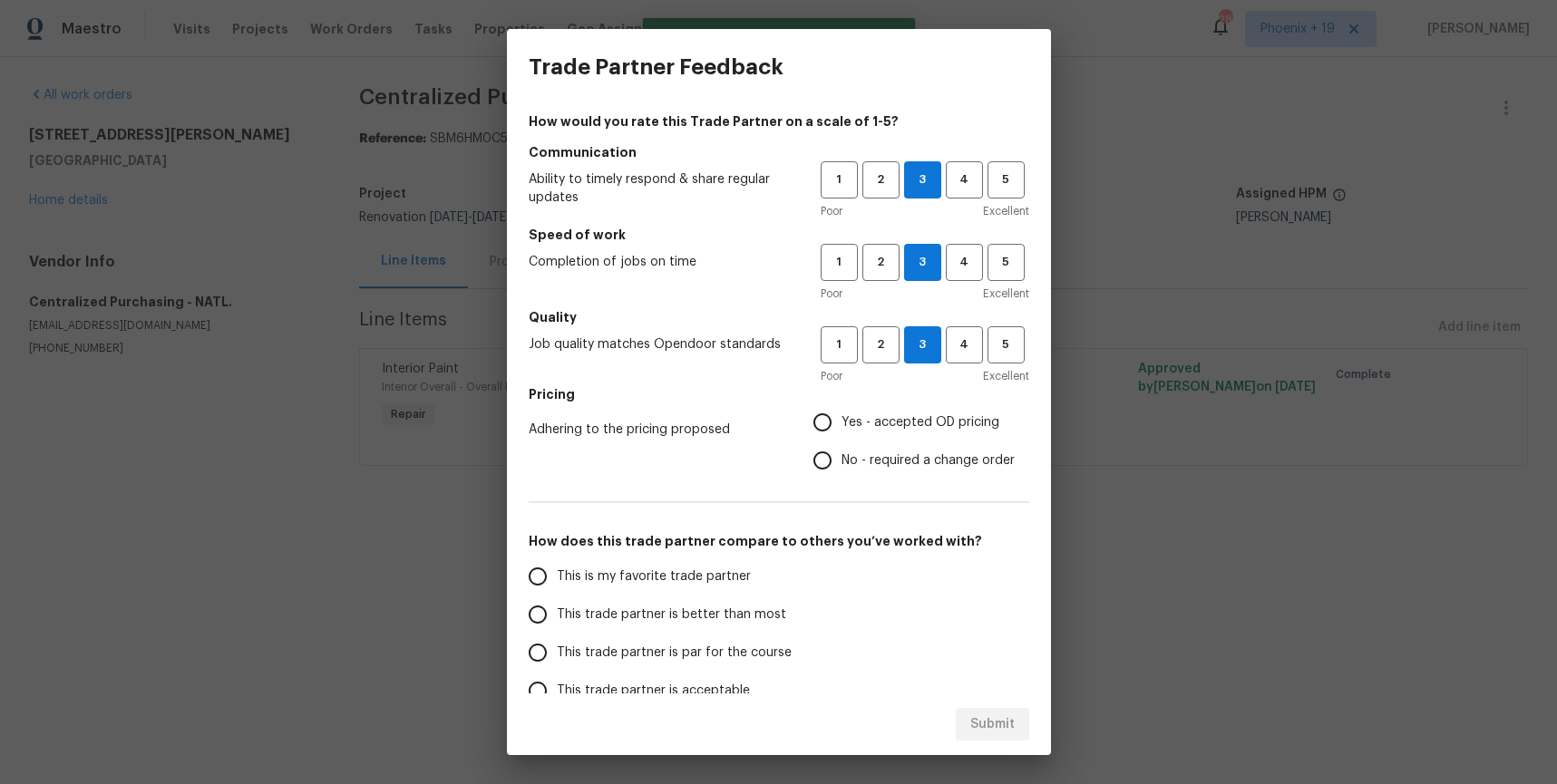
click at [842, 414] on input "Yes - accepted OD pricing" at bounding box center [823, 423] width 38 height 38
radio input "true"
click at [661, 594] on label "This is my favorite trade partner" at bounding box center [662, 577] width 286 height 38
click at [557, 594] on input "This is my favorite trade partner" at bounding box center [538, 577] width 38 height 38
click at [972, 729] on span "Submit" at bounding box center [992, 725] width 44 height 23
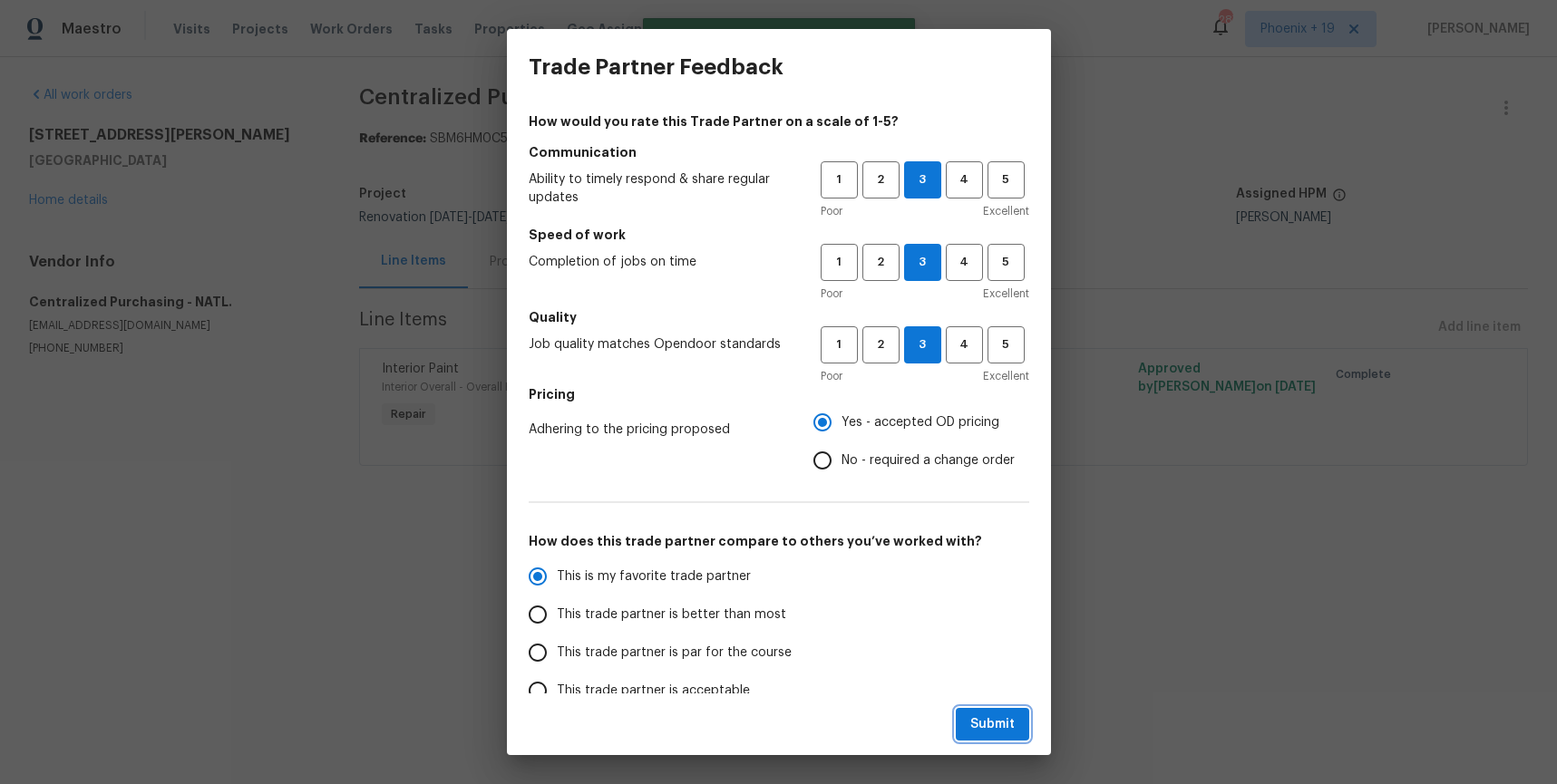
radio input "true"
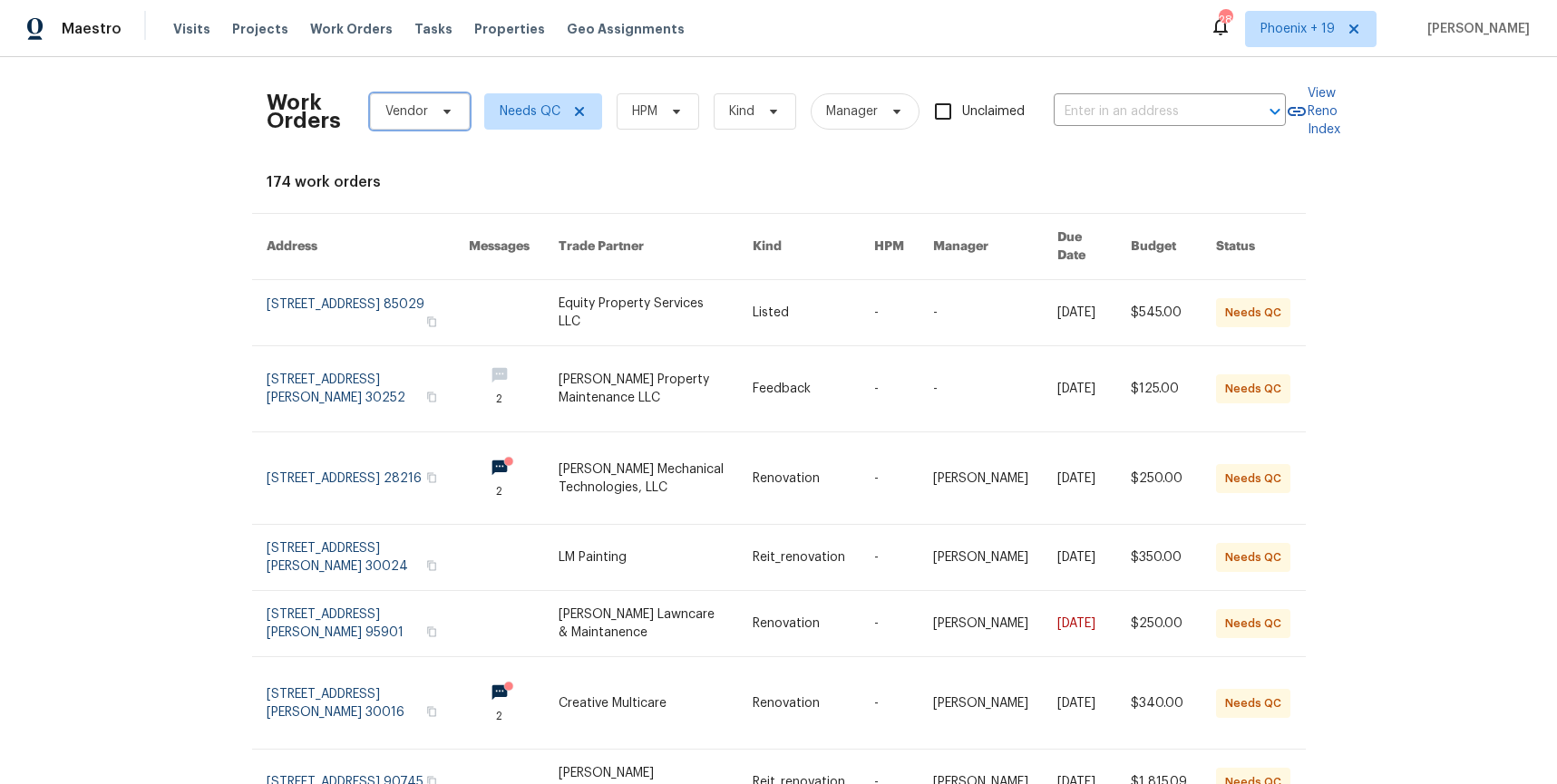
click at [416, 112] on span "Vendor" at bounding box center [407, 111] width 42 height 18
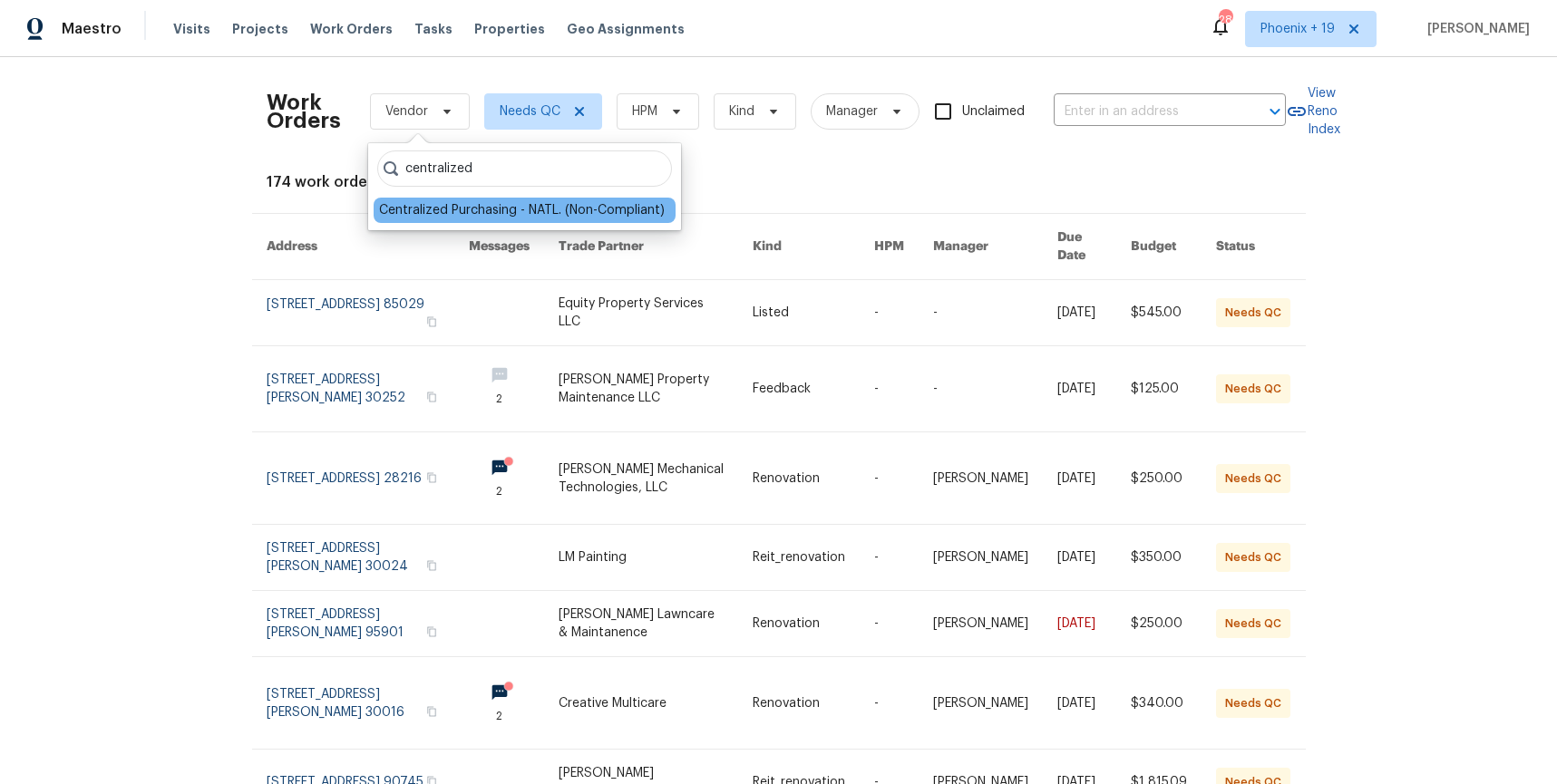
type input "centralized"
click at [468, 214] on div "Centralized Purchasing - NATL. (Non-Compliant)" at bounding box center [522, 210] width 286 height 18
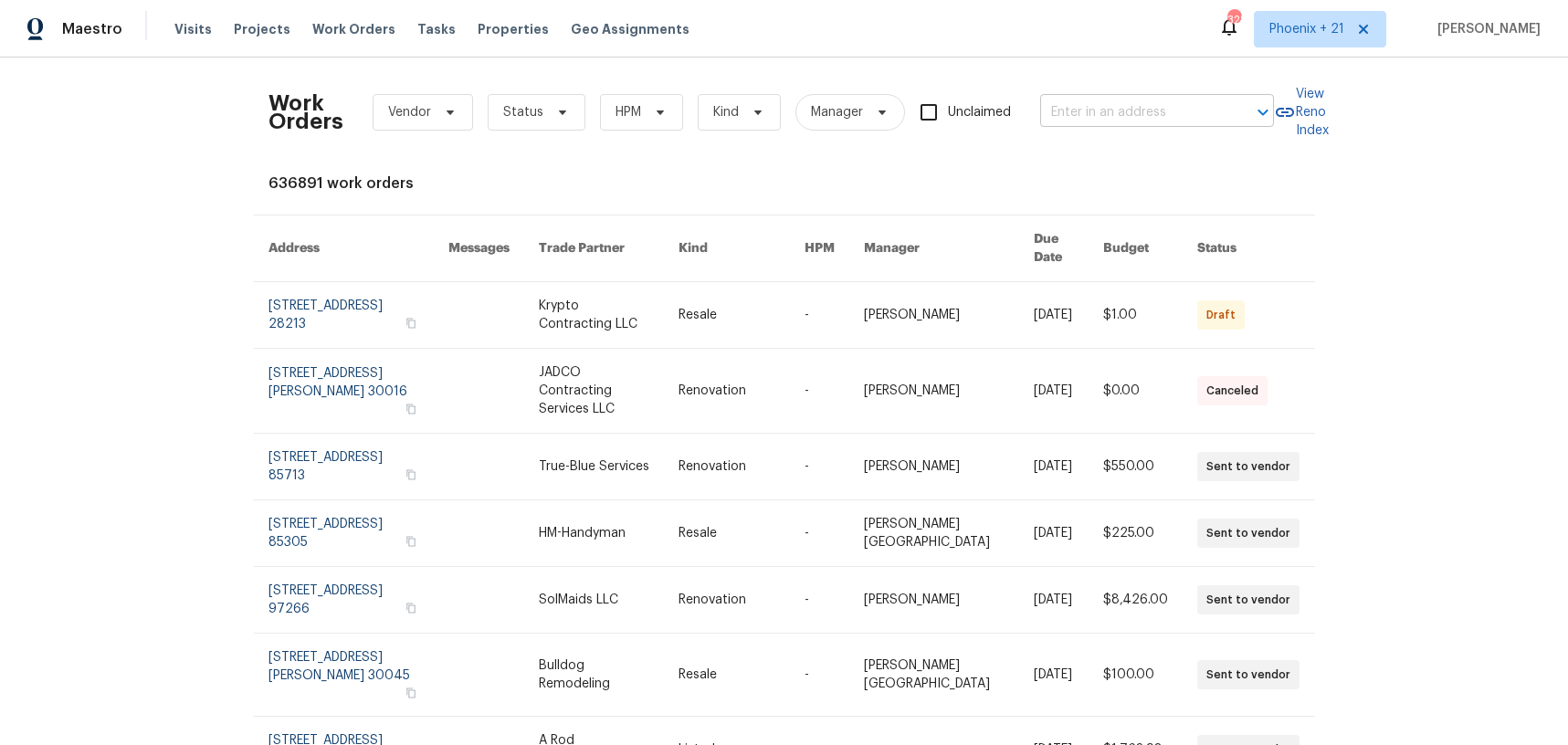
click at [1140, 99] on input "text" at bounding box center [1131, 113] width 183 height 28
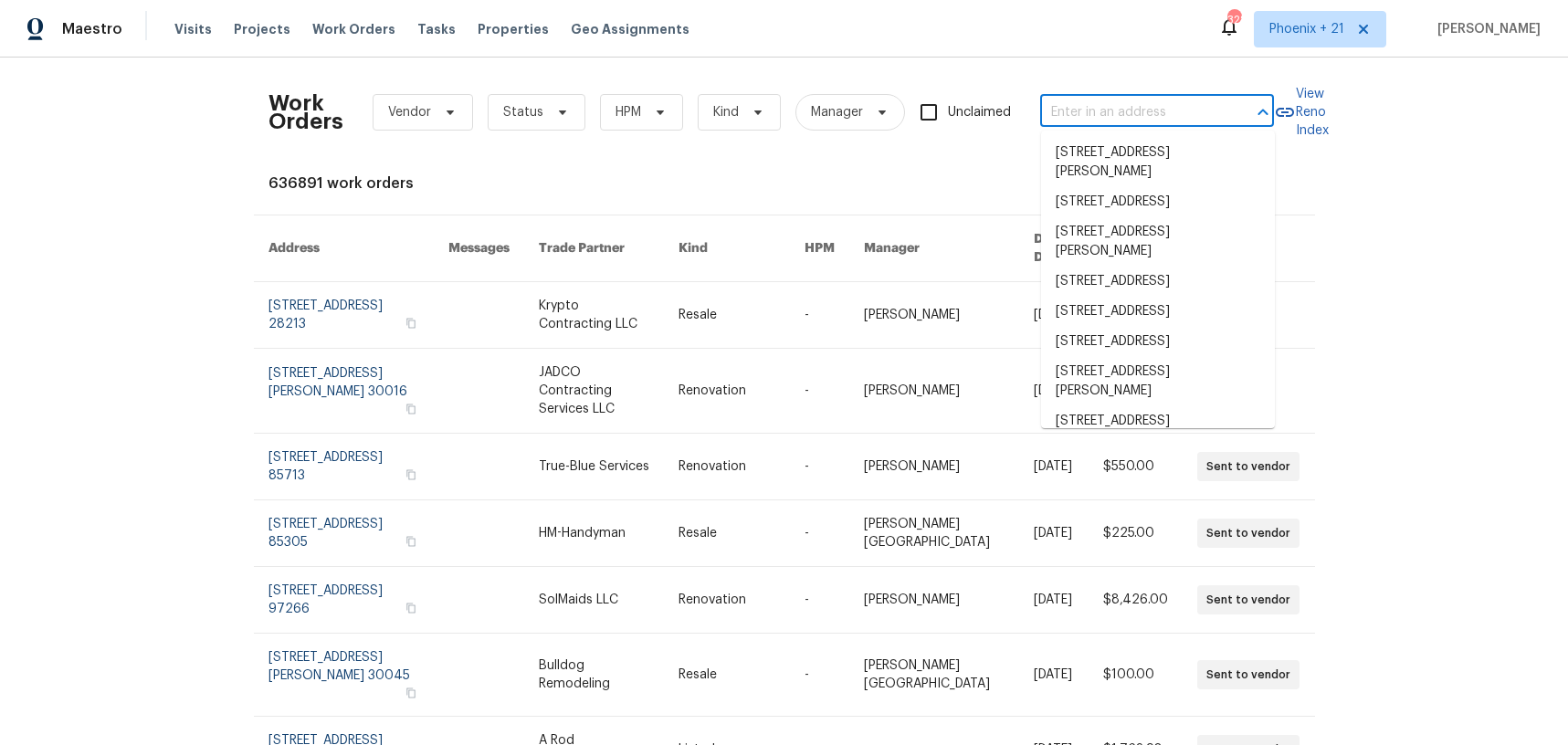
paste input "[STREET_ADDRESS][PERSON_NAME]"
type input "[STREET_ADDRESS][PERSON_NAME]"
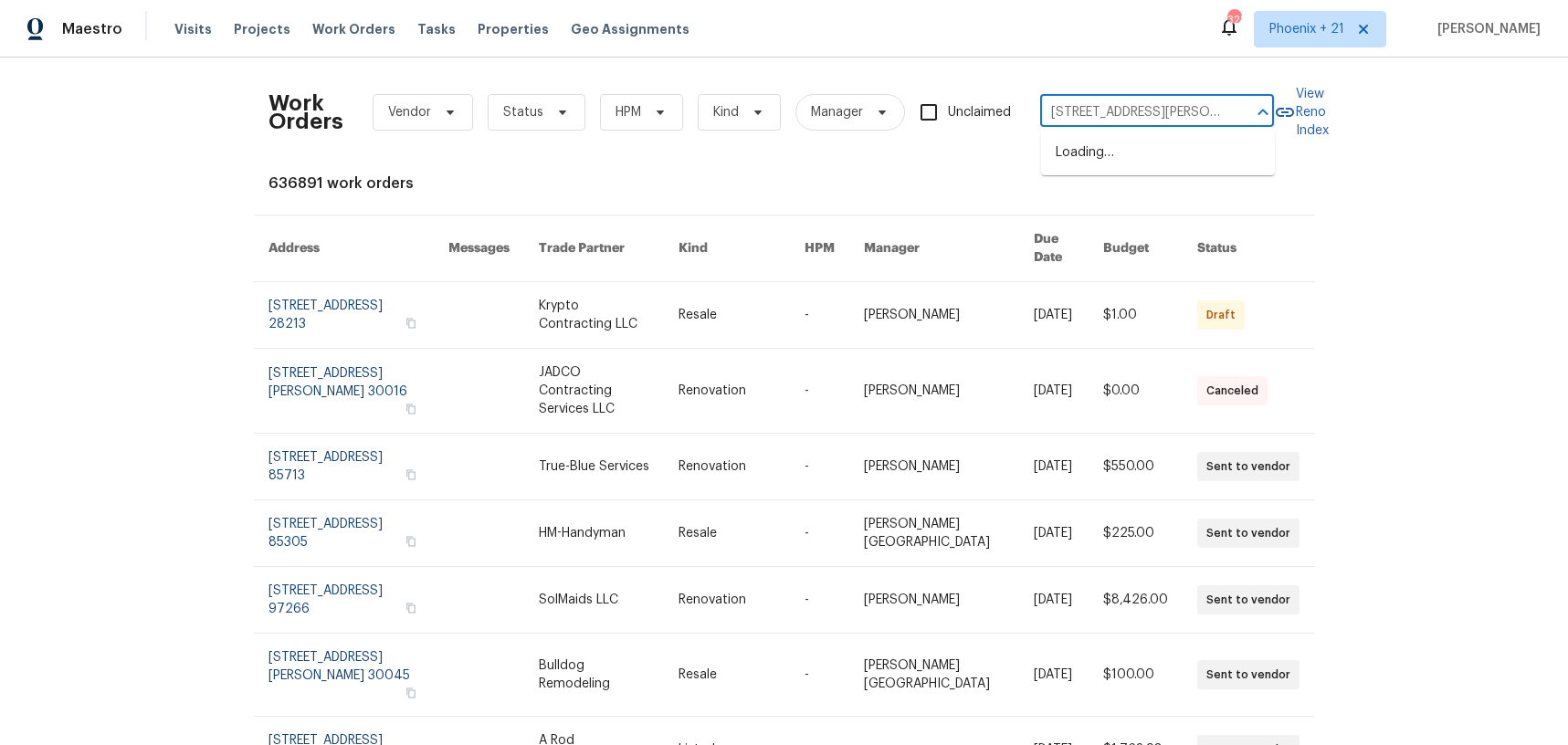
scroll to position [0, 56]
click at [1136, 154] on li "[STREET_ADDRESS][PERSON_NAME]" at bounding box center [1158, 162] width 234 height 49
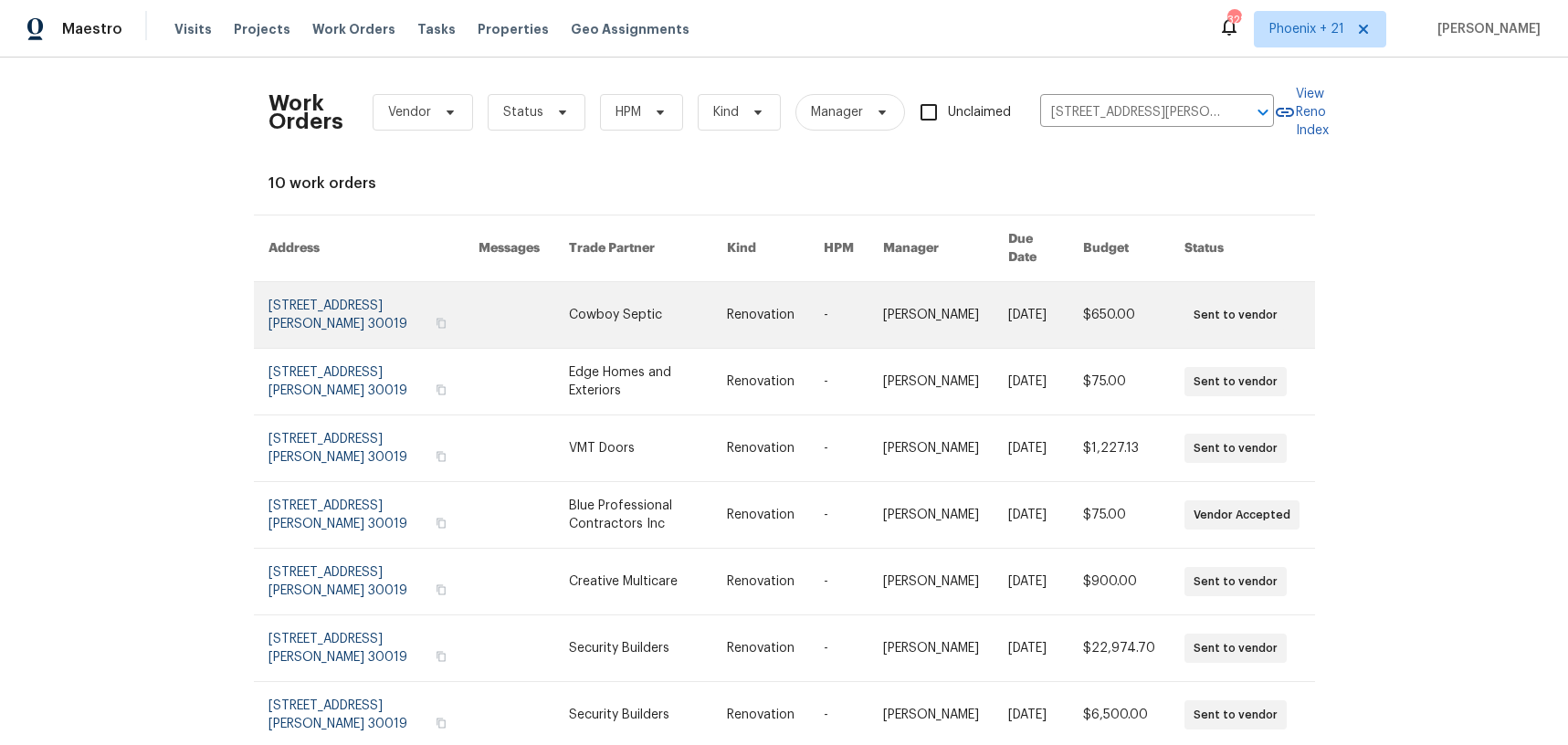
click at [647, 319] on link at bounding box center [648, 315] width 159 height 65
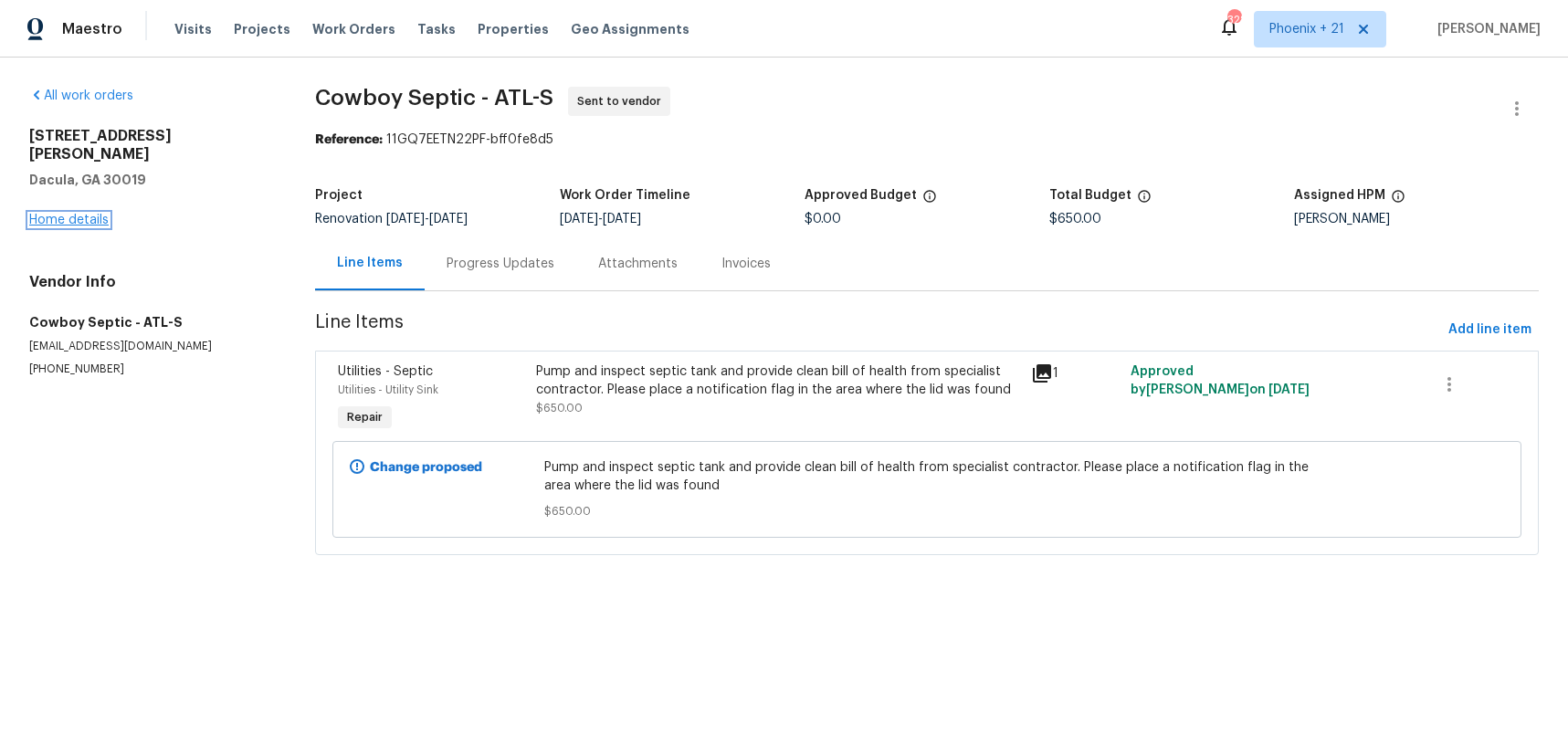
click at [83, 213] on link "Home details" at bounding box center [69, 219] width 80 height 12
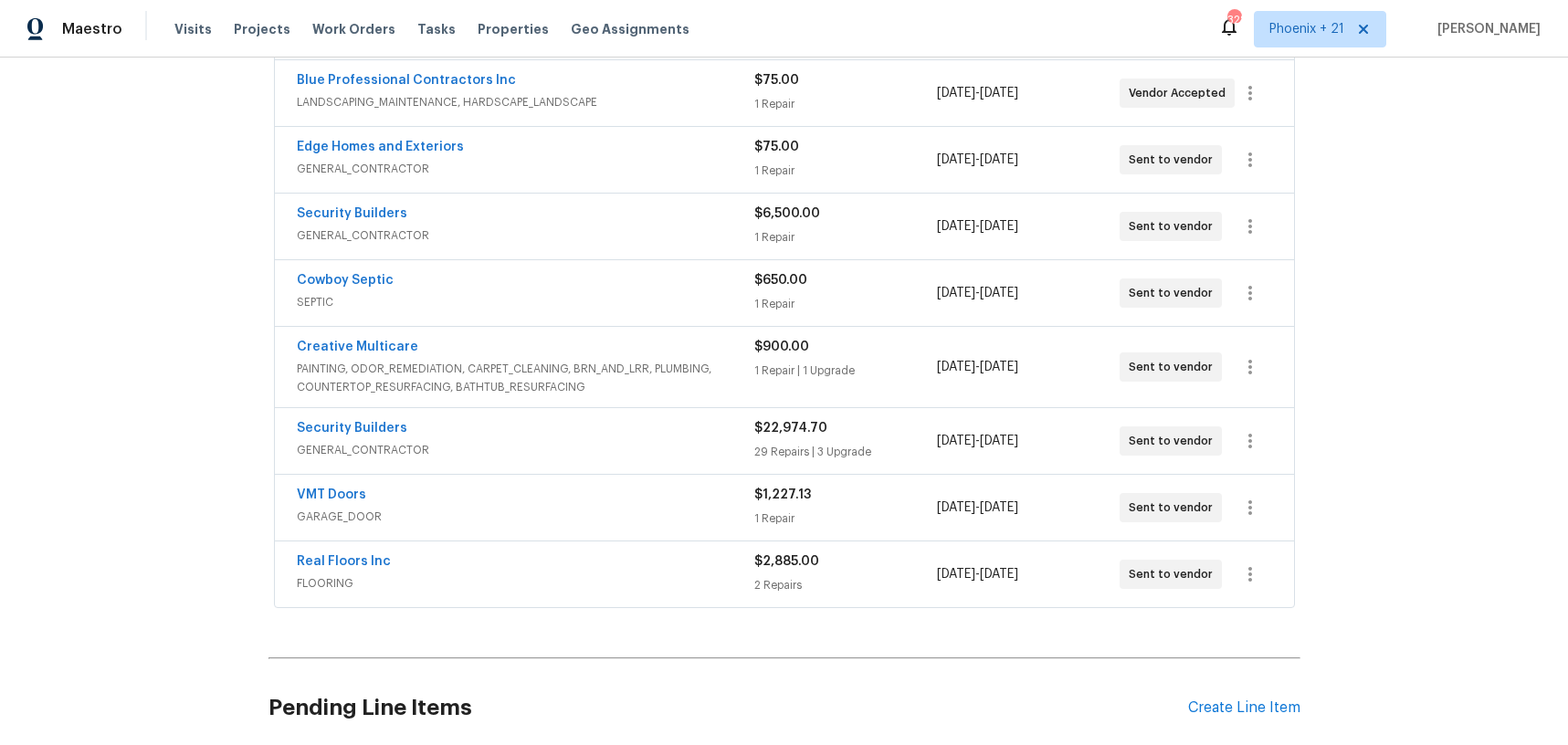
scroll to position [460, 0]
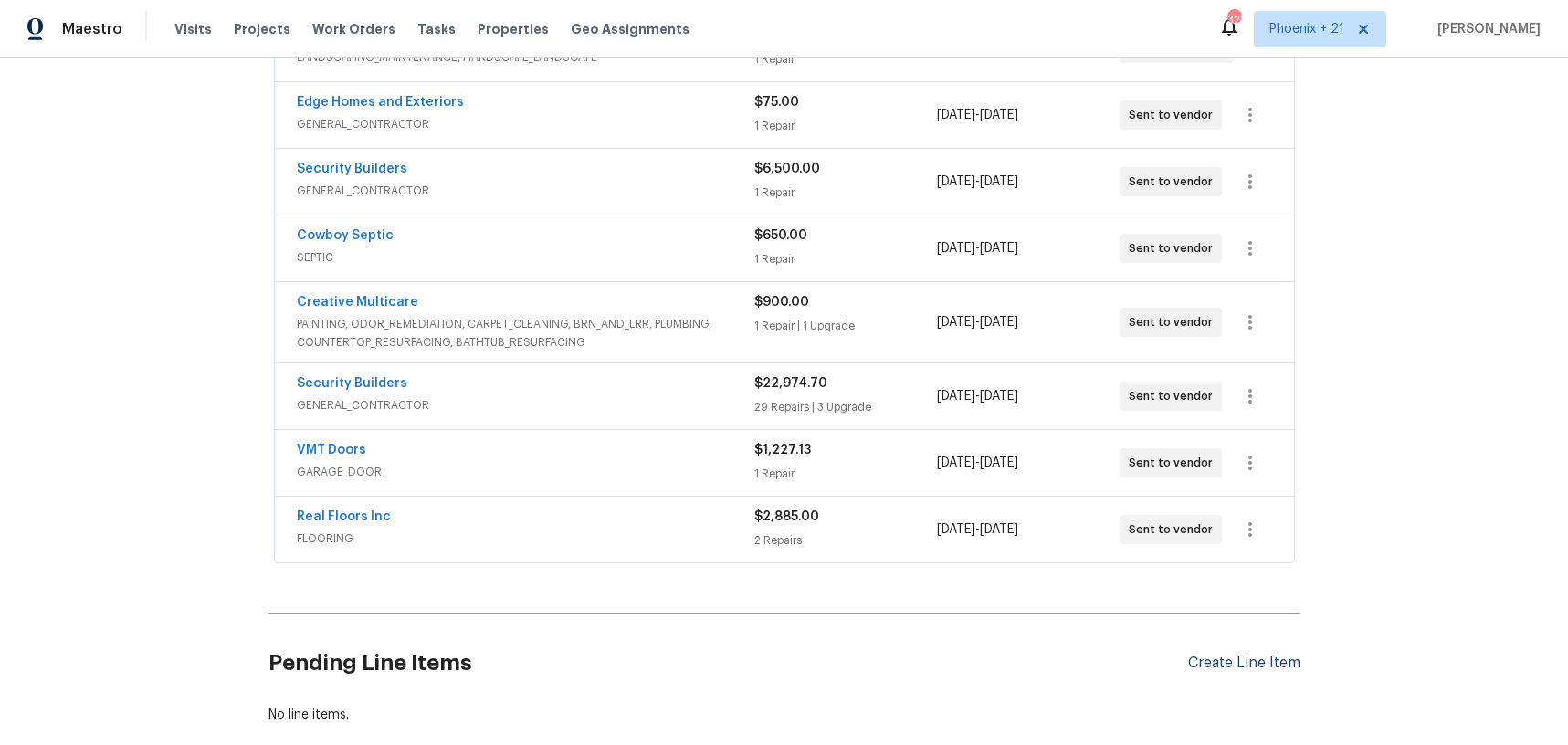
click at [1213, 657] on div "Create Line Item" at bounding box center [1245, 663] width 113 height 17
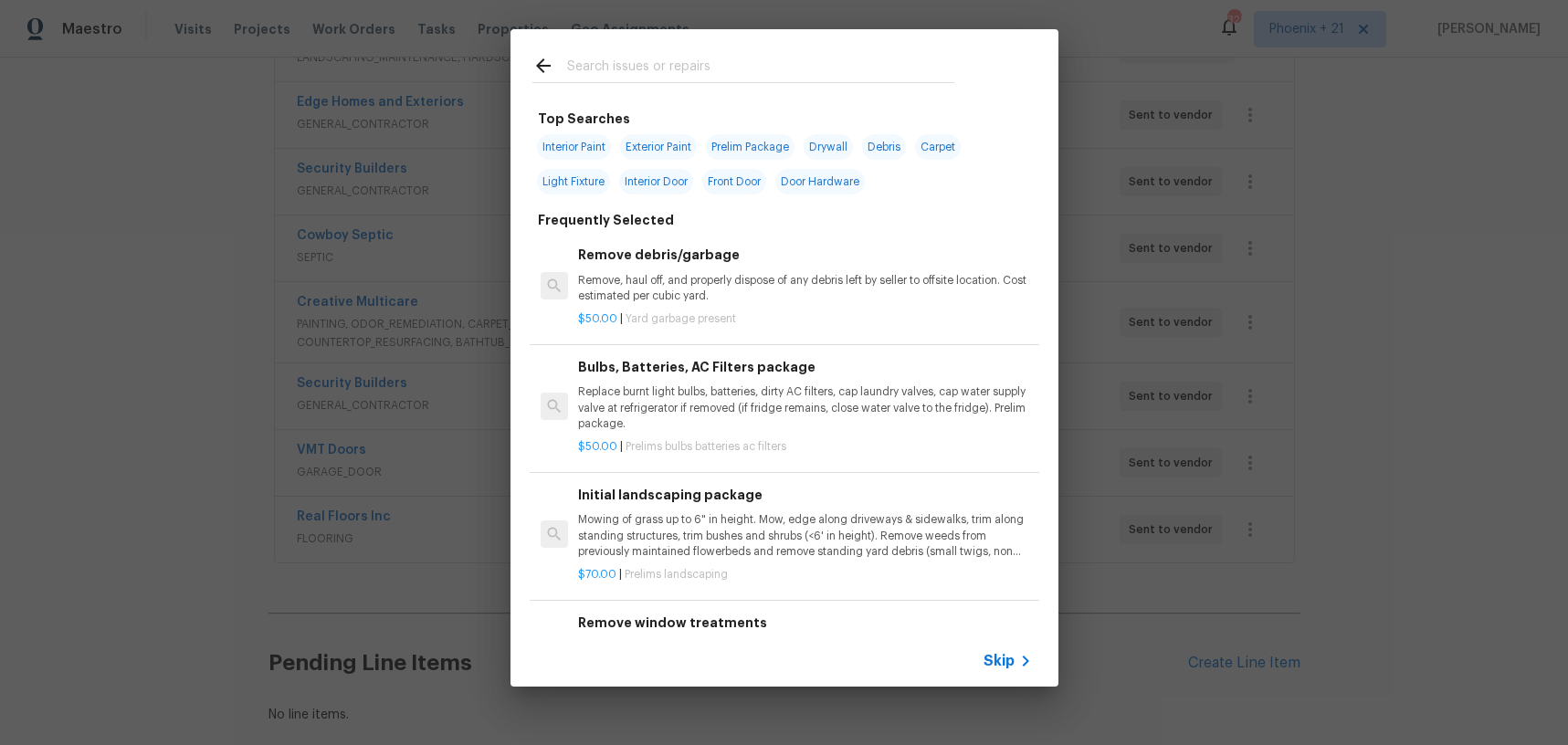
click at [704, 83] on div at bounding box center [743, 65] width 465 height 72
click at [701, 76] on input "text" at bounding box center [760, 68] width 388 height 27
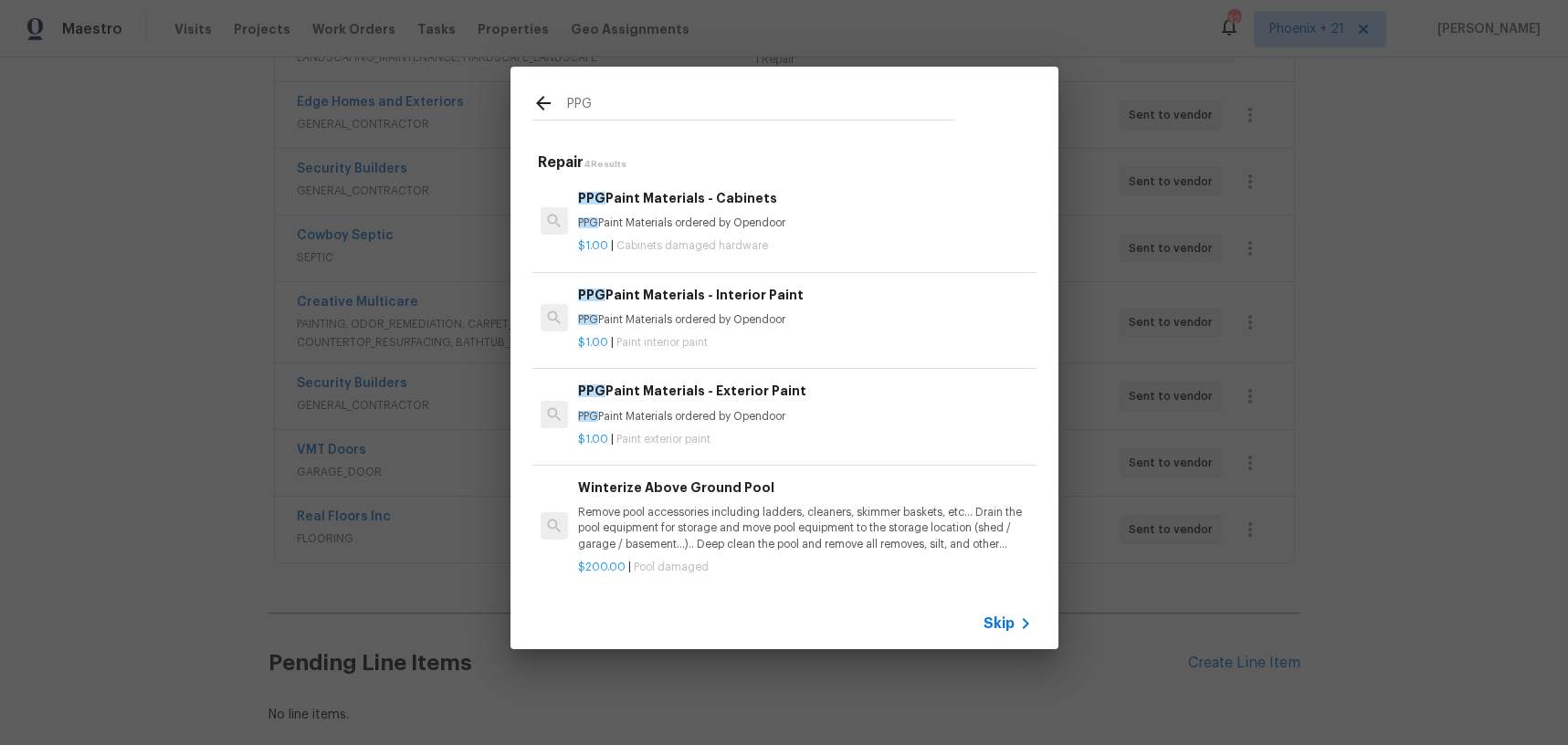
type input "PPG"
click at [854, 324] on p "PPG Paint Materials ordered by Opendoor" at bounding box center [805, 320] width 453 height 15
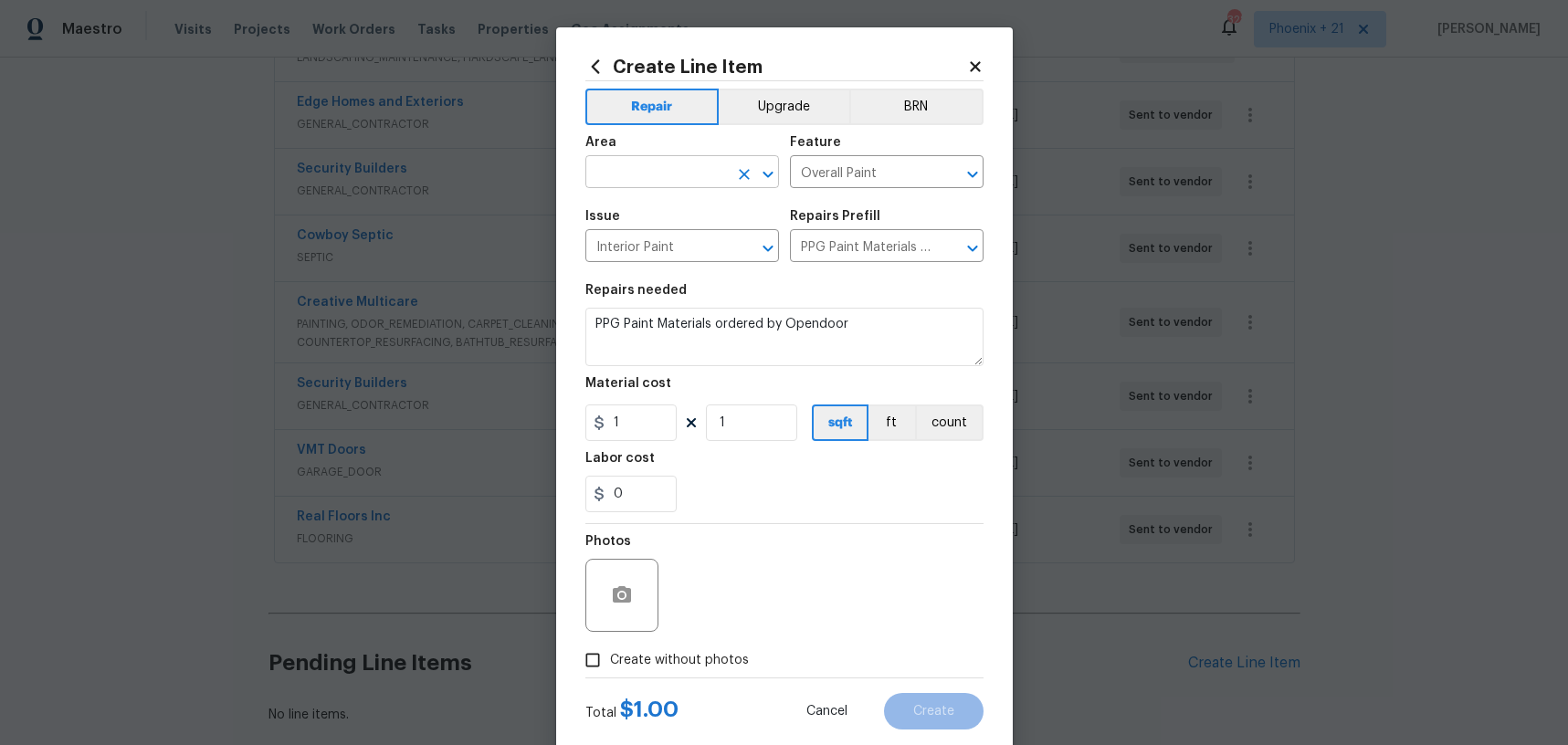
drag, startPoint x: 678, startPoint y: 155, endPoint x: 671, endPoint y: 167, distance: 13.9
click at [678, 155] on div "Area" at bounding box center [683, 148] width 193 height 24
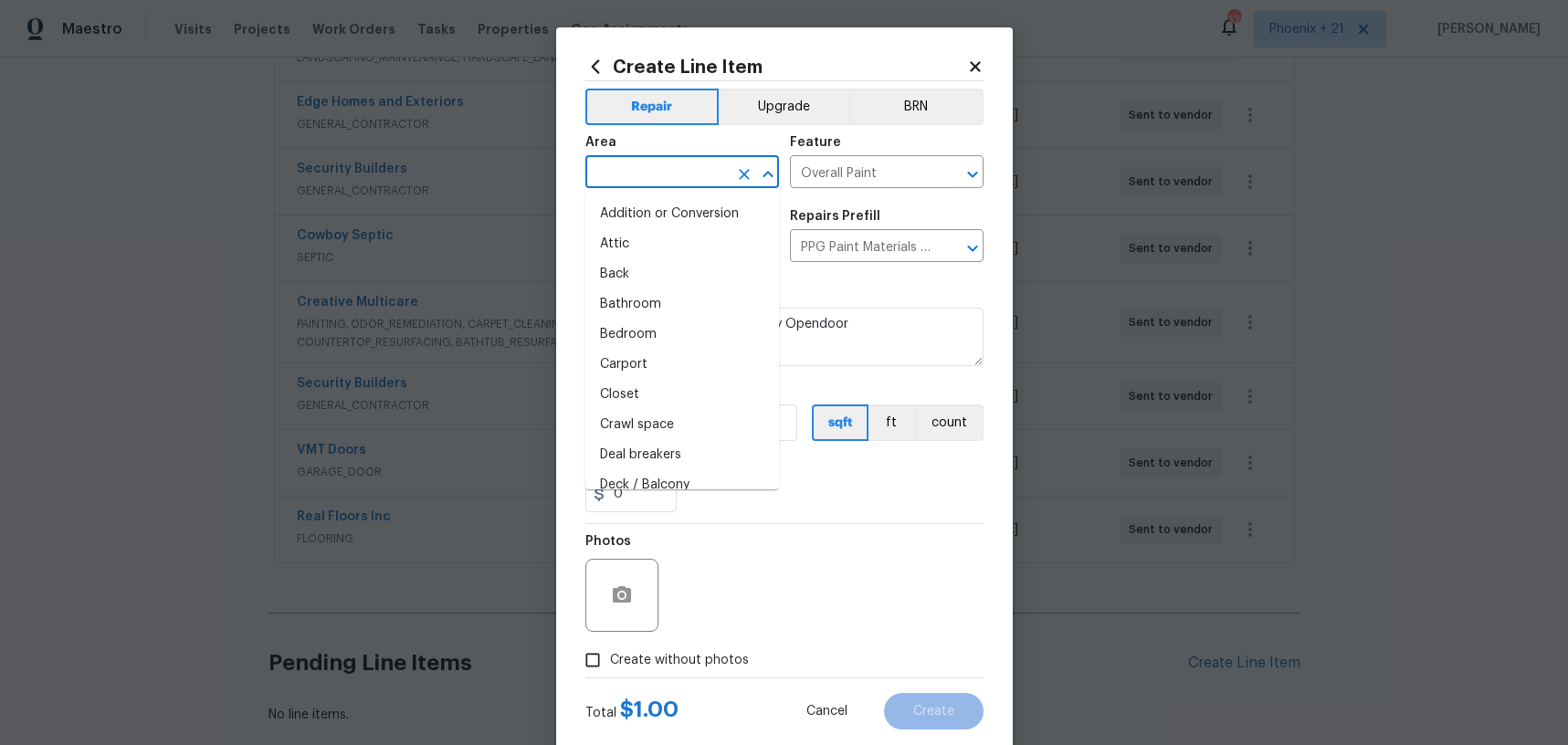
click at [671, 167] on input "text" at bounding box center [657, 174] width 142 height 28
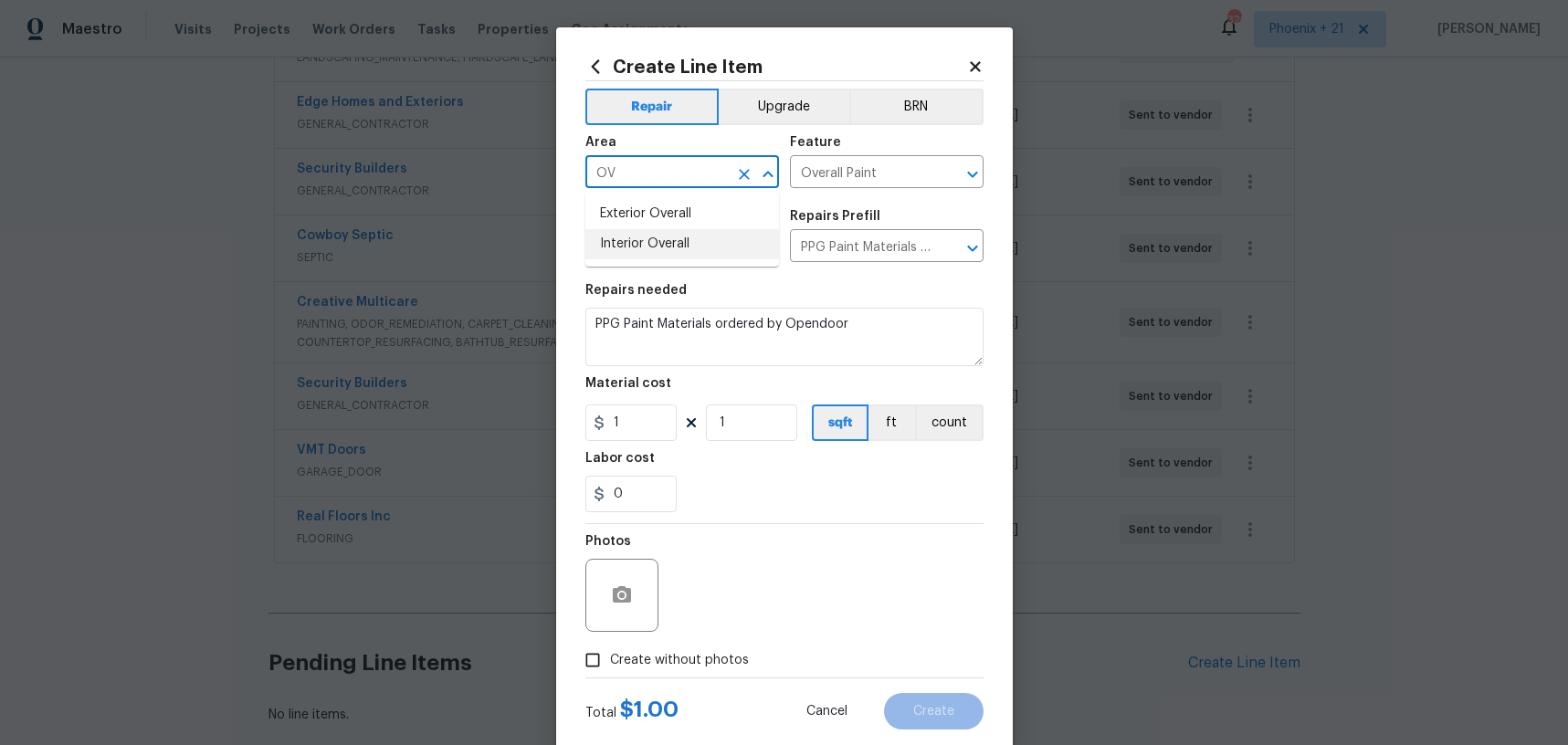
click at [678, 246] on li "Interior Overall" at bounding box center [683, 245] width 193 height 30
type input "Interior Overall"
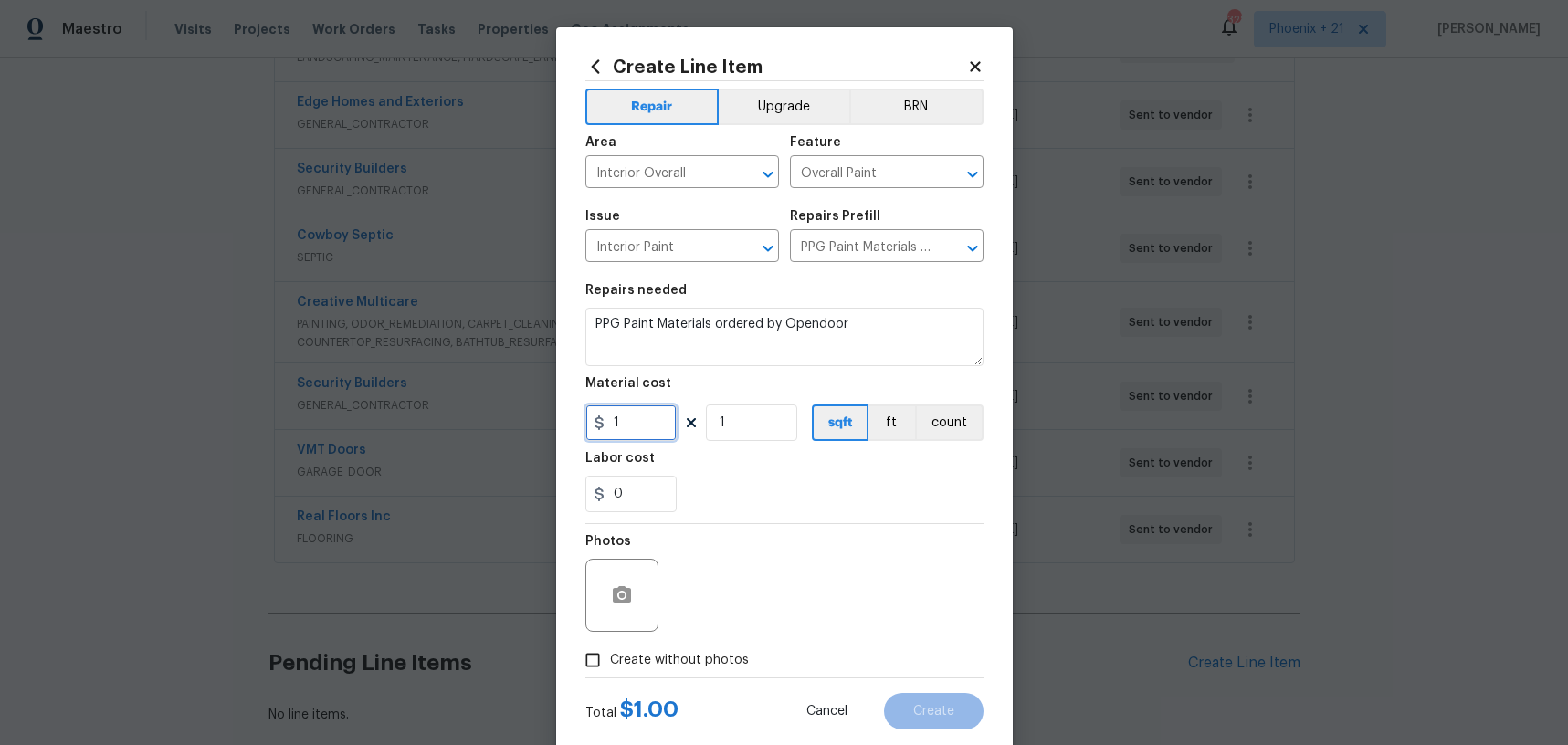
drag, startPoint x: 637, startPoint y: 426, endPoint x: 601, endPoint y: 424, distance: 36.1
click at [601, 424] on div "1" at bounding box center [631, 423] width 91 height 37
click at [630, 424] on input "379.19" at bounding box center [631, 423] width 91 height 37
type input "378.19"
drag, startPoint x: 680, startPoint y: 672, endPoint x: 686, endPoint y: 656, distance: 17.1
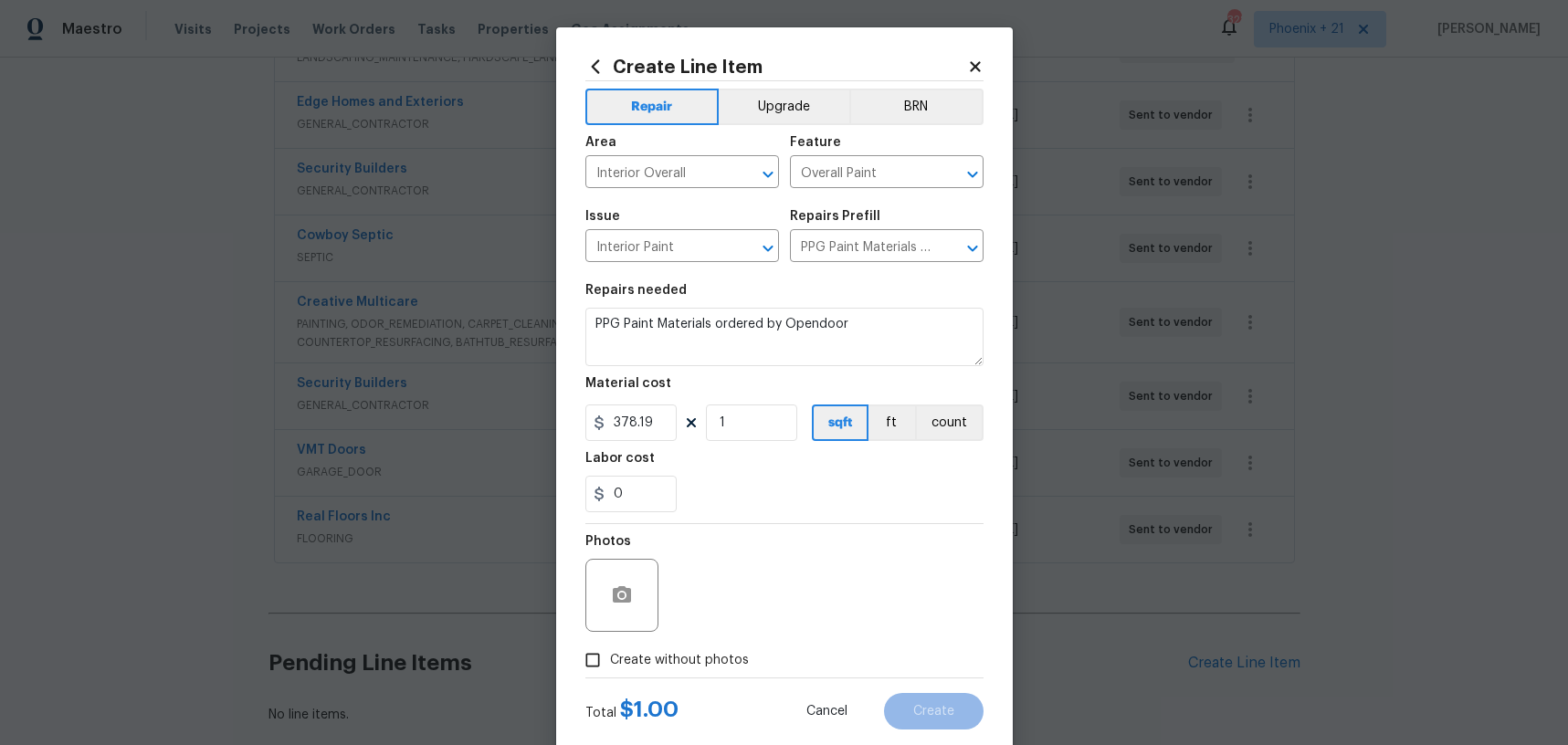
click at [680, 671] on label "Create without photos" at bounding box center [662, 660] width 173 height 35
click at [611, 671] on input "Create without photos" at bounding box center [593, 660] width 35 height 35
checkbox input "true"
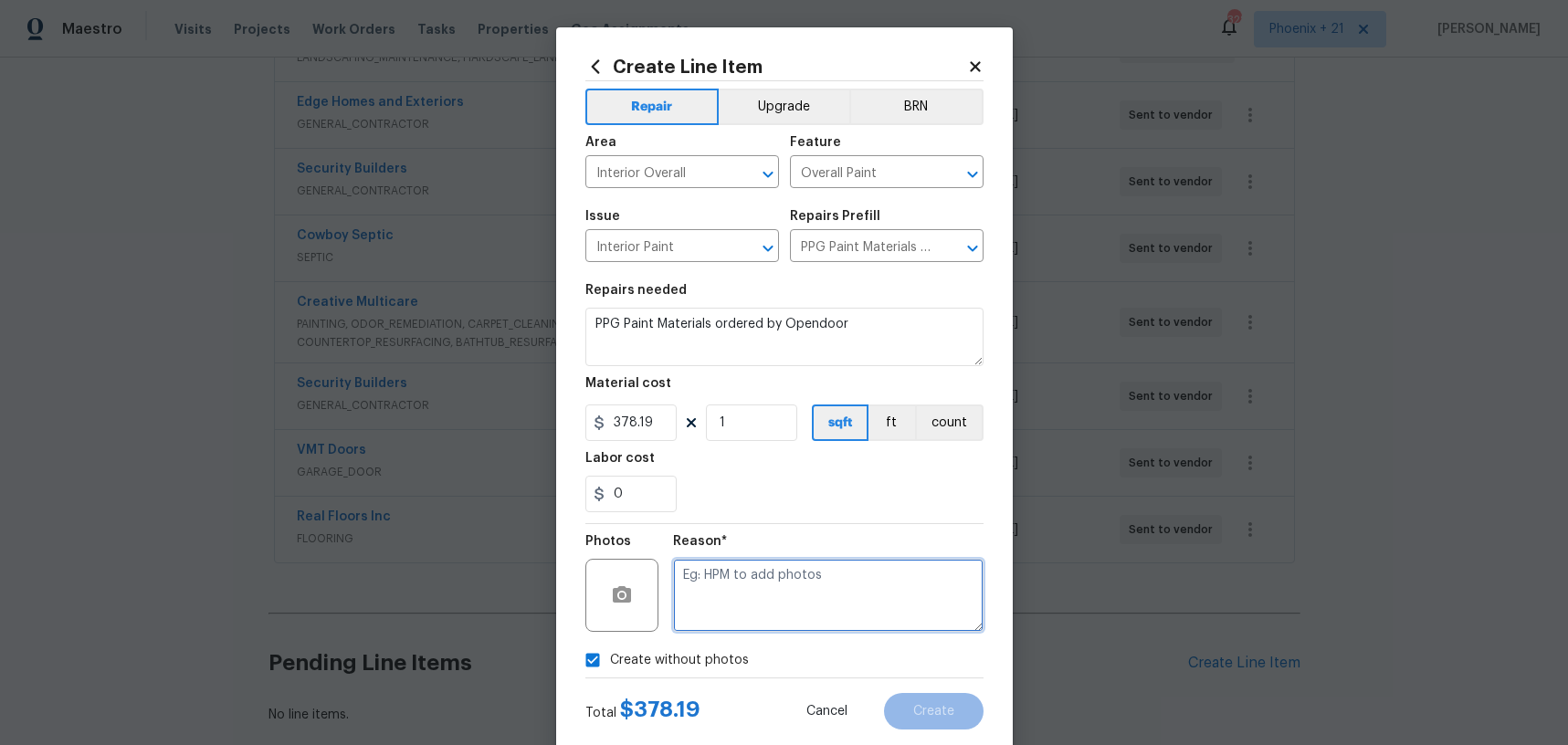
click at [725, 600] on textarea at bounding box center [829, 595] width 311 height 73
type textarea "NA"
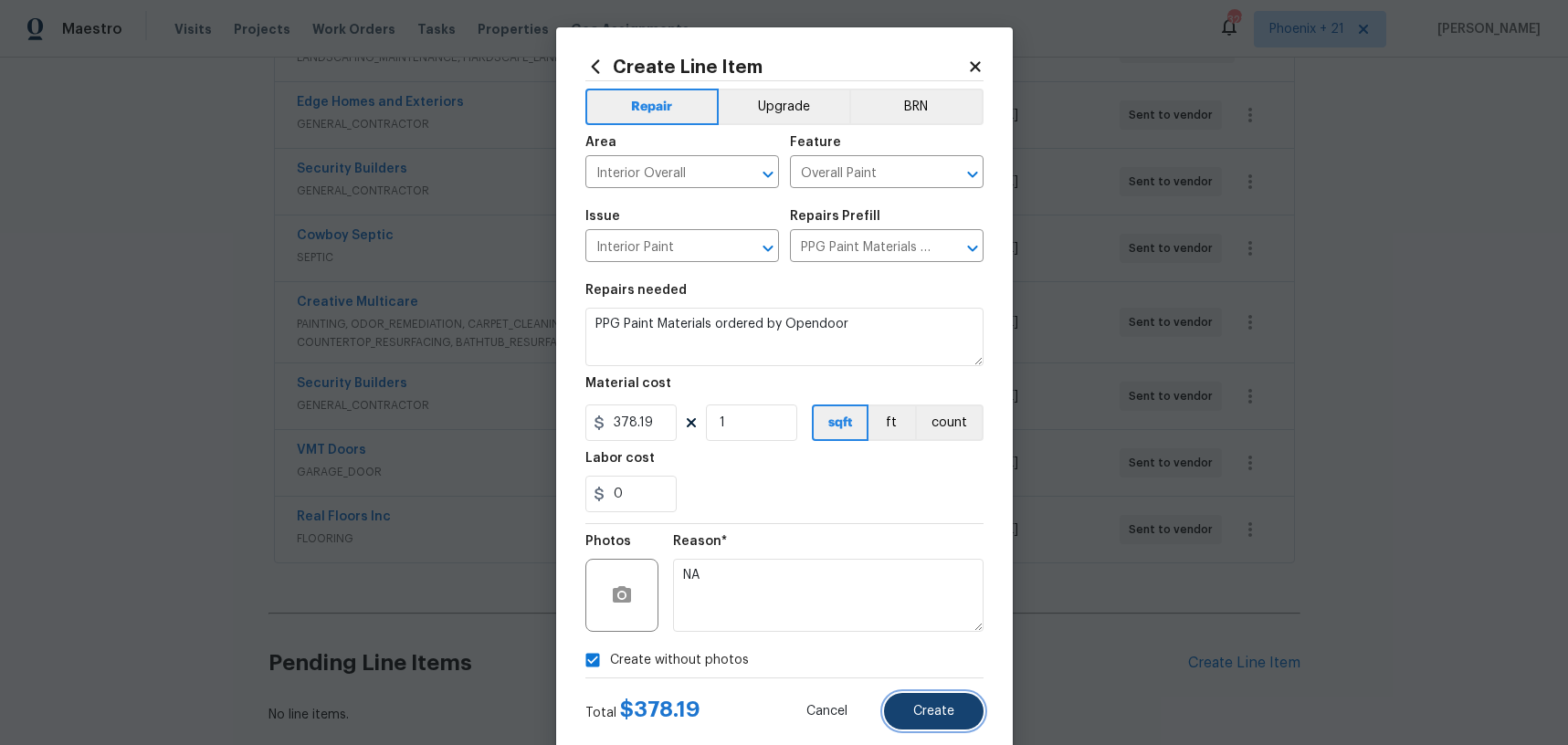
click at [942, 706] on span "Create" at bounding box center [934, 712] width 41 height 13
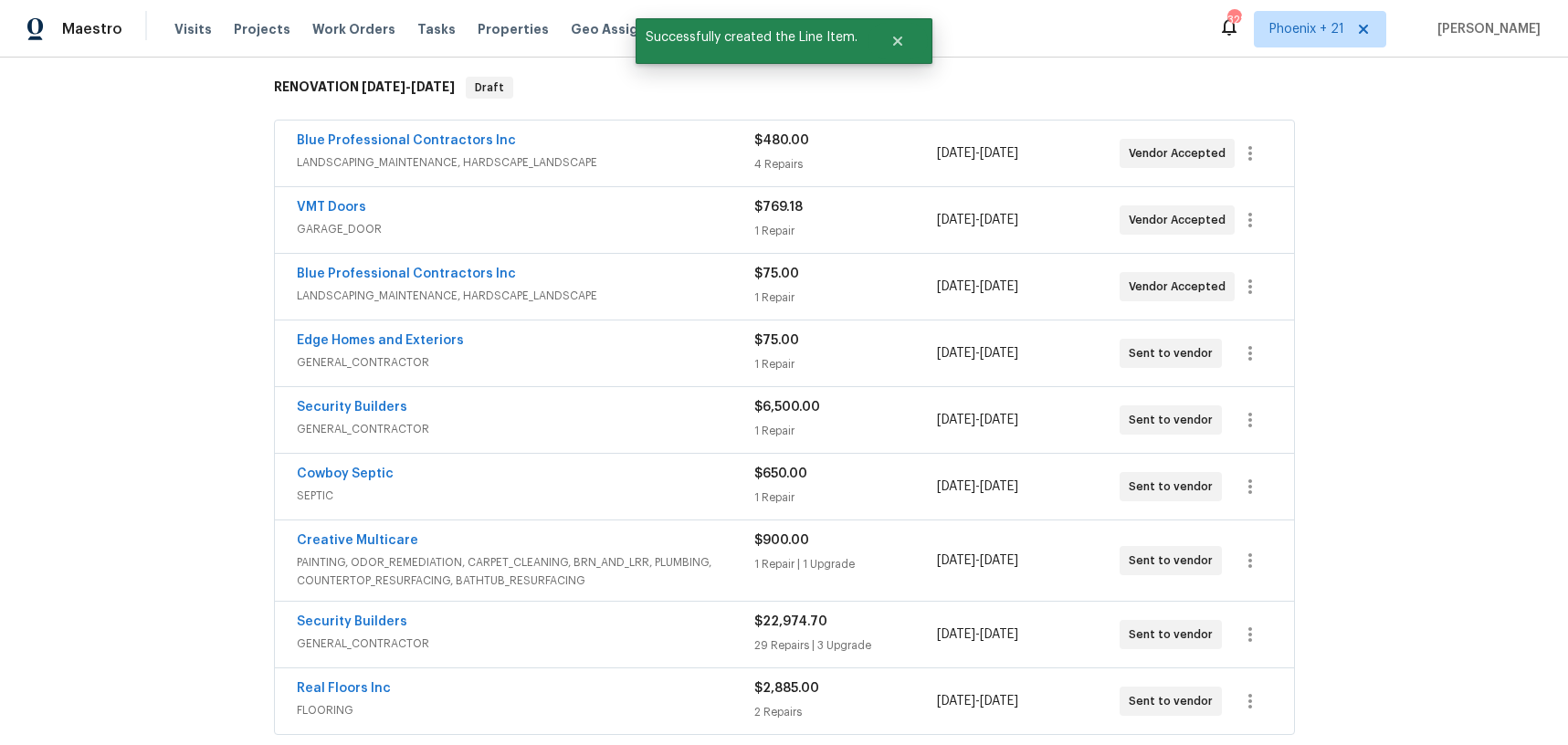
scroll to position [771, 0]
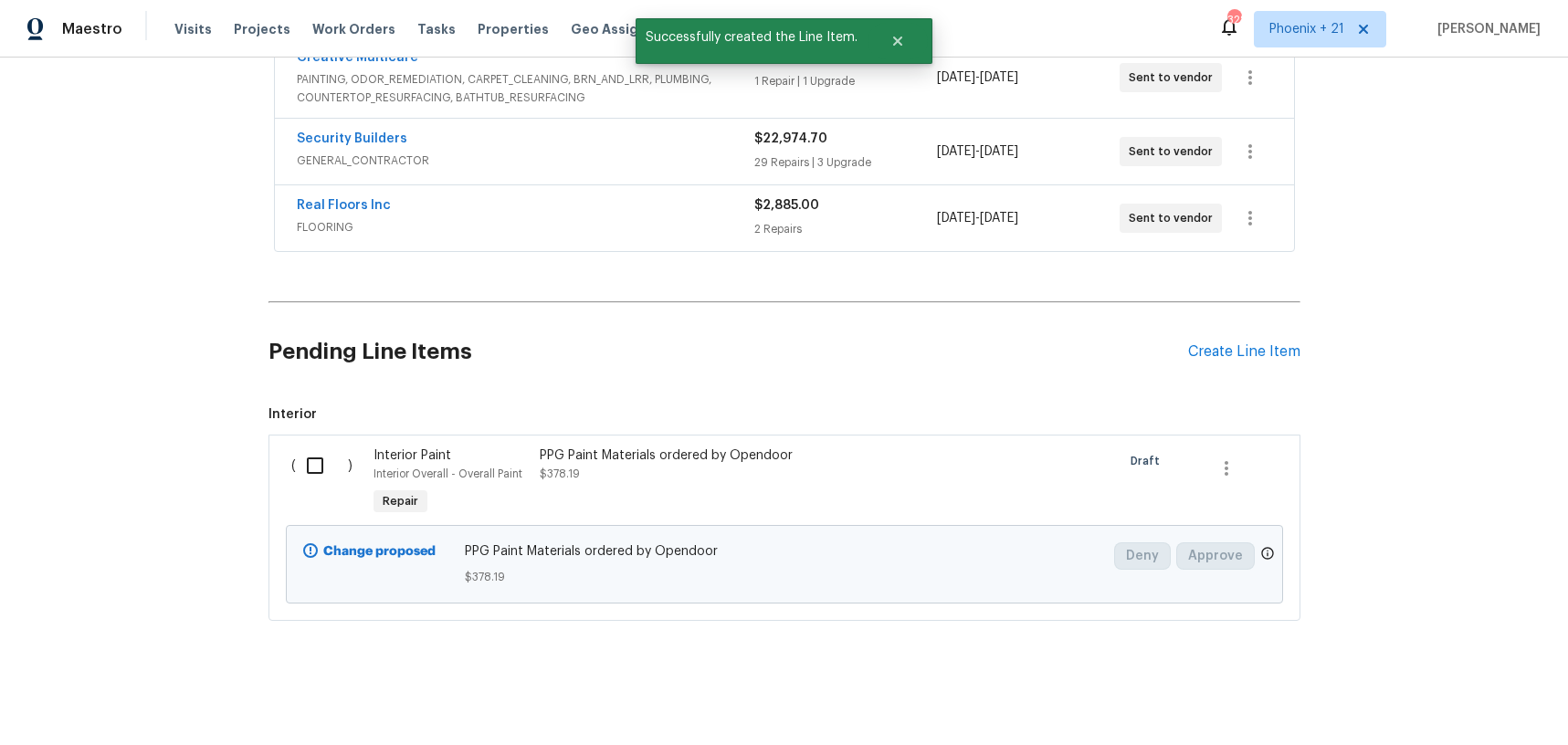
click at [1204, 362] on div "Pending Line Items Create Line Item" at bounding box center [784, 353] width 1032 height 85
click at [1203, 350] on div "Create Line Item" at bounding box center [1245, 352] width 113 height 17
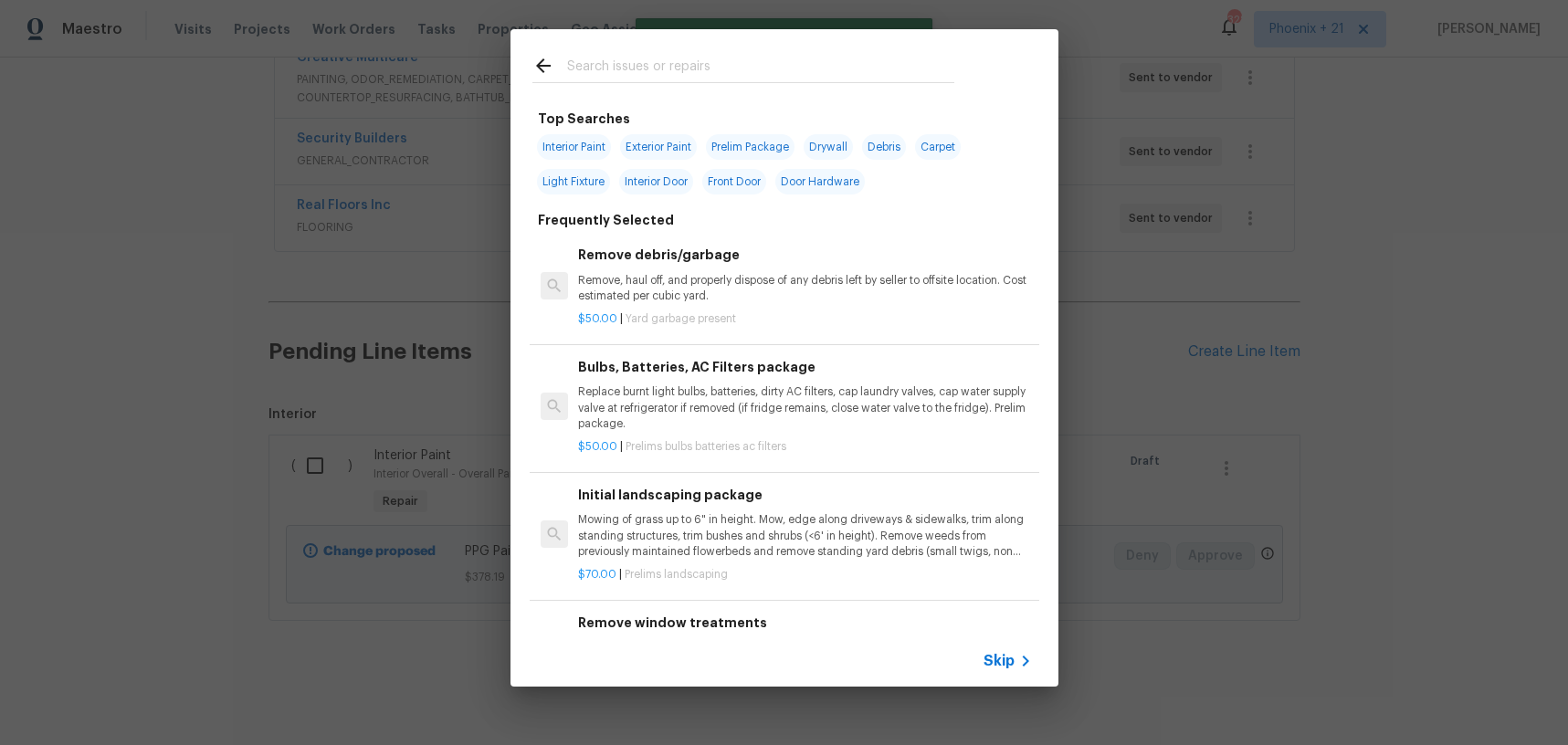
click at [647, 66] on input "text" at bounding box center [760, 68] width 388 height 27
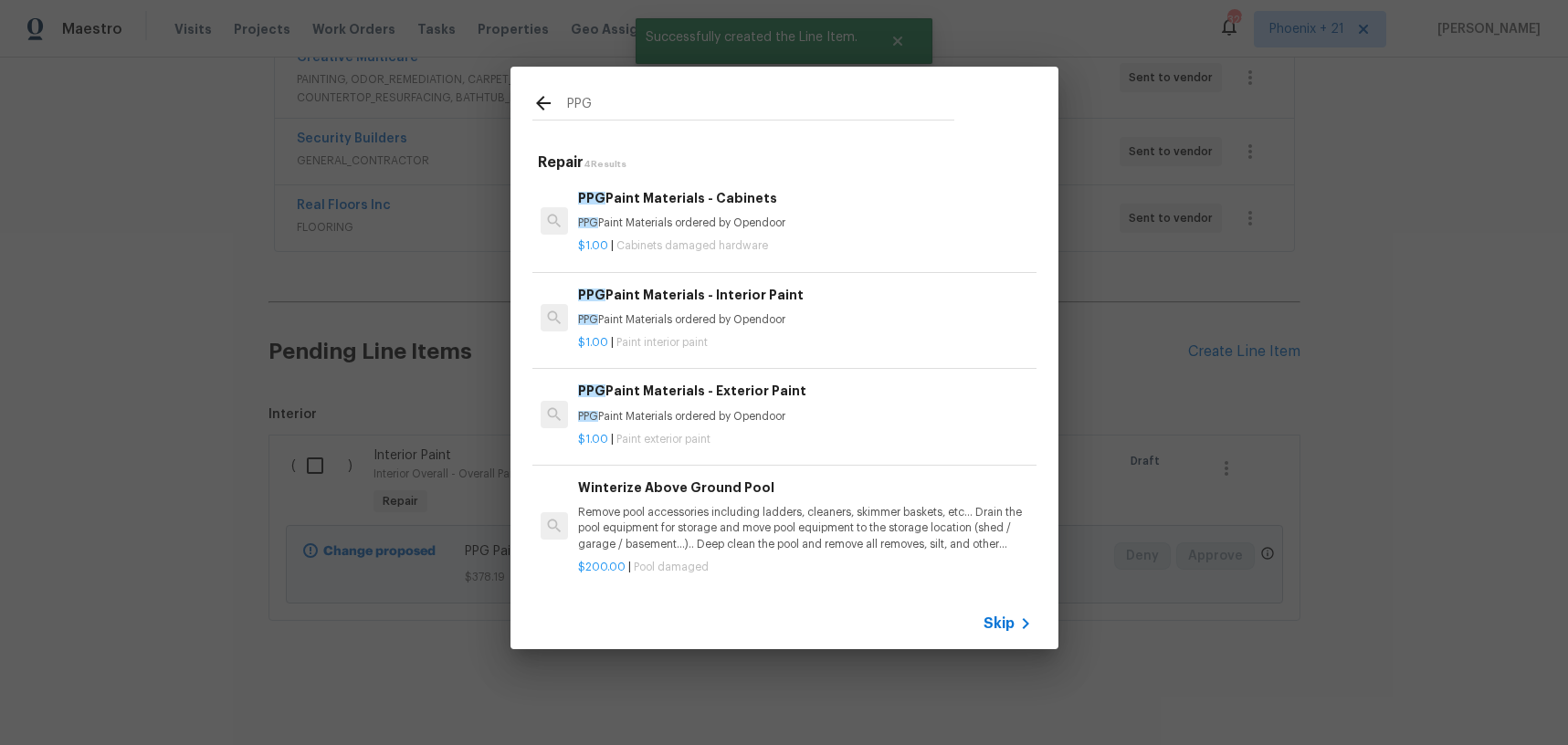
type input "PPG"
click at [787, 453] on div "PPG Paint Materials - Exterior Paint PPG Paint Materials ordered by Opendoor $1…" at bounding box center [785, 414] width 510 height 102
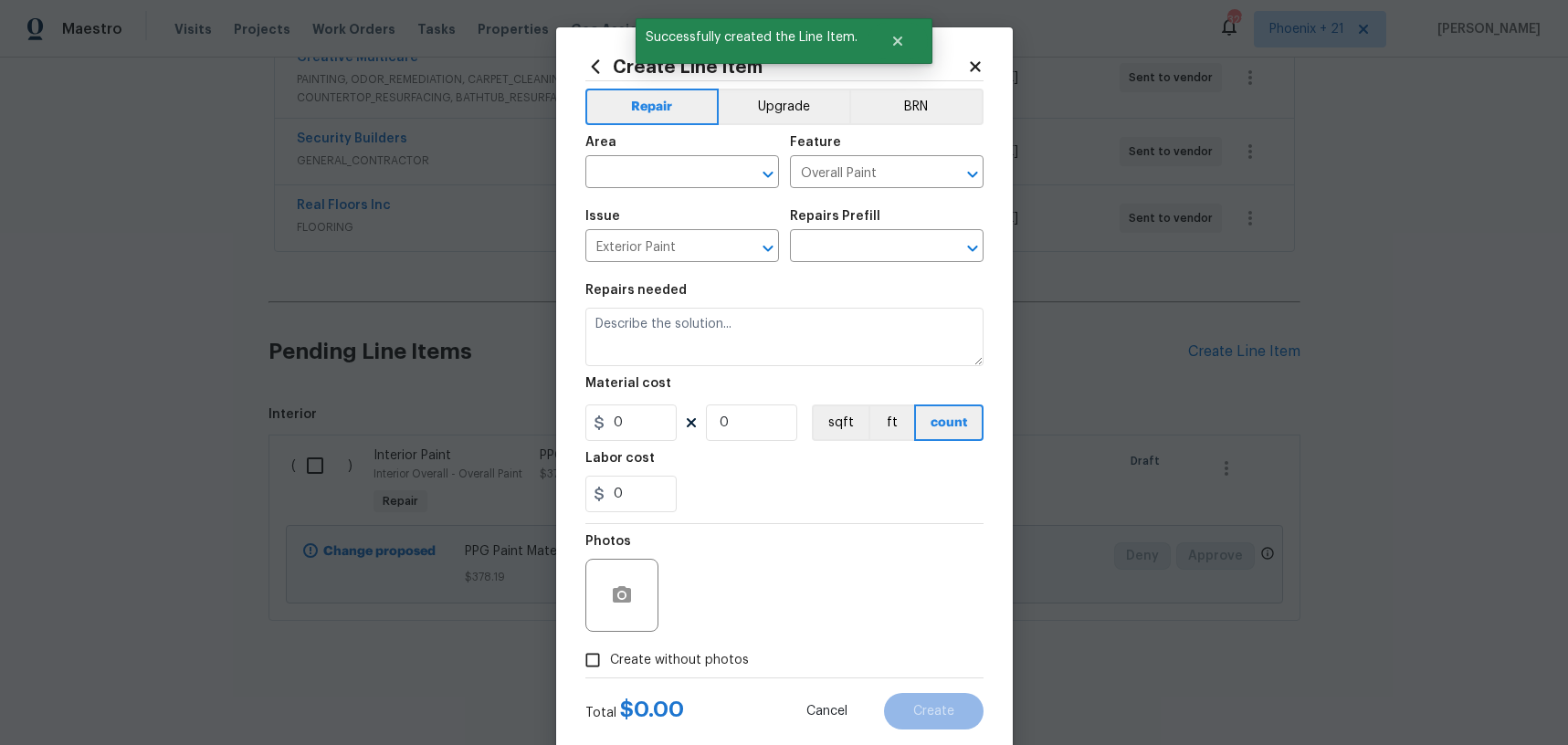
type input "PPG Paint Materials - Exterior Paint $1.00"
type textarea "PPG Paint Materials ordered by Opendoor"
type input "1"
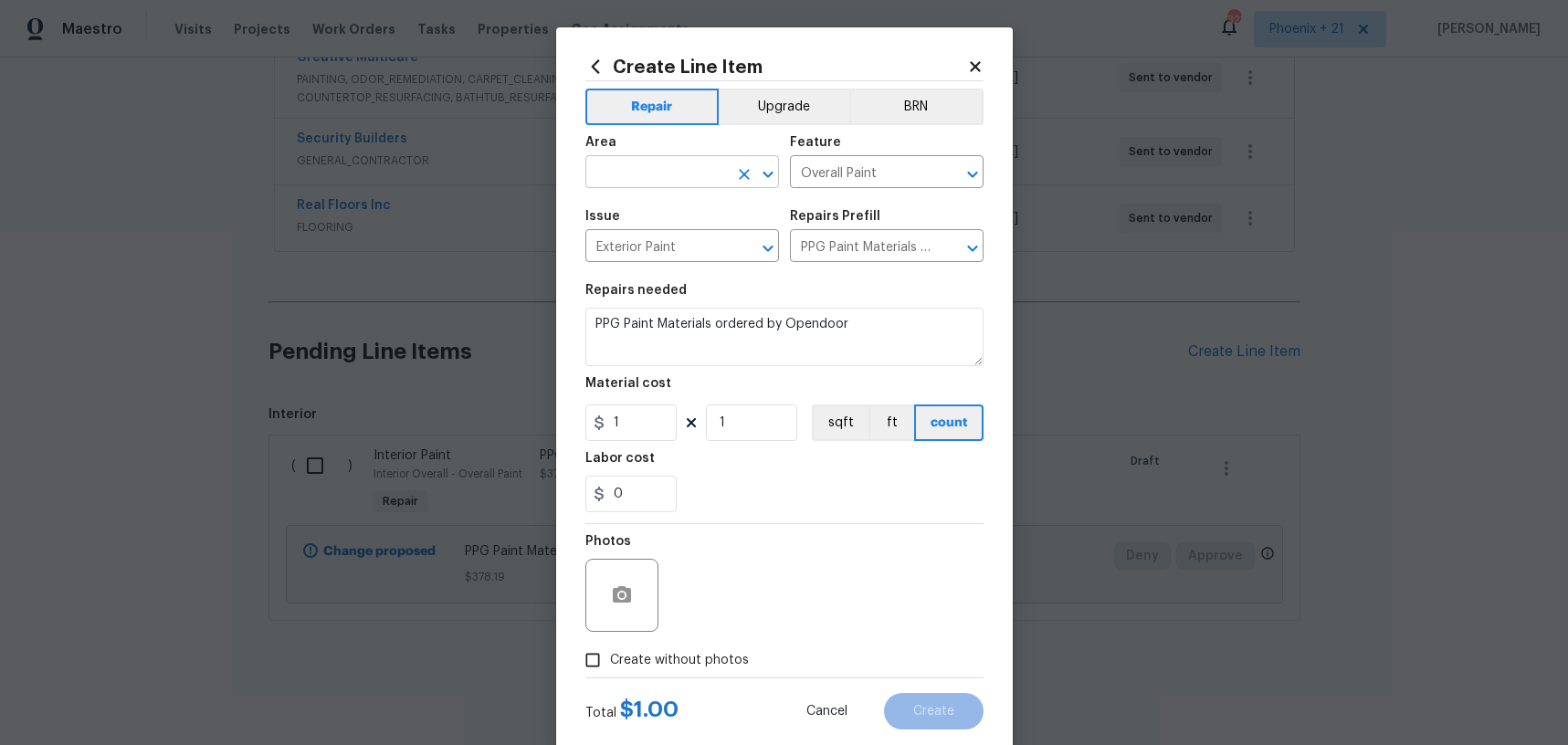
click at [657, 186] on input "text" at bounding box center [657, 174] width 142 height 28
type input "Exterior Overall"
drag, startPoint x: 658, startPoint y: 413, endPoint x: 650, endPoint y: 423, distance: 12.8
click at [654, 415] on input "1" at bounding box center [631, 423] width 91 height 37
drag, startPoint x: 650, startPoint y: 423, endPoint x: 588, endPoint y: 421, distance: 62.0
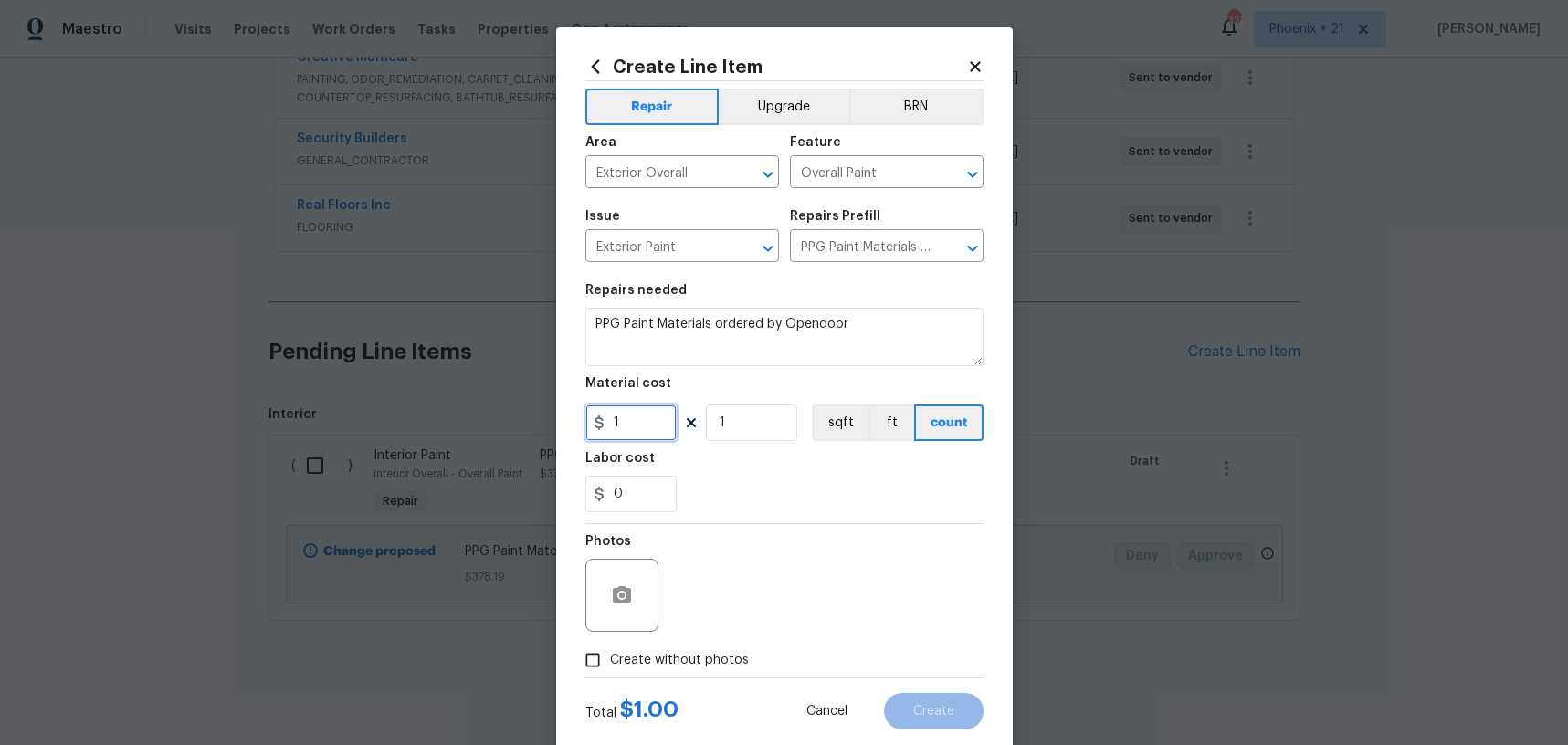
click at [588, 421] on input "1" at bounding box center [631, 423] width 91 height 37
type input "736.69"
drag, startPoint x: 651, startPoint y: 668, endPoint x: 681, endPoint y: 652, distance: 34.0
click at [651, 668] on span "Create without photos" at bounding box center [680, 661] width 138 height 19
click at [611, 668] on input "Create without photos" at bounding box center [593, 660] width 35 height 35
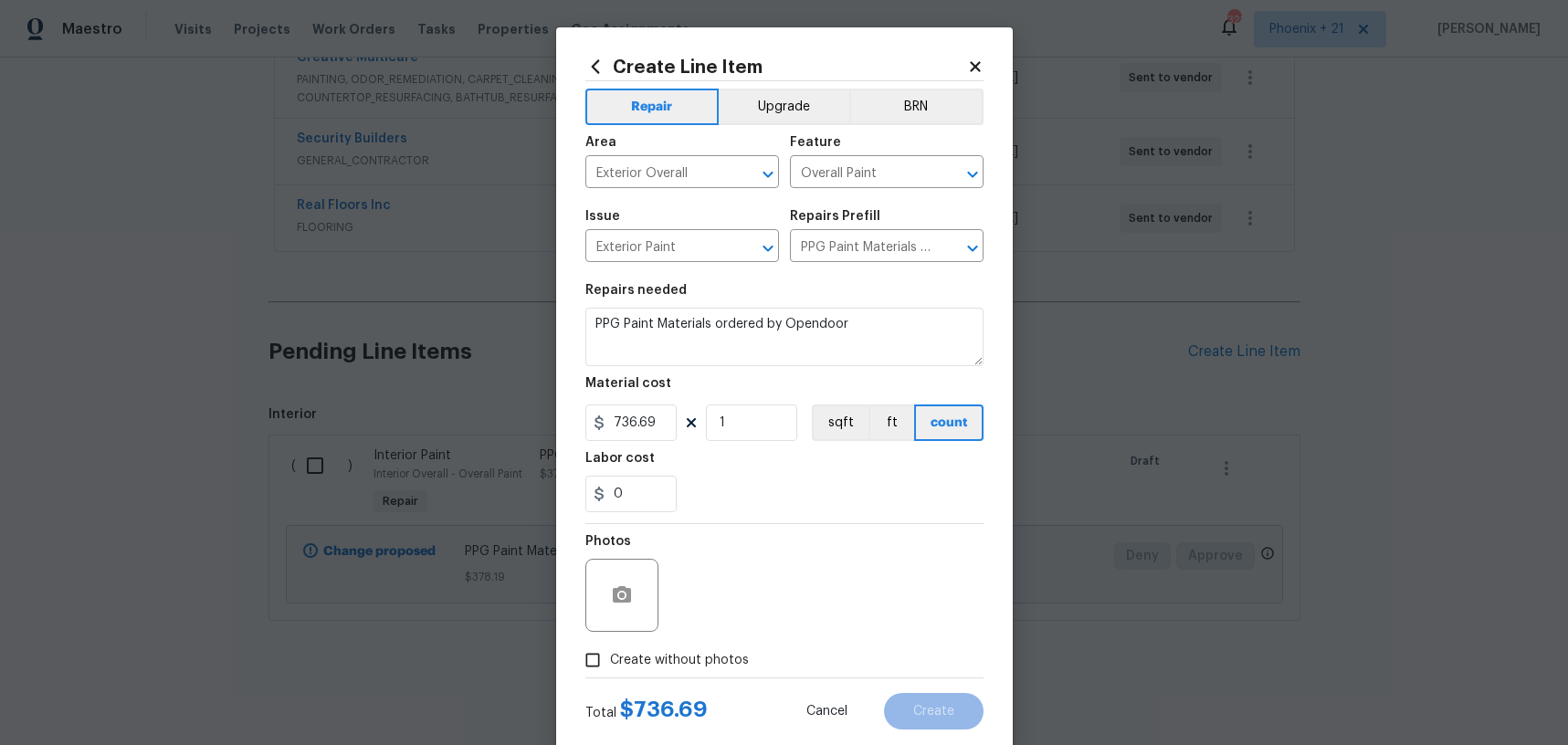
checkbox input "true"
click at [705, 636] on div "Reason*" at bounding box center [829, 583] width 311 height 118
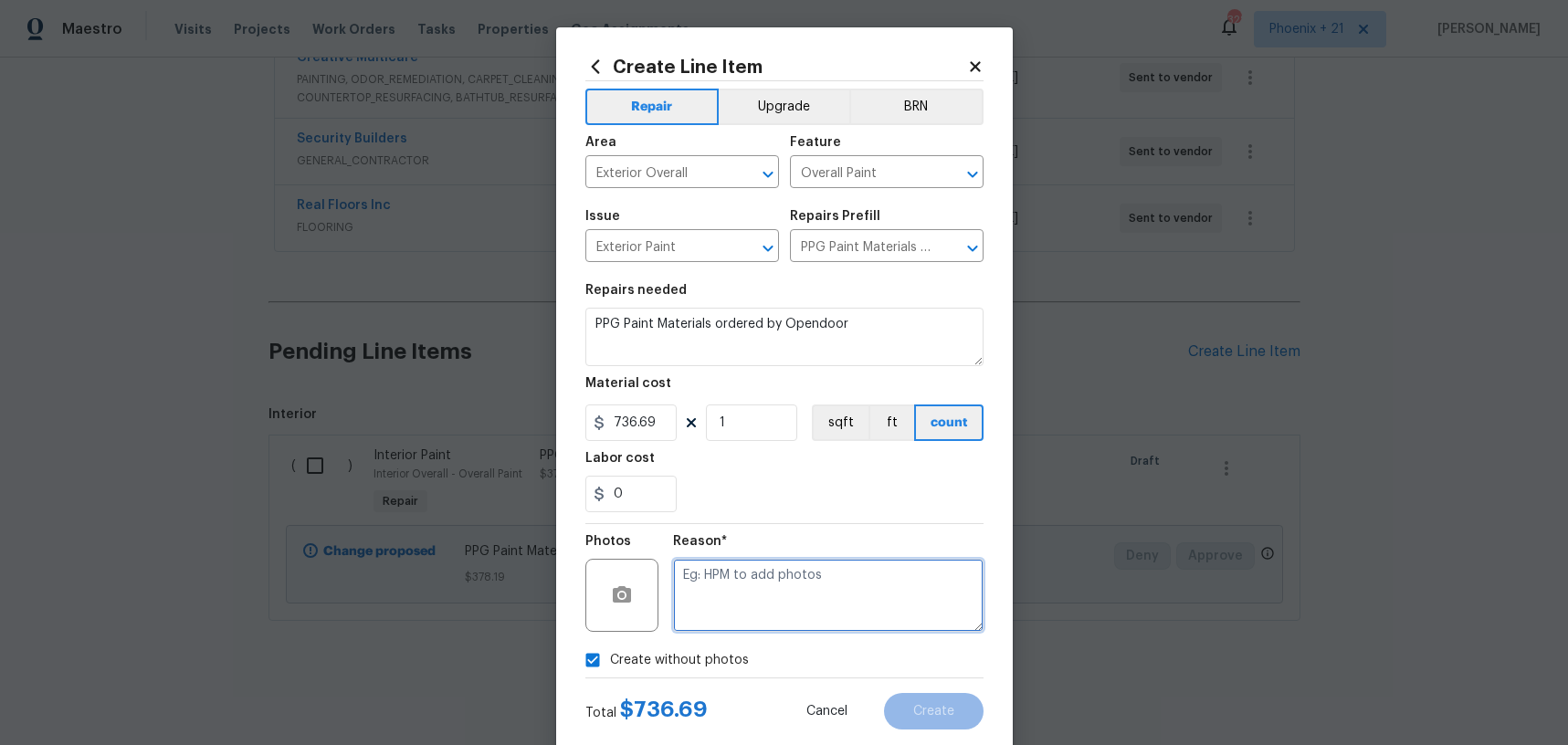
click at [708, 617] on textarea at bounding box center [829, 595] width 311 height 73
type textarea "NA"
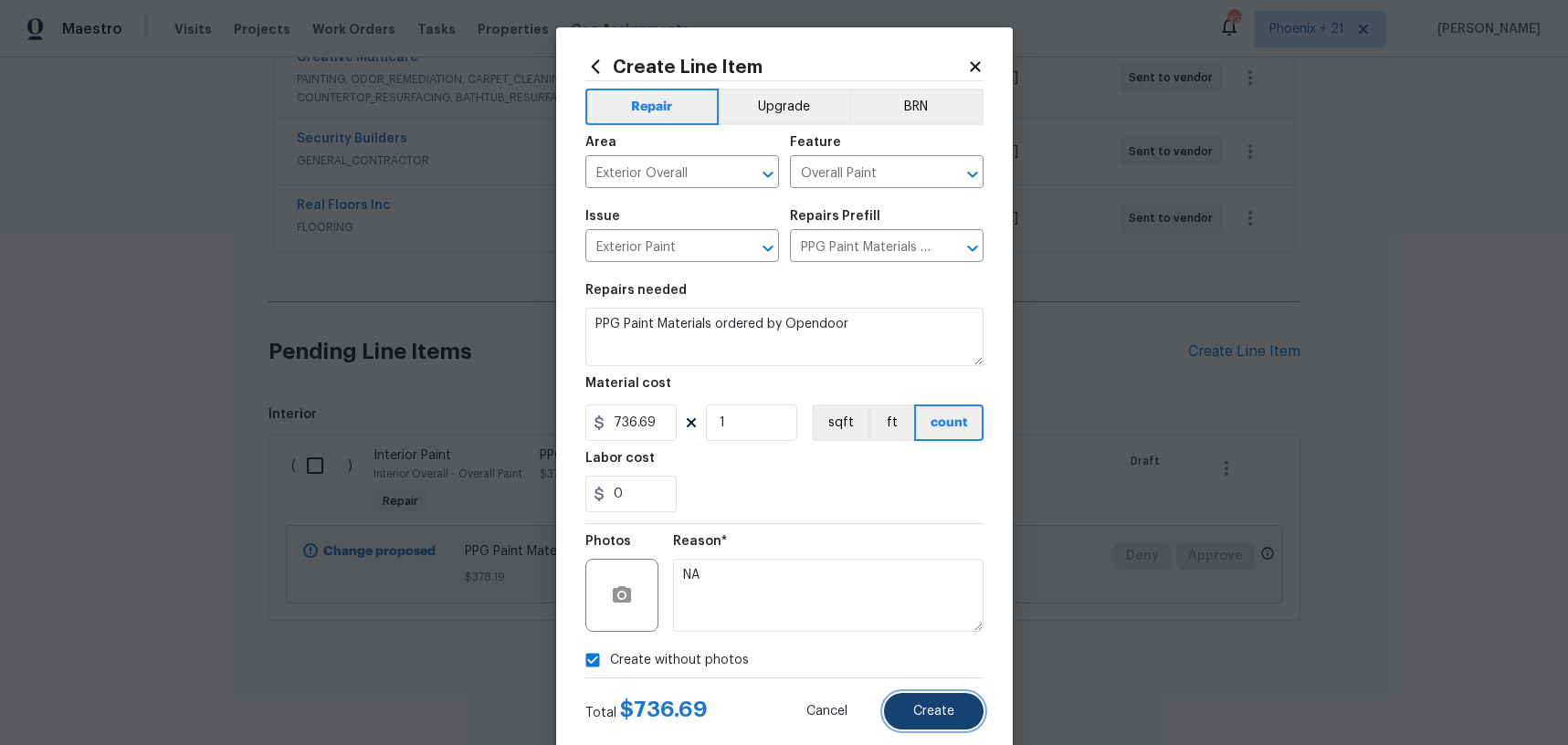
click at [921, 699] on button "Create" at bounding box center [934, 711] width 100 height 37
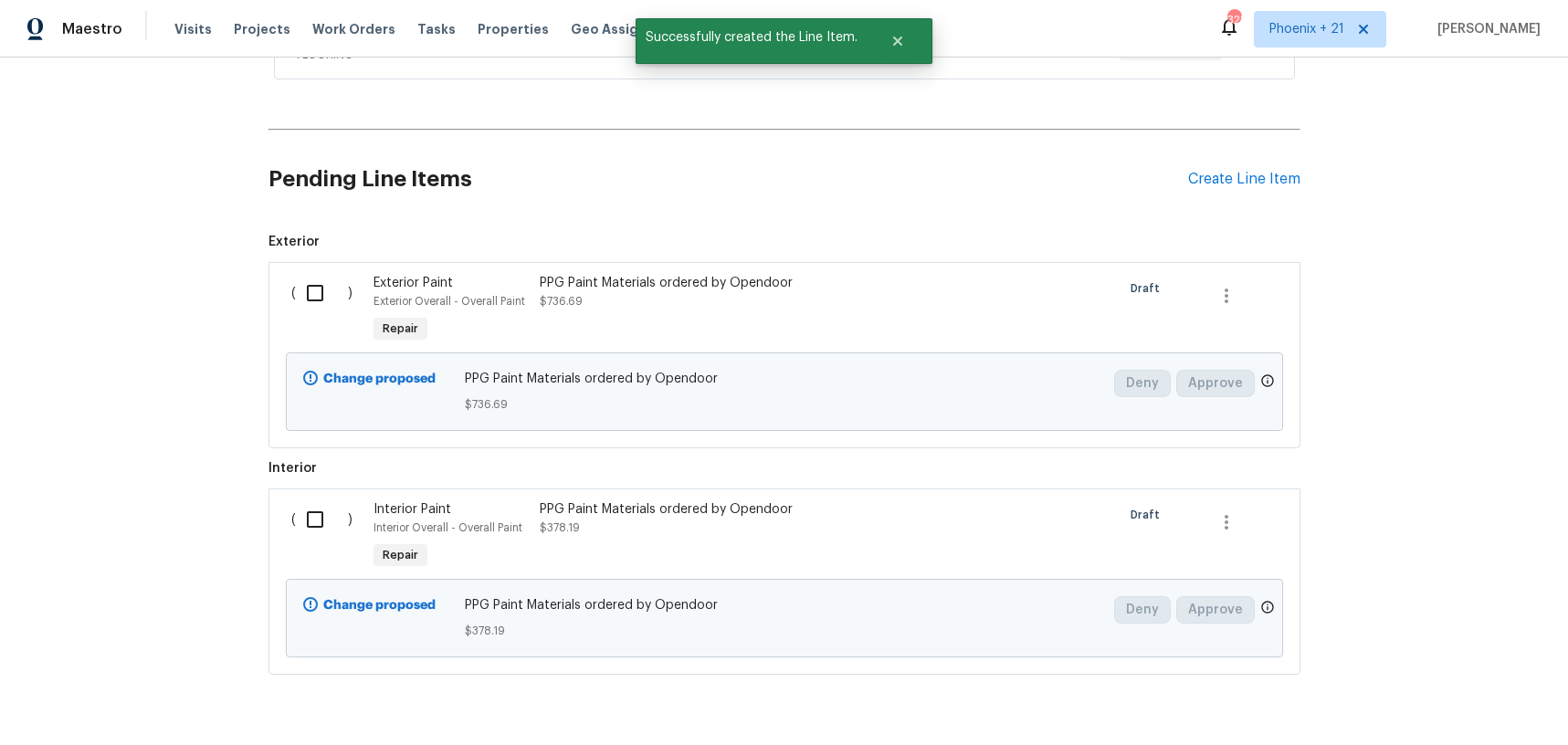
scroll to position [997, 0]
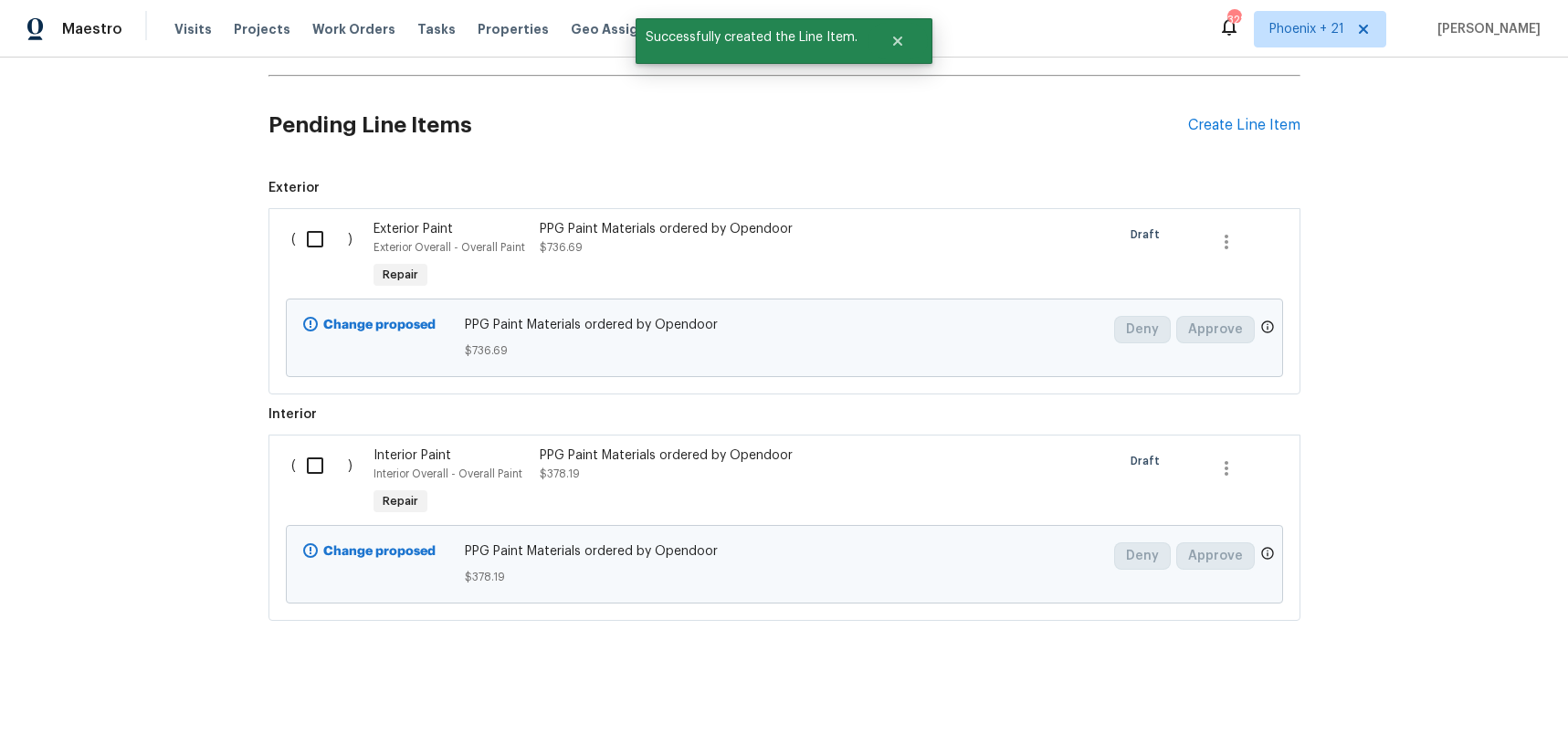
click at [318, 239] on input "checkbox" at bounding box center [321, 239] width 52 height 38
checkbox input "true"
drag, startPoint x: 336, startPoint y: 457, endPoint x: 485, endPoint y: 518, distance: 161.0
click at [336, 457] on input "checkbox" at bounding box center [321, 465] width 52 height 38
click at [1410, 698] on span "Create Work Order" at bounding box center [1464, 700] width 121 height 23
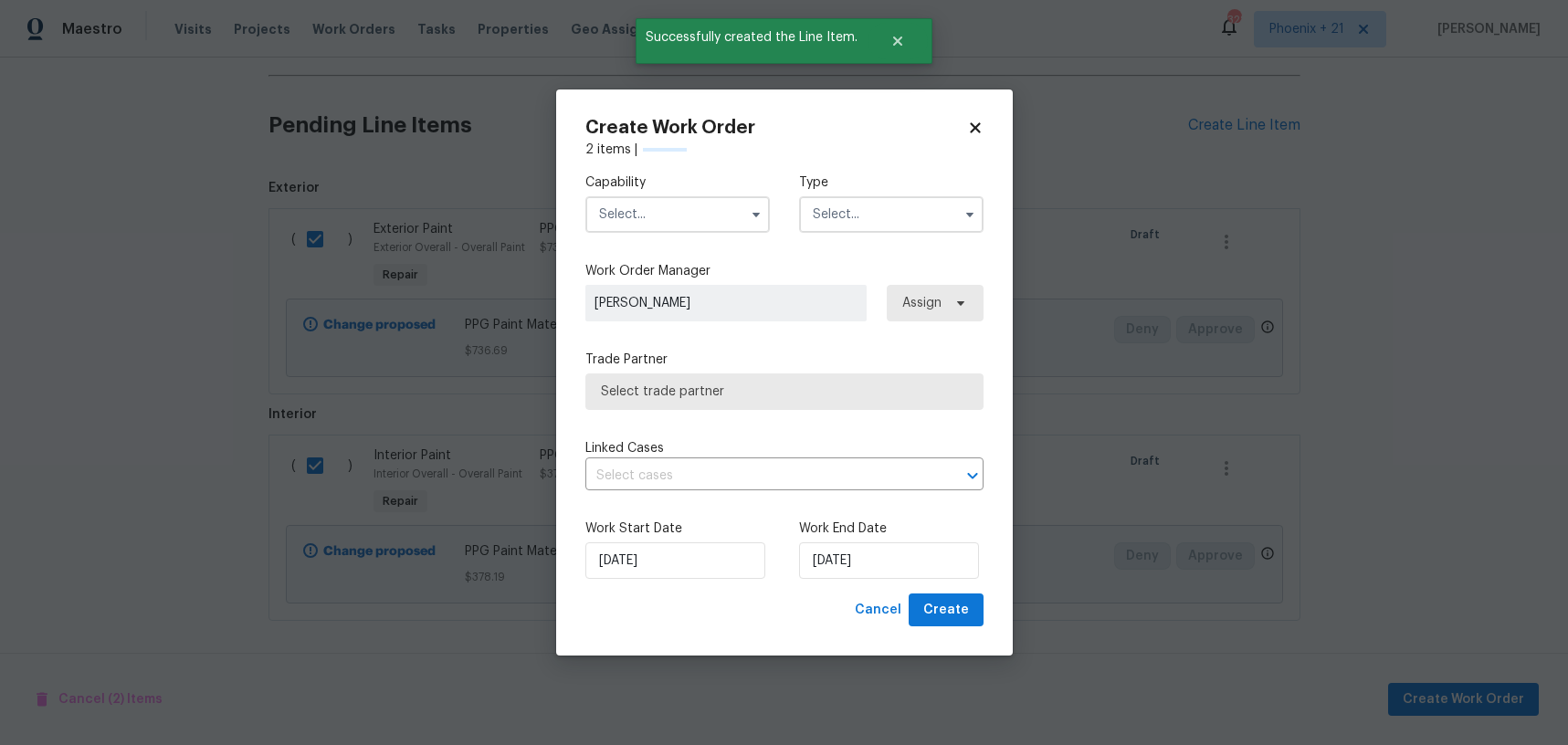
checkbox input "false"
click at [698, 222] on input "text" at bounding box center [678, 214] width 185 height 37
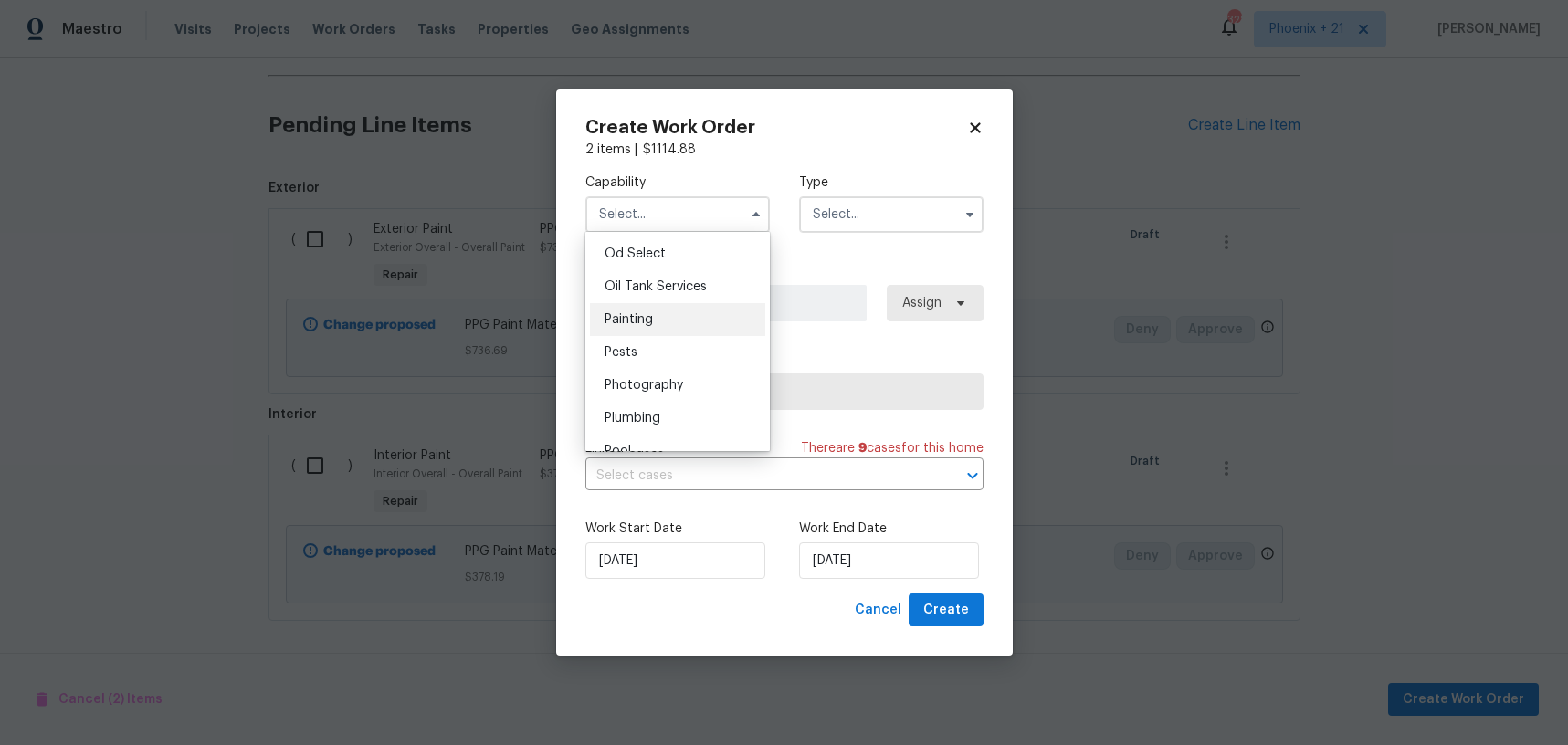
scroll to position [1468, 0]
drag, startPoint x: 671, startPoint y: 317, endPoint x: 828, endPoint y: 258, distance: 167.7
click at [671, 317] on div "Painting" at bounding box center [677, 318] width 175 height 33
type input "Painting"
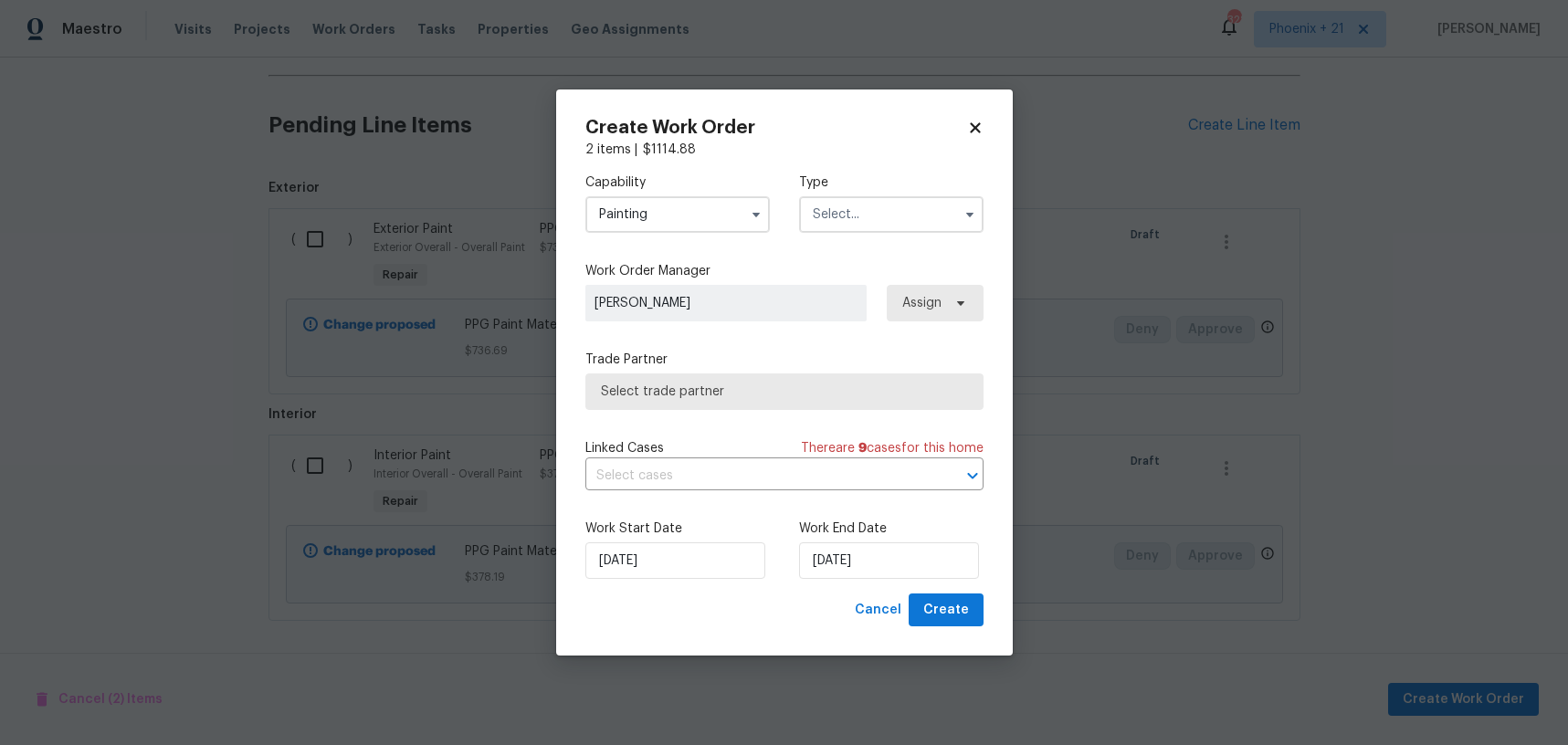
click at [852, 219] on input "text" at bounding box center [891, 214] width 185 height 37
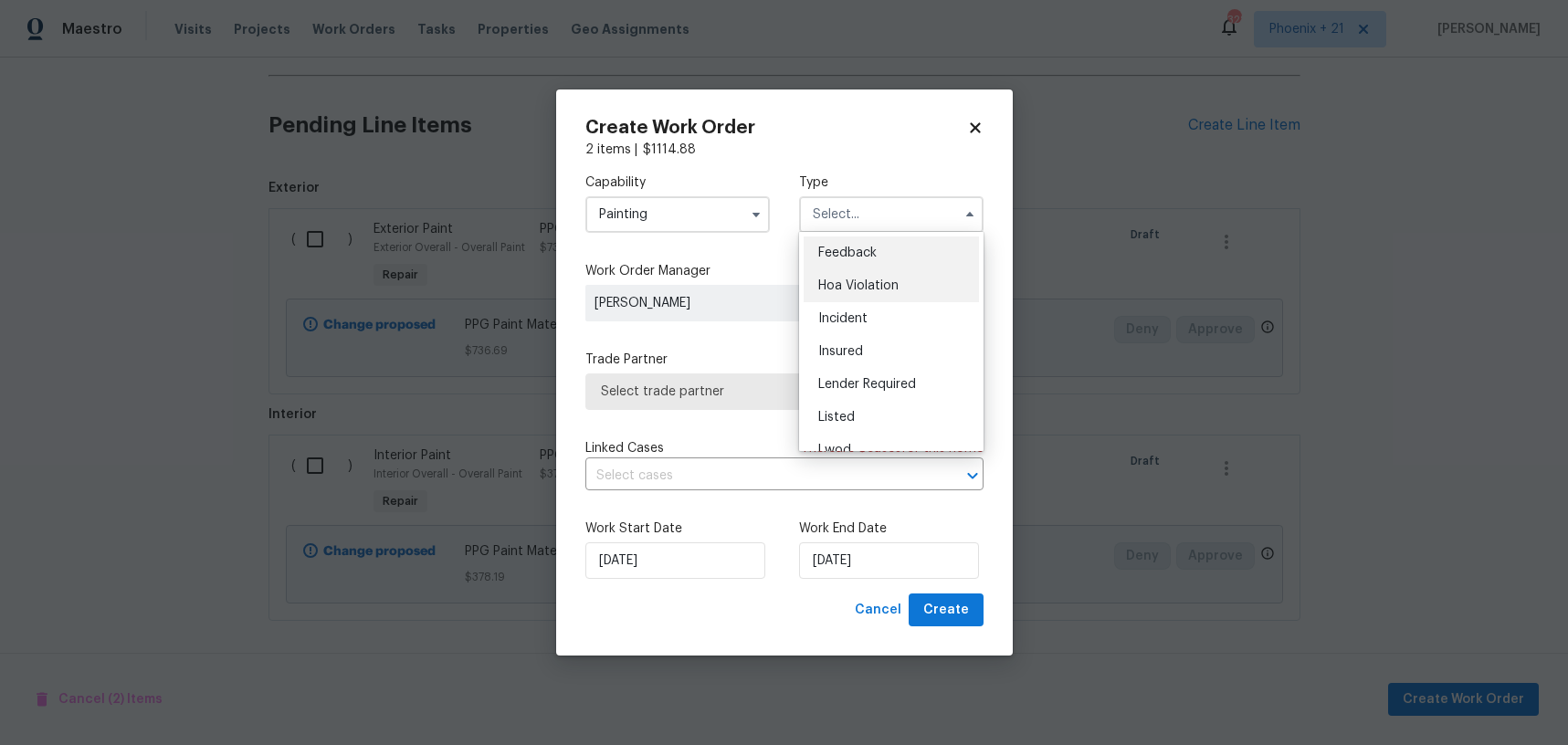
scroll to position [217, 0]
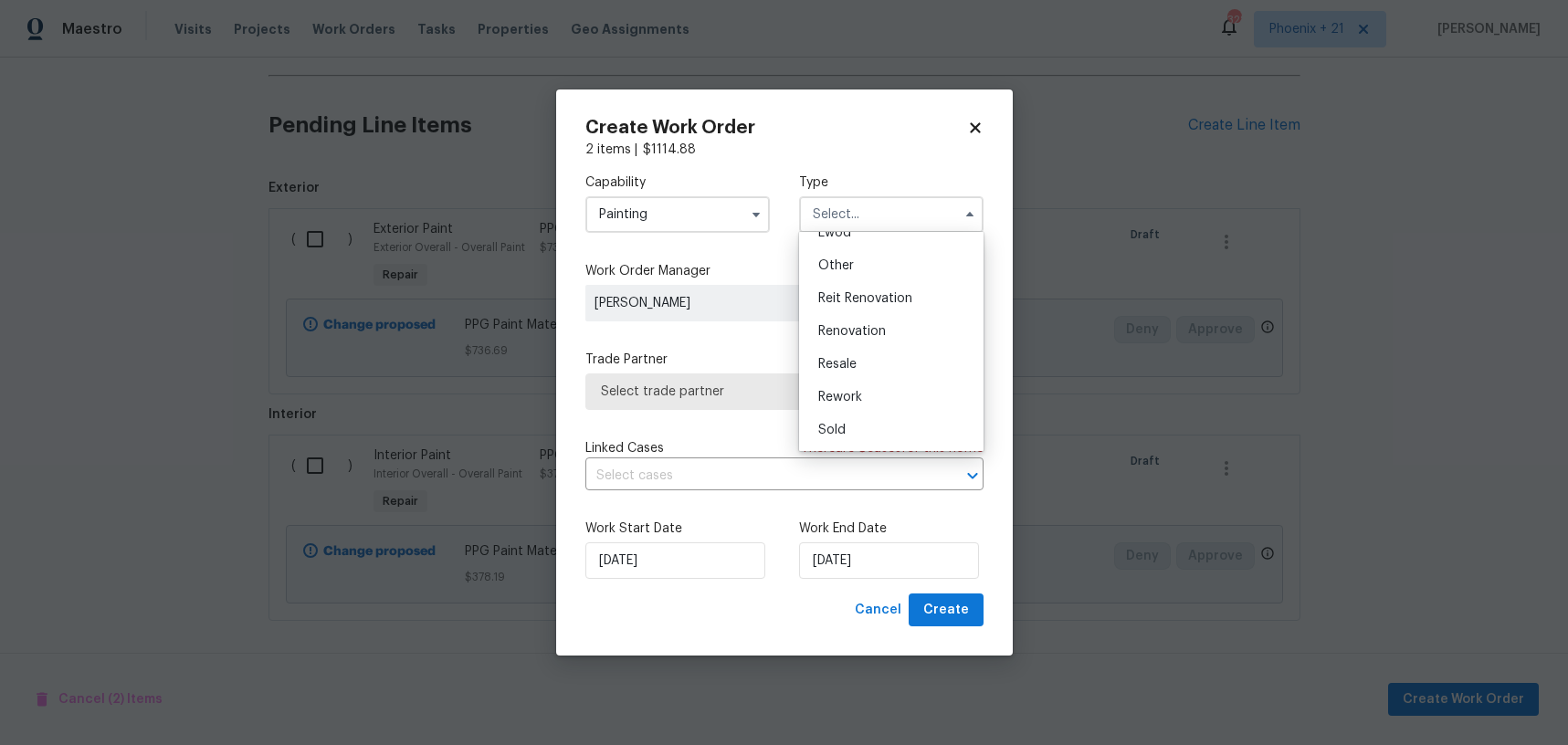
click at [858, 318] on div "Renovation" at bounding box center [891, 331] width 175 height 33
type input "Renovation"
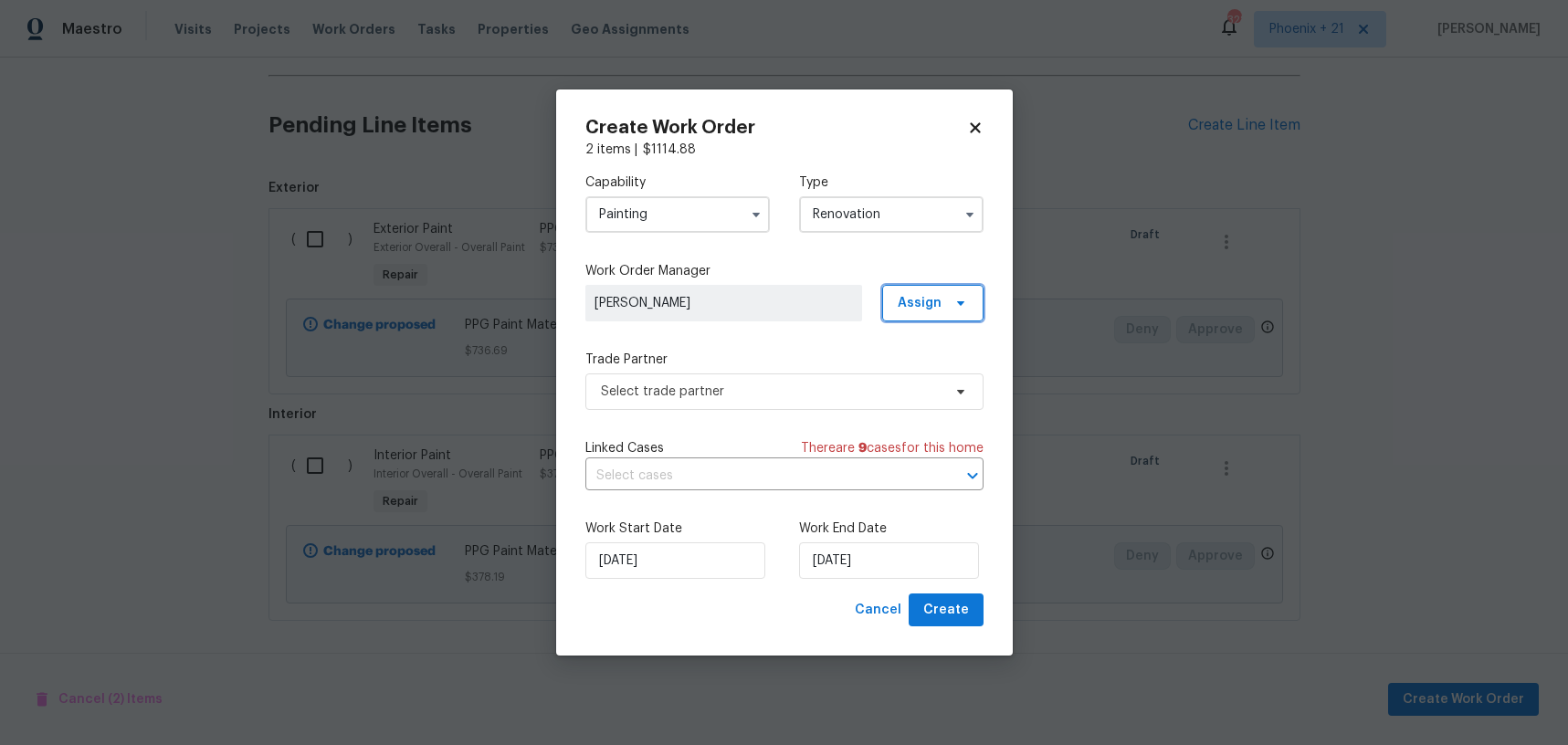
click at [955, 292] on span "Assign" at bounding box center [933, 303] width 101 height 37
click at [935, 385] on div "Assign to me" at bounding box center [936, 379] width 80 height 18
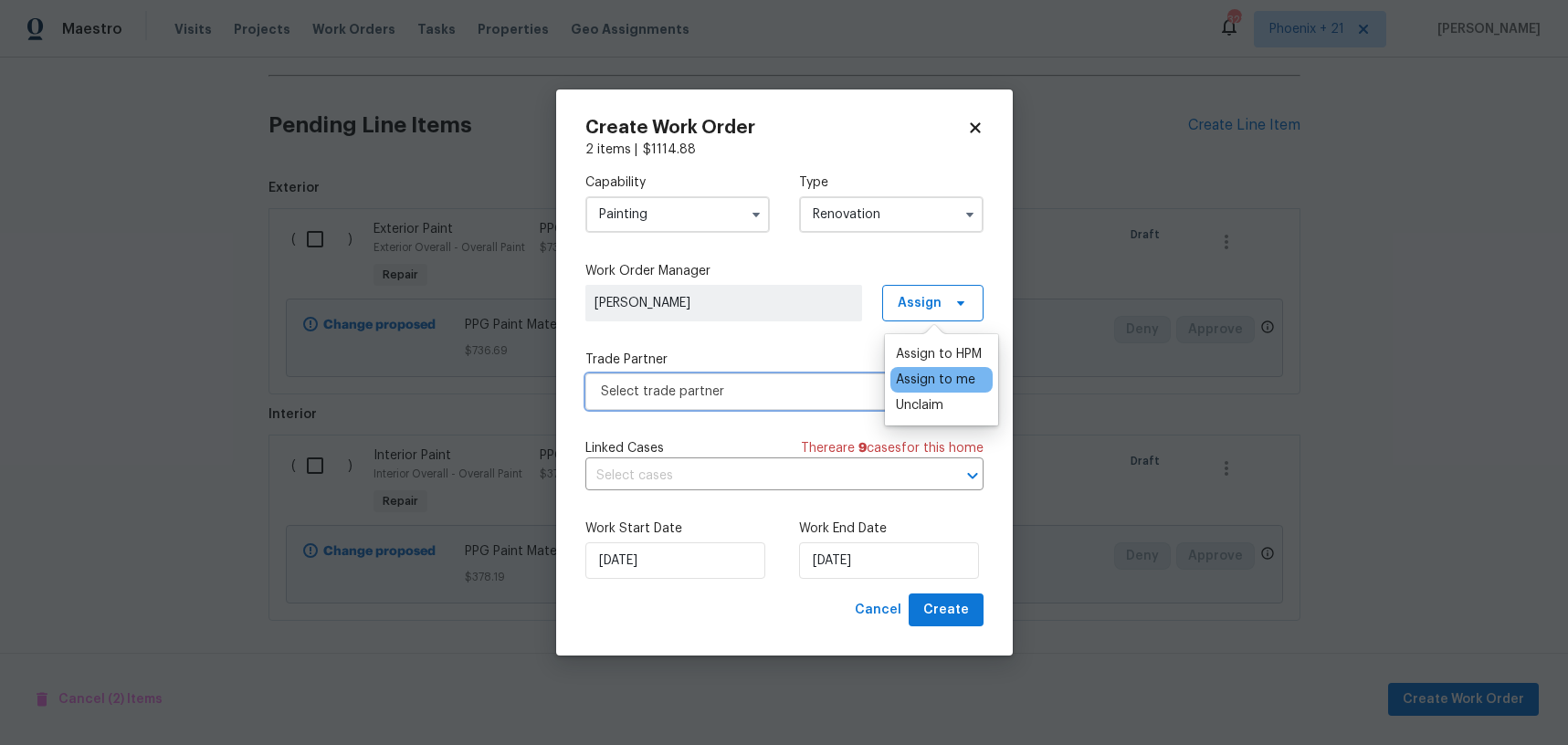
click at [748, 404] on span "Select trade partner" at bounding box center [785, 391] width 398 height 37
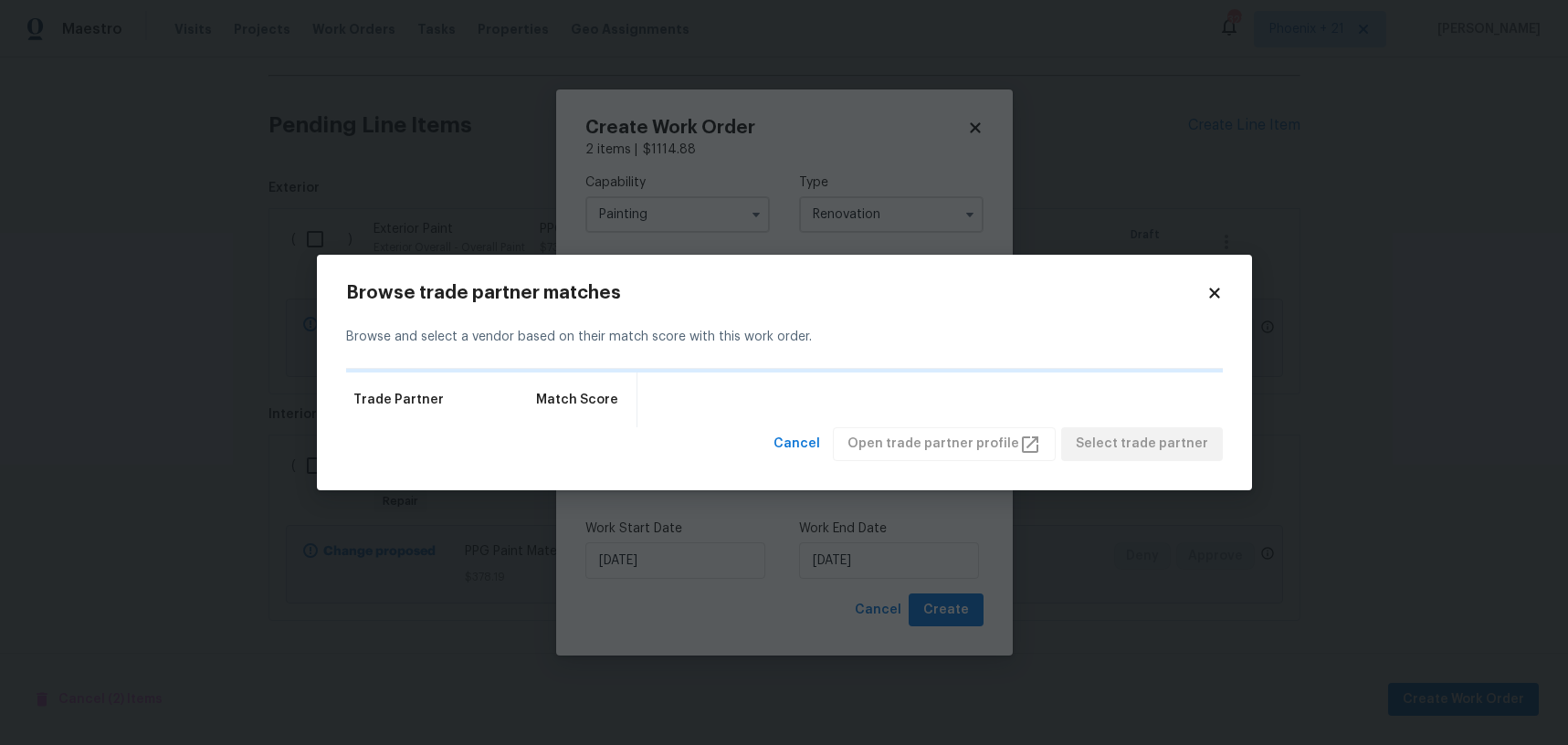
click at [1203, 294] on h2 "Browse trade partner matches" at bounding box center [776, 293] width 861 height 18
click at [1218, 297] on icon at bounding box center [1214, 293] width 10 height 10
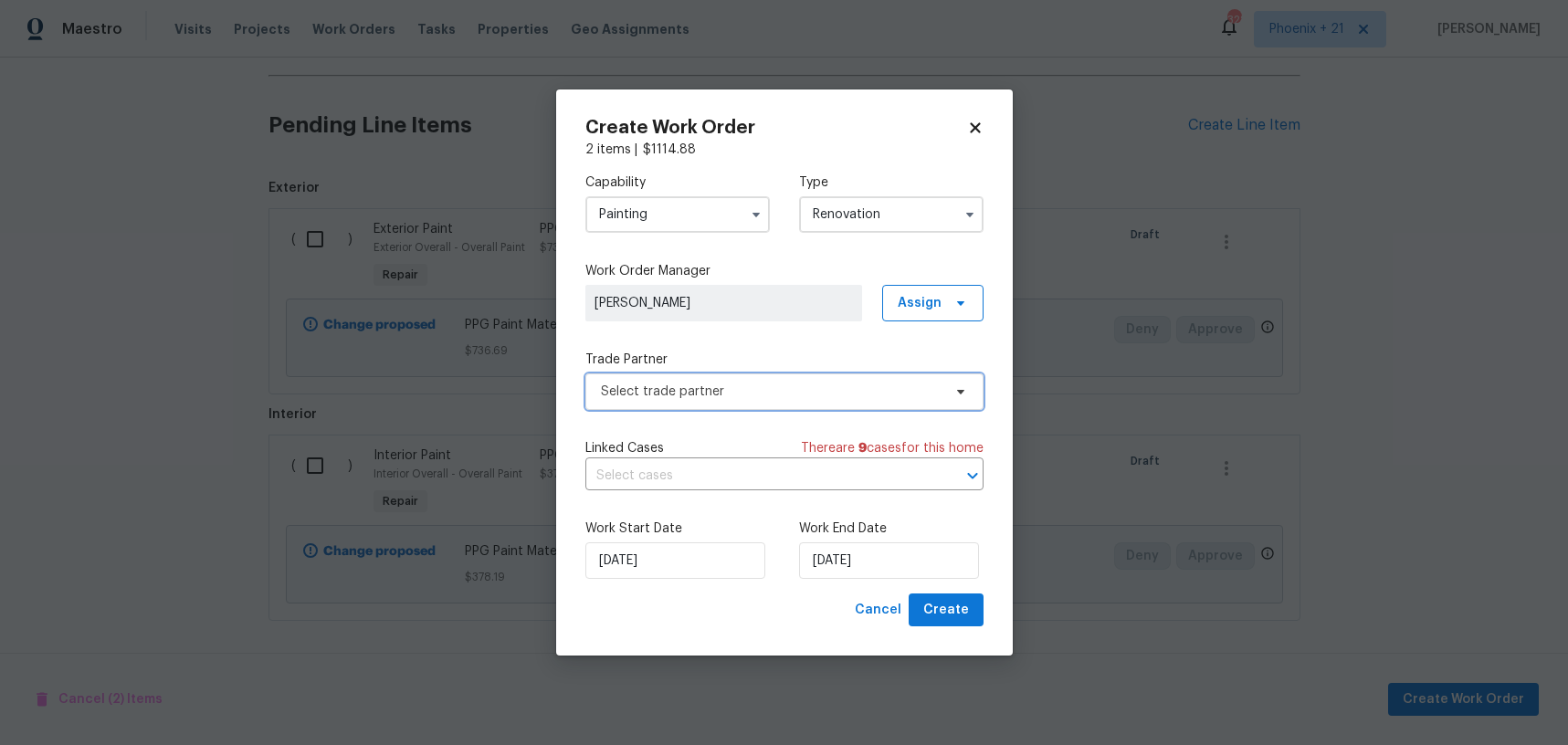
click at [766, 384] on span "Select trade partner" at bounding box center [771, 391] width 340 height 18
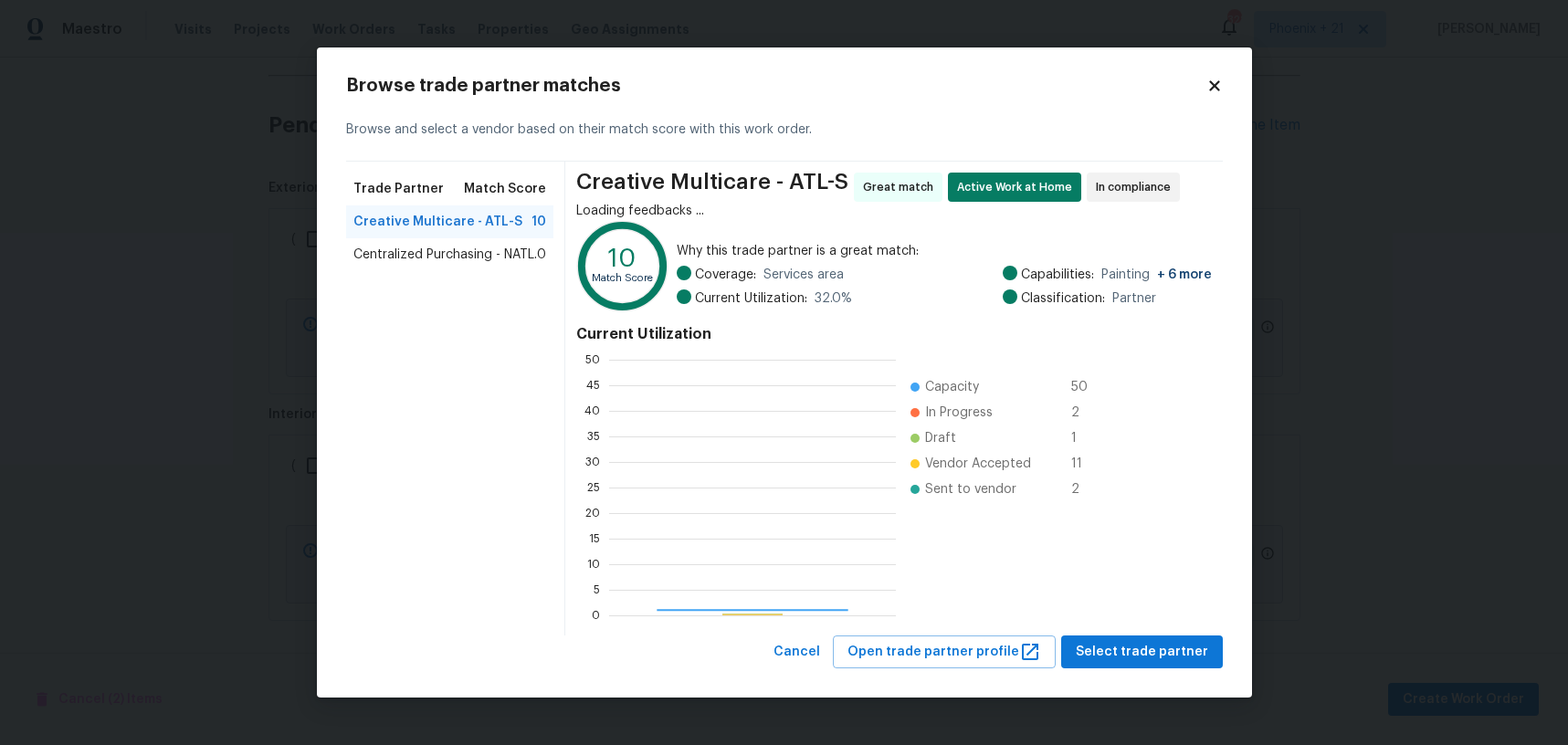
scroll to position [256, 287]
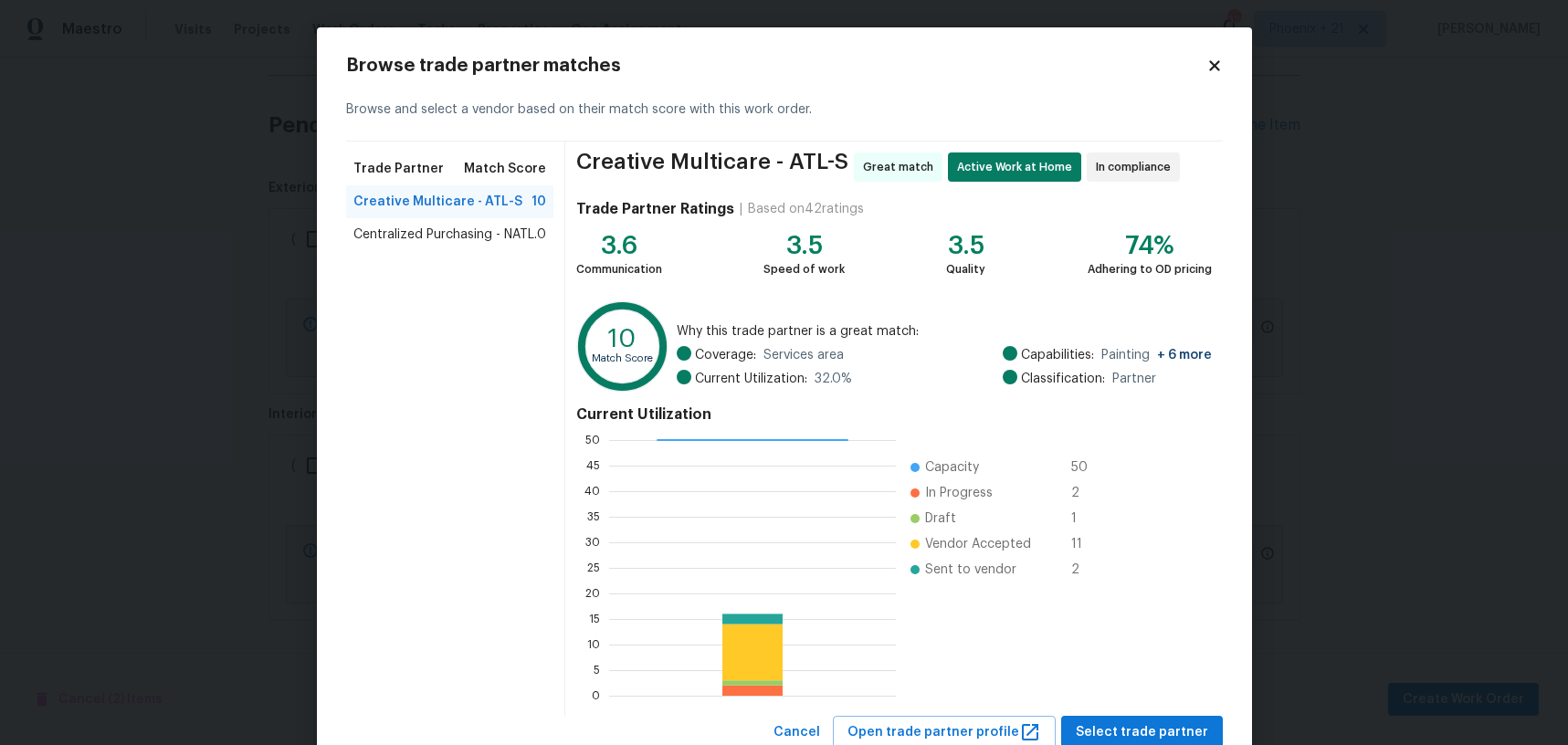
drag, startPoint x: 487, startPoint y: 238, endPoint x: 563, endPoint y: 265, distance: 80.7
click at [487, 238] on span "Centralized Purchasing - NATL." at bounding box center [446, 234] width 184 height 18
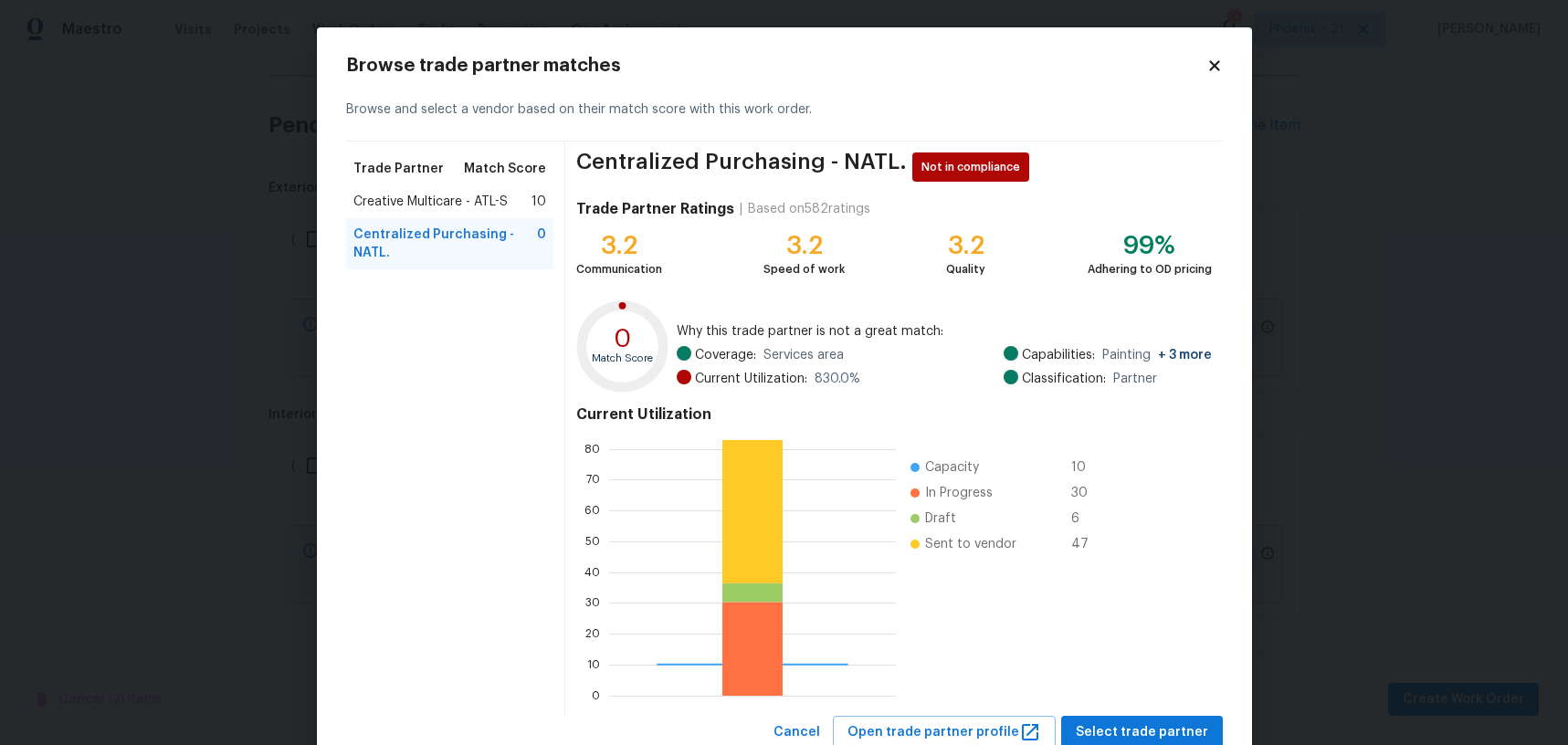
scroll to position [62, 0]
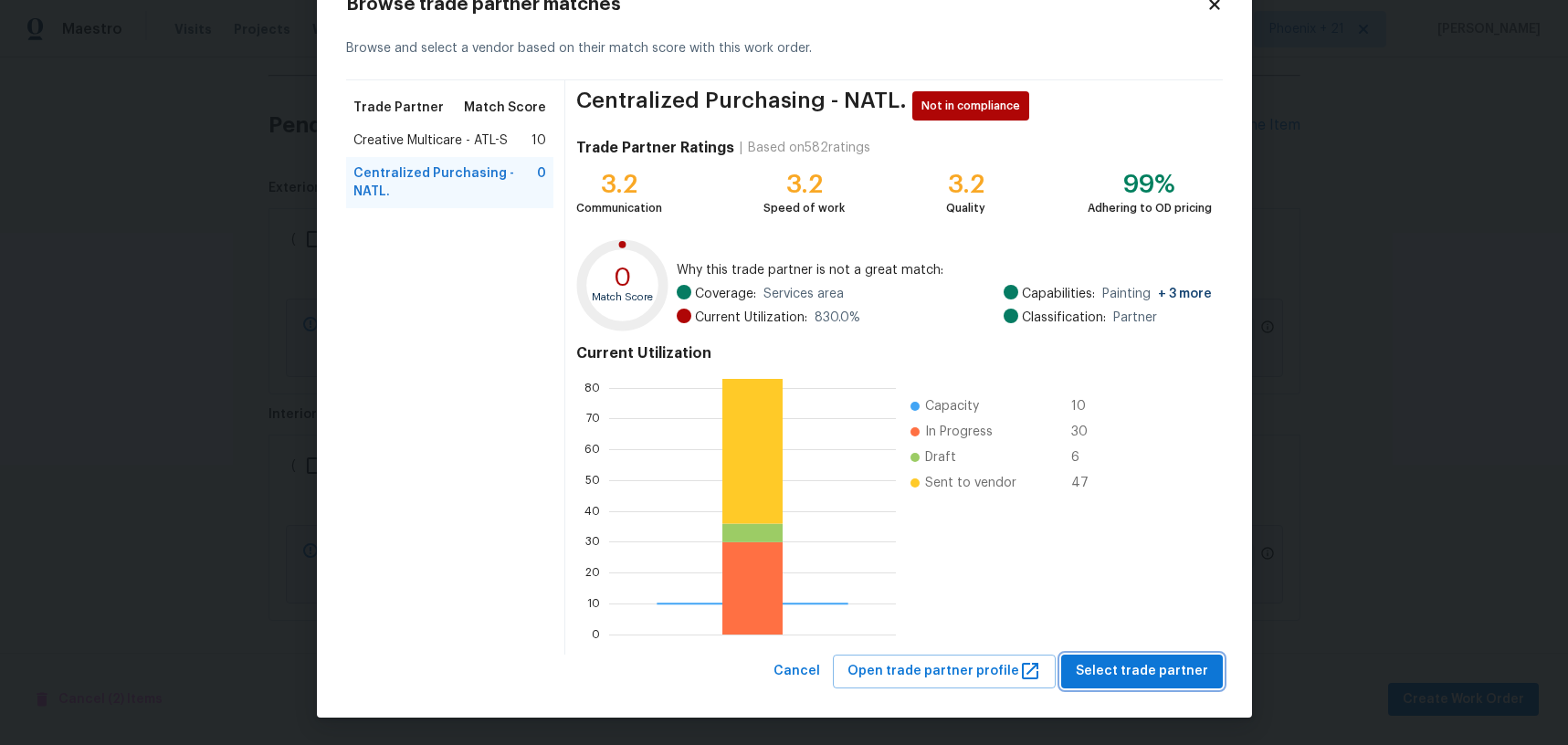
click at [1121, 659] on button "Select trade partner" at bounding box center [1142, 672] width 162 height 34
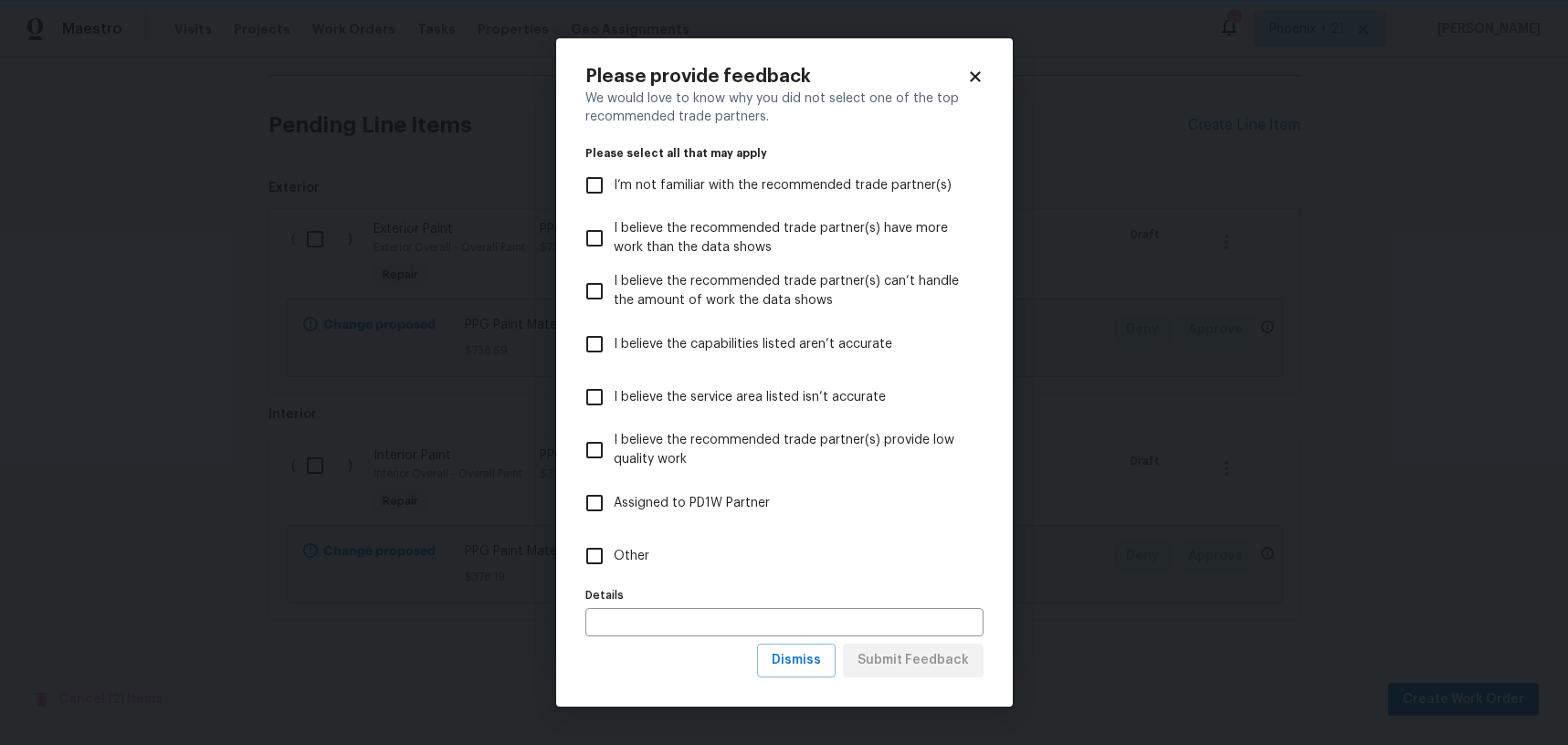
scroll to position [0, 0]
click at [689, 579] on label "Other" at bounding box center [772, 556] width 393 height 53
click at [614, 575] on input "Other" at bounding box center [594, 556] width 38 height 38
checkbox input "true"
click at [903, 639] on div "We would love to know why you did not select one of the top recommended trade p…" at bounding box center [785, 366] width 398 height 554
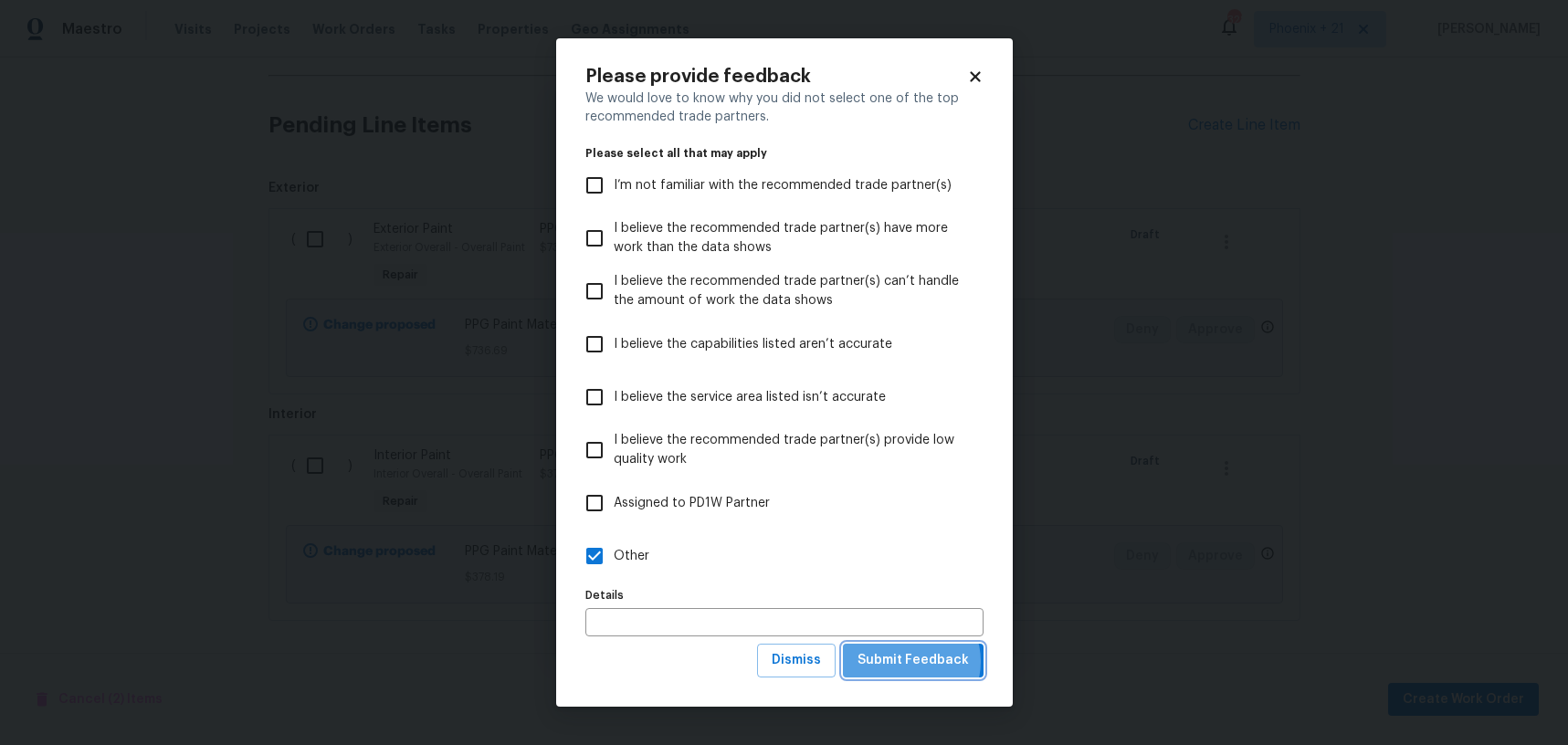
click at [911, 662] on span "Submit Feedback" at bounding box center [914, 661] width 112 height 23
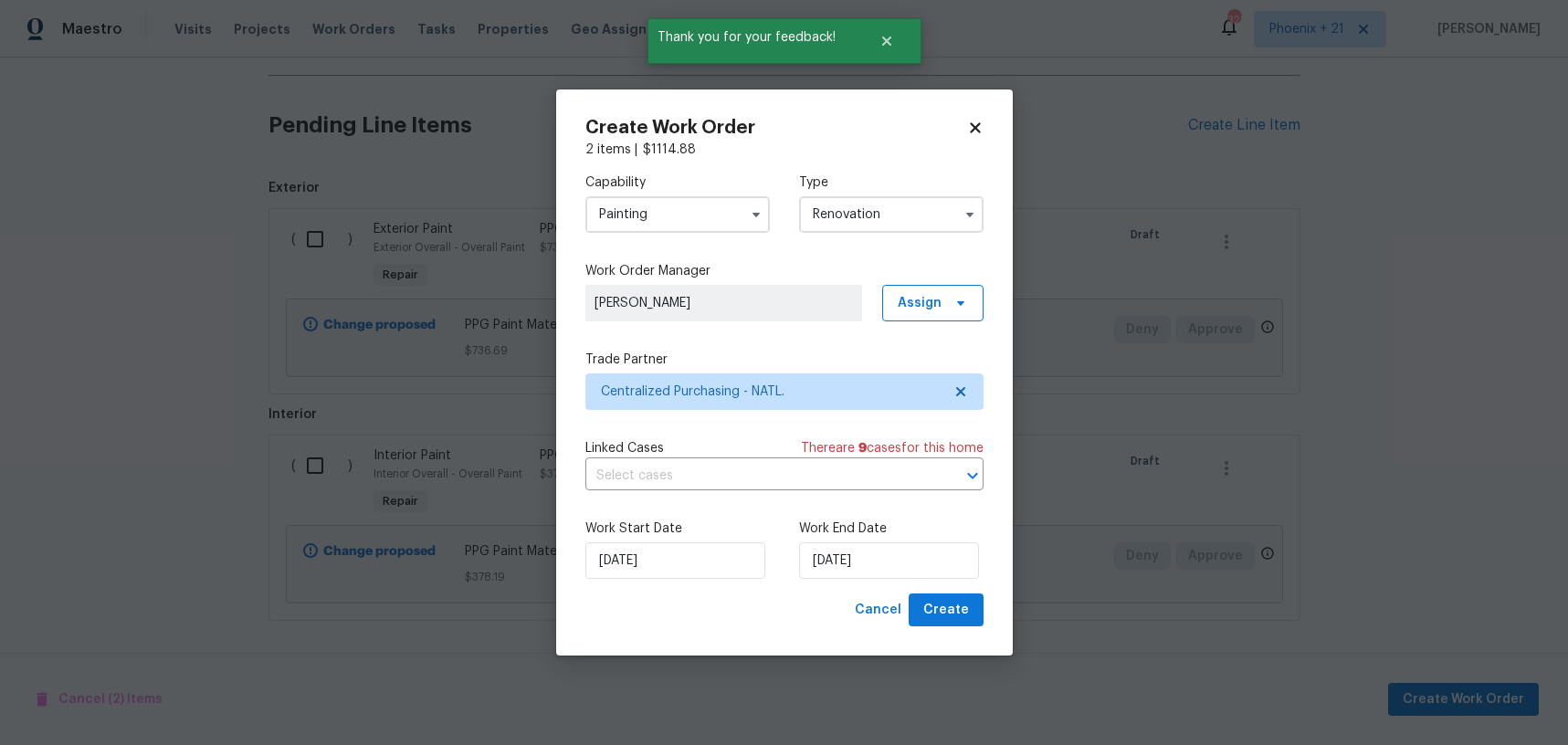
click at [926, 592] on div "Work Start Date [DATE] Work End Date [DATE]" at bounding box center [785, 549] width 398 height 88
click at [938, 609] on span "Create" at bounding box center [946, 610] width 46 height 23
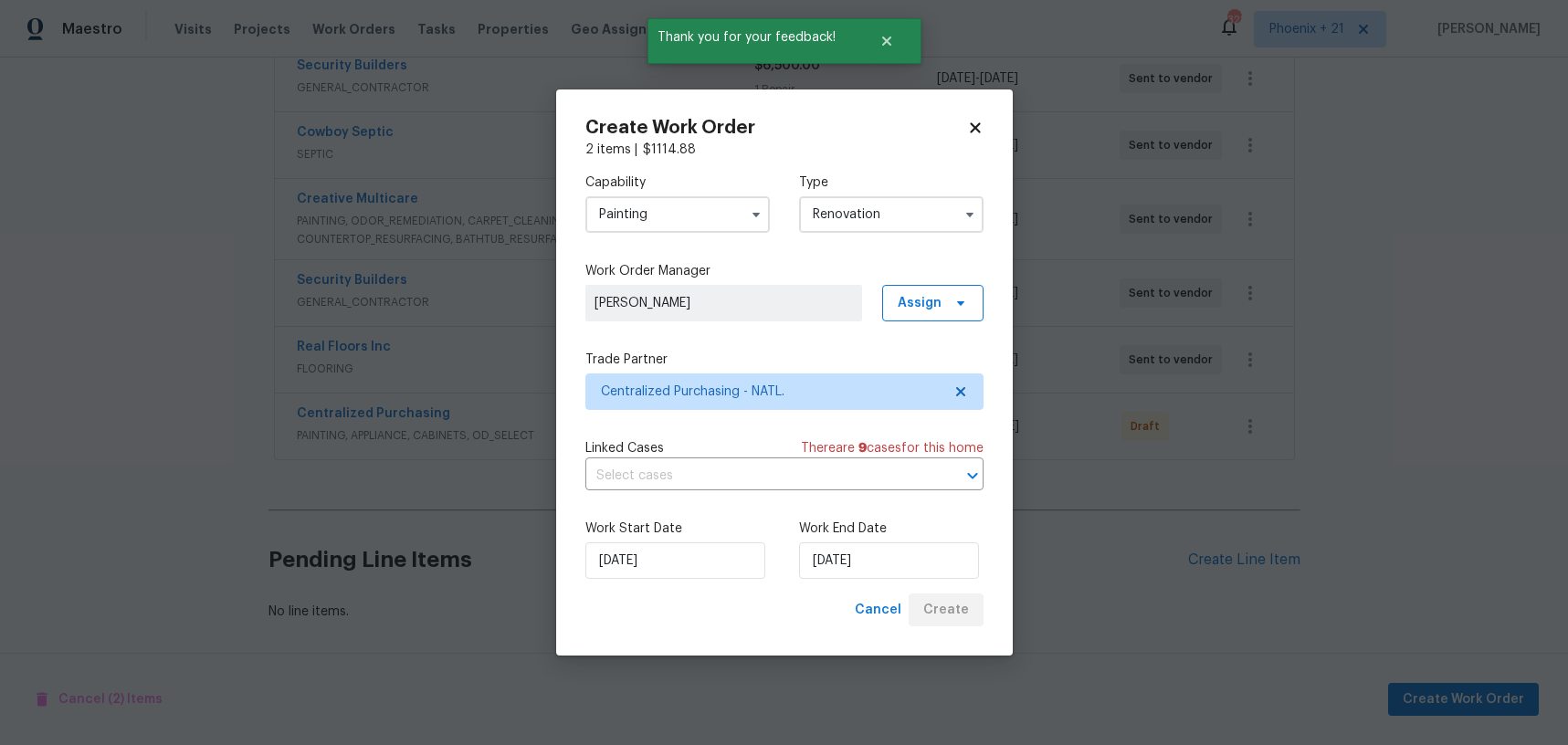
scroll to position [629, 0]
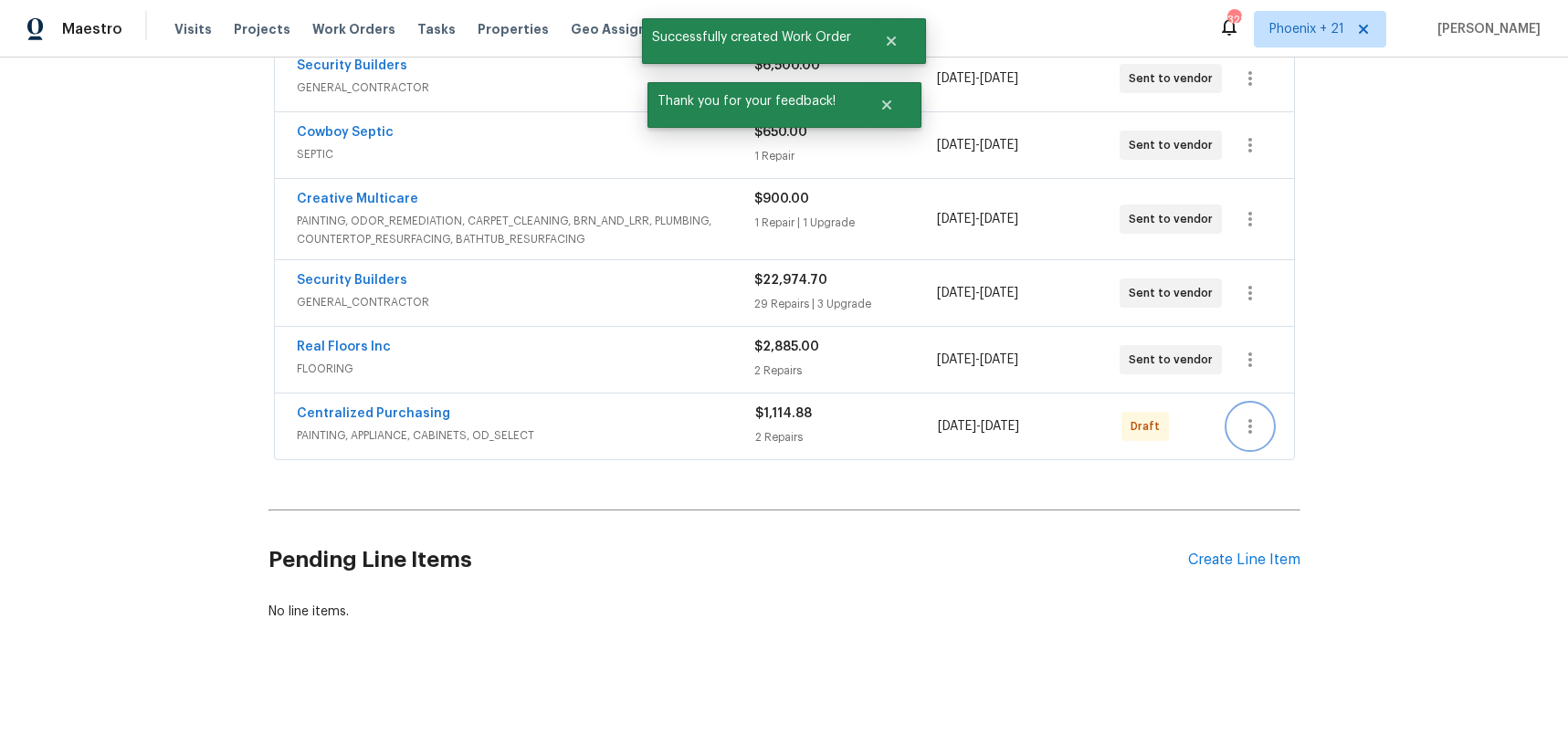
click at [1260, 414] on button "button" at bounding box center [1250, 427] width 44 height 44
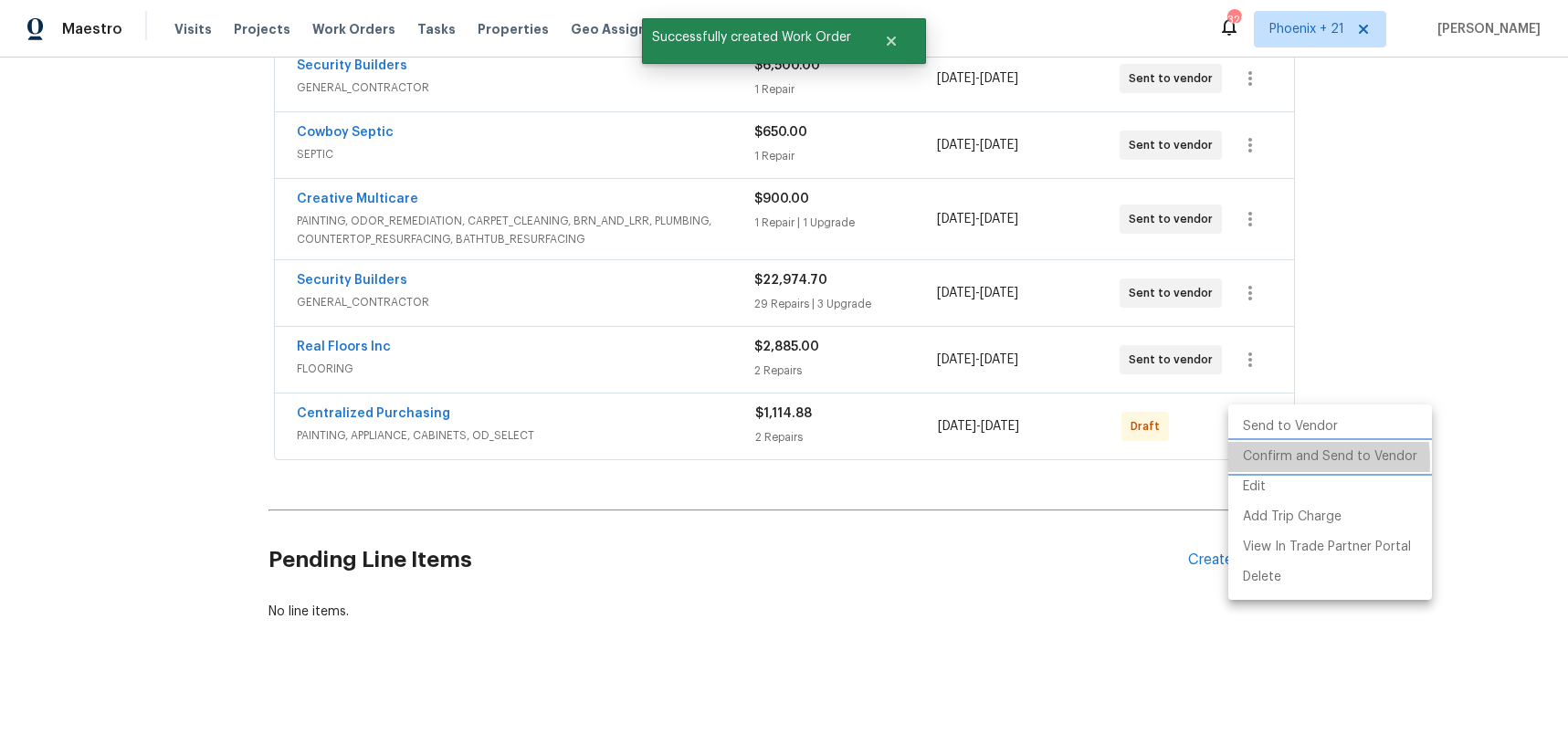
click at [1259, 463] on li "Confirm and Send to Vendor" at bounding box center [1330, 457] width 204 height 30
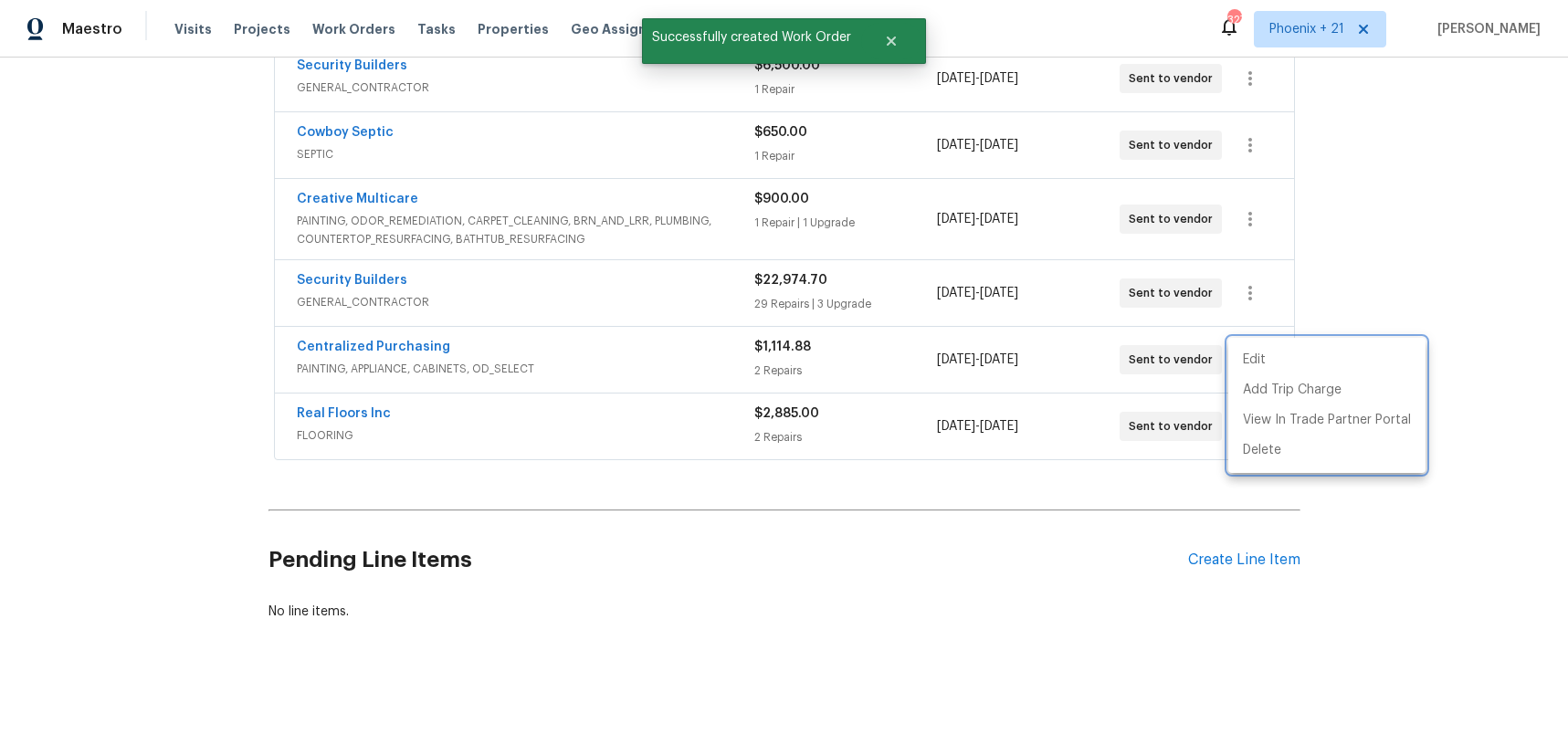
drag, startPoint x: 588, startPoint y: 373, endPoint x: 395, endPoint y: 356, distance: 193.7
click at [573, 373] on div at bounding box center [784, 372] width 1568 height 745
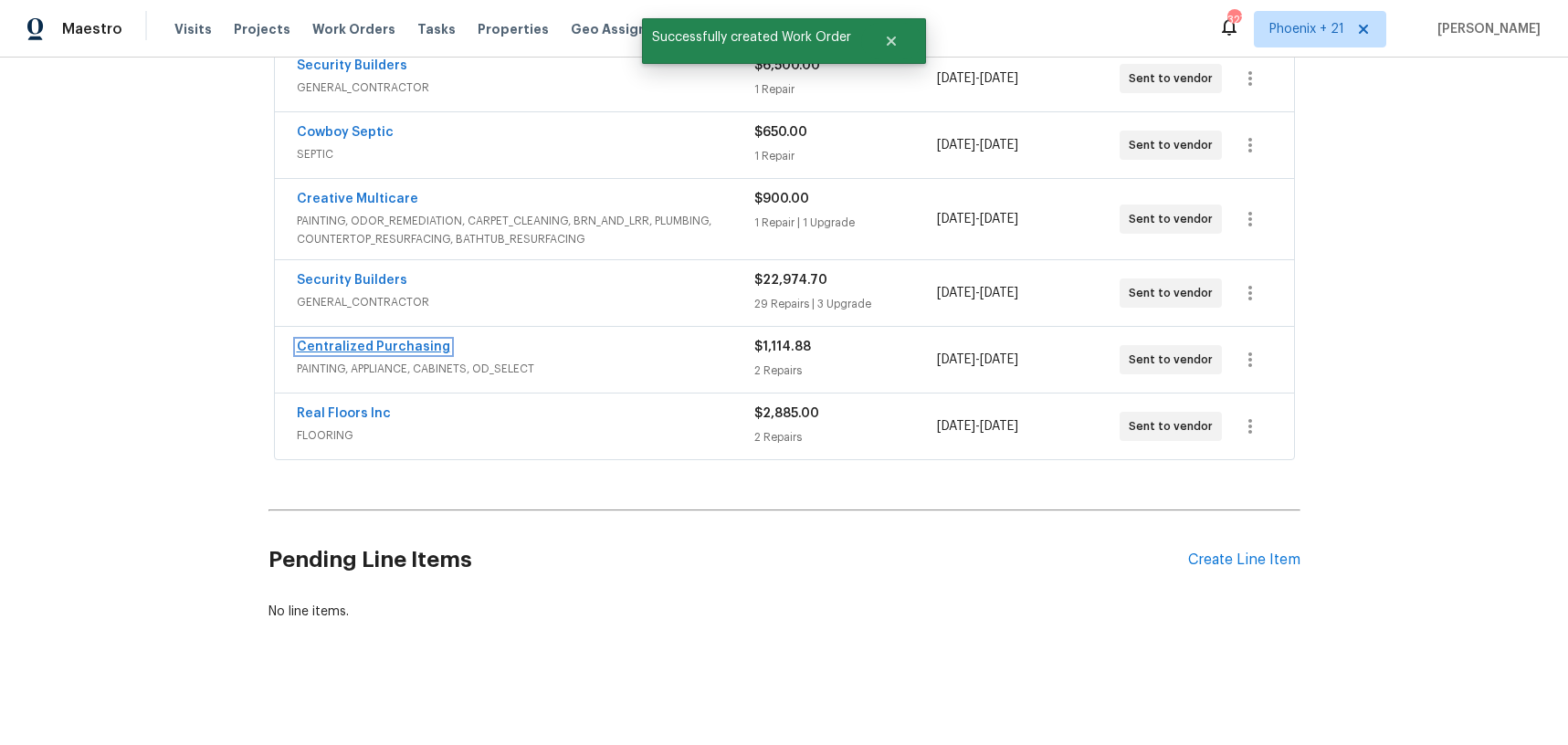
click at [379, 350] on link "Centralized Purchasing" at bounding box center [374, 346] width 154 height 12
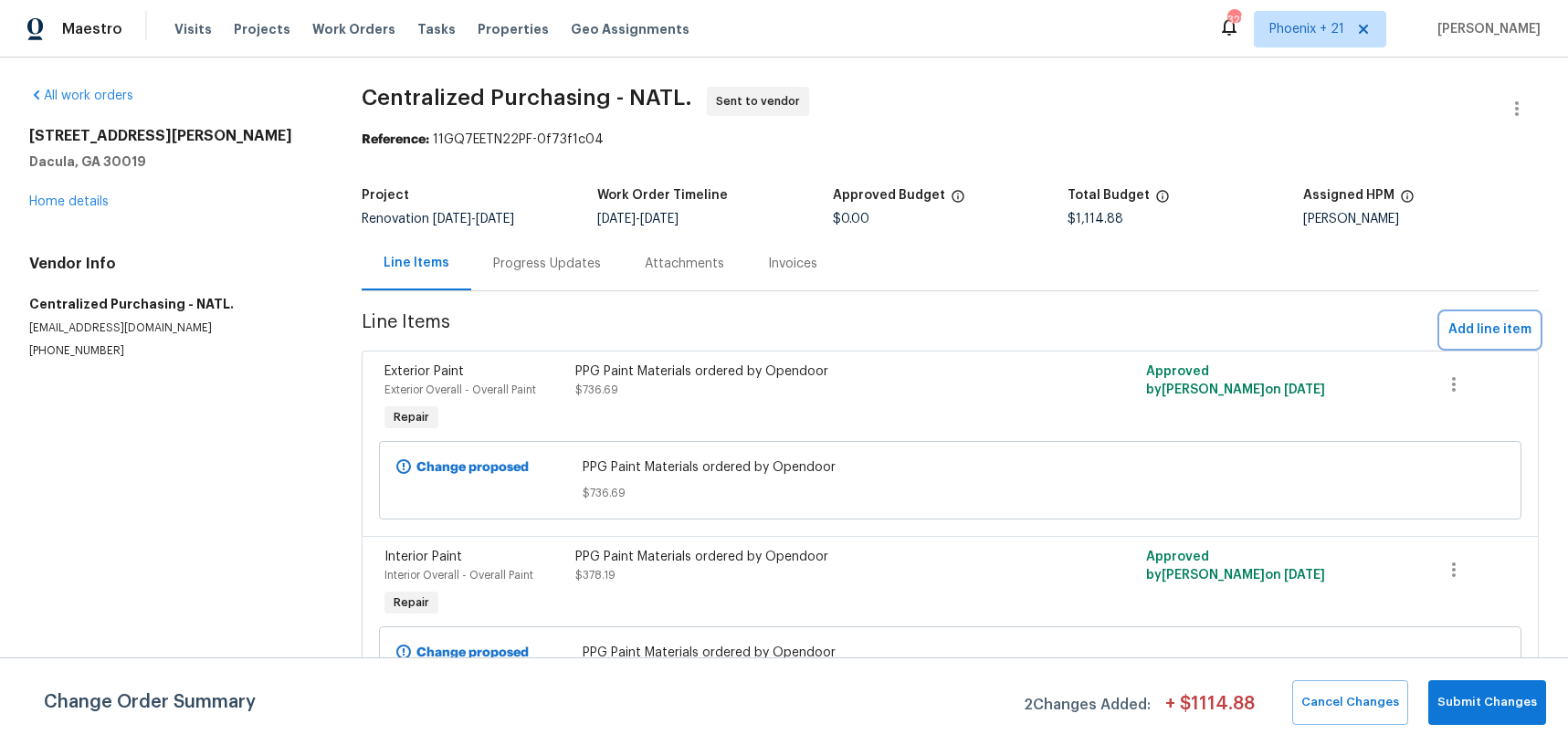
click at [1508, 324] on span "Add line item" at bounding box center [1490, 330] width 83 height 23
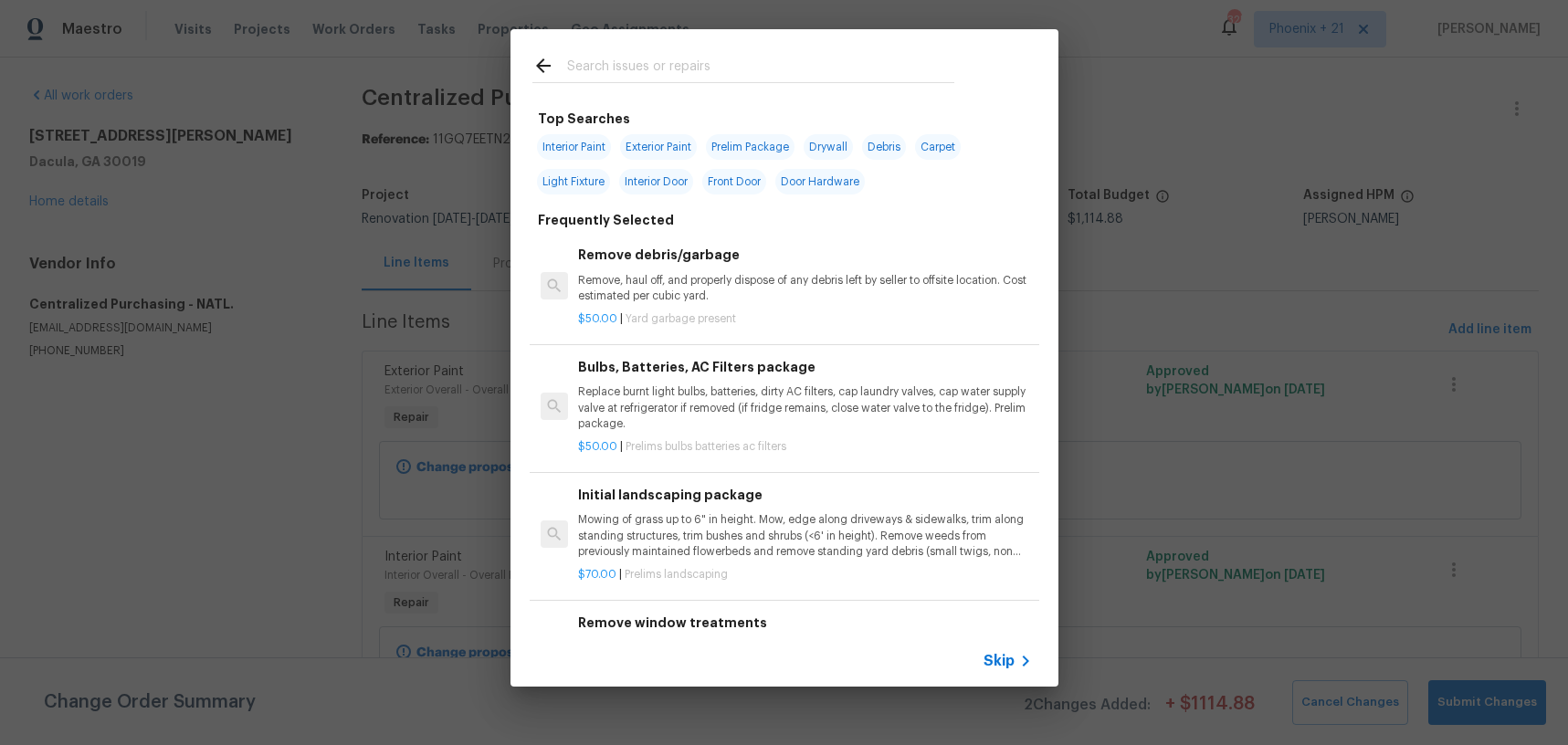
click at [722, 56] on input "text" at bounding box center [760, 68] width 388 height 27
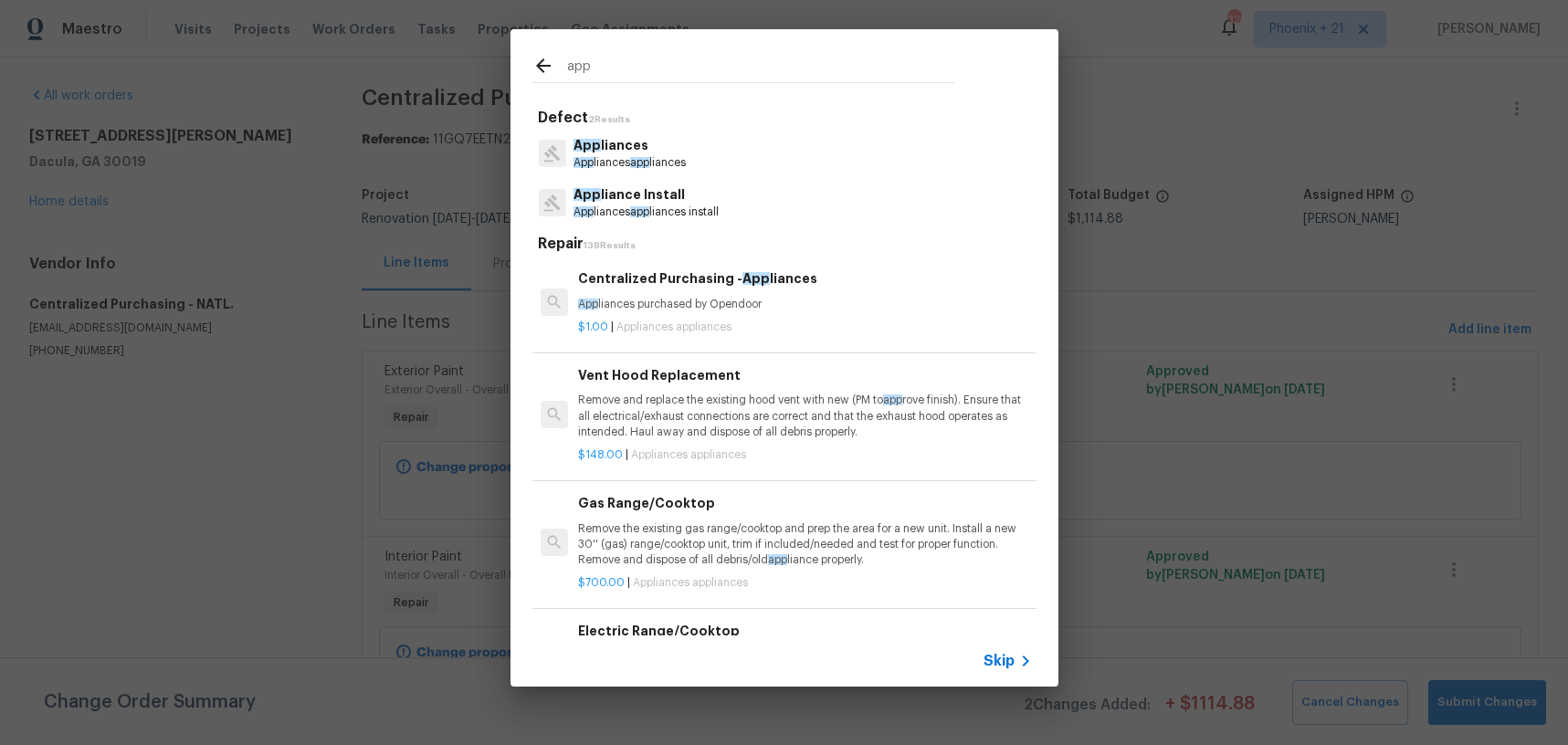
type input "app"
click at [825, 318] on div "$1.00 | Appliances appliances" at bounding box center [805, 324] width 453 height 23
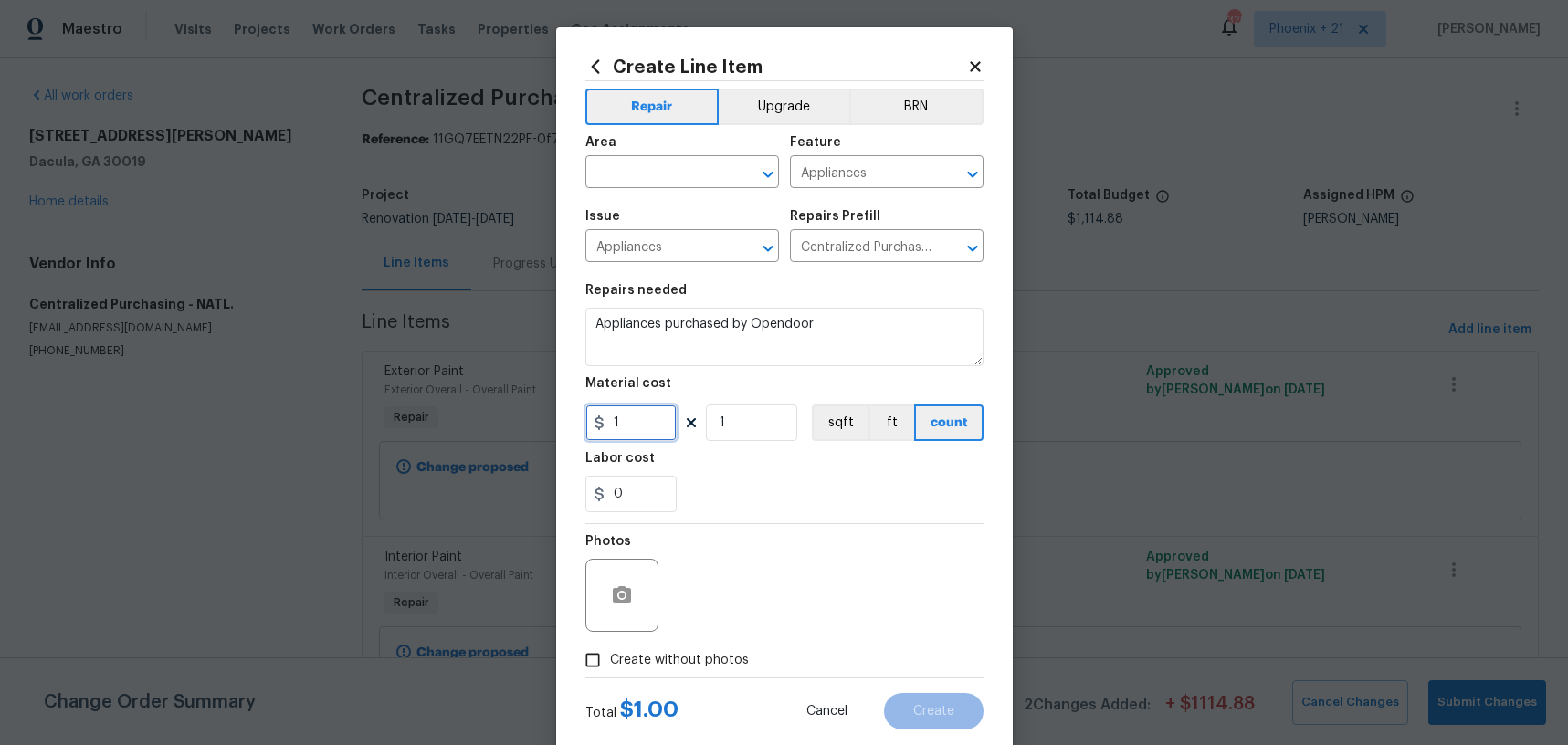
click at [648, 427] on input "1" at bounding box center [631, 423] width 91 height 37
type input "1425.6"
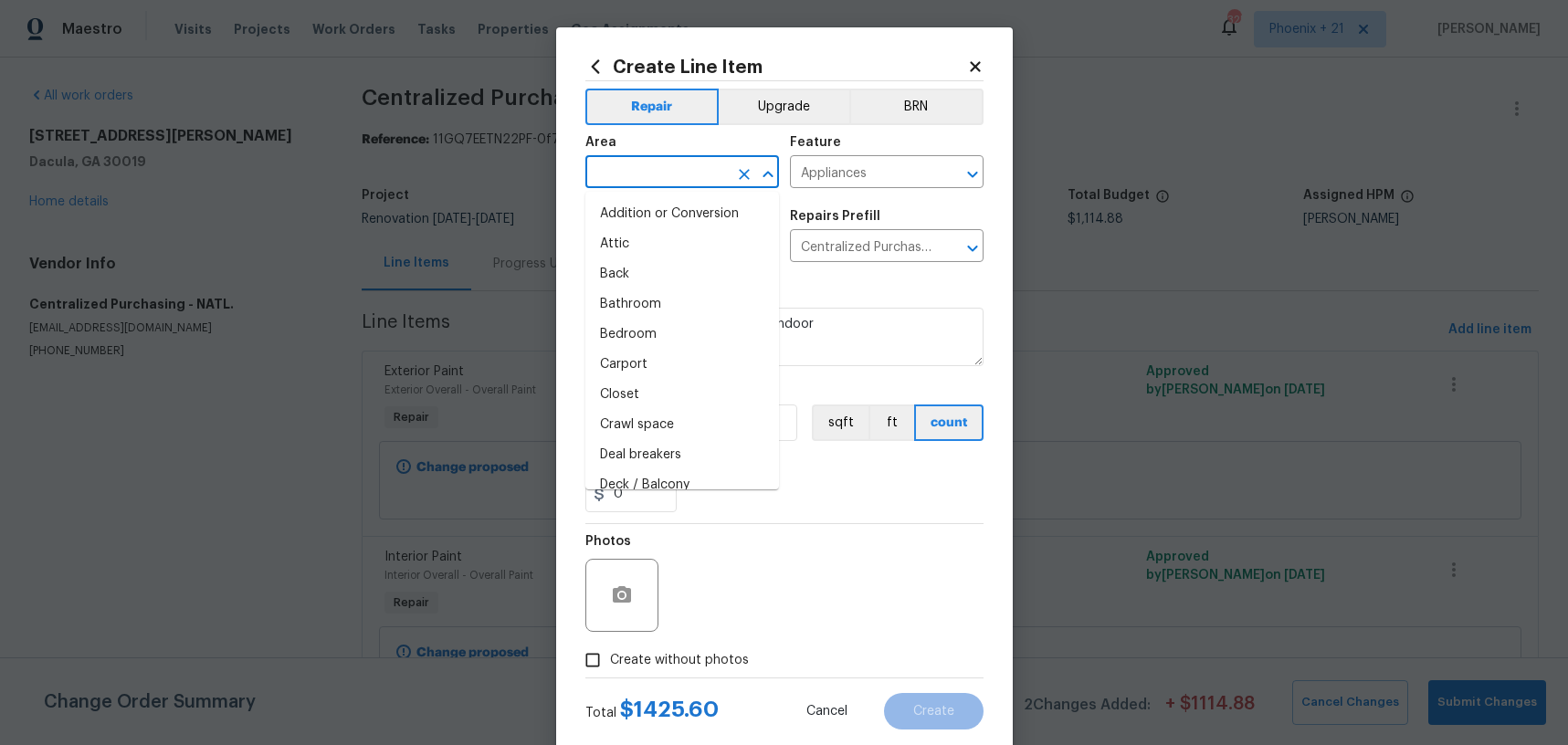
click at [669, 186] on input "text" at bounding box center [657, 174] width 142 height 28
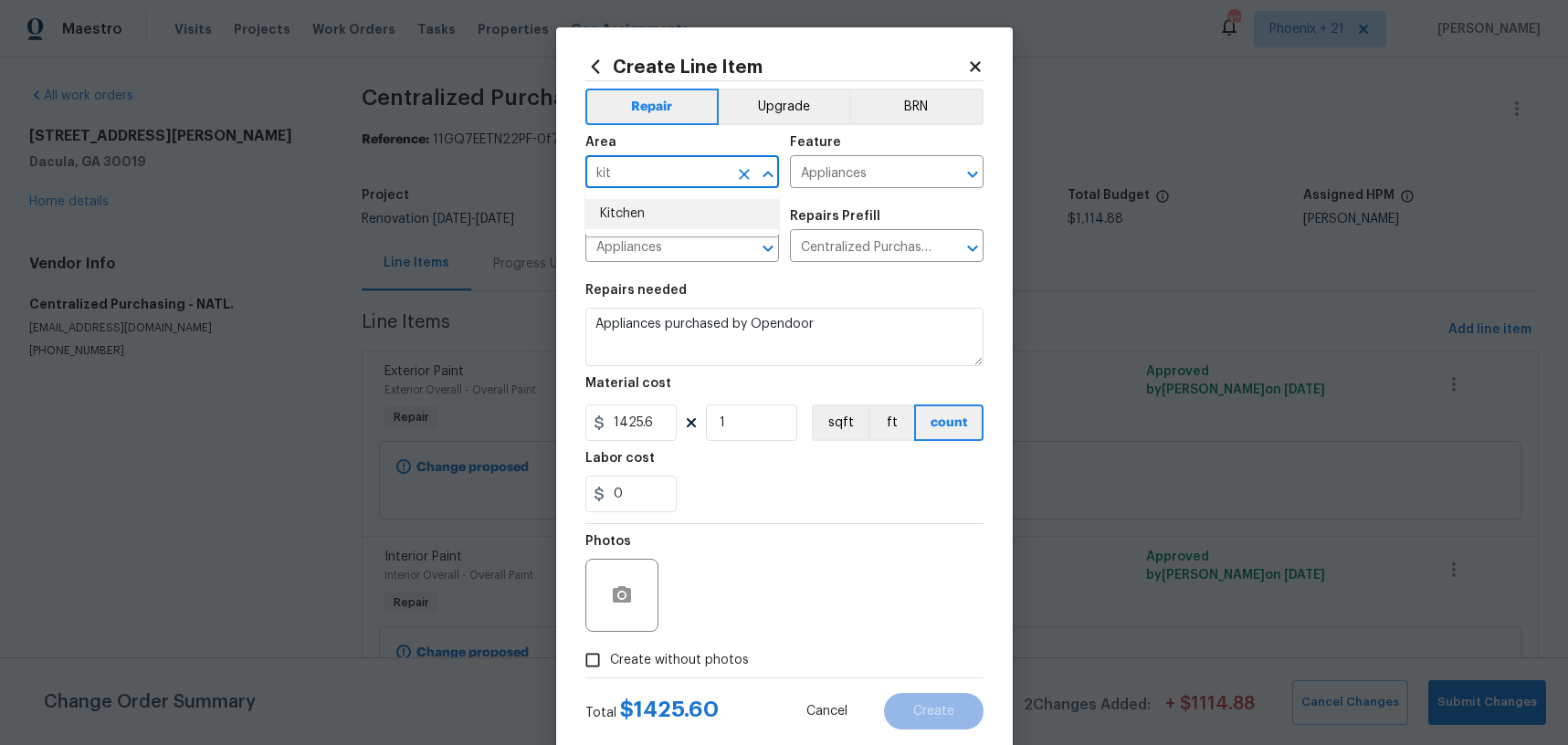
click at [666, 209] on li "Kitchen" at bounding box center [683, 214] width 193 height 30
type input "Kitchen"
drag, startPoint x: 679, startPoint y: 658, endPoint x: 686, endPoint y: 648, distance: 12.2
click at [679, 658] on span "Create without photos" at bounding box center [680, 661] width 138 height 19
click at [611, 658] on input "Create without photos" at bounding box center [593, 660] width 35 height 35
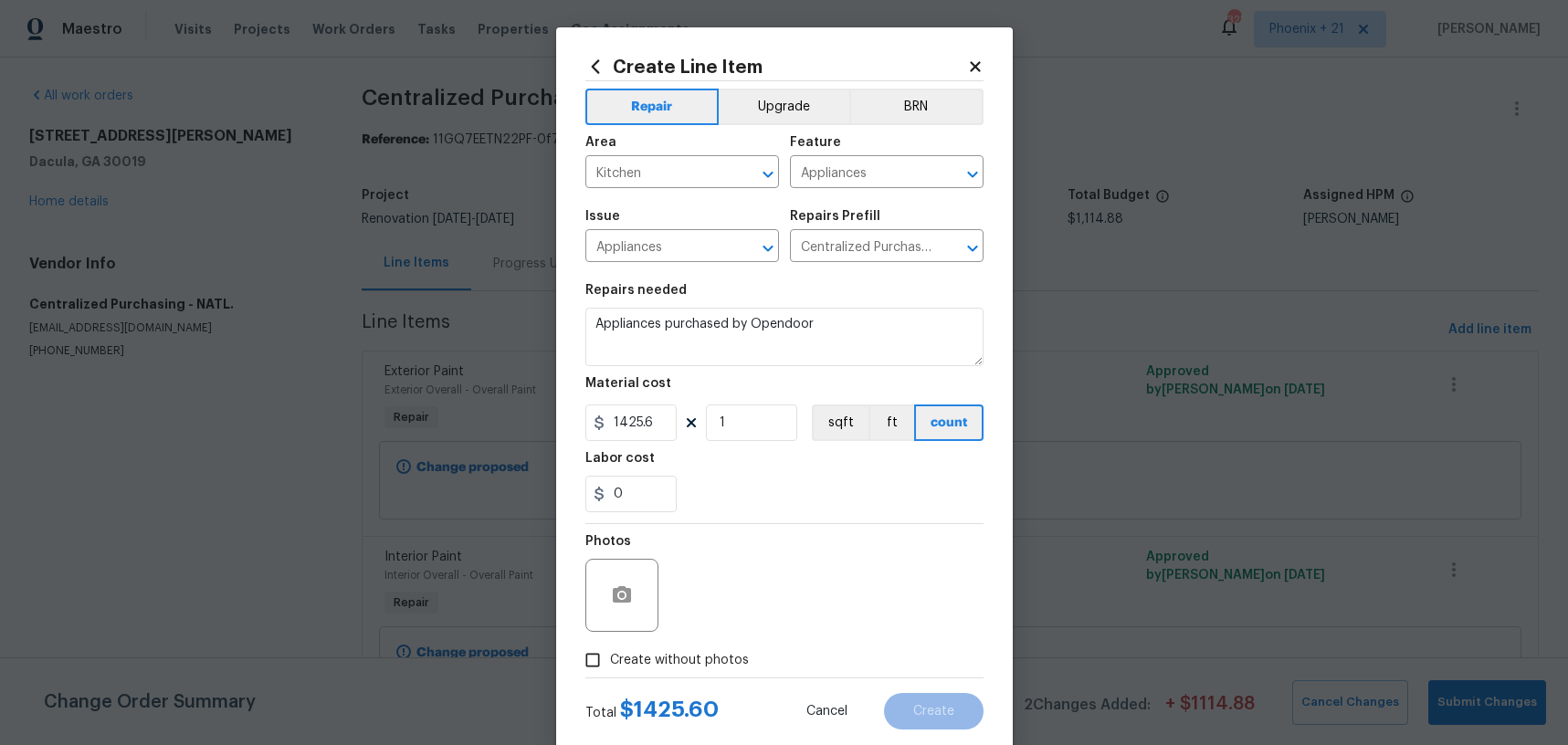
checkbox input "true"
click at [732, 608] on textarea at bounding box center [829, 595] width 311 height 73
type textarea "NA"
click at [945, 705] on span "Create" at bounding box center [934, 712] width 41 height 13
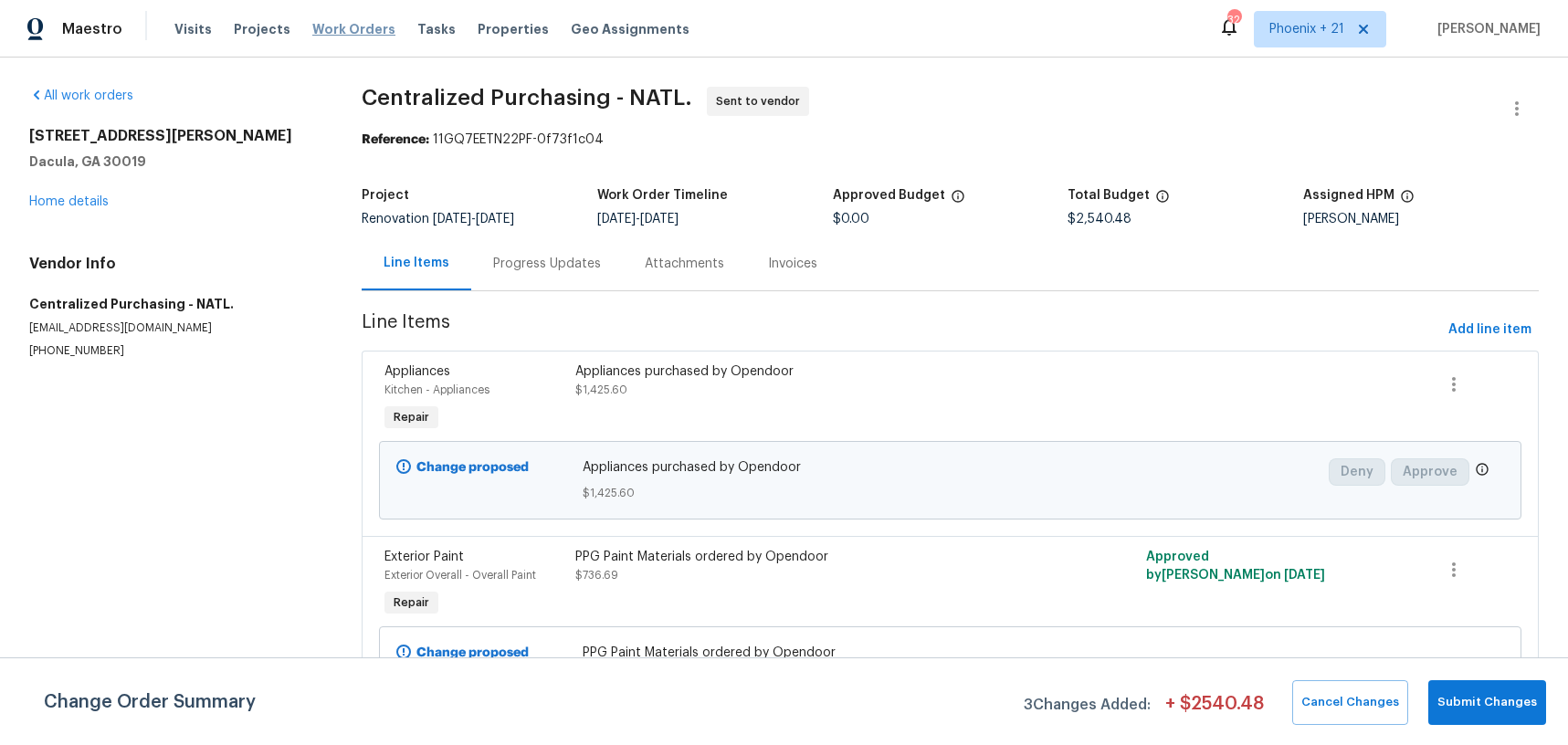
drag, startPoint x: 354, startPoint y: 27, endPoint x: 420, endPoint y: 50, distance: 69.9
click at [354, 27] on span "Work Orders" at bounding box center [355, 28] width 83 height 18
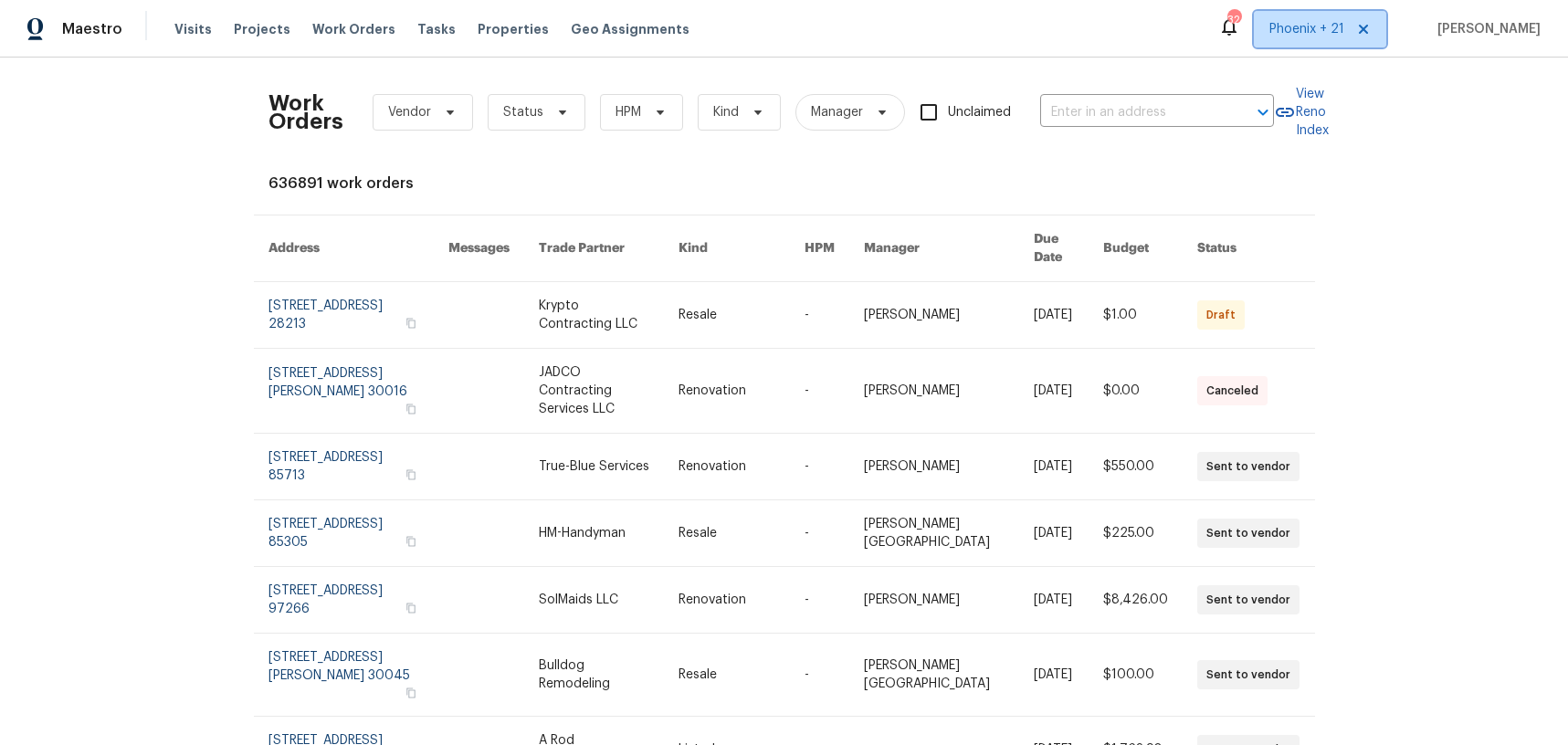
click at [1321, 36] on span "Phoenix + 21" at bounding box center [1306, 28] width 75 height 18
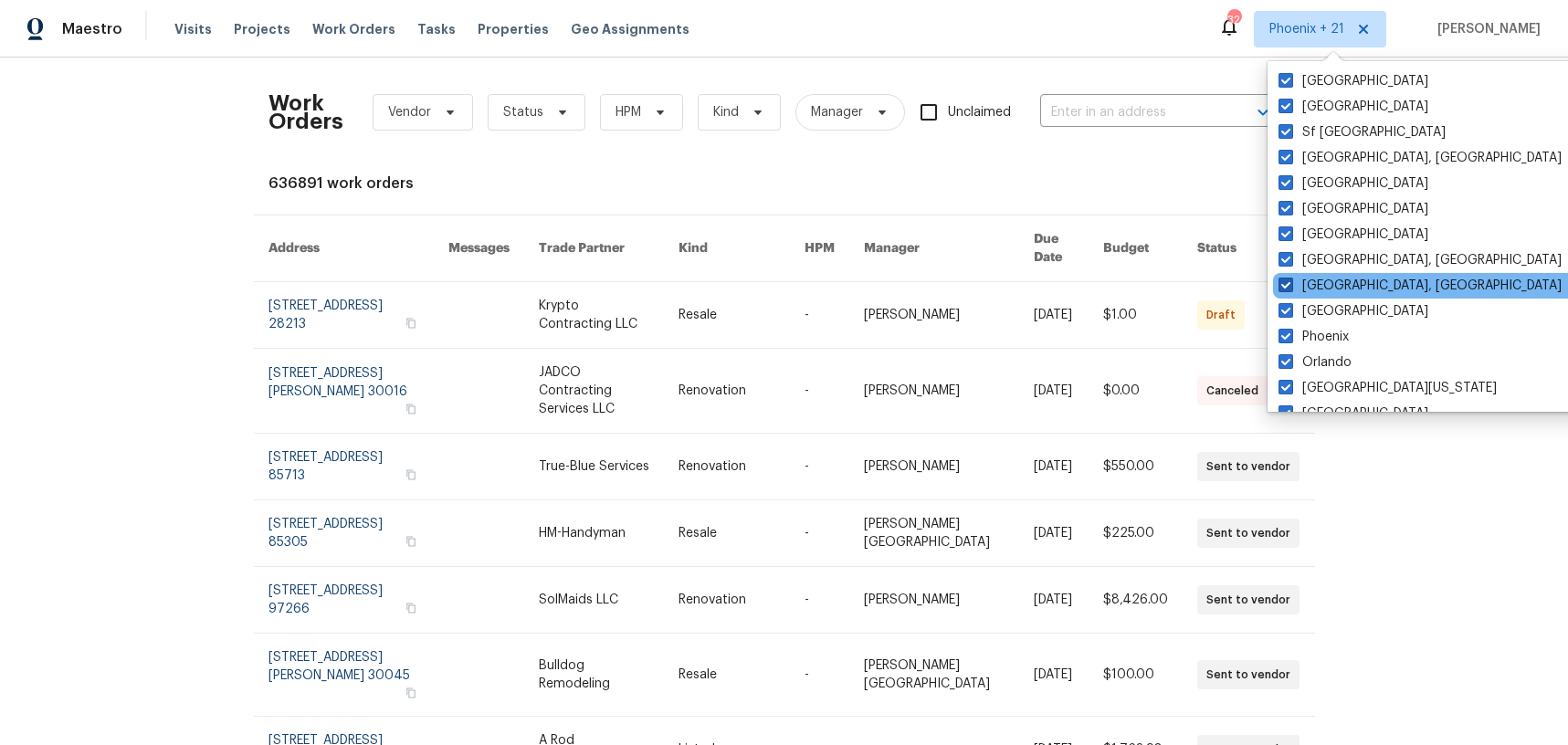
scroll to position [1249, 0]
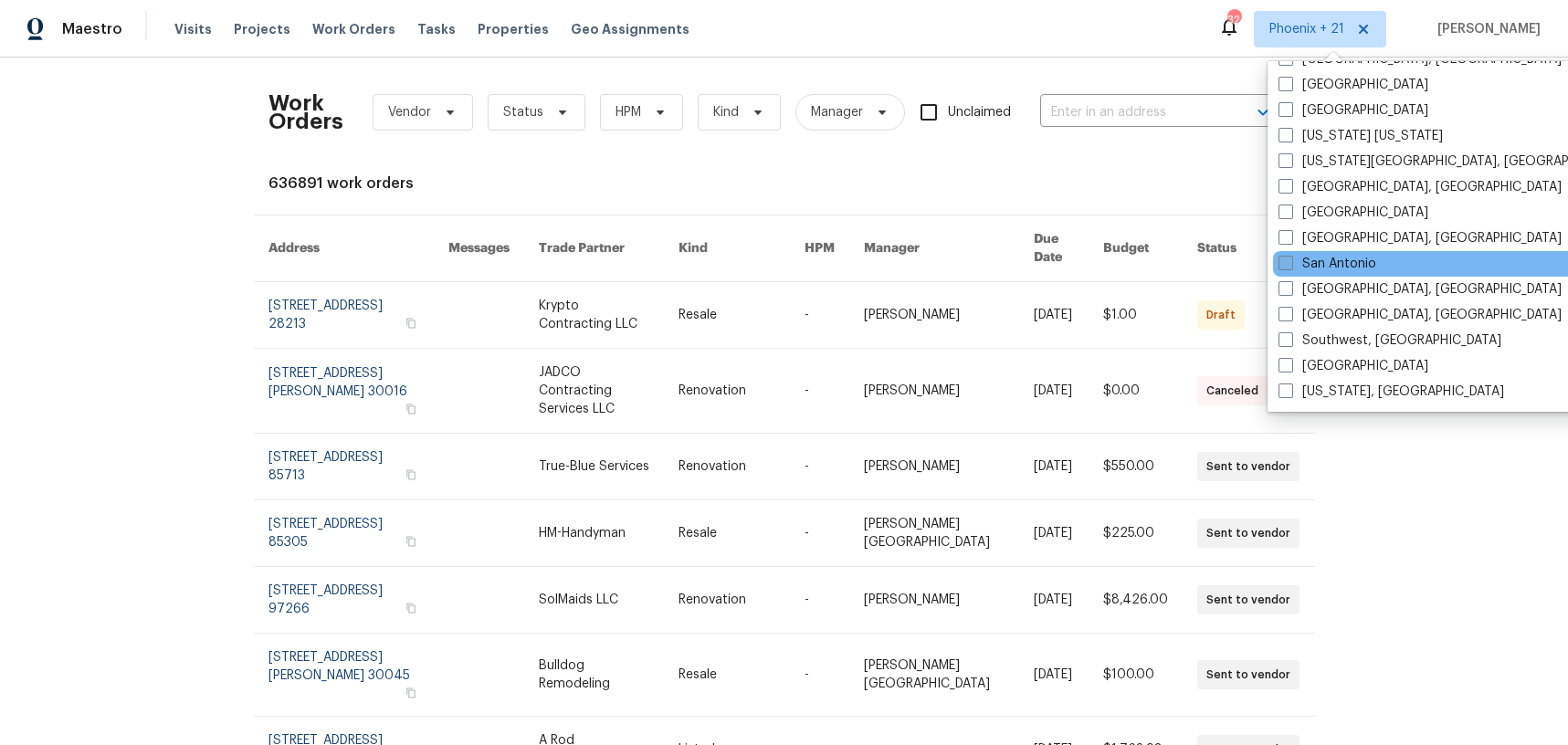
click at [1330, 266] on label "San Antonio" at bounding box center [1327, 263] width 98 height 18
click at [1291, 266] on input "San Antonio" at bounding box center [1285, 261] width 12 height 12
checkbox input "true"
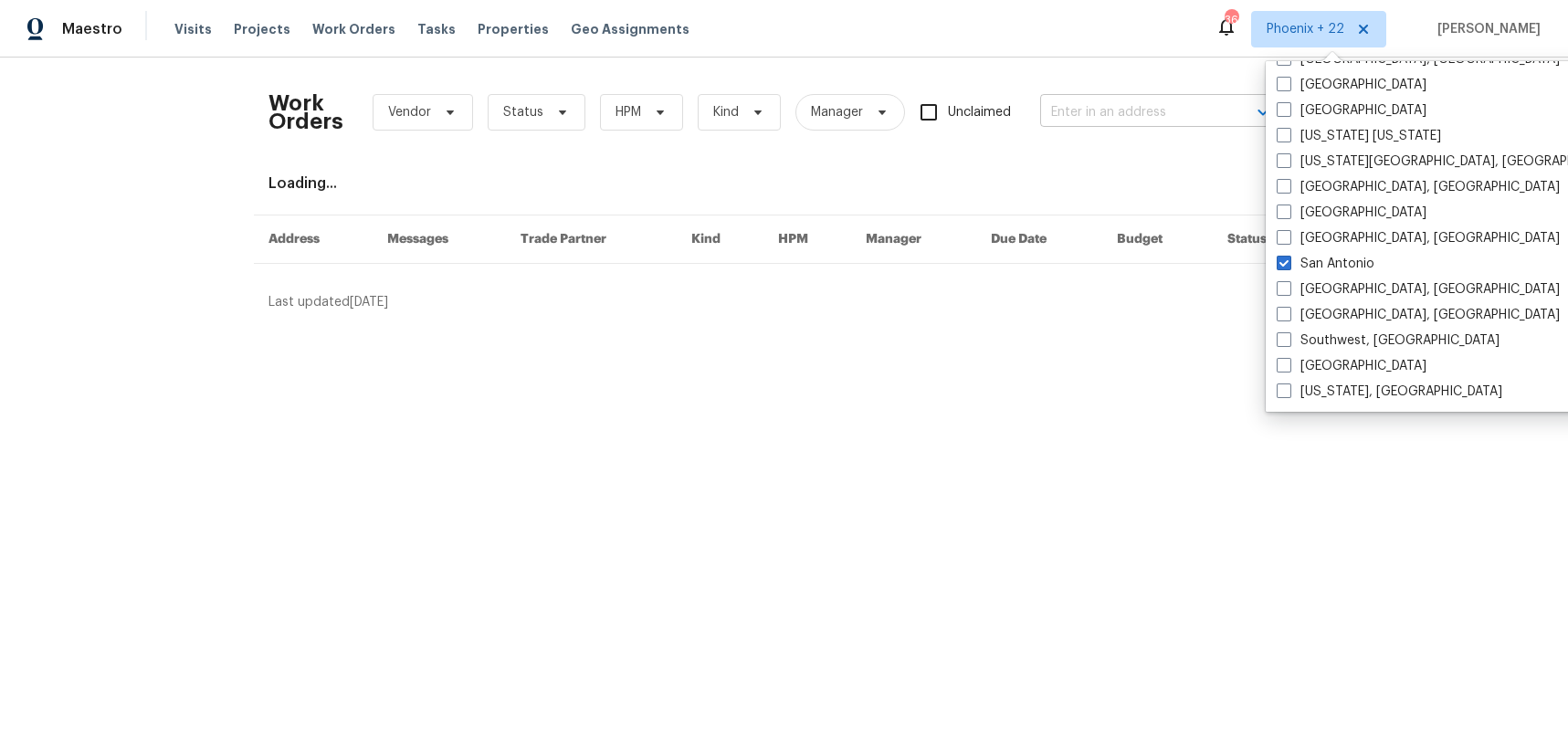
drag, startPoint x: 1186, startPoint y: 140, endPoint x: 1119, endPoint y: 116, distance: 71.2
click at [1176, 136] on div "Work Orders Vendor Status HPM Kind Manager Unclaimed ​" at bounding box center [771, 112] width 1006 height 81
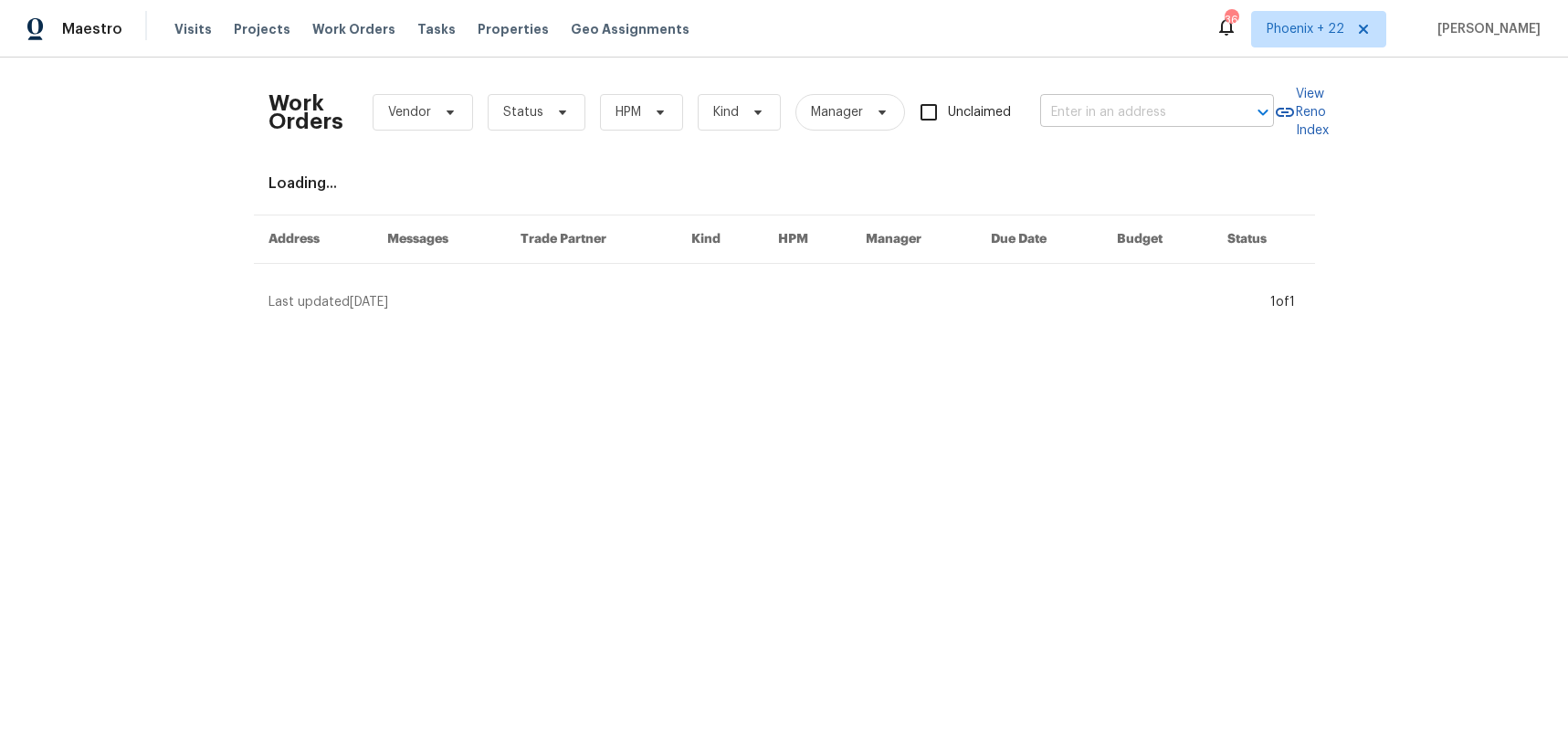
click at [1118, 116] on input "text" at bounding box center [1131, 113] width 183 height 28
paste input "[STREET_ADDRESS]"
type input "[STREET_ADDRESS]"
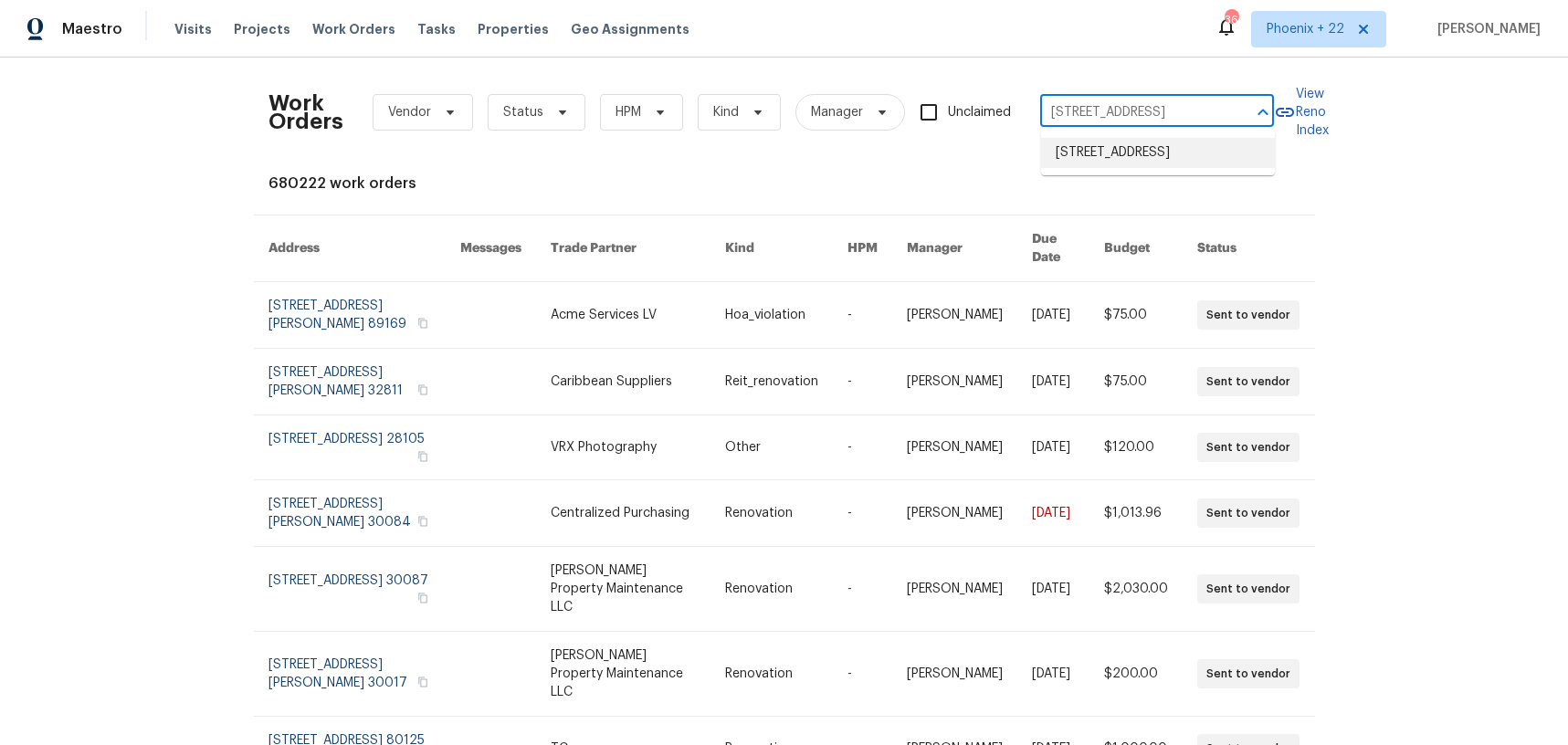
click at [1165, 168] on li "[STREET_ADDRESS]" at bounding box center [1158, 153] width 234 height 30
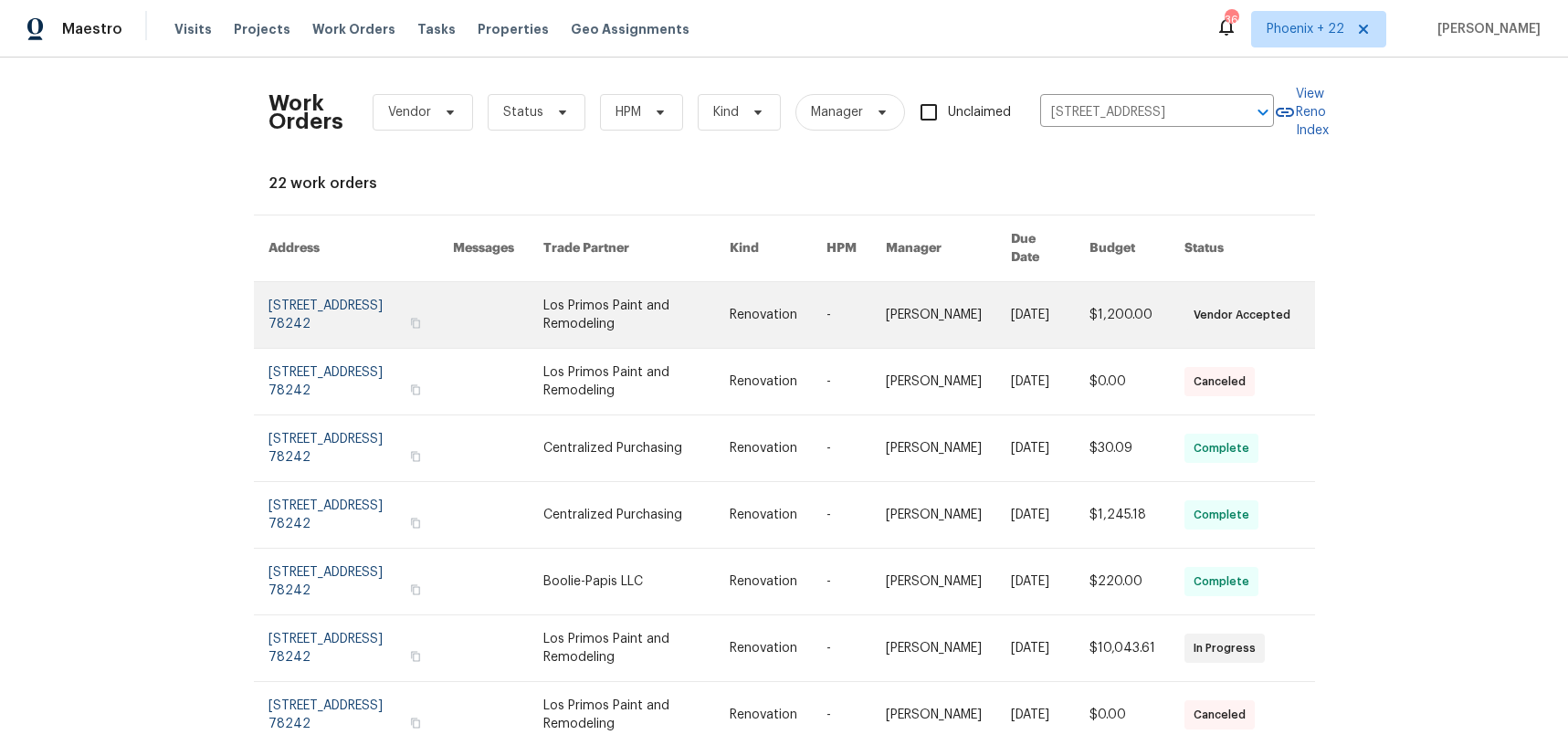
click at [572, 297] on link at bounding box center [636, 315] width 187 height 65
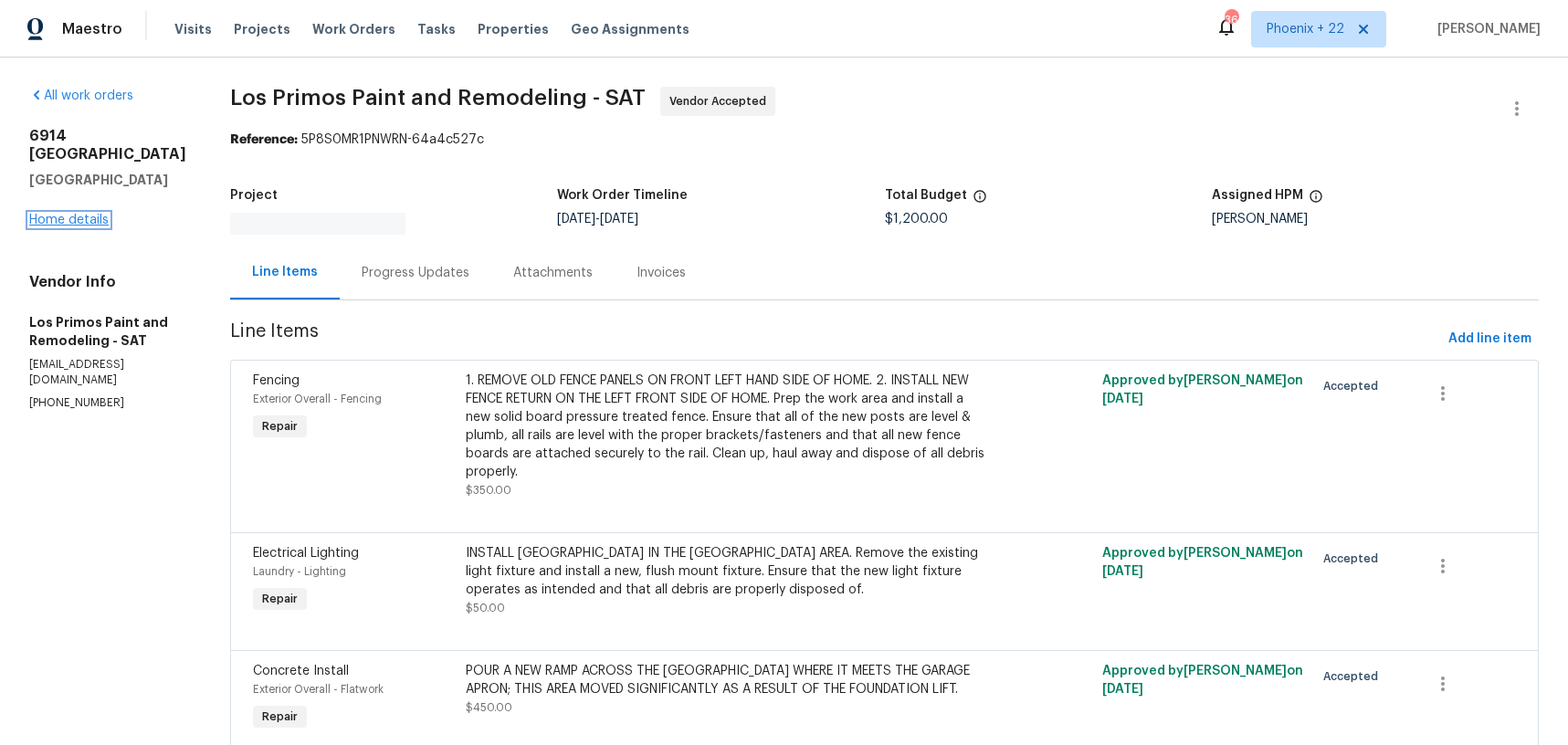
click at [60, 213] on link "Home details" at bounding box center [69, 219] width 80 height 12
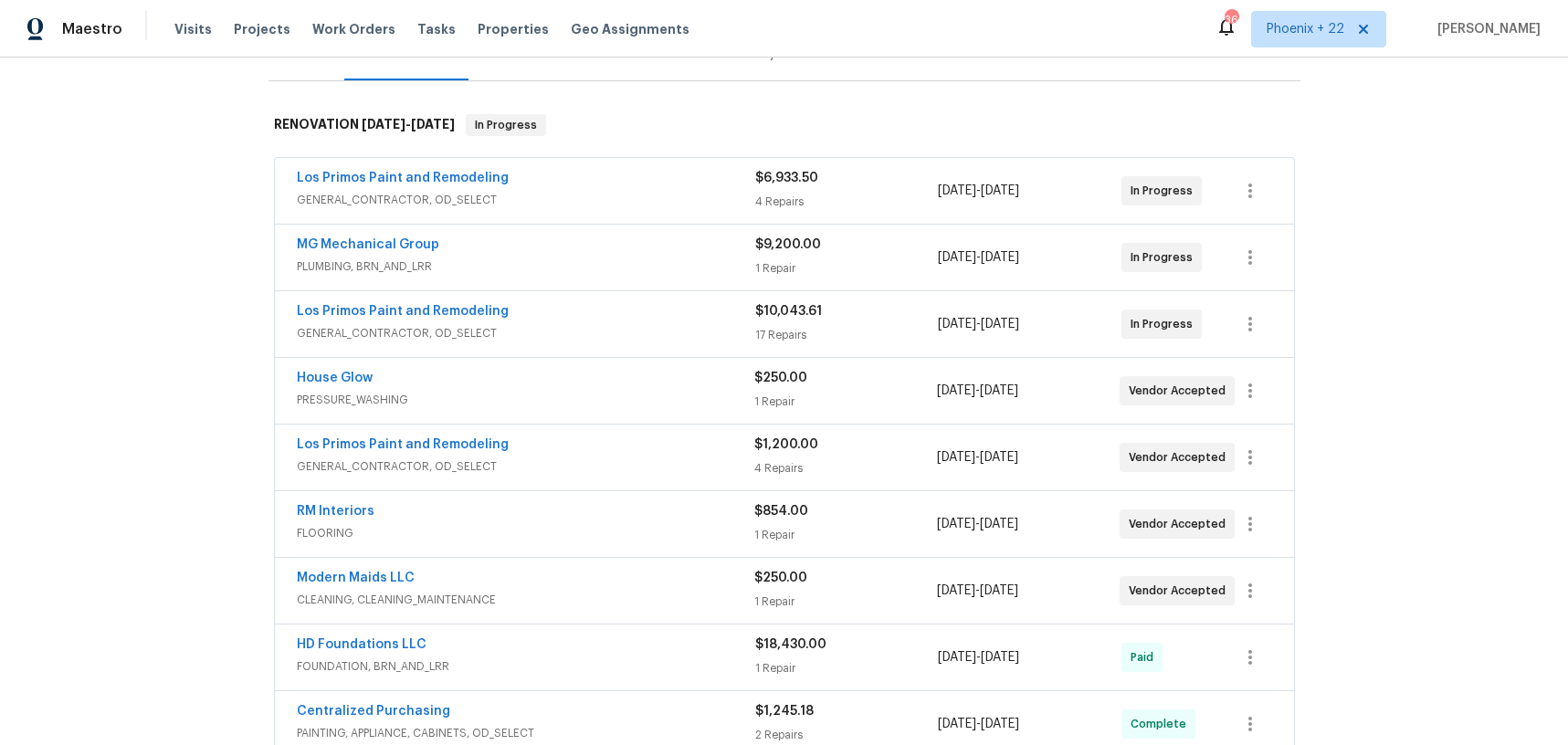
scroll to position [748, 0]
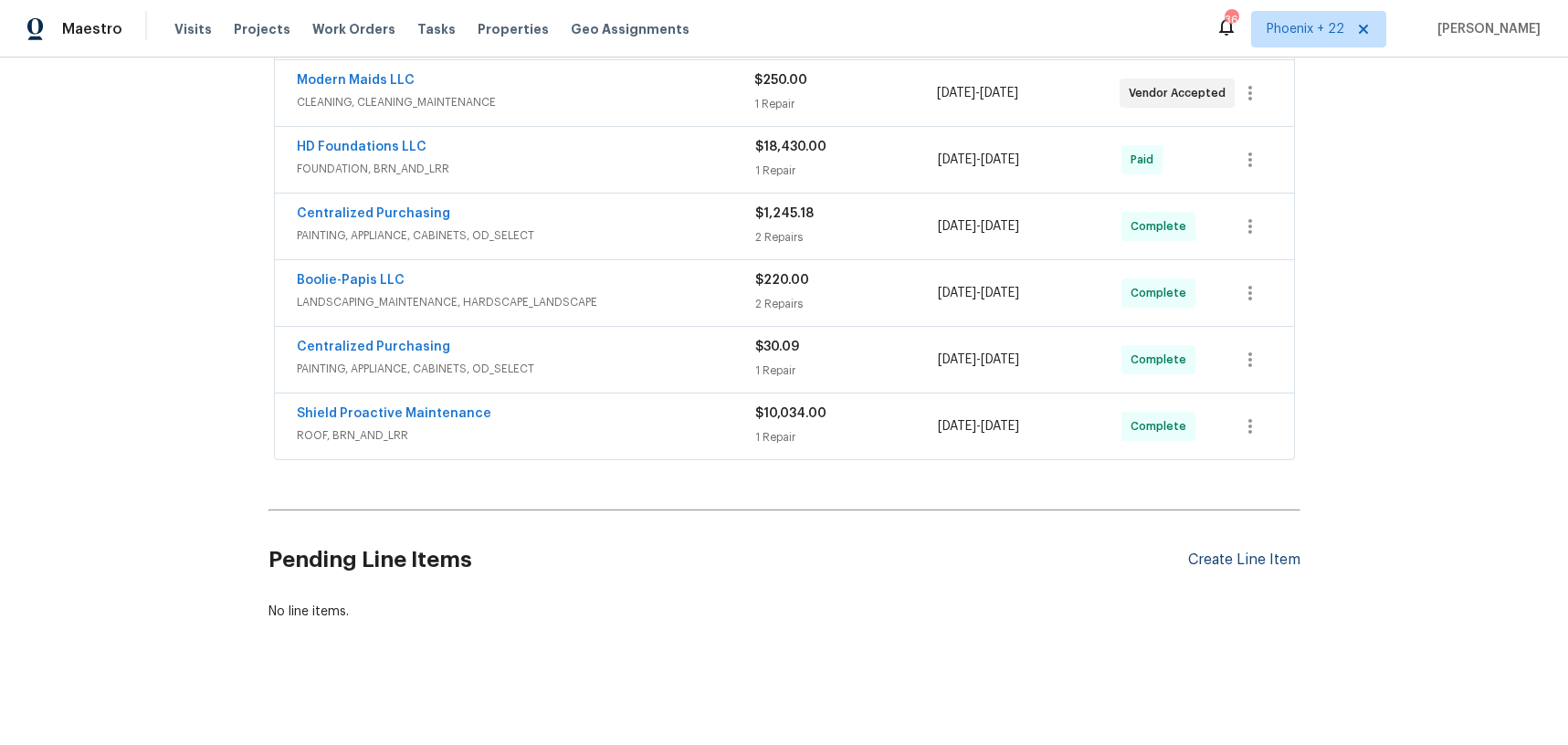
click at [1212, 567] on div "Create Line Item" at bounding box center [1245, 560] width 113 height 17
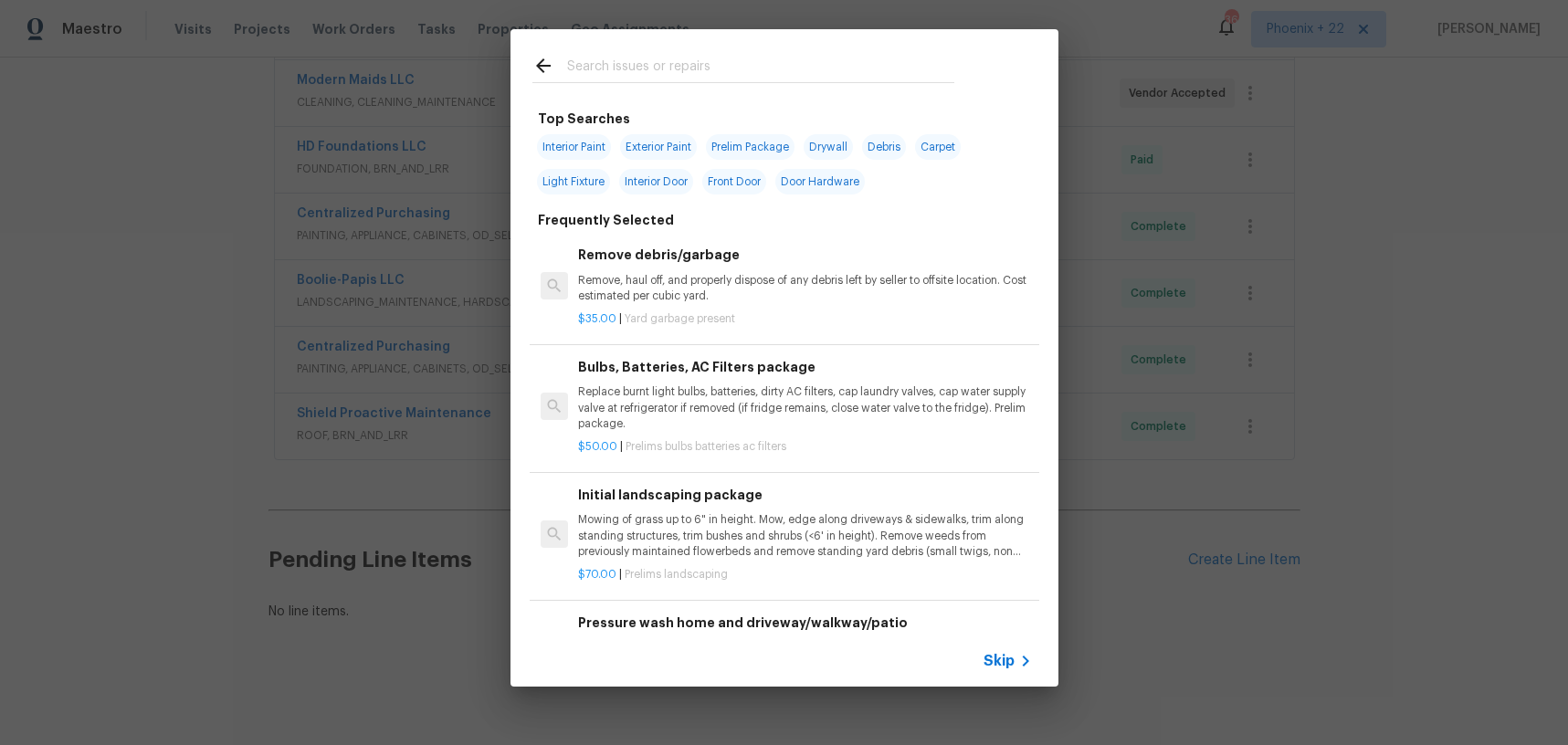
click at [647, 81] on input "text" at bounding box center [760, 68] width 388 height 27
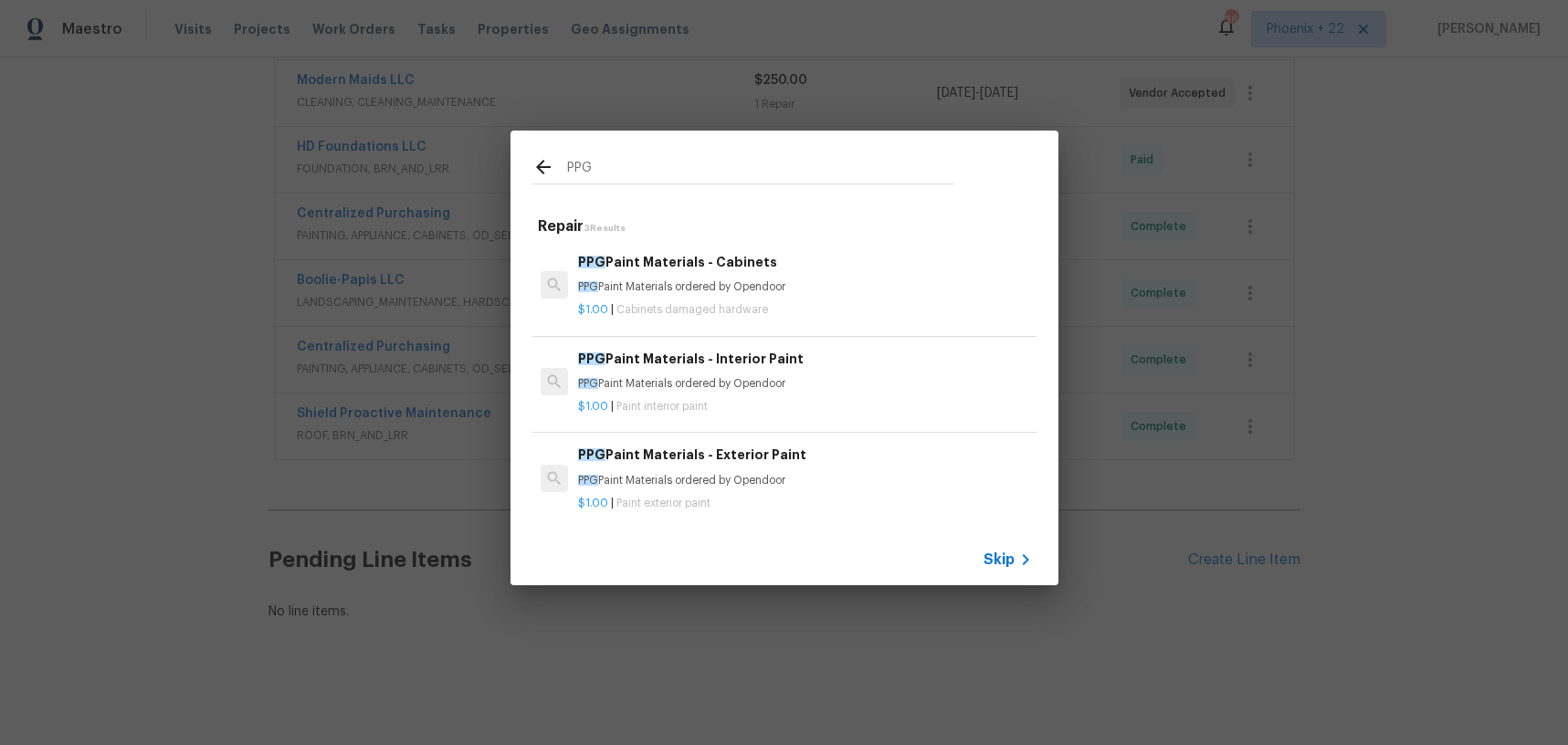
type input "PPG"
click at [856, 386] on p "PPG Paint Materials ordered by Opendoor" at bounding box center [805, 384] width 453 height 15
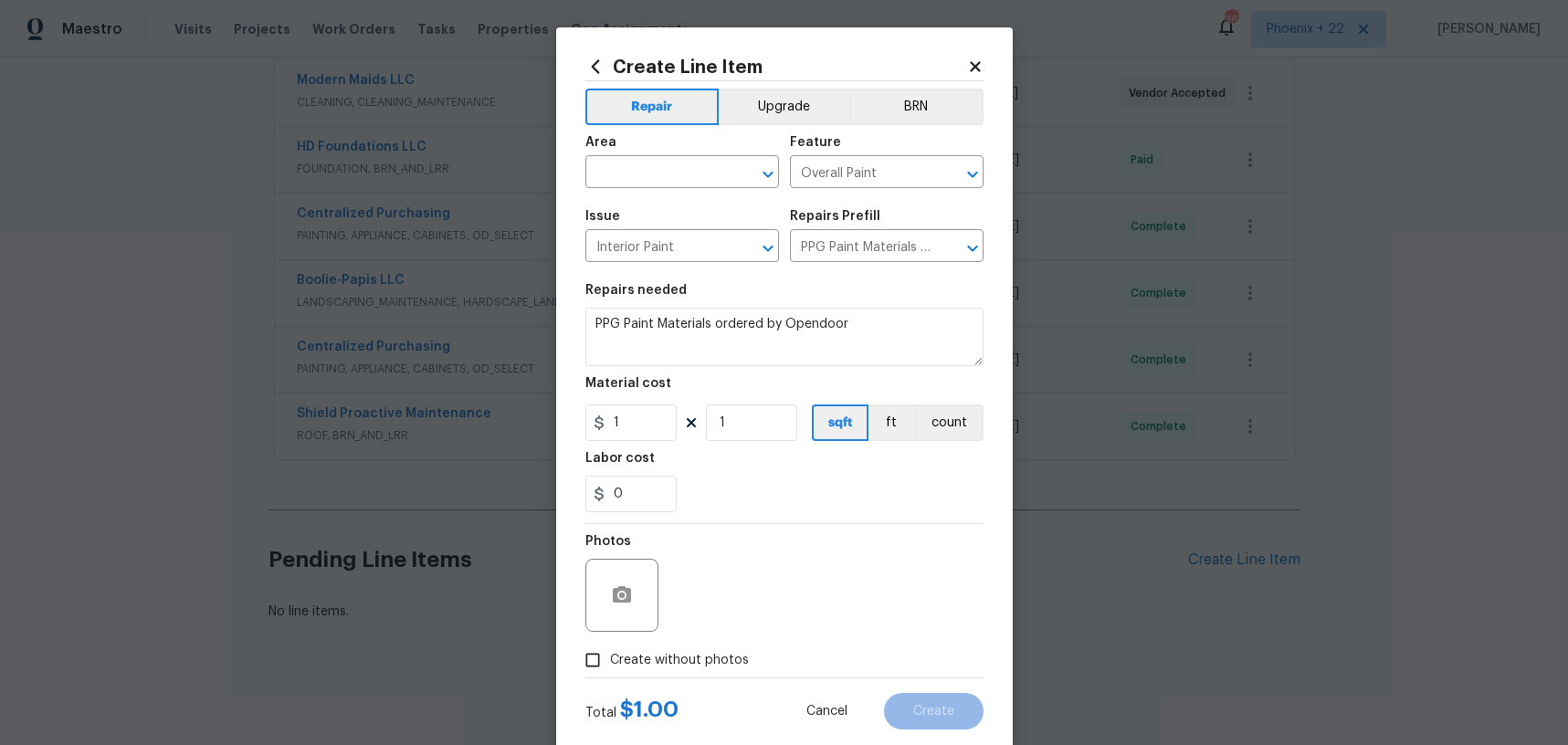
click at [656, 188] on span "Area ​" at bounding box center [683, 162] width 193 height 74
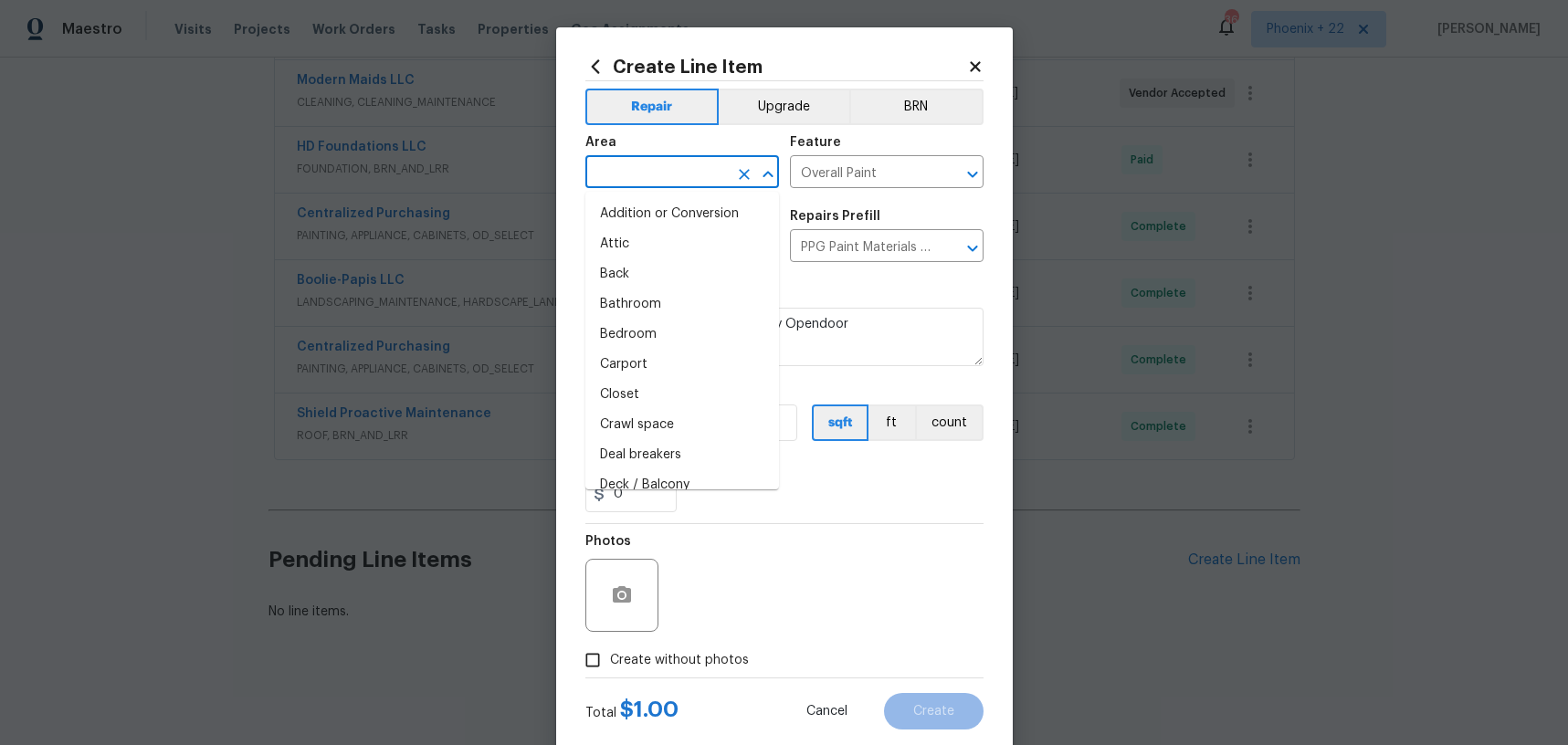
click at [655, 178] on input "text" at bounding box center [657, 174] width 142 height 28
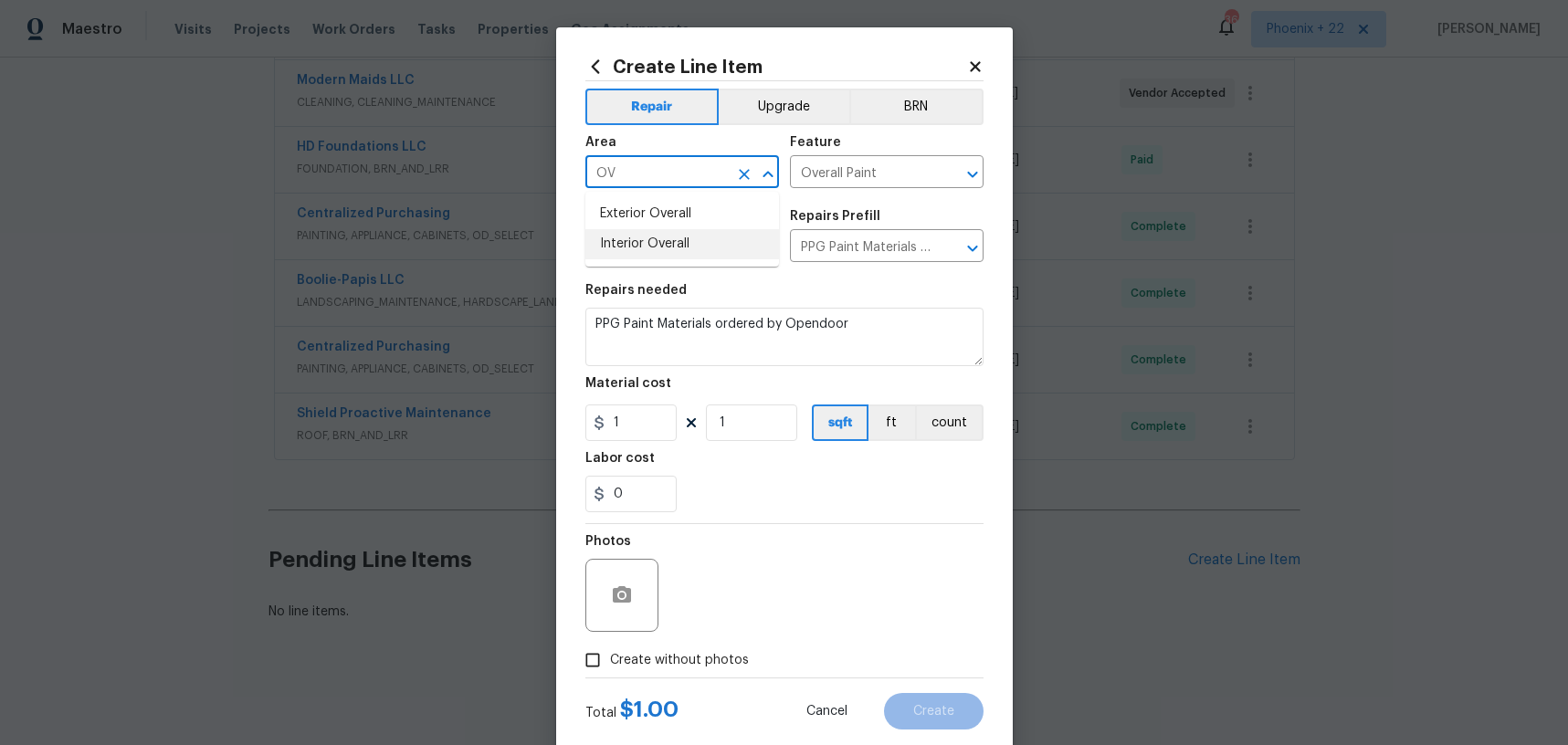
click at [665, 244] on li "Interior Overall" at bounding box center [683, 245] width 193 height 30
type input "Interior Overall"
drag, startPoint x: 755, startPoint y: 515, endPoint x: 736, endPoint y: 486, distance: 34.7
click at [755, 515] on section "Repairs needed PPG Paint Materials ordered by Opendoor Material cost 1 1 sqft f…" at bounding box center [785, 398] width 398 height 250
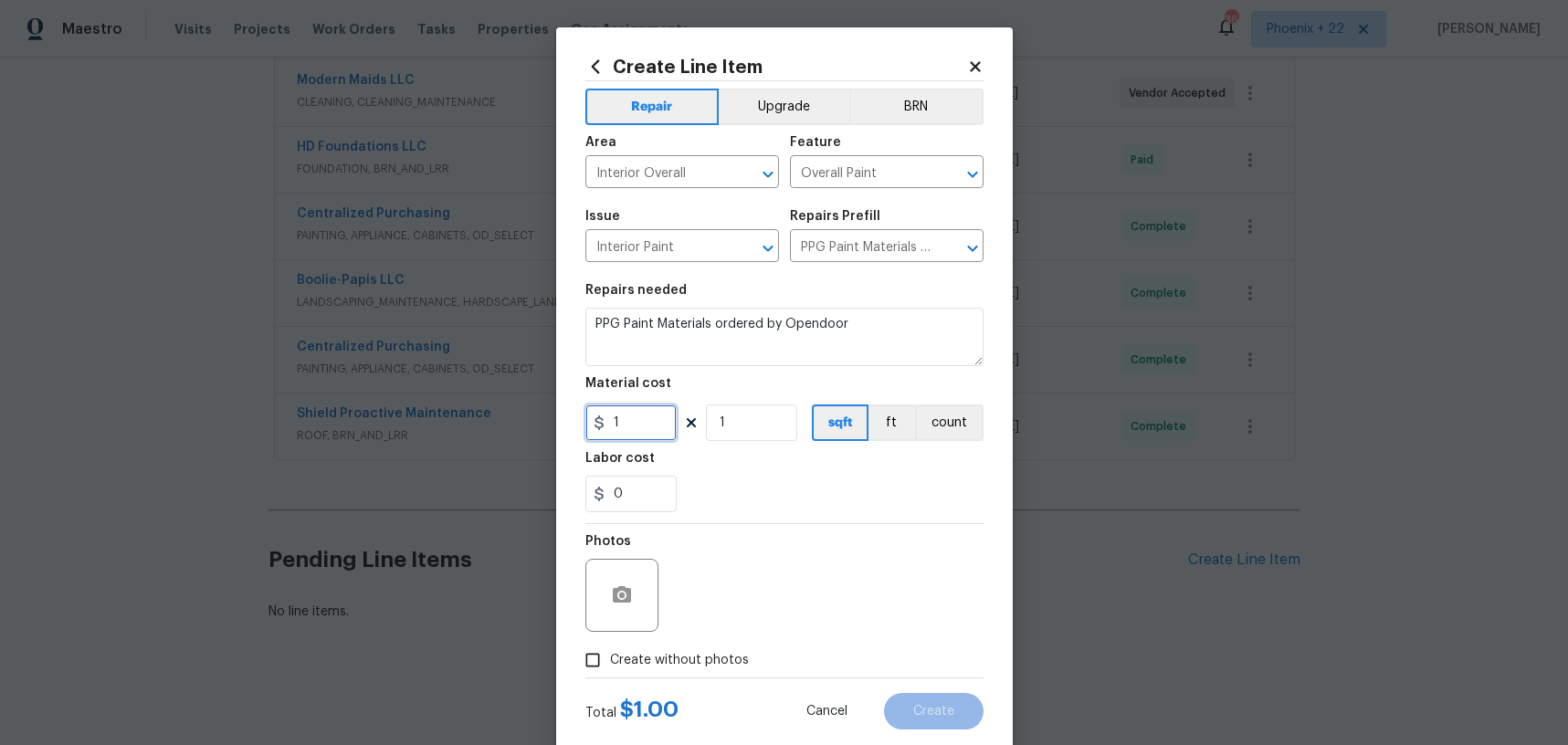
drag, startPoint x: 620, startPoint y: 426, endPoint x: 602, endPoint y: 423, distance: 18.2
click at [601, 423] on div "1" at bounding box center [631, 423] width 91 height 37
type input "84.84"
drag, startPoint x: 690, startPoint y: 674, endPoint x: 690, endPoint y: 661, distance: 13.0
click at [690, 674] on label "Create without photos" at bounding box center [662, 660] width 173 height 35
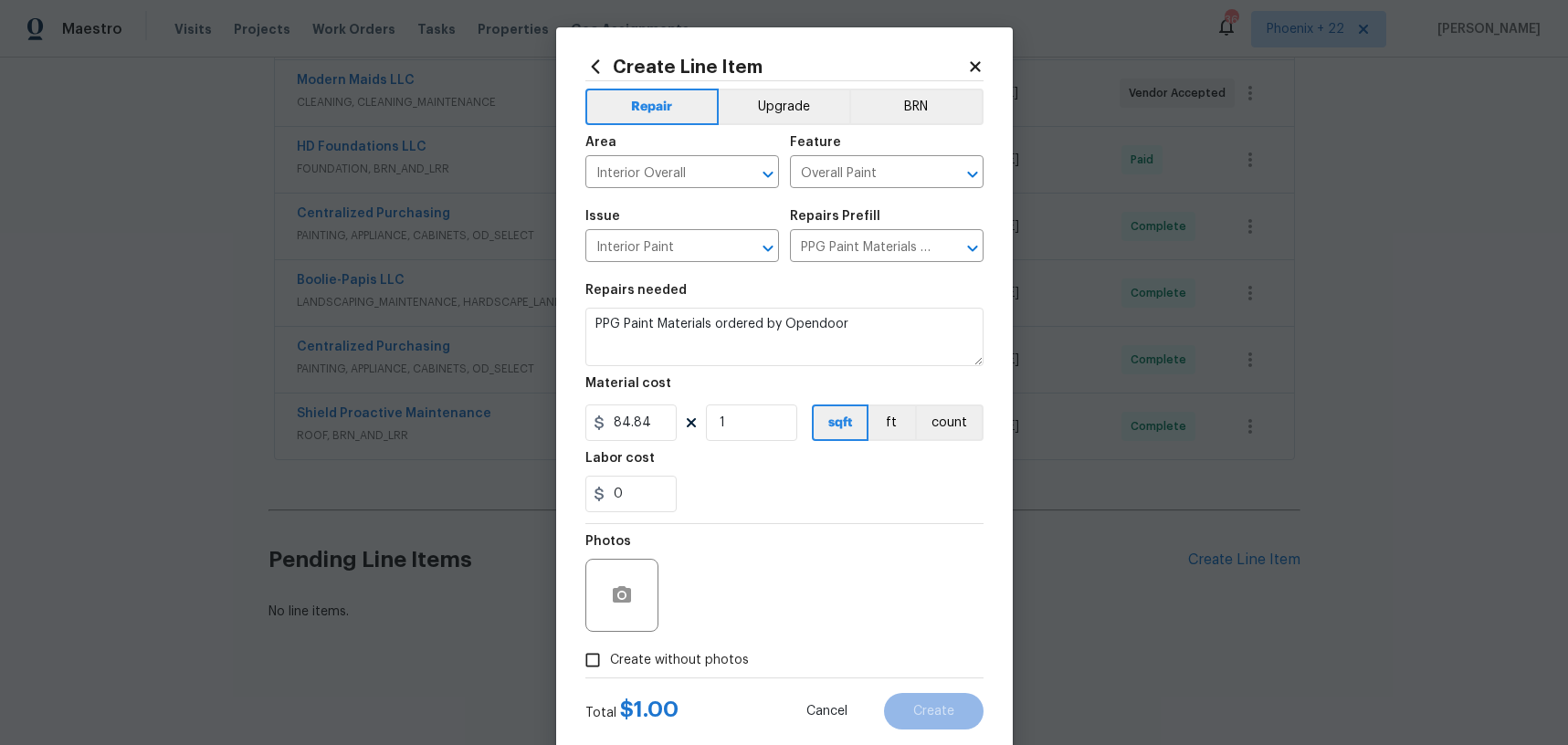
click at [611, 674] on input "Create without photos" at bounding box center [593, 660] width 35 height 35
click at [692, 658] on span "Create without photos" at bounding box center [680, 661] width 138 height 19
click at [611, 658] on input "Create without photos" at bounding box center [593, 660] width 35 height 35
drag, startPoint x: 704, startPoint y: 655, endPoint x: 731, endPoint y: 616, distance: 47.4
click at [707, 651] on span "Create without photos" at bounding box center [680, 661] width 138 height 19
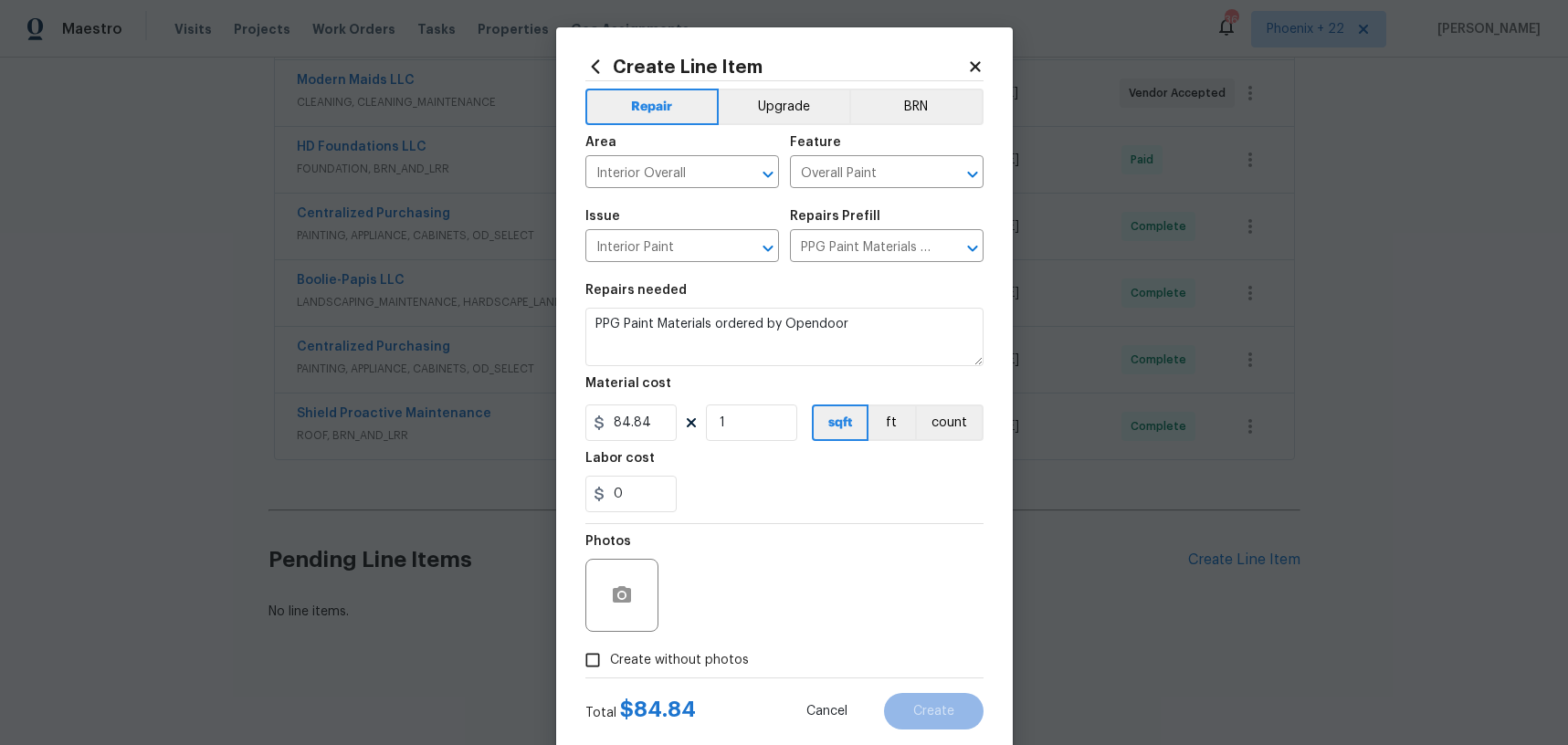
click at [731, 616] on div "Photos" at bounding box center [785, 583] width 398 height 118
click at [721, 651] on span "Create without photos" at bounding box center [680, 661] width 138 height 19
click at [611, 651] on input "Create without photos" at bounding box center [593, 660] width 35 height 35
checkbox input "true"
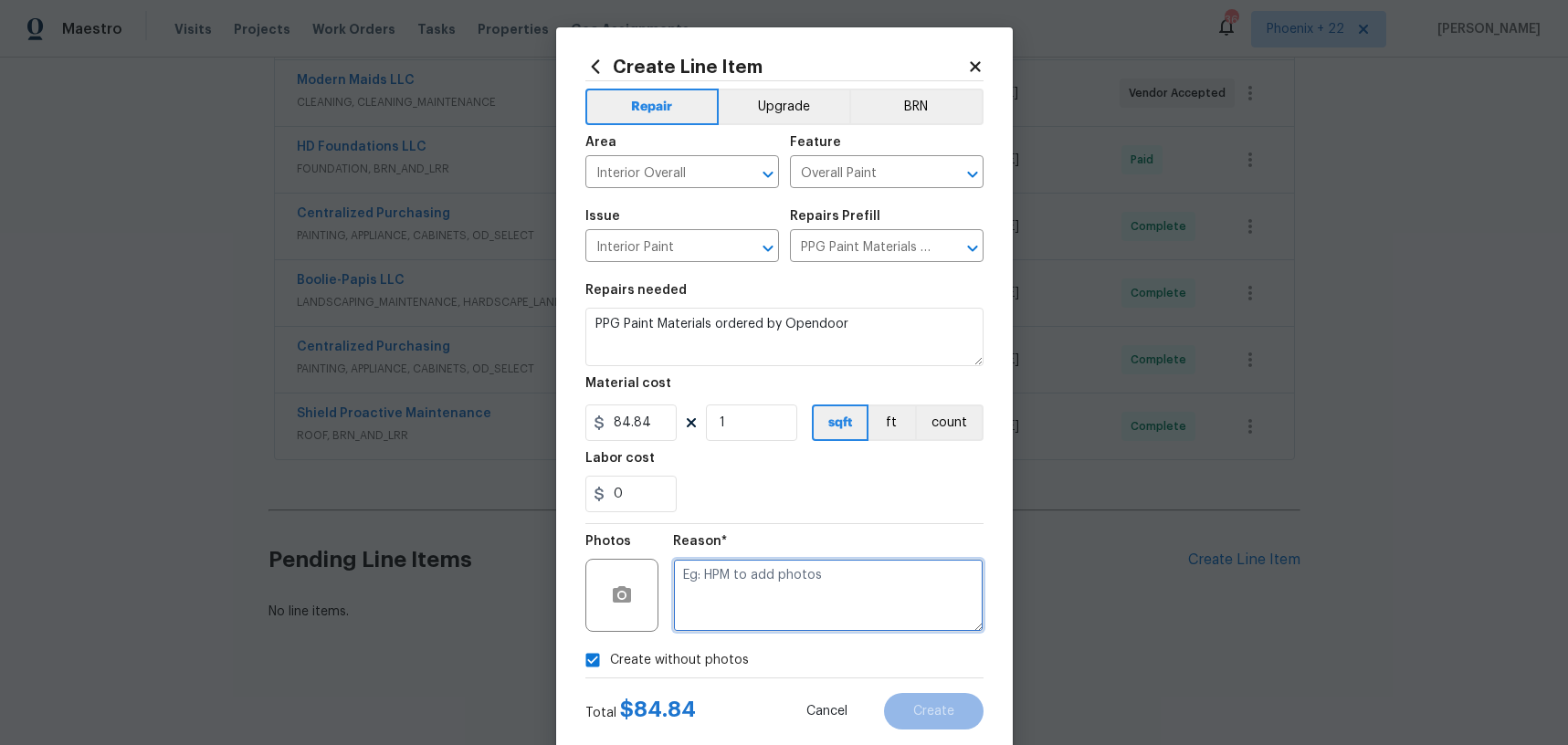
click at [741, 617] on textarea at bounding box center [829, 595] width 311 height 73
type textarea "NA"
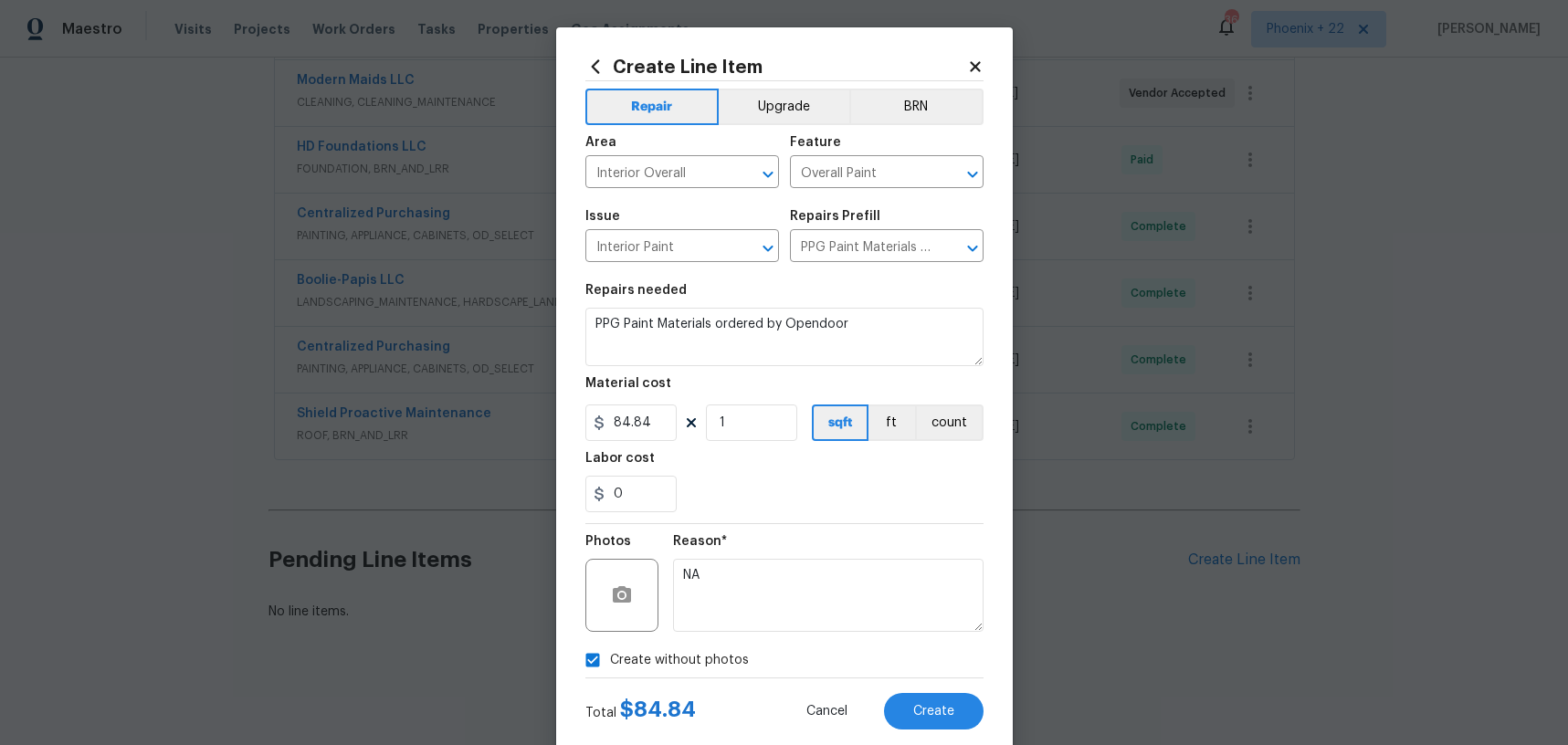
click at [786, 518] on section "Repairs needed PPG Paint Materials ordered by Opendoor Material cost 84.84 1 sq…" at bounding box center [785, 398] width 398 height 250
click at [926, 705] on span "Create" at bounding box center [934, 712] width 41 height 13
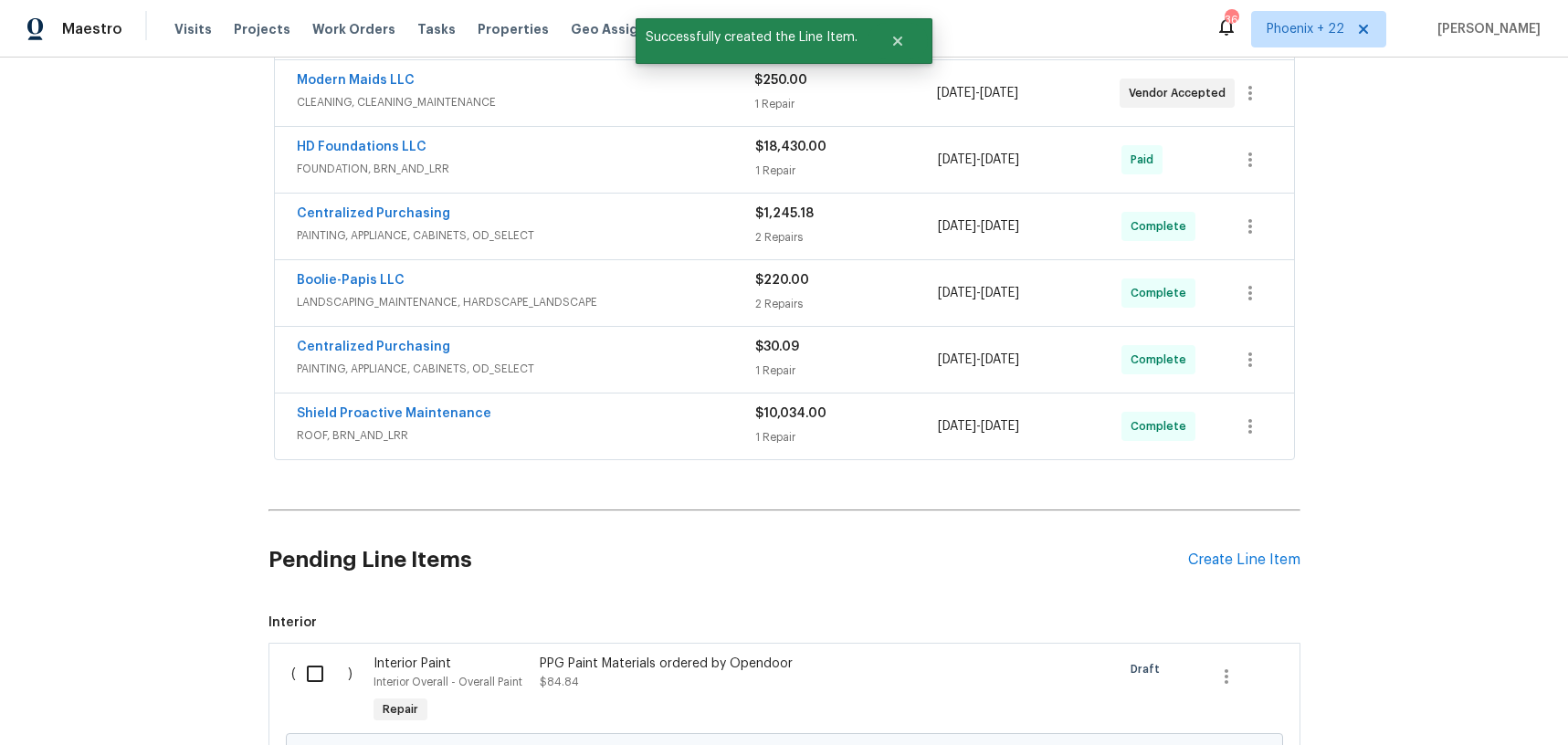
scroll to position [956, 0]
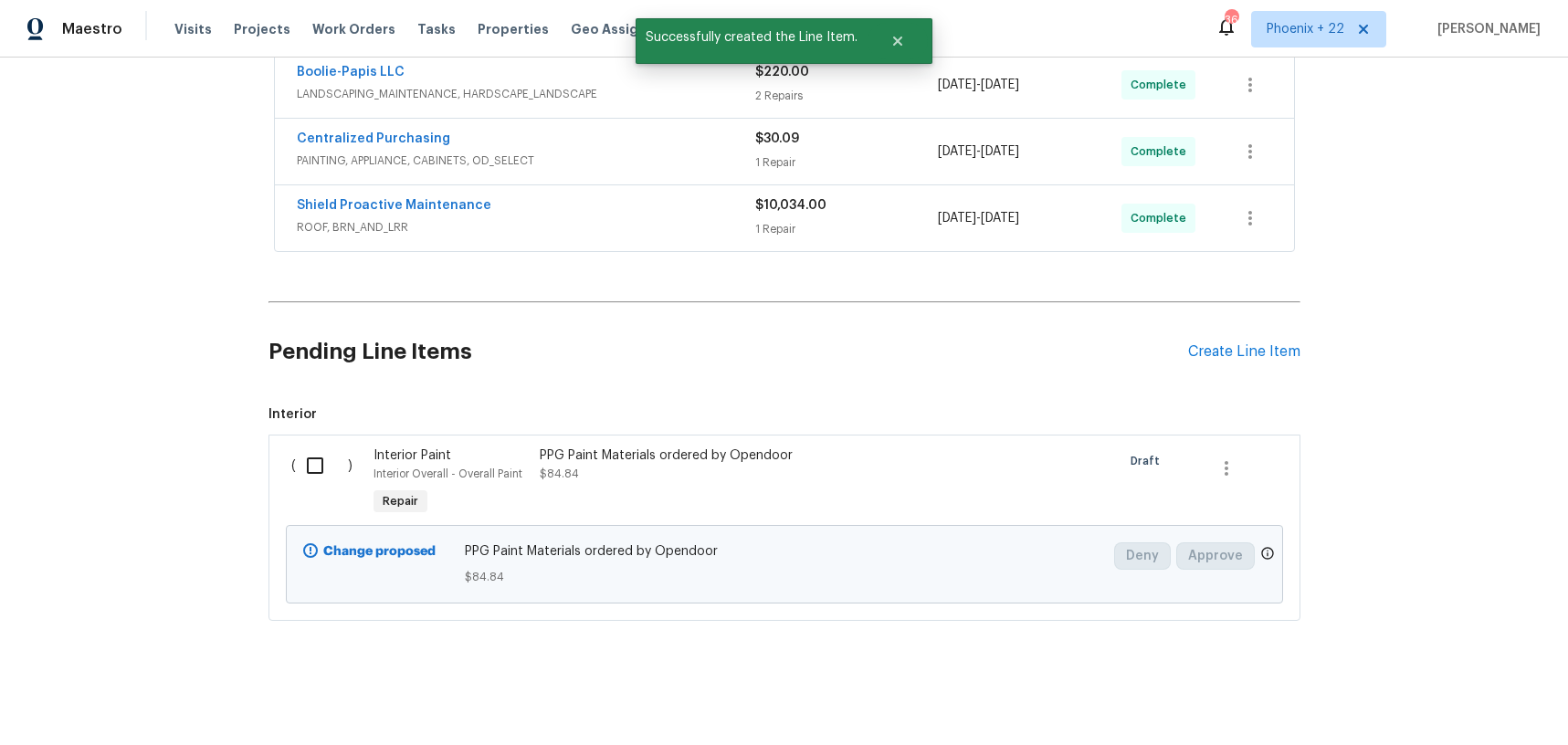
drag, startPoint x: 309, startPoint y: 480, endPoint x: 325, endPoint y: 487, distance: 17.5
click at [309, 481] on input "checkbox" at bounding box center [321, 465] width 52 height 38
checkbox input "true"
click at [1470, 700] on span "Create Work Order" at bounding box center [1464, 700] width 121 height 23
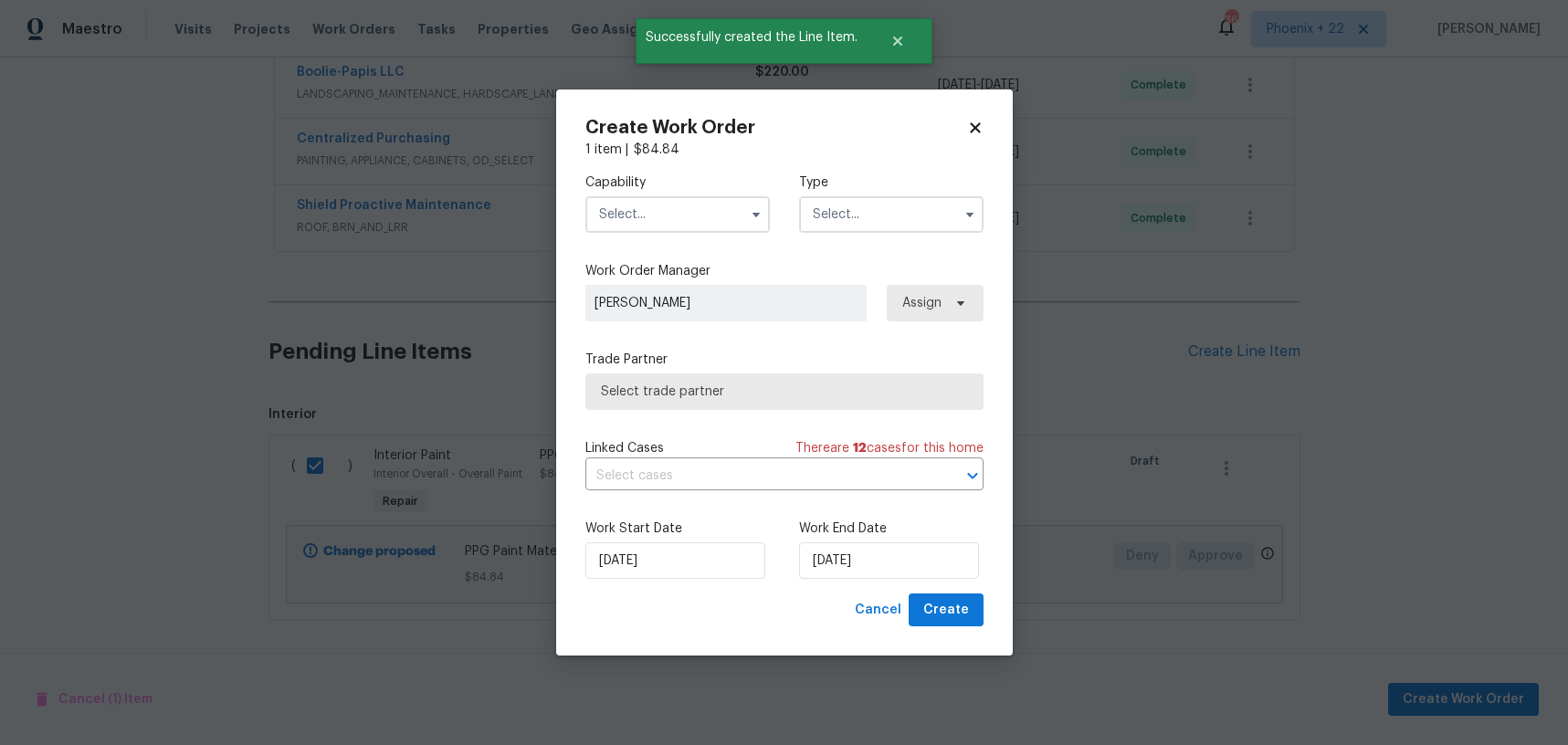
click at [693, 222] on input "text" at bounding box center [678, 214] width 185 height 37
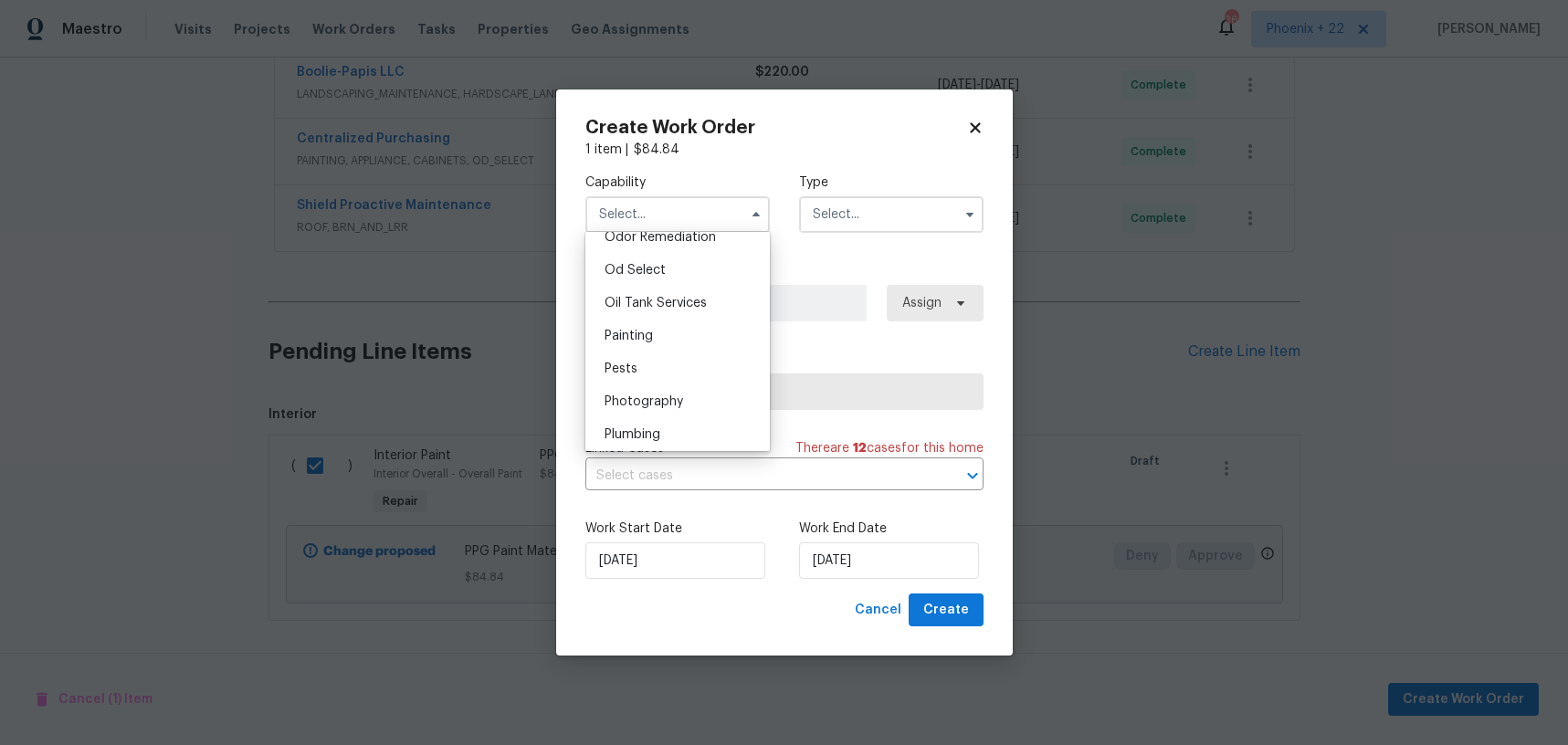
scroll to position [1463, 0]
click at [680, 330] on div "Painting" at bounding box center [677, 325] width 175 height 33
type input "Painting"
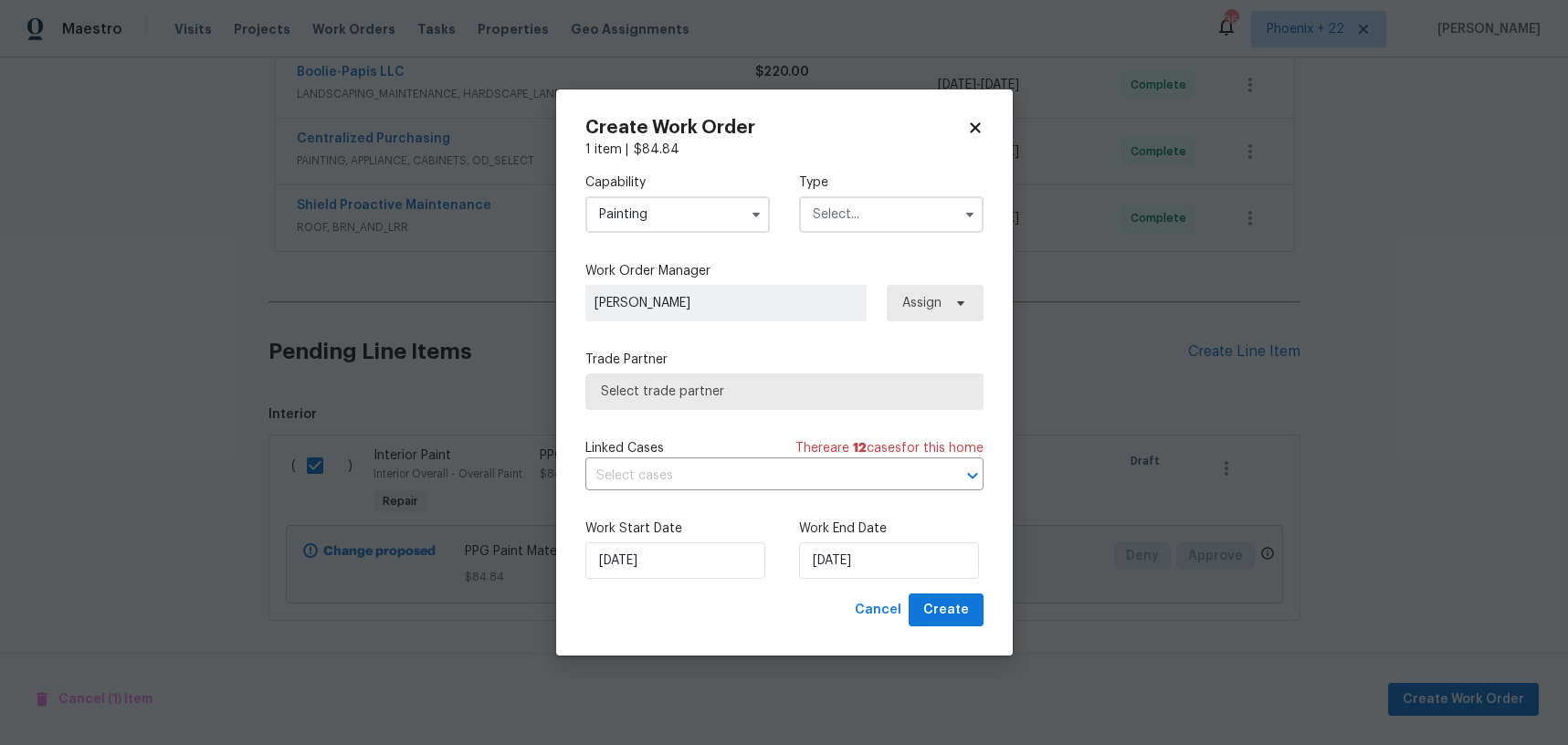
click at [857, 225] on input "text" at bounding box center [891, 214] width 185 height 37
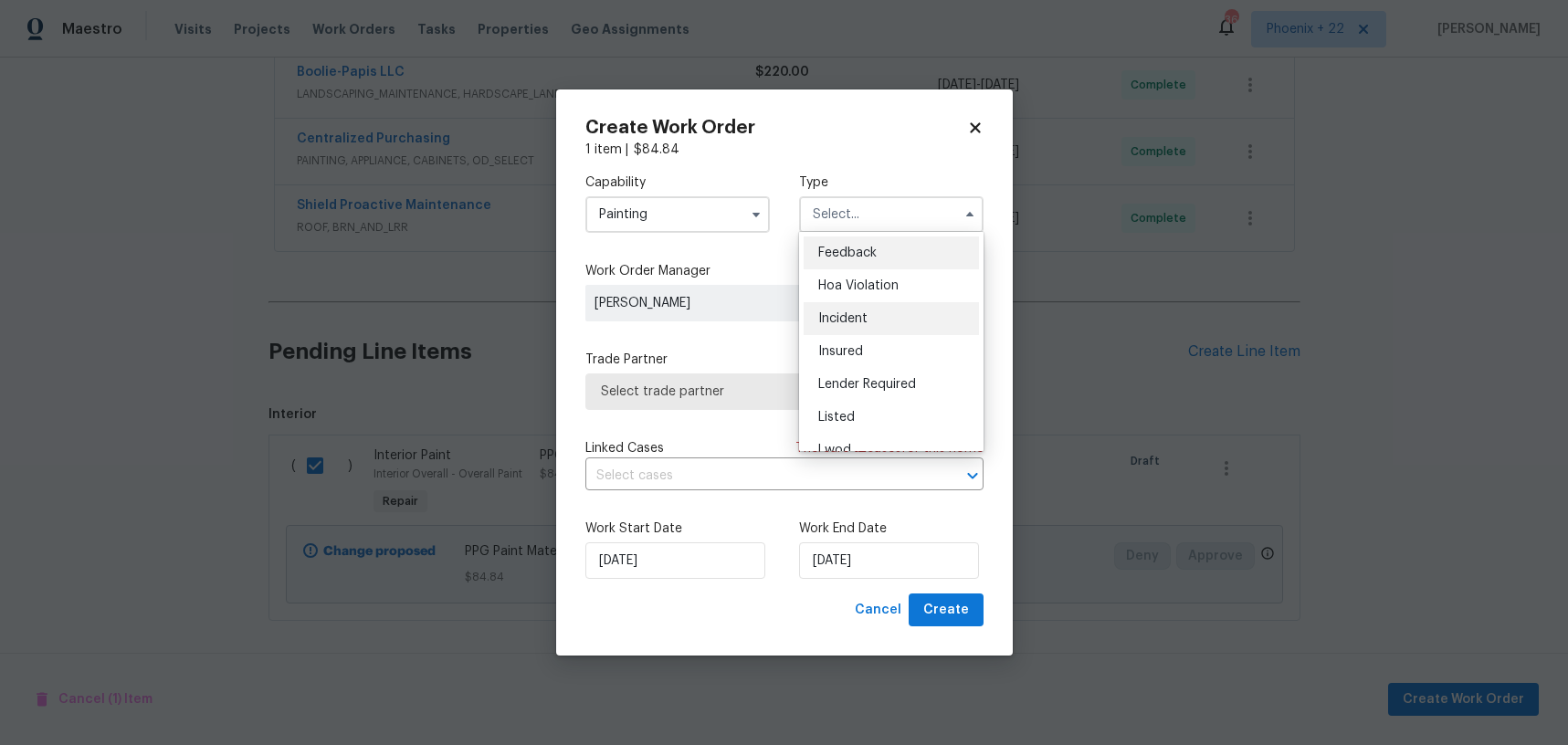
scroll to position [217, 0]
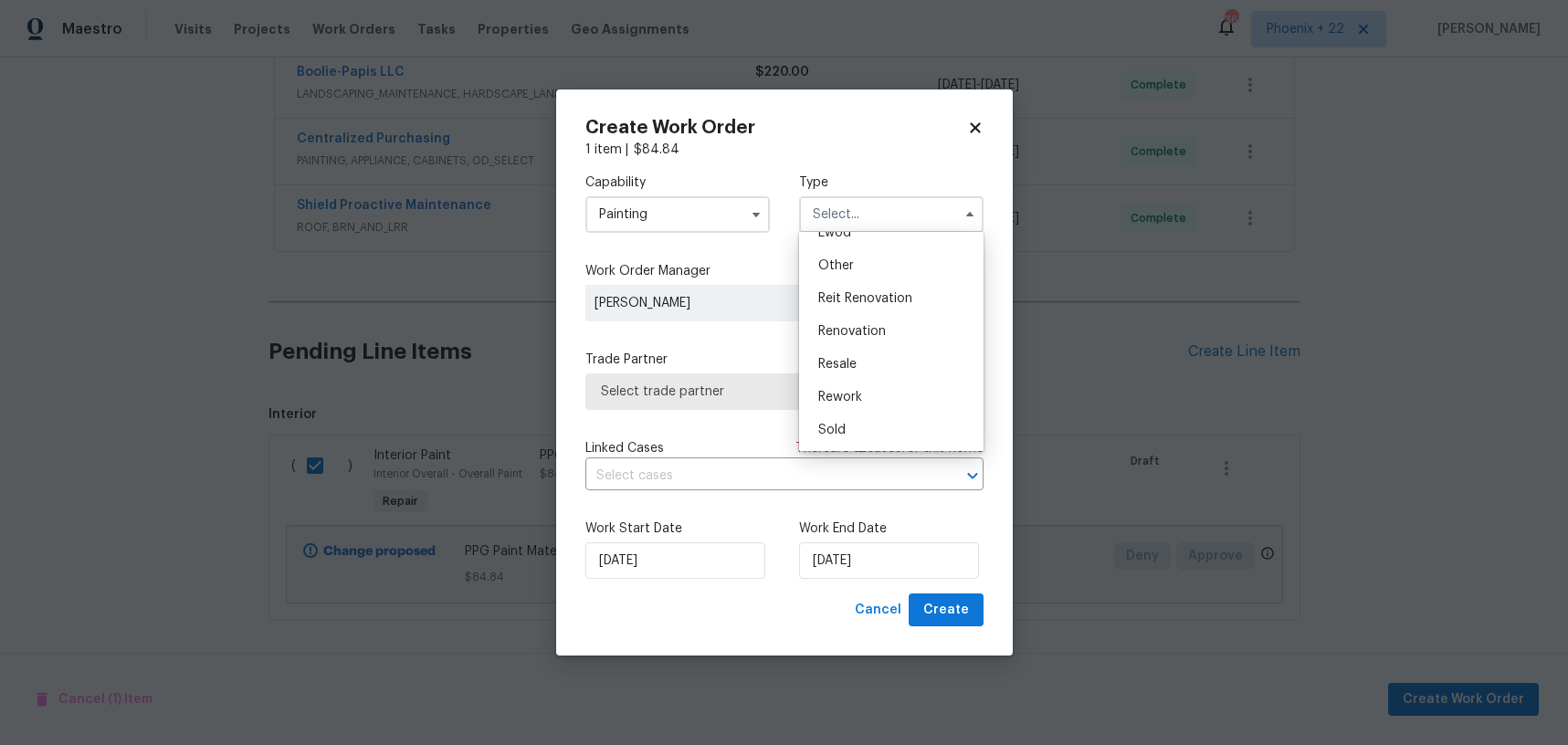
drag, startPoint x: 866, startPoint y: 330, endPoint x: 878, endPoint y: 327, distance: 12.4
click at [866, 330] on span "Renovation" at bounding box center [851, 331] width 67 height 12
type input "Renovation"
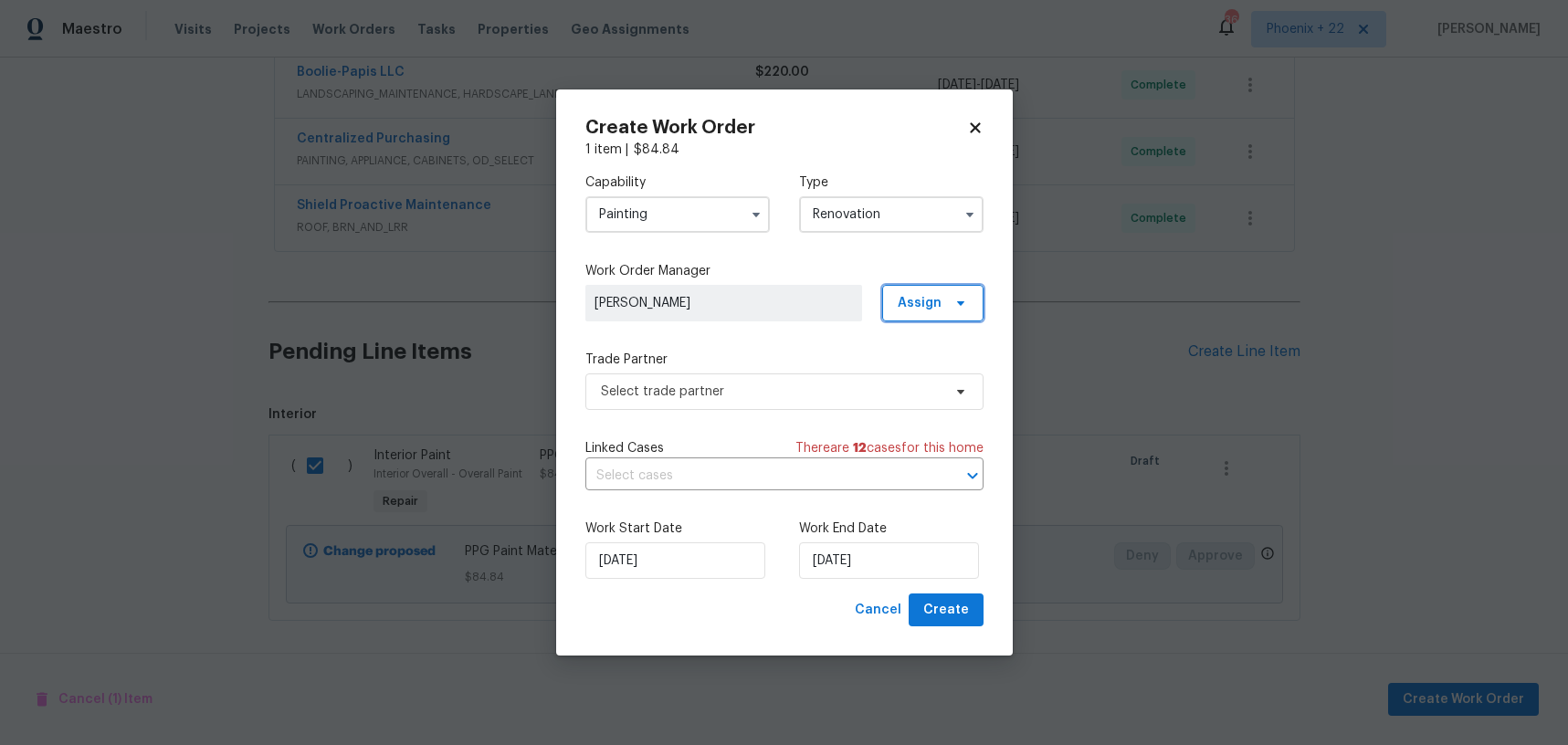
click at [948, 301] on span at bounding box center [957, 302] width 20 height 14
click at [935, 371] on div "Assign to me" at bounding box center [936, 379] width 80 height 18
click at [764, 396] on span "Select trade partner" at bounding box center [771, 391] width 340 height 18
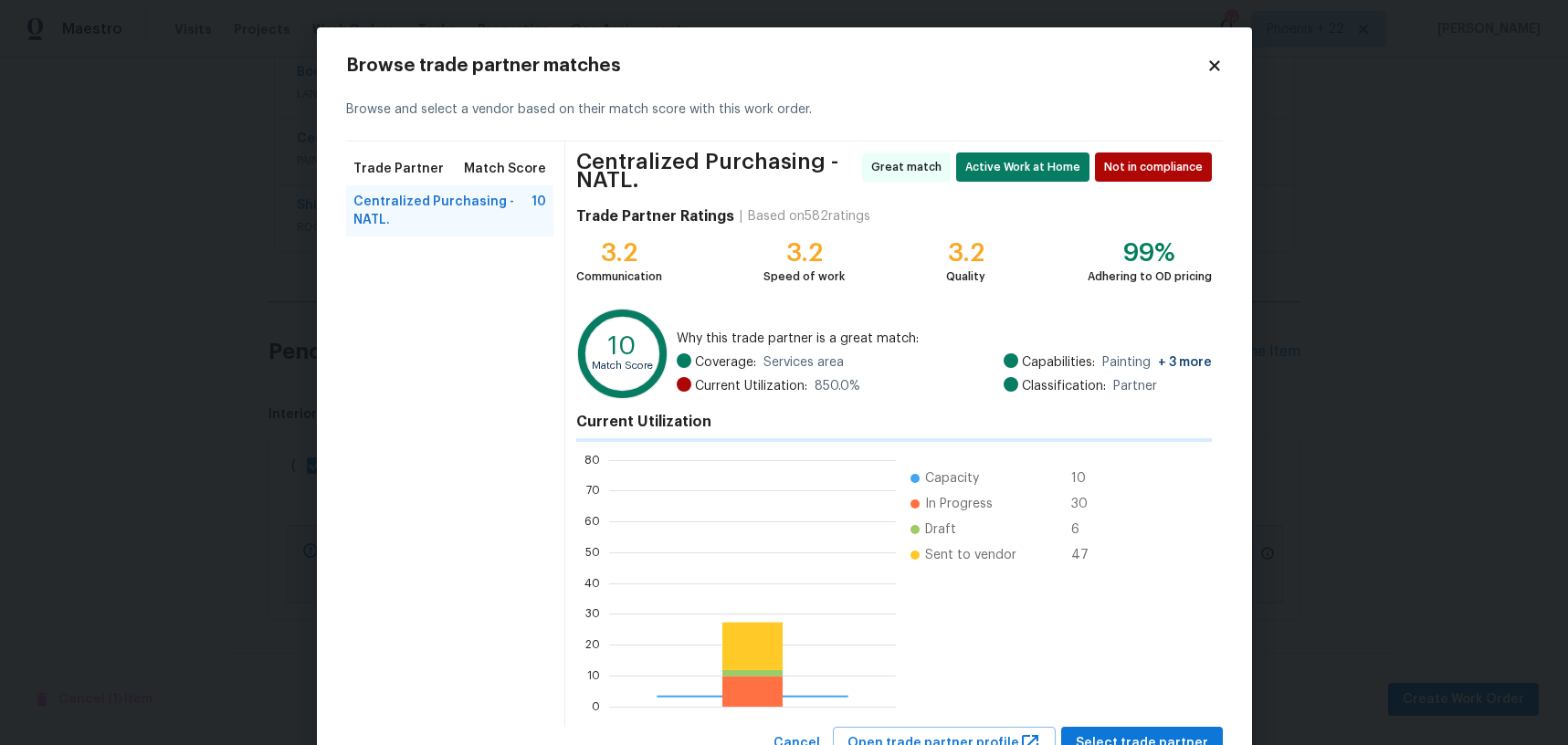
scroll to position [256, 287]
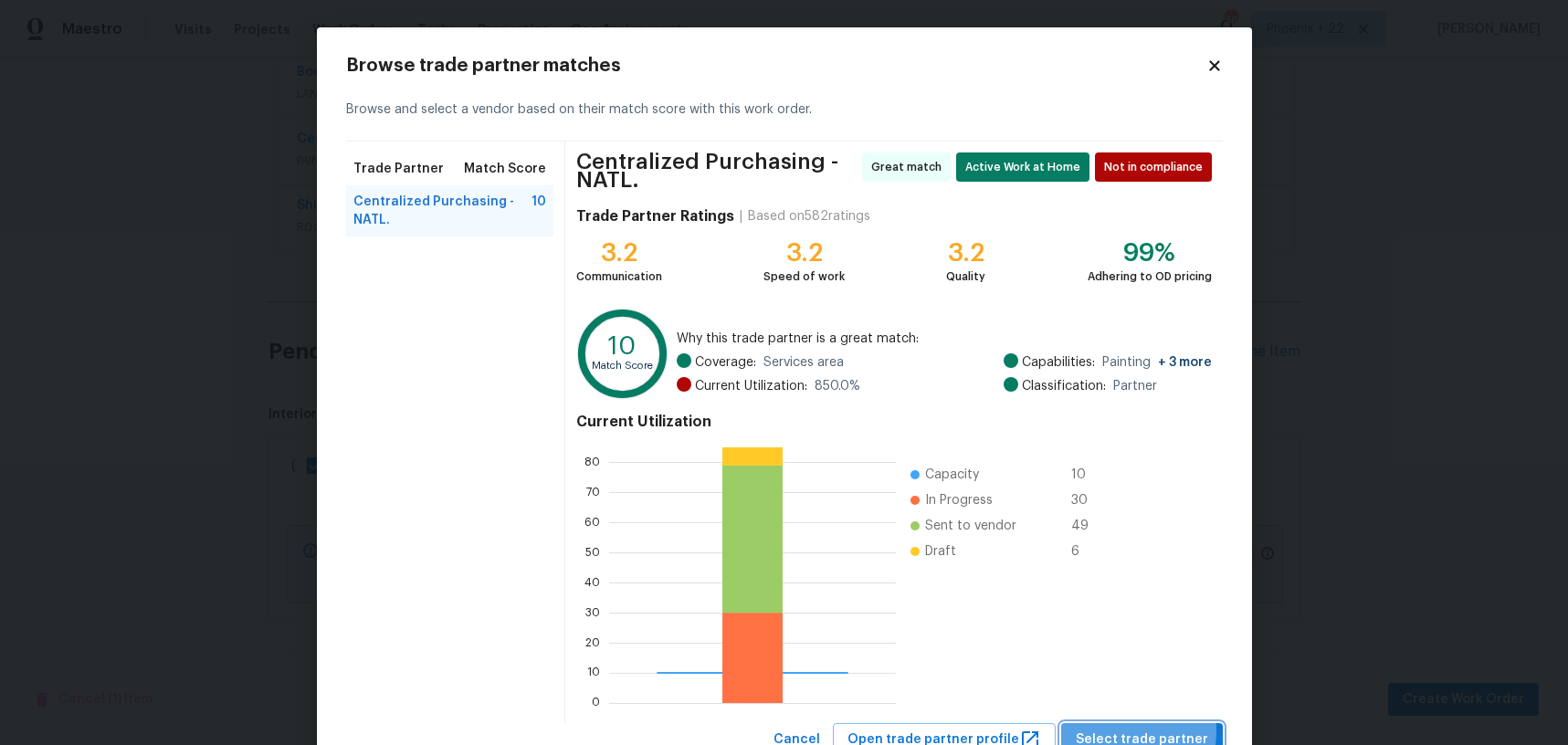
click at [1118, 731] on span "Select trade partner" at bounding box center [1142, 740] width 133 height 23
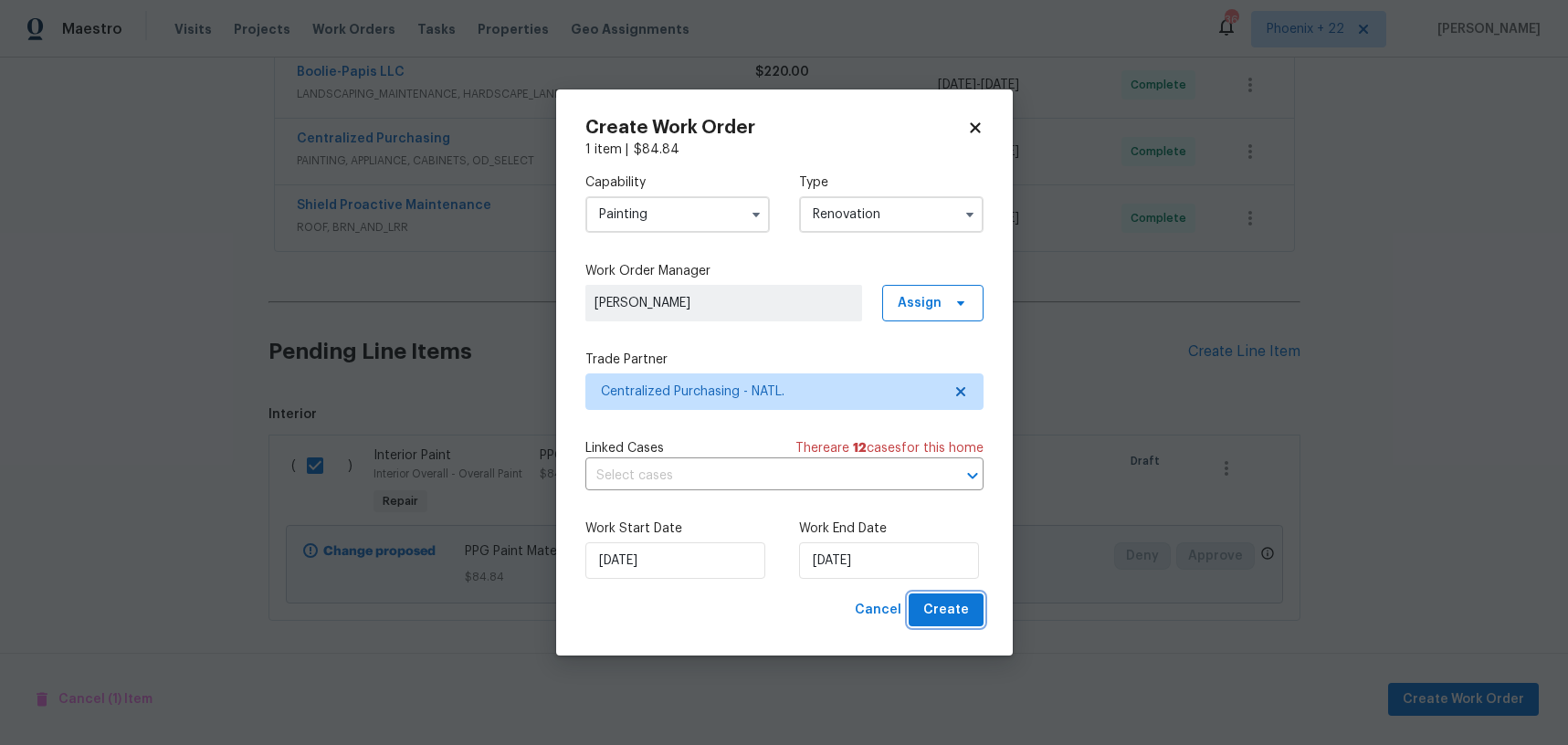
click at [970, 600] on button "Create" at bounding box center [946, 610] width 75 height 34
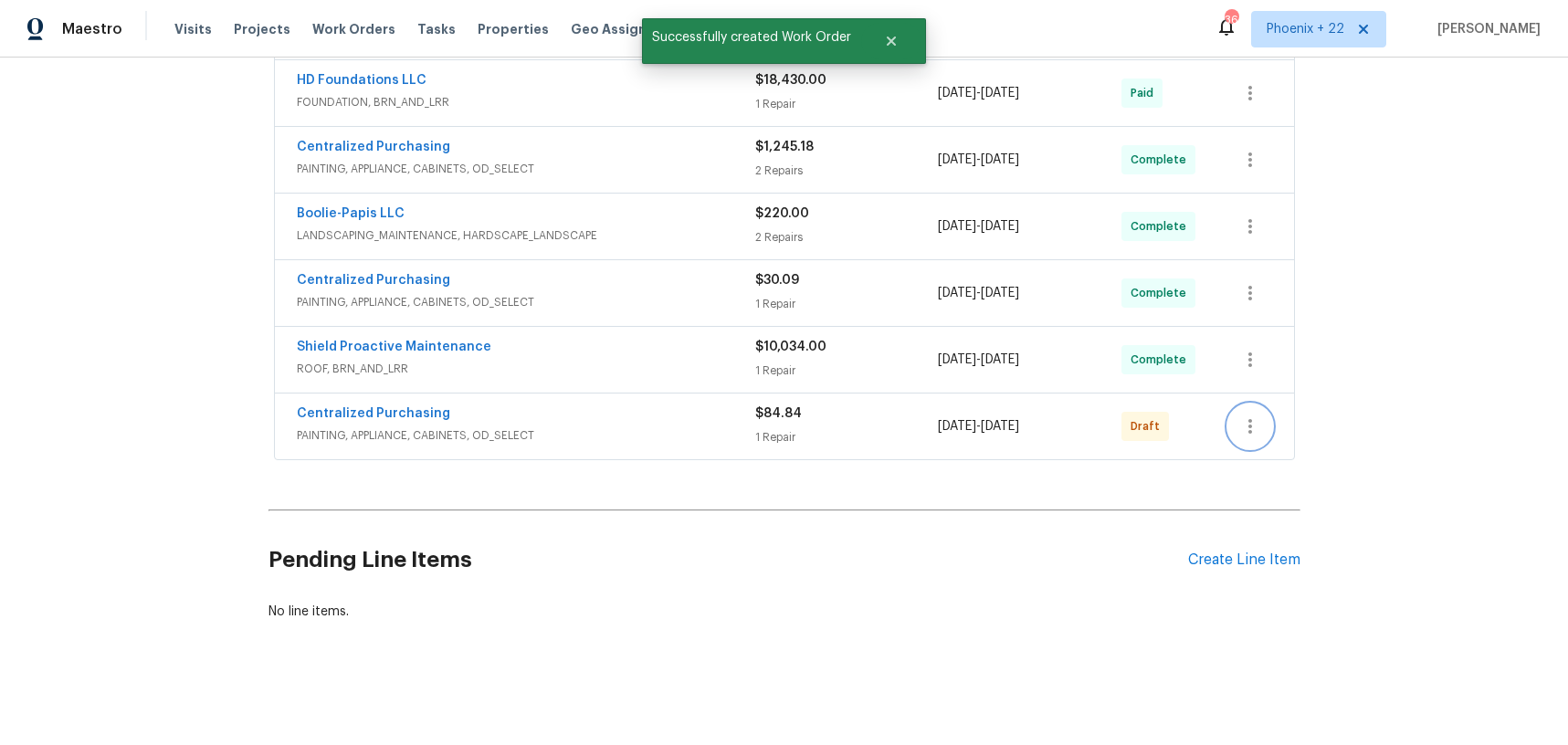
click at [1249, 425] on icon "button" at bounding box center [1250, 426] width 4 height 14
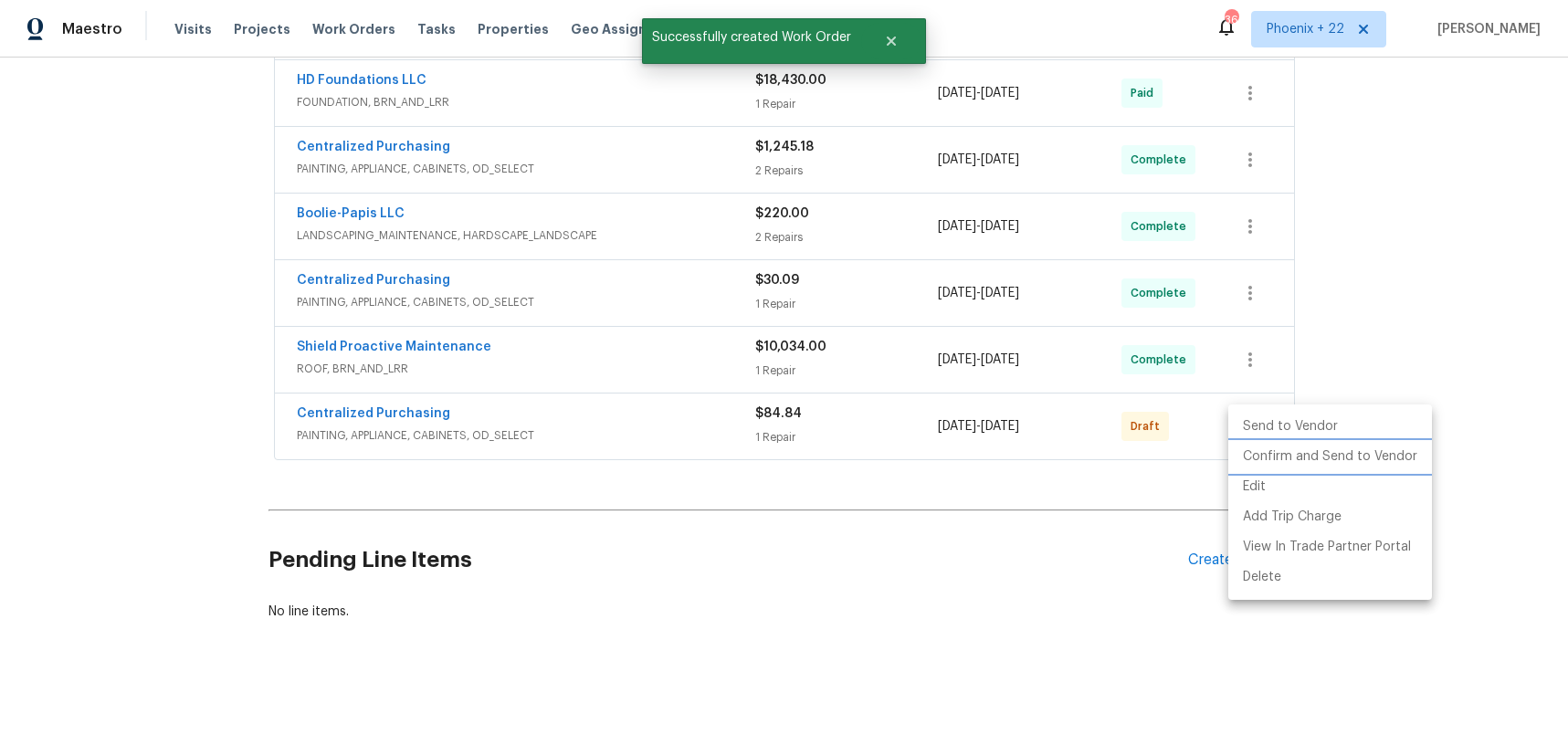
click at [1254, 458] on li "Confirm and Send to Vendor" at bounding box center [1330, 457] width 204 height 30
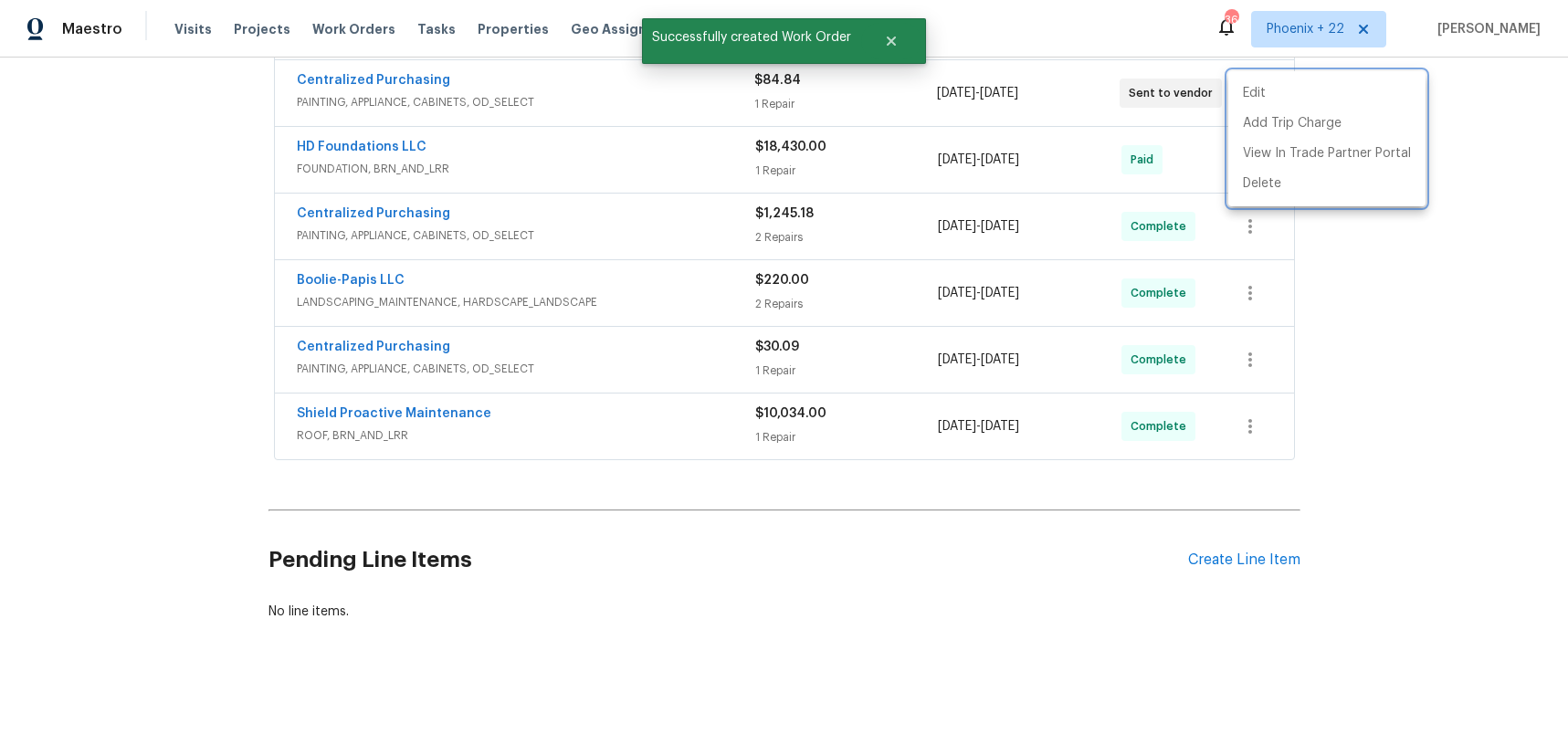
drag, startPoint x: 502, startPoint y: 84, endPoint x: 483, endPoint y: 84, distance: 19.0
click at [489, 84] on div at bounding box center [784, 372] width 1568 height 745
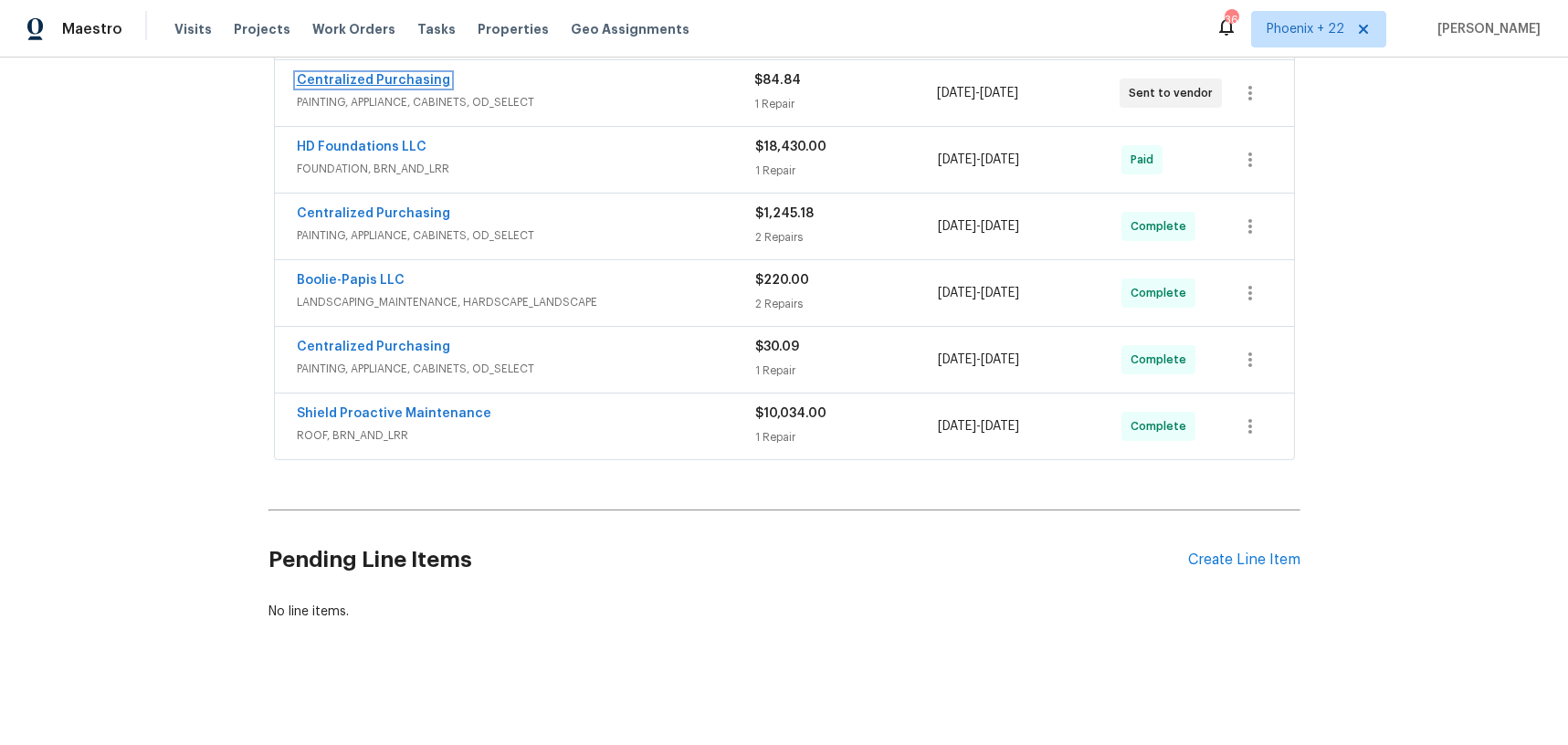
click at [392, 80] on link "Centralized Purchasing" at bounding box center [374, 80] width 154 height 12
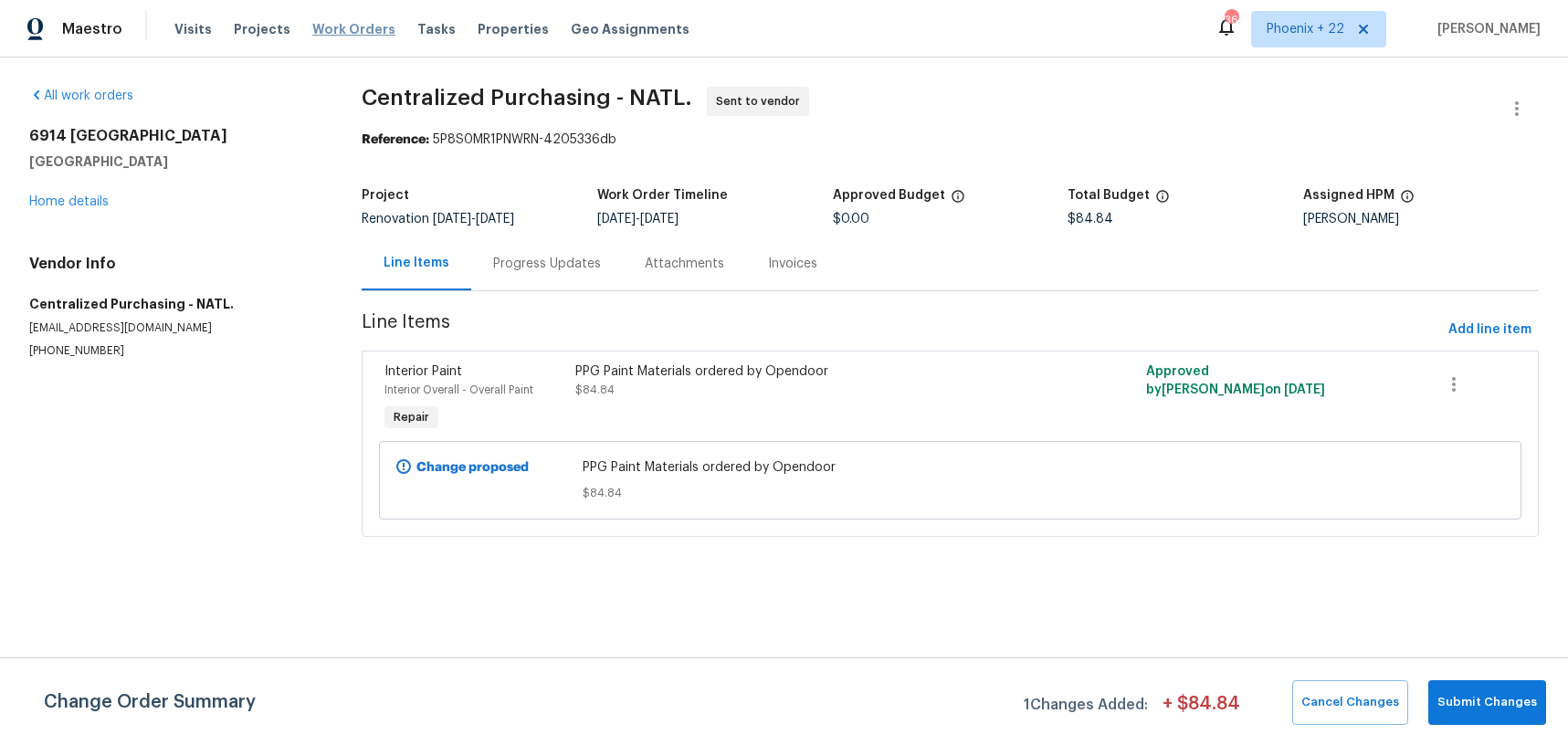
click at [345, 32] on span "Work Orders" at bounding box center [355, 28] width 83 height 18
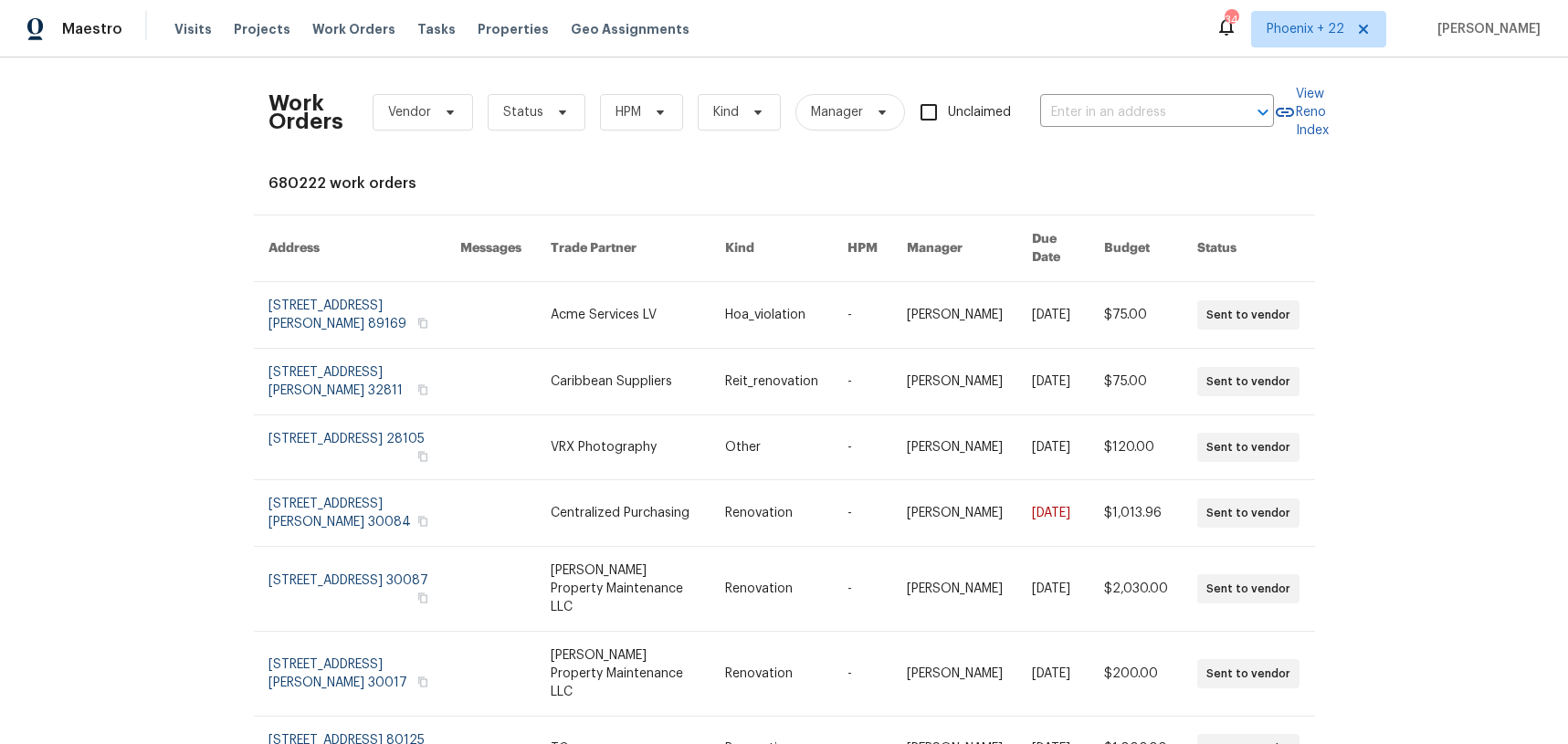
drag, startPoint x: 323, startPoint y: 33, endPoint x: 1025, endPoint y: 60, distance: 702.5
click at [324, 33] on span "Work Orders" at bounding box center [355, 28] width 83 height 18
drag, startPoint x: 1319, startPoint y: 37, endPoint x: 1307, endPoint y: 99, distance: 63.2
click at [1316, 49] on div "Maestro Visits Projects Work Orders Tasks Properties Geo Assignments 348 [GEOGR…" at bounding box center [784, 28] width 1568 height 58
drag, startPoint x: 1308, startPoint y: 33, endPoint x: 1313, endPoint y: 56, distance: 23.5
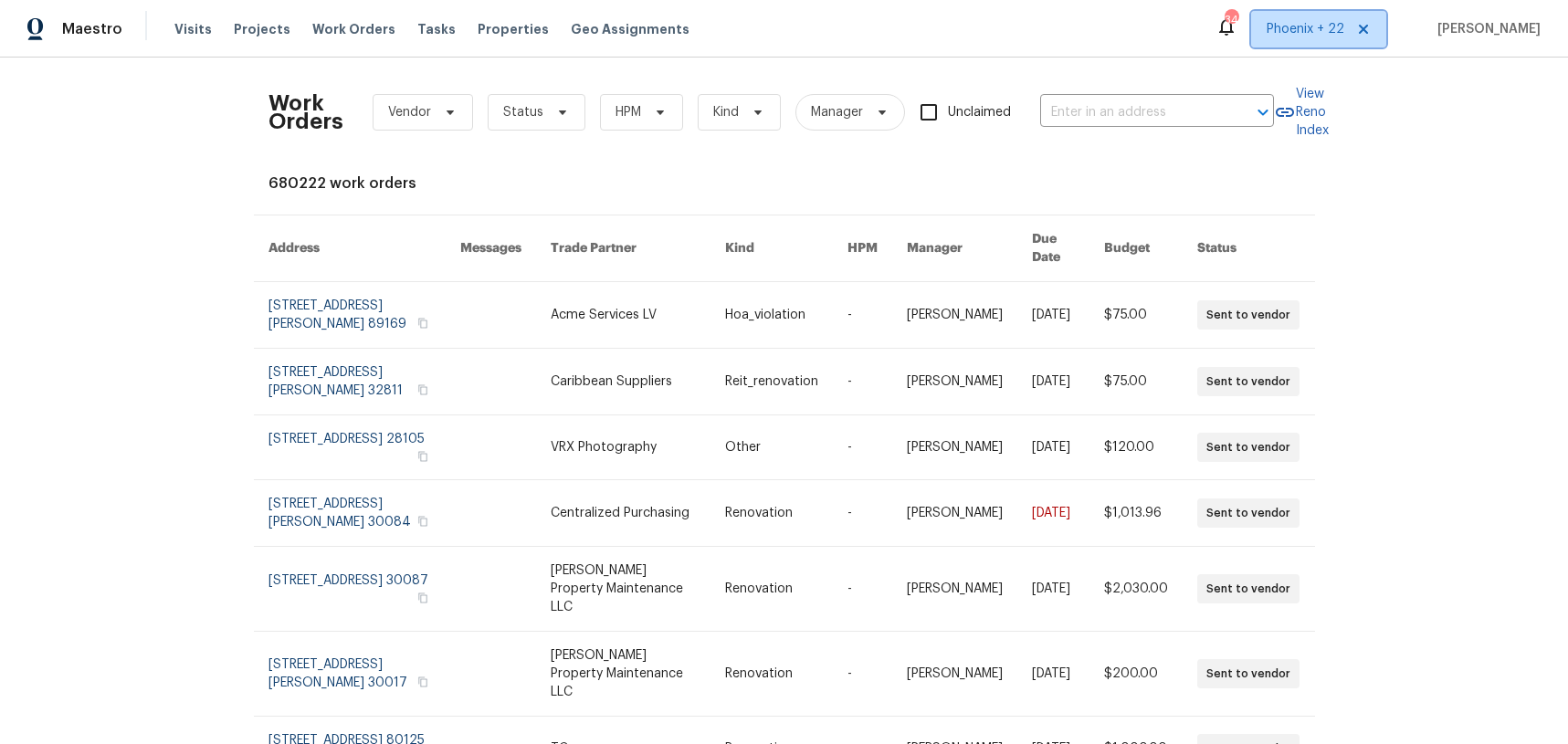
click at [1309, 35] on span "Phoenix + 22" at bounding box center [1305, 28] width 78 height 18
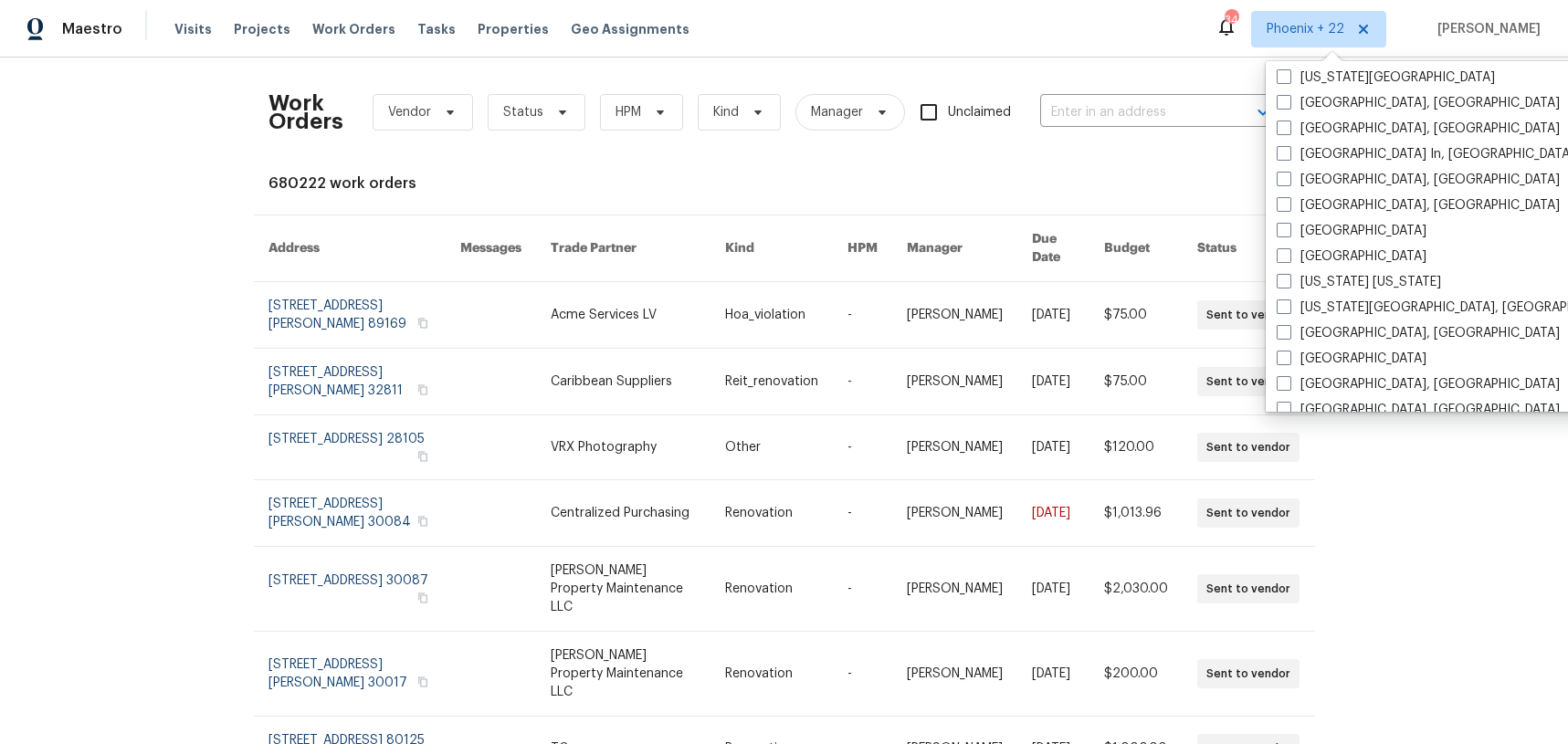
scroll to position [1221, 0]
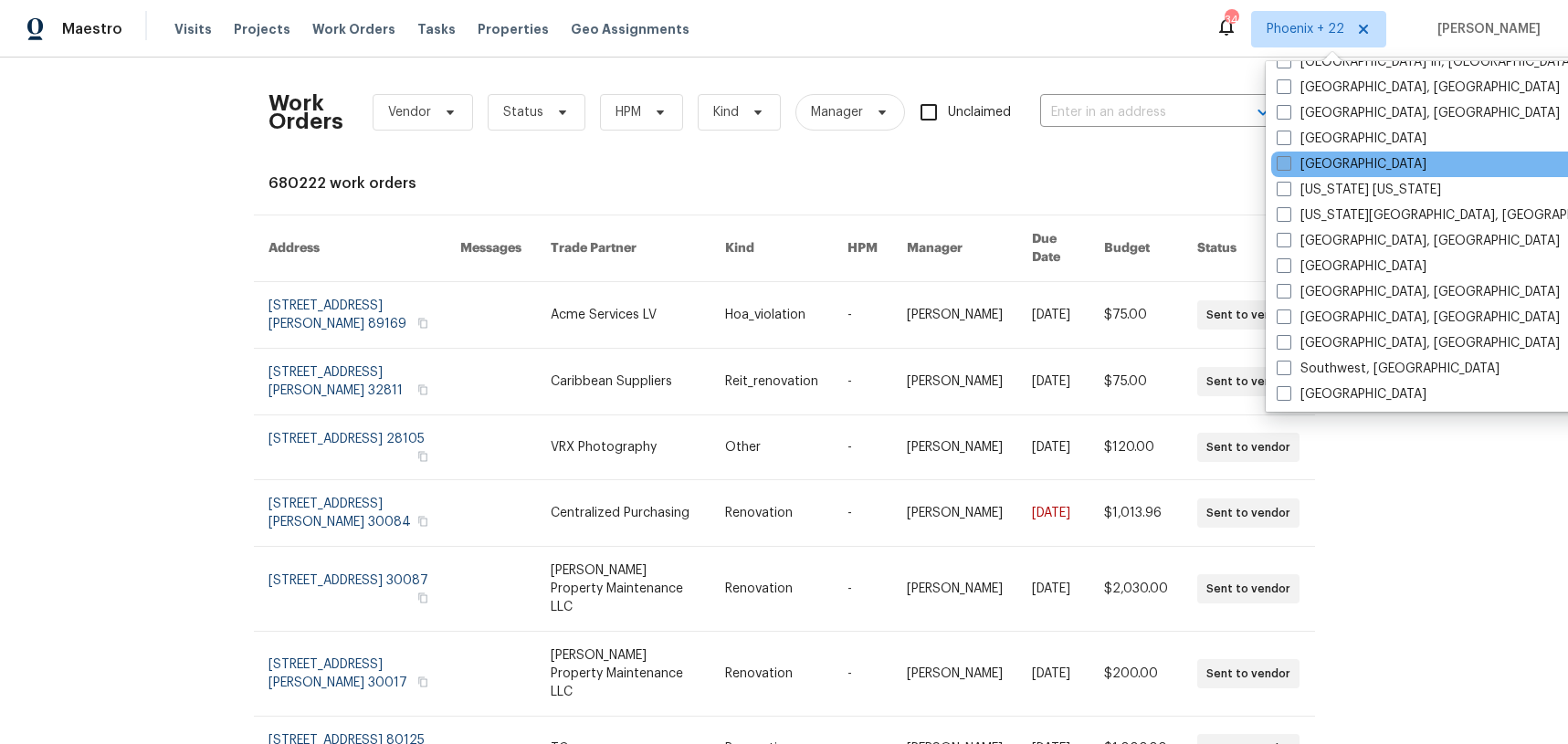
click at [1310, 168] on label "[GEOGRAPHIC_DATA]" at bounding box center [1352, 164] width 150 height 18
click at [1289, 167] on input "[GEOGRAPHIC_DATA]" at bounding box center [1283, 161] width 12 height 12
checkbox input "true"
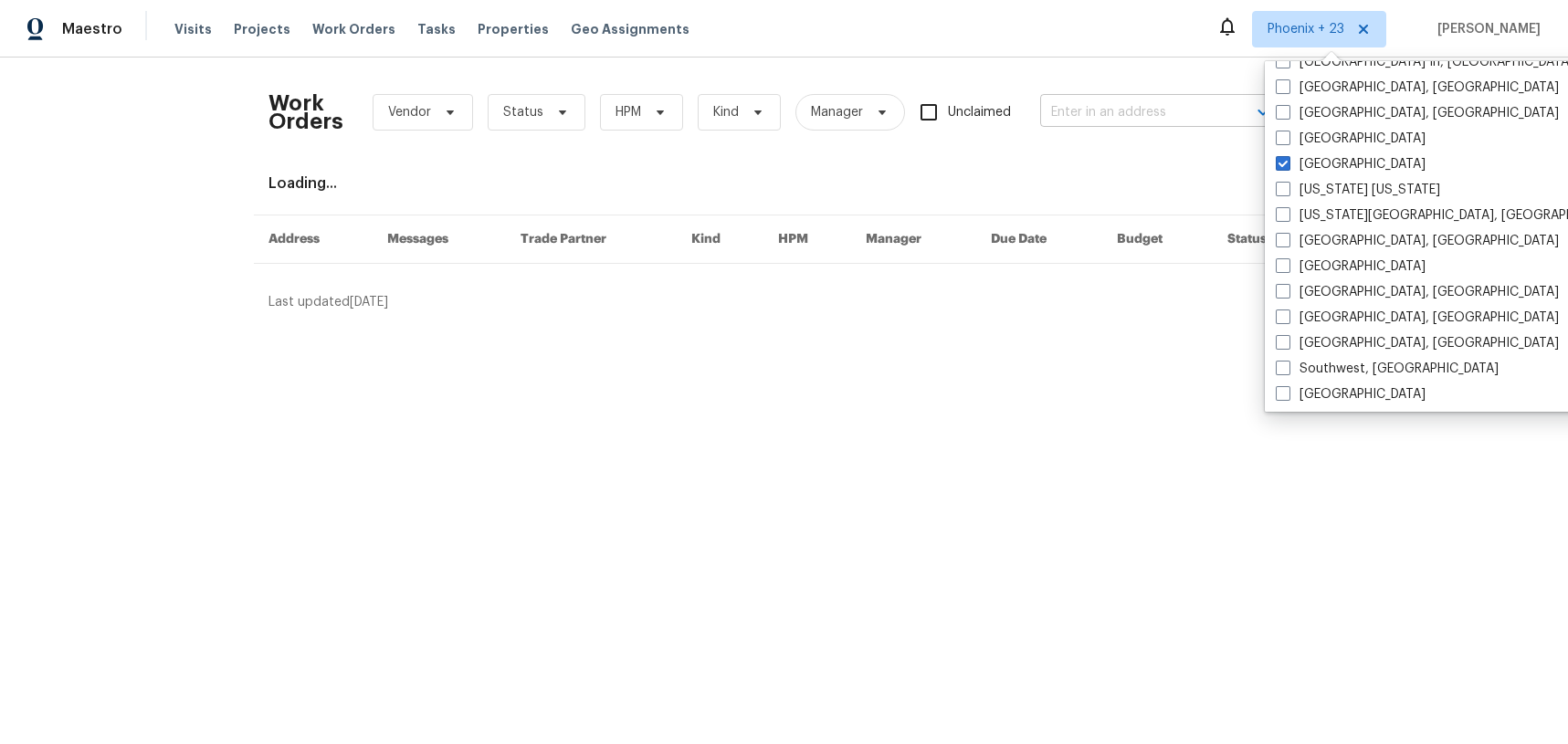
click at [1054, 107] on input "text" at bounding box center [1131, 113] width 183 height 28
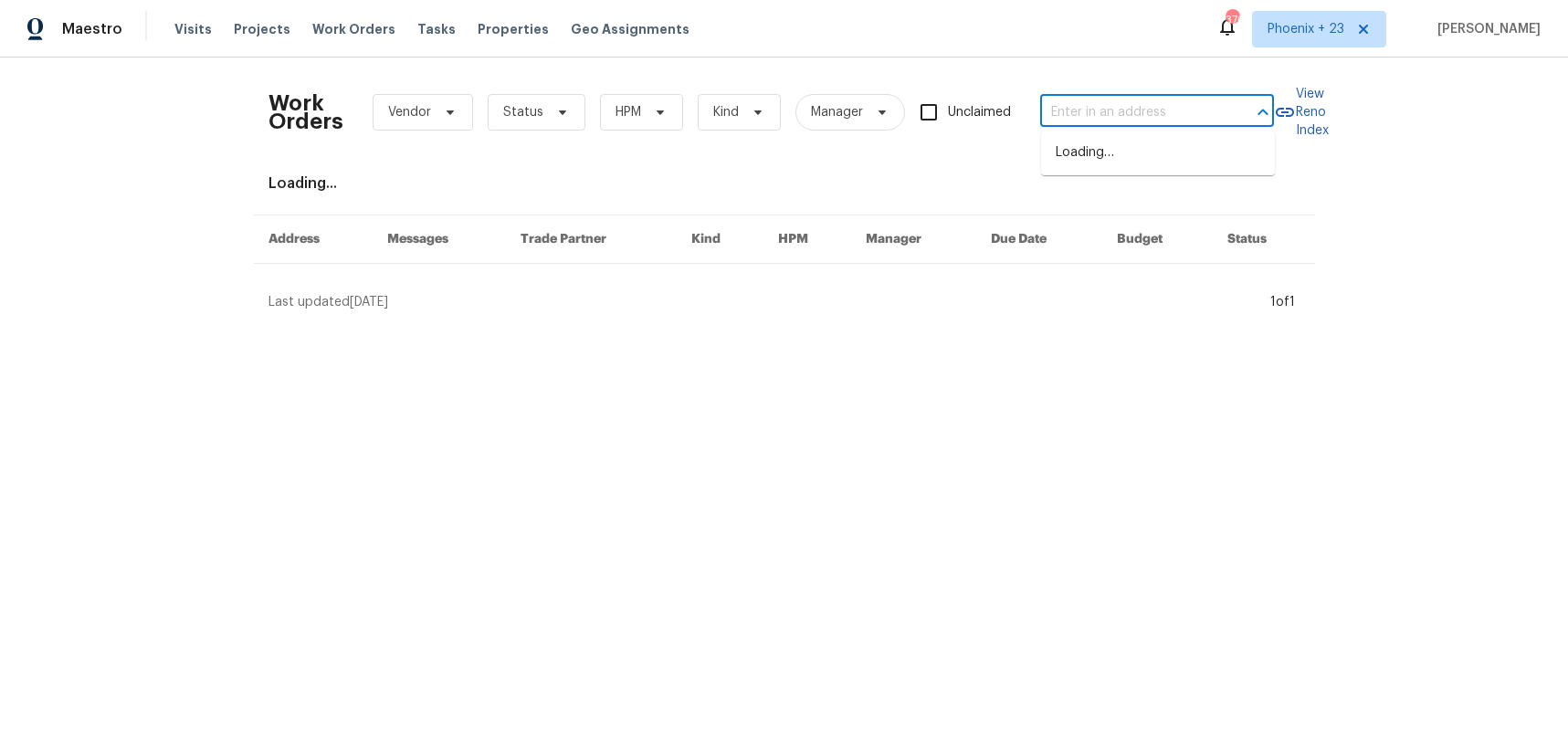
paste input "[STREET_ADDRESS]"
type input "[STREET_ADDRESS]"
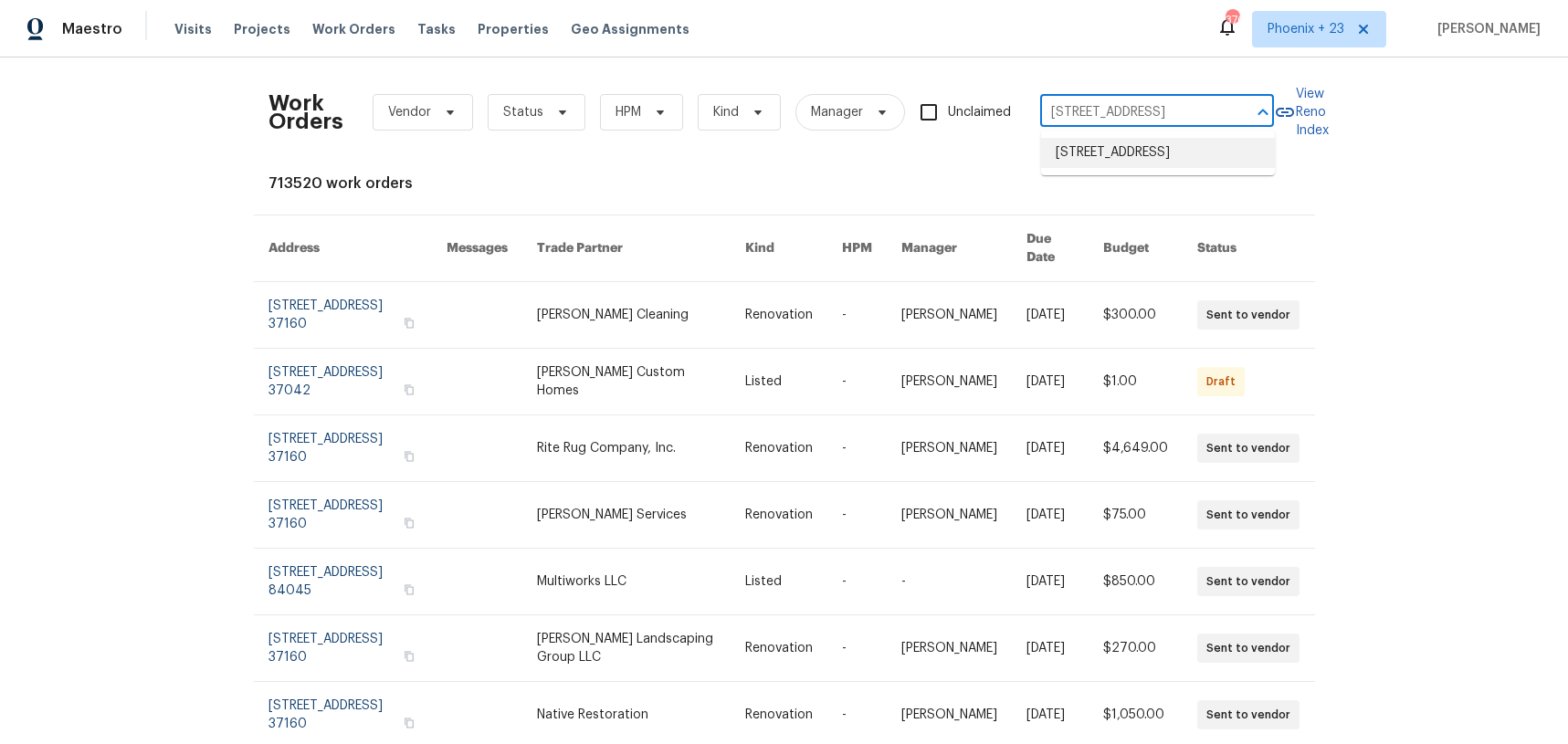
click at [1079, 154] on li "[STREET_ADDRESS]" at bounding box center [1158, 153] width 234 height 30
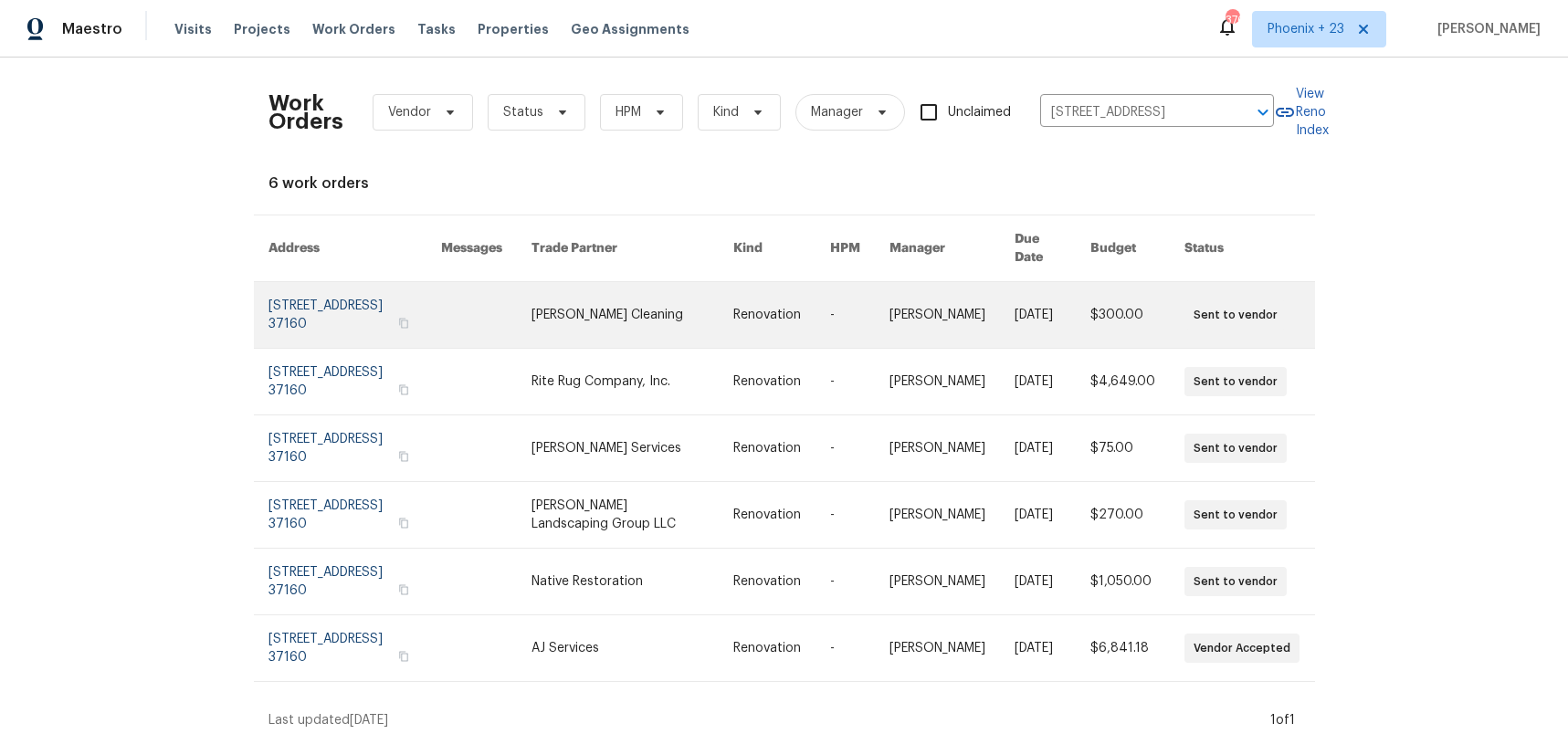
click at [602, 304] on link at bounding box center [632, 315] width 201 height 65
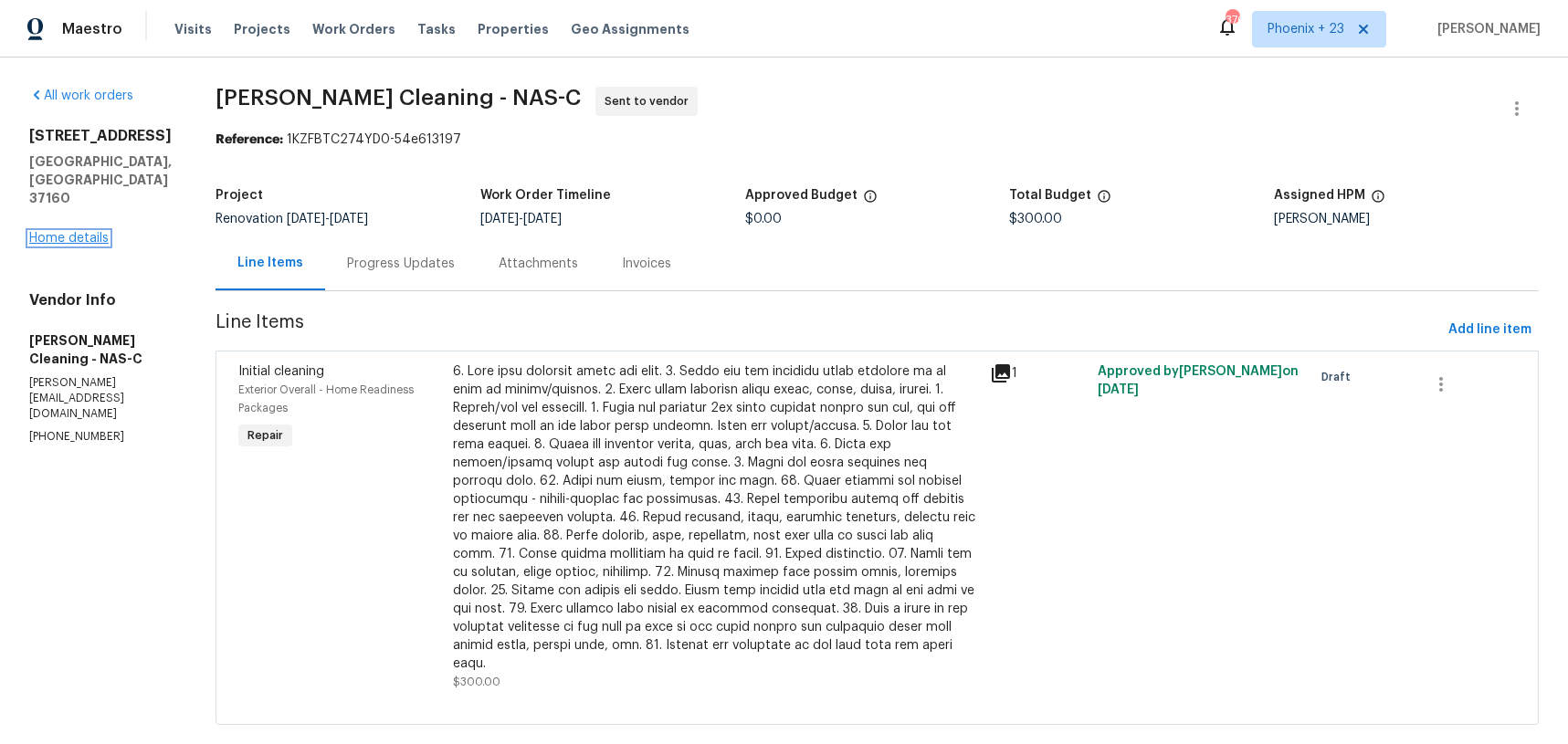
click at [83, 232] on link "Home details" at bounding box center [69, 238] width 80 height 12
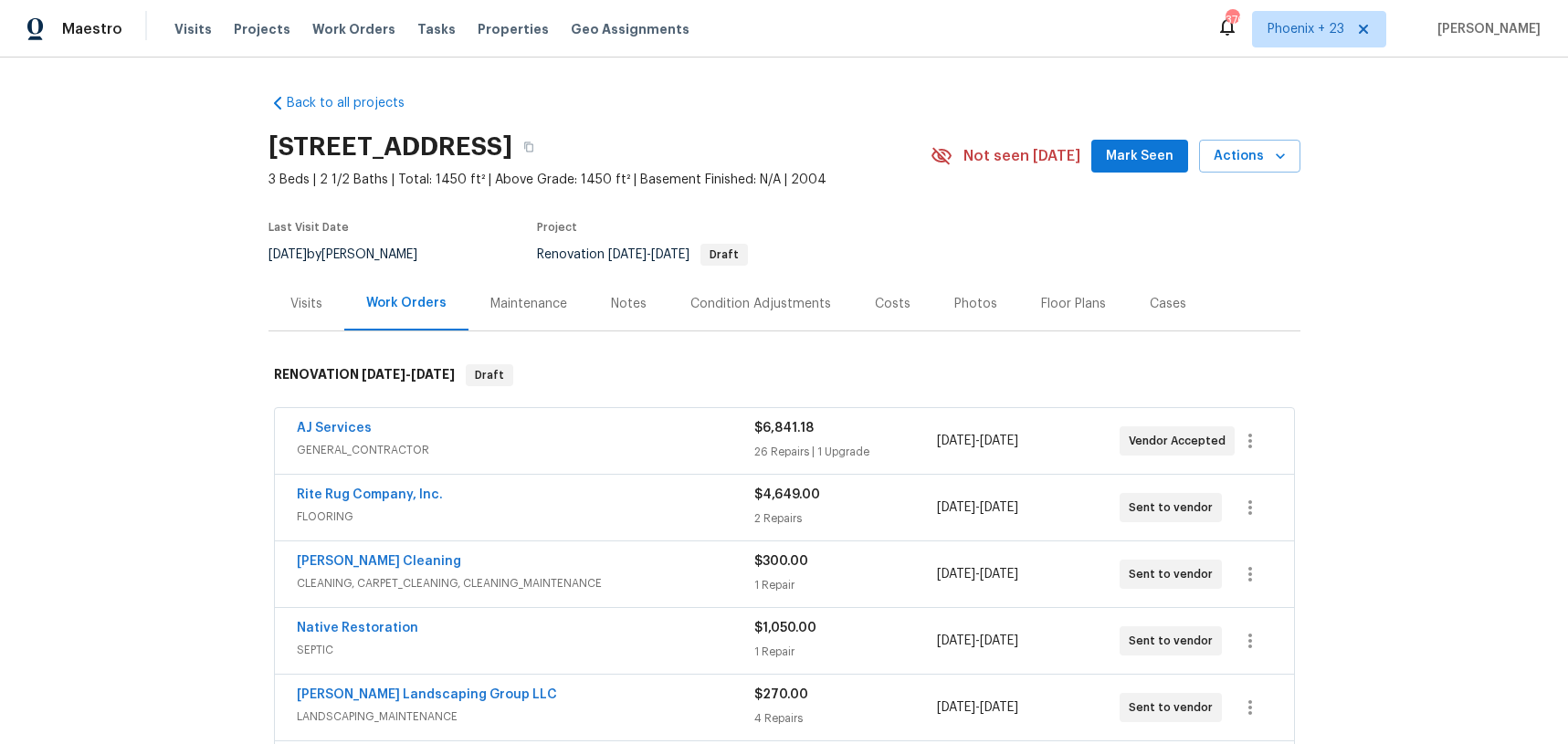
scroll to position [349, 0]
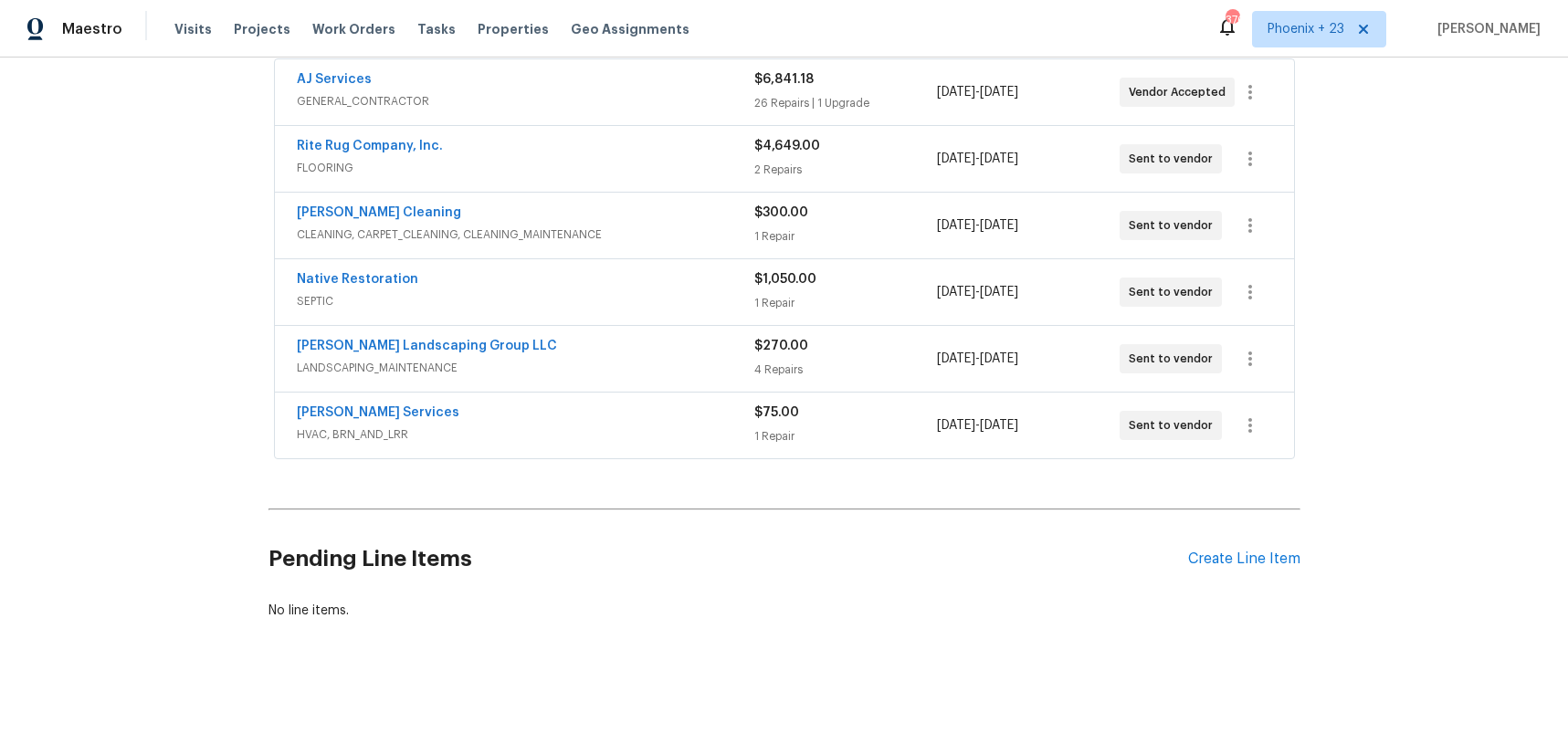
click at [1258, 546] on div "Pending Line Items Create Line Item" at bounding box center [784, 559] width 1032 height 85
click at [1255, 554] on div "Create Line Item" at bounding box center [1245, 559] width 113 height 17
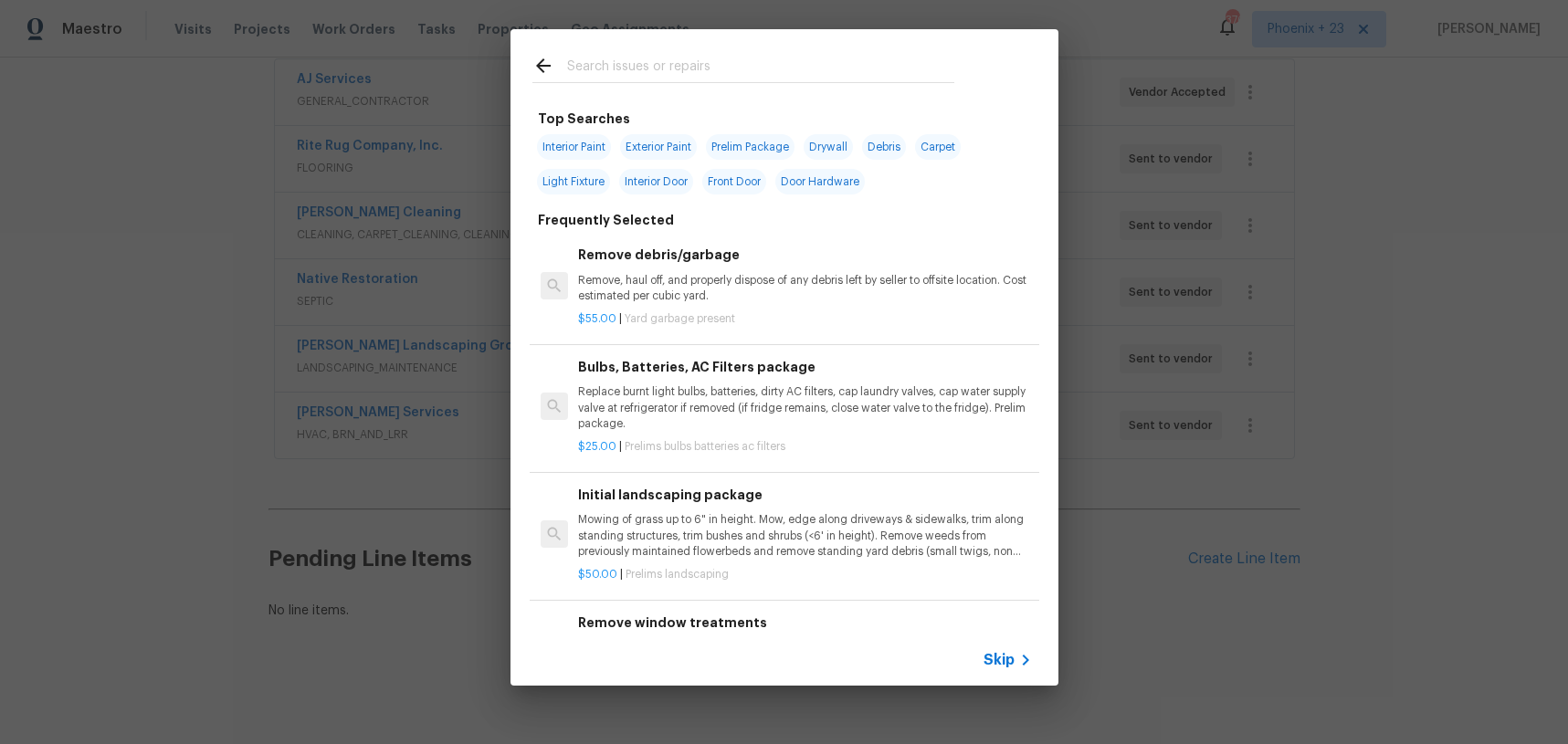
click at [670, 68] on input "text" at bounding box center [760, 68] width 388 height 27
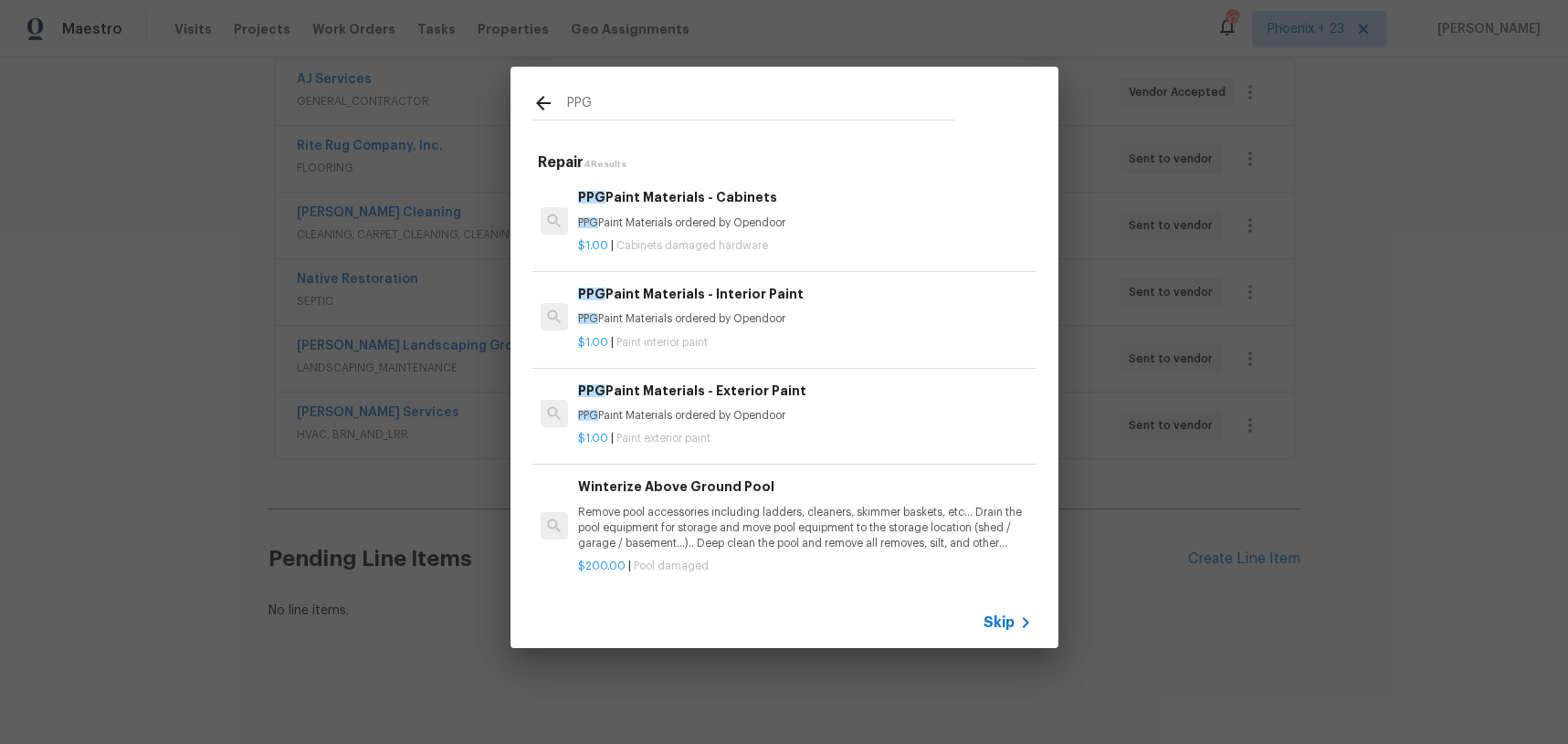
type input "PPG"
click at [794, 329] on div "$1.00 | Paint interior paint" at bounding box center [805, 339] width 453 height 23
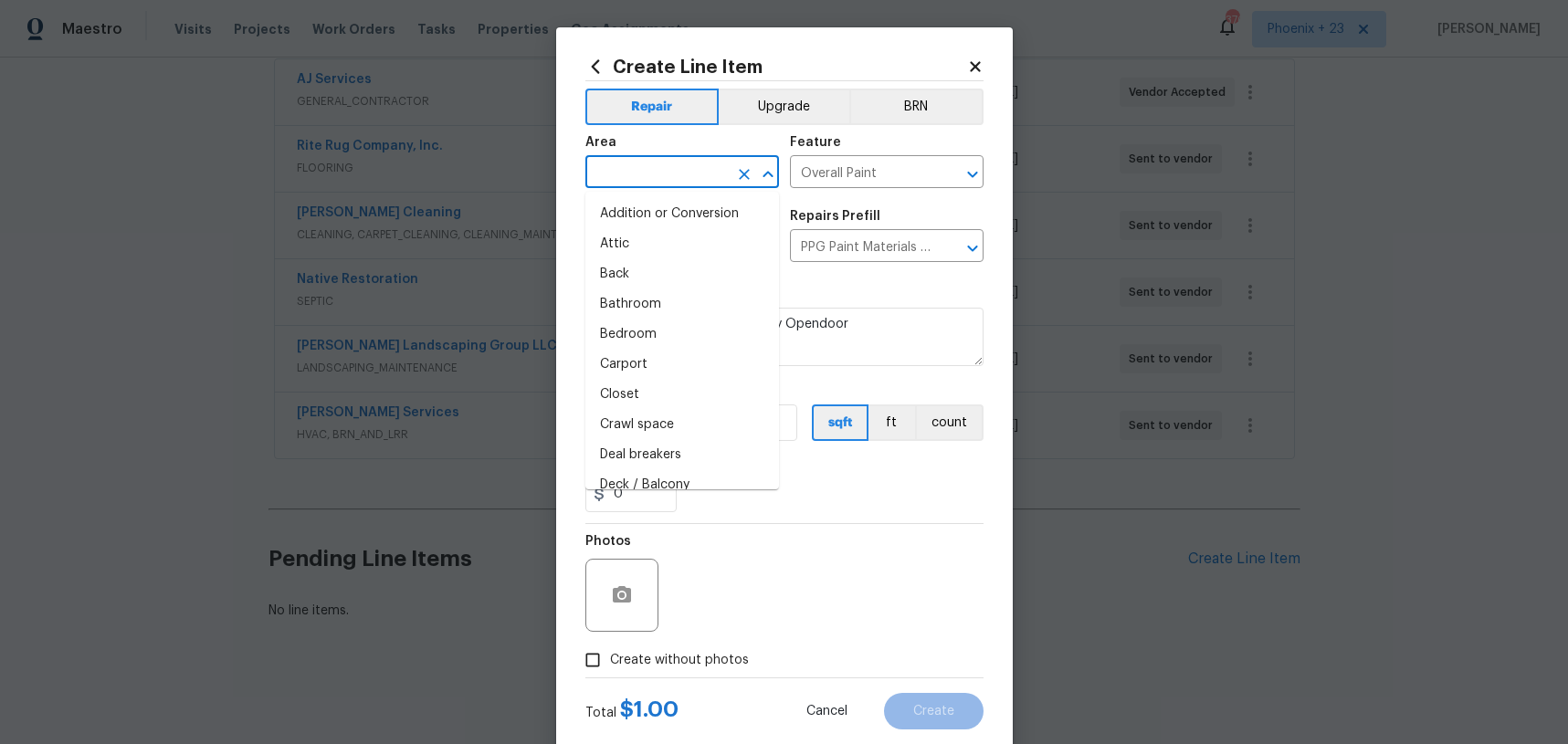
click at [664, 171] on input "text" at bounding box center [657, 174] width 142 height 28
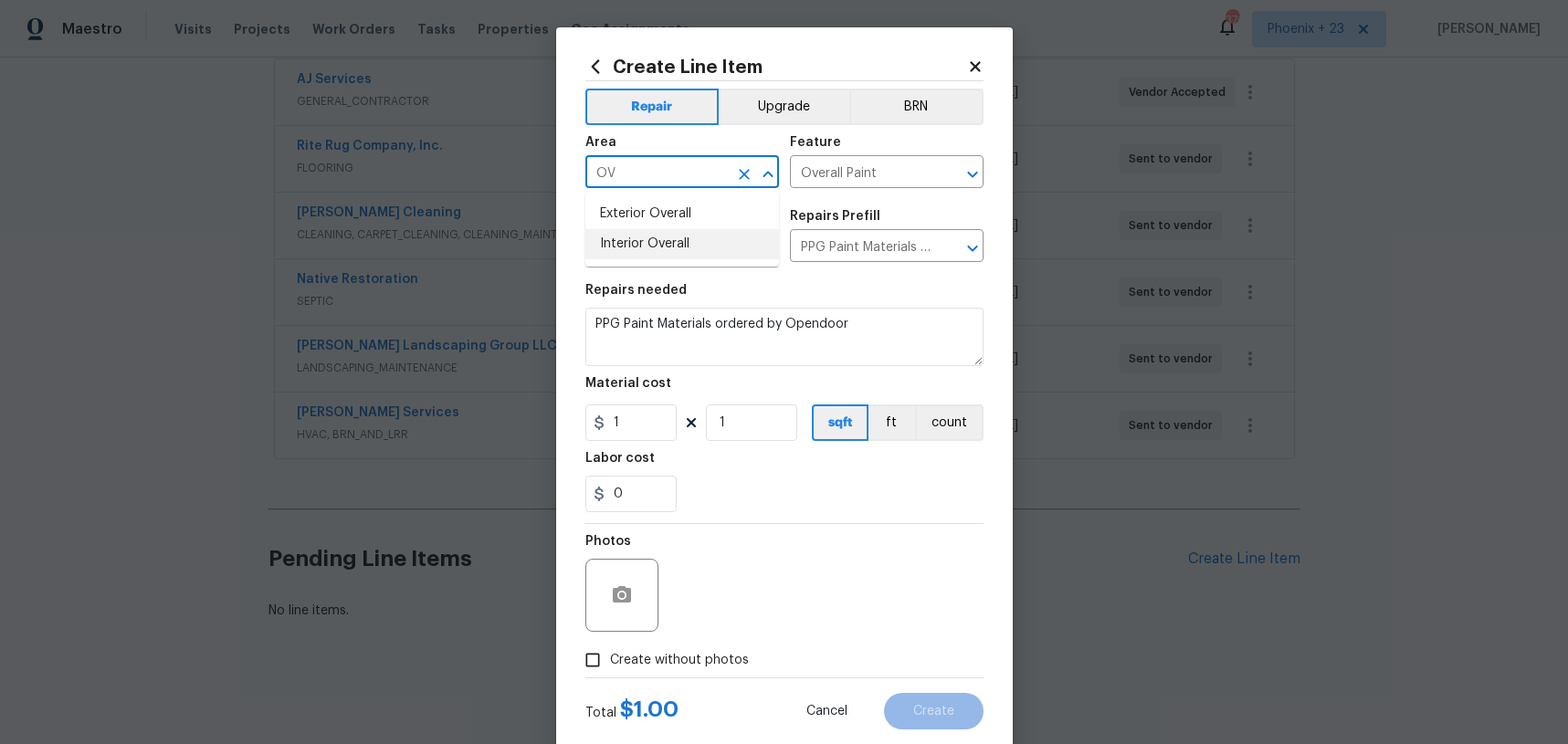
click at [684, 237] on li "Interior Overall" at bounding box center [683, 245] width 193 height 30
type input "Interior Overall"
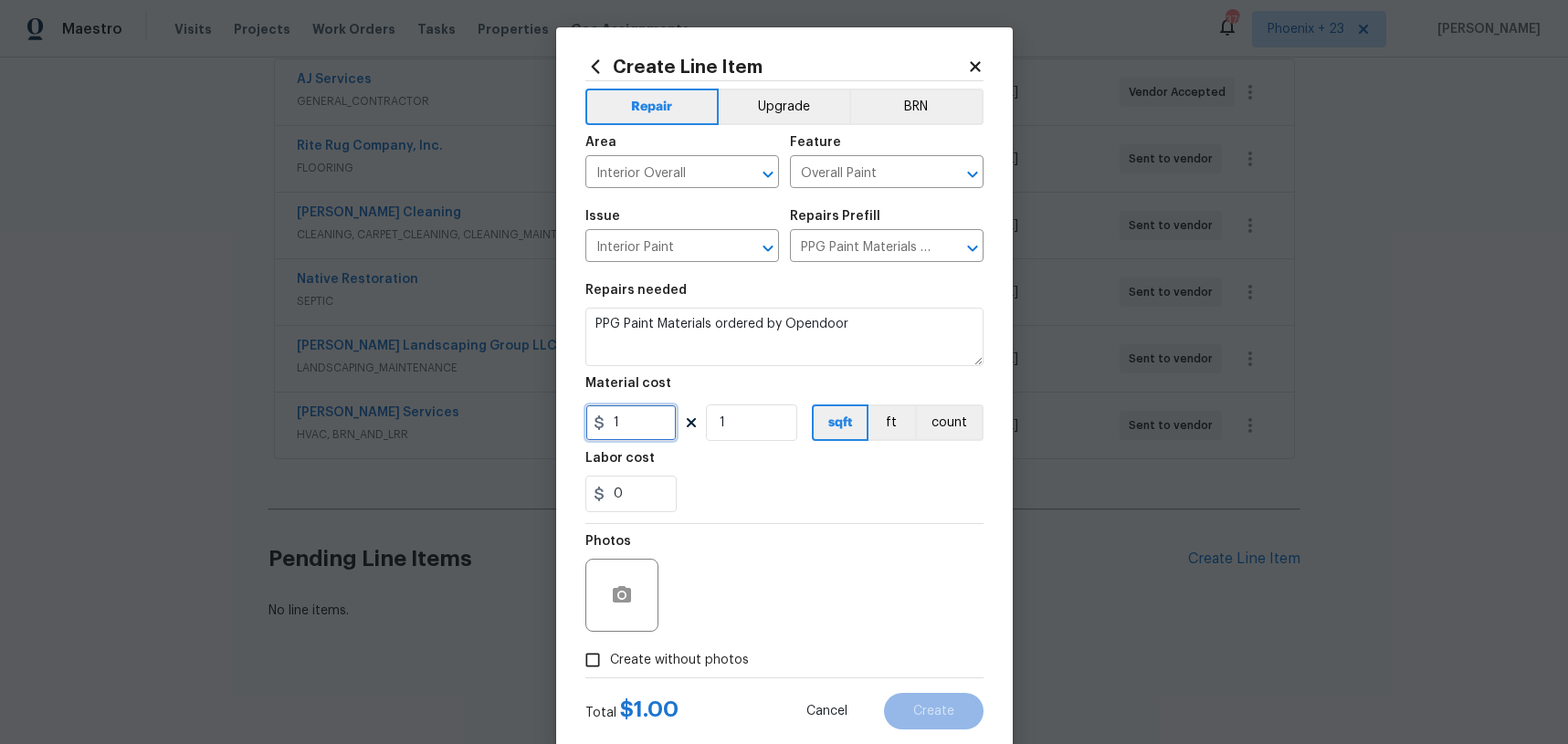
drag, startPoint x: 651, startPoint y: 413, endPoint x: 574, endPoint y: 414, distance: 77.0
click at [574, 414] on div "Create Line Item Repair Upgrade BRN Area Interior Overall ​ Feature Overall Pai…" at bounding box center [785, 393] width 457 height 732
type input "444.24"
click at [699, 631] on div "Photos" at bounding box center [785, 583] width 398 height 118
click at [724, 657] on span "Create without photos" at bounding box center [680, 661] width 138 height 19
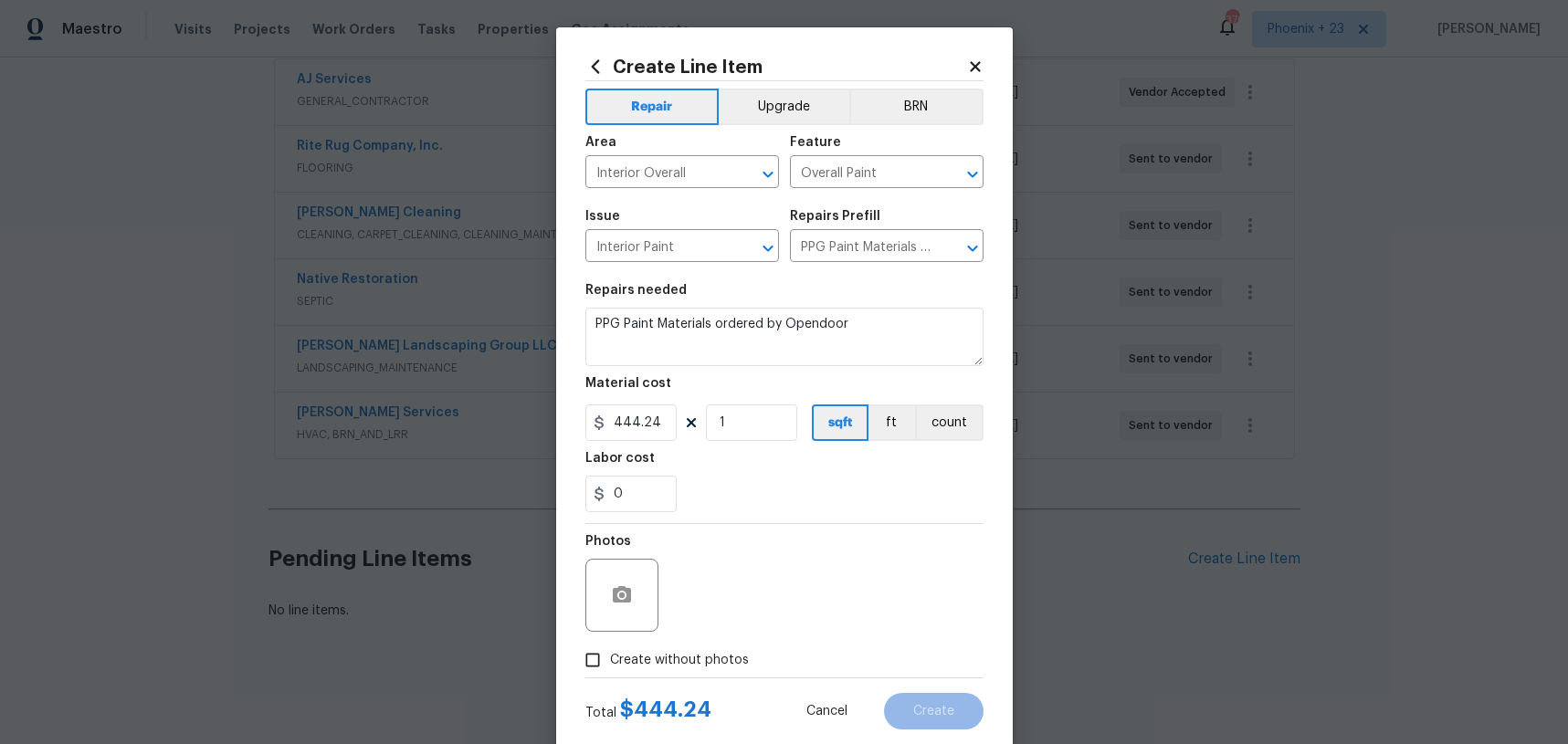
click at [611, 657] on input "Create without photos" at bounding box center [593, 660] width 35 height 35
checkbox input "true"
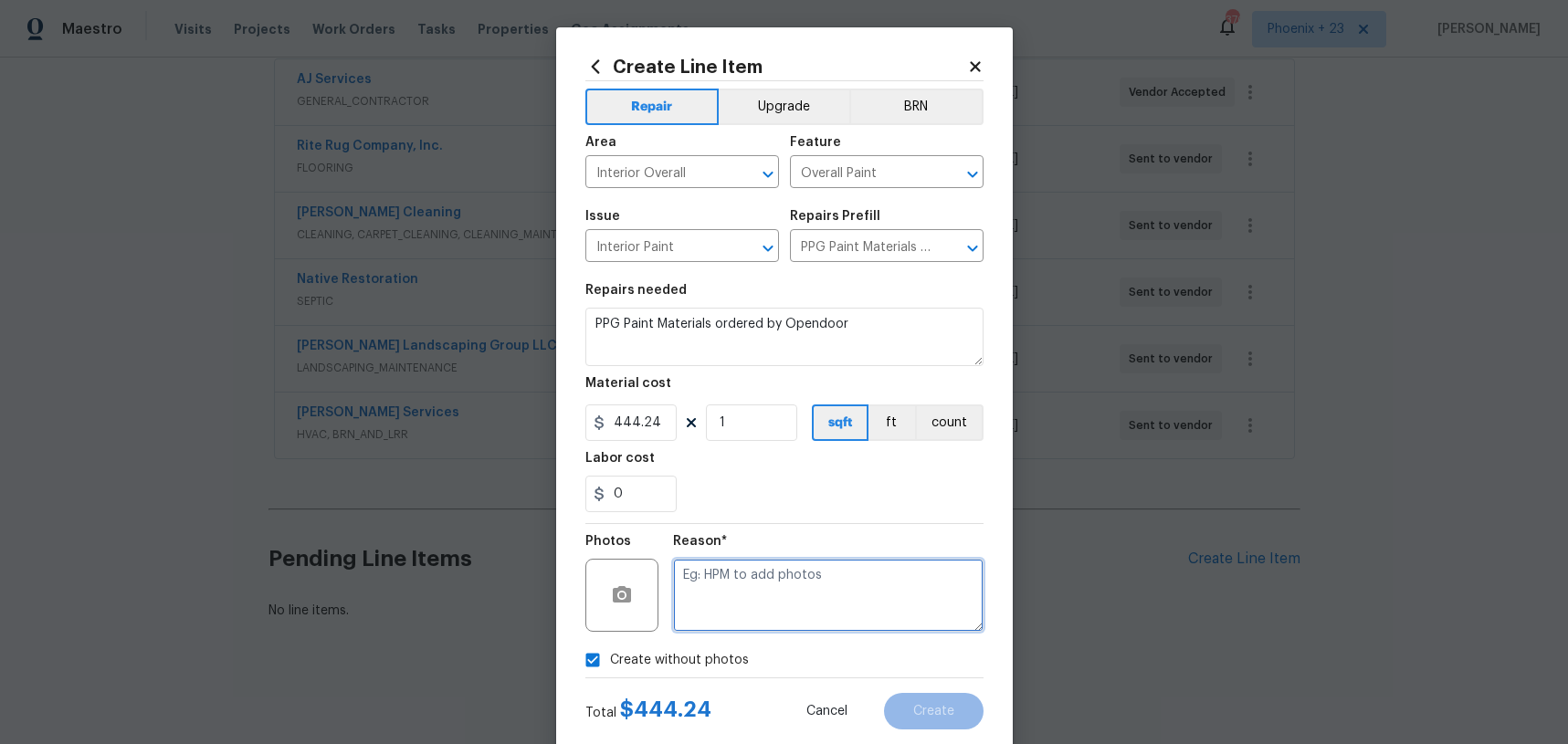
click at [749, 613] on textarea at bounding box center [829, 595] width 311 height 73
type textarea "NA"
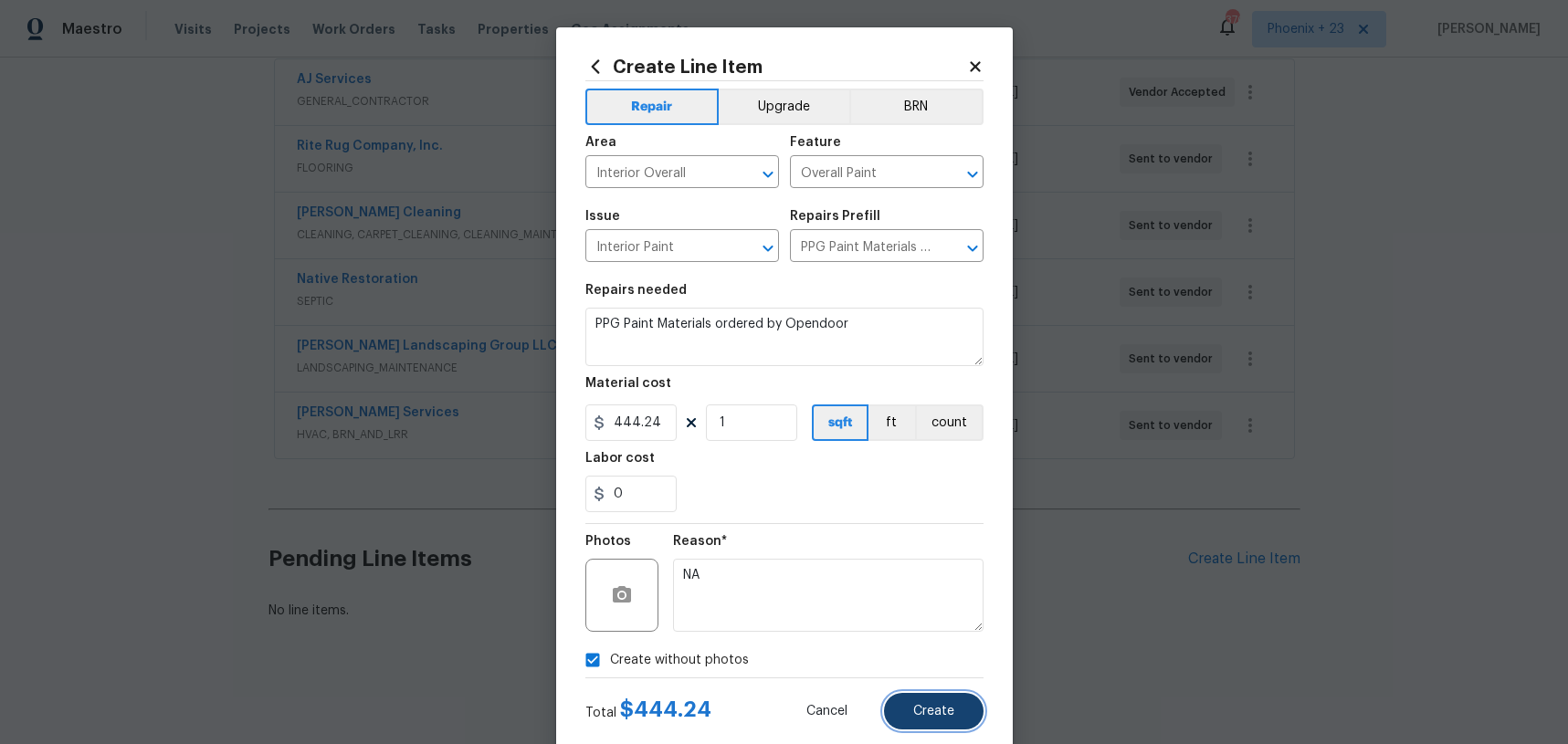
click at [943, 722] on button "Create" at bounding box center [934, 711] width 100 height 37
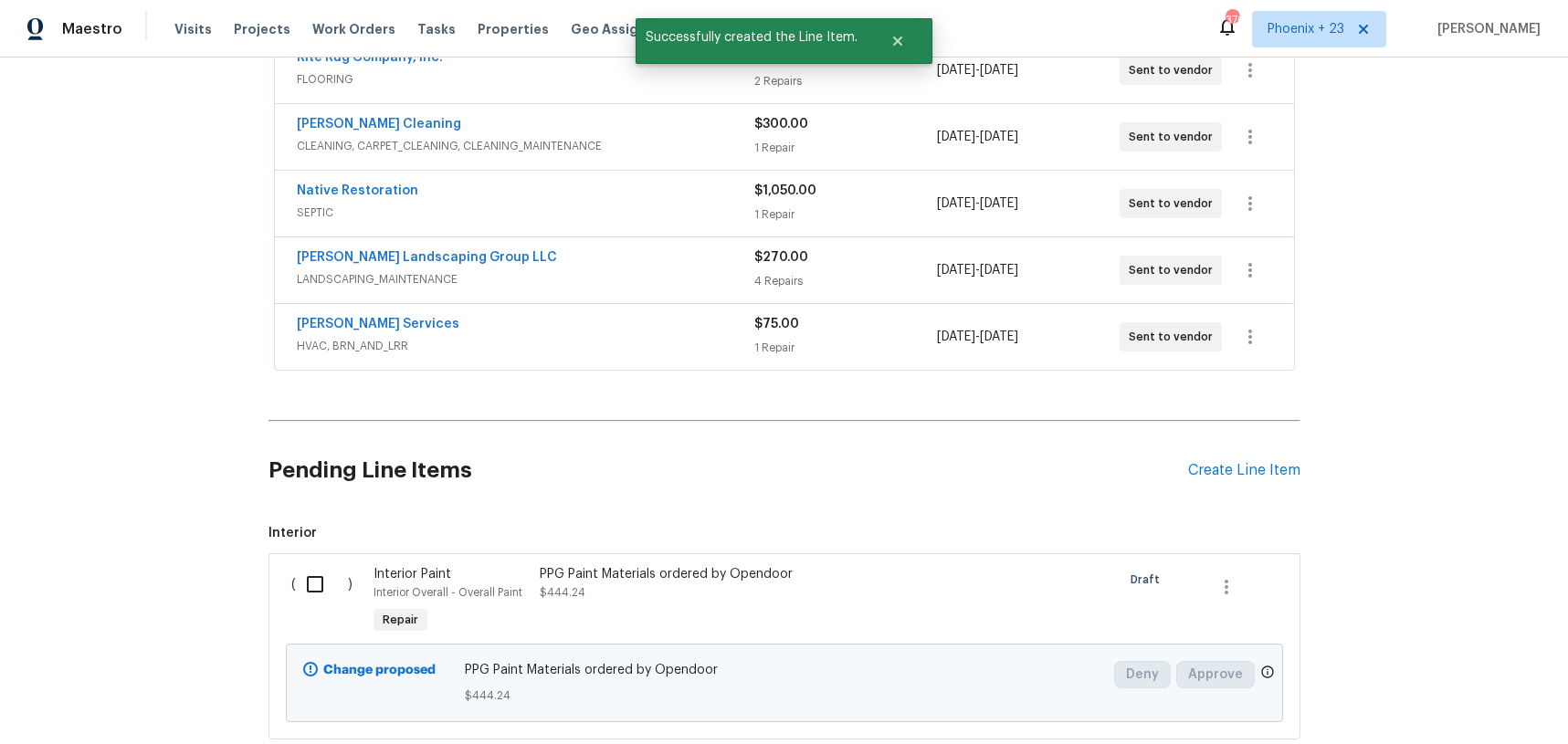
scroll to position [481, 0]
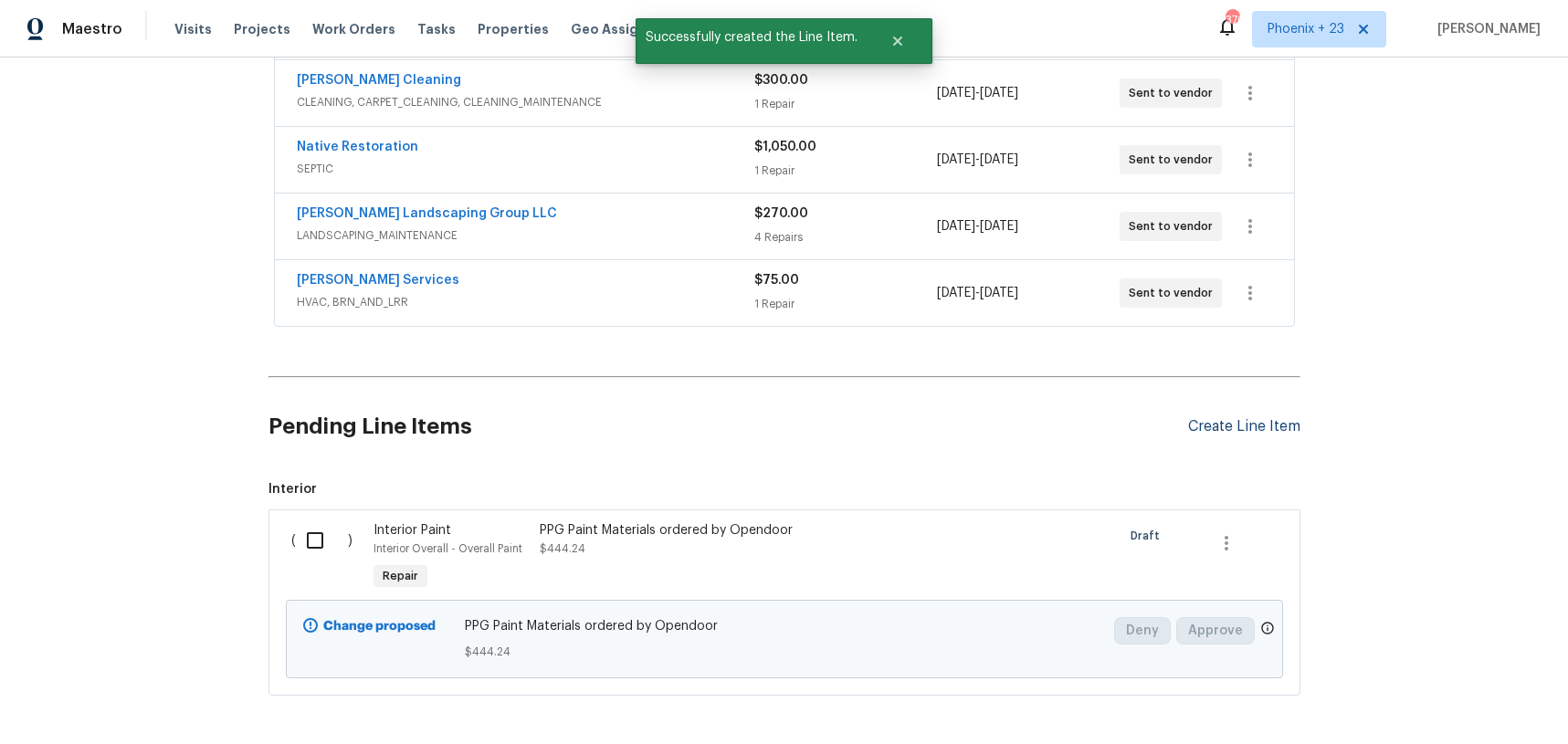
click at [1230, 426] on div "Create Line Item" at bounding box center [1245, 426] width 113 height 17
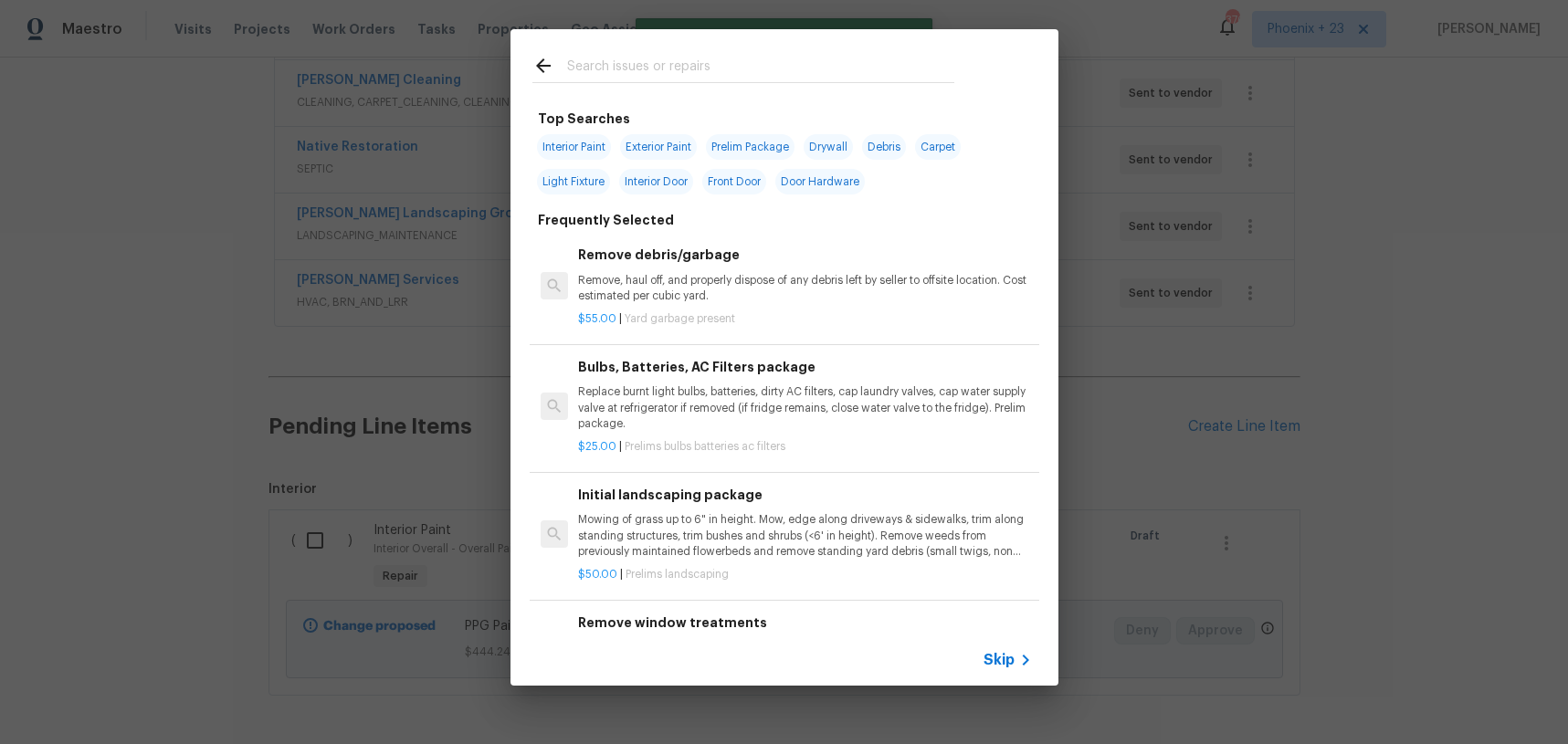
click at [732, 75] on input "text" at bounding box center [760, 68] width 388 height 27
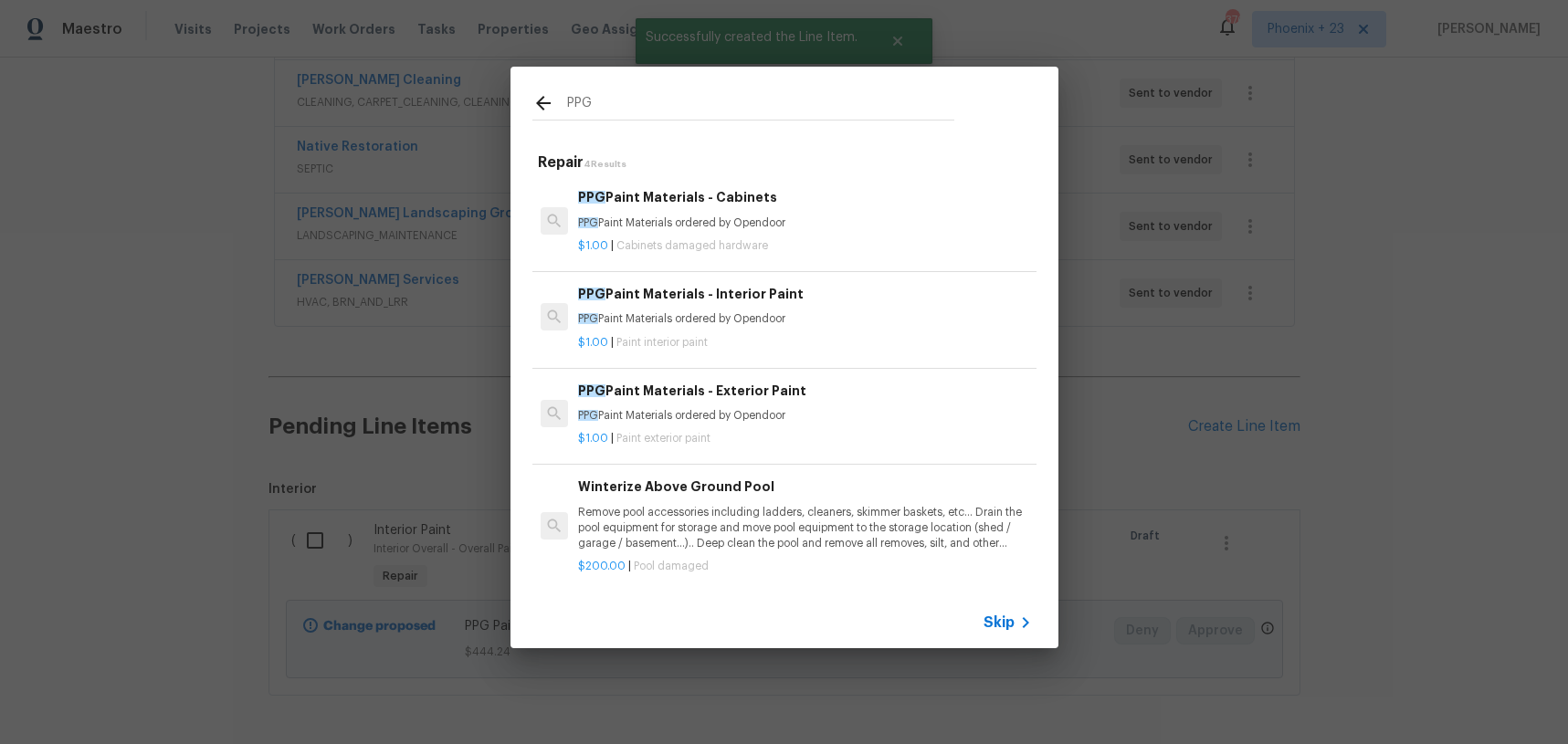
type input "PPG"
click at [801, 226] on p "PPG Paint Materials ordered by Opendoor" at bounding box center [805, 223] width 453 height 15
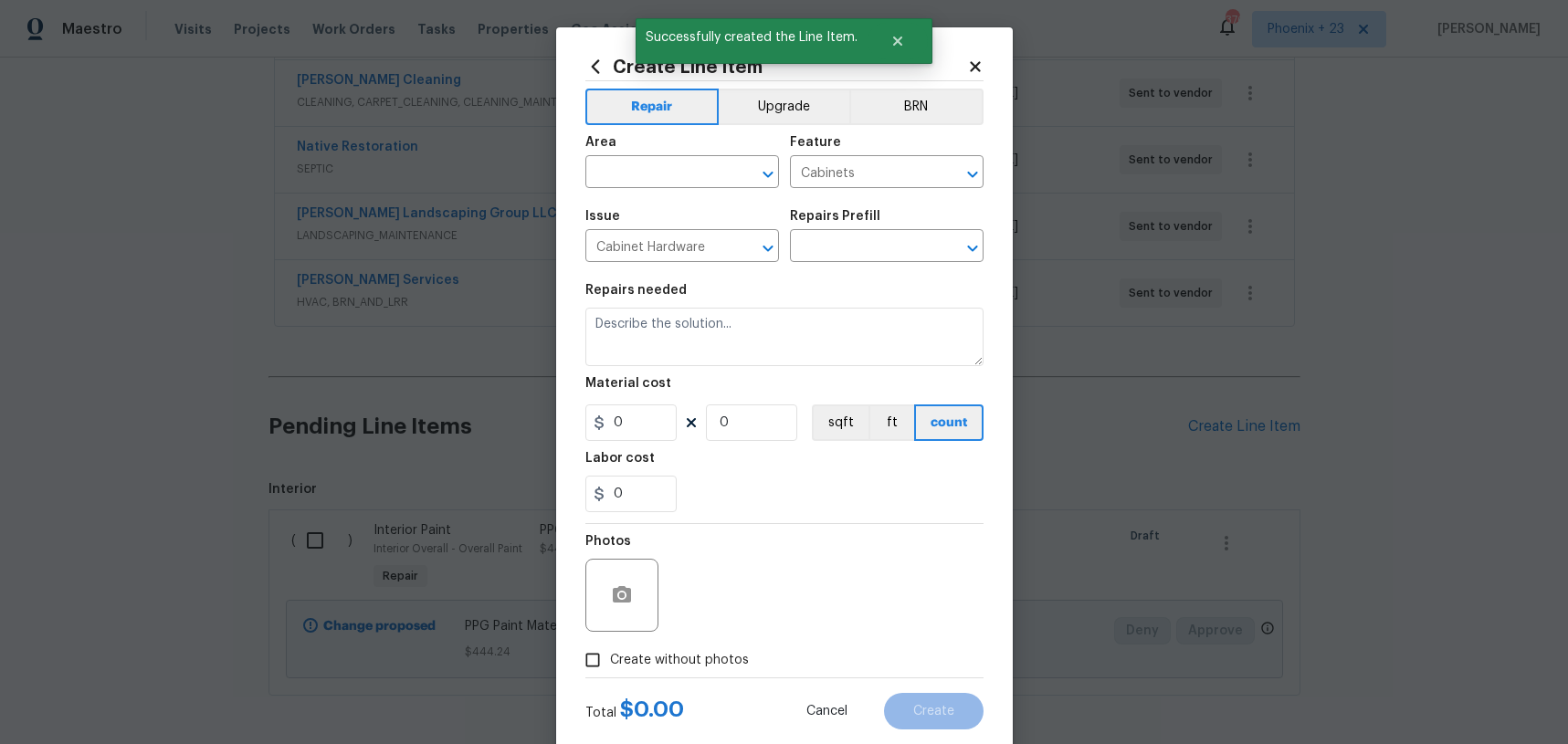
type input "PPG Paint Materials - Cabinets $1.00"
type textarea "PPG Paint Materials ordered by Opendoor"
type input "1"
click at [667, 161] on input "text" at bounding box center [657, 174] width 142 height 28
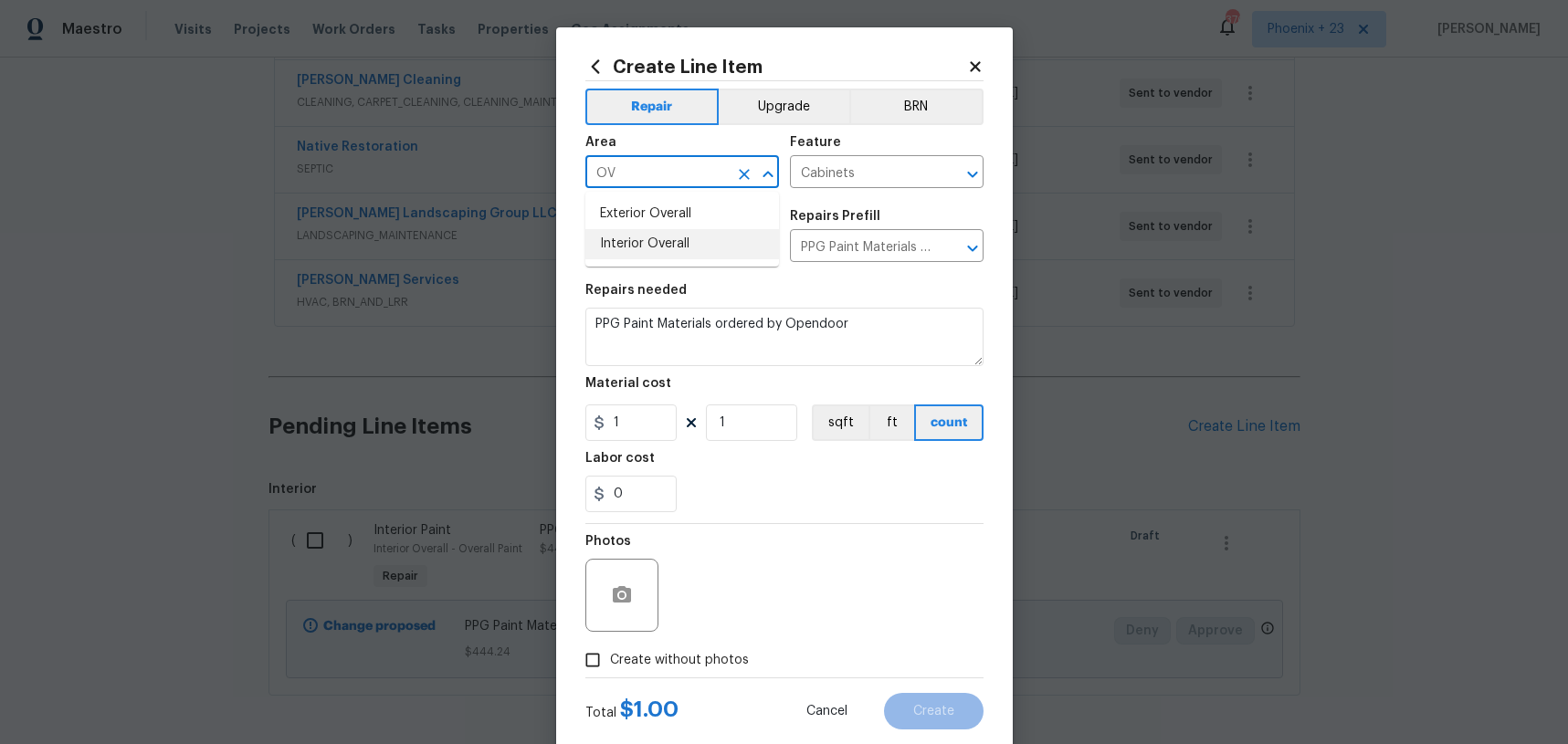
click at [688, 252] on li "Interior Overall" at bounding box center [683, 245] width 193 height 30
type input "Interior Overall"
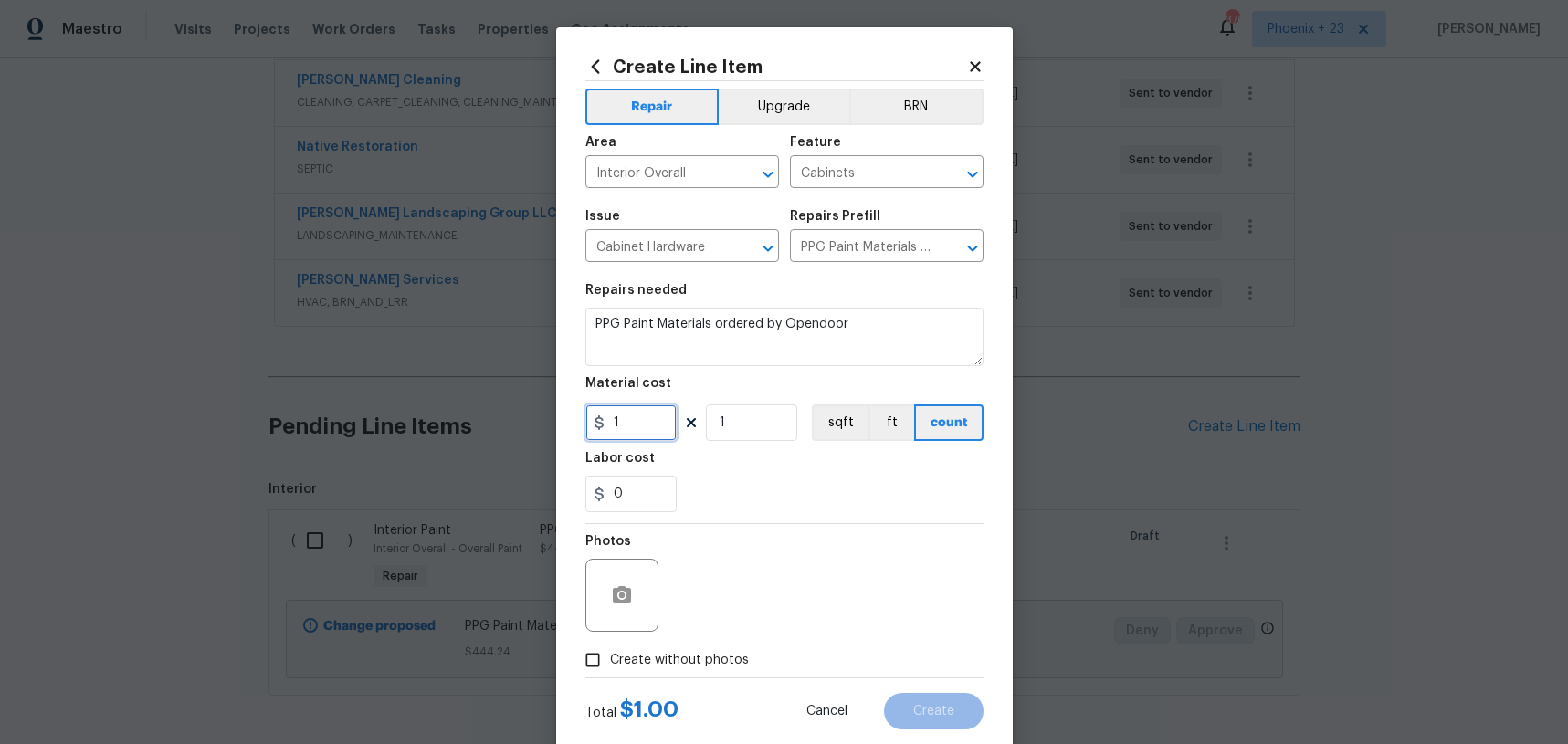
drag, startPoint x: 655, startPoint y: 425, endPoint x: 592, endPoint y: 421, distance: 63.1
click at [592, 421] on div "1" at bounding box center [631, 423] width 91 height 37
type input "345.42"
click at [665, 656] on span "Create without photos" at bounding box center [680, 661] width 138 height 19
click at [611, 656] on input "Create without photos" at bounding box center [593, 660] width 35 height 35
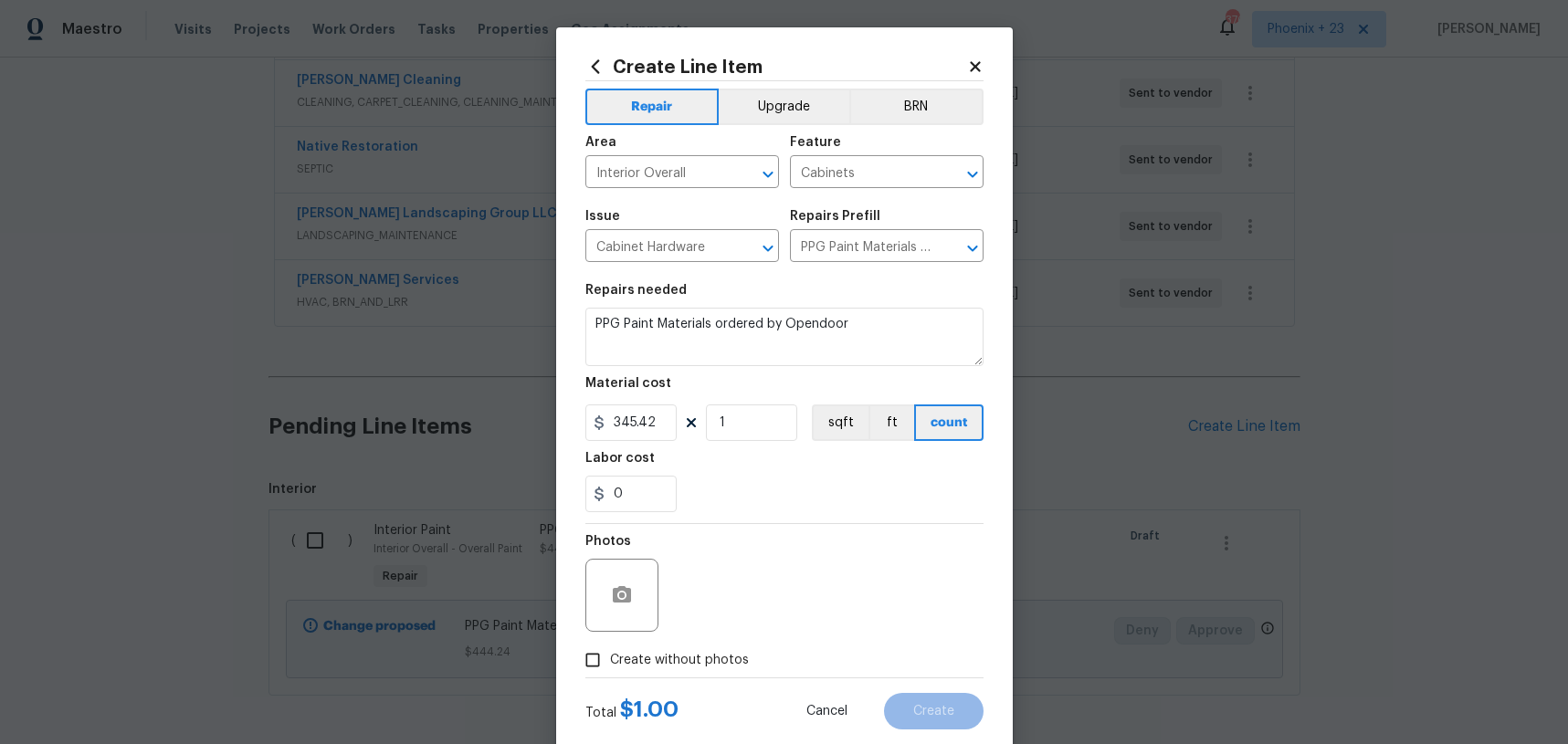
checkbox input "true"
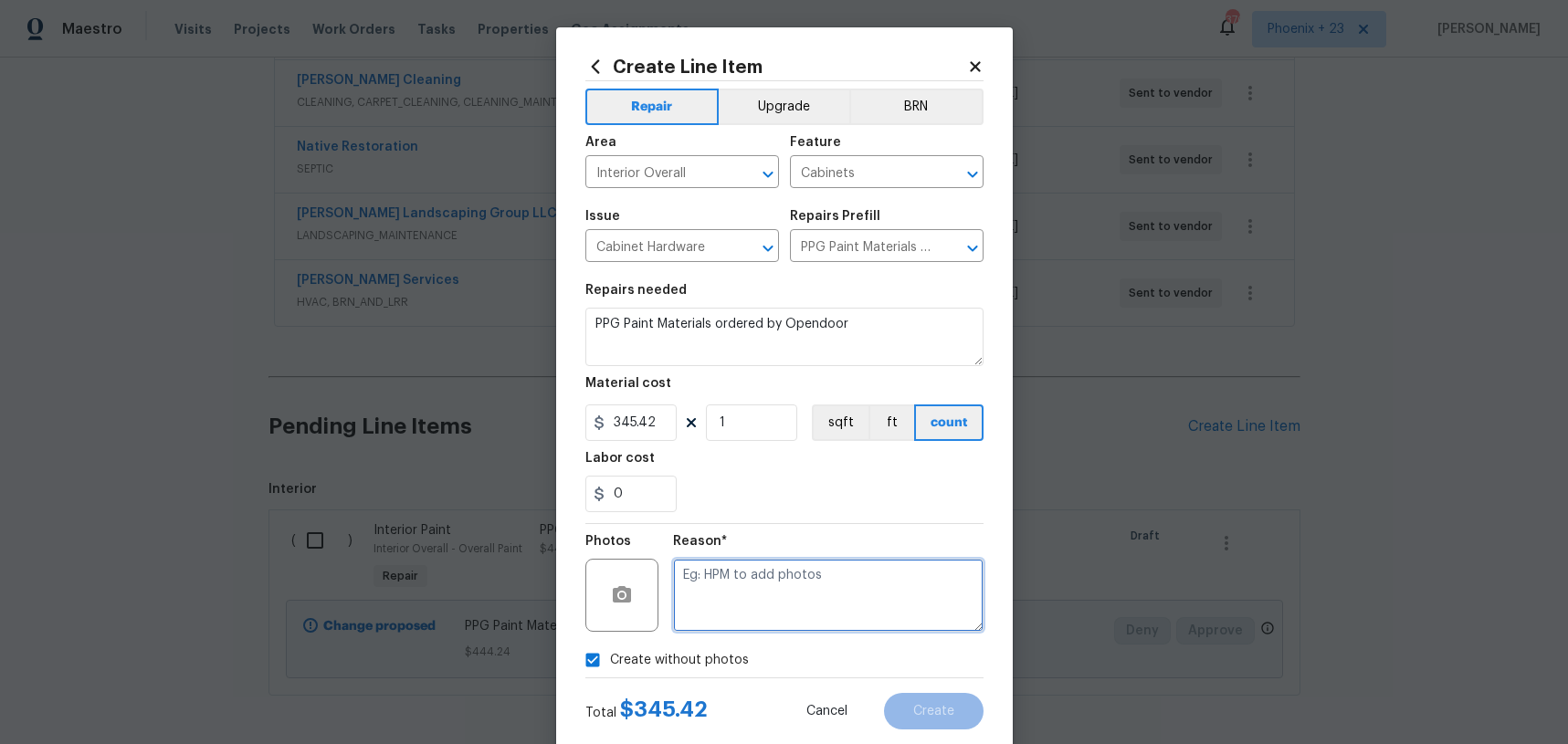
click at [709, 618] on textarea at bounding box center [829, 595] width 311 height 73
type textarea "NA"
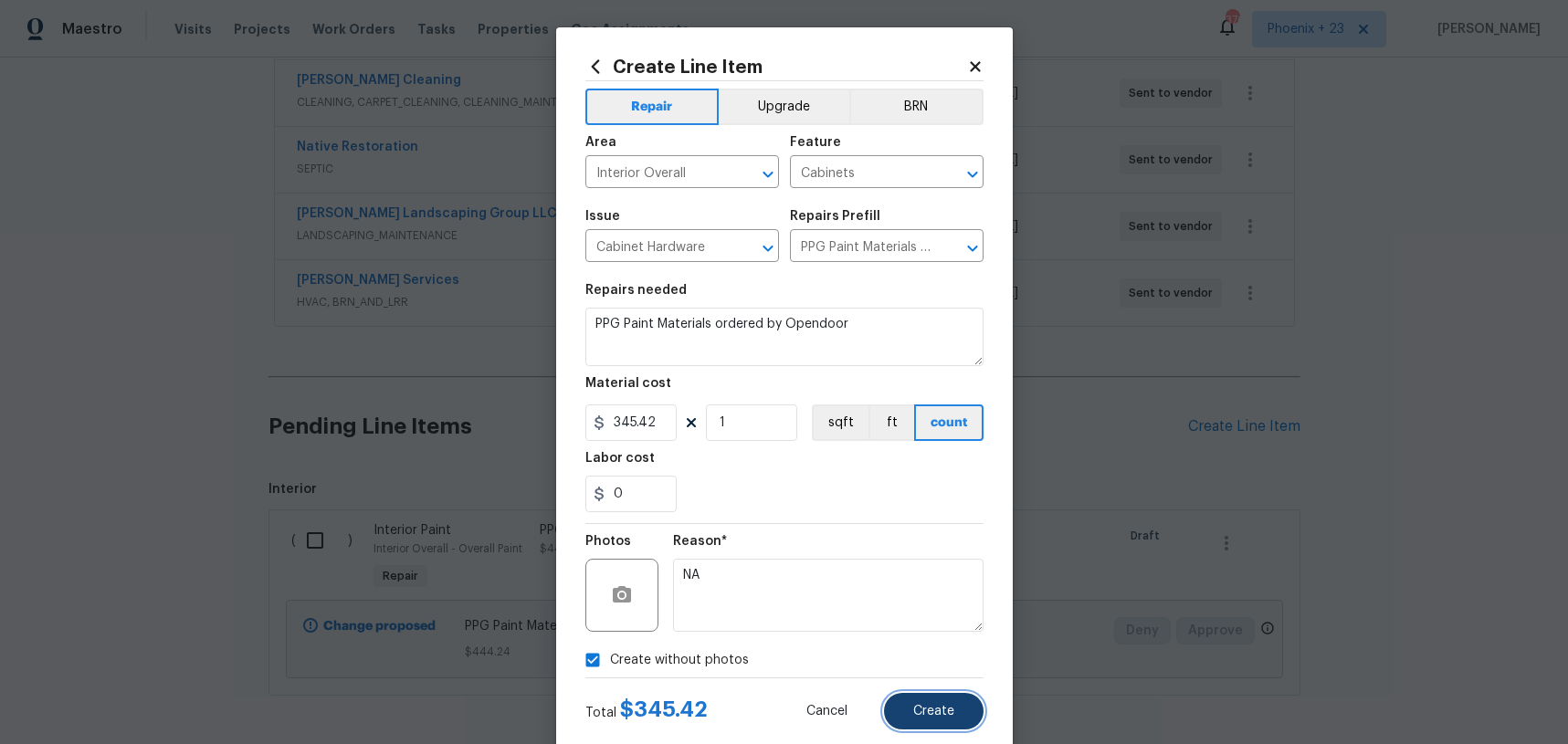
click at [962, 693] on button "Create" at bounding box center [934, 711] width 100 height 37
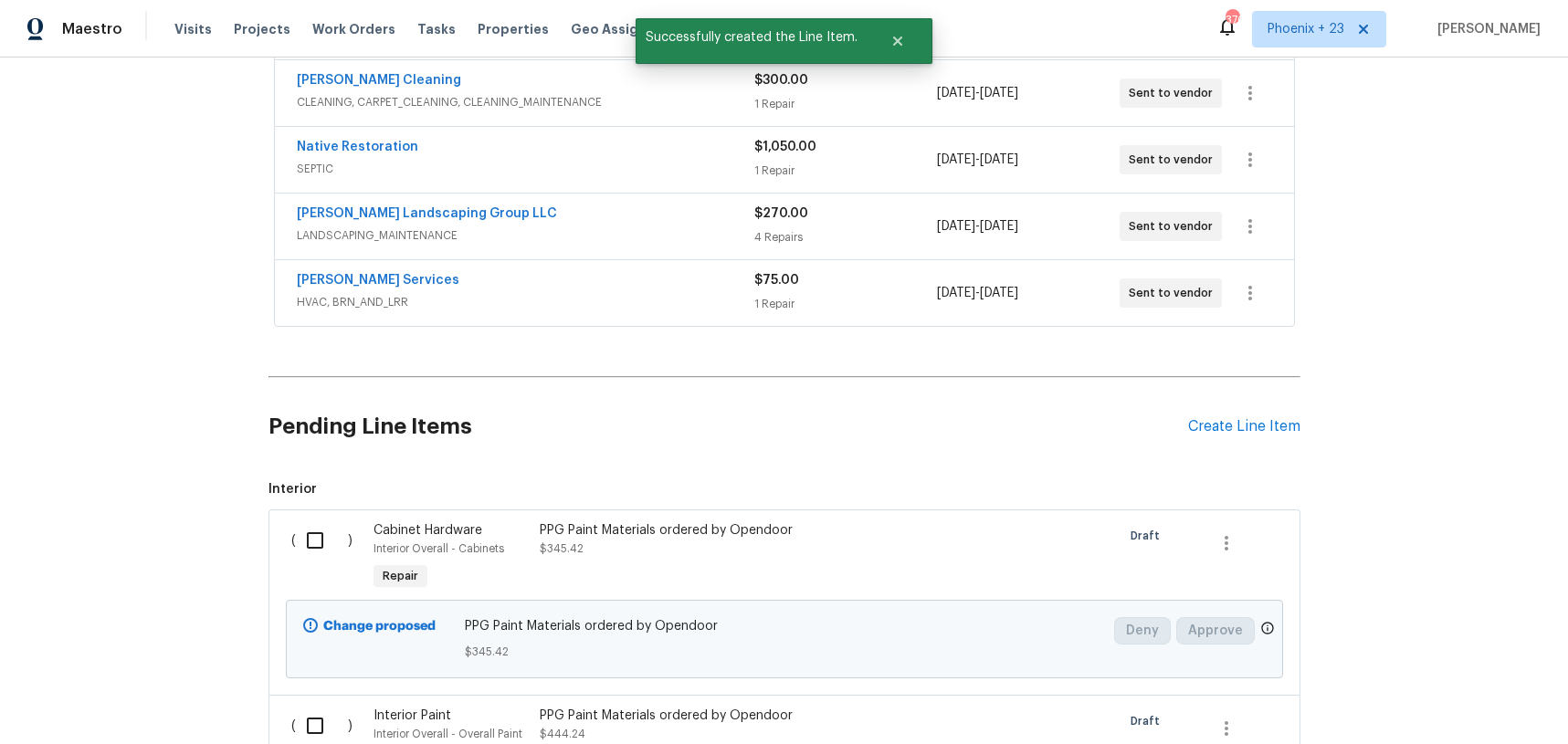
click at [1252, 407] on div "Pending Line Items Create Line Item" at bounding box center [784, 427] width 1032 height 85
click at [1257, 428] on div "Create Line Item" at bounding box center [1245, 426] width 113 height 17
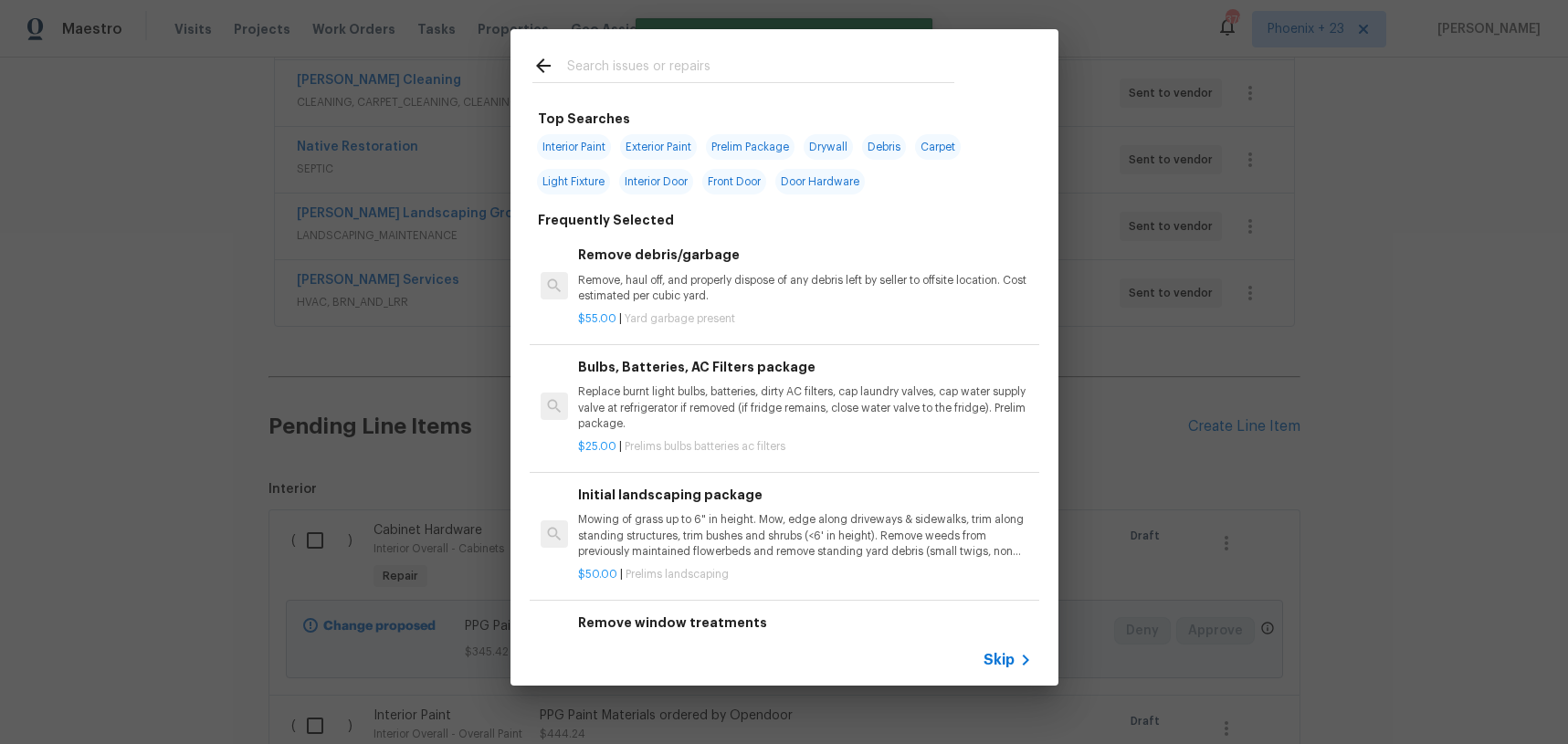
click at [768, 78] on input "text" at bounding box center [760, 68] width 388 height 27
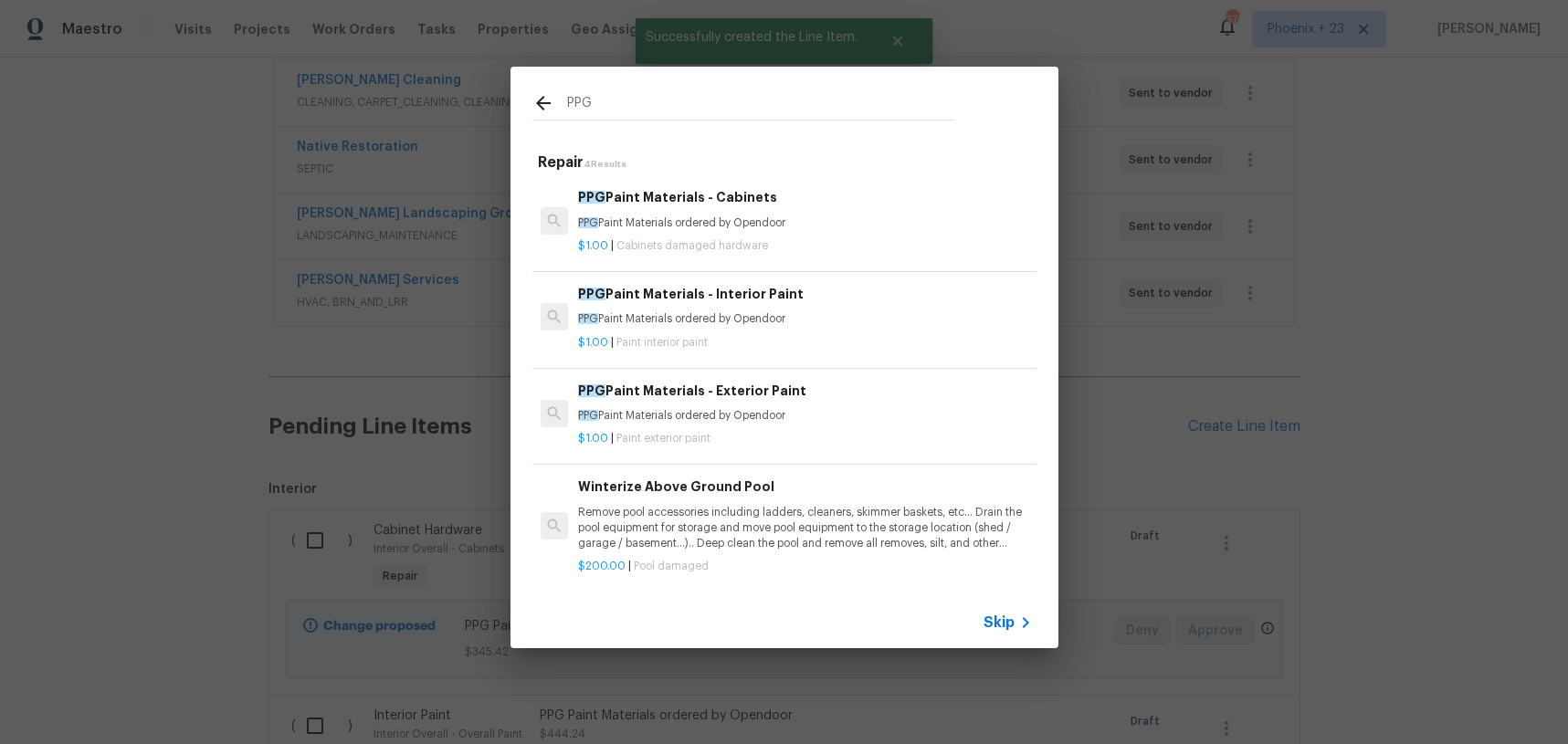
type input "PPG"
click at [818, 400] on h6 "PPG Paint Materials - Exterior Paint" at bounding box center [805, 390] width 453 height 20
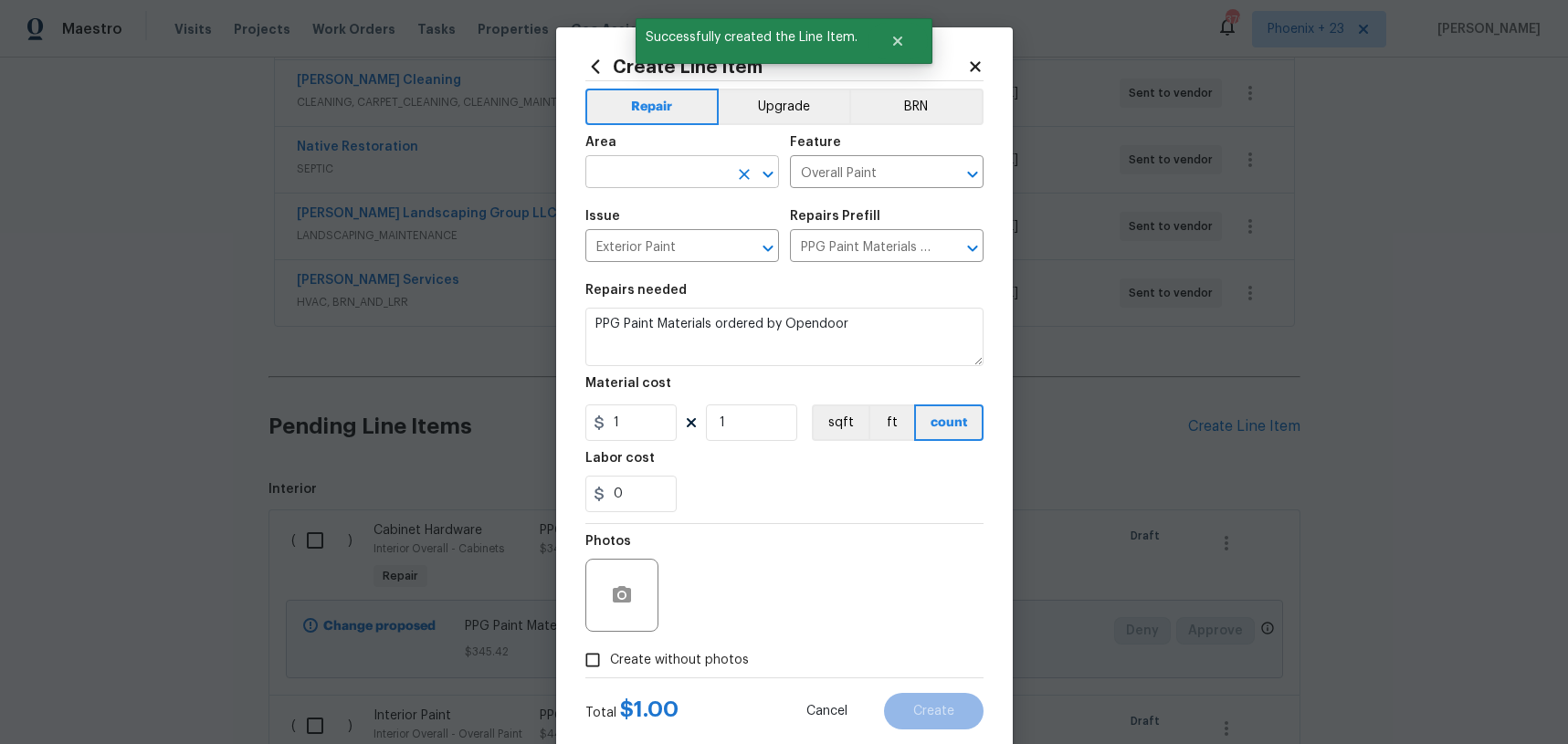
click at [626, 167] on input "text" at bounding box center [657, 174] width 142 height 28
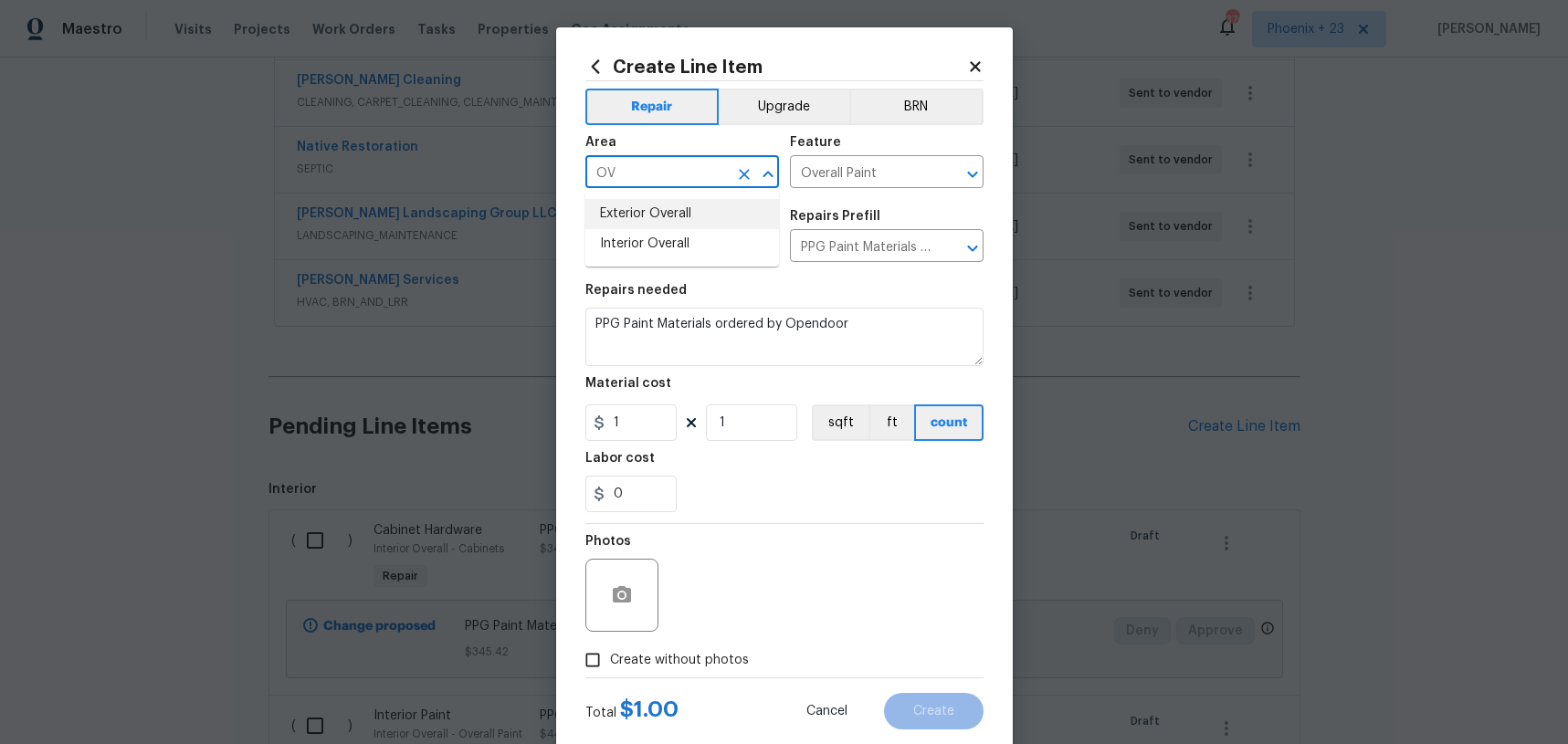
click at [638, 210] on li "Exterior Overall" at bounding box center [683, 214] width 193 height 30
type input "Exterior Overall"
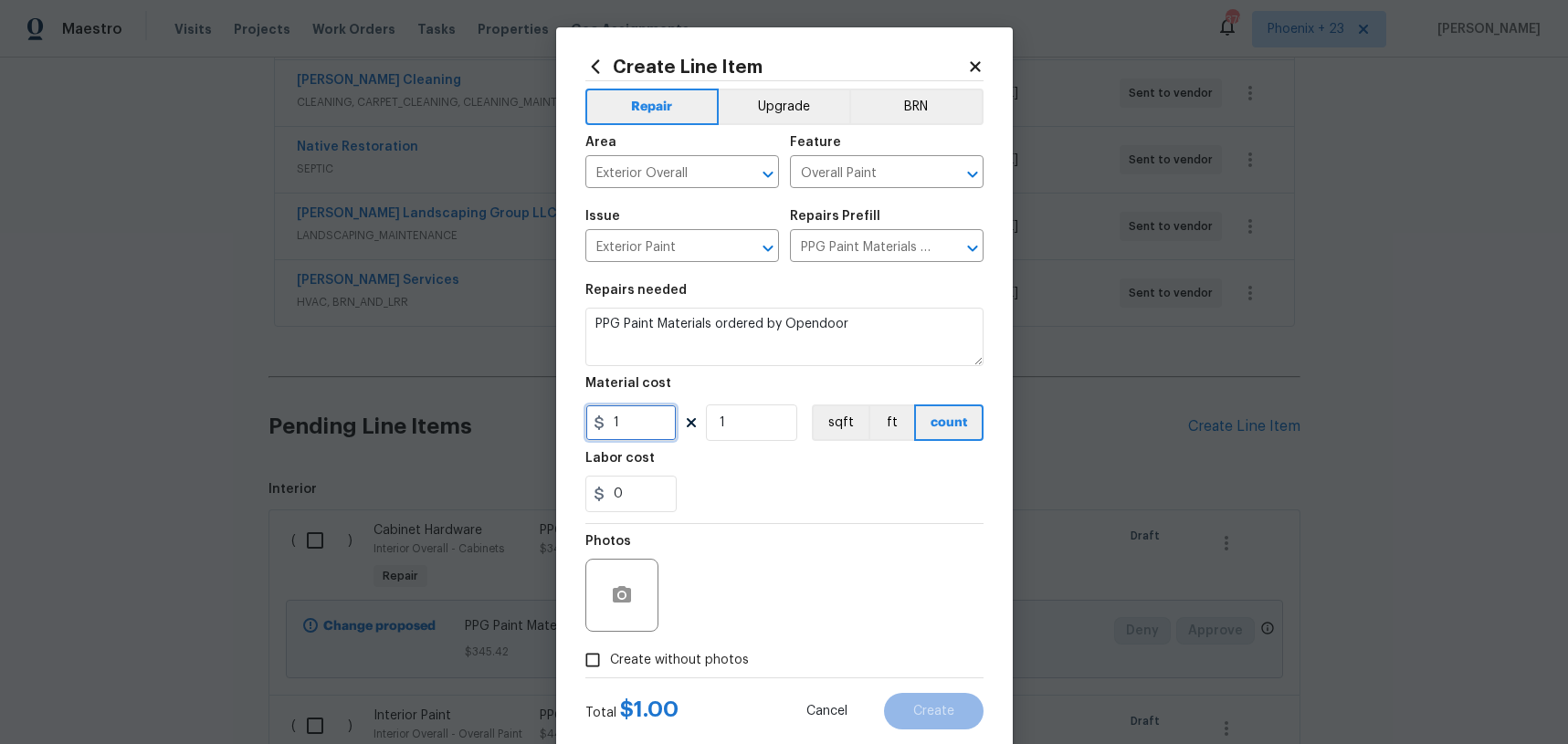
drag, startPoint x: 637, startPoint y: 435, endPoint x: 608, endPoint y: 427, distance: 30.1
click at [608, 427] on input "1" at bounding box center [631, 423] width 91 height 37
type input "70.04"
click at [670, 648] on label "Create without photos" at bounding box center [662, 660] width 173 height 35
click at [611, 648] on input "Create without photos" at bounding box center [593, 660] width 35 height 35
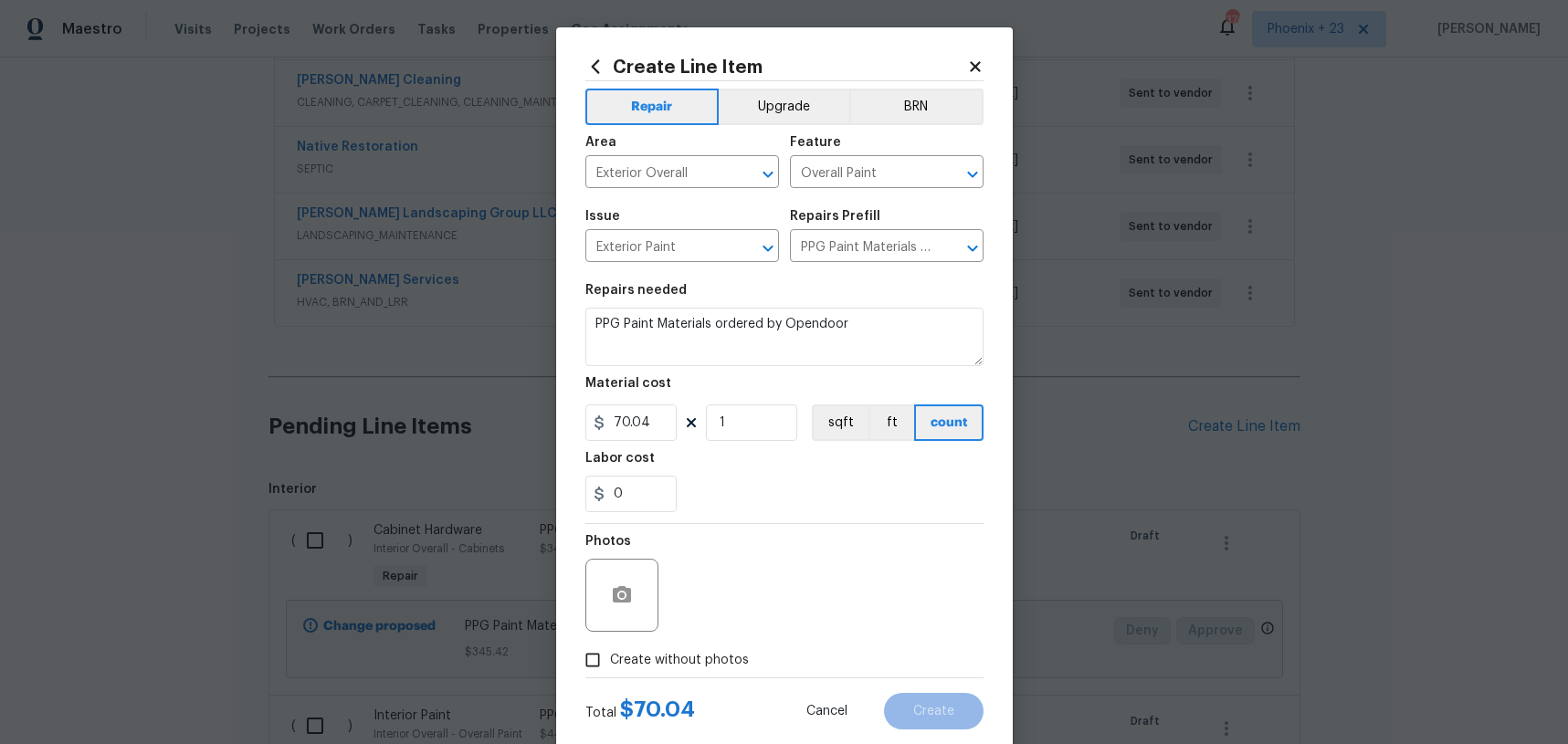
checkbox input "true"
drag, startPoint x: 715, startPoint y: 644, endPoint x: 723, endPoint y: 632, distance: 14.4
click at [723, 632] on div "Reason*" at bounding box center [829, 583] width 311 height 118
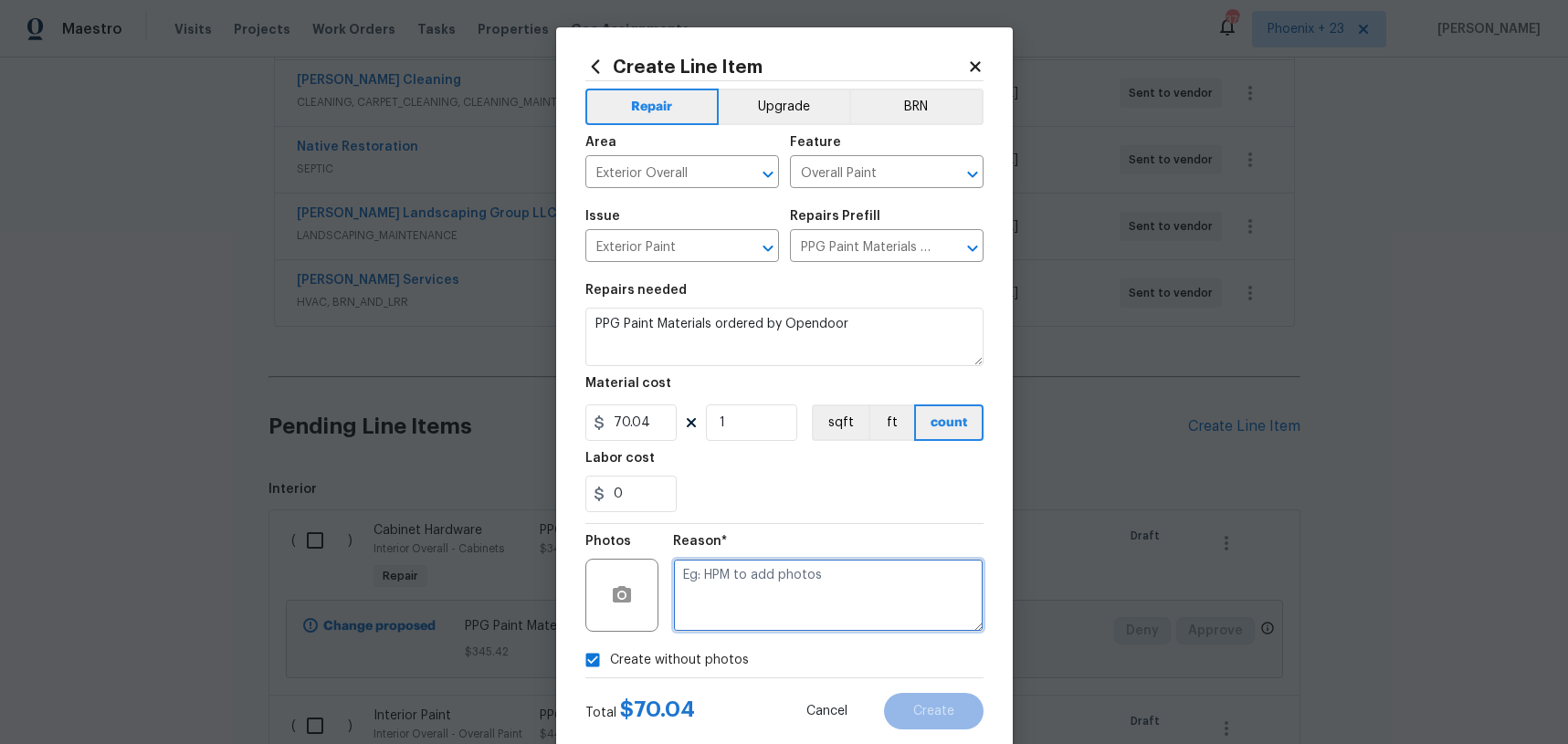
click at [728, 626] on textarea at bounding box center [829, 595] width 311 height 73
type textarea "NA"
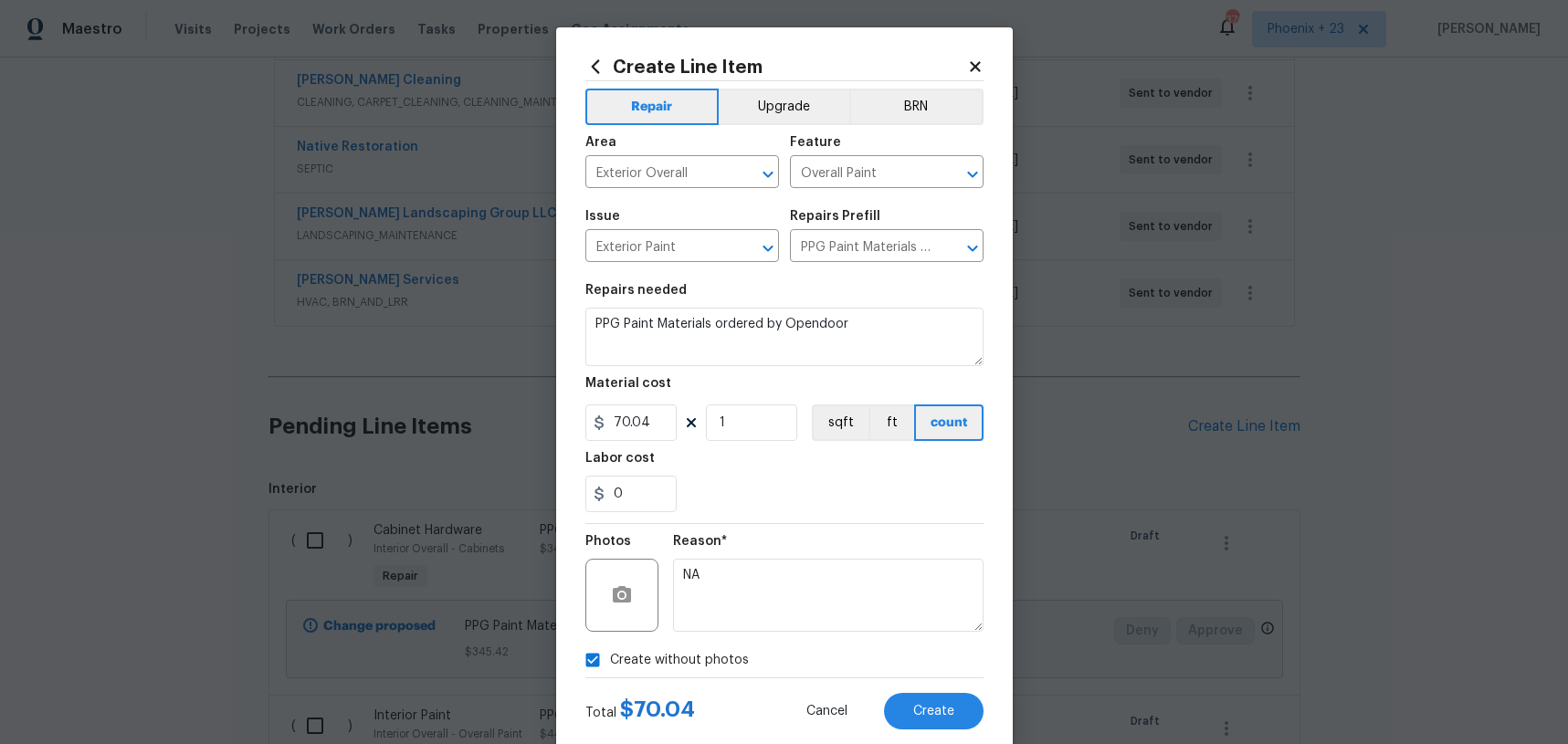
drag, startPoint x: 778, startPoint y: 497, endPoint x: 885, endPoint y: 630, distance: 170.7
click at [778, 497] on div "0" at bounding box center [785, 494] width 398 height 37
click at [969, 709] on button "Create" at bounding box center [934, 711] width 100 height 37
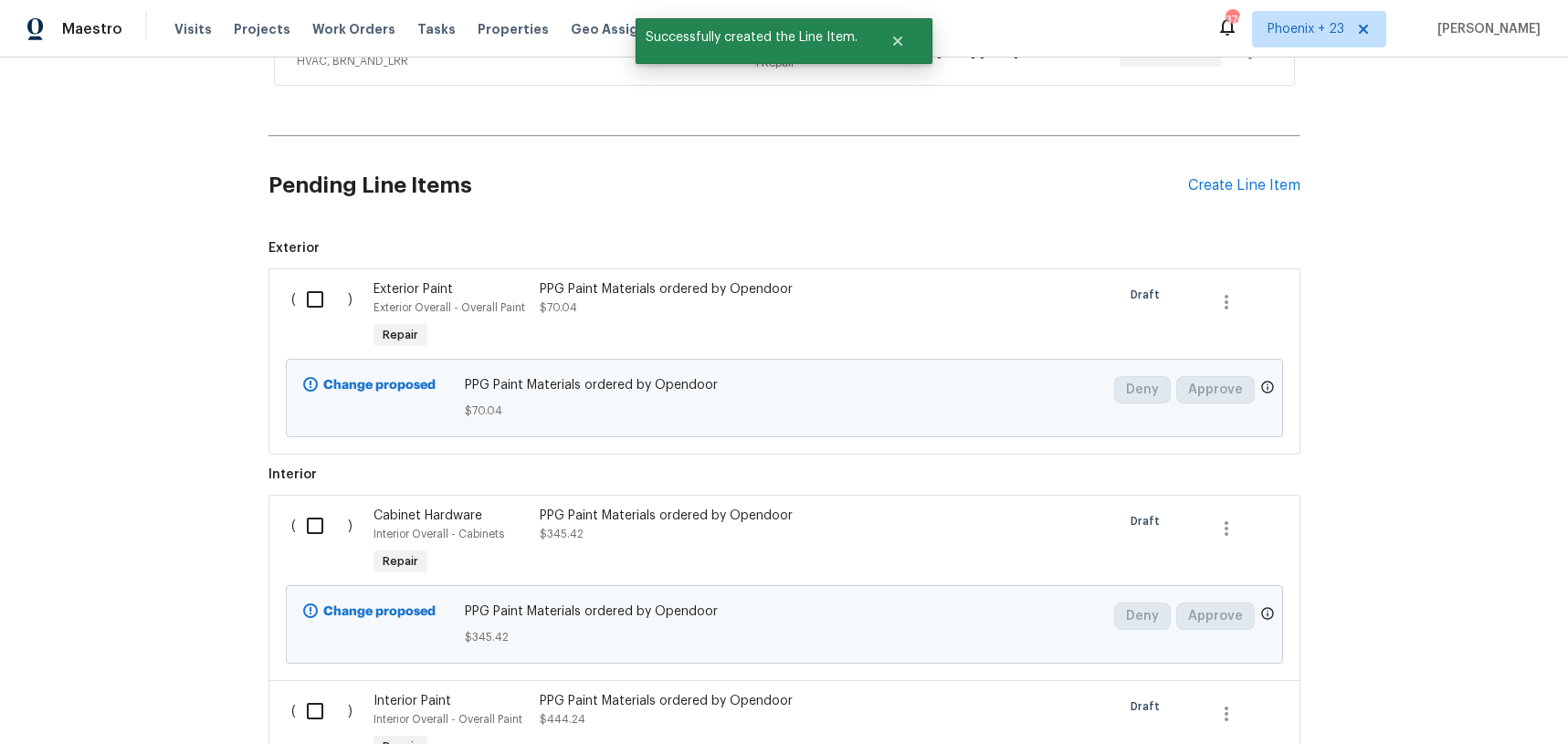
scroll to position [799, 0]
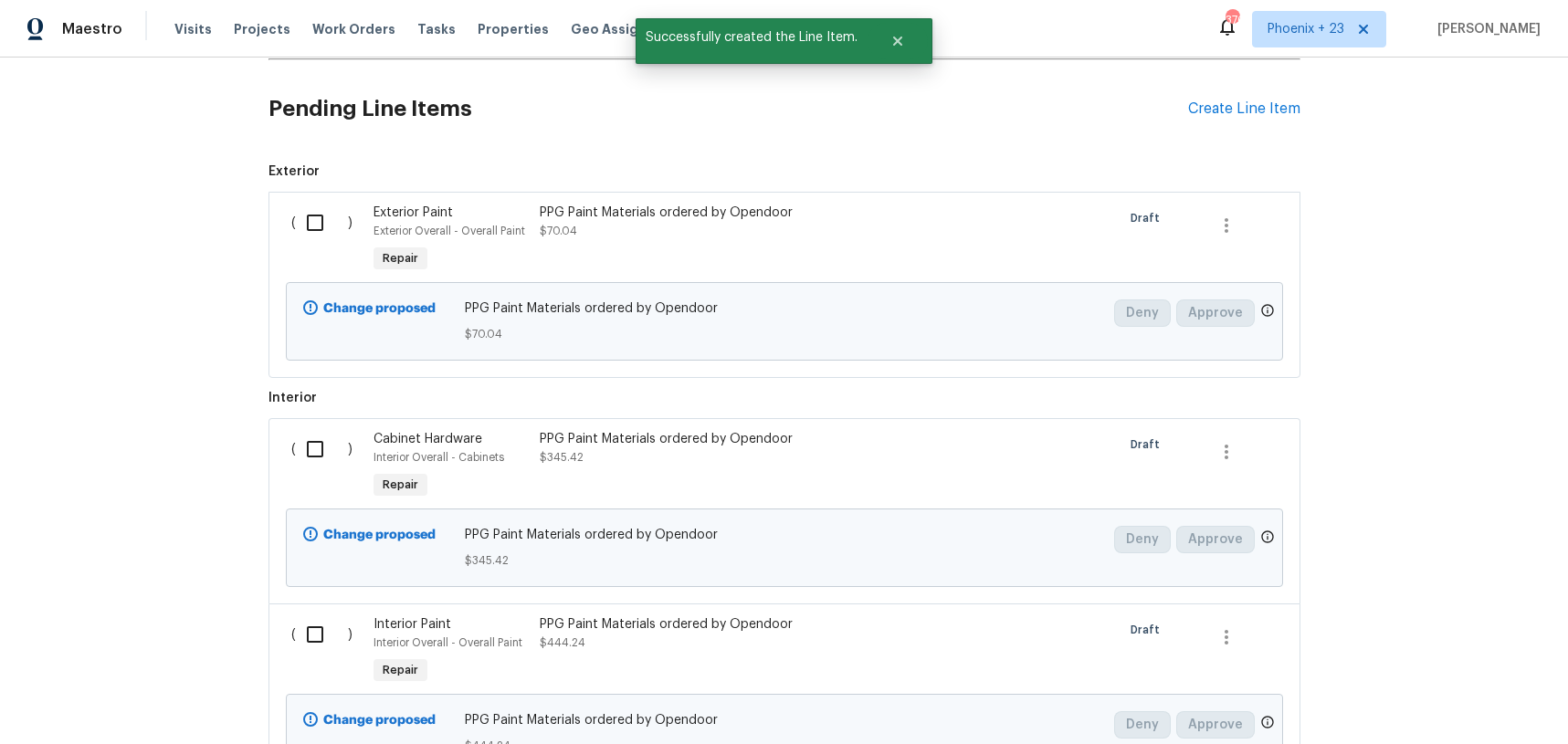
click at [310, 238] on input "checkbox" at bounding box center [321, 223] width 52 height 38
checkbox input "true"
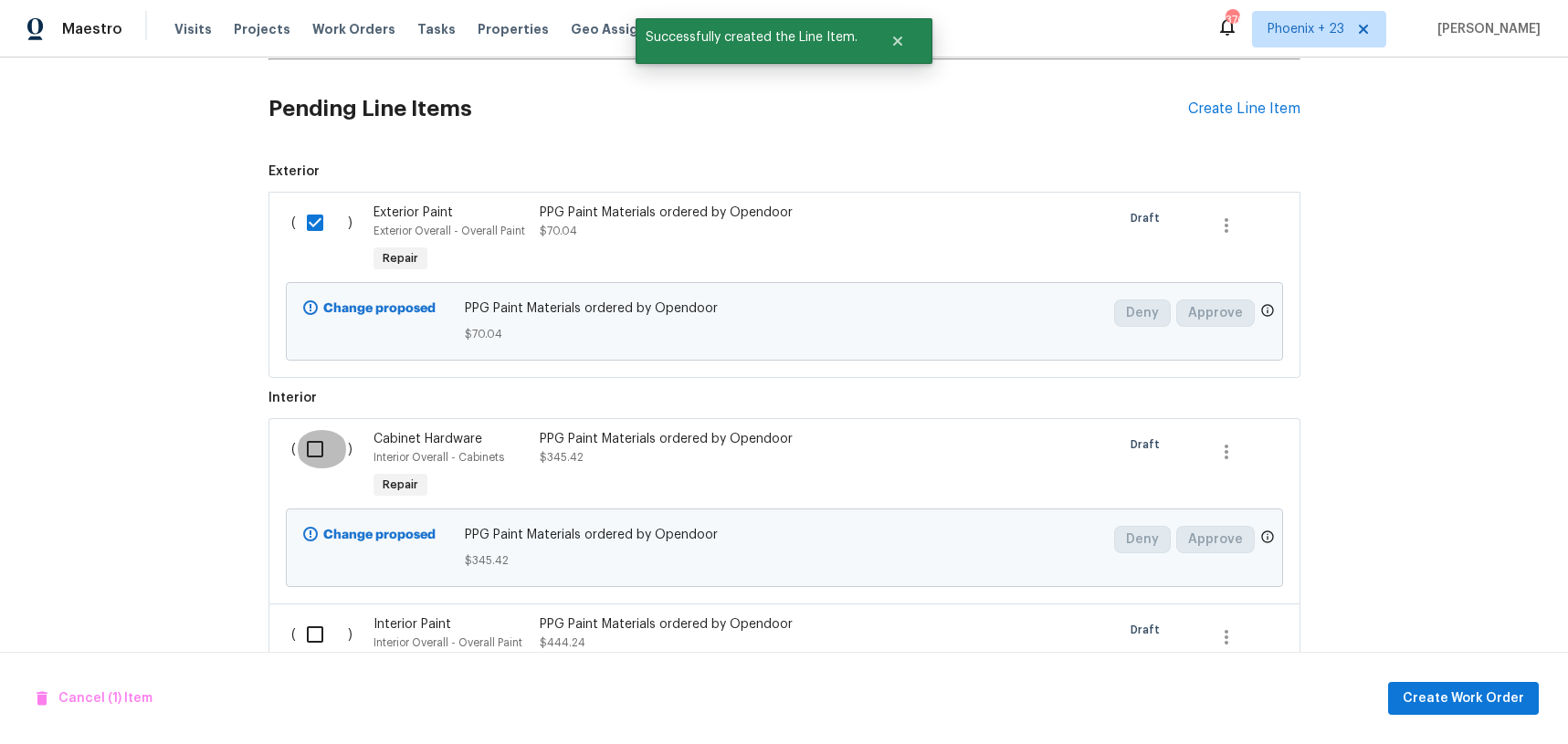
click at [310, 466] on input "checkbox" at bounding box center [321, 449] width 52 height 38
checkbox input "true"
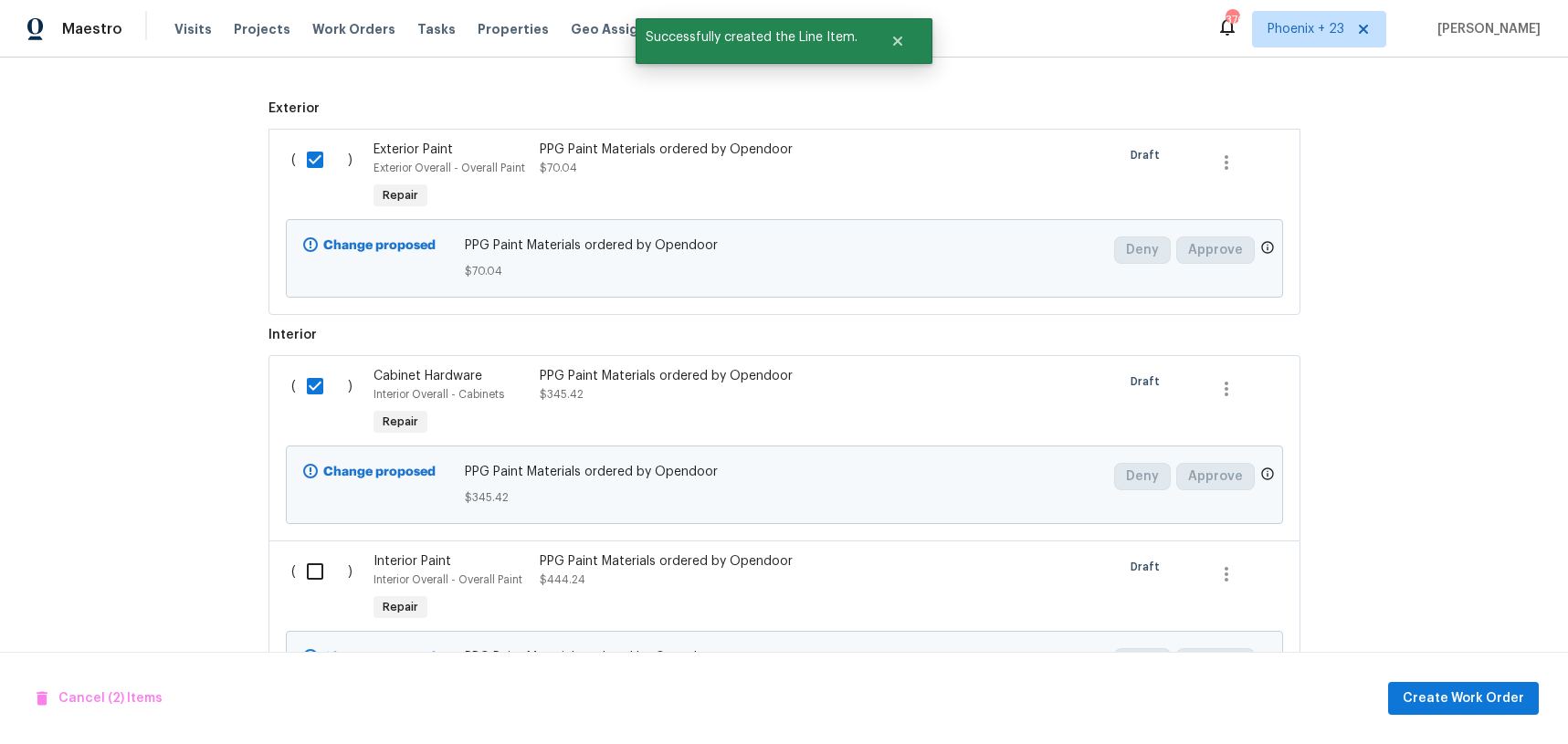
click at [326, 575] on input "checkbox" at bounding box center [321, 572] width 52 height 38
checkbox input "true"
click at [1414, 693] on span "Create Work Order" at bounding box center [1464, 699] width 121 height 23
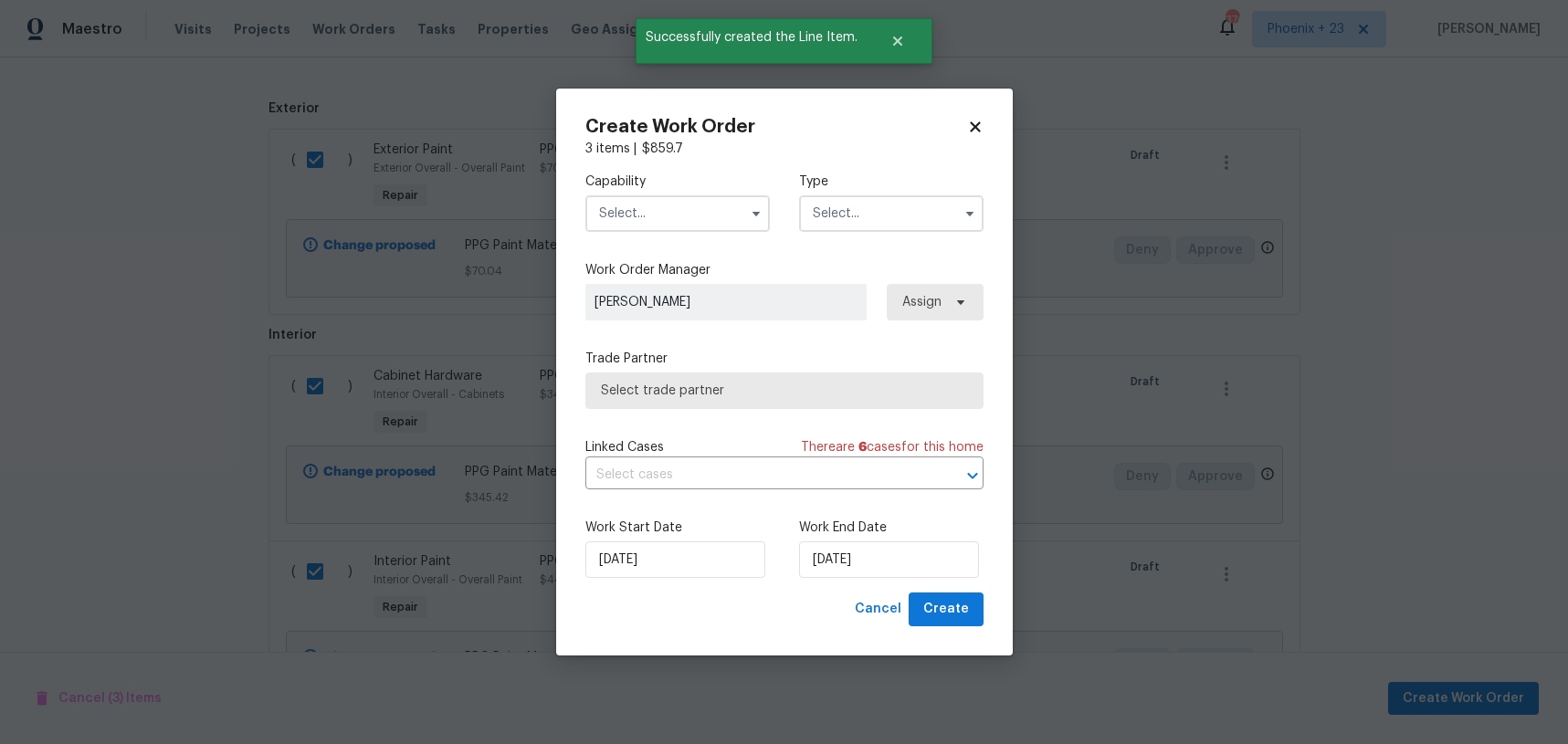
click at [721, 226] on input "text" at bounding box center [678, 213] width 185 height 37
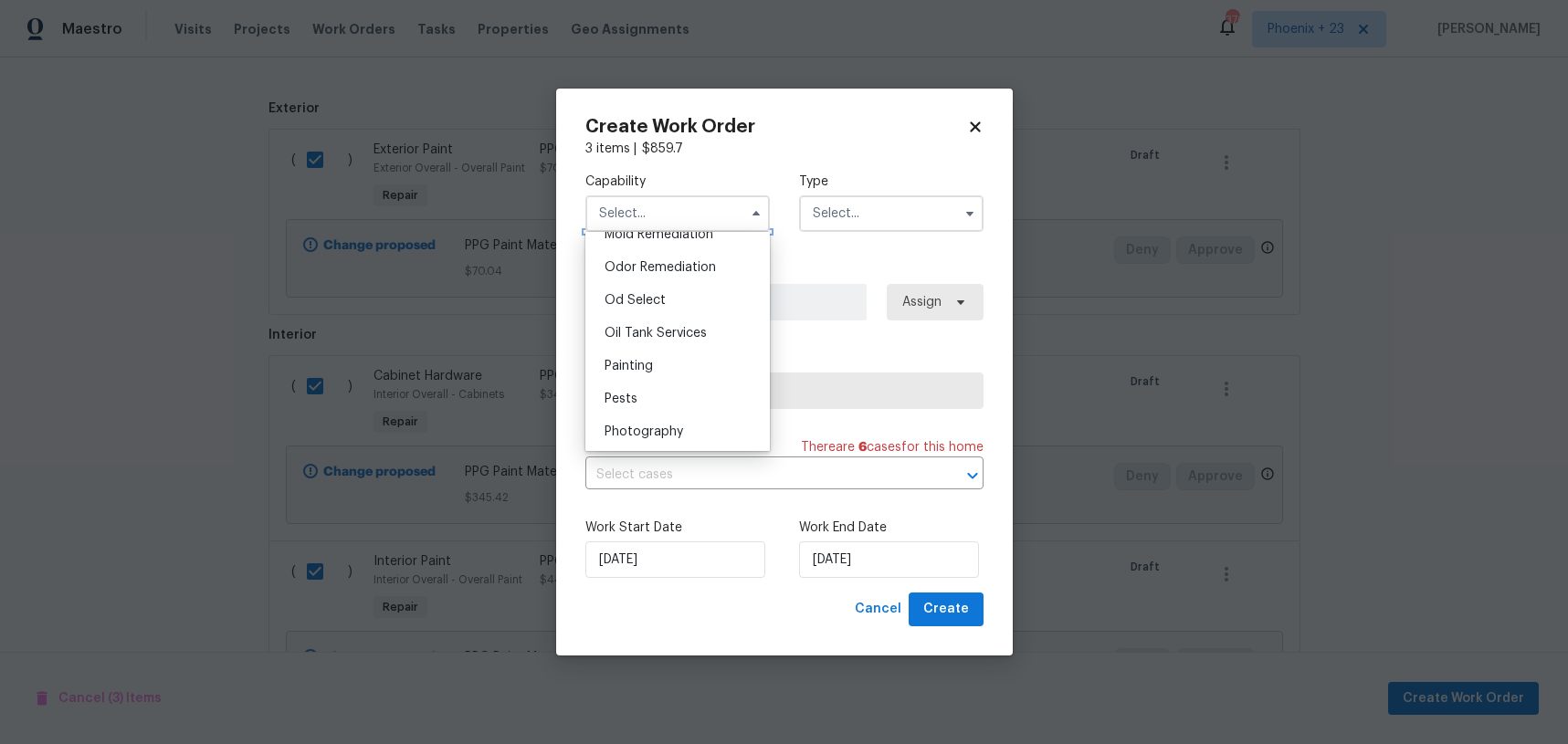
scroll to position [1443, 0]
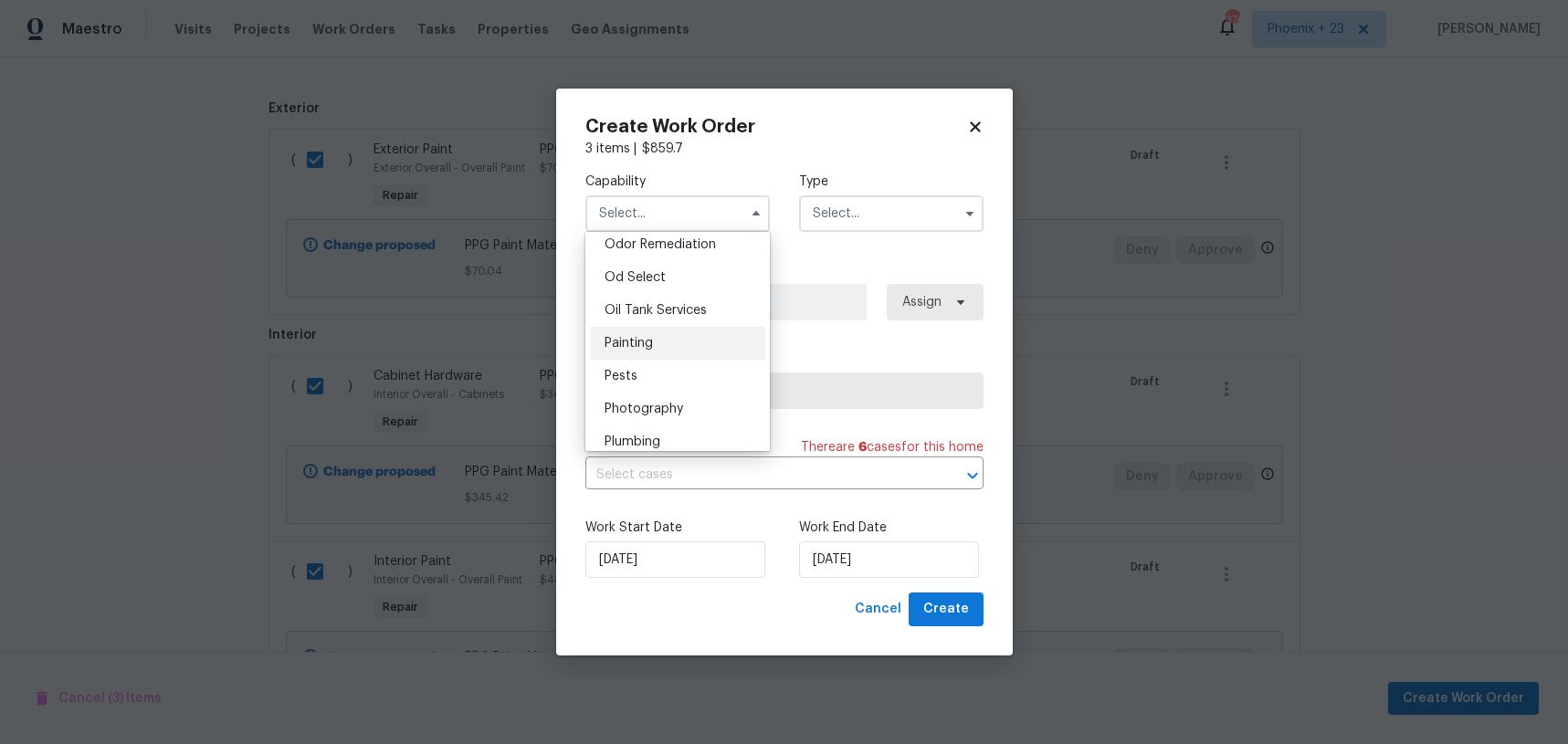
click at [629, 337] on span "Painting" at bounding box center [629, 343] width 48 height 12
type input "Painting"
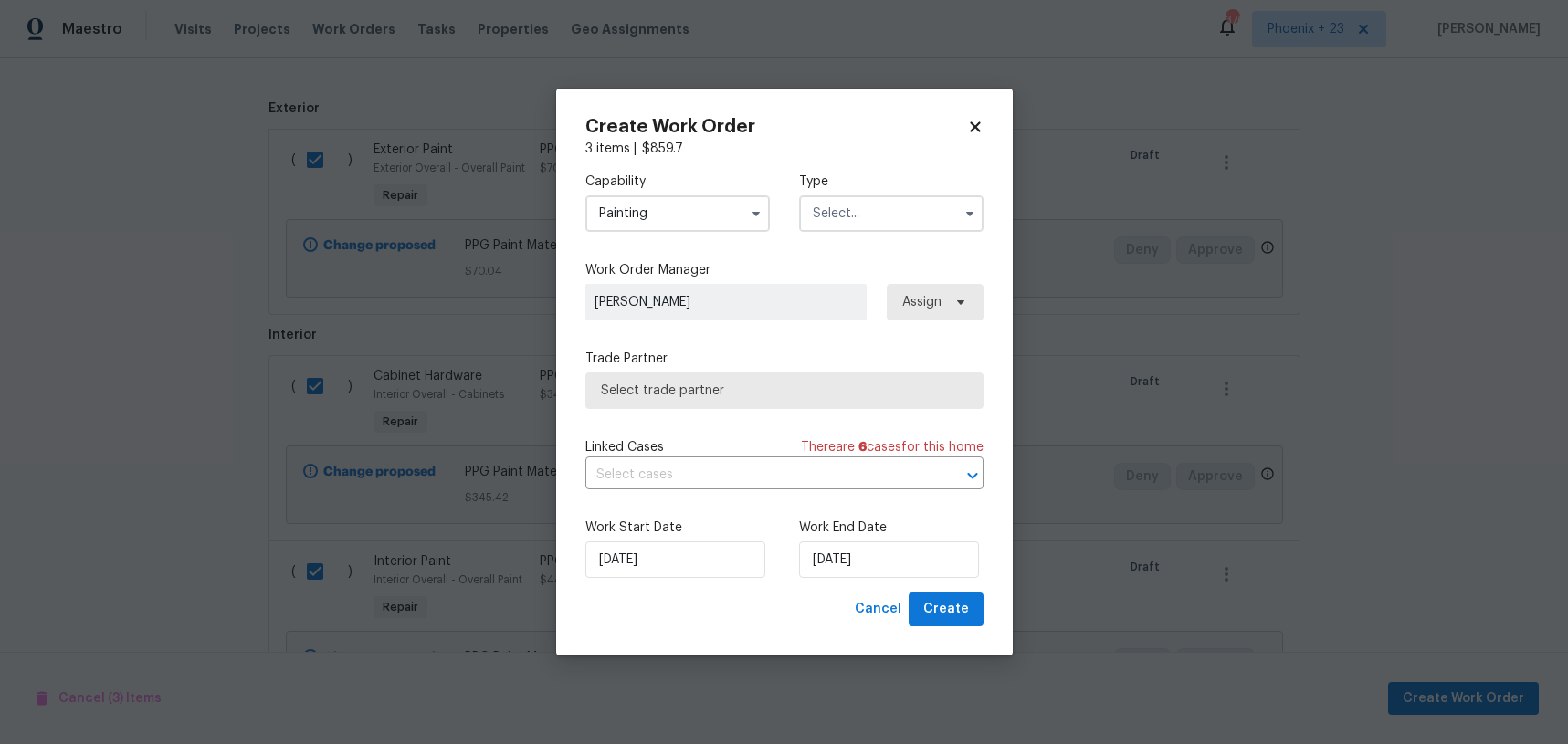
drag, startPoint x: 888, startPoint y: 211, endPoint x: 884, endPoint y: 225, distance: 14.6
click at [888, 213] on input "text" at bounding box center [891, 213] width 185 height 37
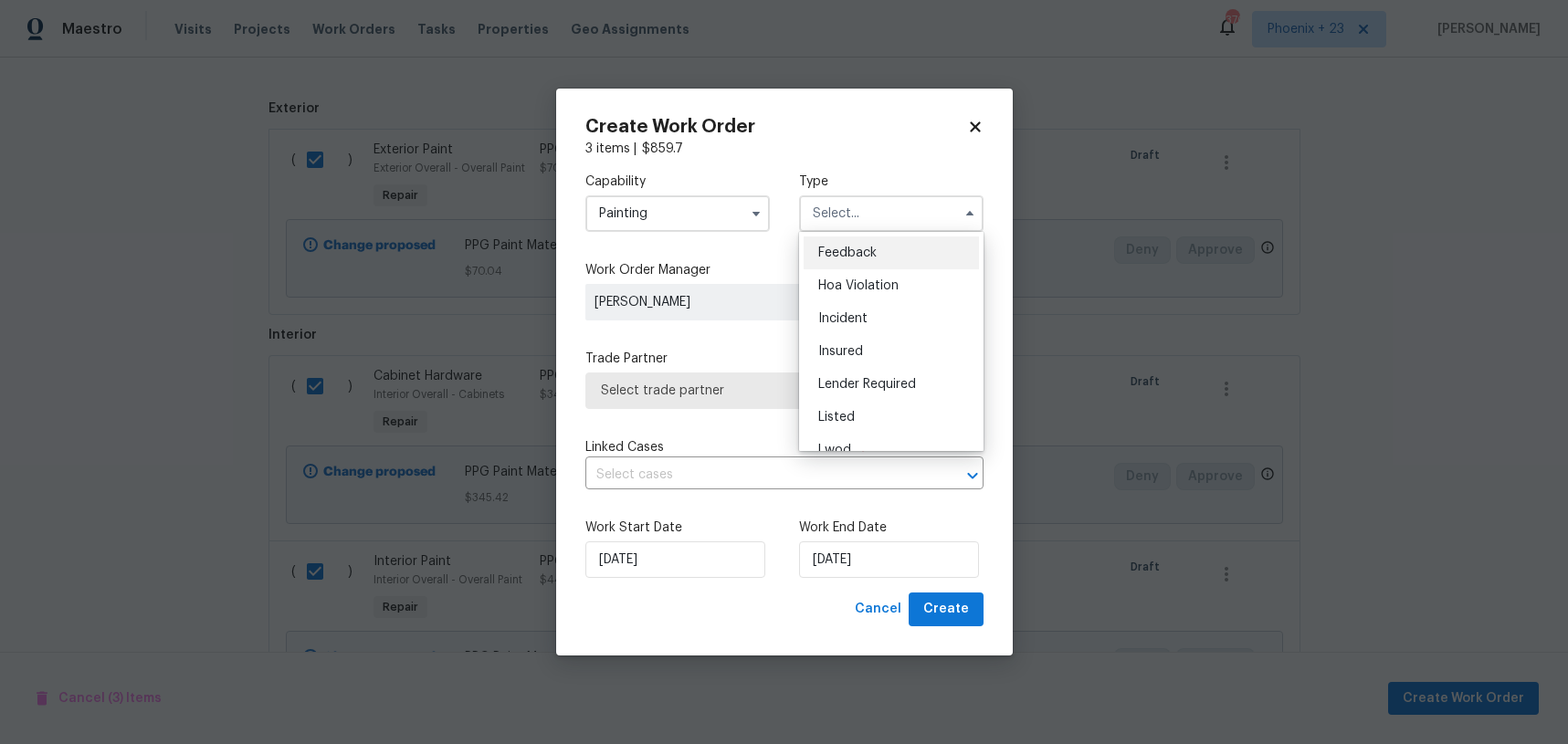
scroll to position [217, 0]
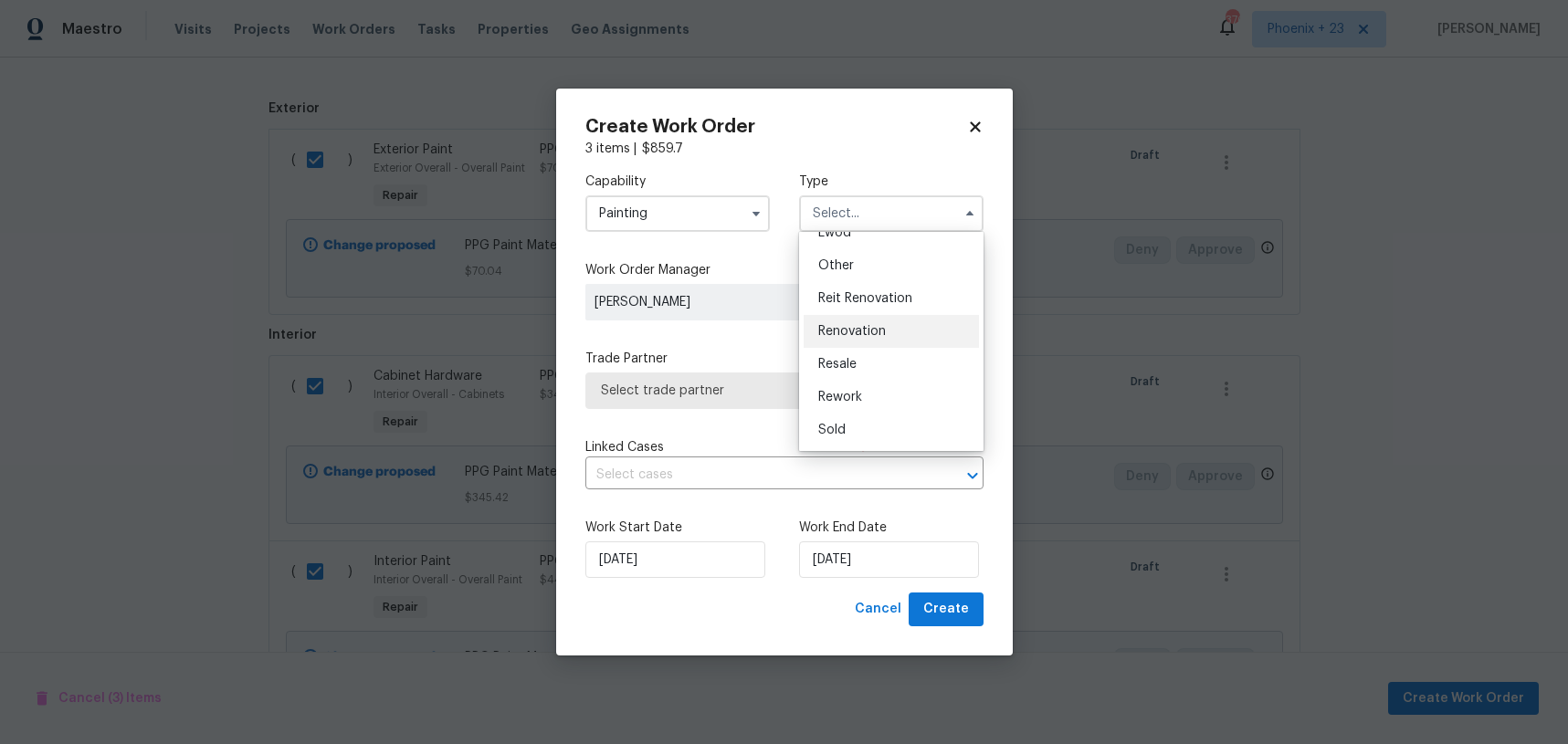
click at [895, 331] on div "Renovation" at bounding box center [891, 331] width 175 height 33
type input "Renovation"
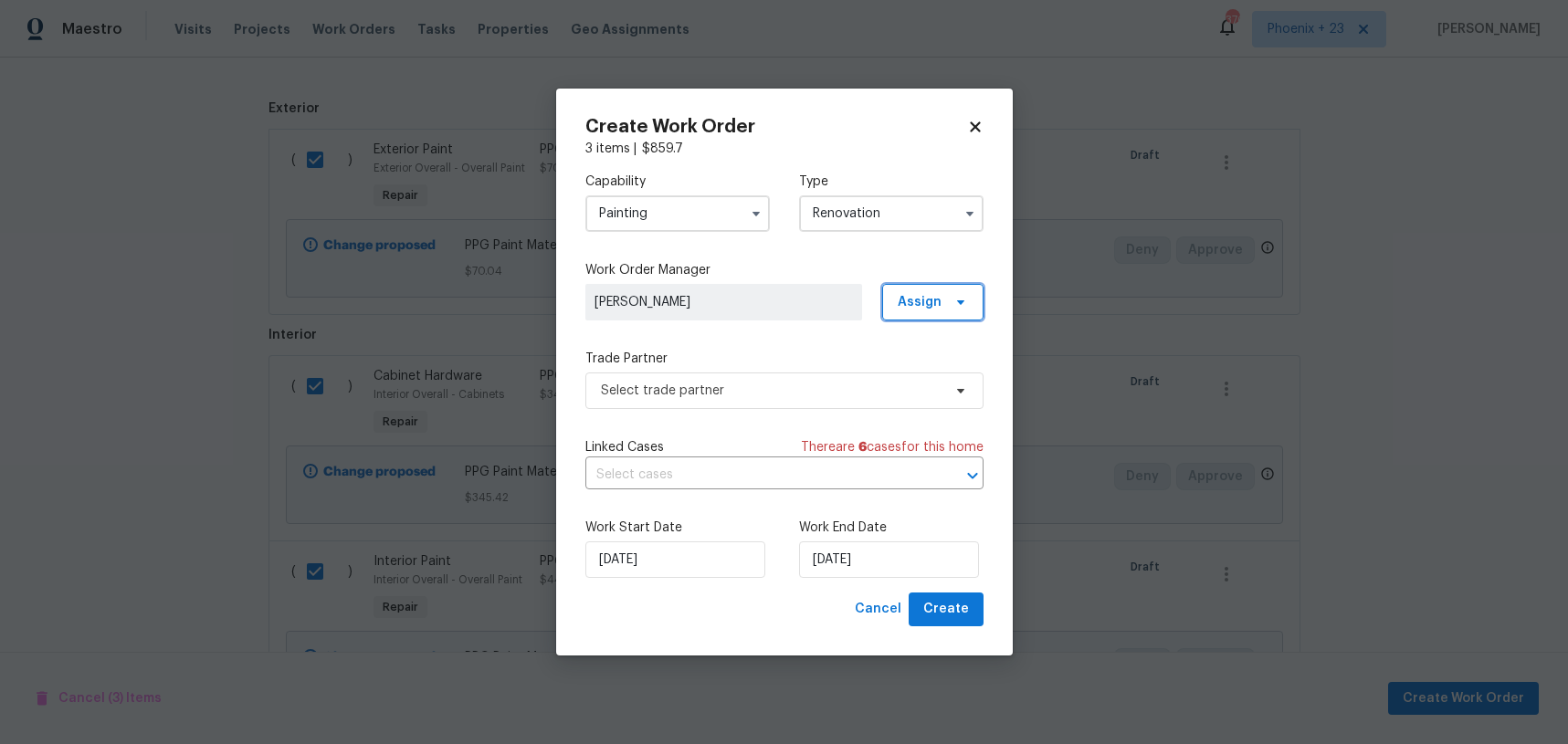
click at [922, 308] on span "Assign" at bounding box center [920, 301] width 44 height 18
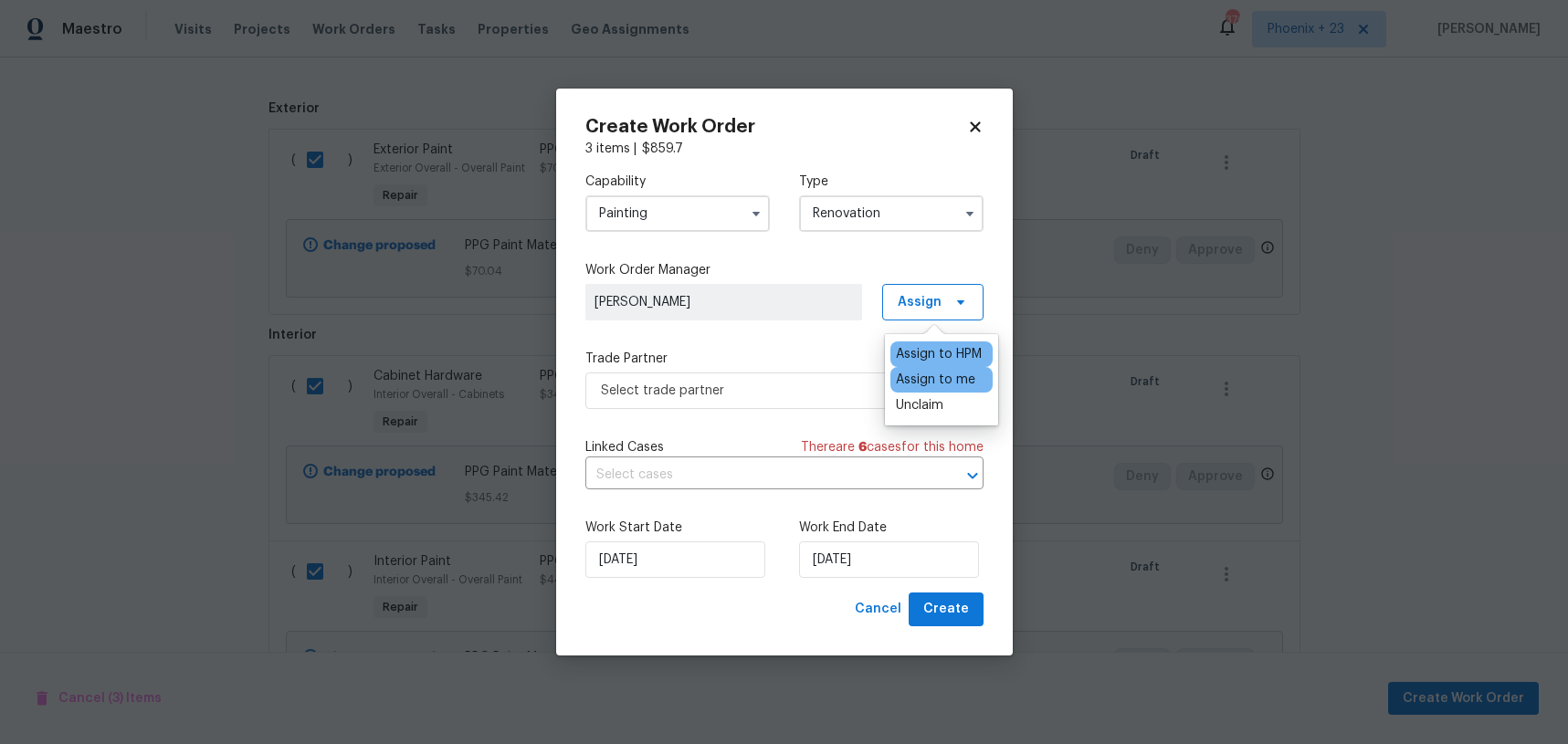
click at [919, 383] on div "Assign to me" at bounding box center [936, 379] width 80 height 18
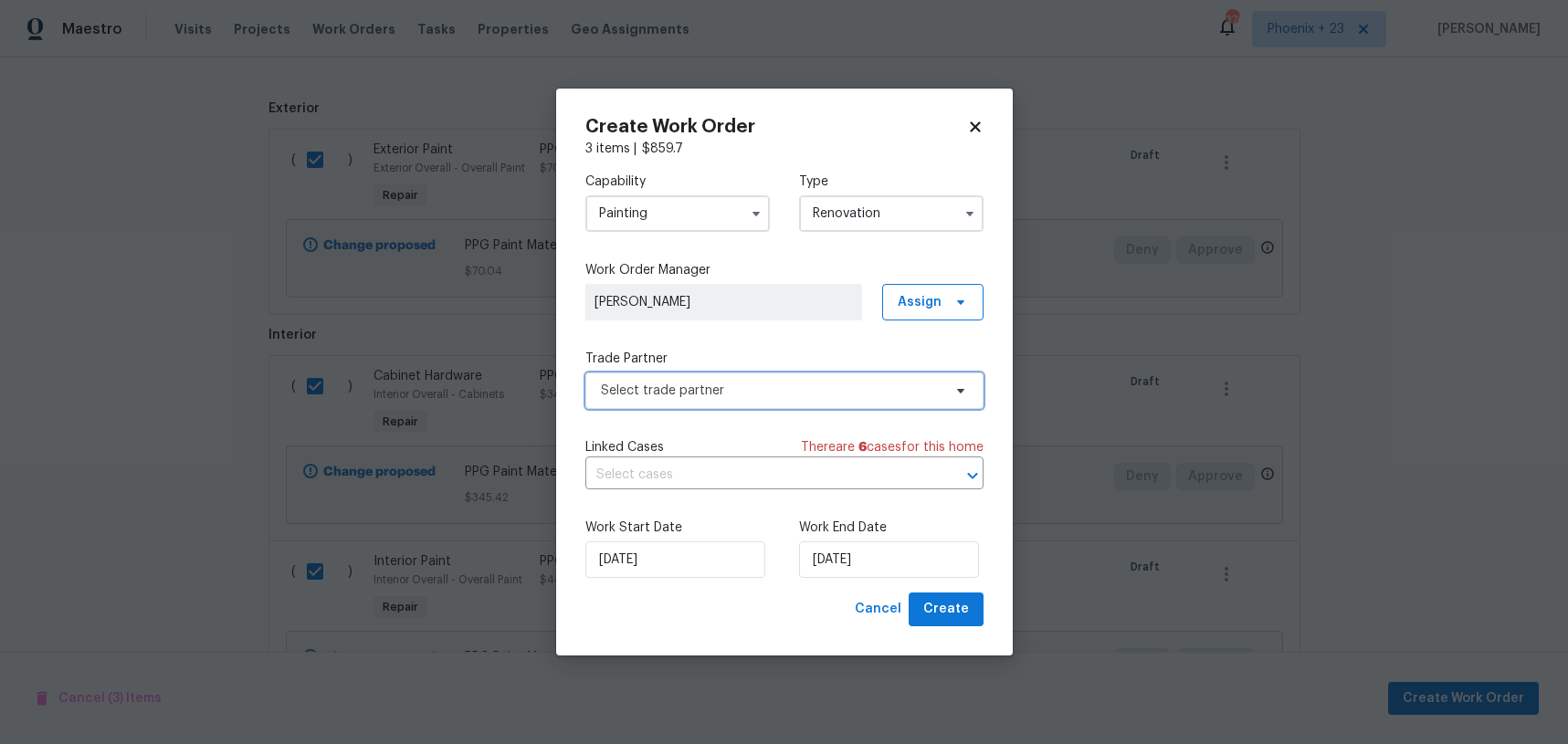
click at [798, 394] on span "Select trade partner" at bounding box center [771, 390] width 340 height 18
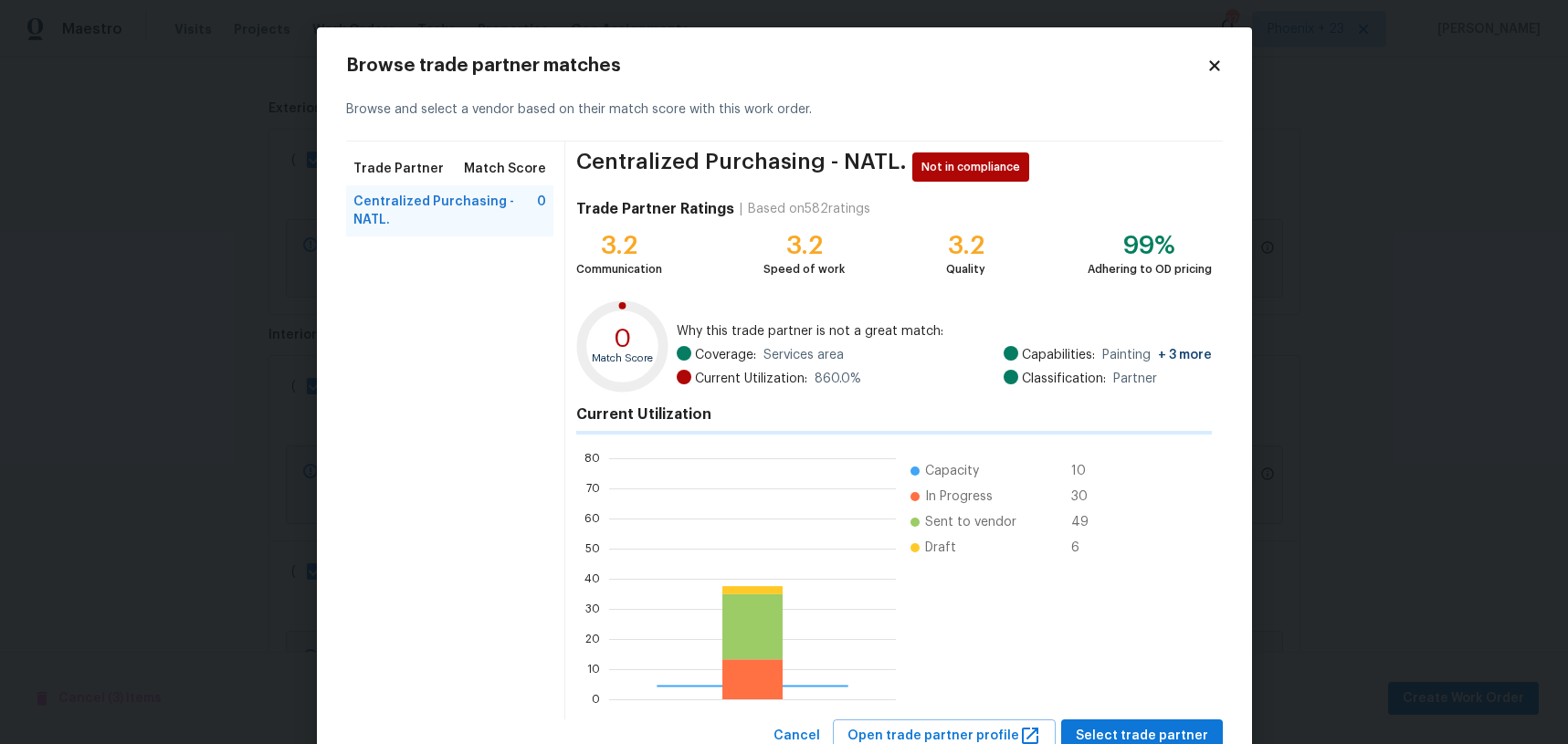
scroll to position [256, 287]
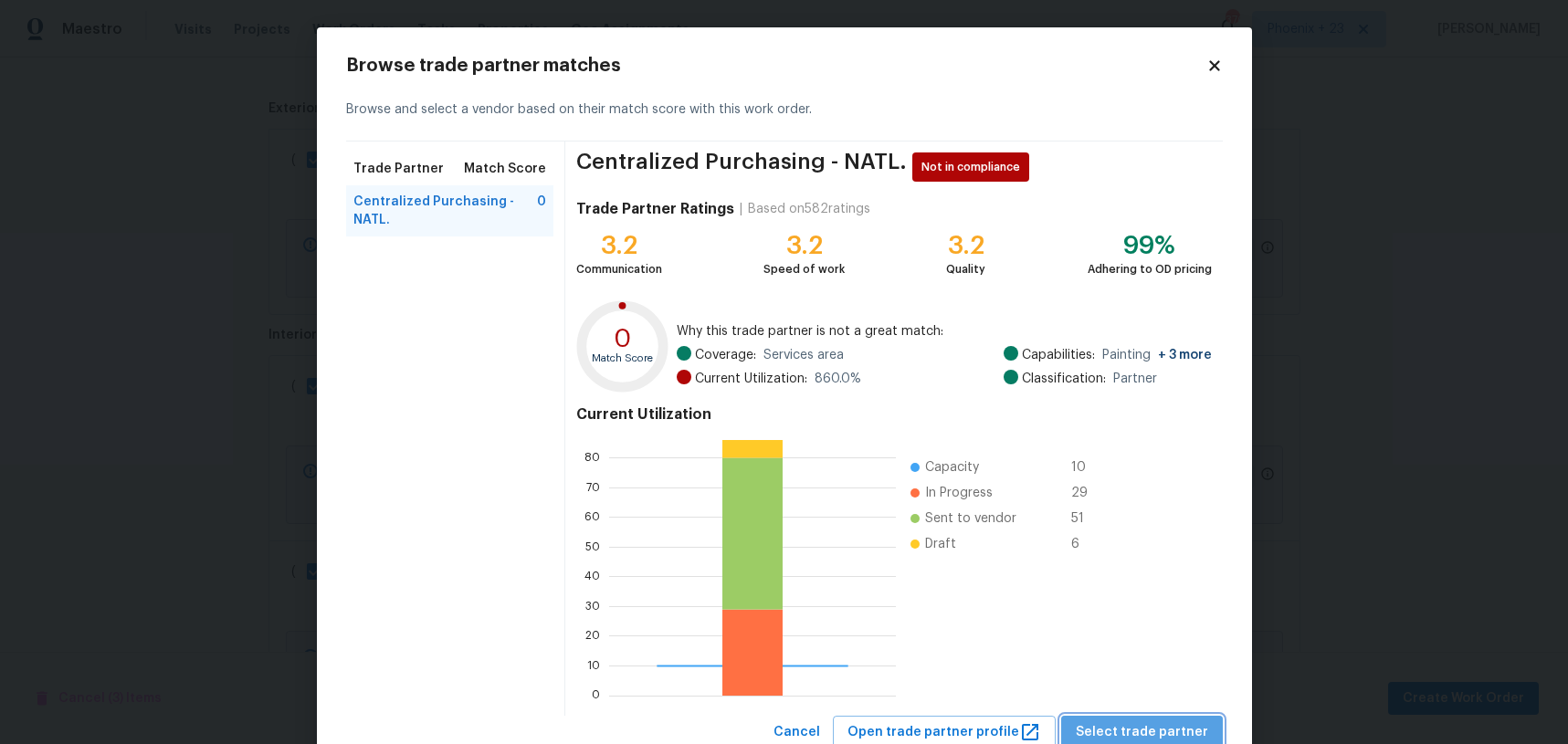
click at [1152, 732] on span "Select trade partner" at bounding box center [1142, 733] width 133 height 23
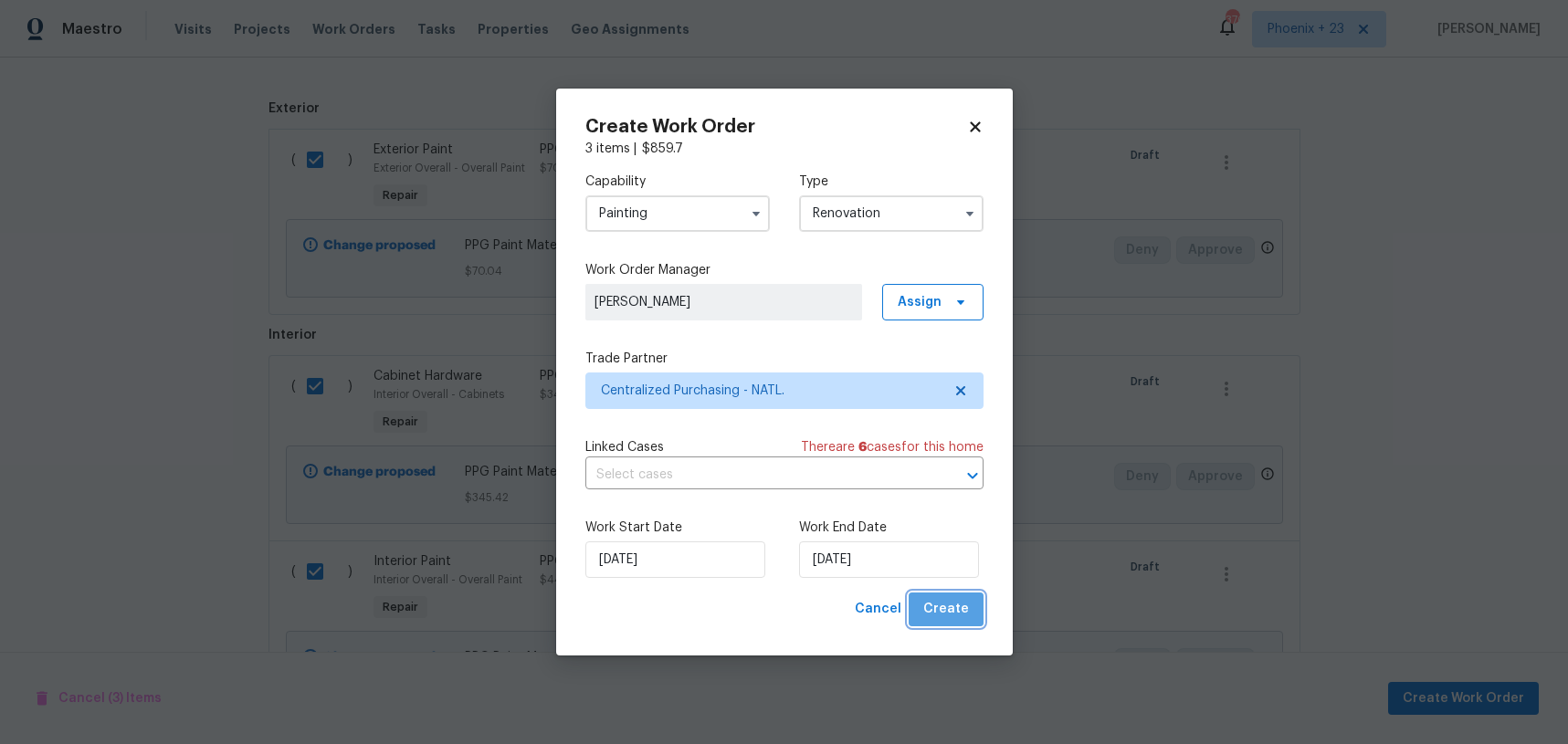
click at [967, 610] on span "Create" at bounding box center [946, 609] width 46 height 23
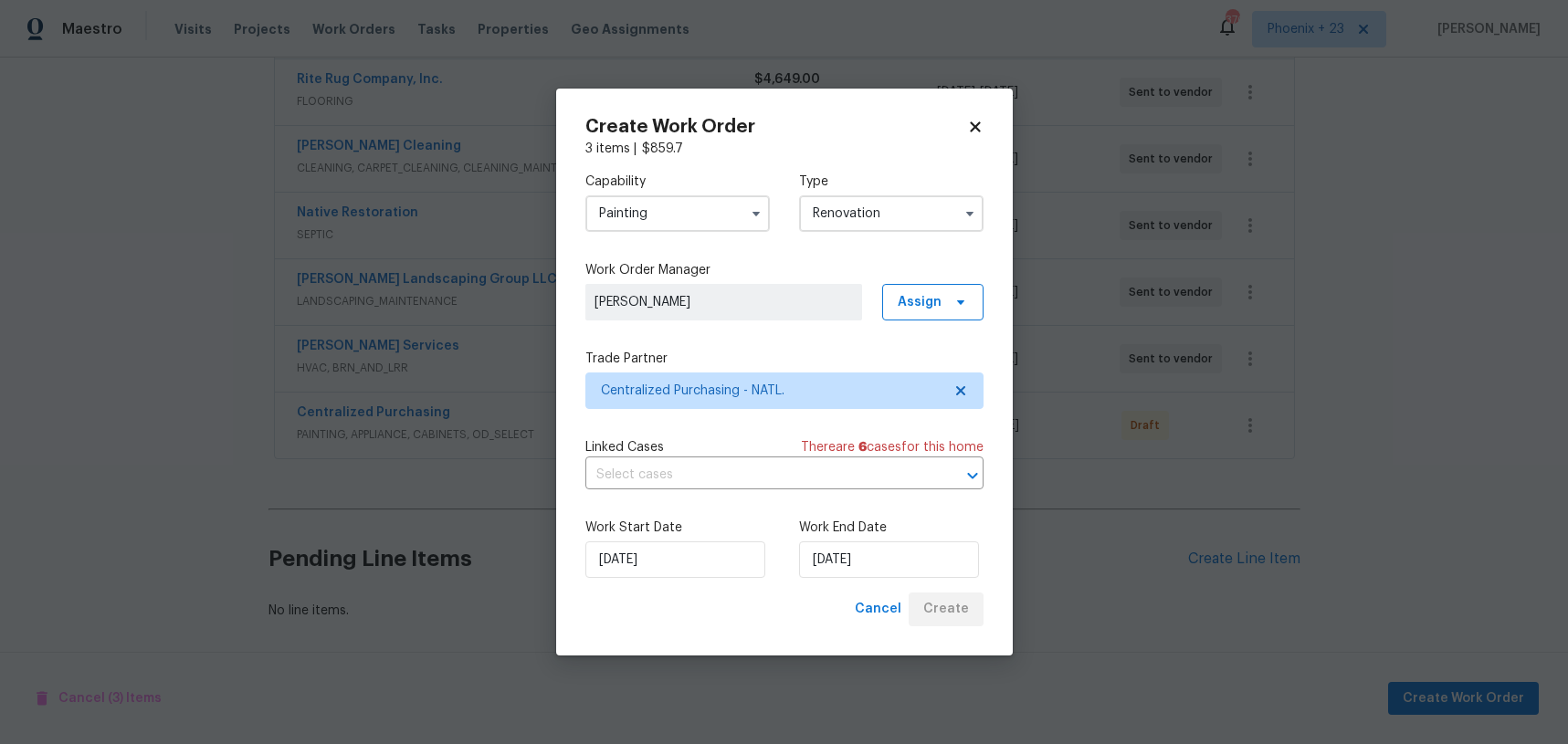
scroll to position [415, 0]
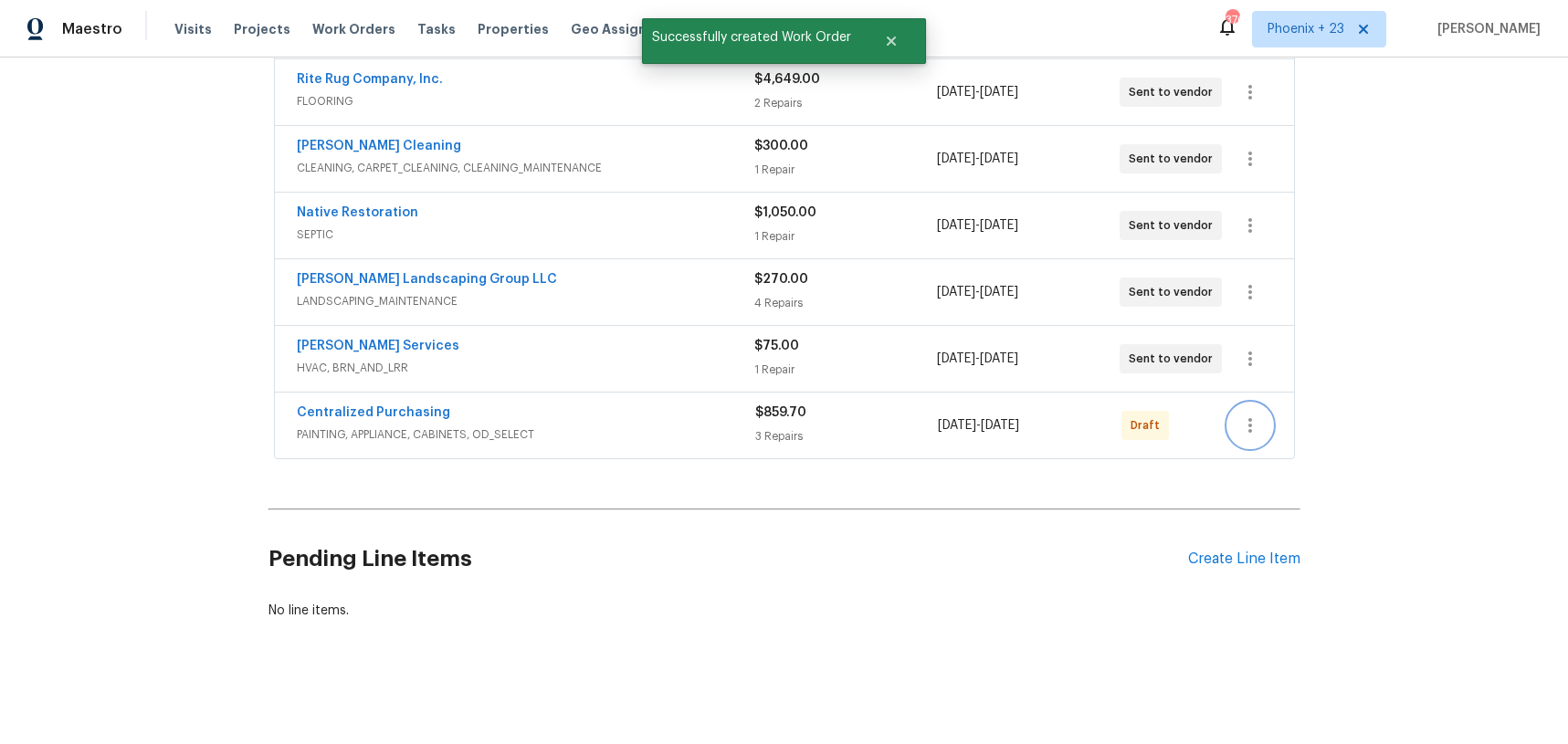
click at [1255, 421] on icon "button" at bounding box center [1250, 425] width 22 height 22
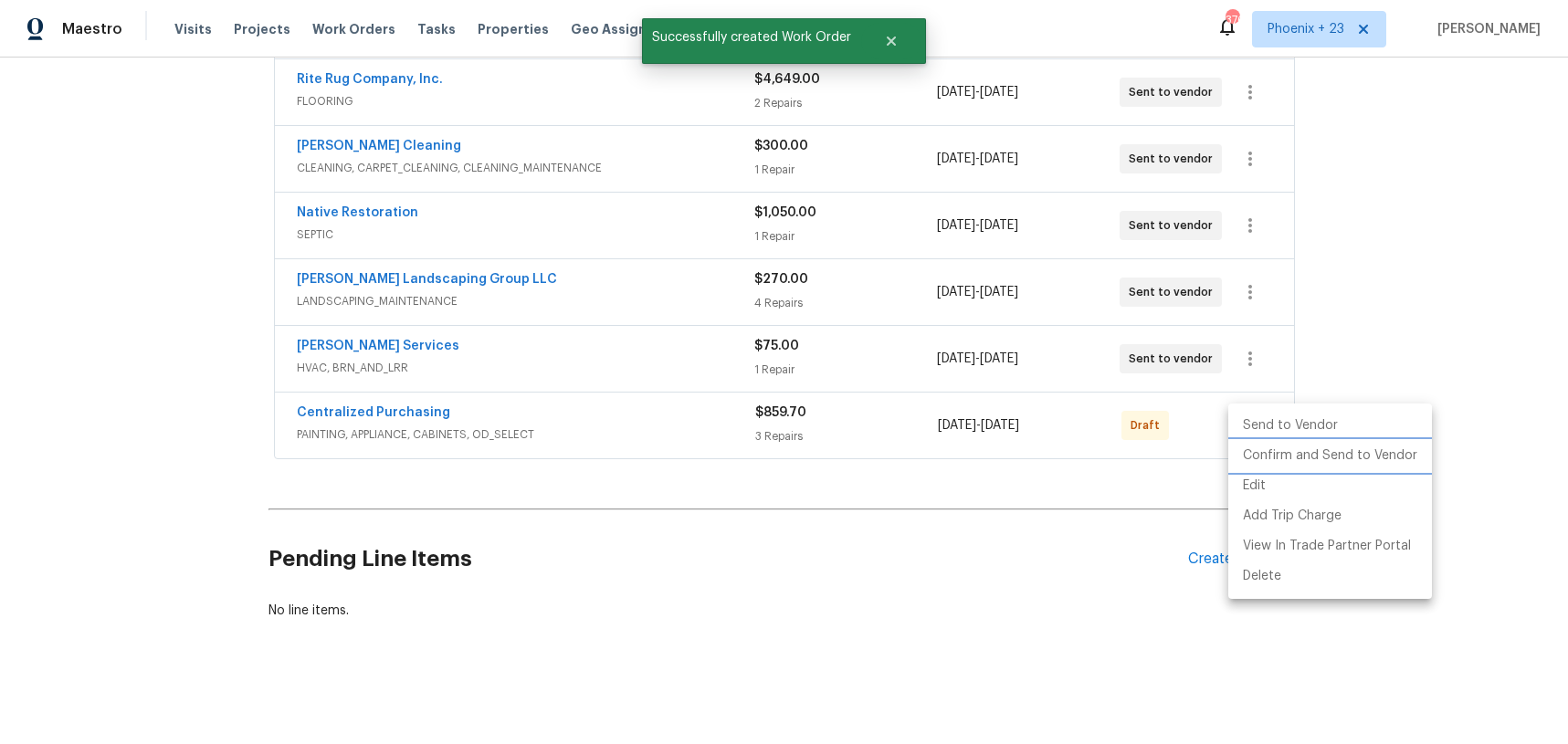
click at [1246, 453] on li "Confirm and Send to Vendor" at bounding box center [1330, 456] width 204 height 30
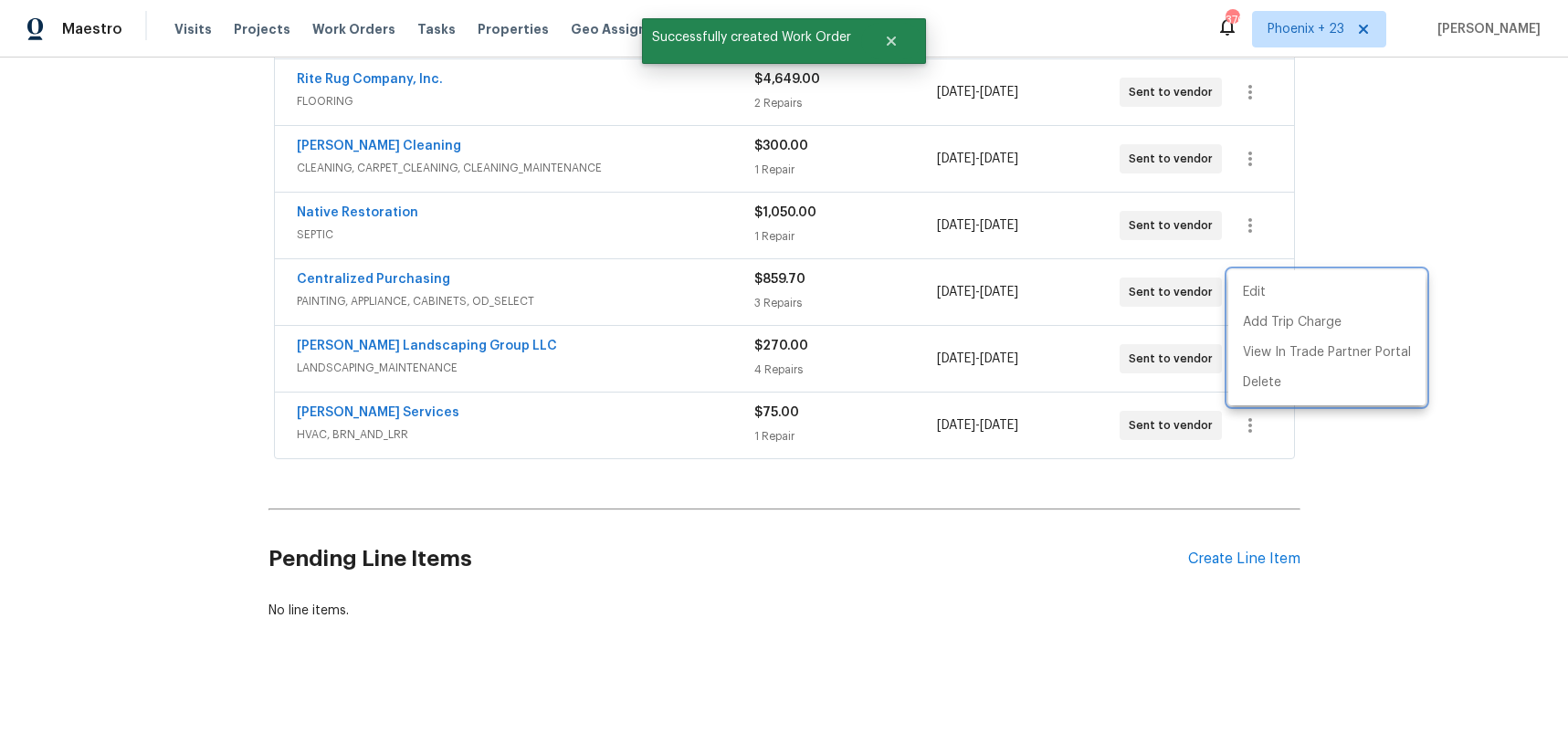
drag, startPoint x: 437, startPoint y: 282, endPoint x: 413, endPoint y: 281, distance: 24.0
click at [433, 281] on div at bounding box center [784, 372] width 1568 height 744
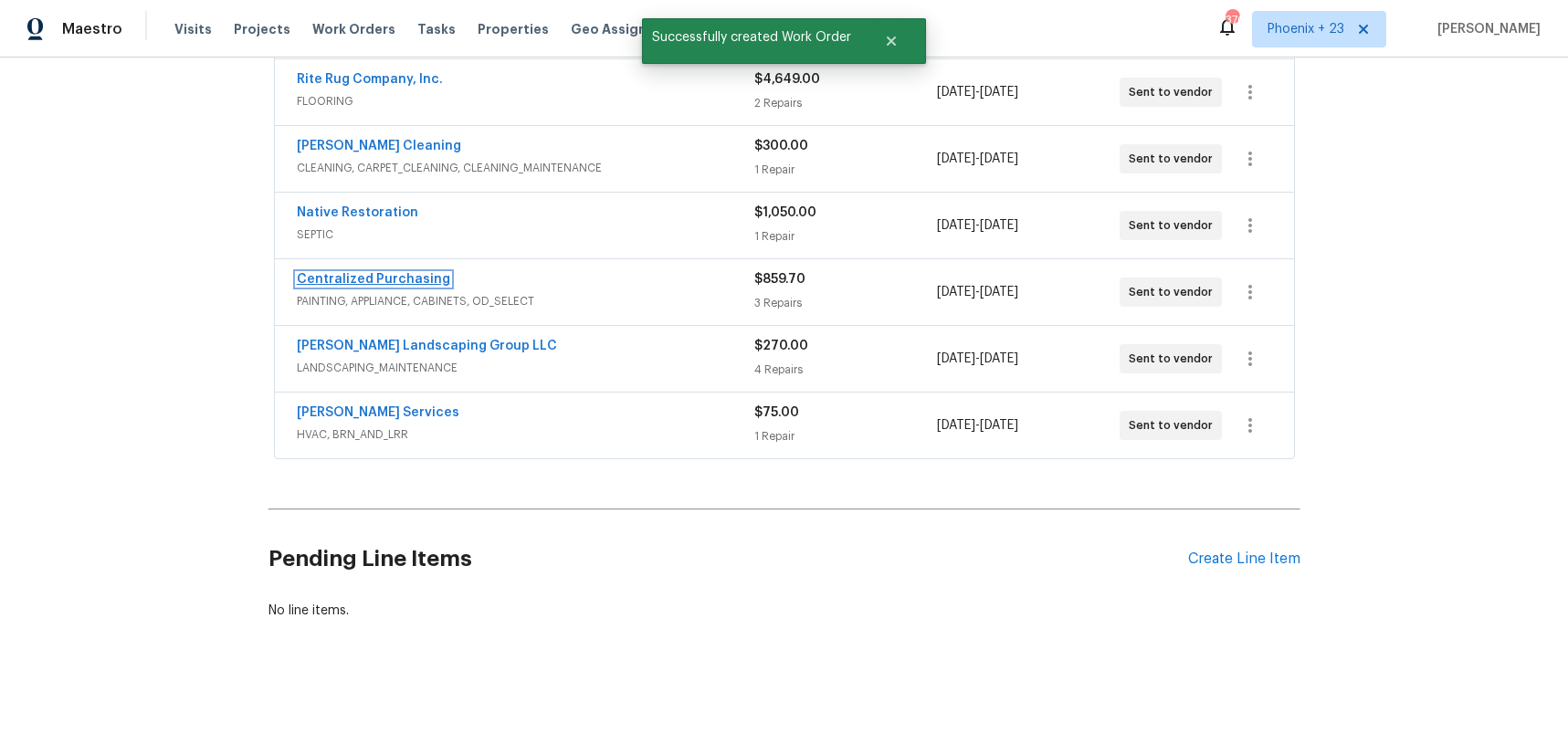
click at [413, 281] on link "Centralized Purchasing" at bounding box center [374, 279] width 154 height 12
